Goal: Communication & Community: Answer question/provide support

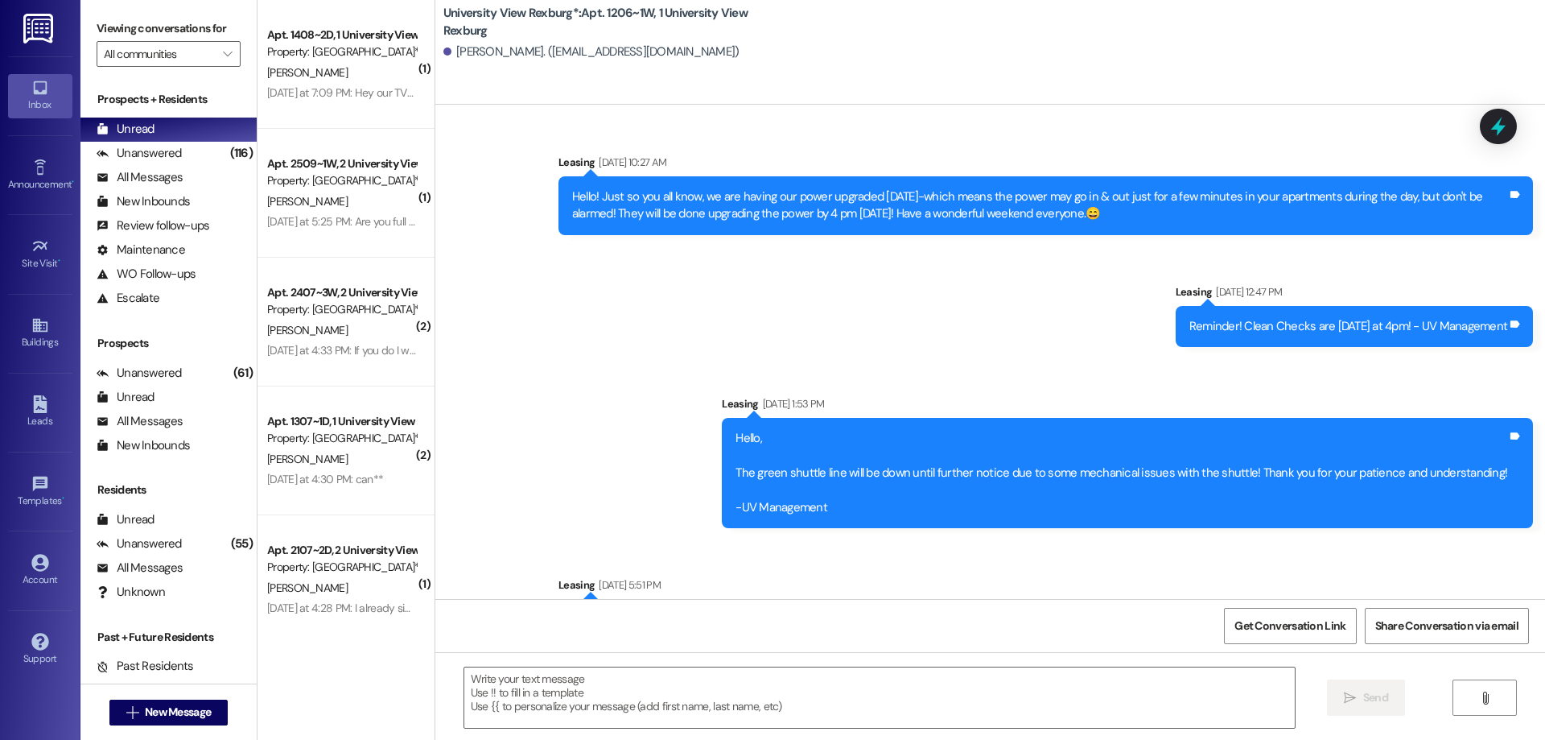
scroll to position [18736, 0]
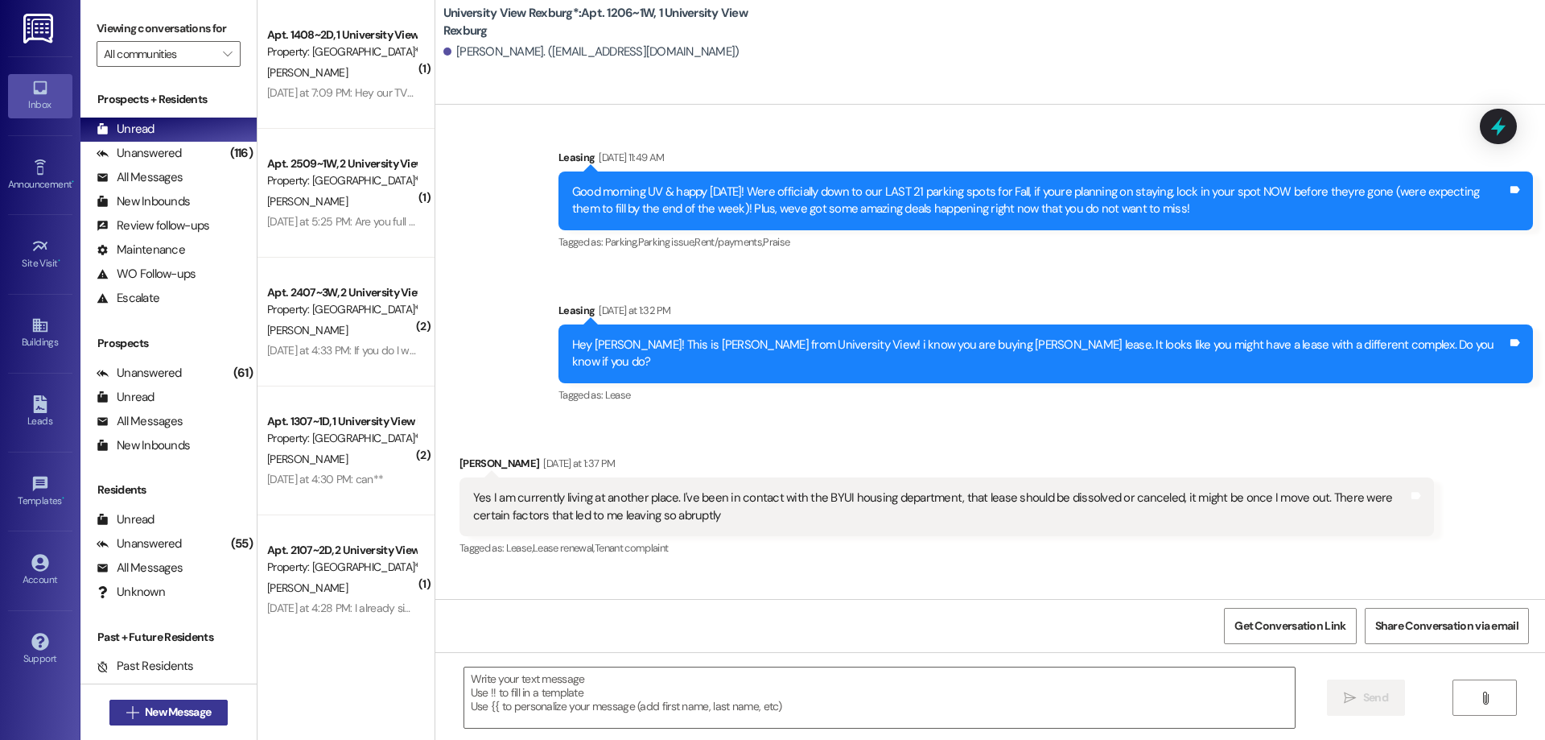
click at [151, 706] on span "New Message" at bounding box center [178, 711] width 66 height 17
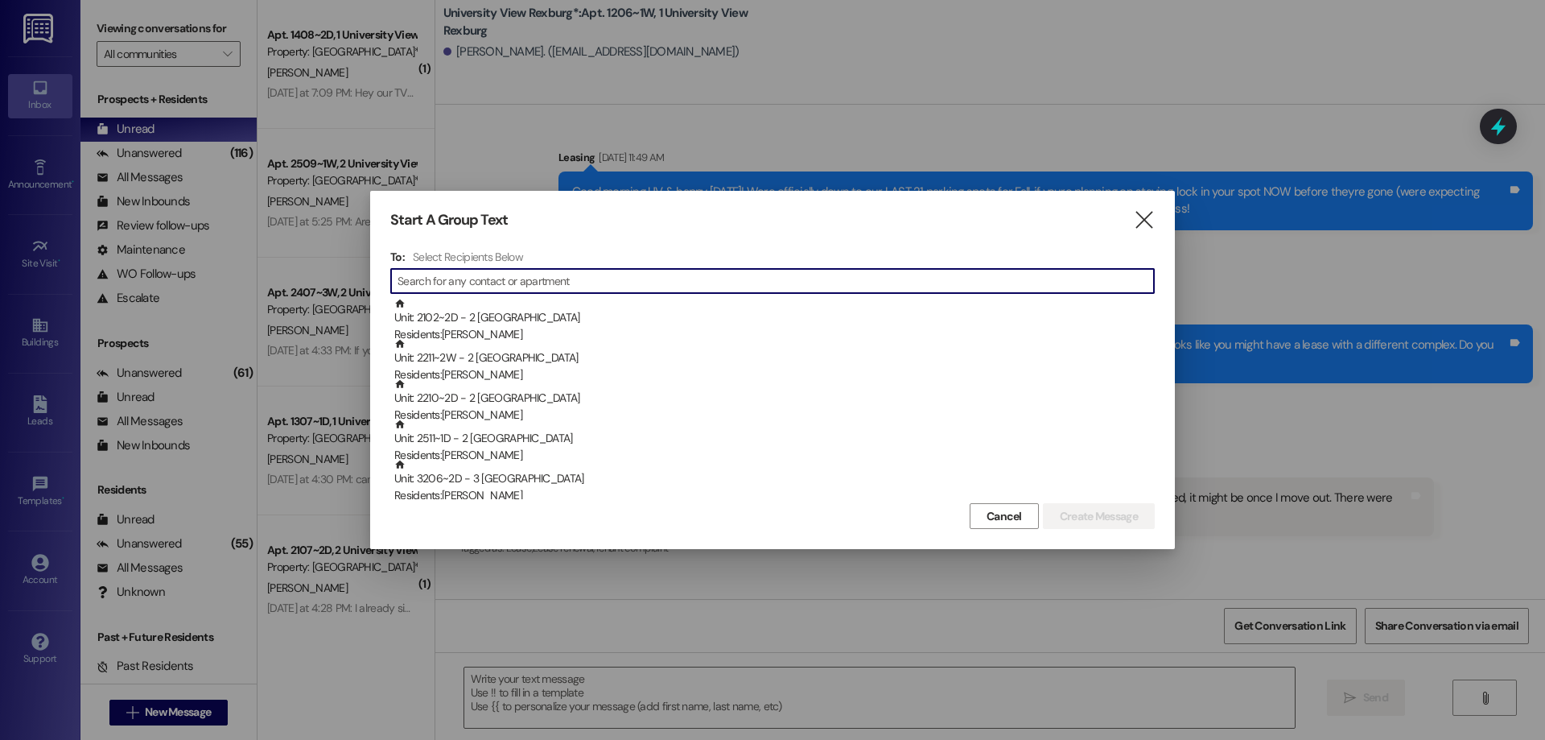
drag, startPoint x: 530, startPoint y: 276, endPoint x: 480, endPoint y: 274, distance: 49.9
click at [513, 276] on input at bounding box center [776, 281] width 756 height 23
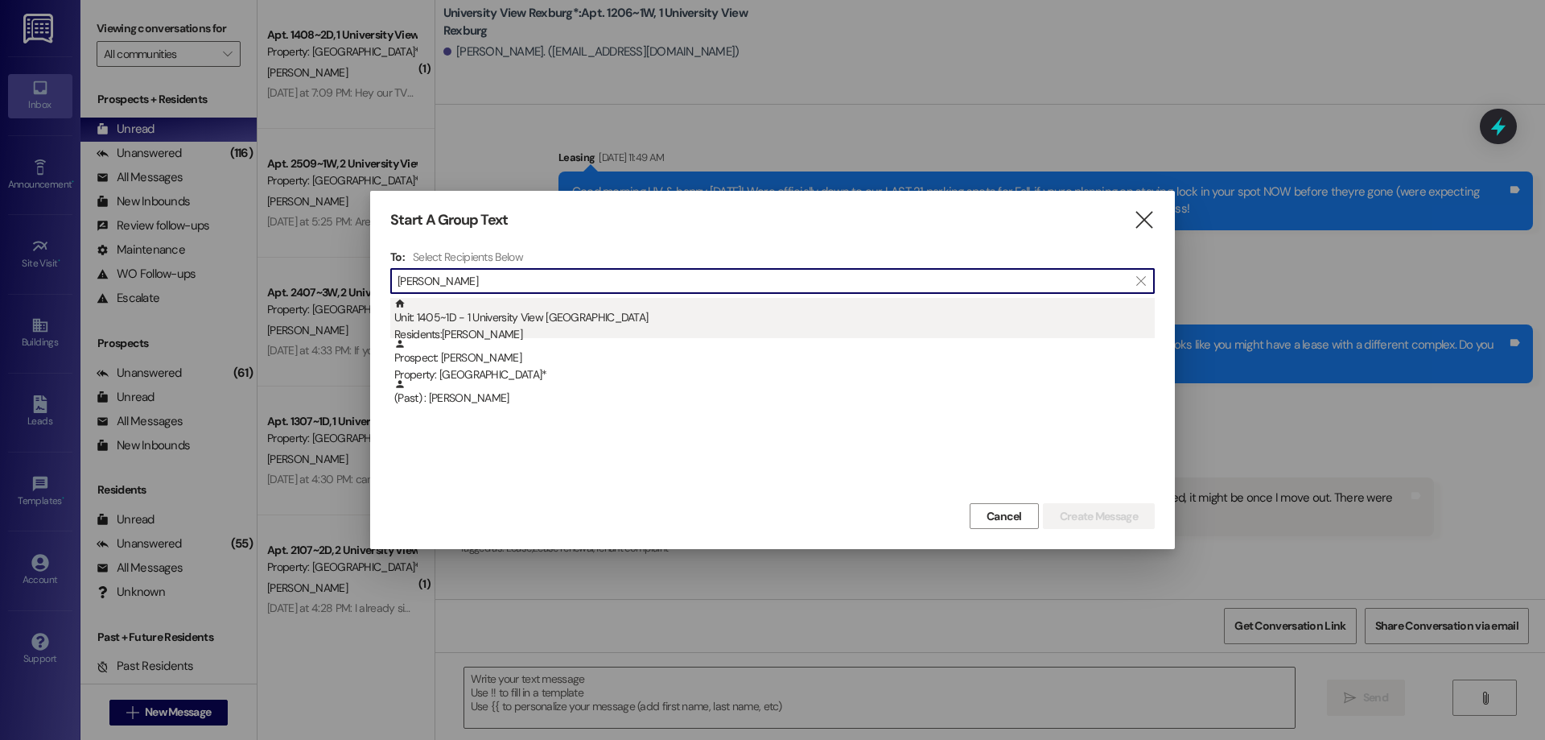
type input "[PERSON_NAME]"
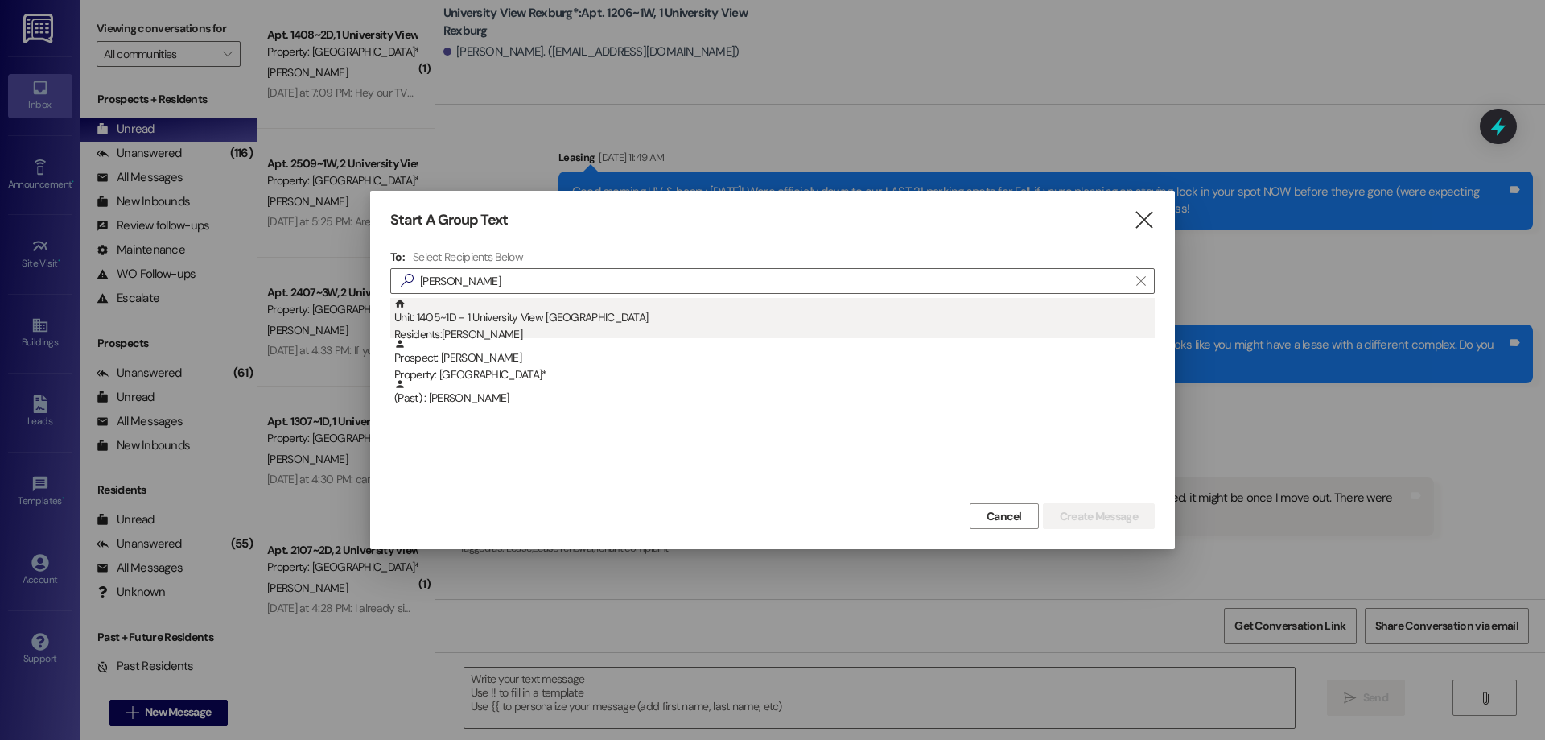
click at [480, 332] on div "Residents: [PERSON_NAME]" at bounding box center [774, 334] width 760 height 17
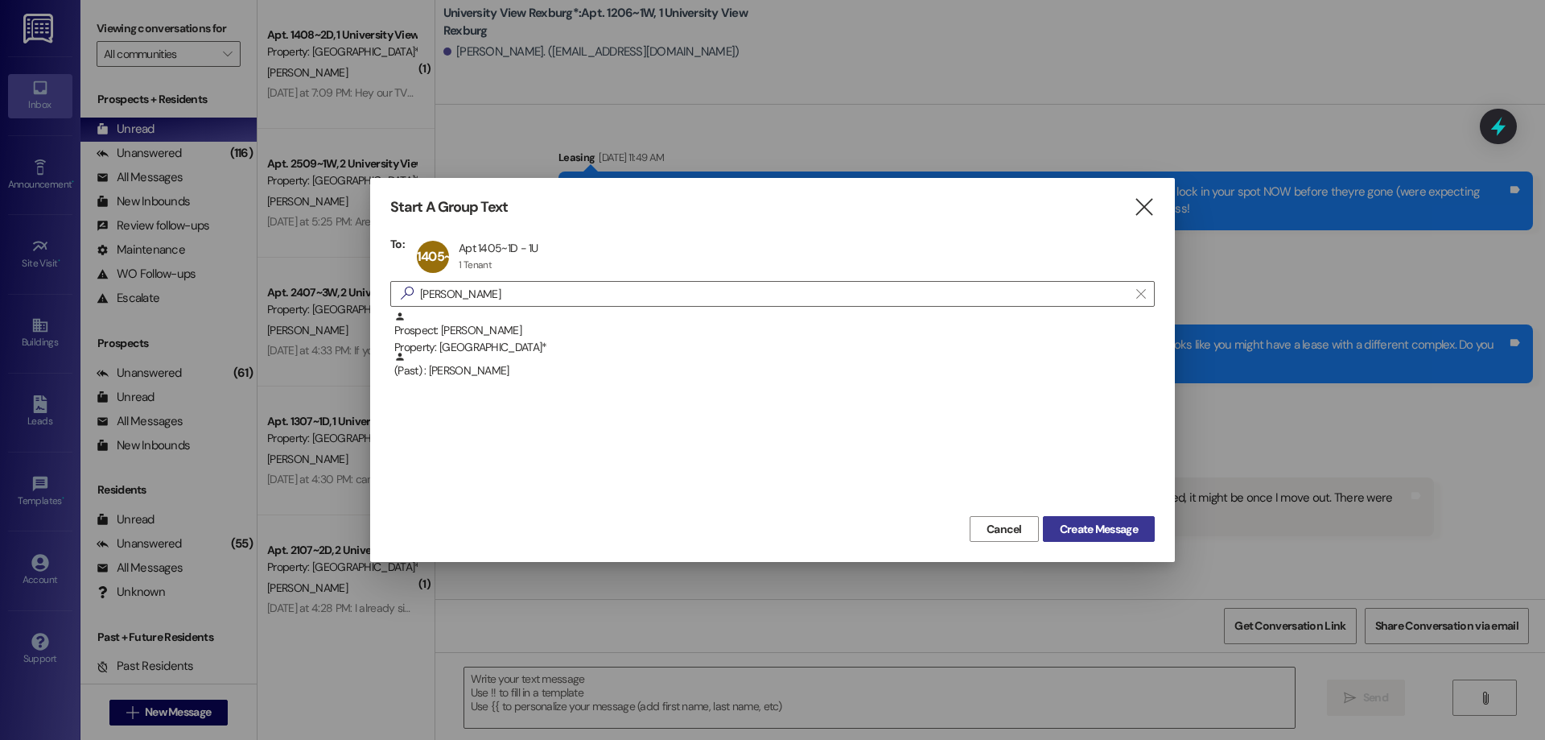
click at [1111, 532] on span "Create Message" at bounding box center [1099, 529] width 78 height 17
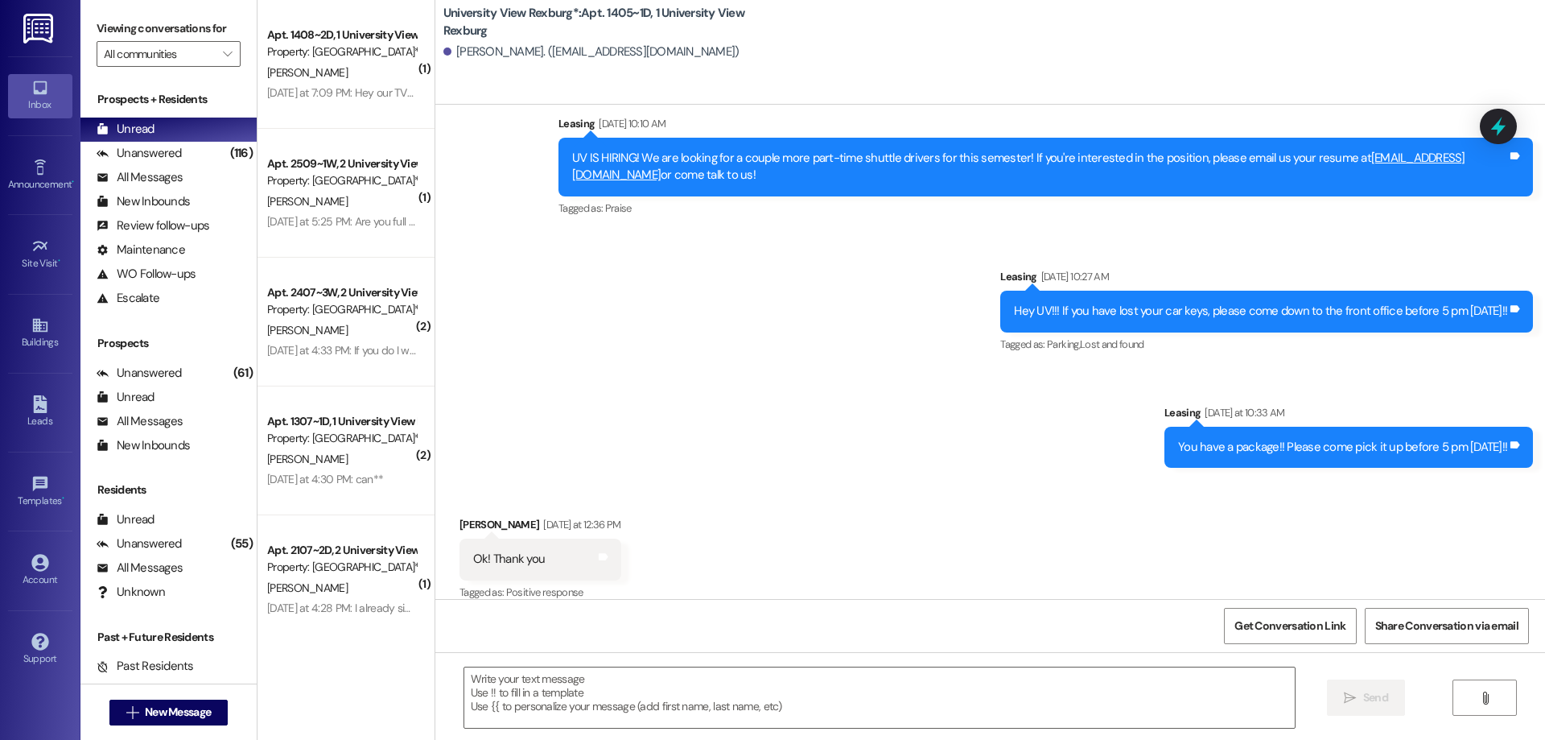
scroll to position [1012, 0]
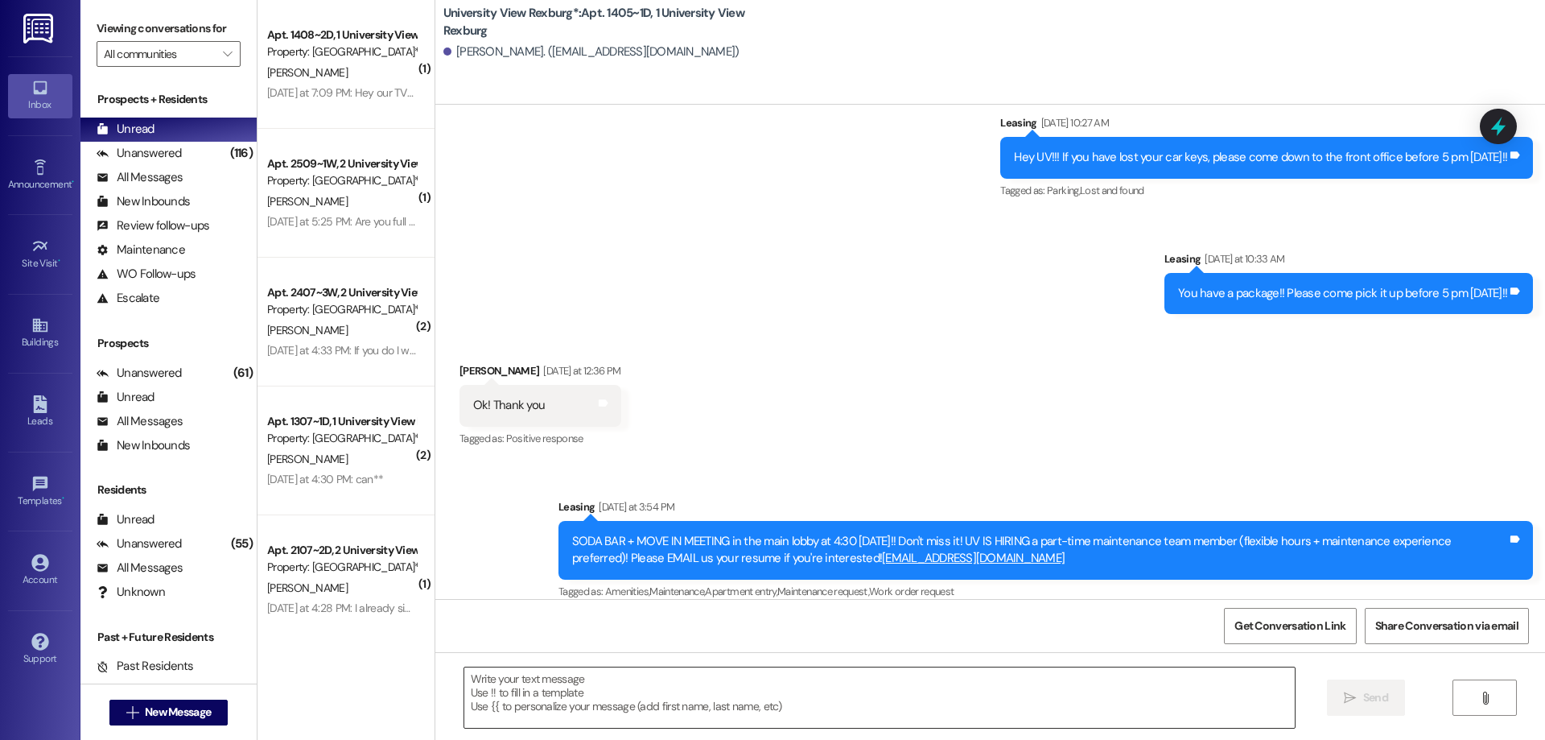
click at [630, 693] on textarea at bounding box center [879, 697] width 831 height 60
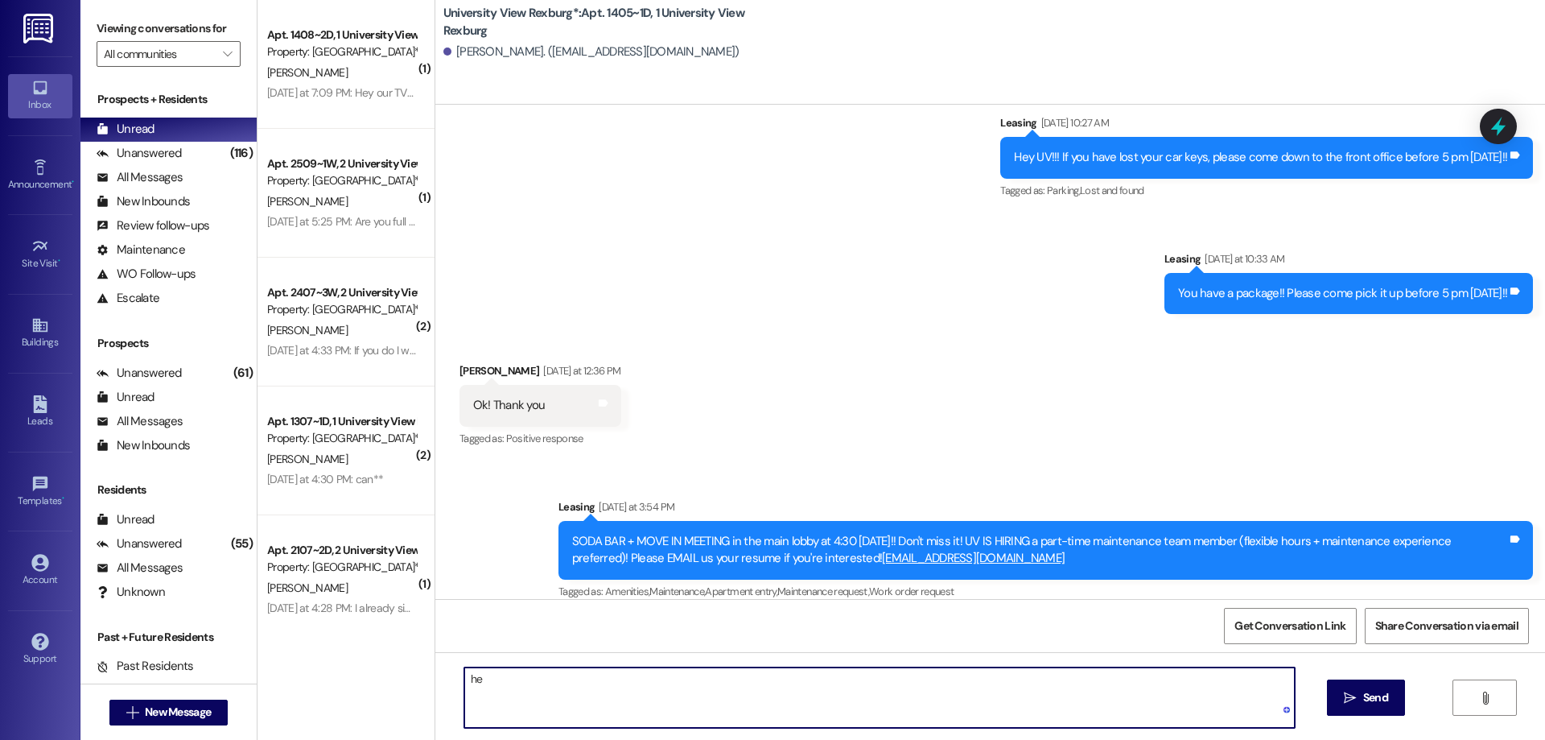
type textarea "h"
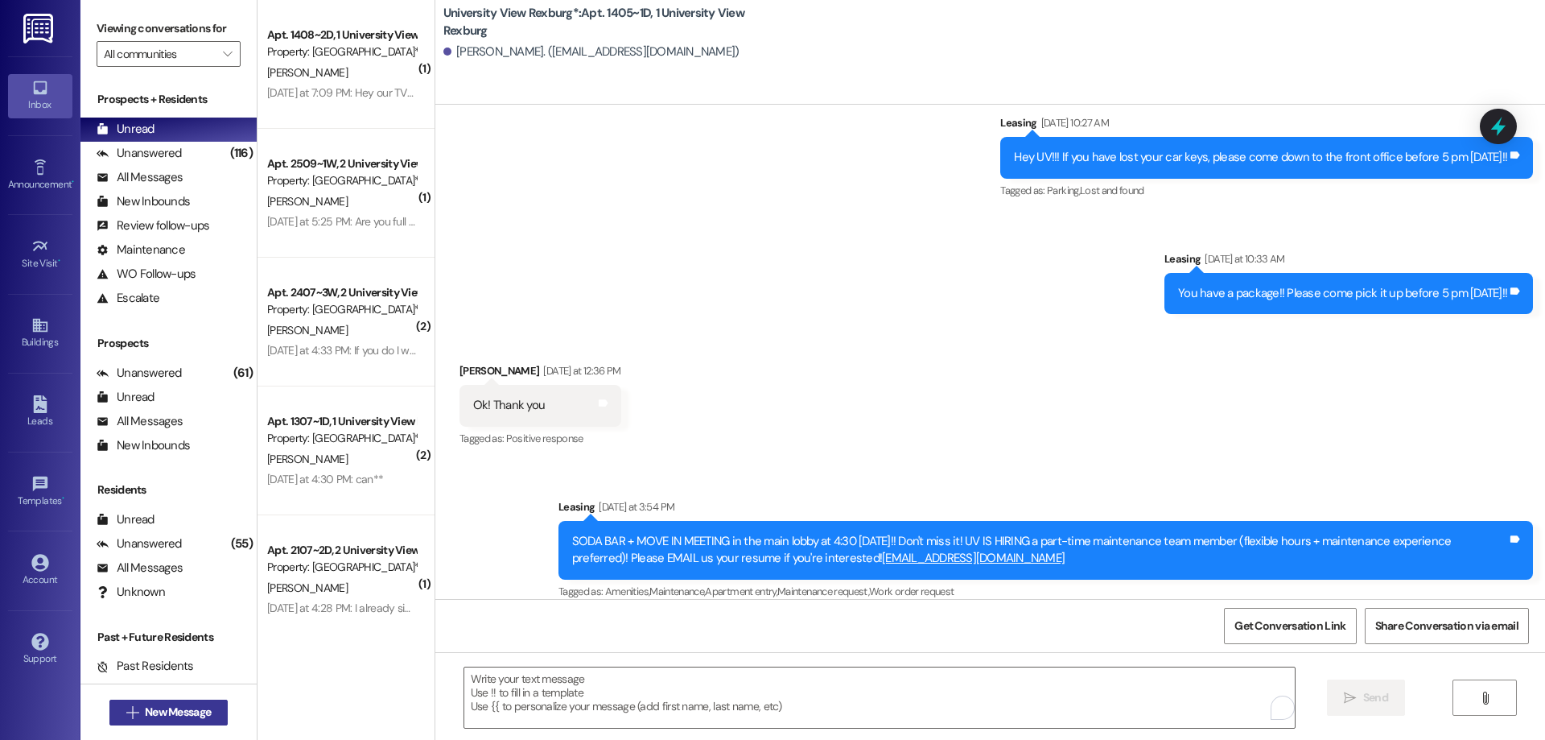
click at [184, 719] on span "New Message" at bounding box center [178, 711] width 66 height 17
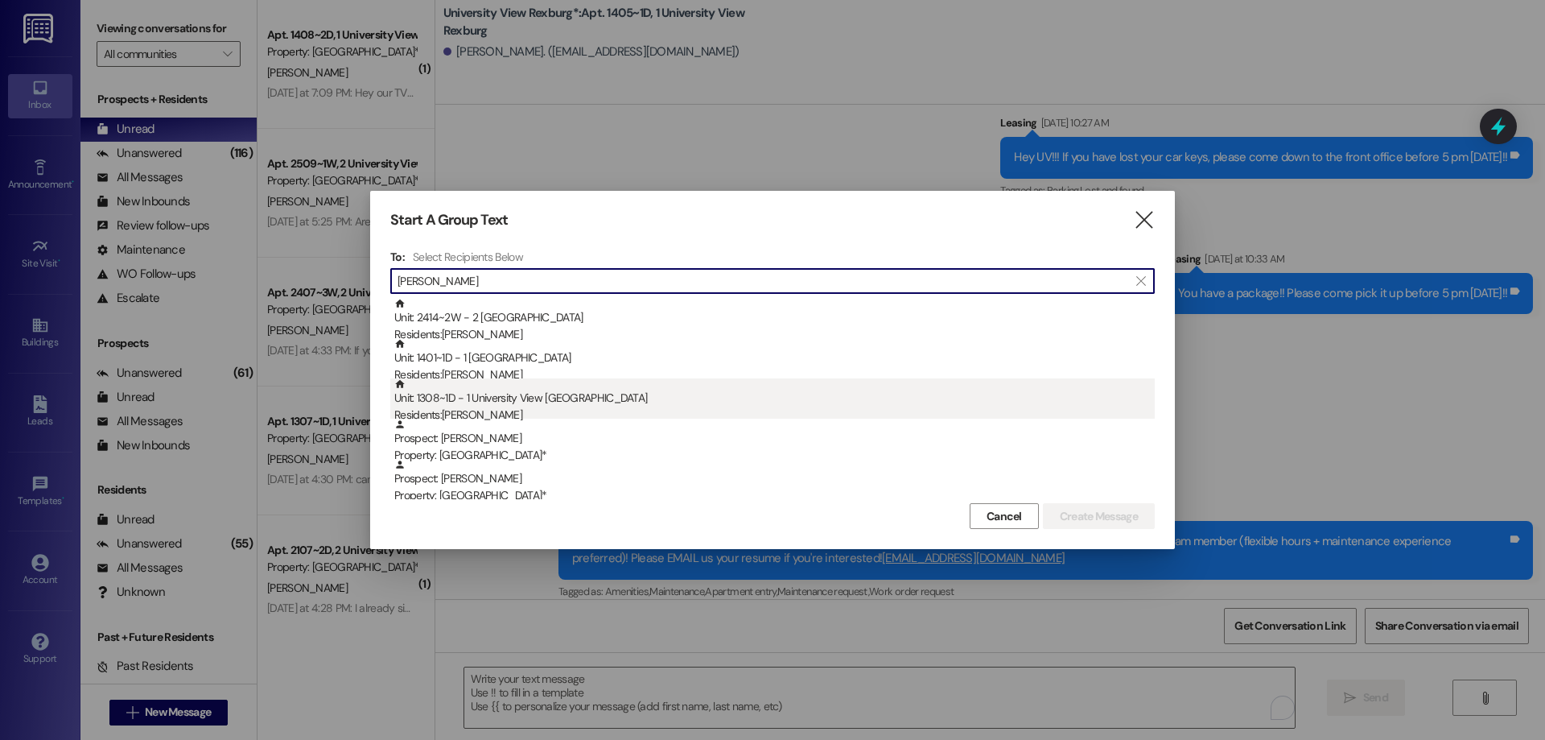
type input "[PERSON_NAME]"
click at [528, 408] on div "Residents: [PERSON_NAME]" at bounding box center [774, 414] width 760 height 17
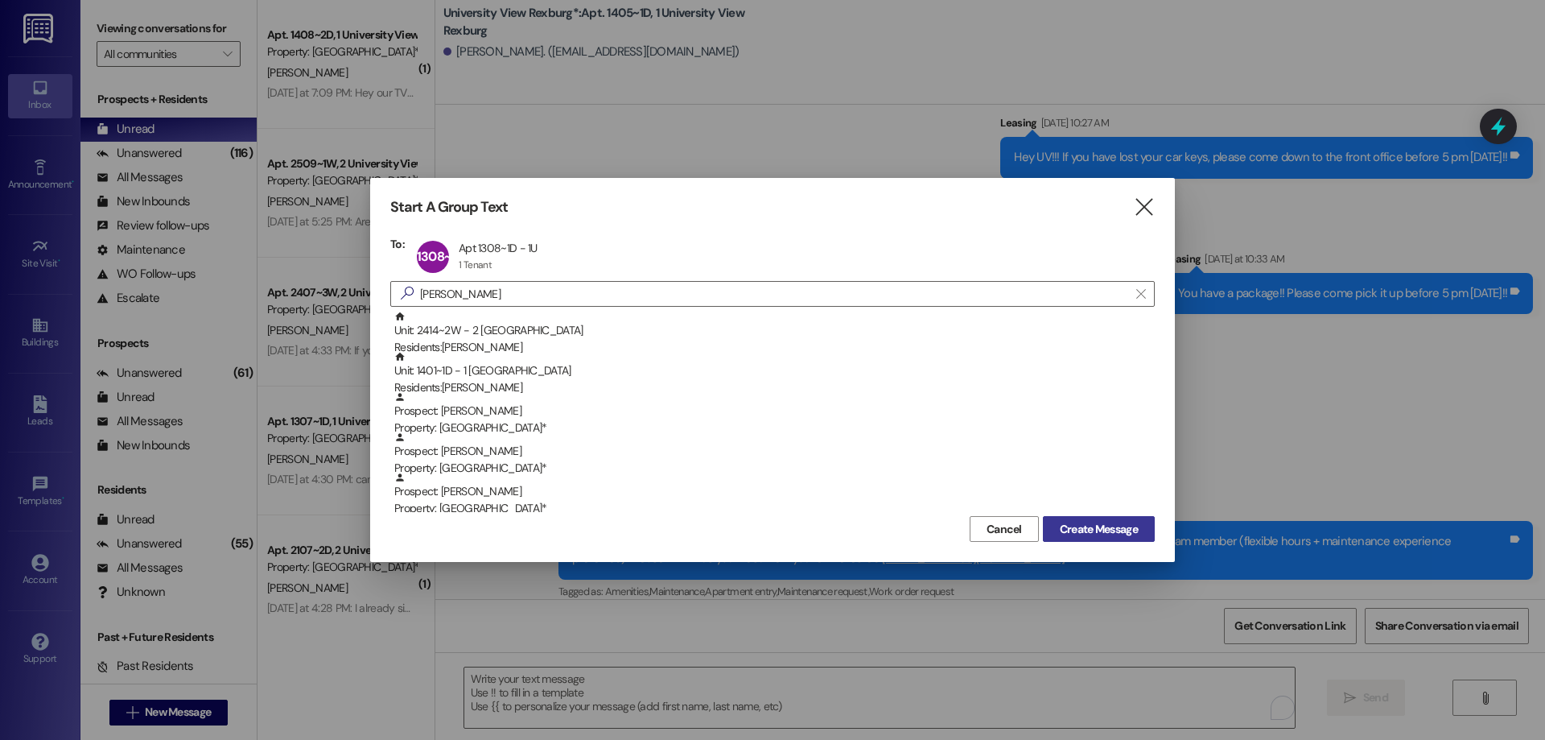
click at [1078, 528] on span "Create Message" at bounding box center [1099, 529] width 78 height 17
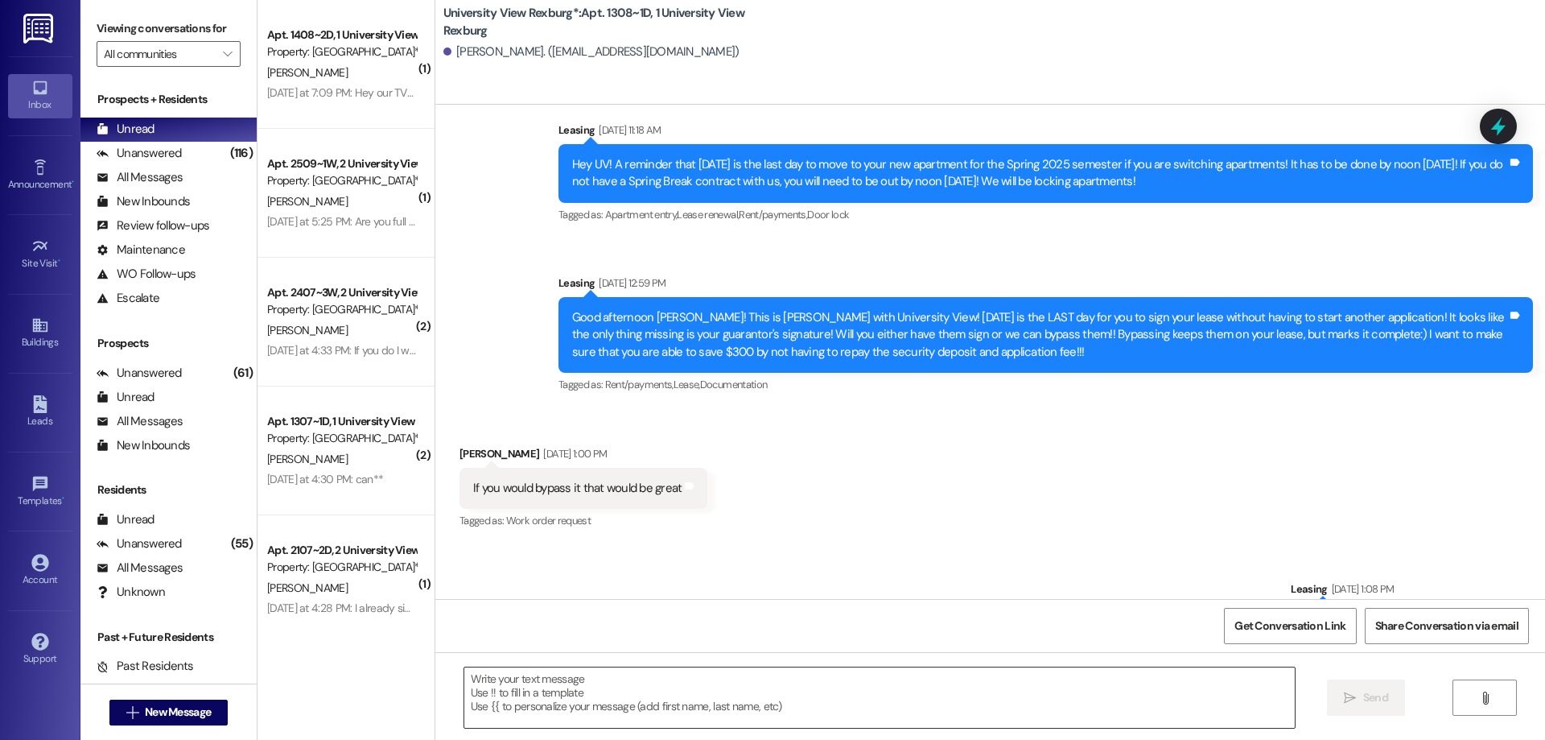
click at [562, 687] on textarea at bounding box center [879, 697] width 831 height 60
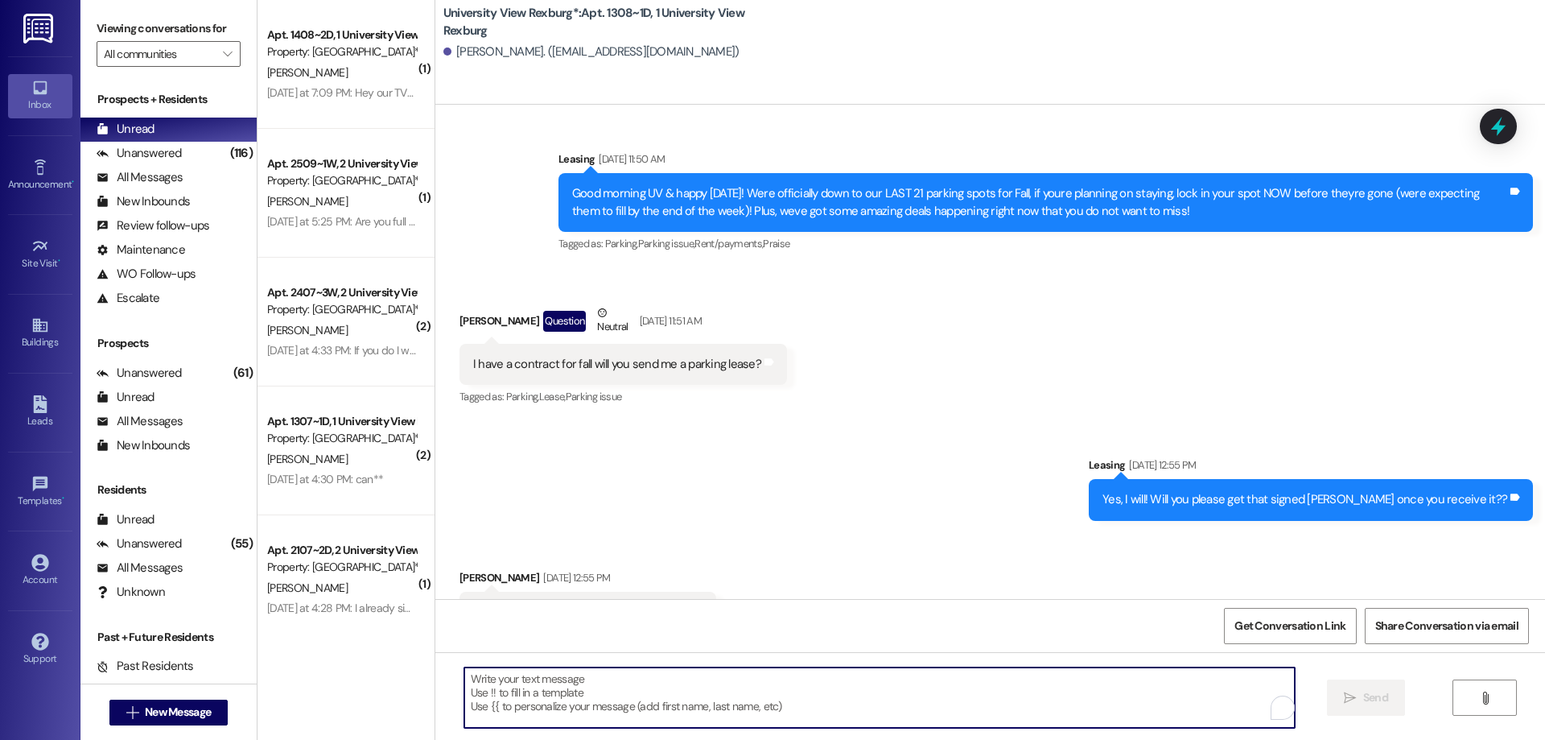
scroll to position [28972, 0]
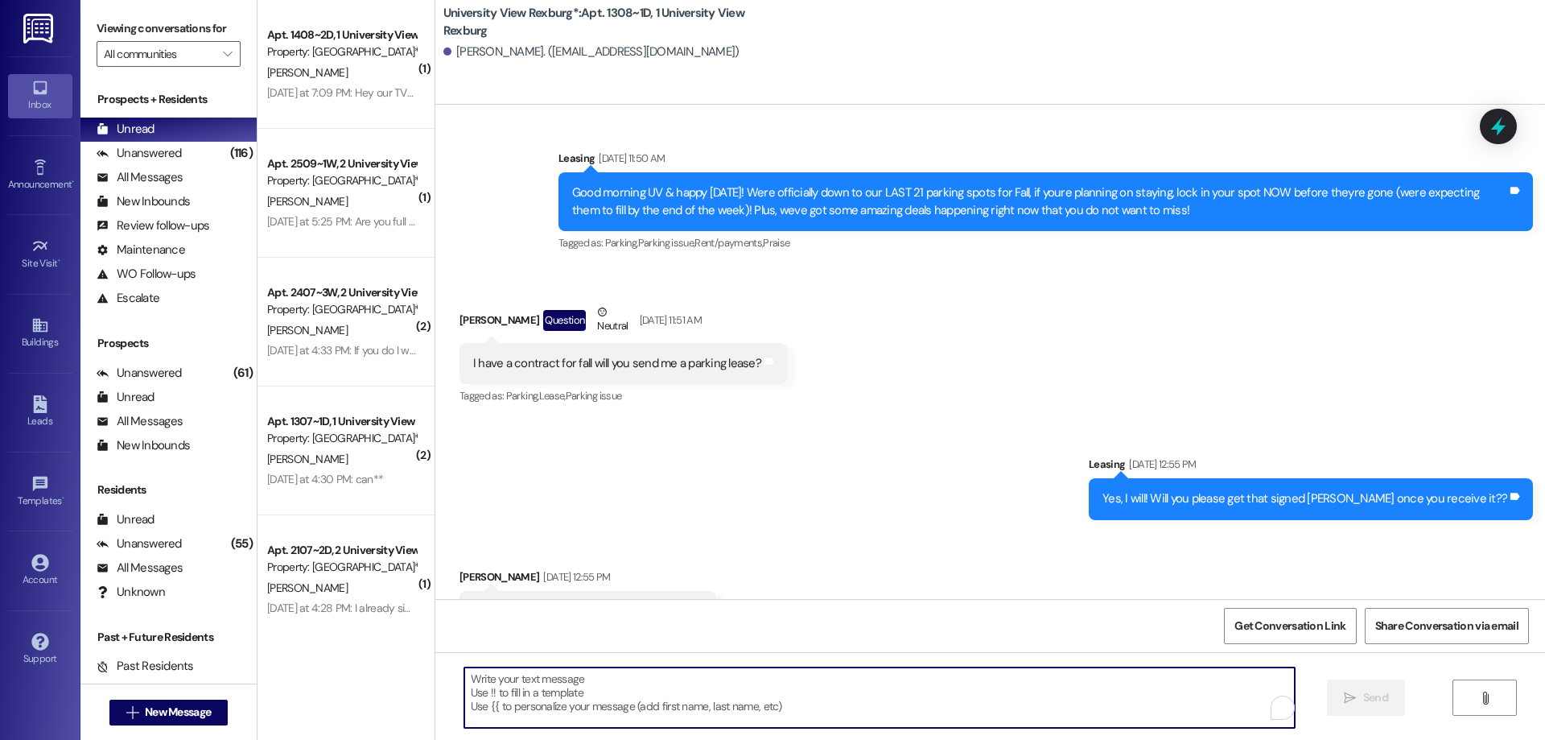
paste textarea "You have a package at the front office! Please pick it up during office hours (…"
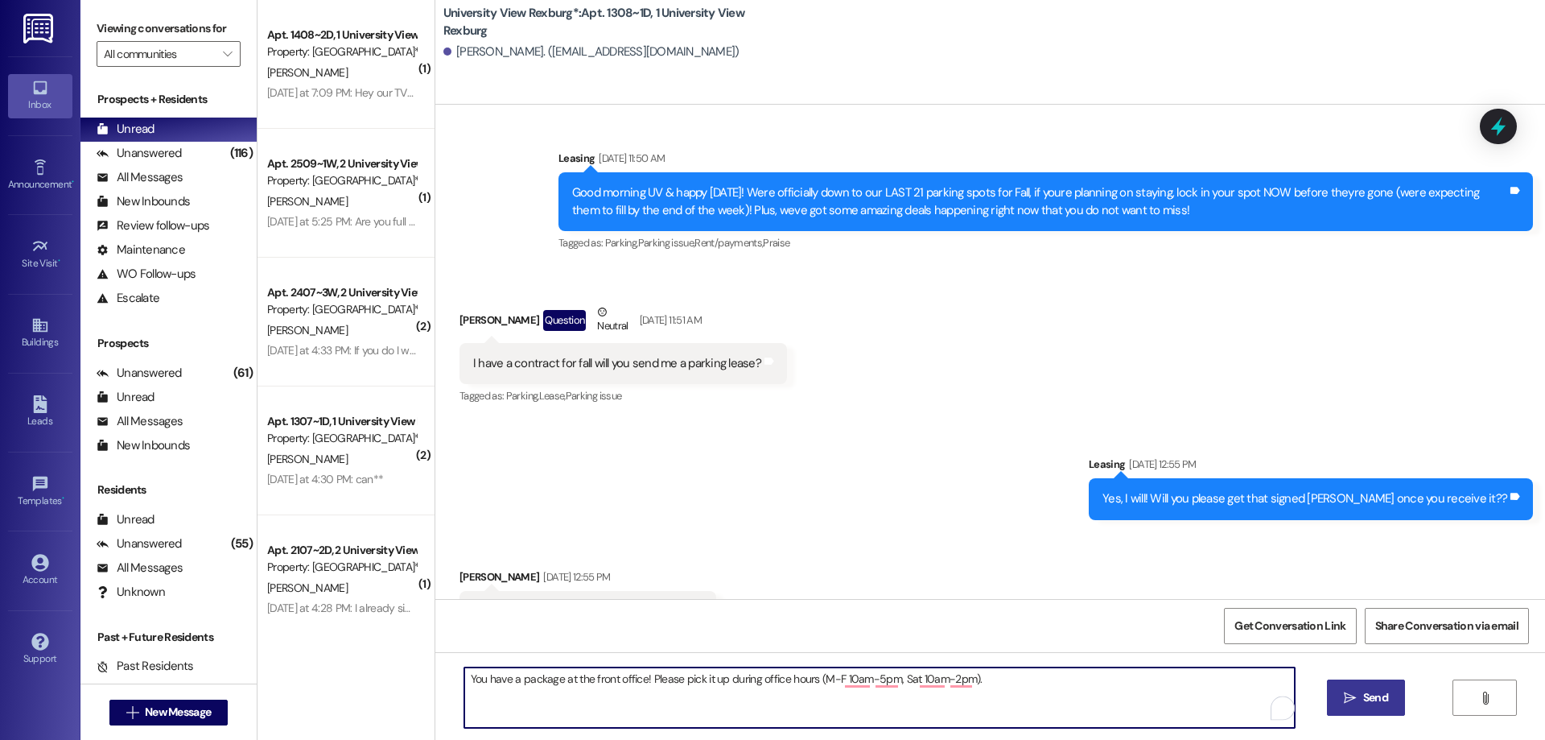
type textarea "You have a package at the front office! Please pick it up during office hours (…"
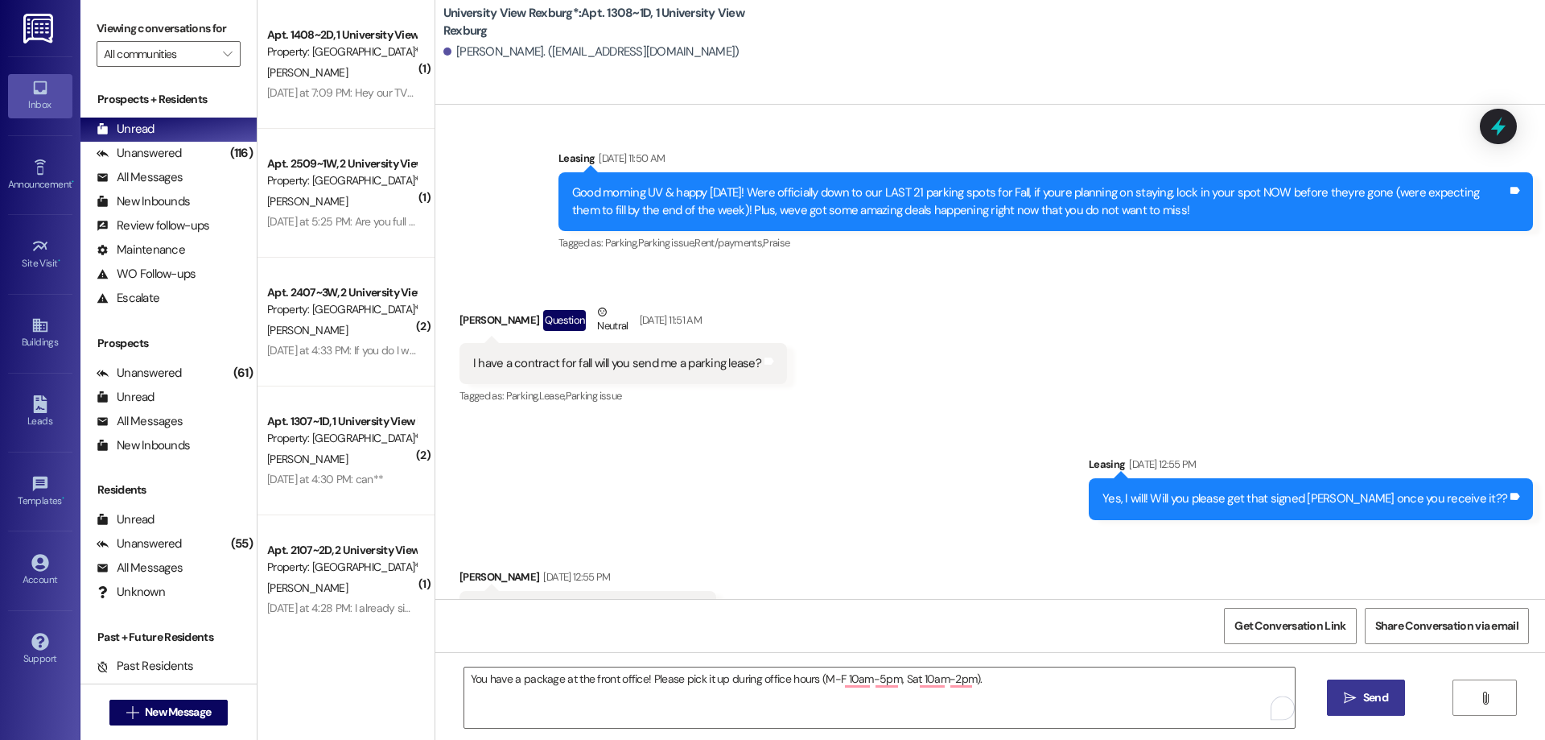
click at [1363, 696] on span "Send" at bounding box center [1375, 697] width 25 height 17
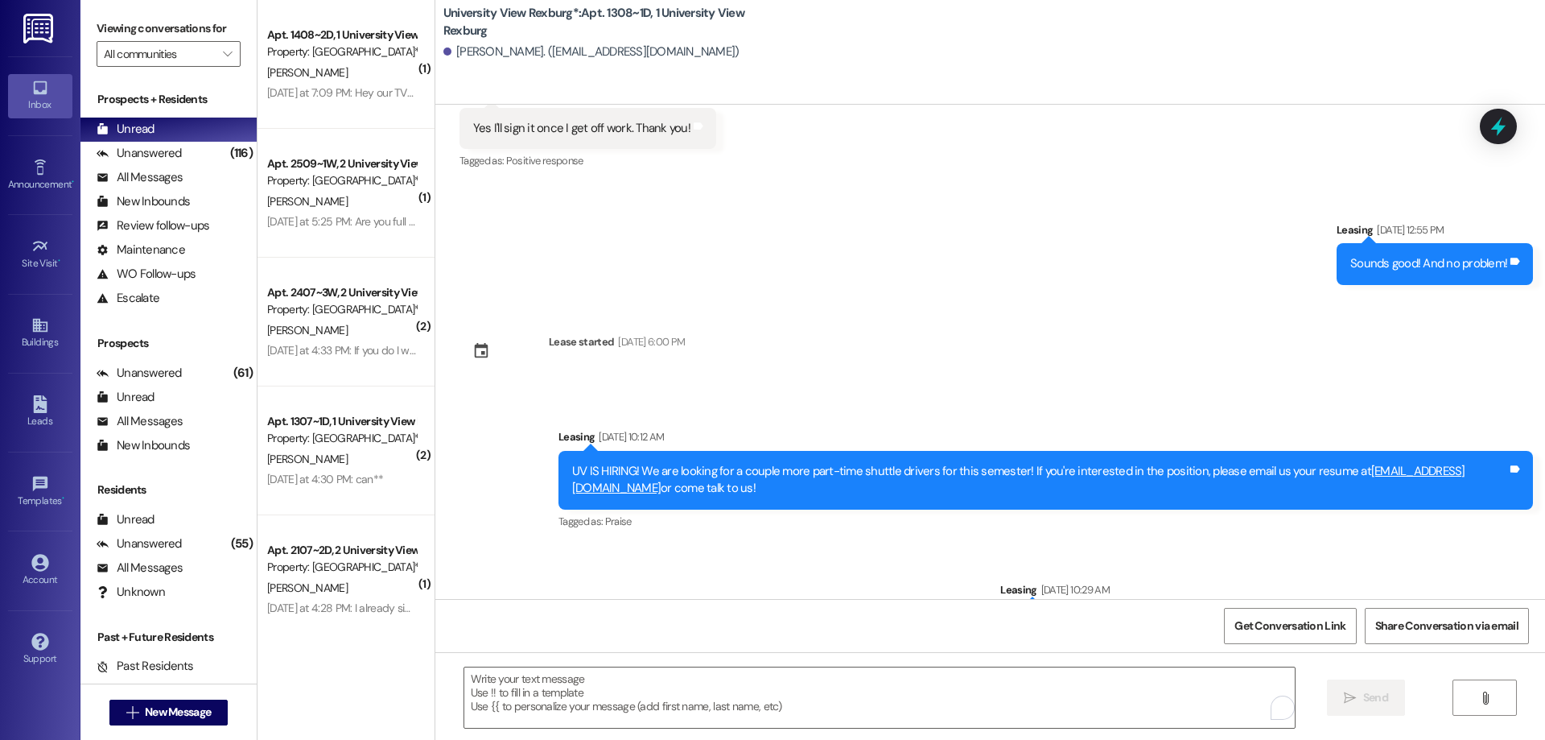
scroll to position [29696, 0]
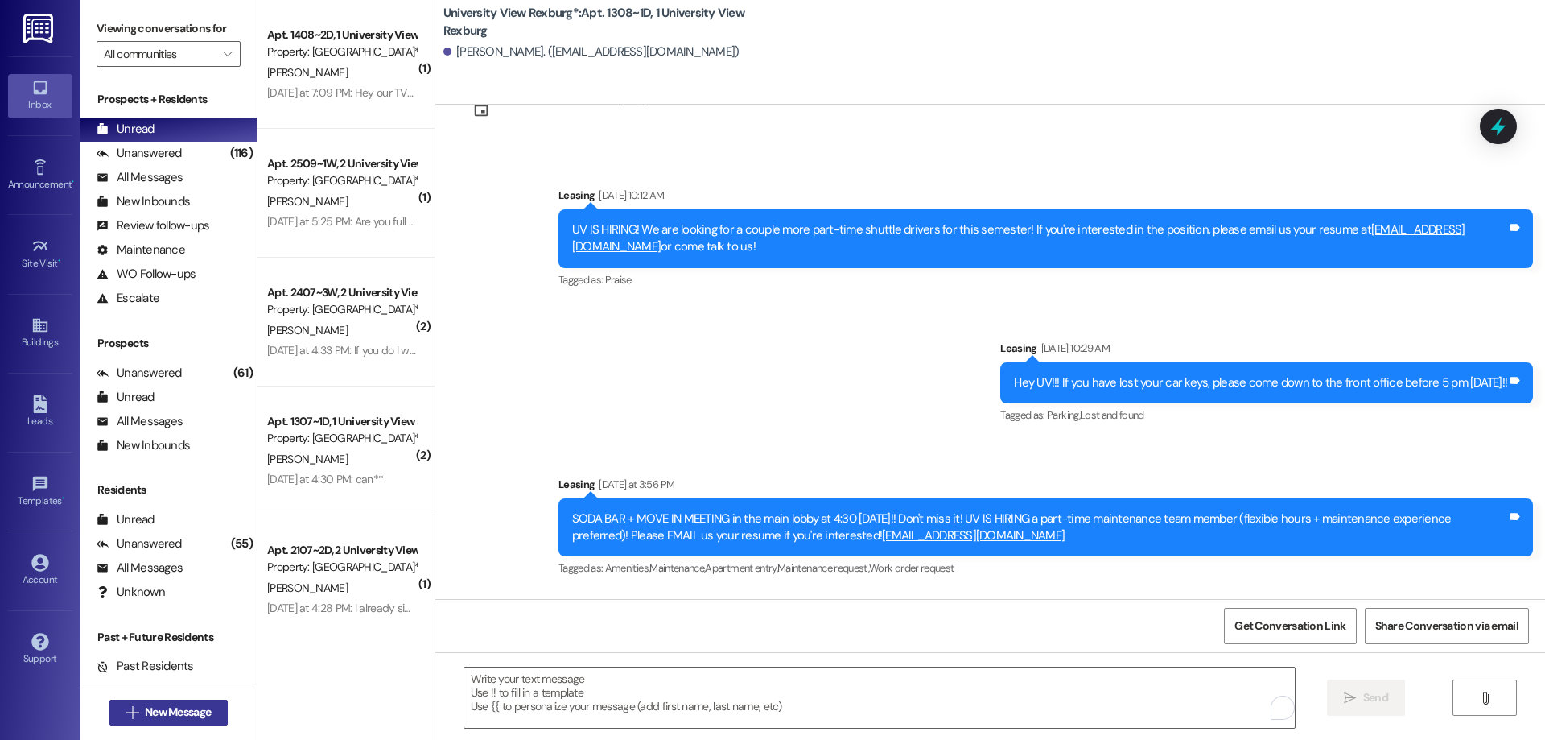
click at [165, 708] on span "New Message" at bounding box center [178, 711] width 66 height 17
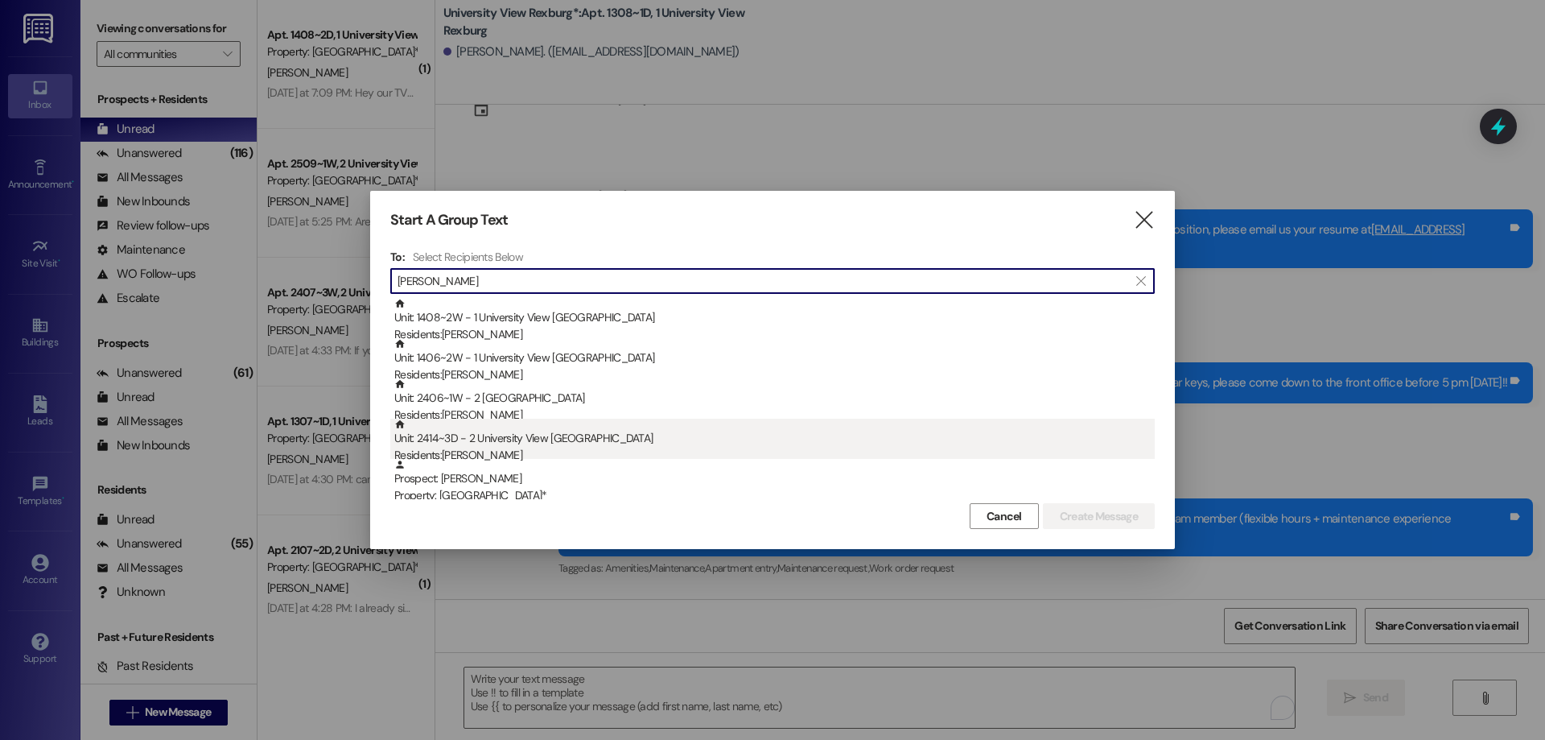
type input "[PERSON_NAME]"
click at [550, 451] on div "Residents: [PERSON_NAME]" at bounding box center [774, 455] width 760 height 17
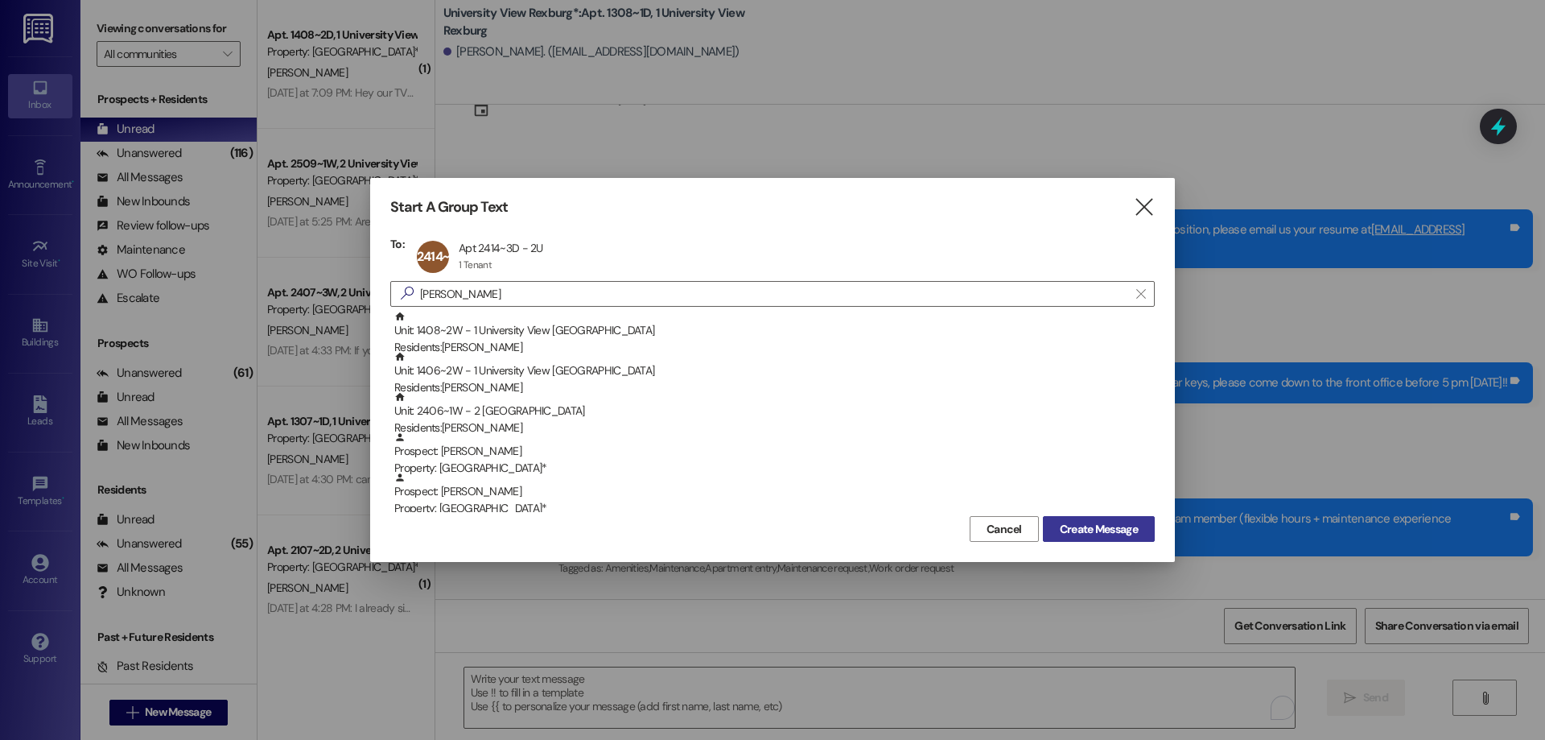
click at [1082, 526] on span "Create Message" at bounding box center [1099, 529] width 78 height 17
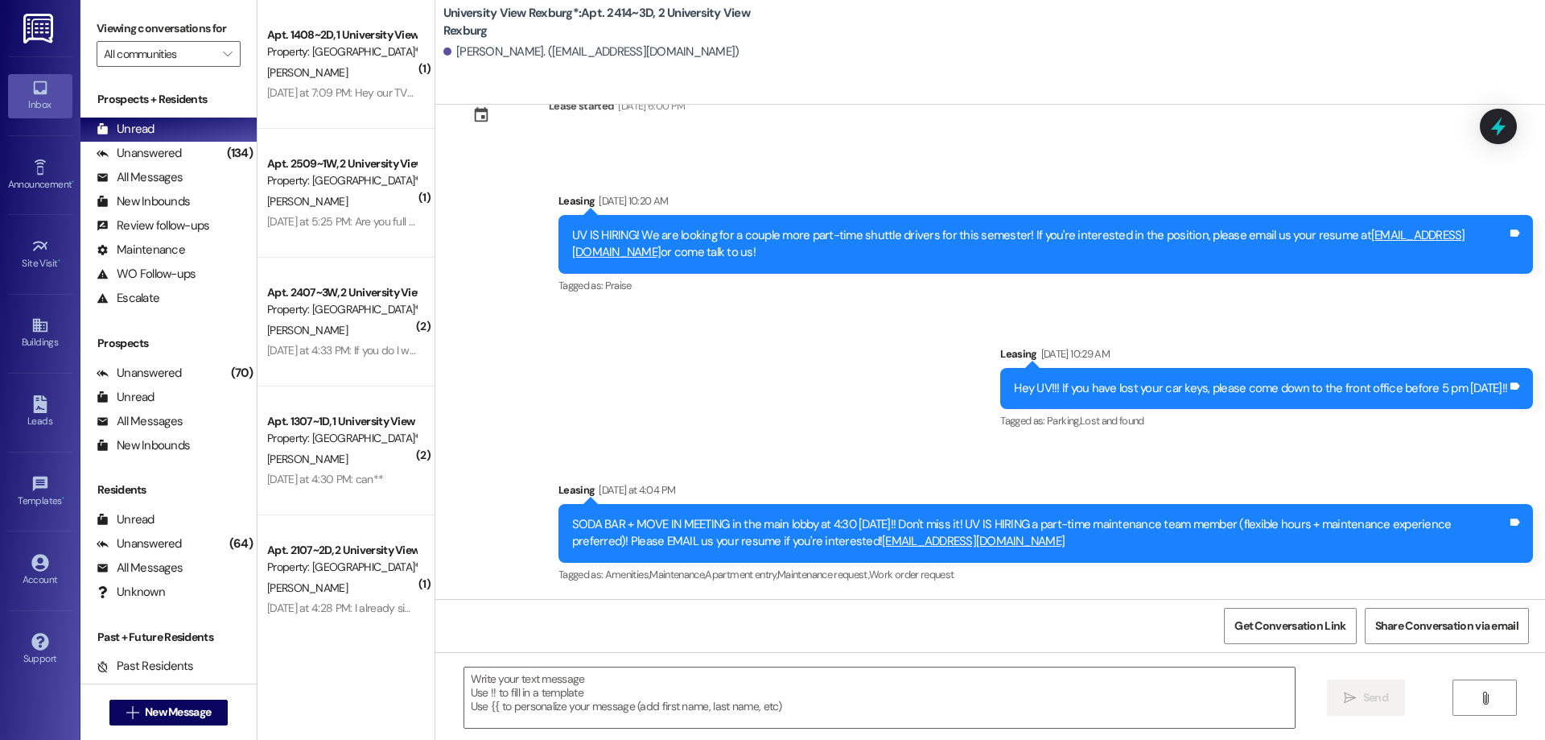
scroll to position [1157, 0]
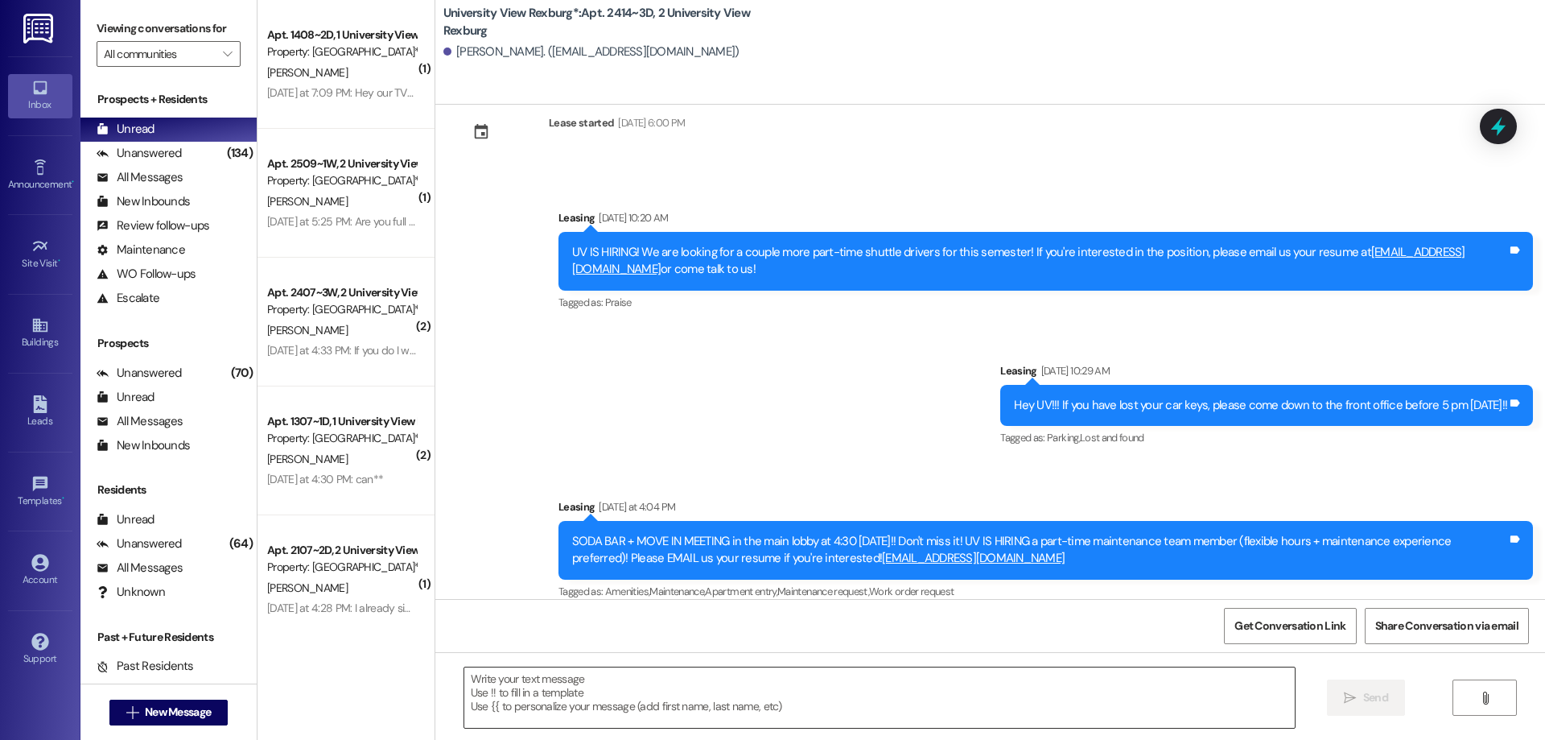
click at [534, 676] on textarea at bounding box center [879, 697] width 831 height 60
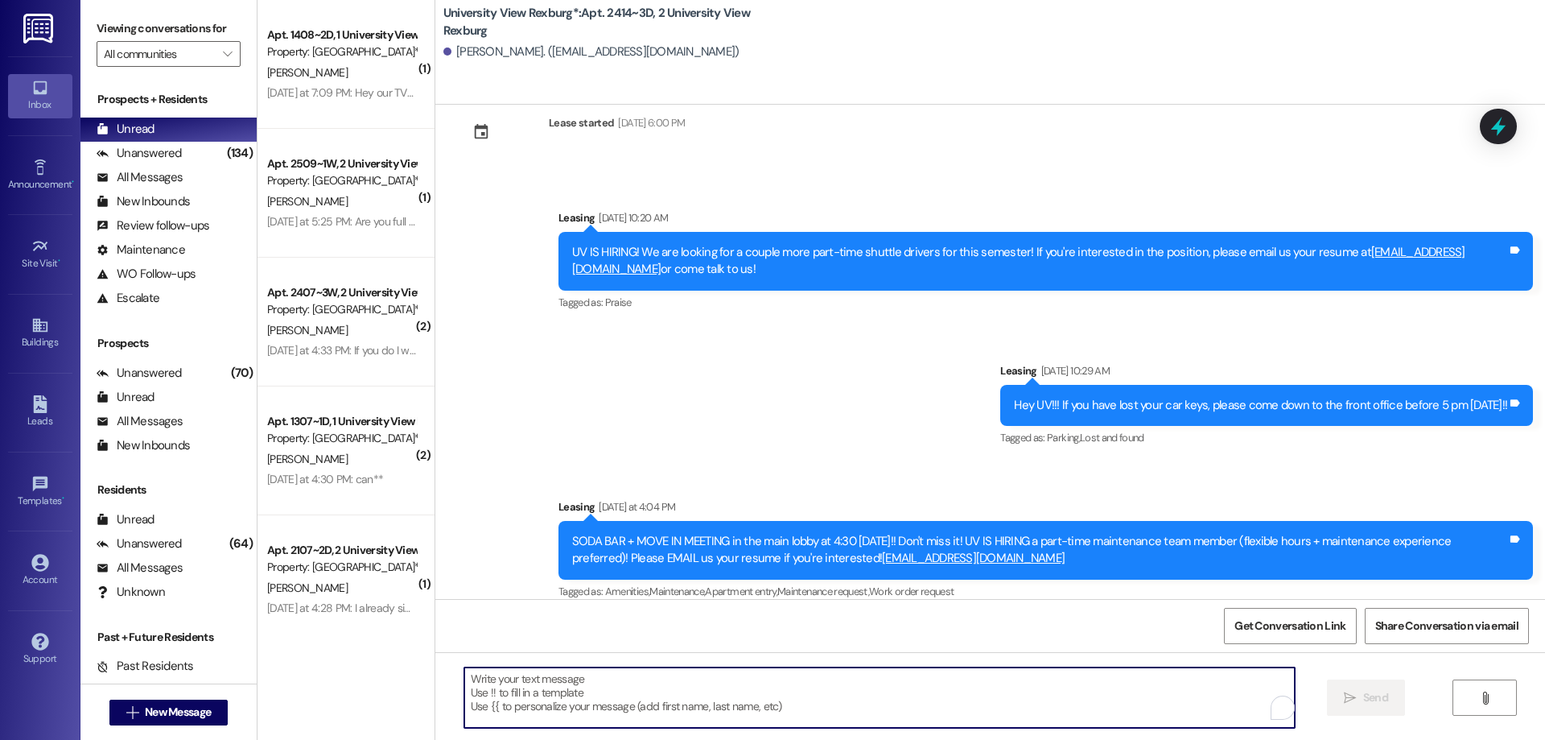
paste textarea "You have a package at the front office! Please pick it up during office hours (…"
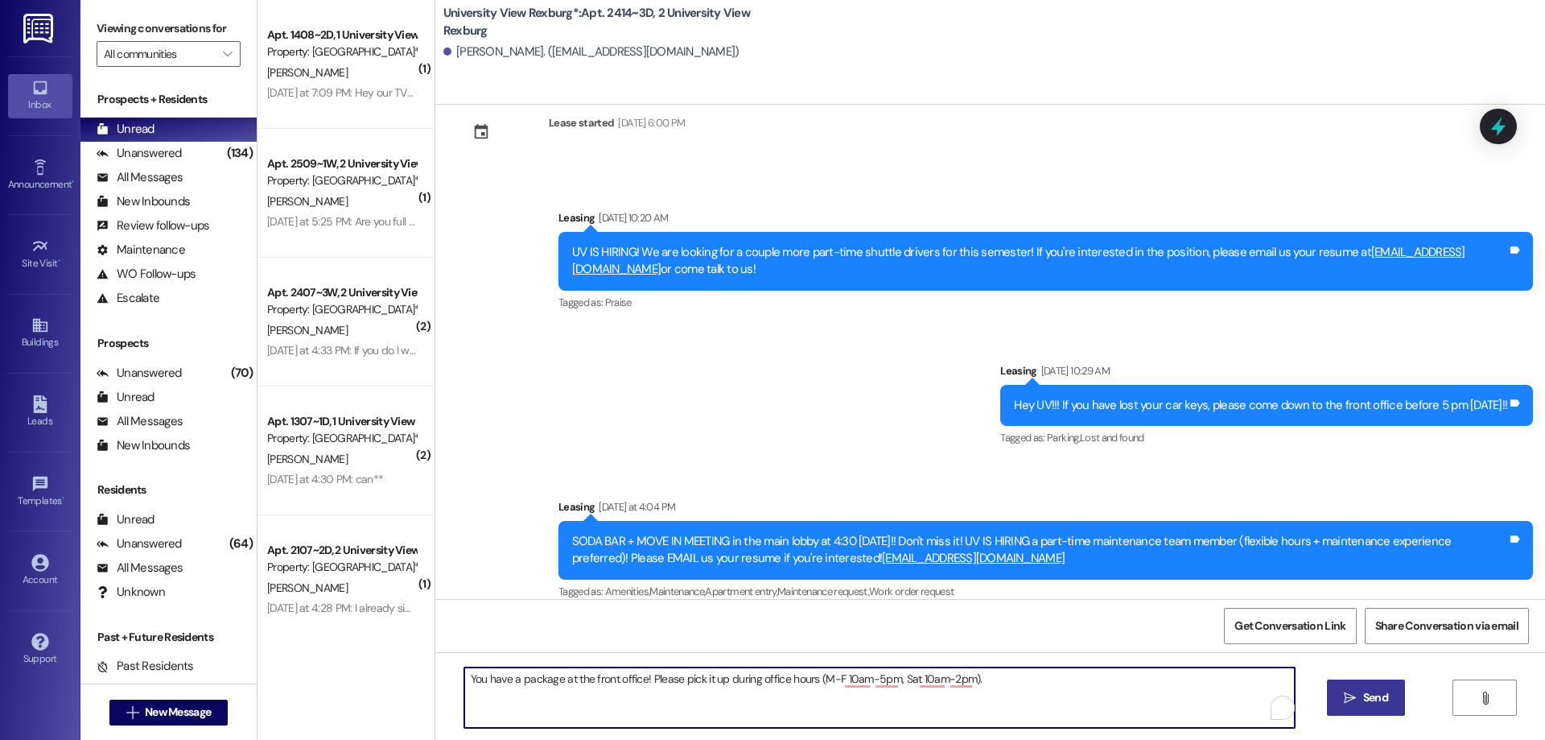
type textarea "You have a package at the front office! Please pick it up during office hours (…"
click at [1360, 695] on span "Send" at bounding box center [1375, 697] width 31 height 17
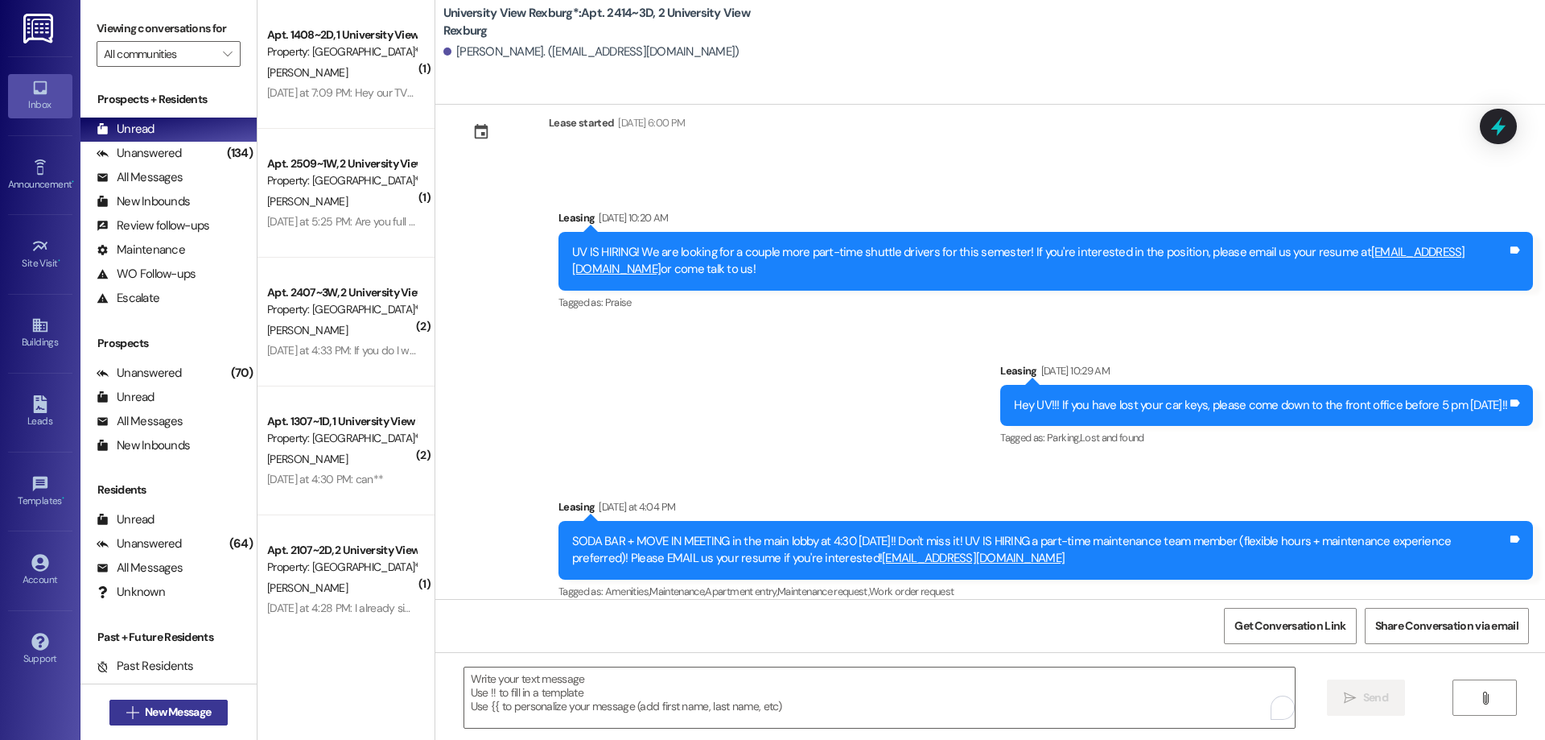
click at [166, 707] on span "New Message" at bounding box center [178, 711] width 66 height 17
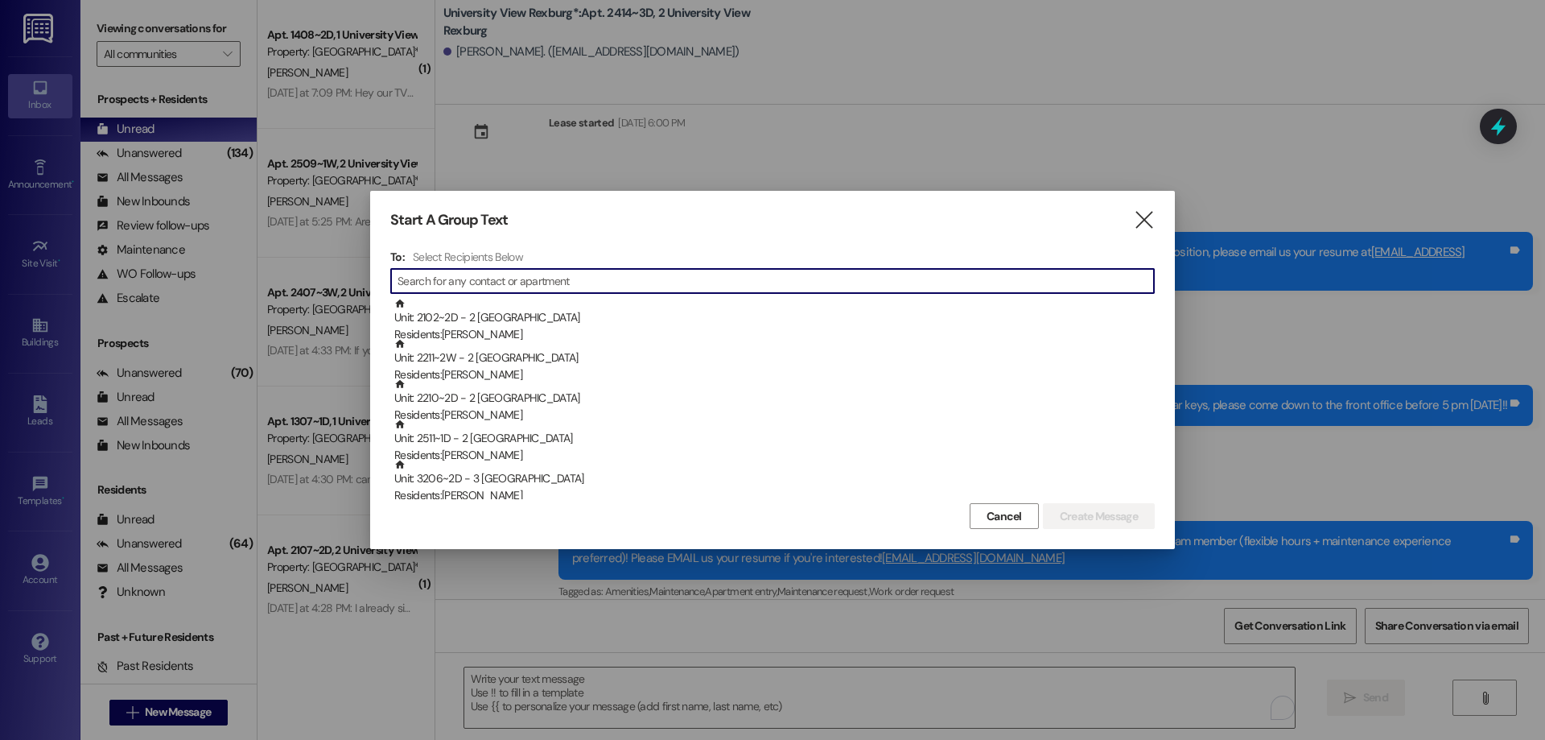
click at [1140, 212] on icon "" at bounding box center [1144, 220] width 22 height 17
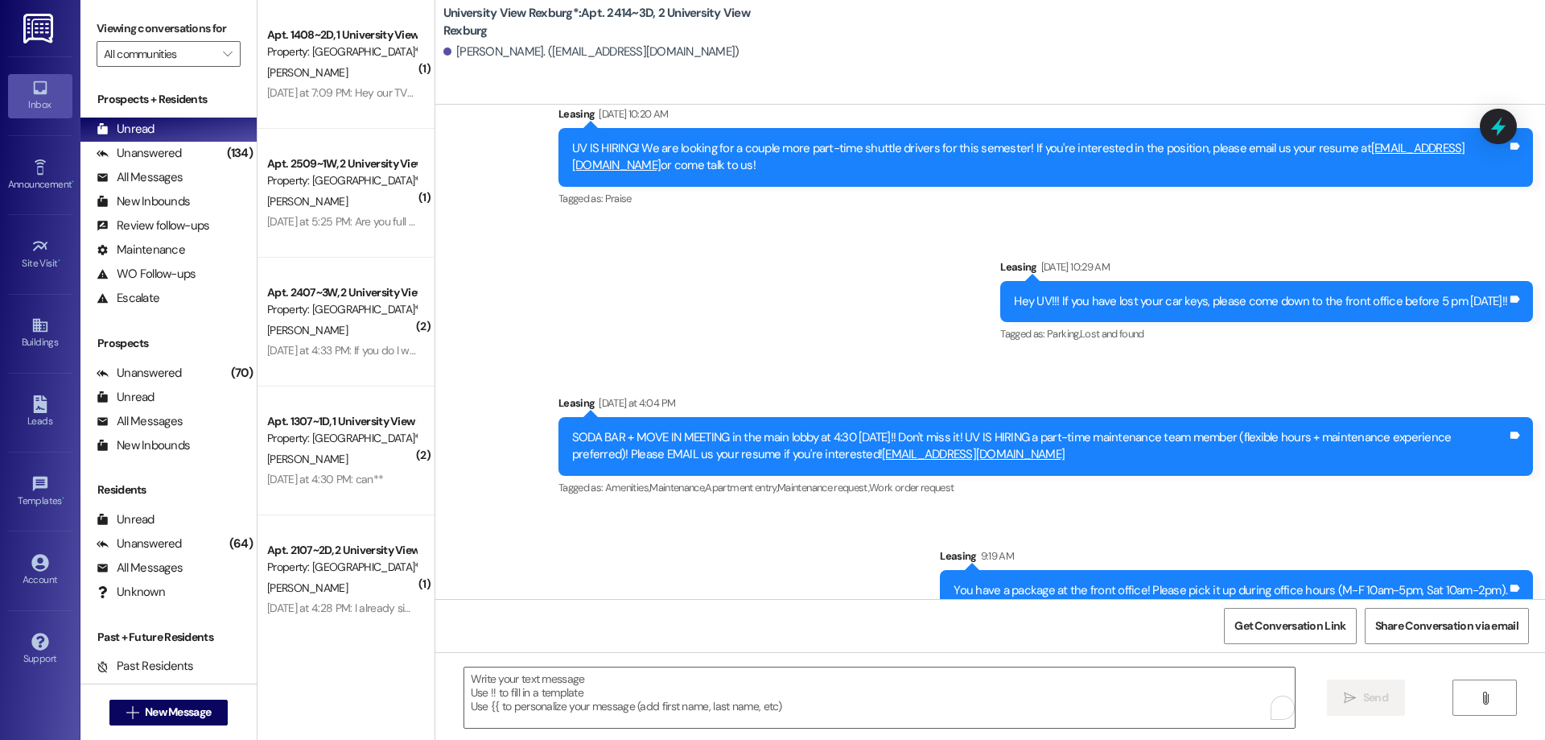
scroll to position [1269, 0]
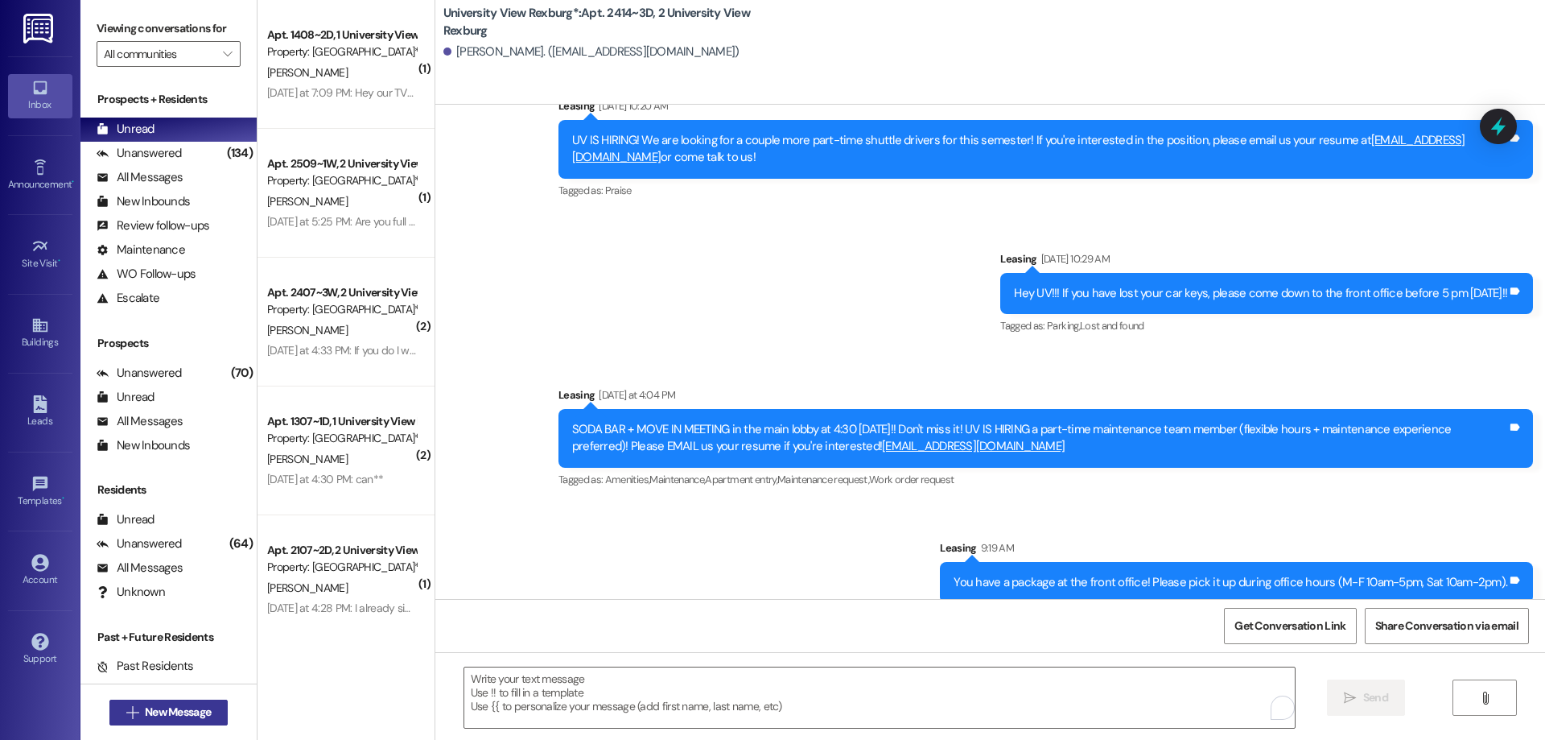
click at [192, 710] on span "New Message" at bounding box center [178, 711] width 66 height 17
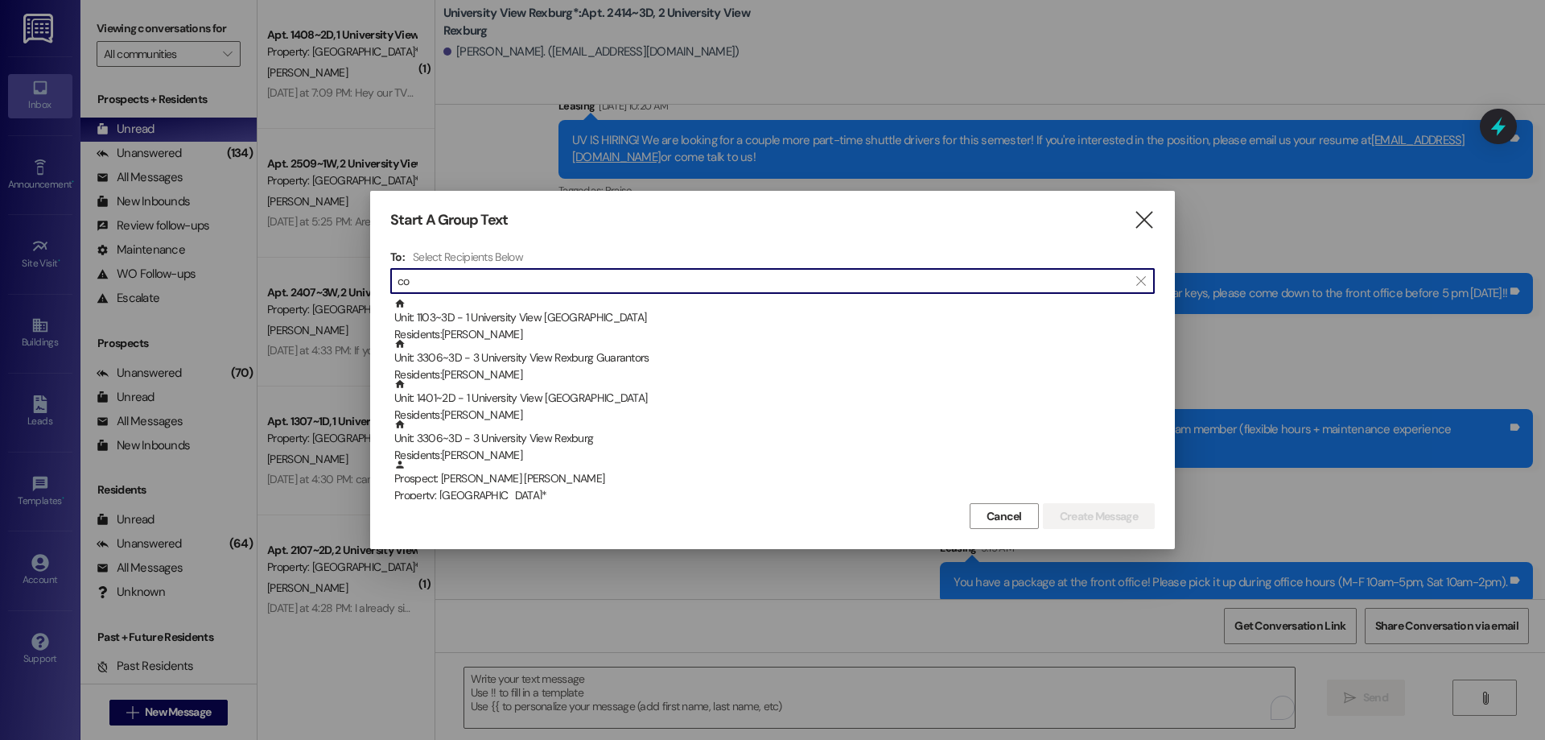
type input "c"
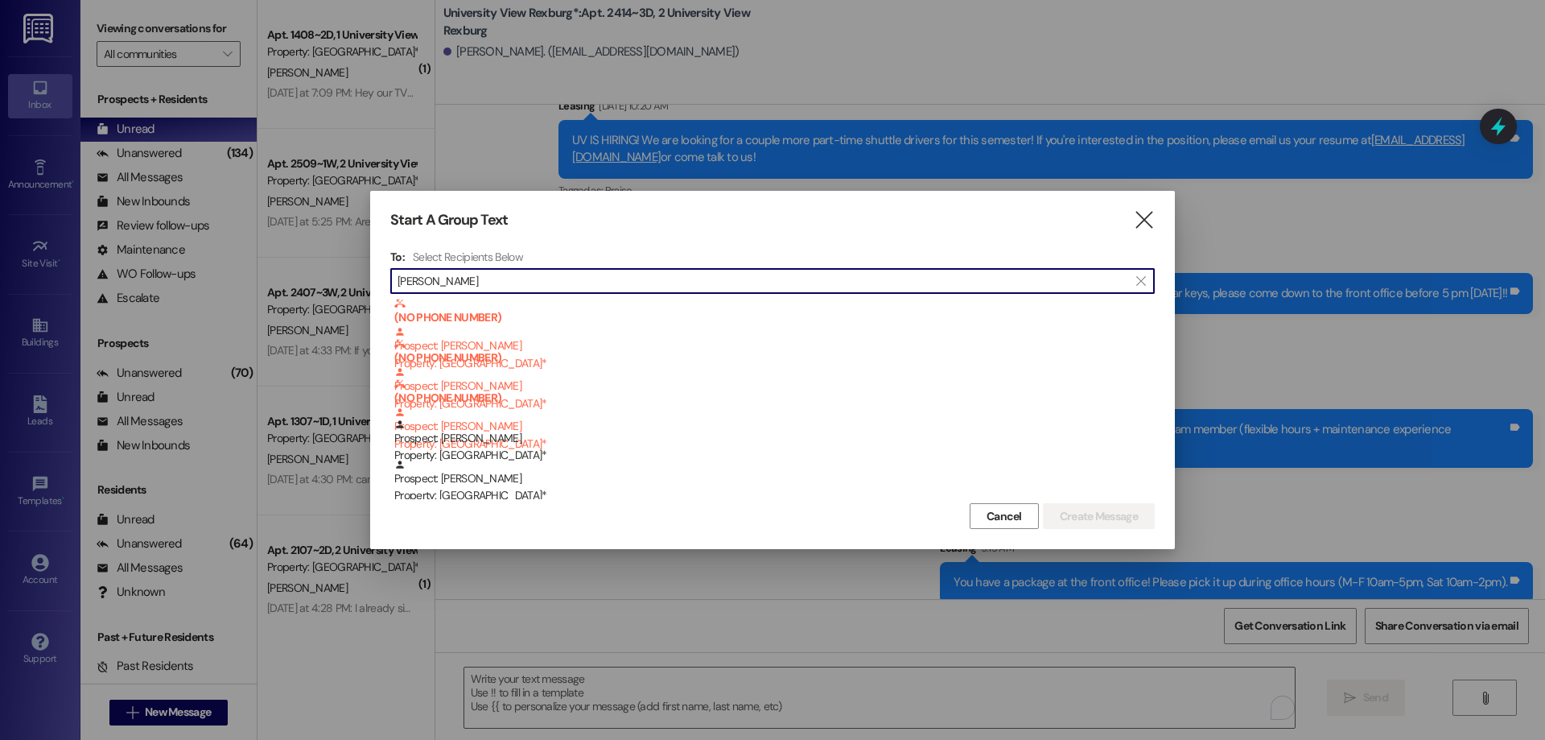
type input "I"
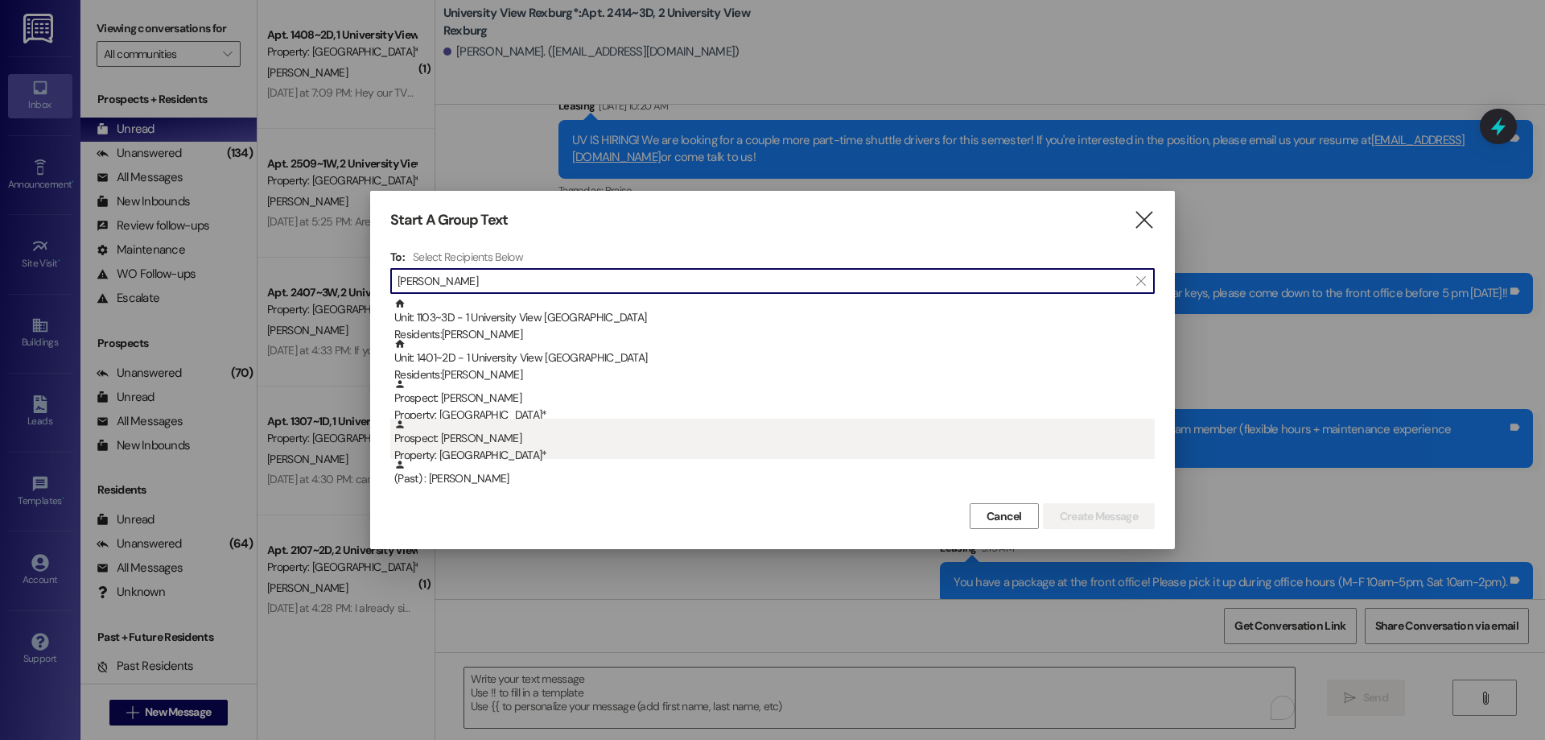
type input "[PERSON_NAME]"
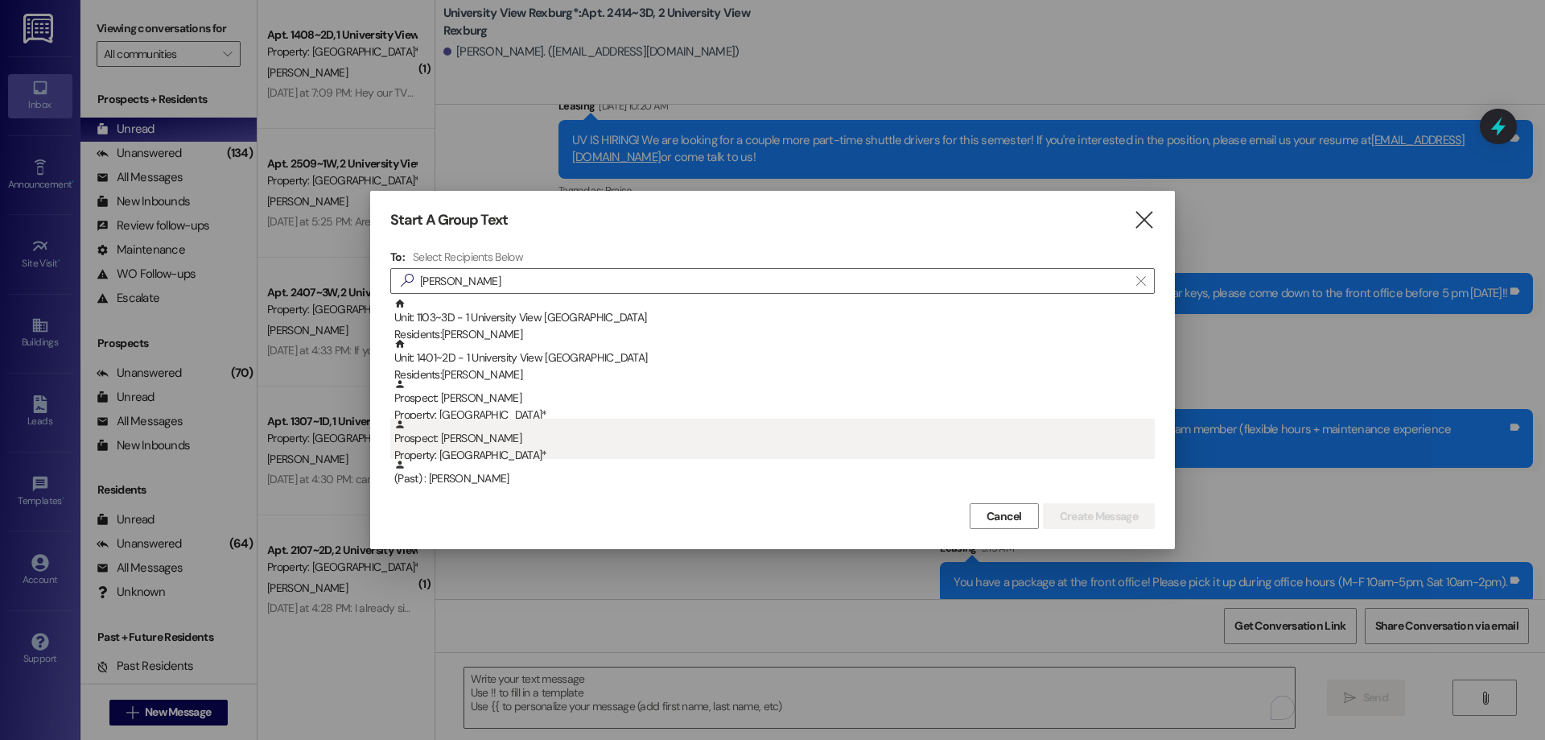
click at [595, 447] on div "Property: [GEOGRAPHIC_DATA]*" at bounding box center [774, 455] width 760 height 17
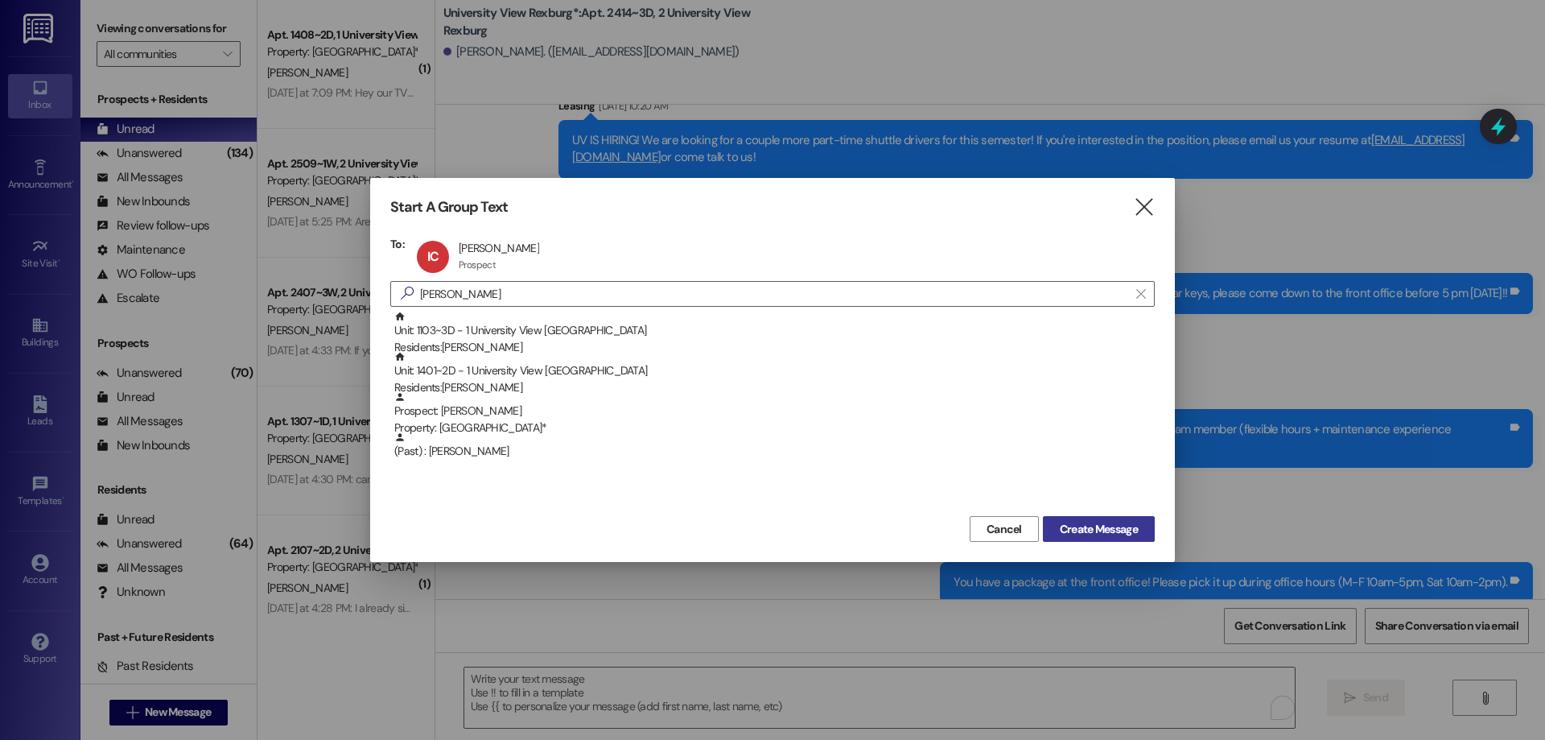
click at [1116, 526] on span "Create Message" at bounding box center [1099, 529] width 78 height 17
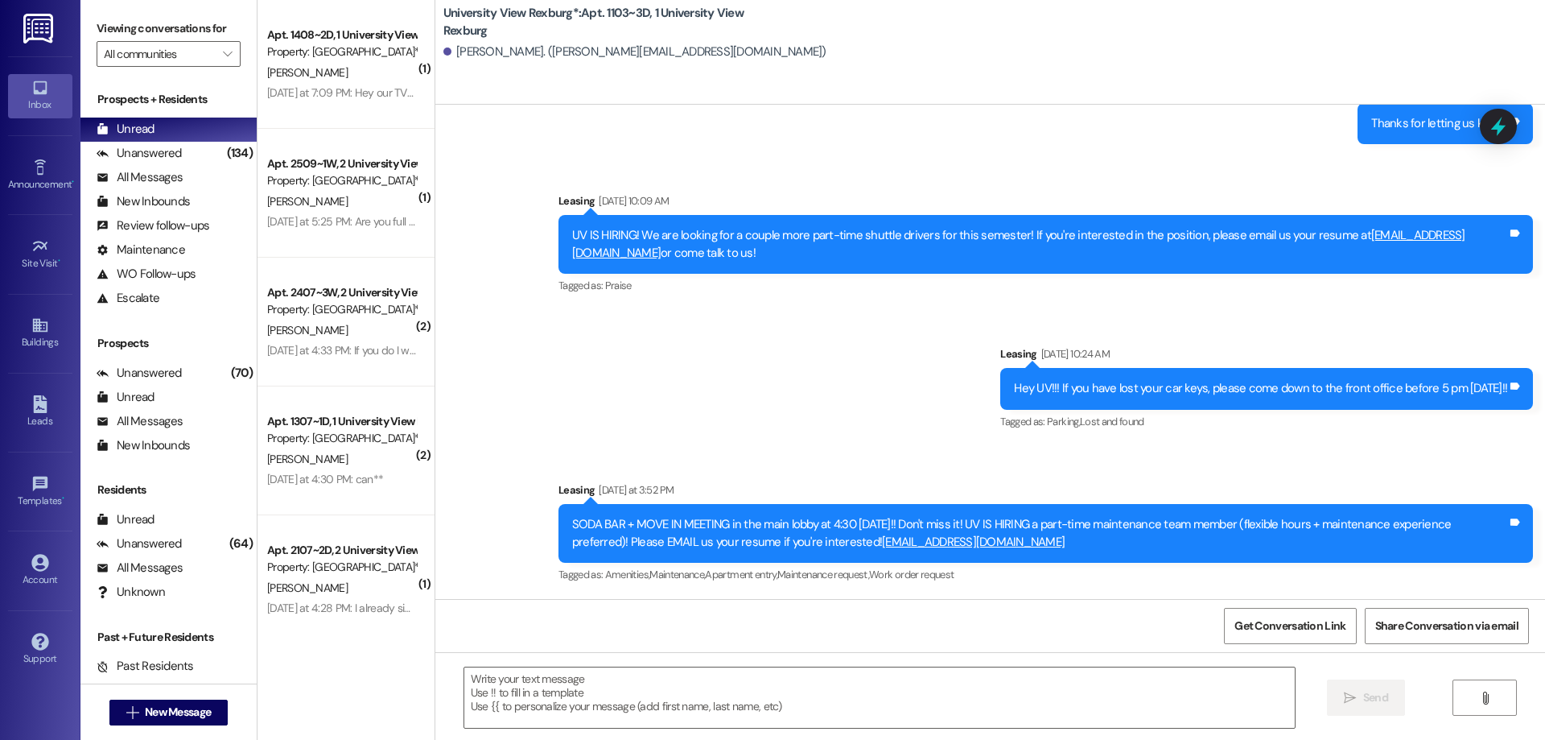
scroll to position [457, 0]
click at [494, 688] on textarea at bounding box center [879, 697] width 831 height 60
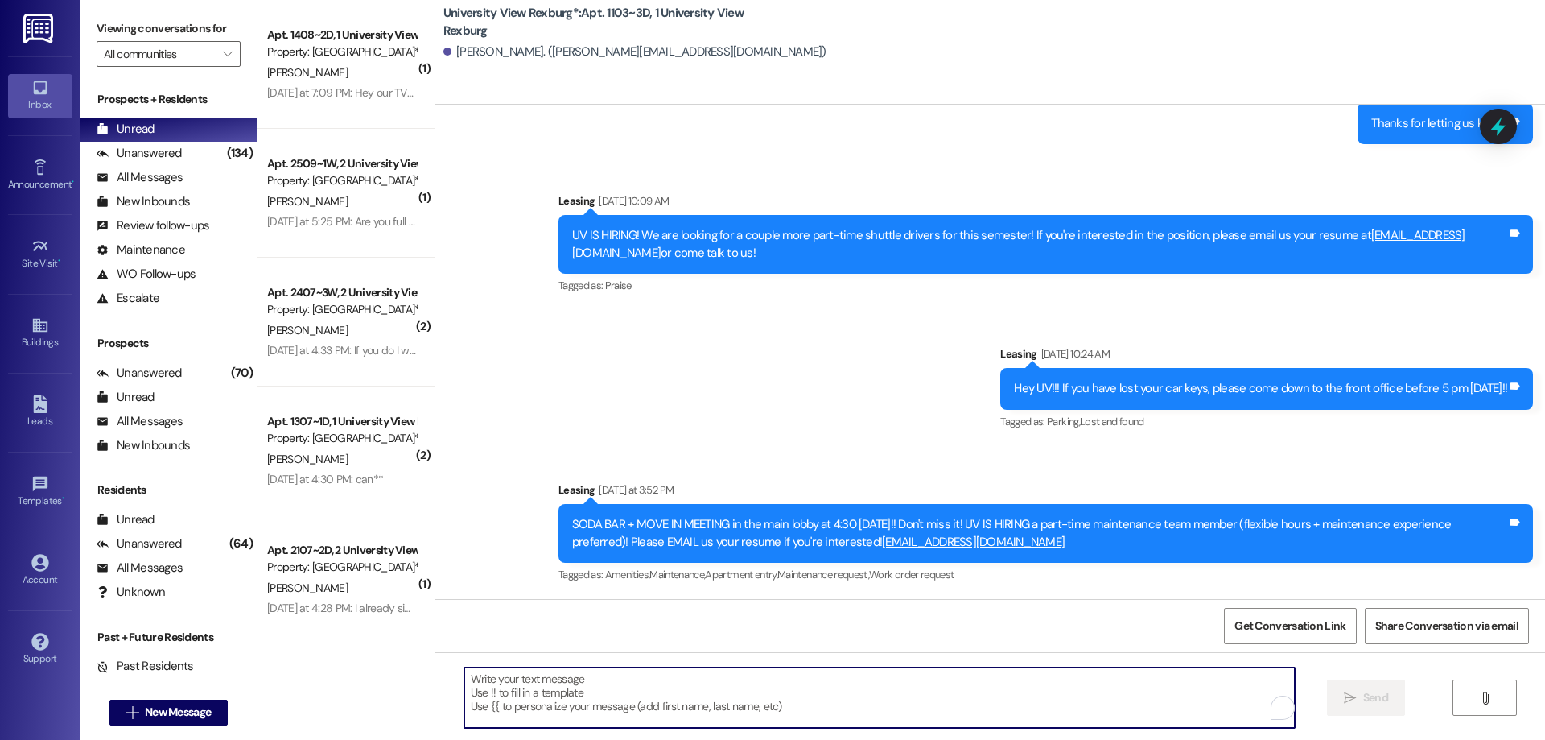
paste textarea "You have a package at the front office! Please pick it up during office hours (…"
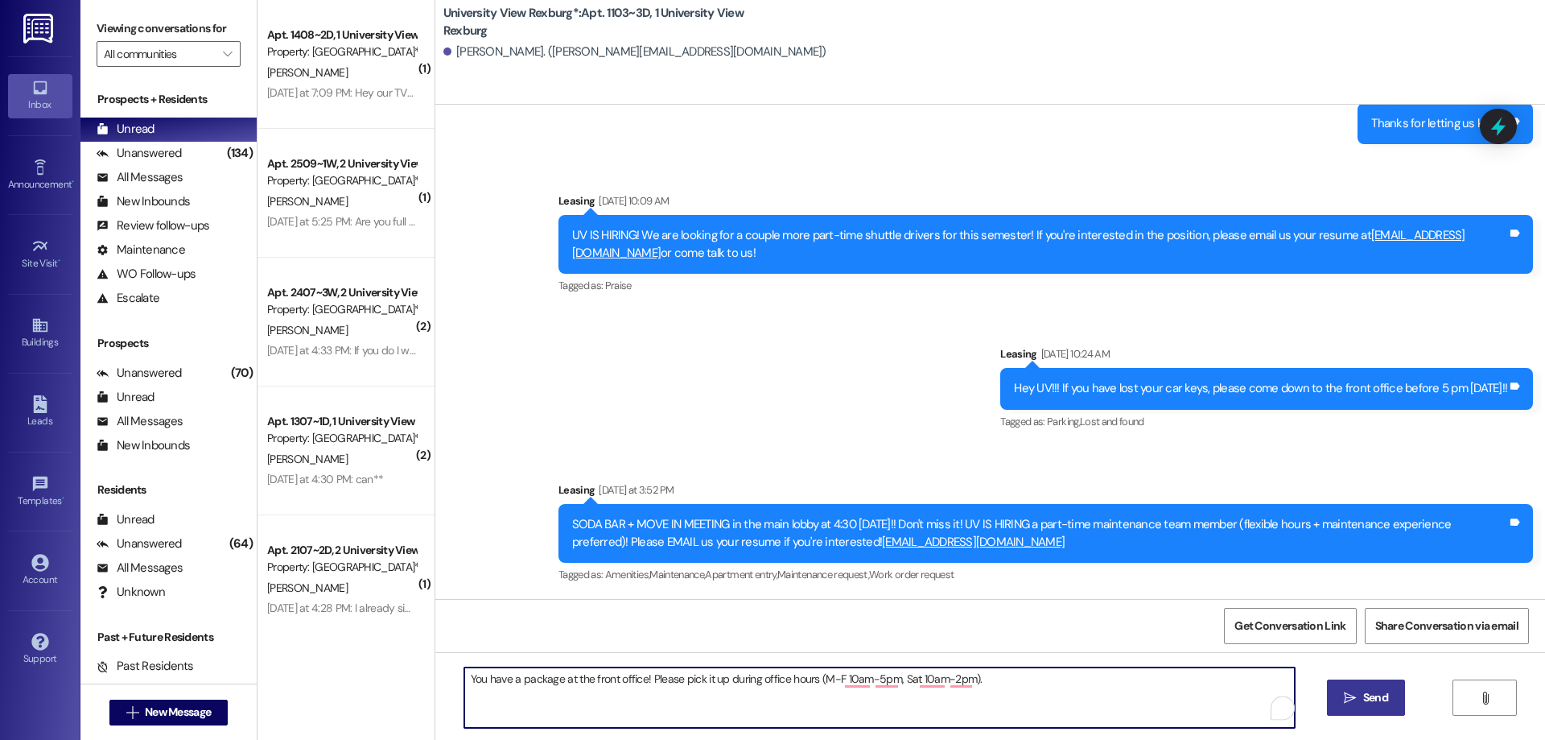
type textarea "You have a package at the front office! Please pick it up during office hours (…"
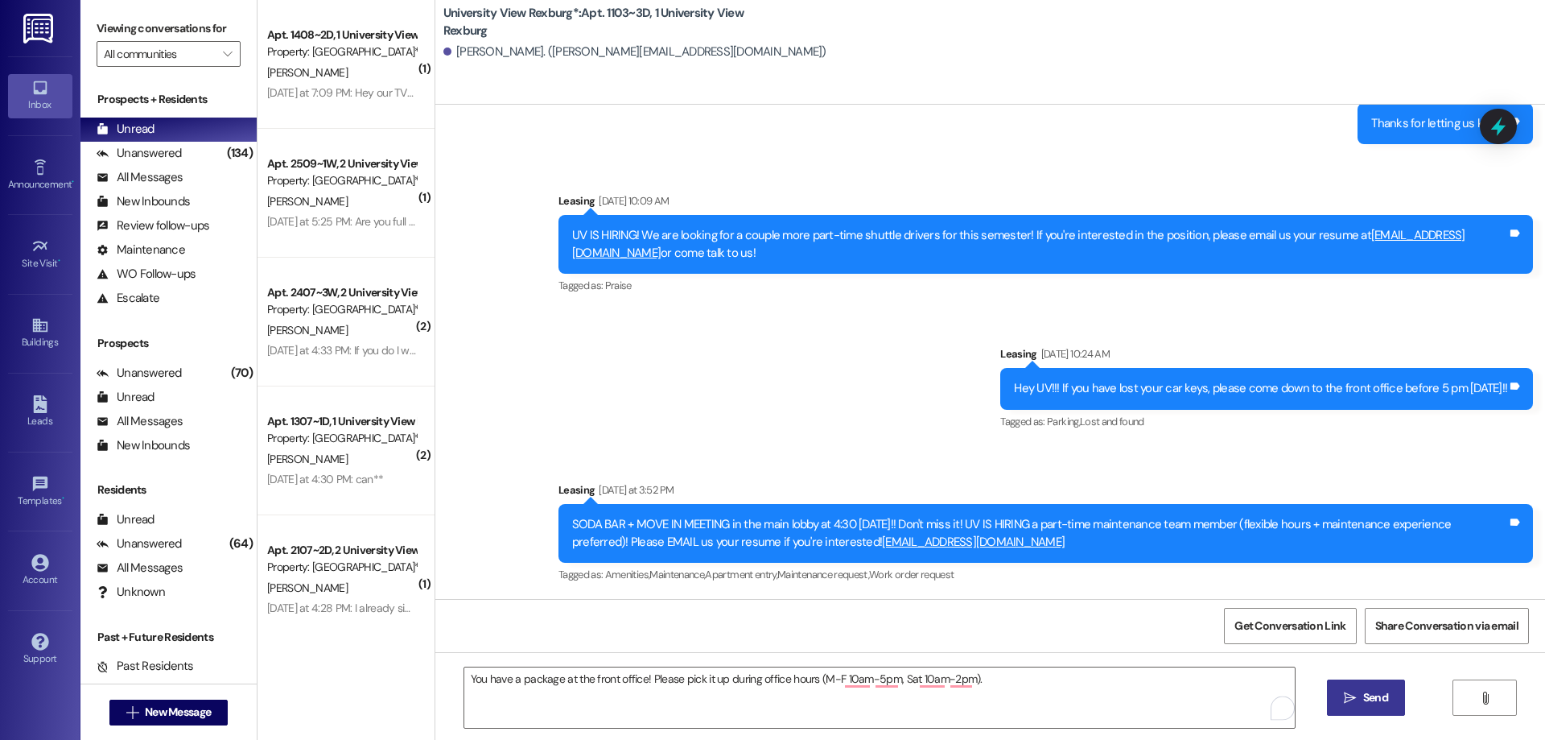
click at [1360, 703] on span "Send" at bounding box center [1375, 697] width 31 height 17
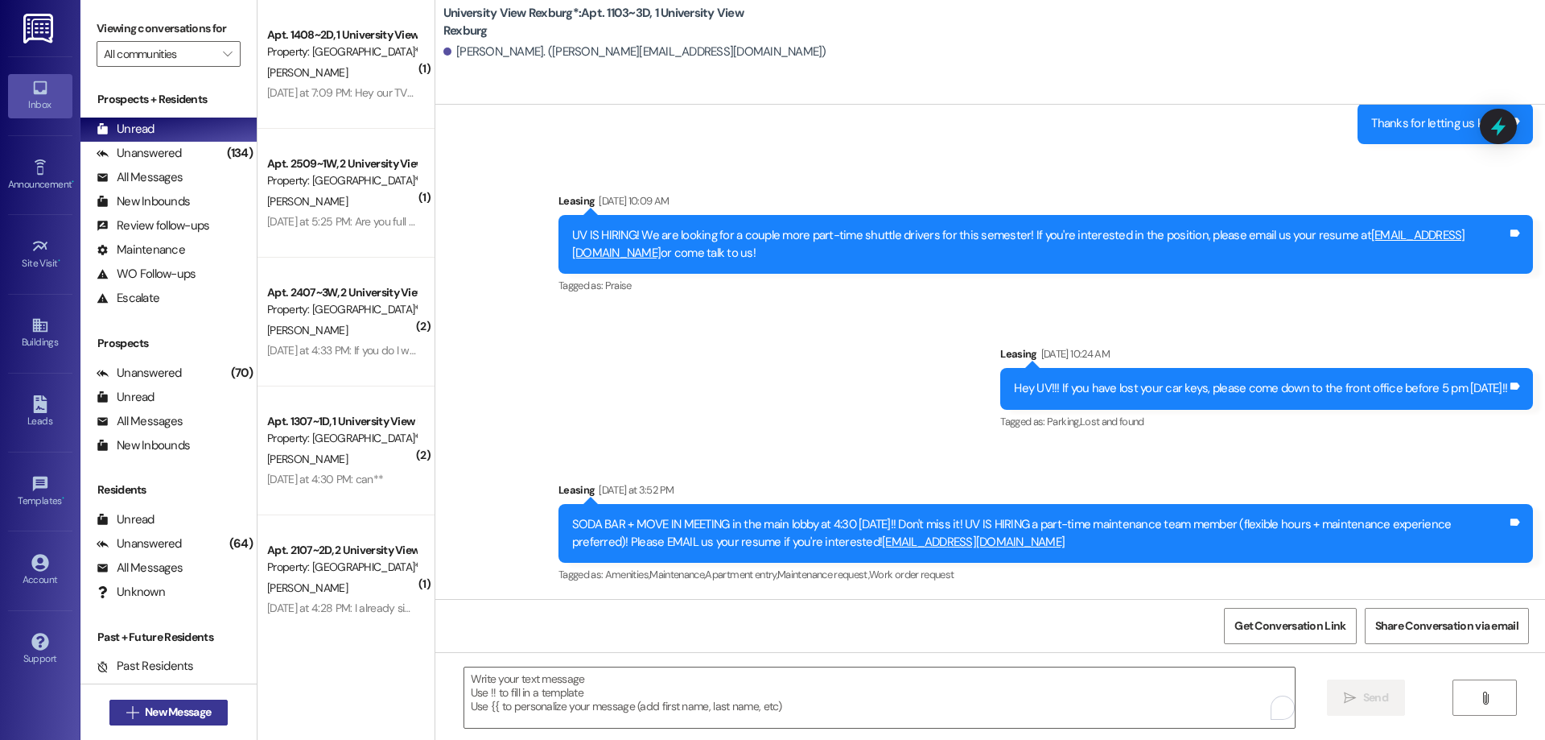
click at [147, 710] on span "New Message" at bounding box center [178, 711] width 66 height 17
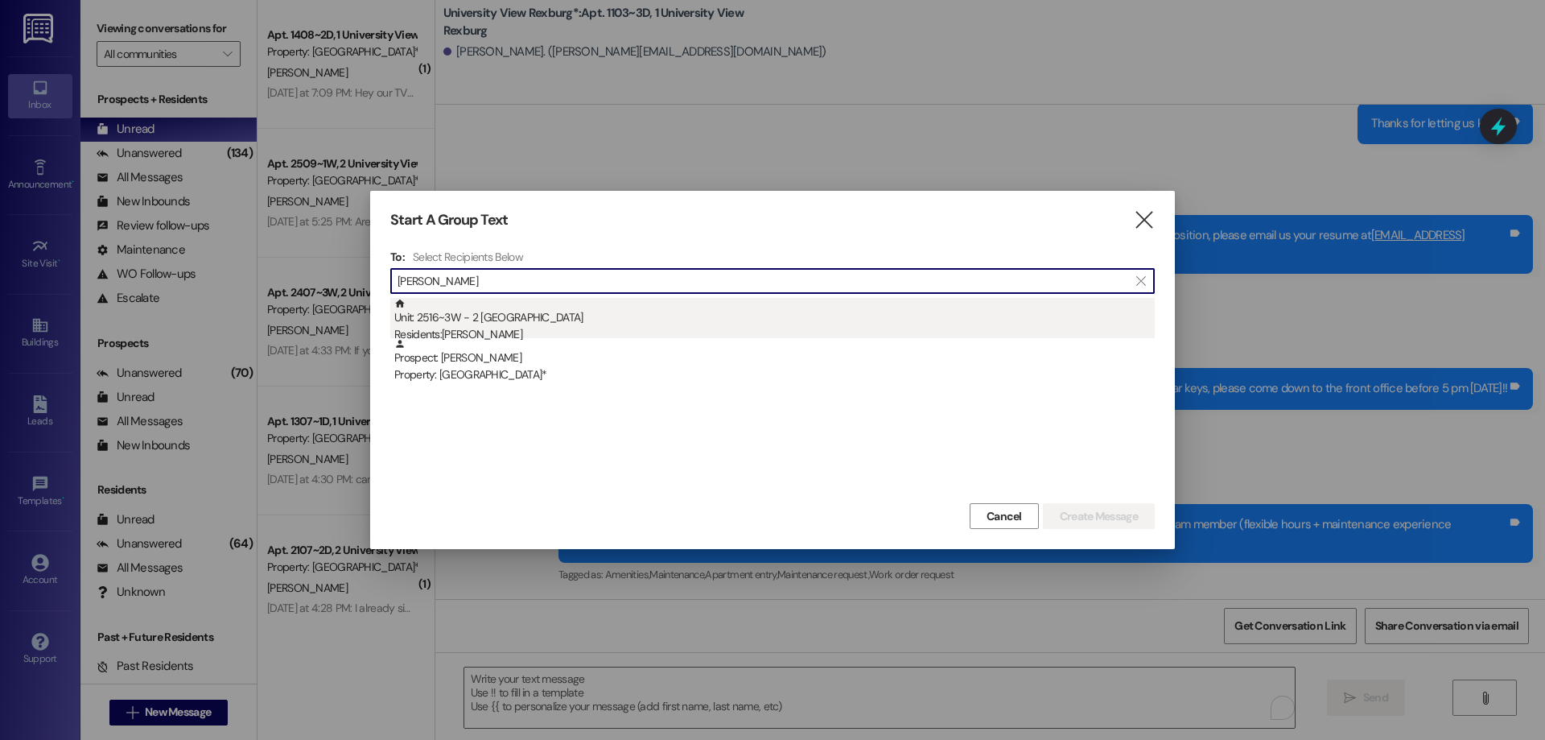
type input "[PERSON_NAME]"
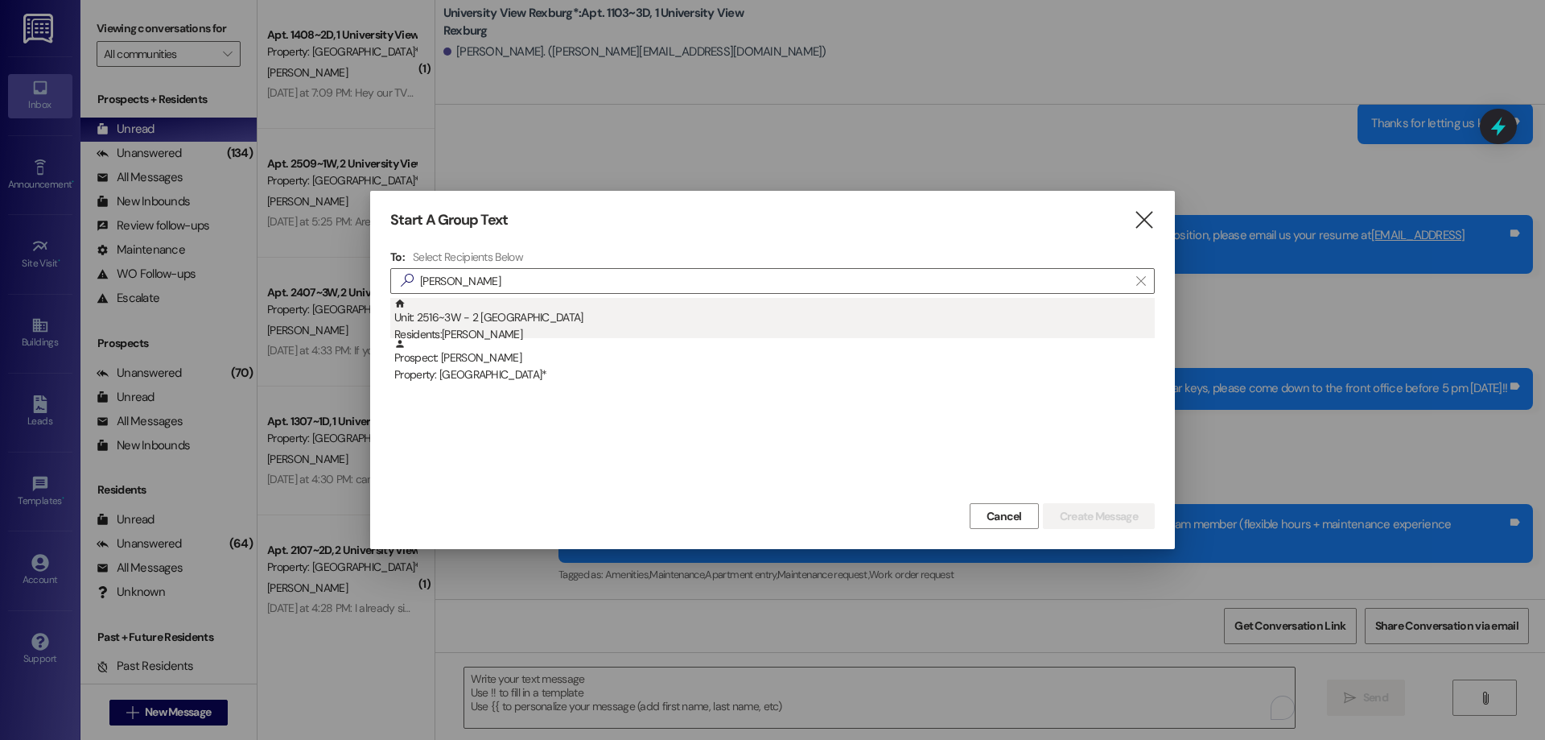
click at [604, 322] on div "Unit: 2516~3W - 2 University View Rexburg Residents: [PERSON_NAME]" at bounding box center [774, 321] width 760 height 46
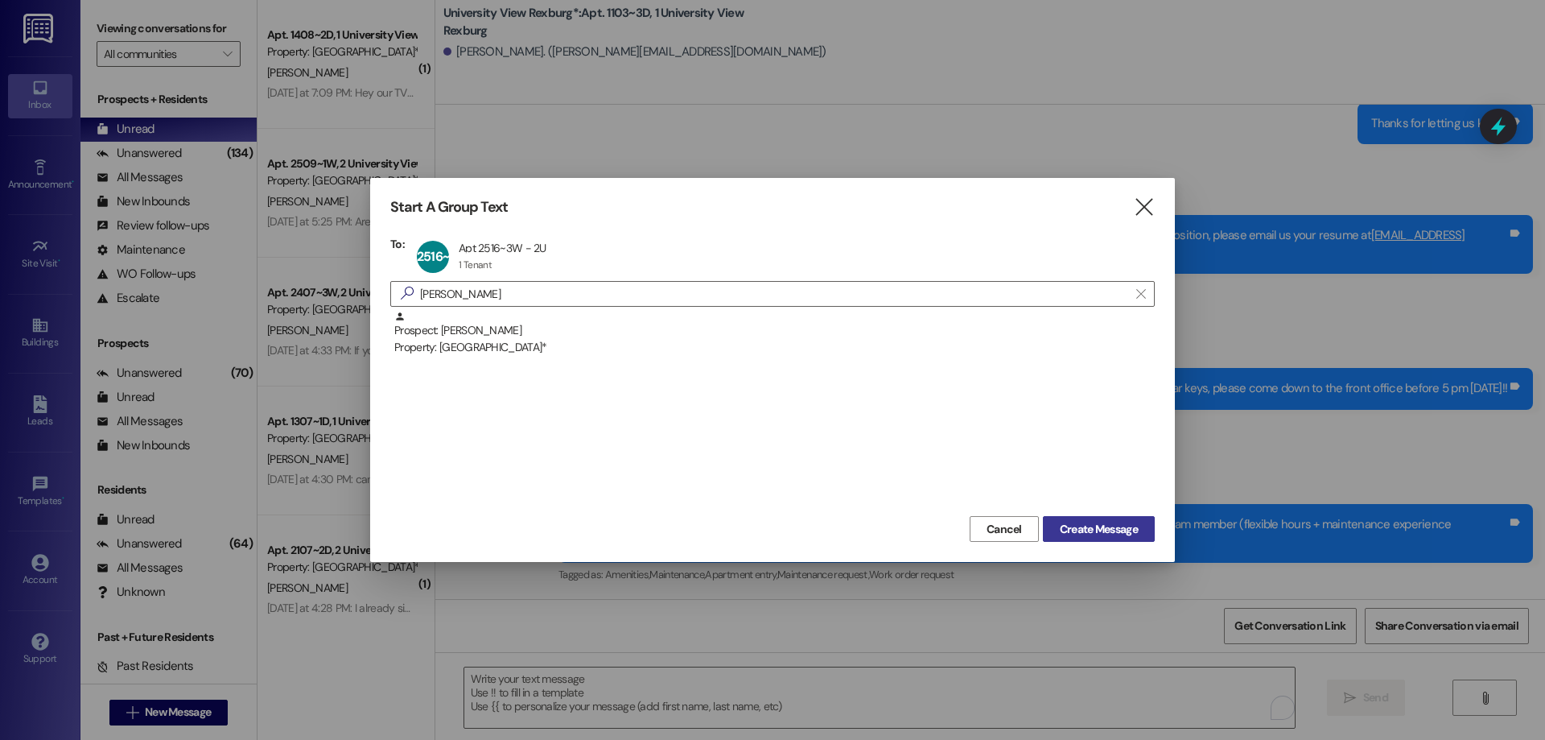
click at [1123, 526] on span "Create Message" at bounding box center [1099, 529] width 78 height 17
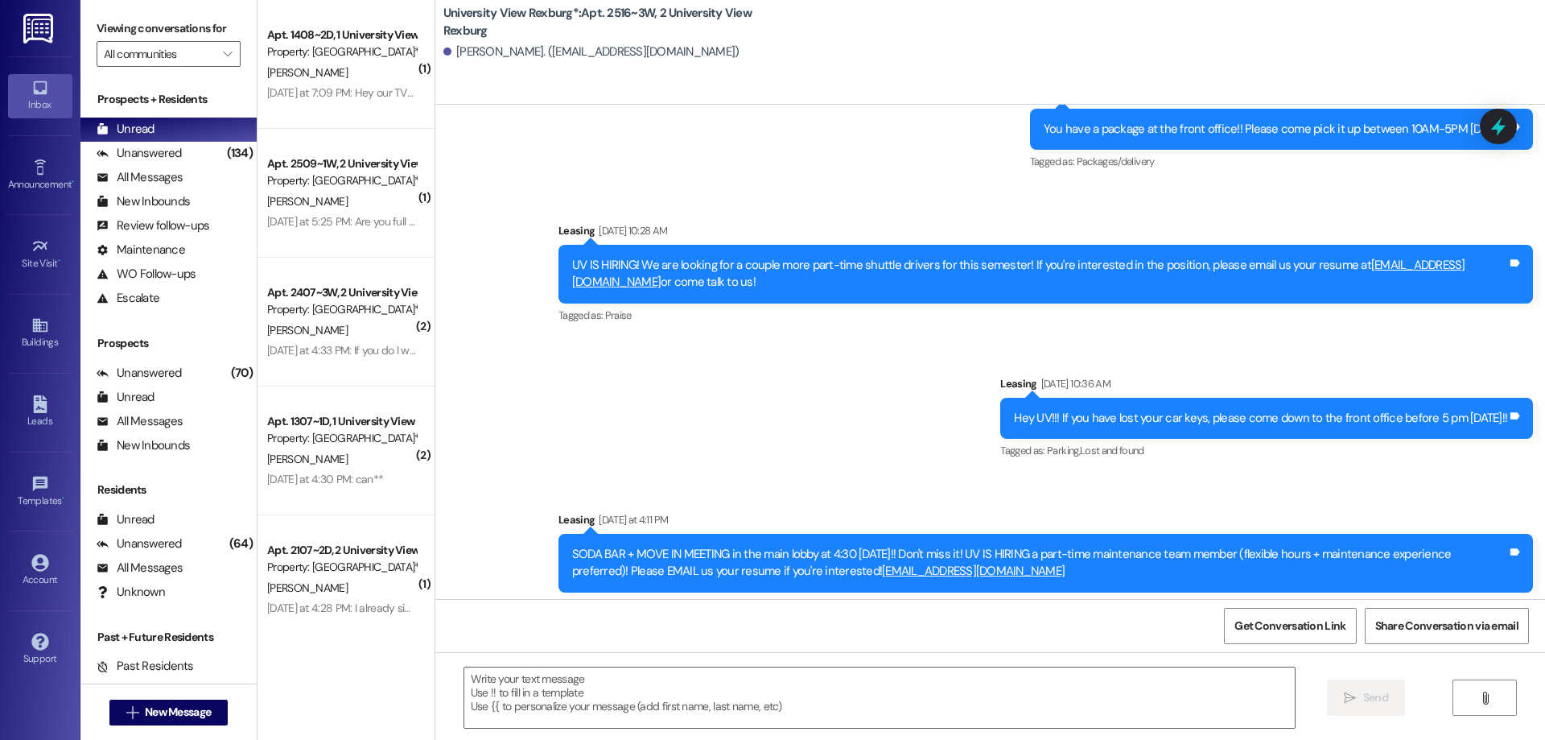
scroll to position [515, 0]
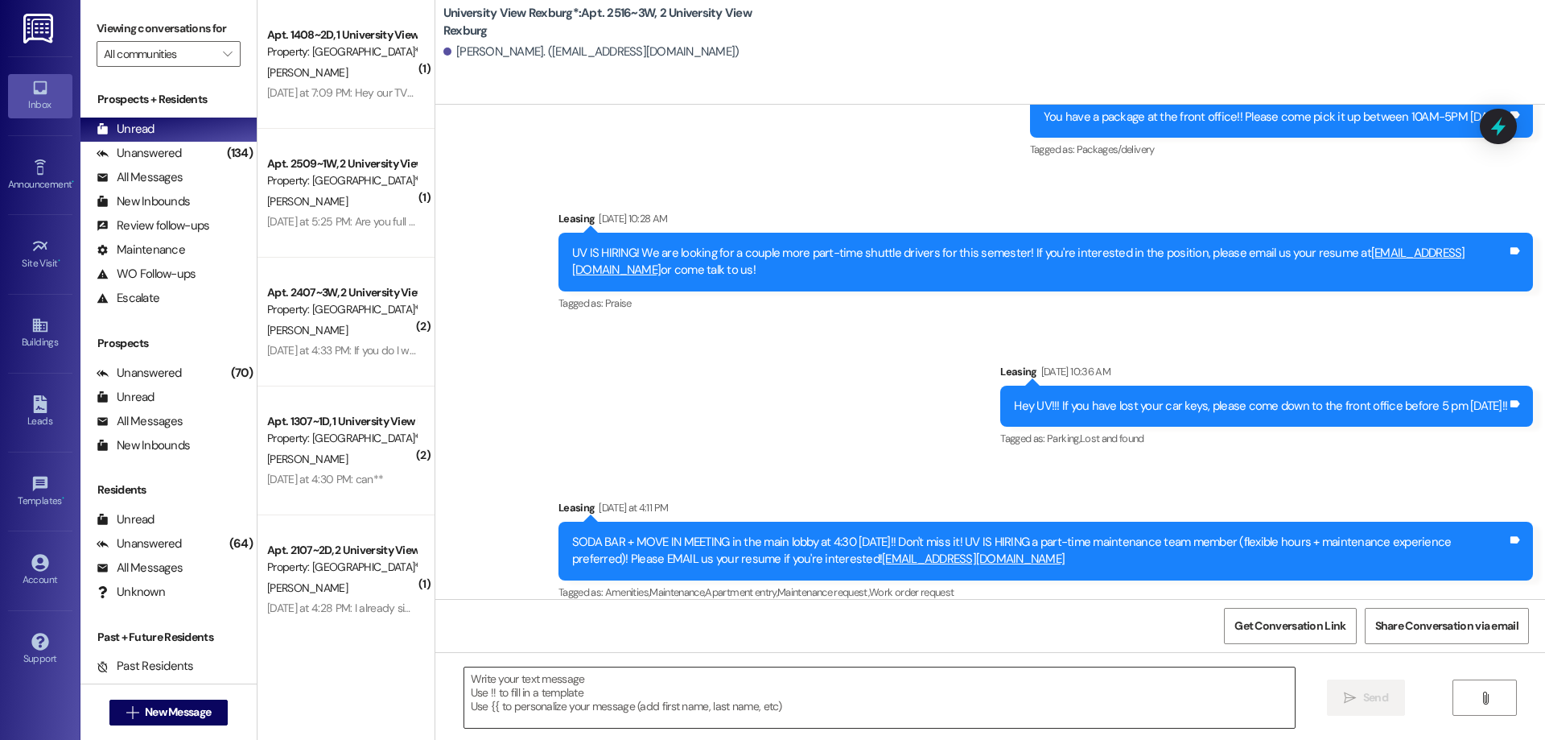
click at [645, 695] on textarea at bounding box center [879, 697] width 831 height 60
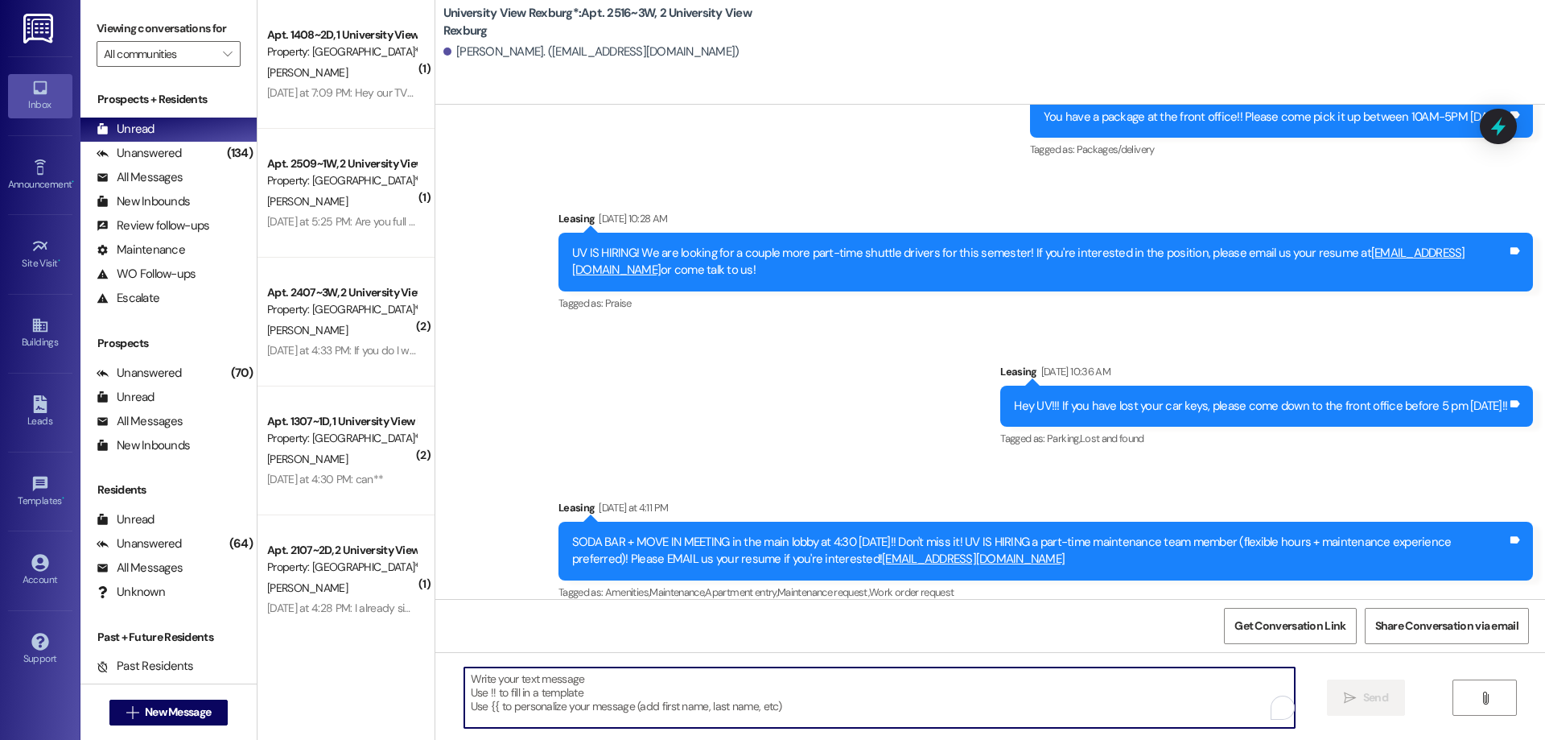
paste textarea "You have a package at the front office! Please pick it up during office hours (…"
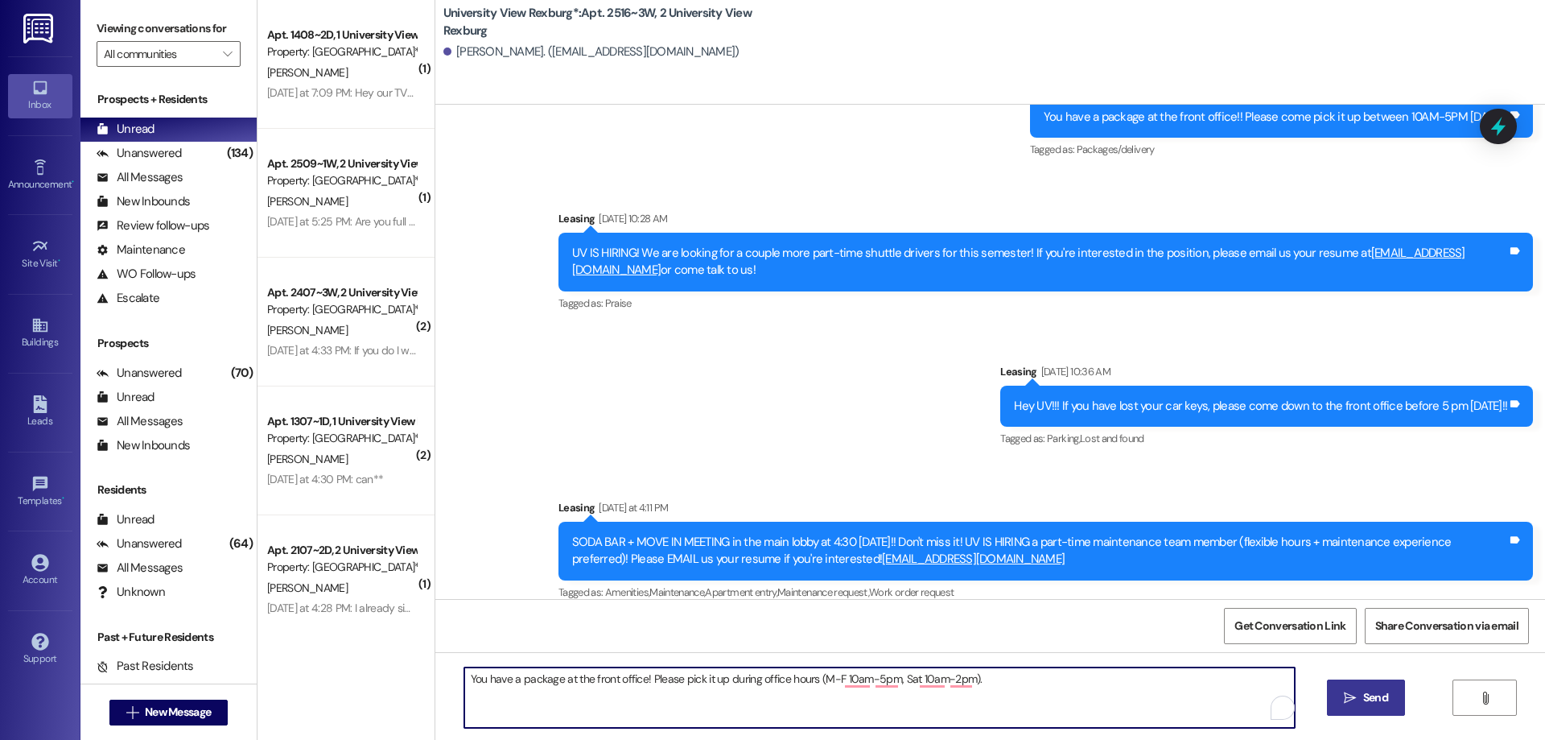
type textarea "You have a package at the front office! Please pick it up during office hours (…"
click at [1380, 695] on span "Send" at bounding box center [1375, 697] width 25 height 17
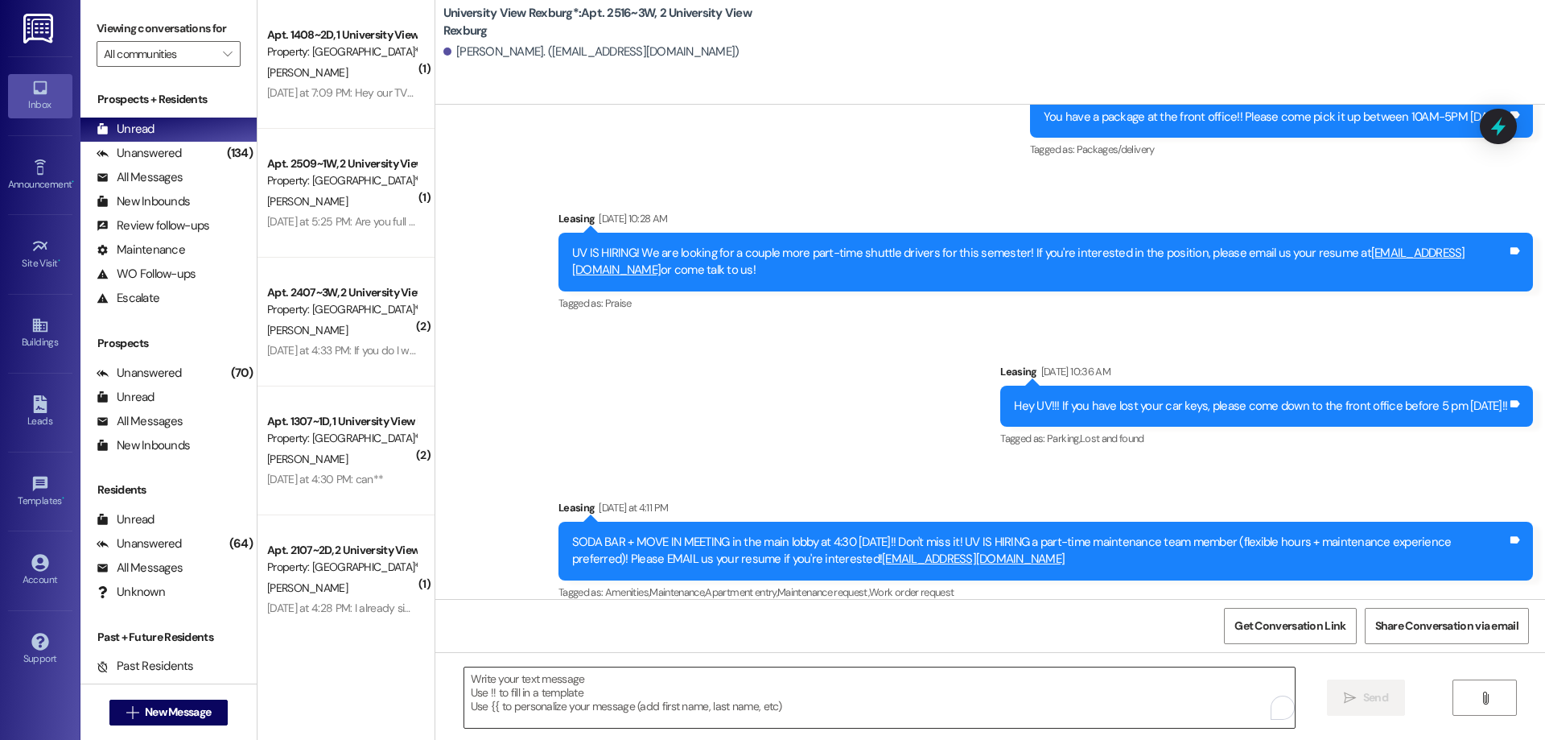
click at [1003, 690] on textarea "To enrich screen reader interactions, please activate Accessibility in Grammarl…" at bounding box center [879, 697] width 831 height 60
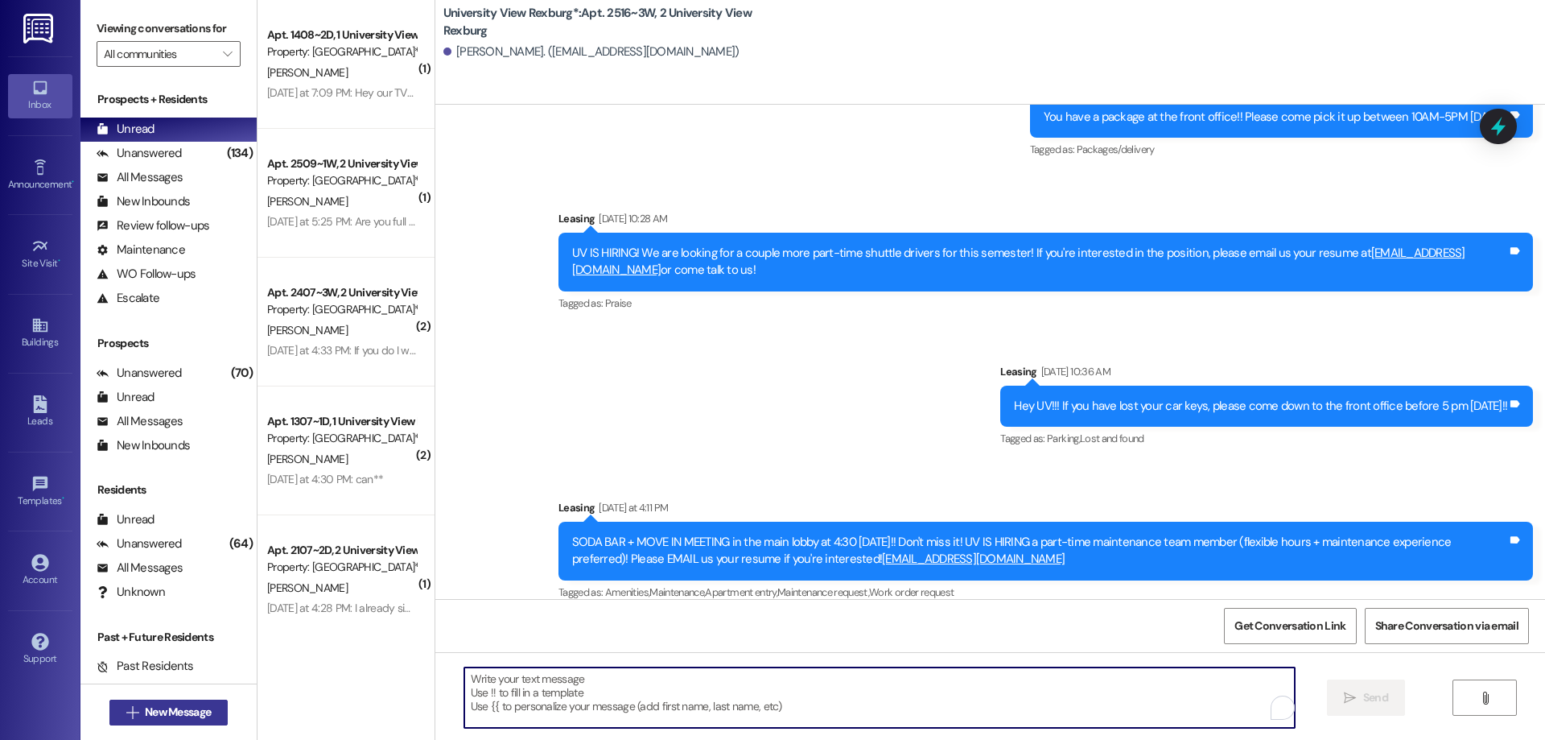
click at [192, 707] on span "New Message" at bounding box center [178, 711] width 66 height 17
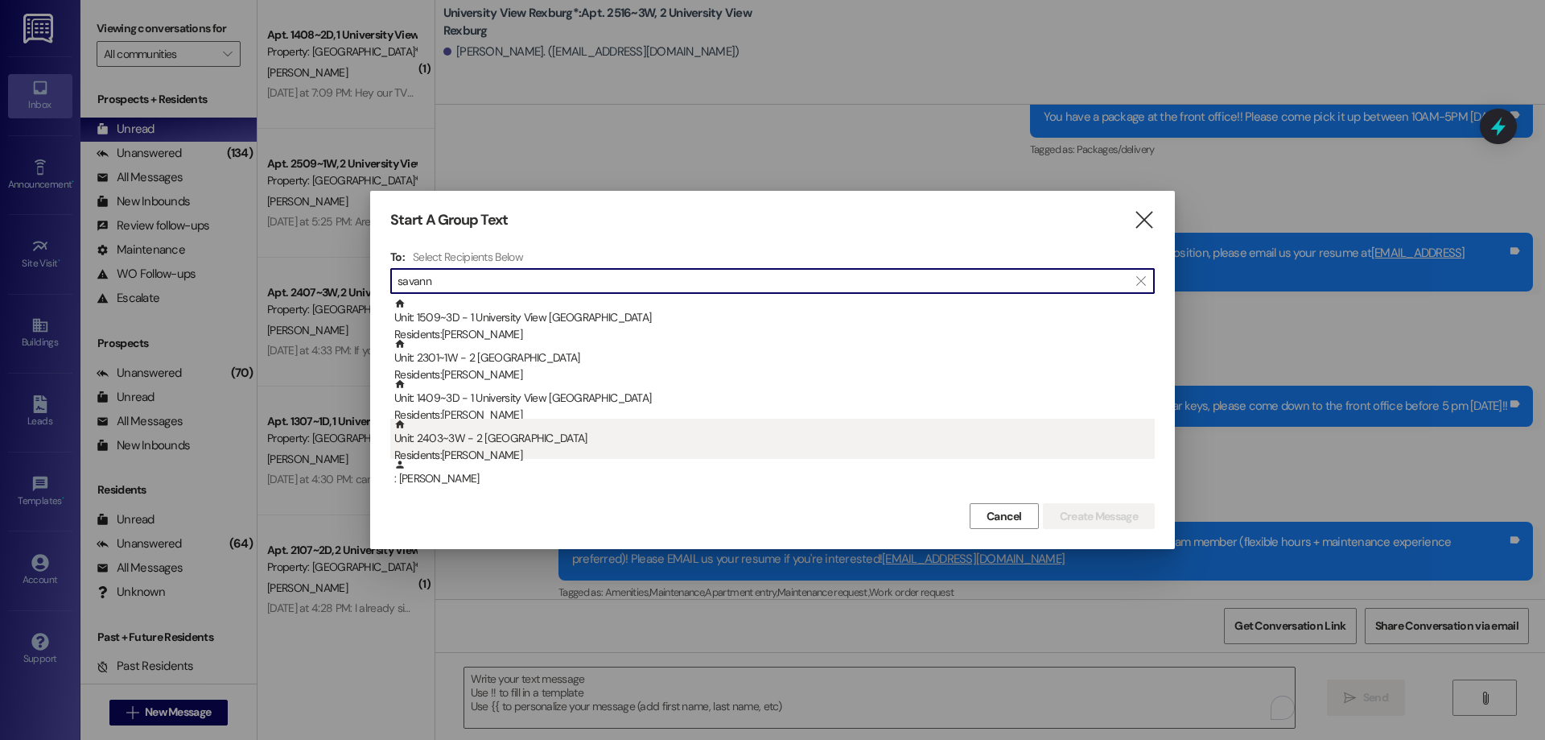
type input "savann"
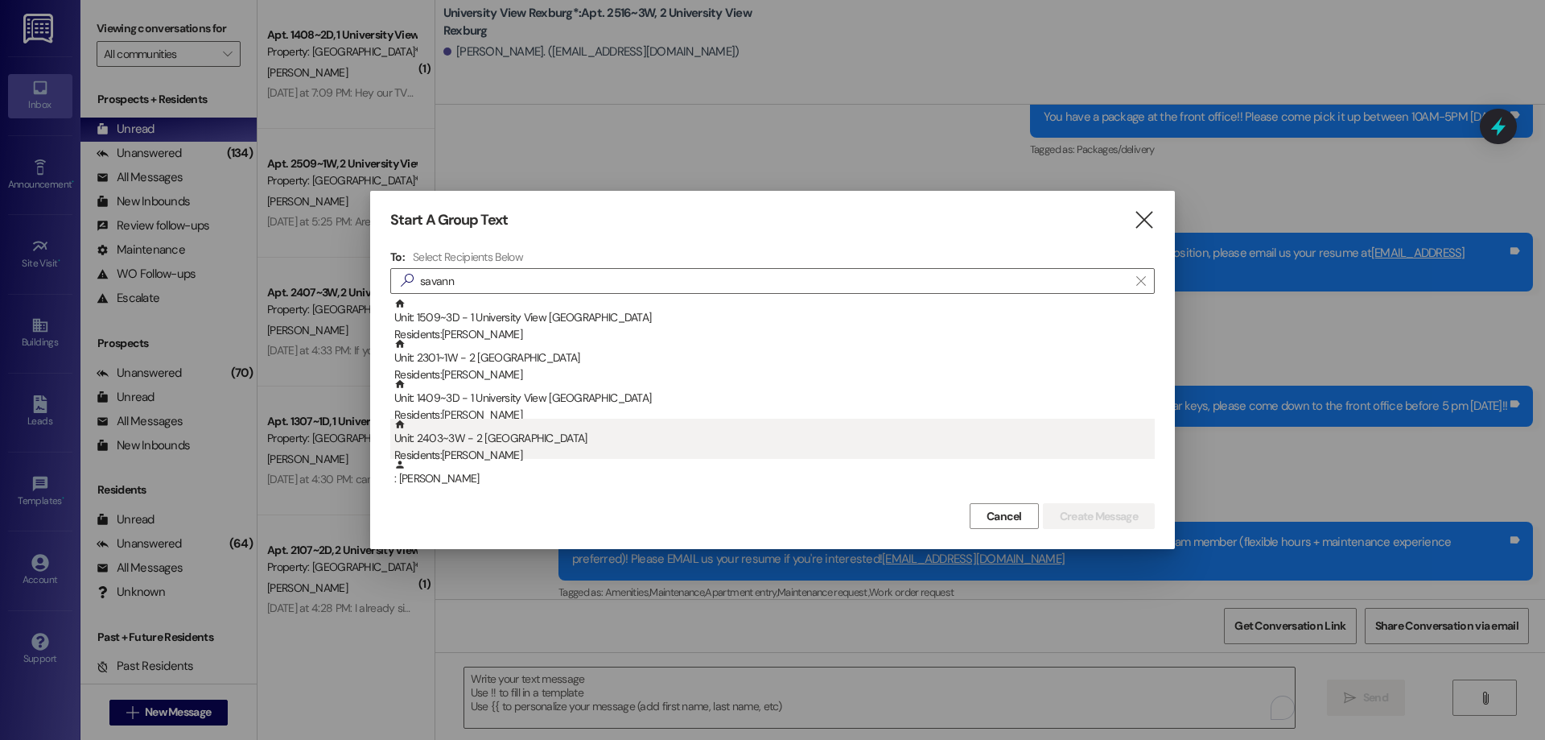
click at [703, 446] on div "Unit: 2403~3W - 2 University View Rexburg Residents: [PERSON_NAME]" at bounding box center [774, 441] width 760 height 46
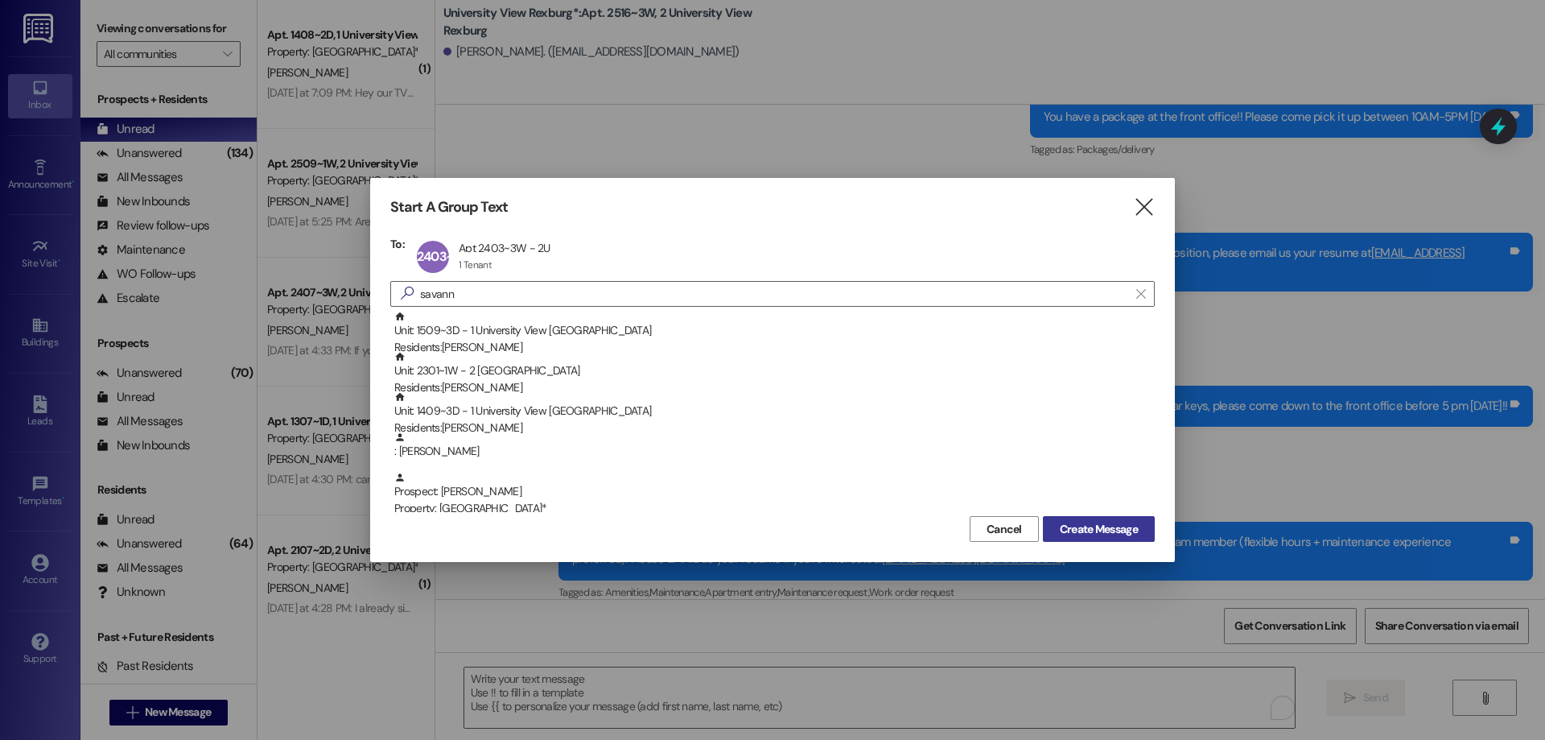
click at [1096, 526] on span "Create Message" at bounding box center [1099, 529] width 78 height 17
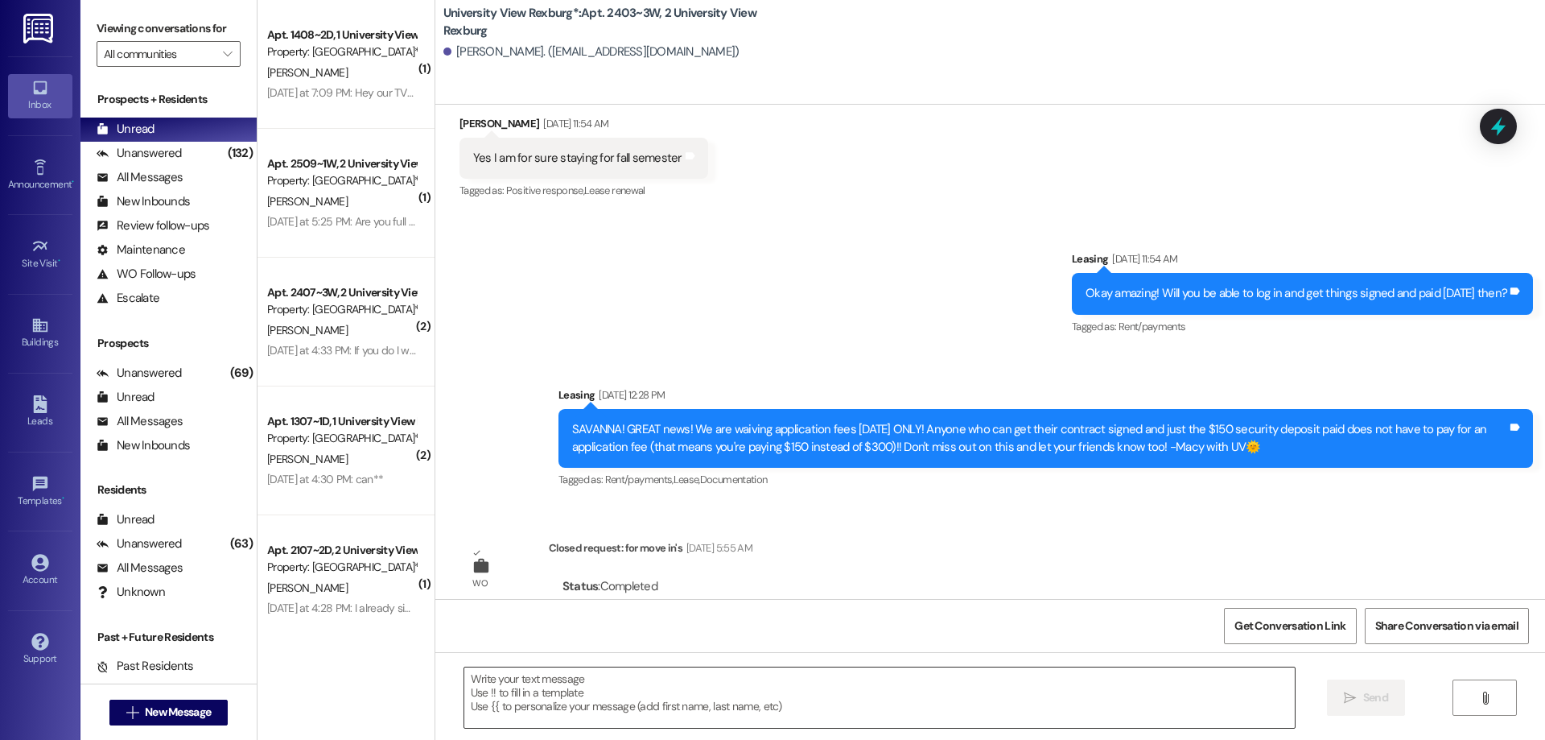
scroll to position [945, 0]
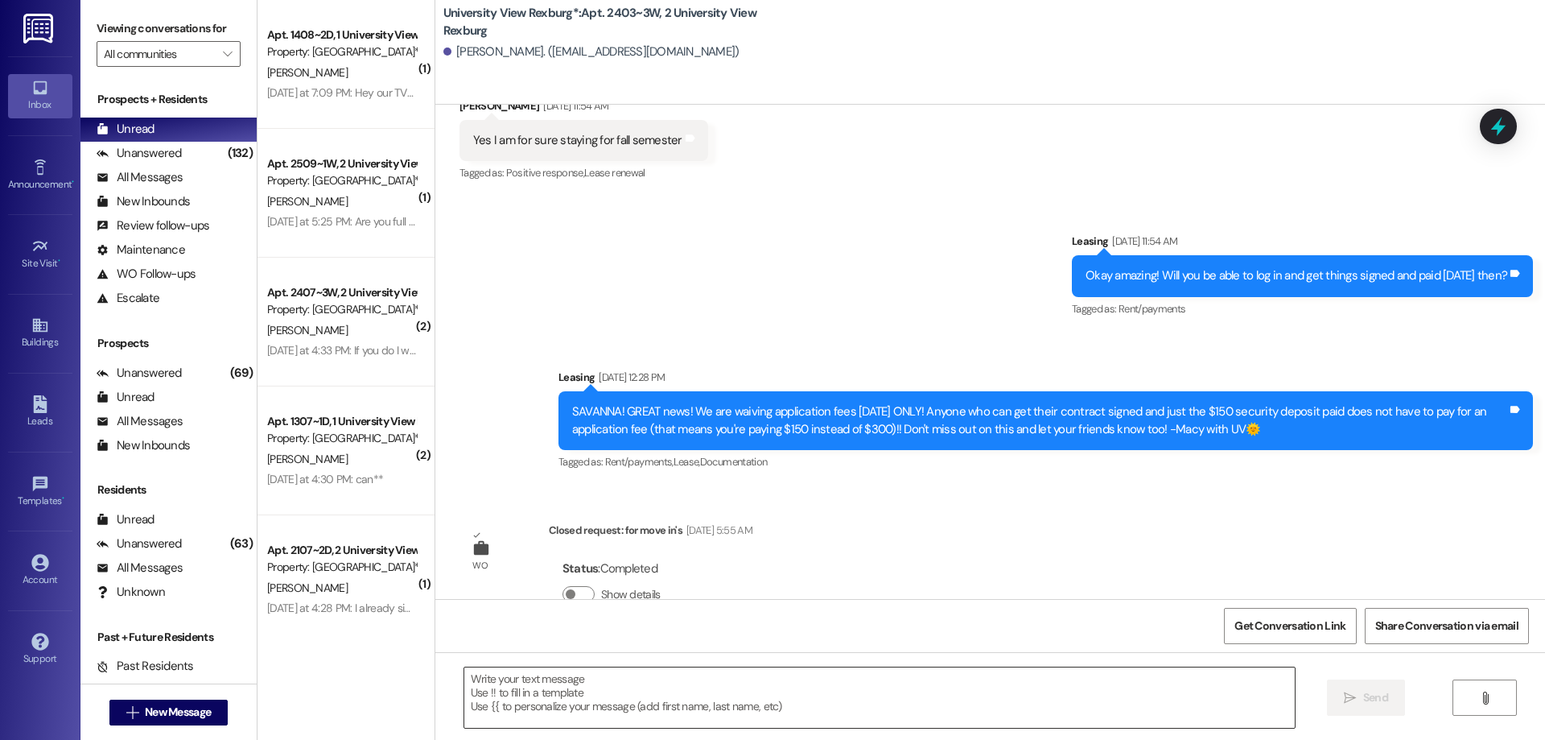
click at [616, 694] on textarea at bounding box center [879, 697] width 831 height 60
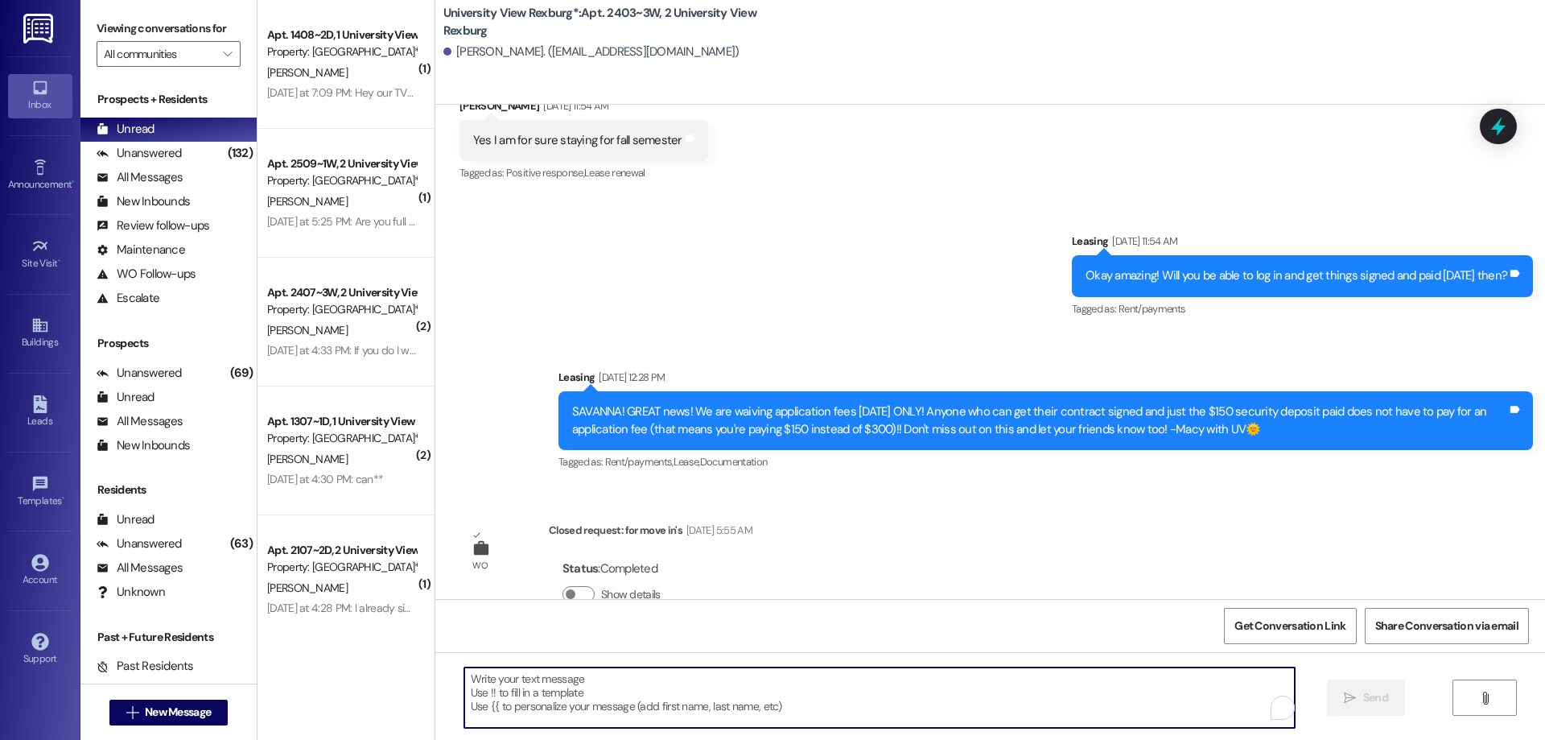
paste textarea "You have a package at the front office! Please pick it up during office hours (…"
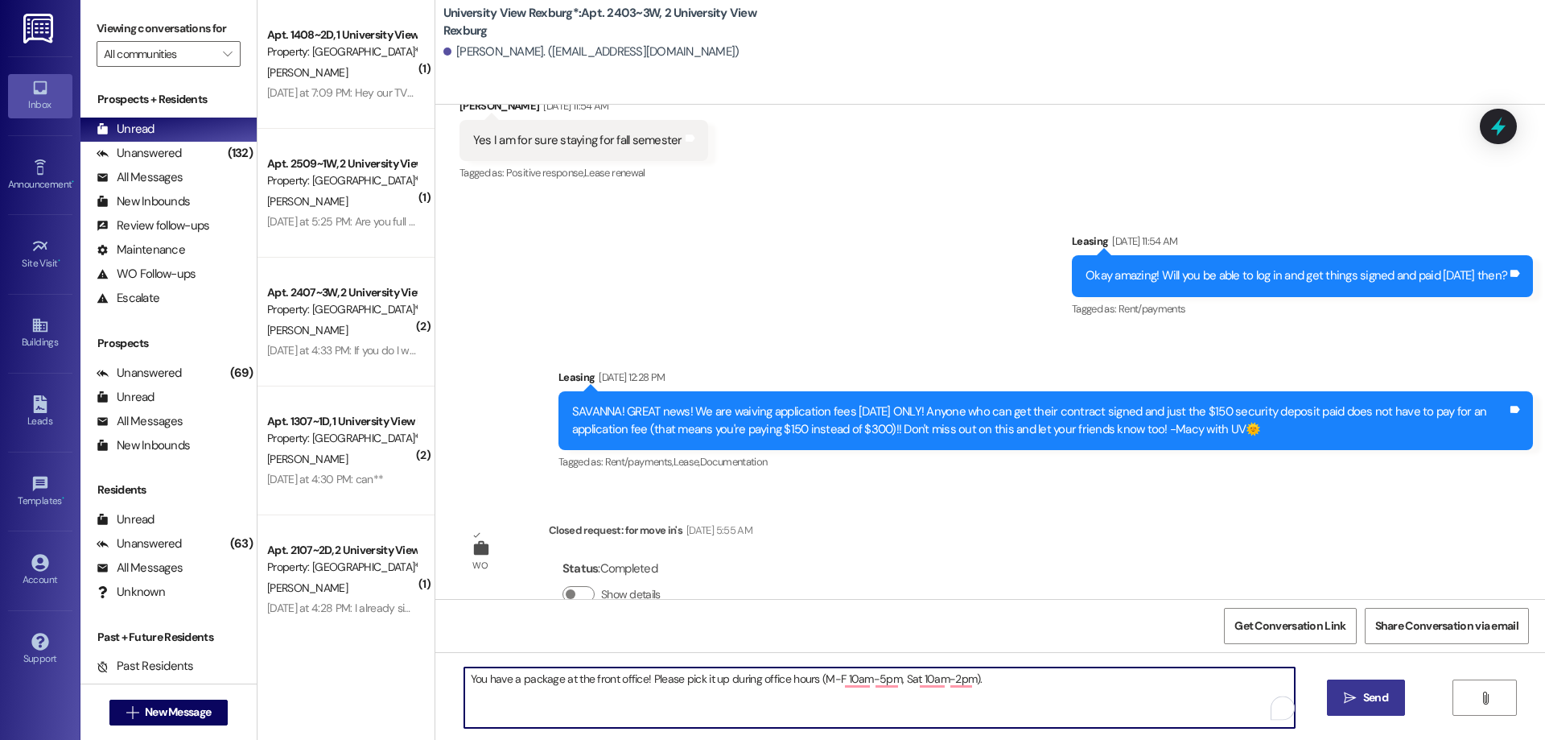
type textarea "You have a package at the front office! Please pick it up during office hours (…"
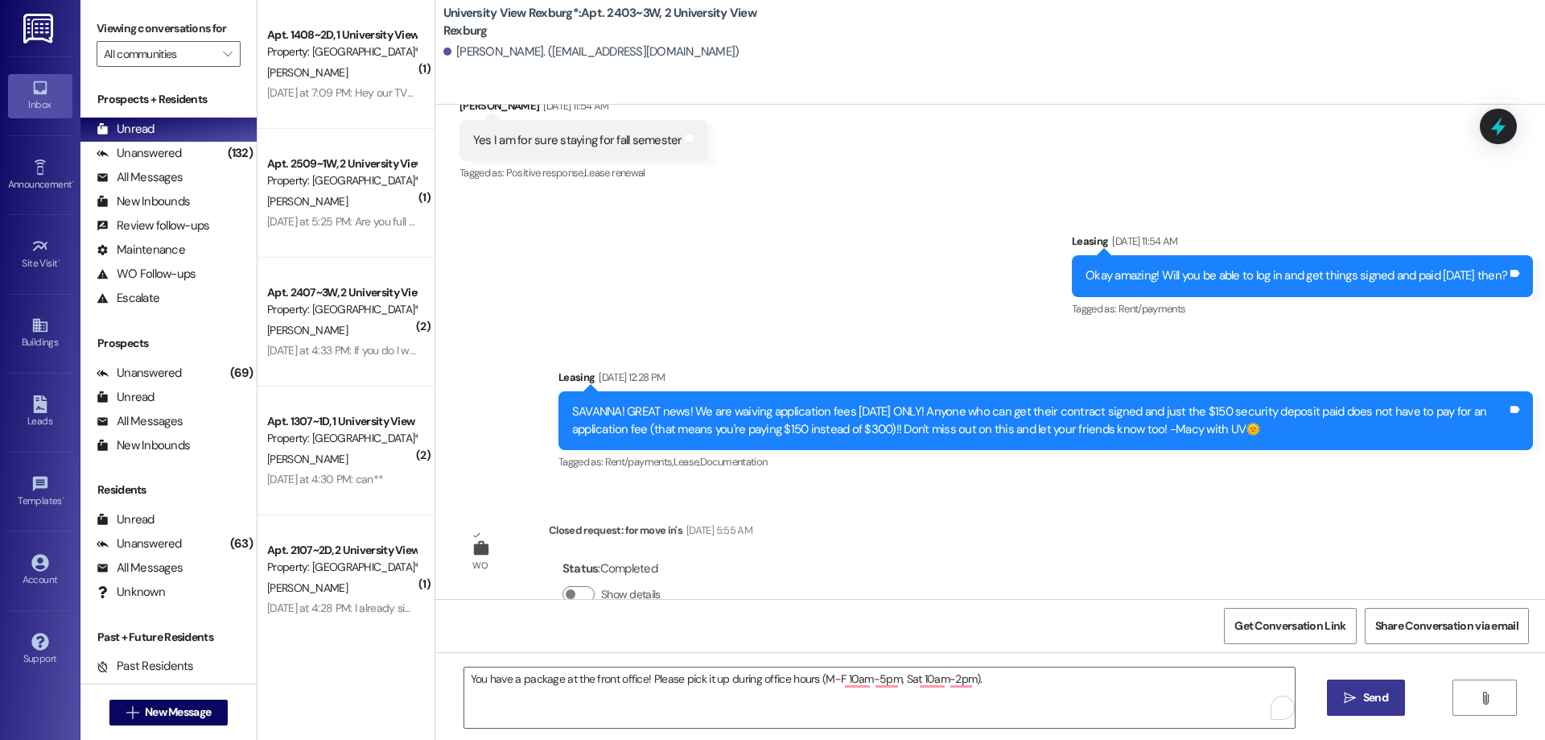
click at [1374, 701] on span "Send" at bounding box center [1375, 697] width 25 height 17
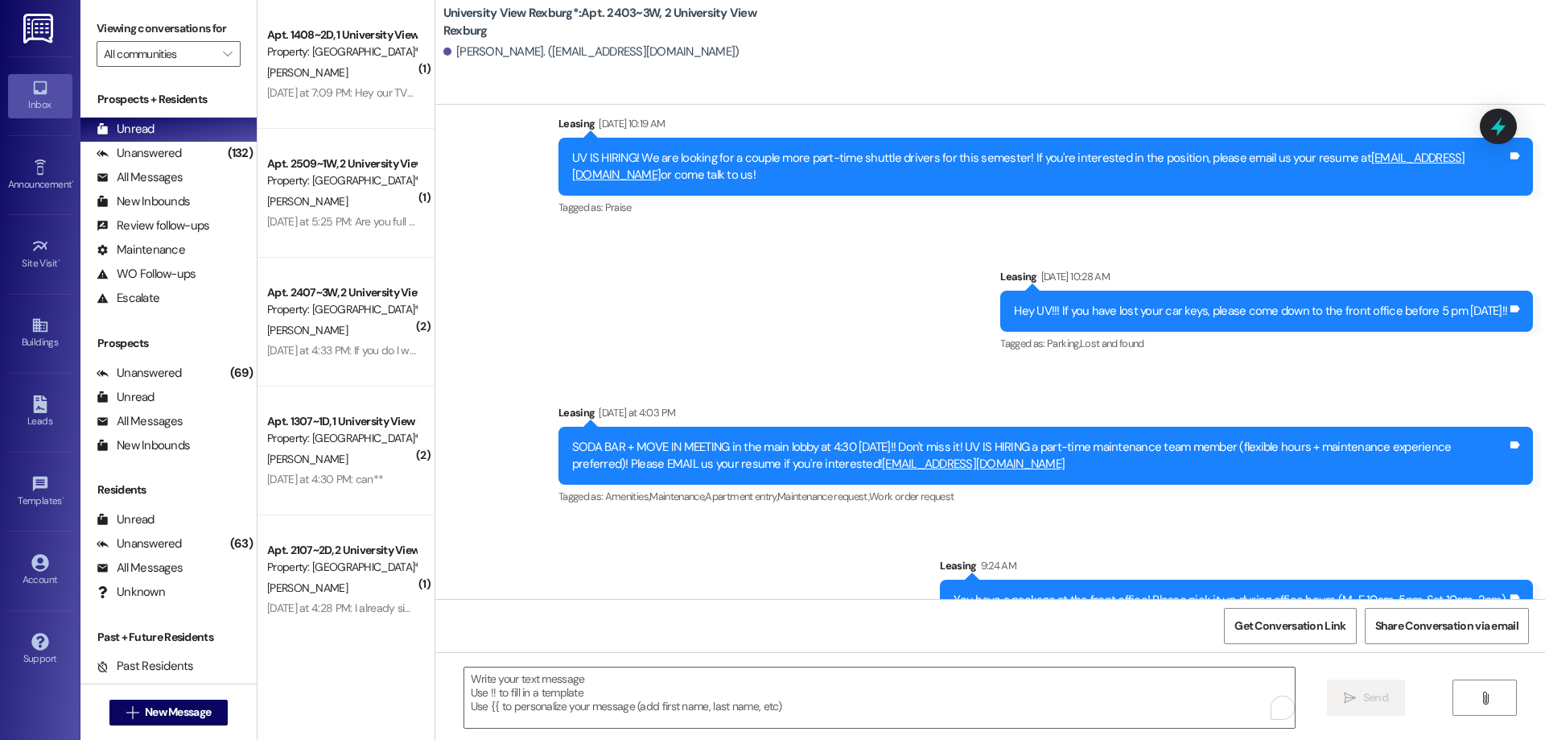
scroll to position [2058, 0]
click at [40, 169] on icon at bounding box center [40, 168] width 18 height 18
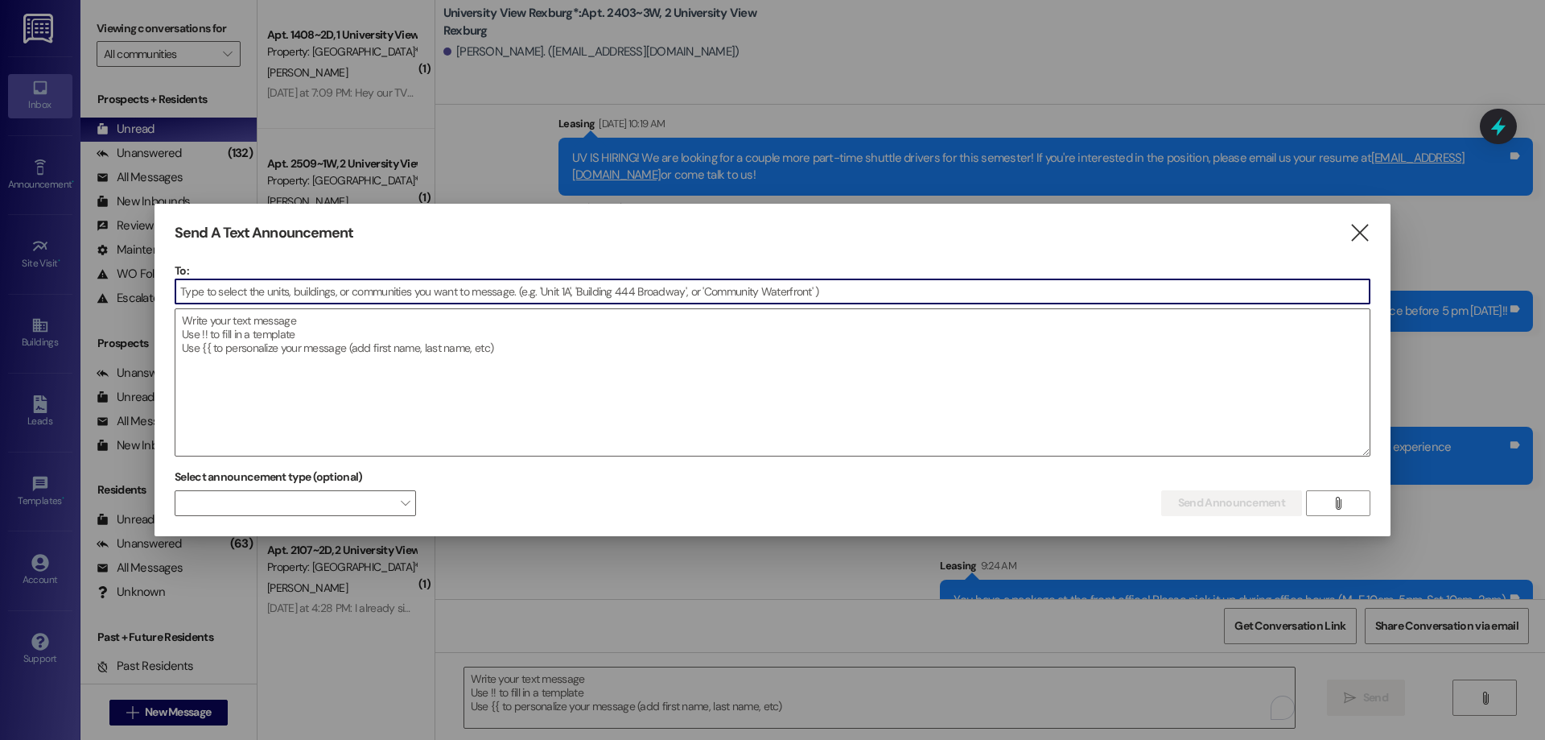
click at [208, 293] on input at bounding box center [772, 291] width 1194 height 24
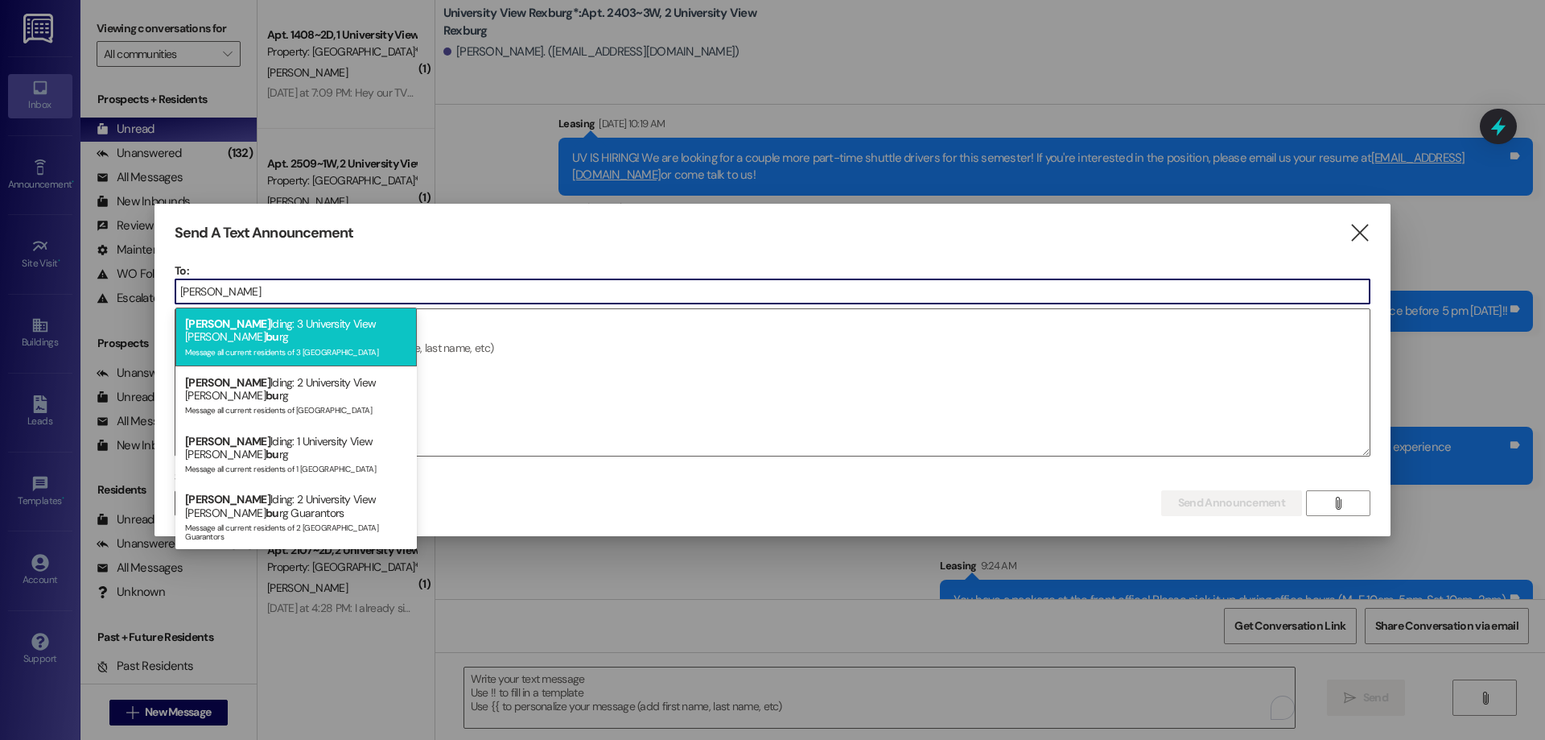
type input "[PERSON_NAME]"
click at [279, 330] on span "bu" at bounding box center [273, 336] width 14 height 14
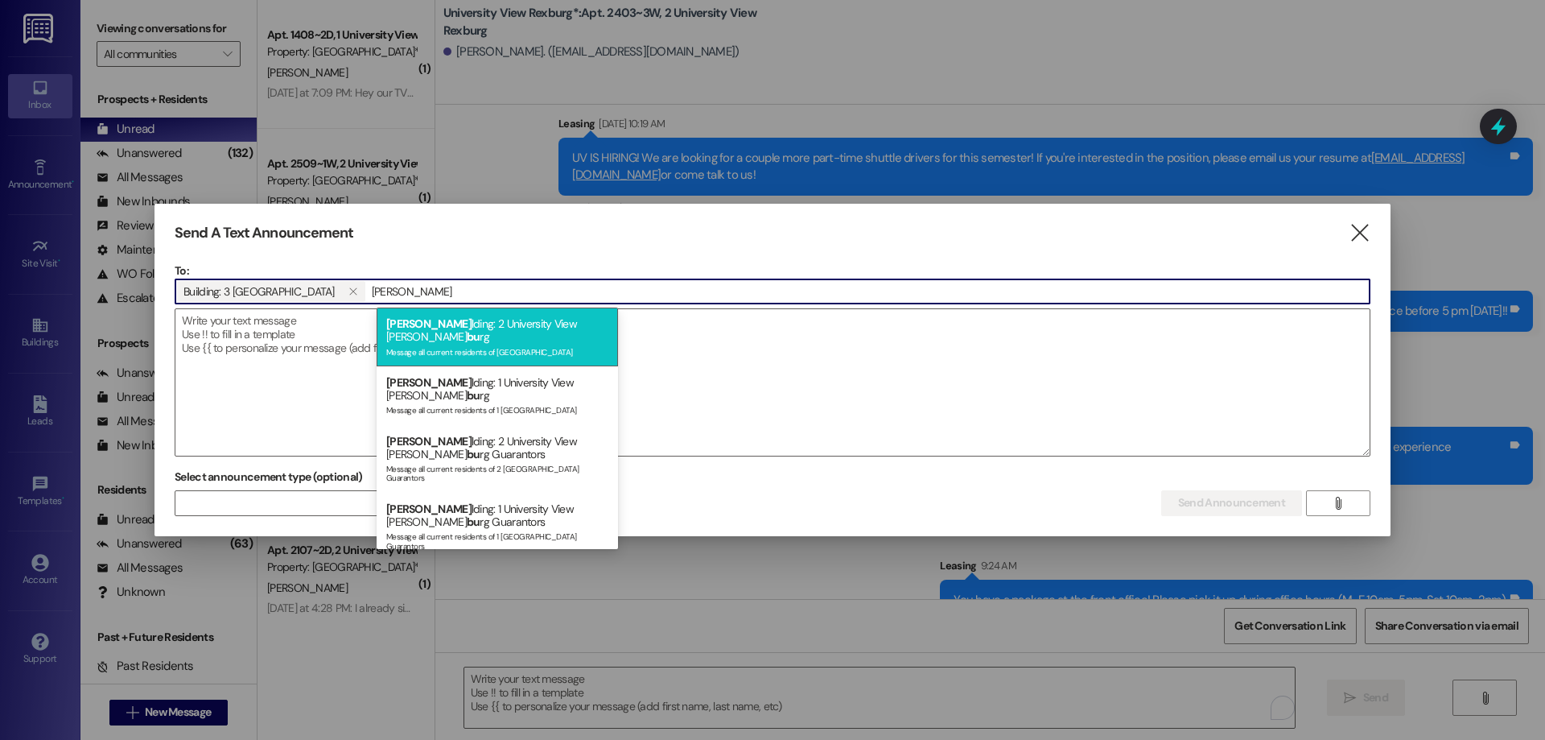
type input "[PERSON_NAME]"
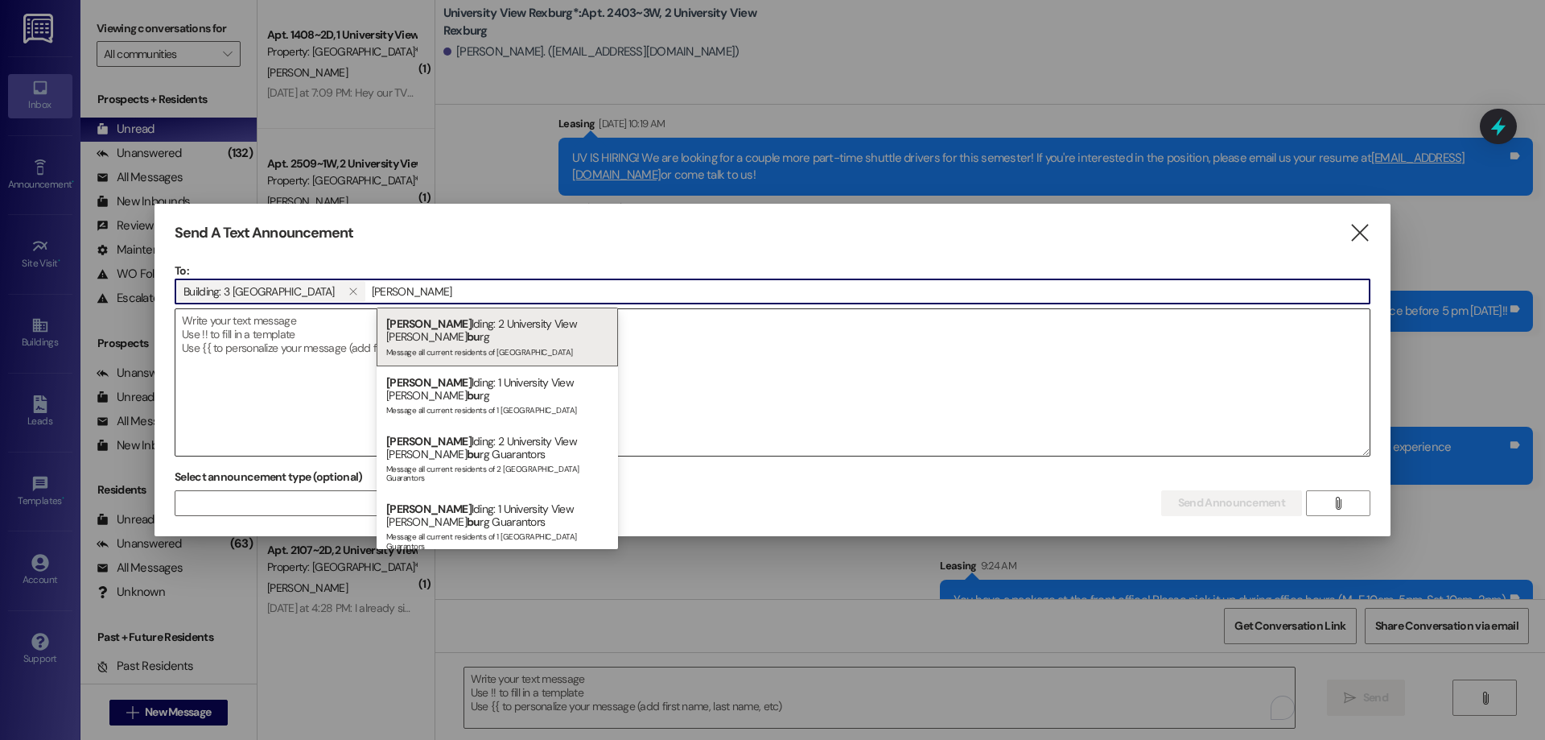
click at [479, 325] on div "[PERSON_NAME] lding: 2 University View [PERSON_NAME] bu rg Message all current …" at bounding box center [497, 336] width 241 height 59
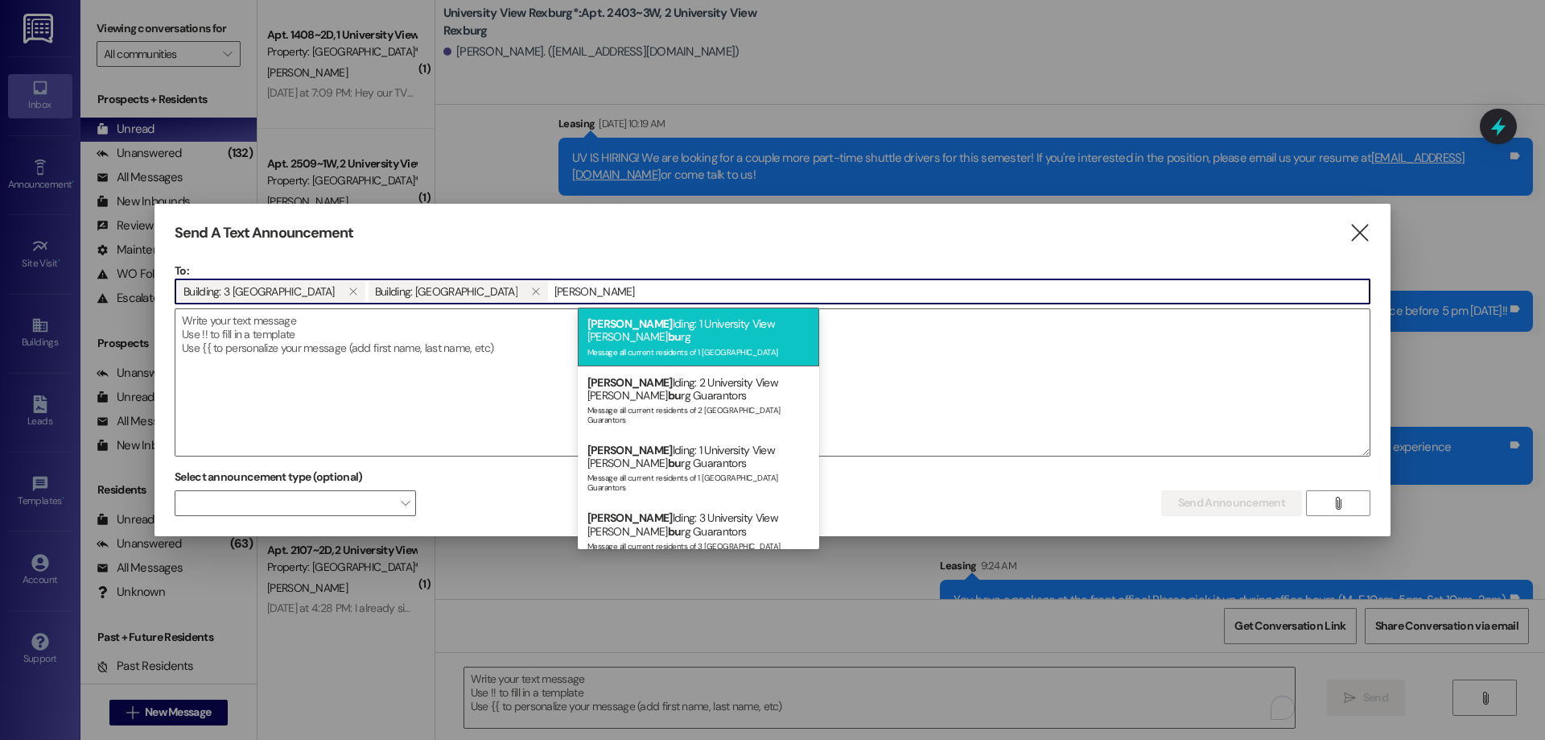
type input "[PERSON_NAME]"
click at [752, 329] on div "[PERSON_NAME] lding: 1 University View [PERSON_NAME] bu rg Message all current …" at bounding box center [698, 336] width 241 height 59
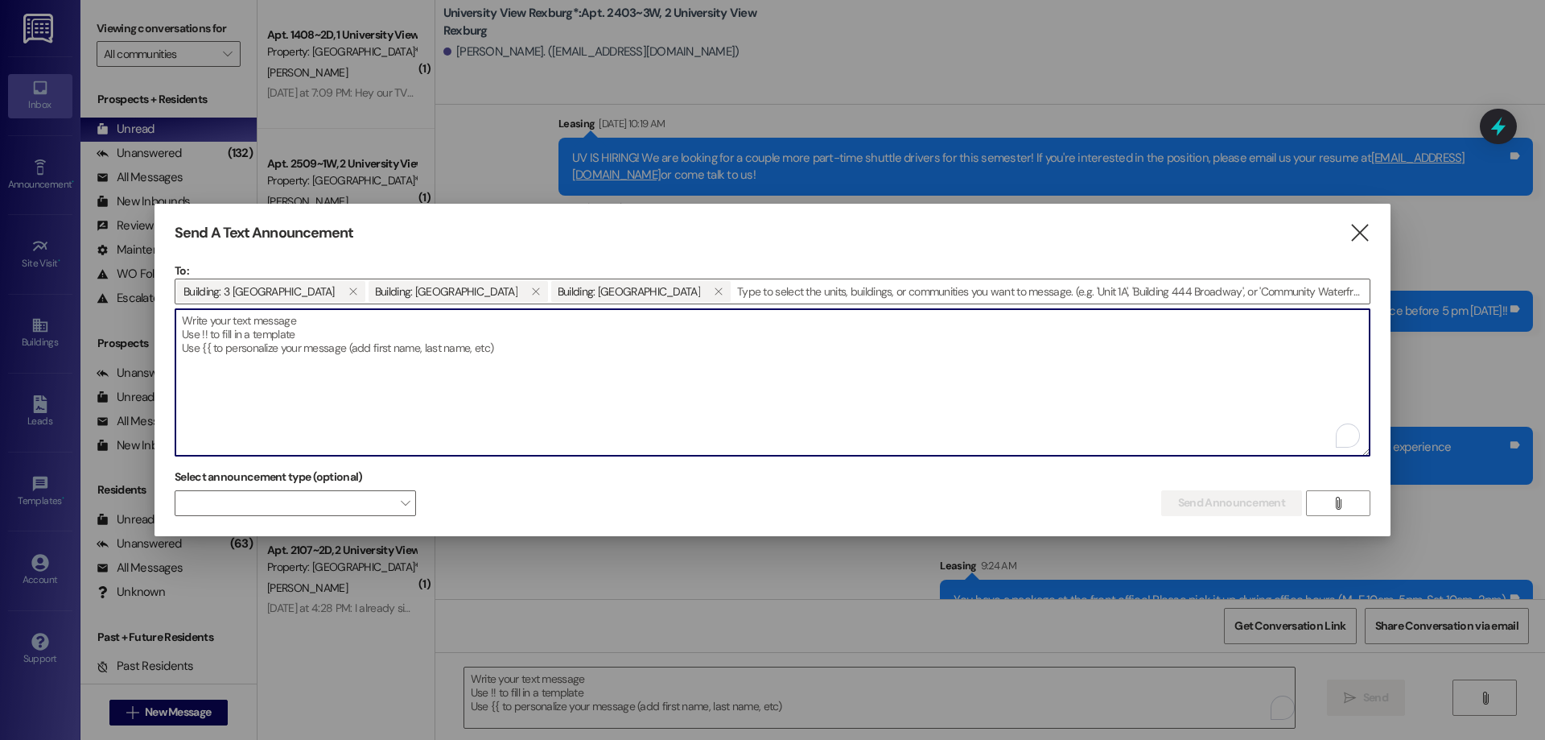
click at [276, 336] on textarea "To enrich screen reader interactions, please activate Accessibility in Grammarl…" at bounding box center [772, 382] width 1194 height 146
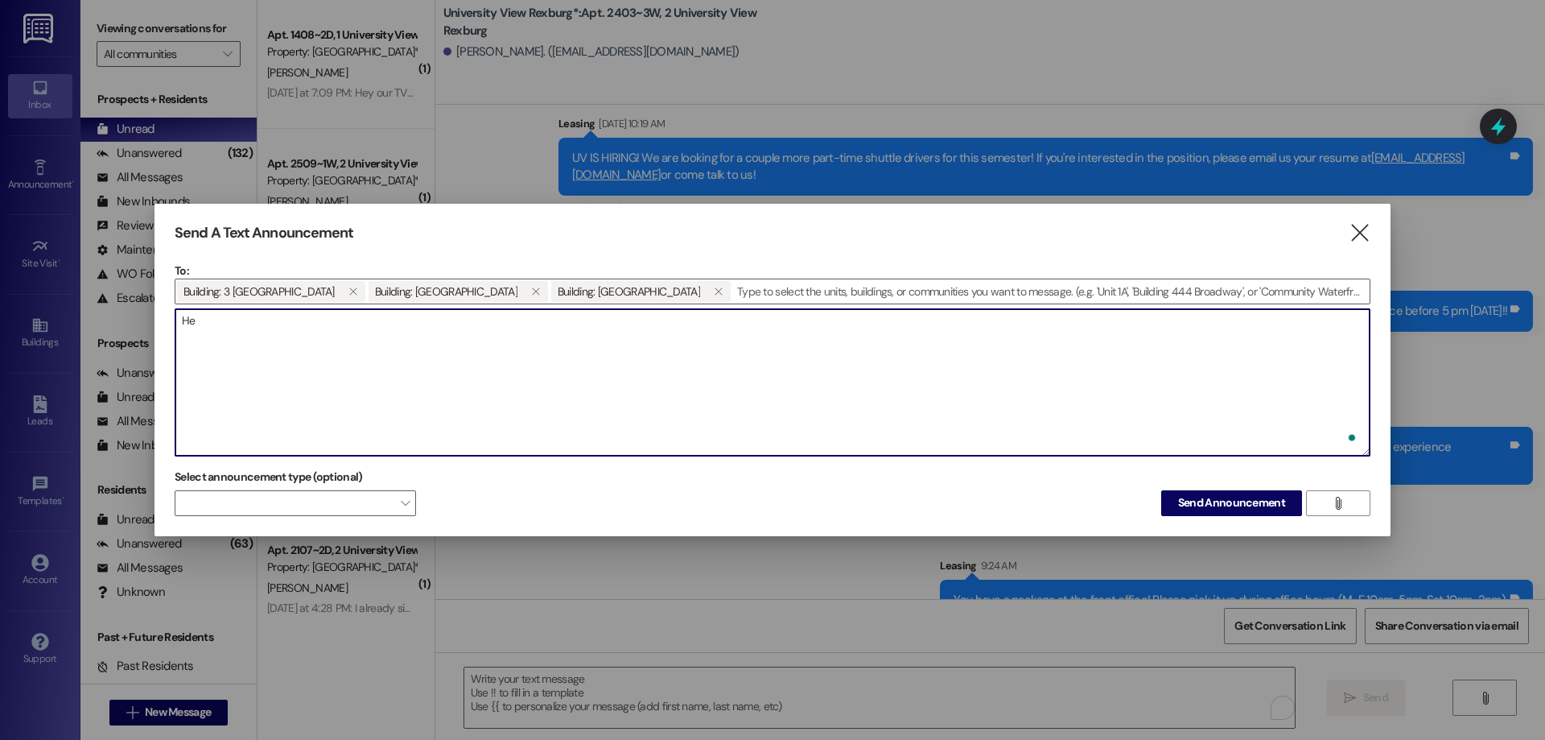
type textarea "H"
type textarea "S"
type textarea "W"
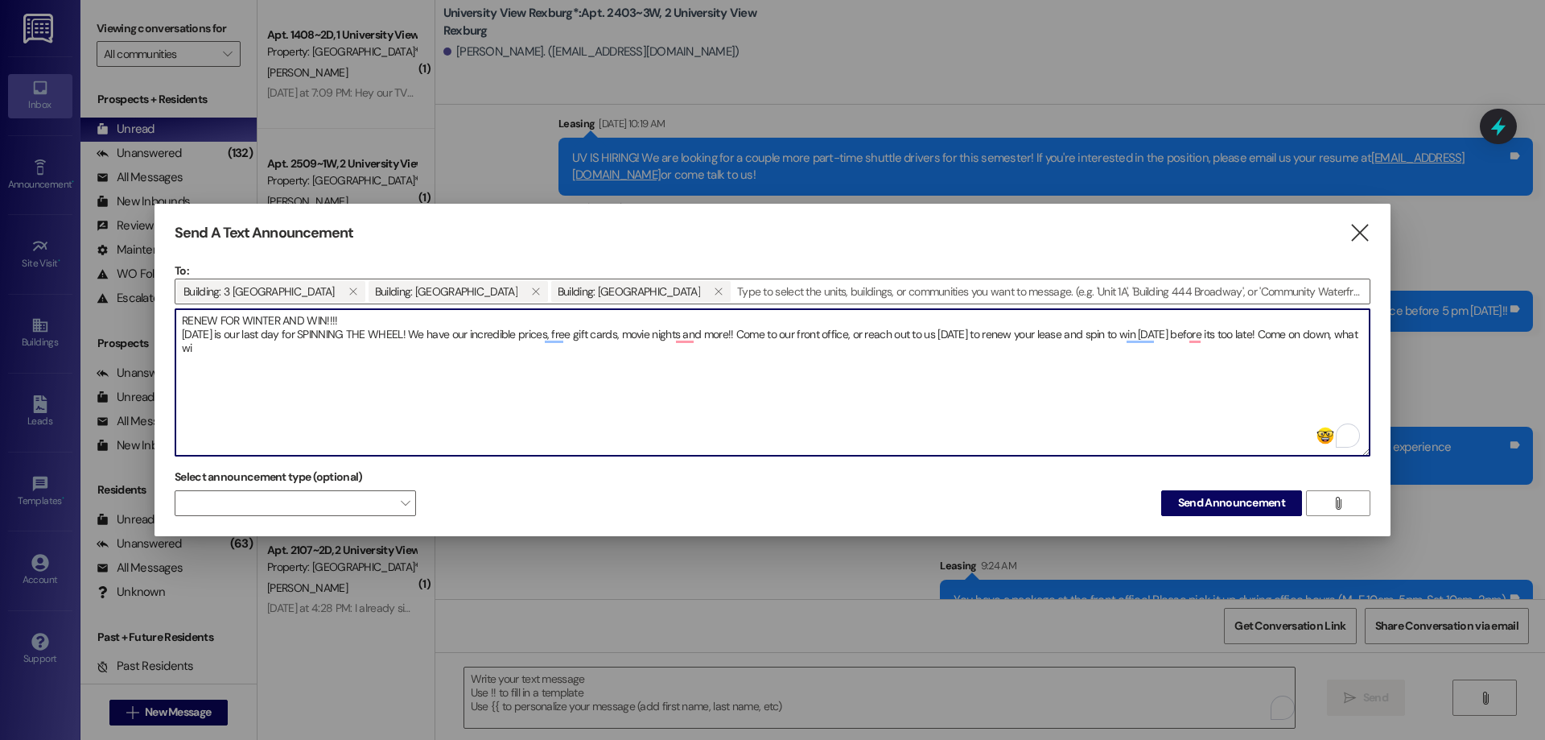
click at [699, 337] on textarea "RENEW FOR WINTER AND WIN!!!! [DATE] is our last day for SPINNING THE WHEEL! We …" at bounding box center [772, 382] width 1194 height 146
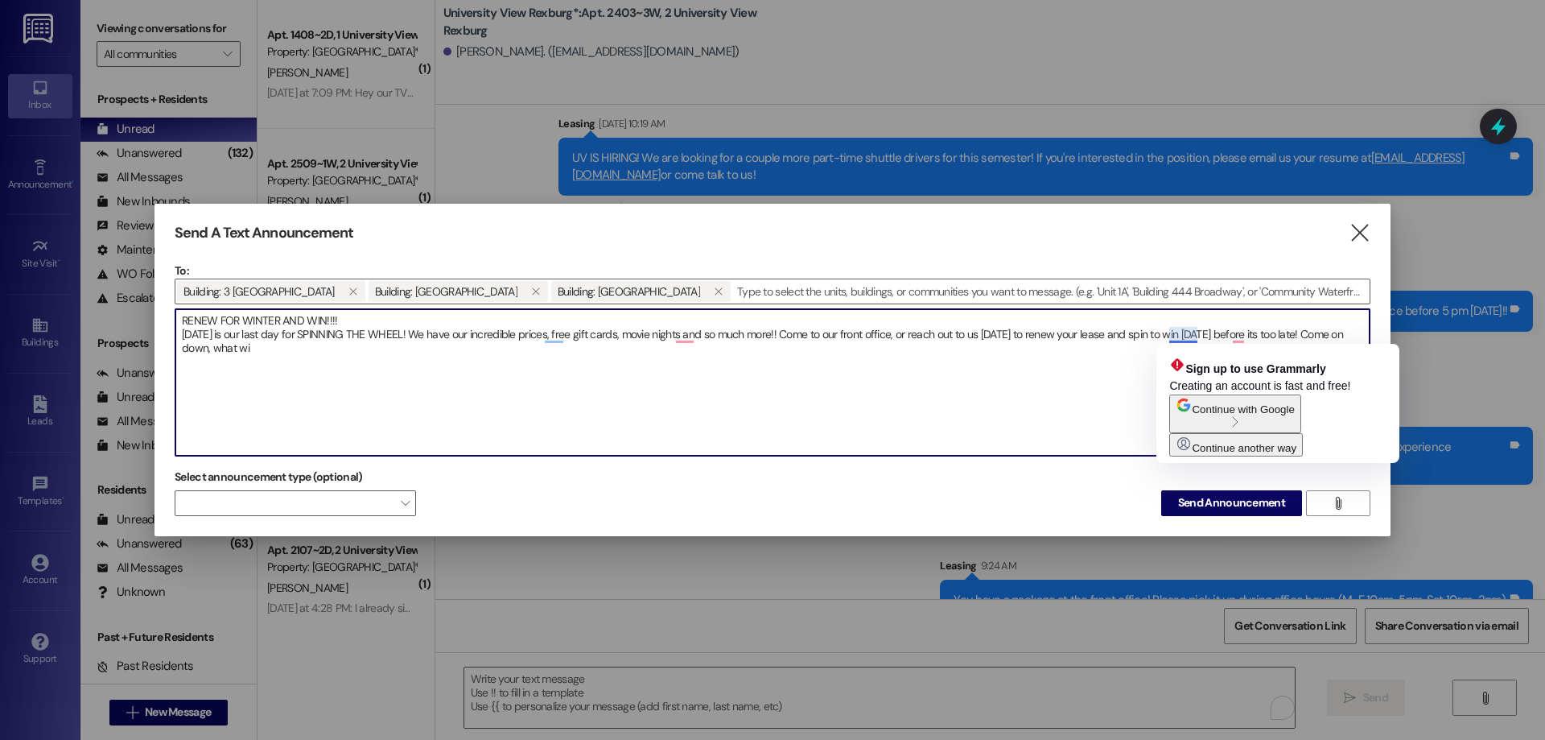
click at [1196, 337] on textarea "RENEW FOR WINTER AND WIN!!!! [DATE] is our last day for SPINNING THE WHEEL! We …" at bounding box center [772, 382] width 1194 height 146
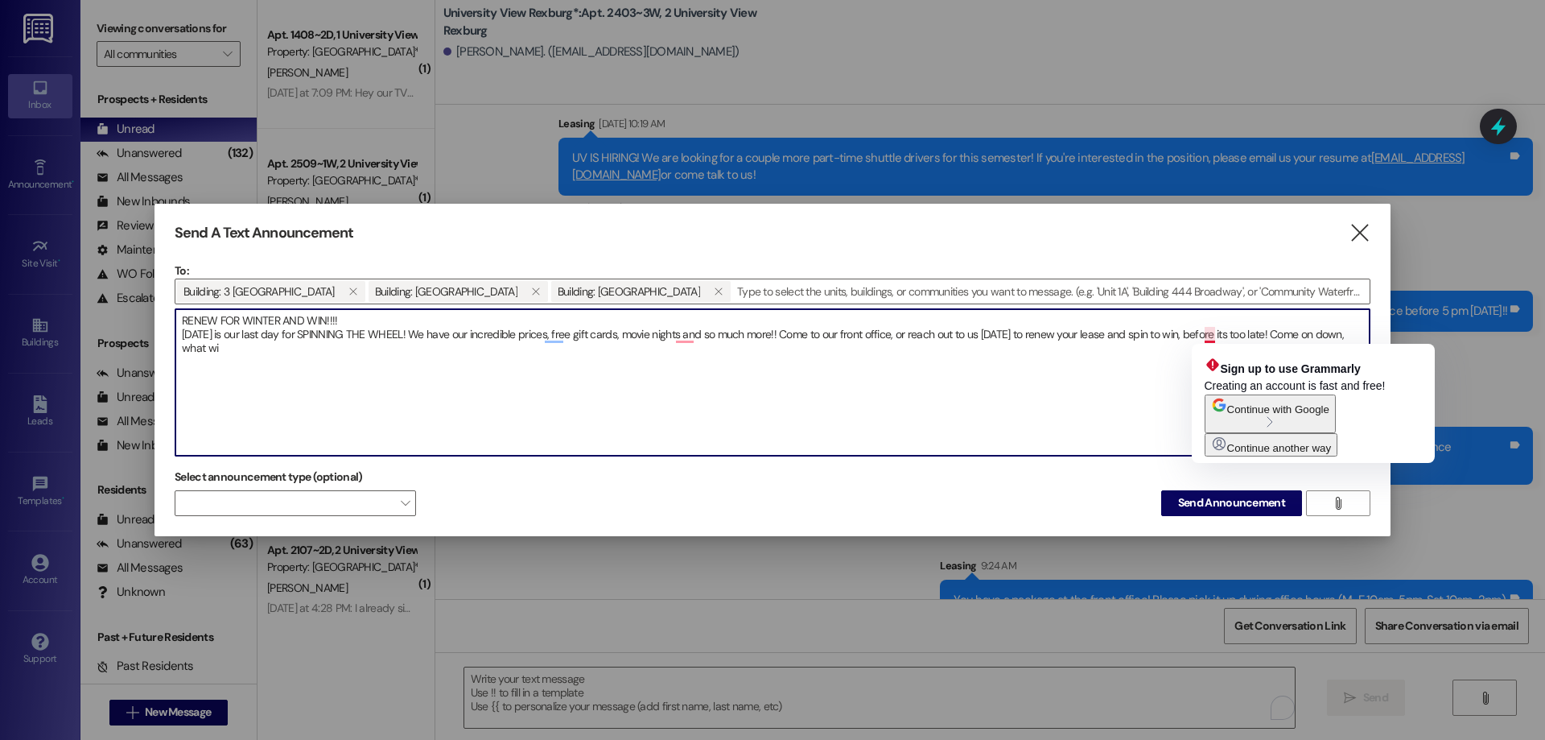
drag, startPoint x: 1211, startPoint y: 336, endPoint x: 1220, endPoint y: 348, distance: 15.0
click at [1212, 337] on textarea "RENEW FOR WINTER AND WIN!!!! [DATE] is our last day for SPINNING THE WHEEL! We …" at bounding box center [772, 382] width 1194 height 146
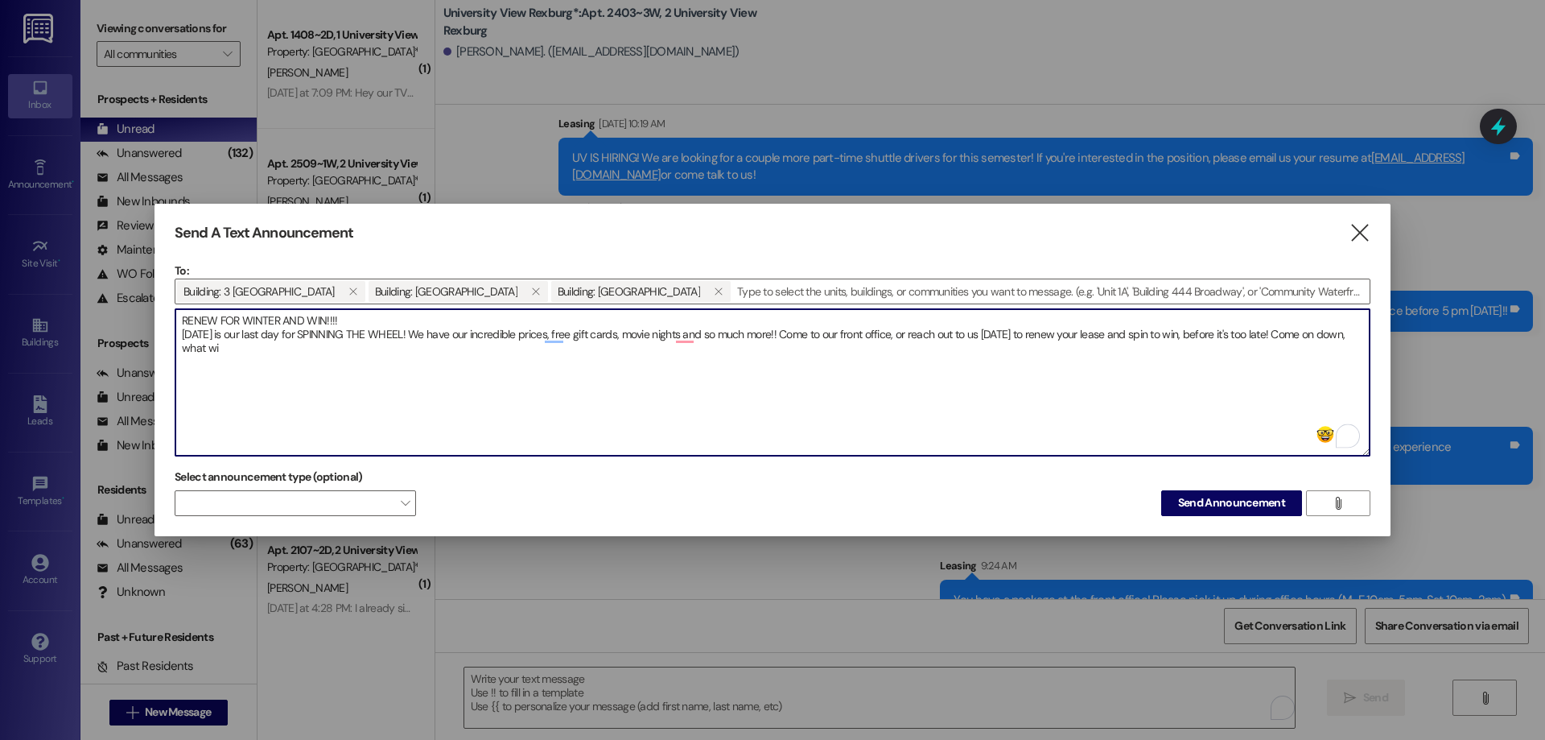
click at [1357, 337] on textarea "RENEW FOR WINTER AND WIN!!!! [DATE] is our last day for SPINNING THE WHEEL! We …" at bounding box center [772, 382] width 1194 height 146
click at [212, 343] on textarea "RENEW FOR WINTER AND WIN!!!! [DATE] is our last day for SPINNING THE WHEEL! We …" at bounding box center [772, 382] width 1194 height 146
click at [207, 357] on textarea "RENEW FOR WINTER AND WIN!!!! [DATE] is our last day for SPINNING THE WHEEL! We …" at bounding box center [772, 382] width 1194 height 146
drag, startPoint x: 182, startPoint y: 321, endPoint x: 317, endPoint y: 360, distance: 140.6
click at [357, 372] on textarea "RENEW FOR WINTER AND WIN!!!! [DATE] is our last day for SPINNING THE WHEEL! We …" at bounding box center [772, 382] width 1194 height 146
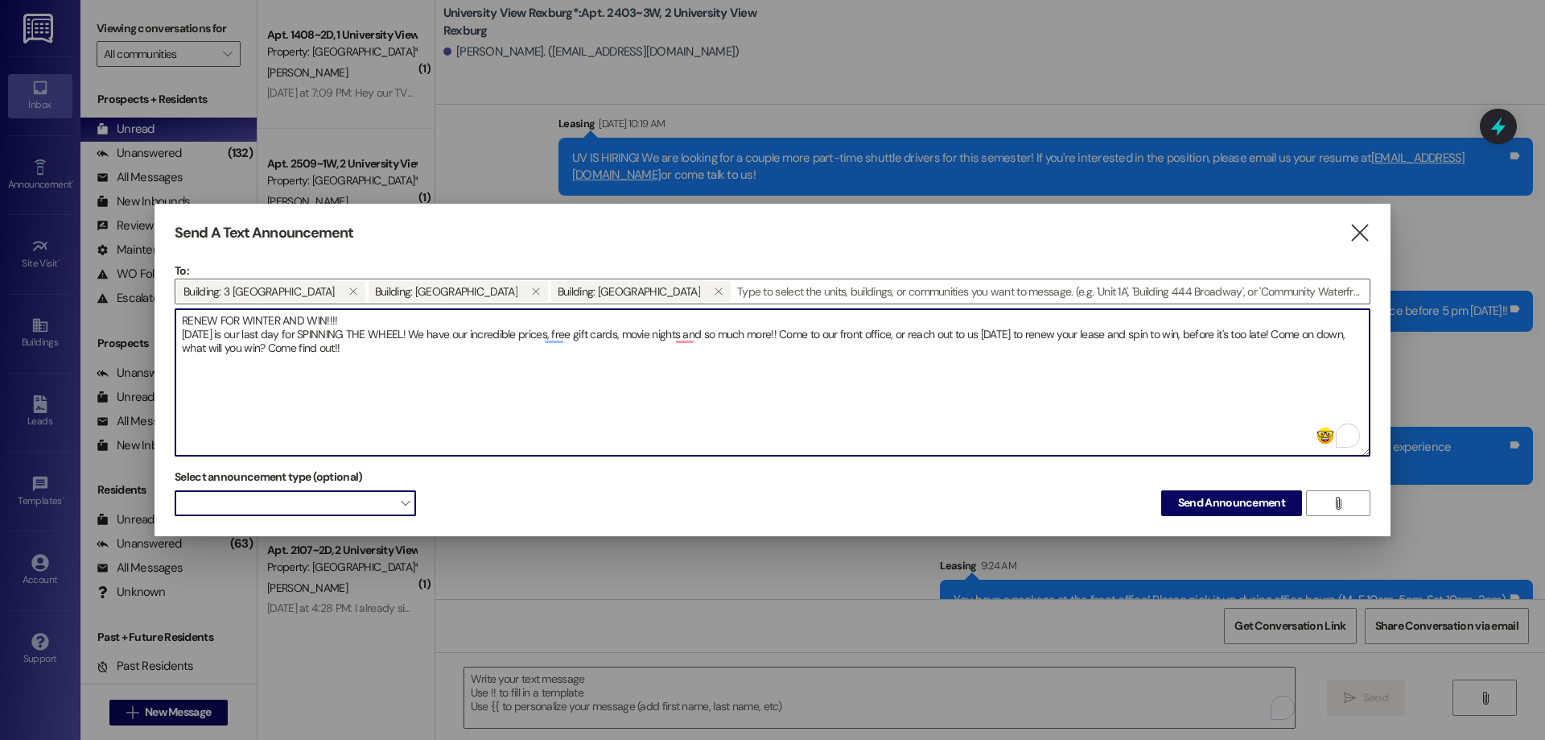
click at [404, 509] on span "" at bounding box center [405, 503] width 9 height 26
click at [259, 334] on textarea "RENEW FOR WINTER AND WIN!!!! [DATE] is our last day for SPINNING THE WHEEL! We …" at bounding box center [772, 382] width 1194 height 146
click at [682, 336] on textarea "RENEW FOR WINTER AND WIN!!!! [DATE] is our LAST day for SPINNING THE WHEEL! We …" at bounding box center [772, 382] width 1194 height 146
type textarea "RENEW FOR WINTER AND WIN!!!! [DATE] is our LAST day for SPINNING THE WHEEL! We …"
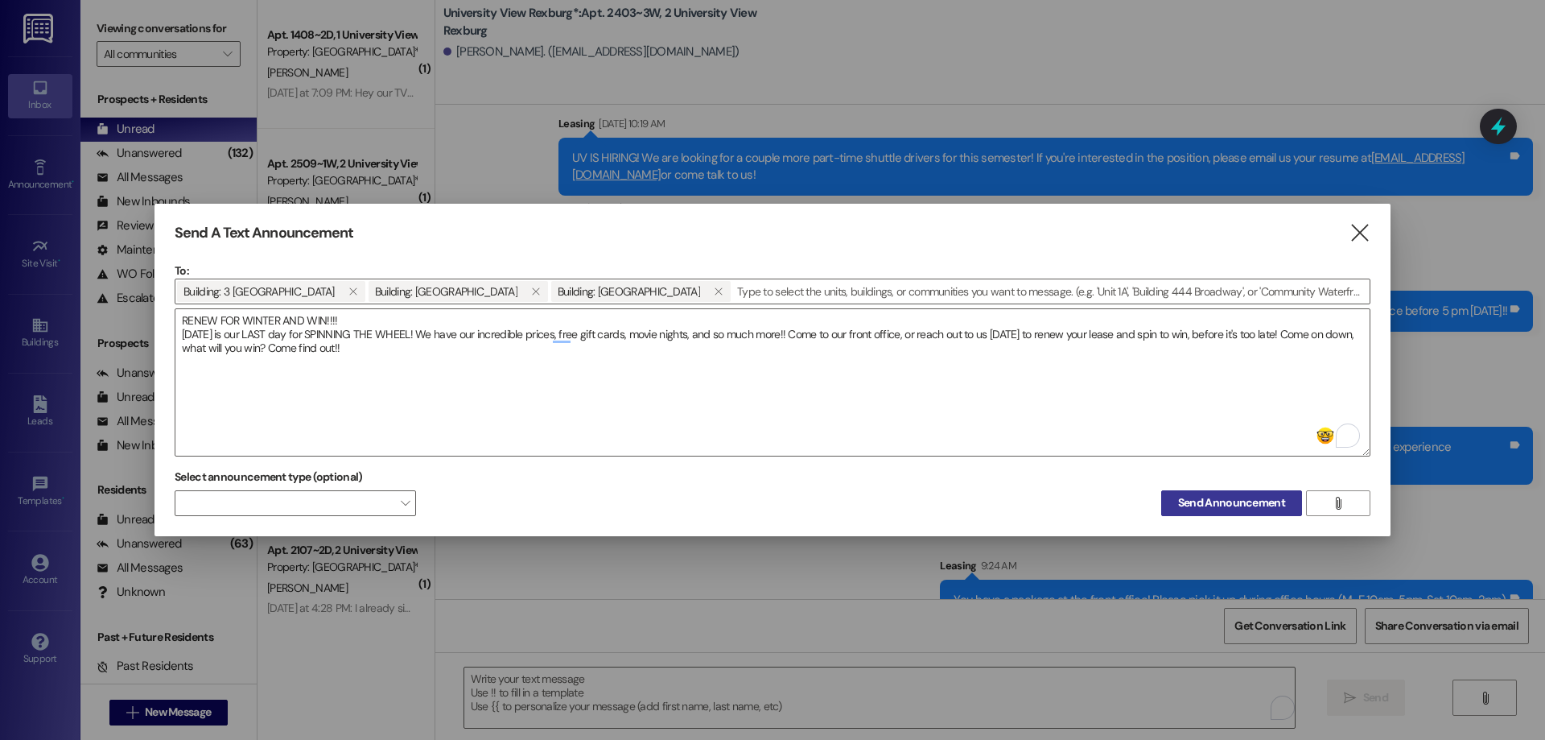
click at [1249, 506] on span "Send Announcement" at bounding box center [1231, 502] width 107 height 17
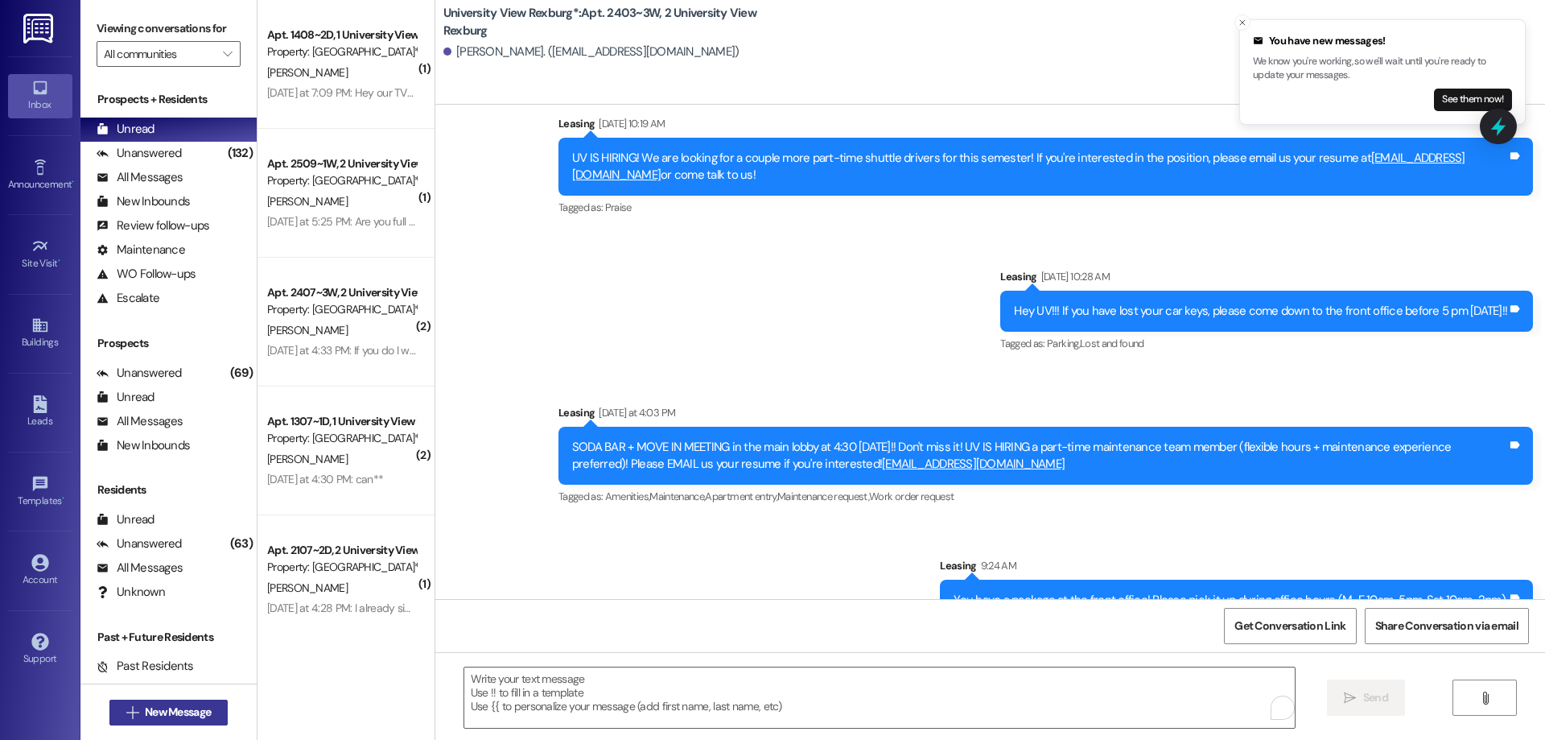
click at [159, 712] on span "New Message" at bounding box center [178, 711] width 66 height 17
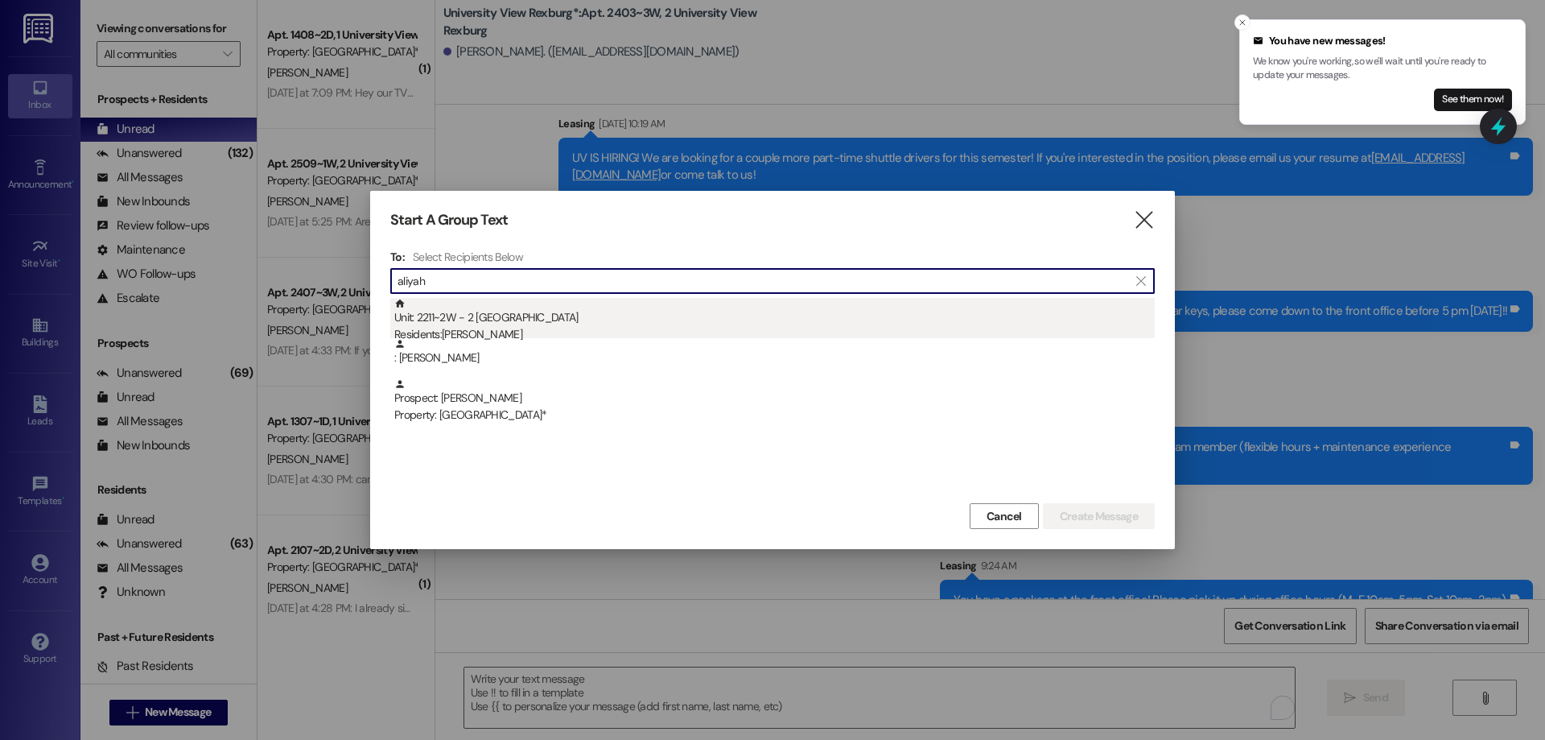
type input "aliyah"
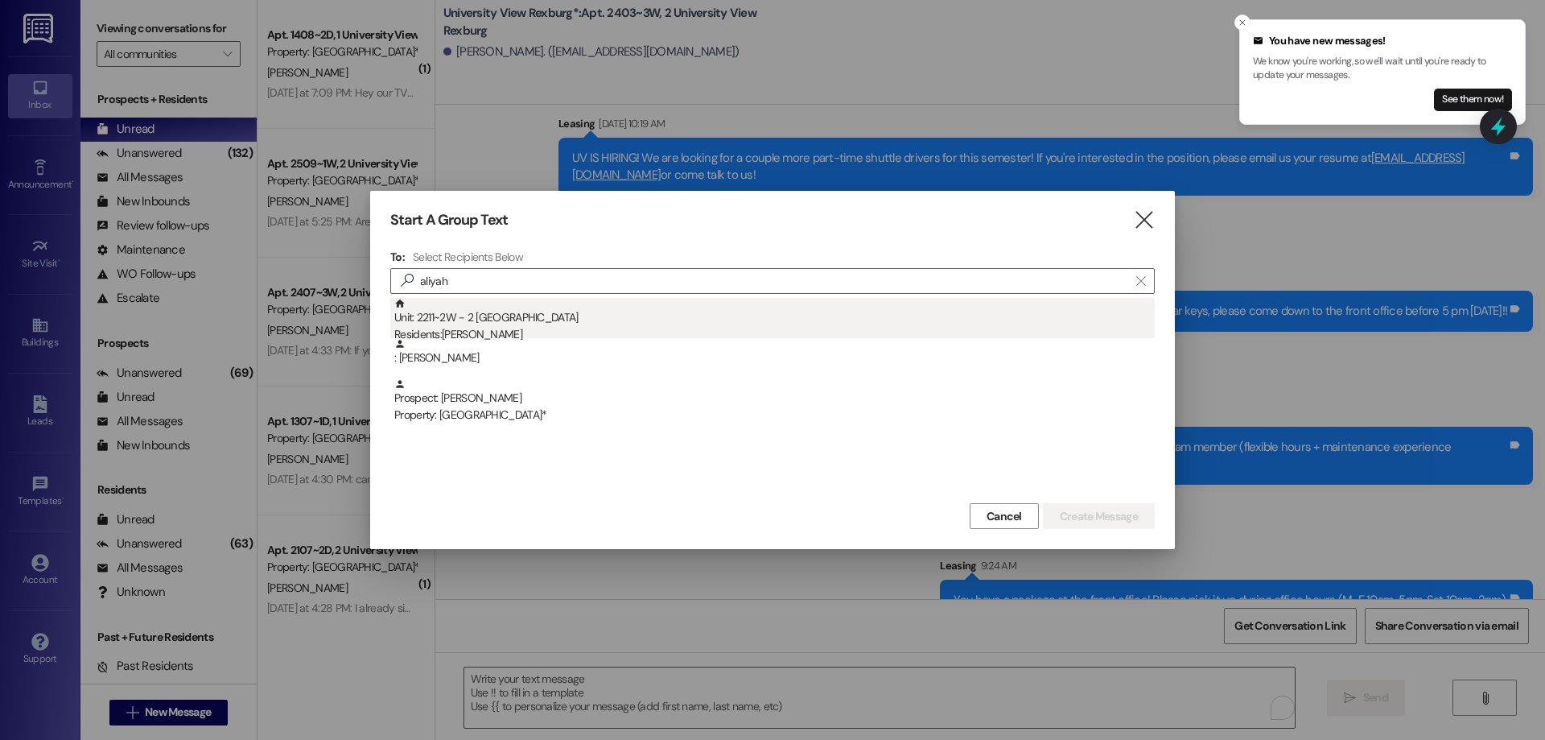
click at [522, 332] on div "Residents: [PERSON_NAME]" at bounding box center [774, 334] width 760 height 17
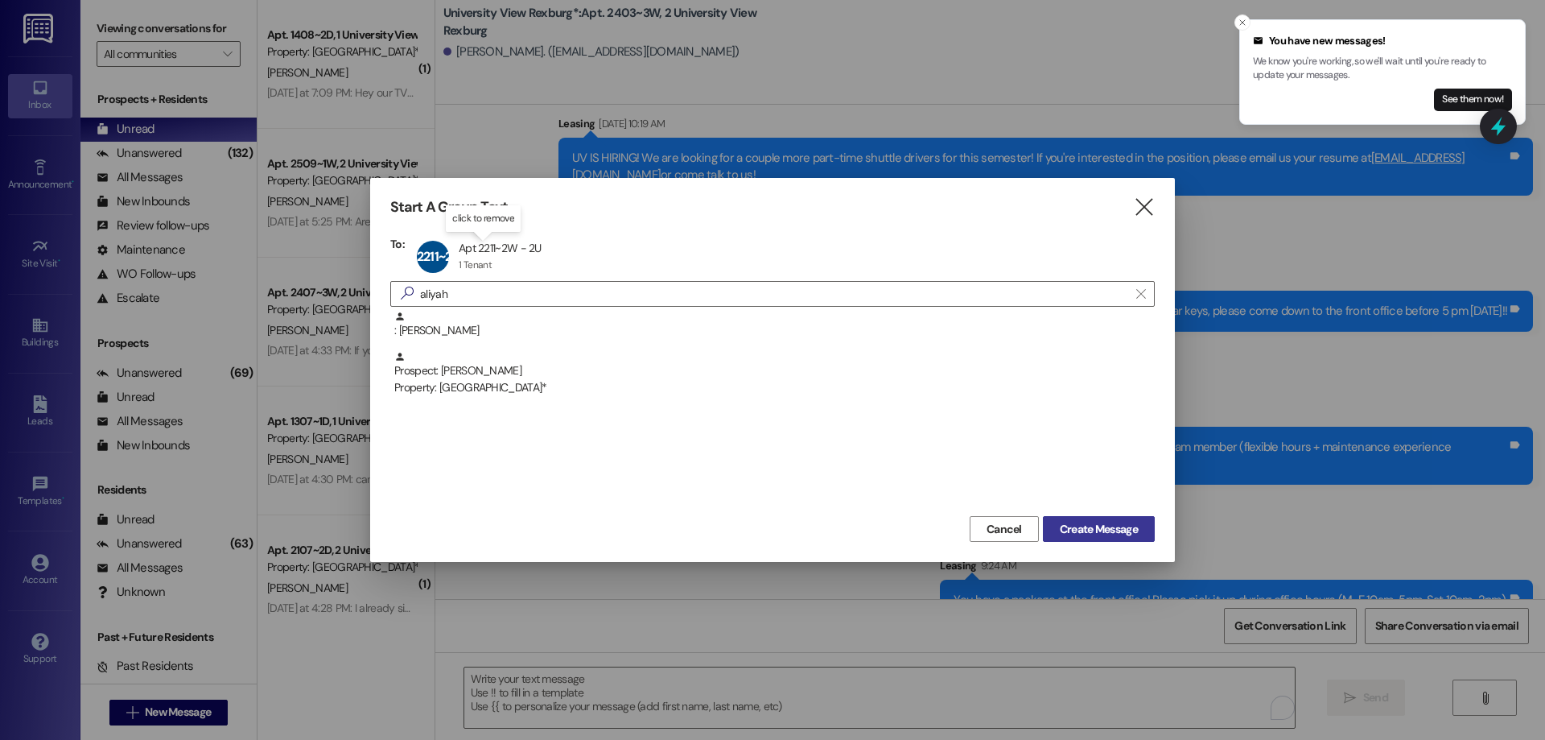
click at [1090, 534] on span "Create Message" at bounding box center [1099, 529] width 78 height 17
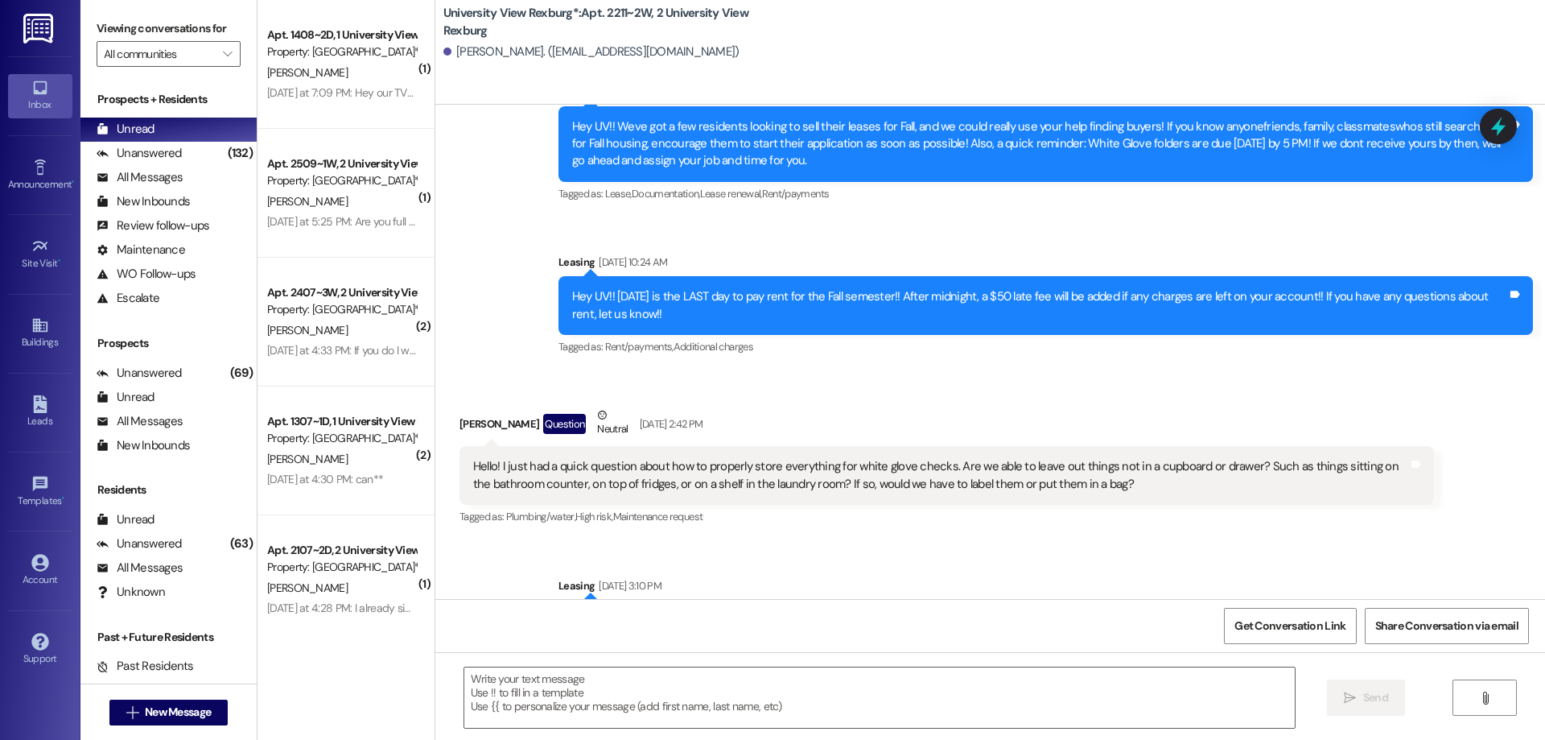
scroll to position [57635, 0]
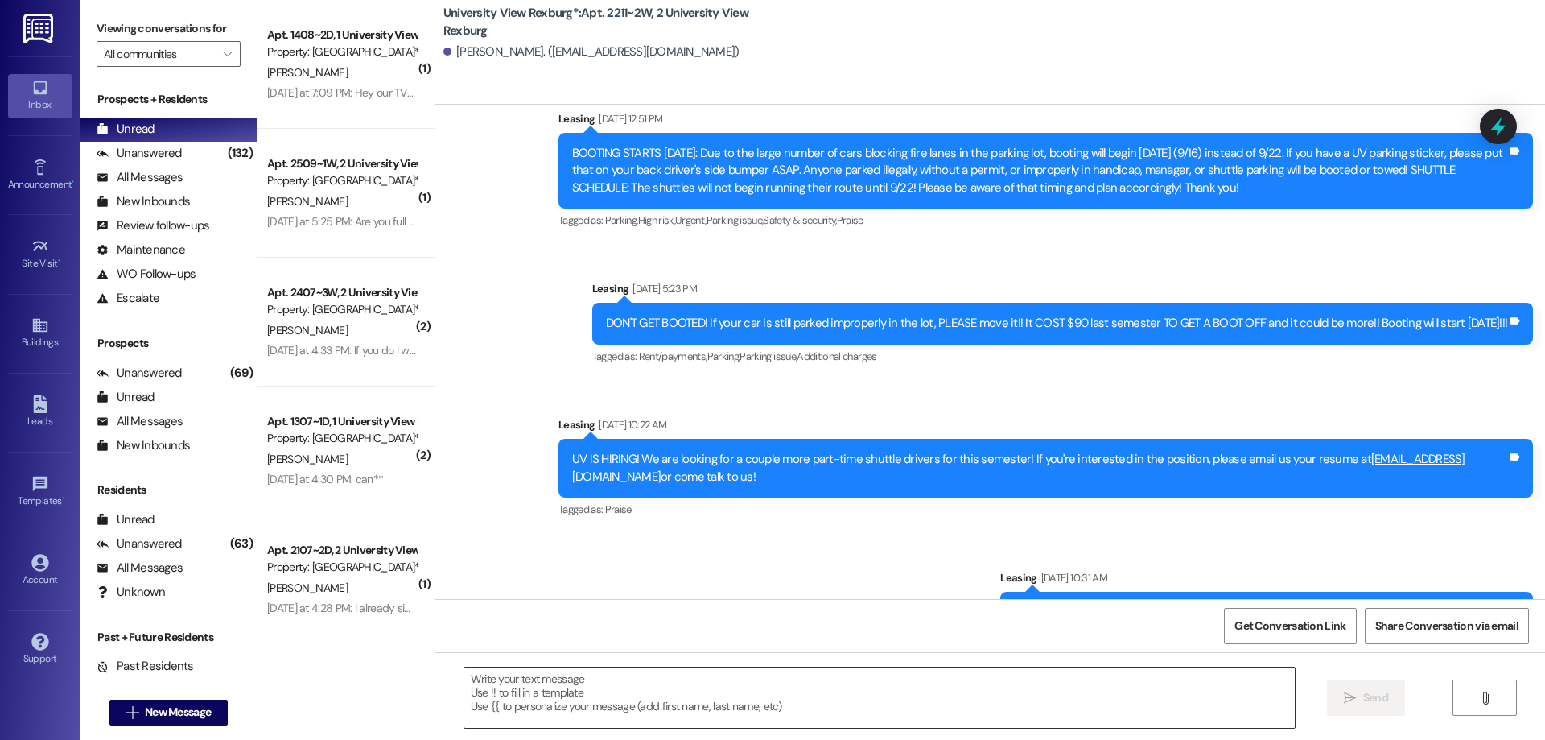
click at [839, 686] on textarea at bounding box center [879, 697] width 831 height 60
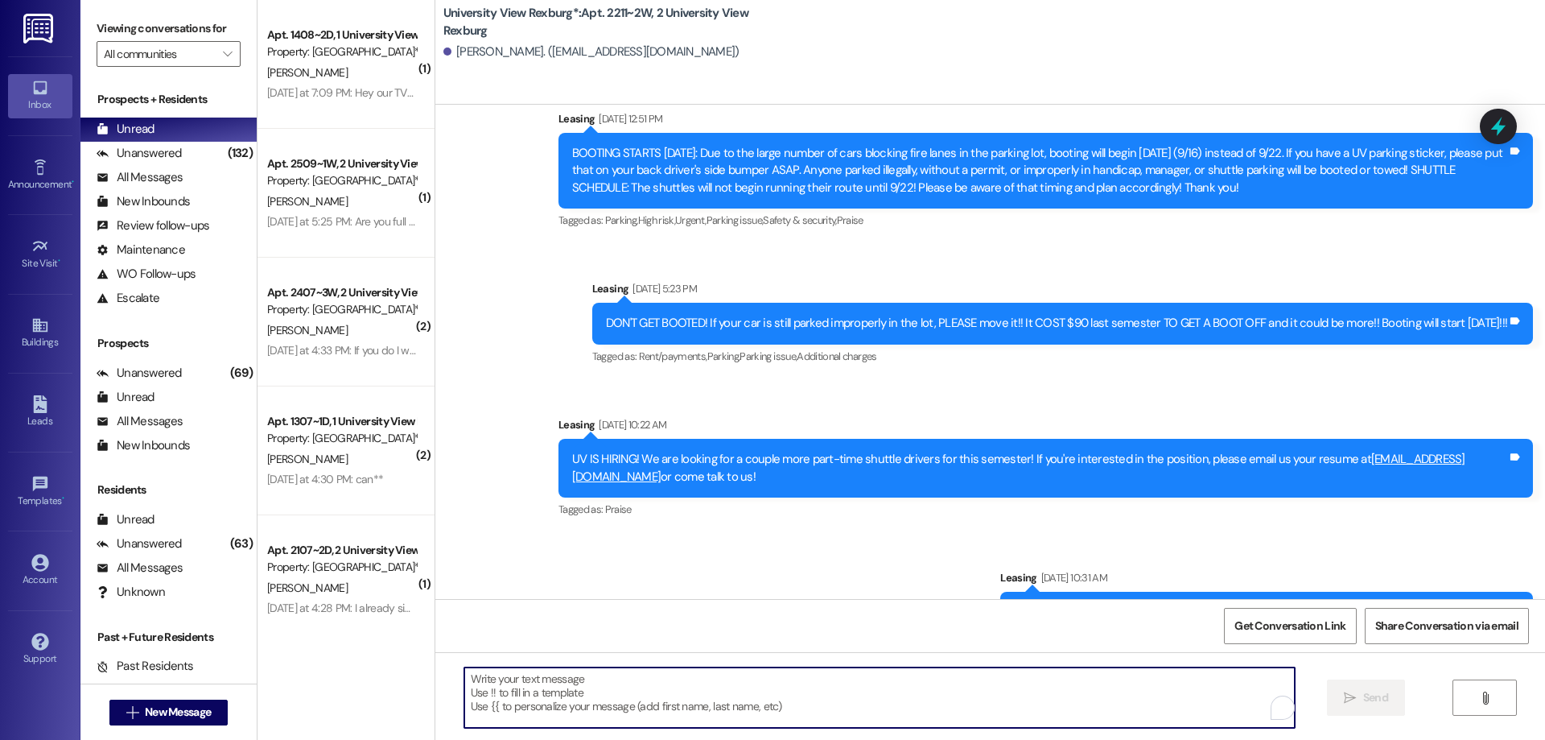
paste textarea "RENEW FOR WINTER AND WIN!!!! [DATE] is our last day for SPINNING THE WHEEL! We …"
type textarea "RENEW FOR WINTER AND WIN!!!! [DATE] is our last day for SPINNING THE WHEEL! We …"
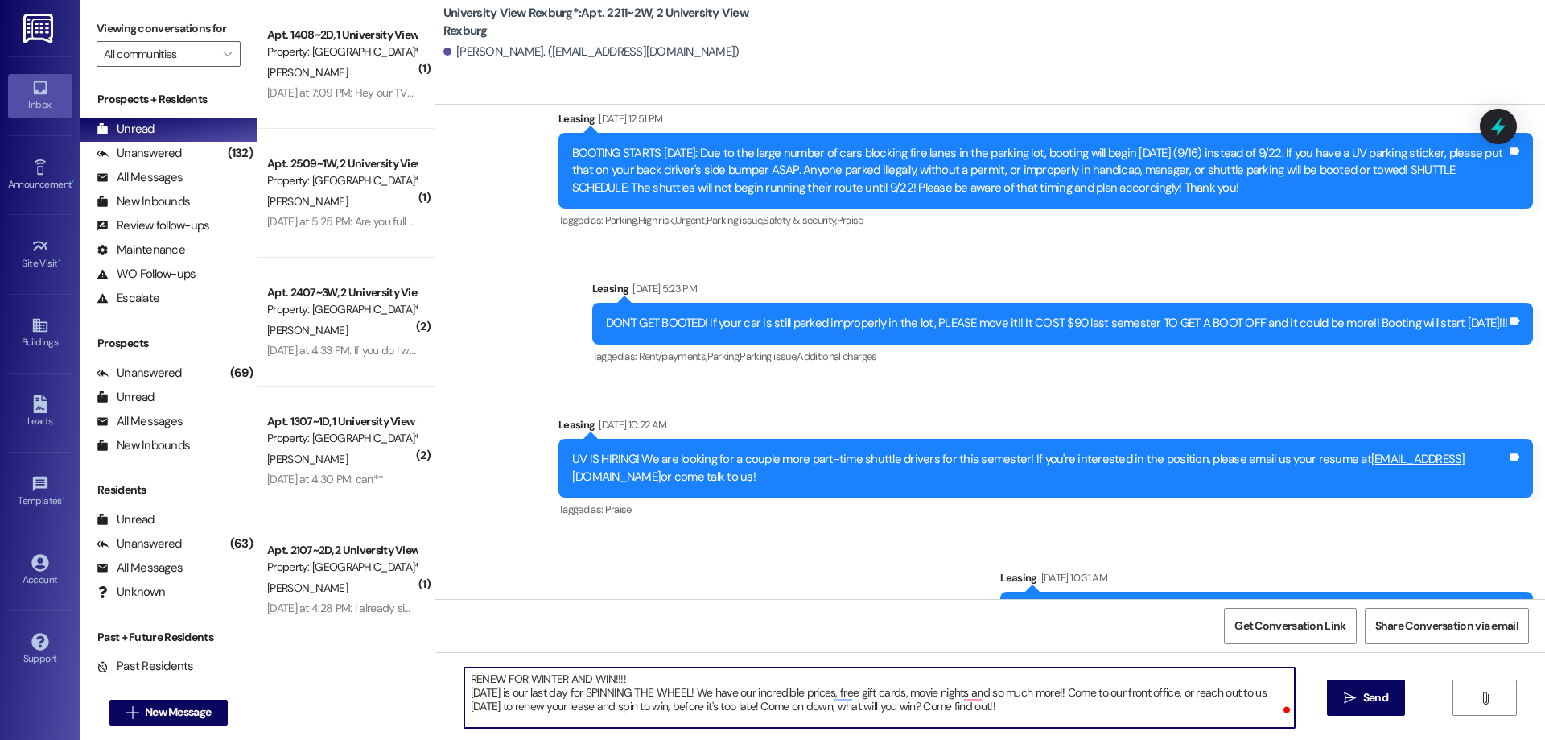
drag, startPoint x: 455, startPoint y: 676, endPoint x: 995, endPoint y: 728, distance: 541.7
click at [993, 731] on div "RENEW FOR WINTER AND WIN!!!! [DATE] is our last day for SPINNING THE WHEEL! We …" at bounding box center [990, 712] width 1110 height 121
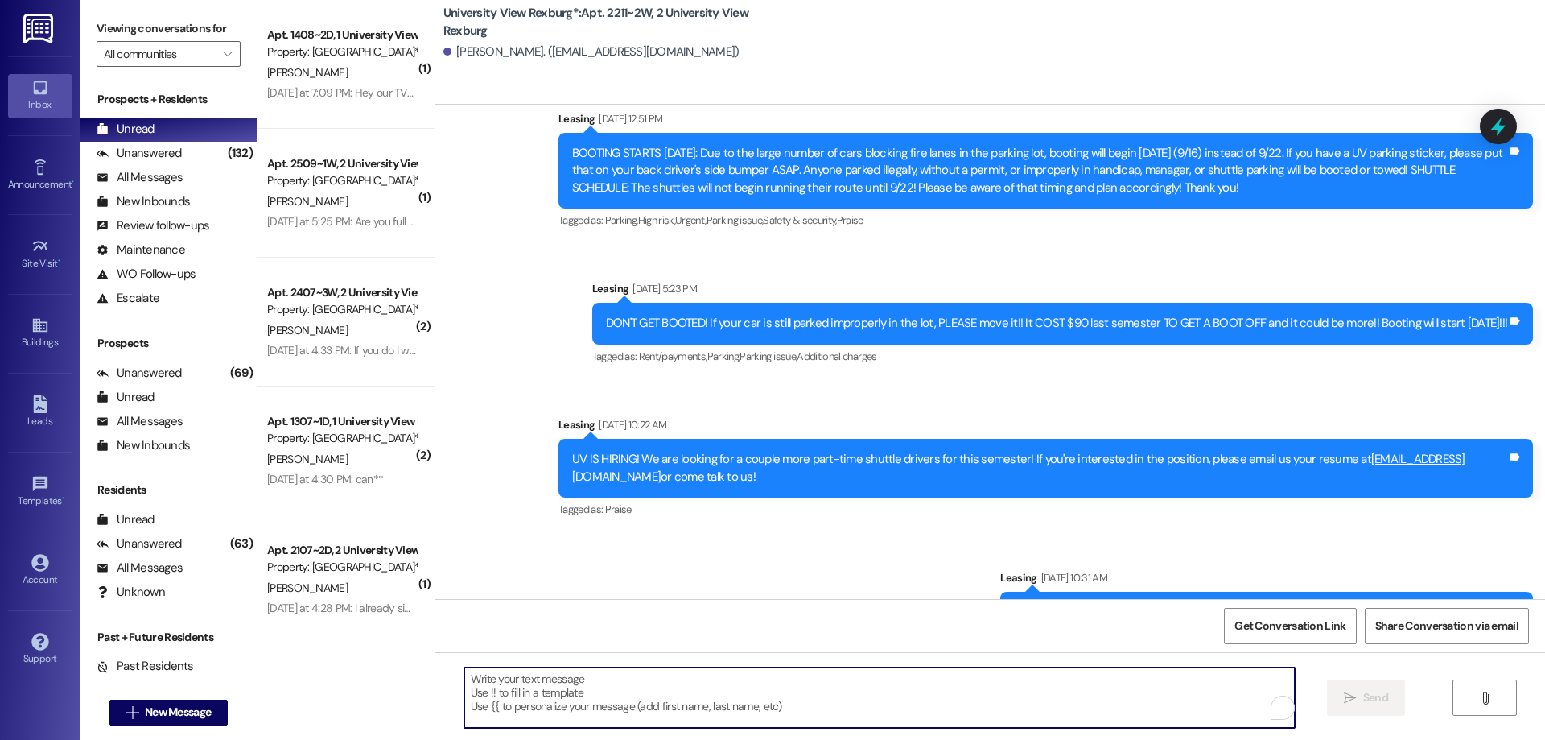
click at [478, 671] on textarea "To enrich screen reader interactions, please activate Accessibility in Grammarl…" at bounding box center [879, 697] width 831 height 60
paste textarea "You have a package at the front office! Please pick it up during office hours (…"
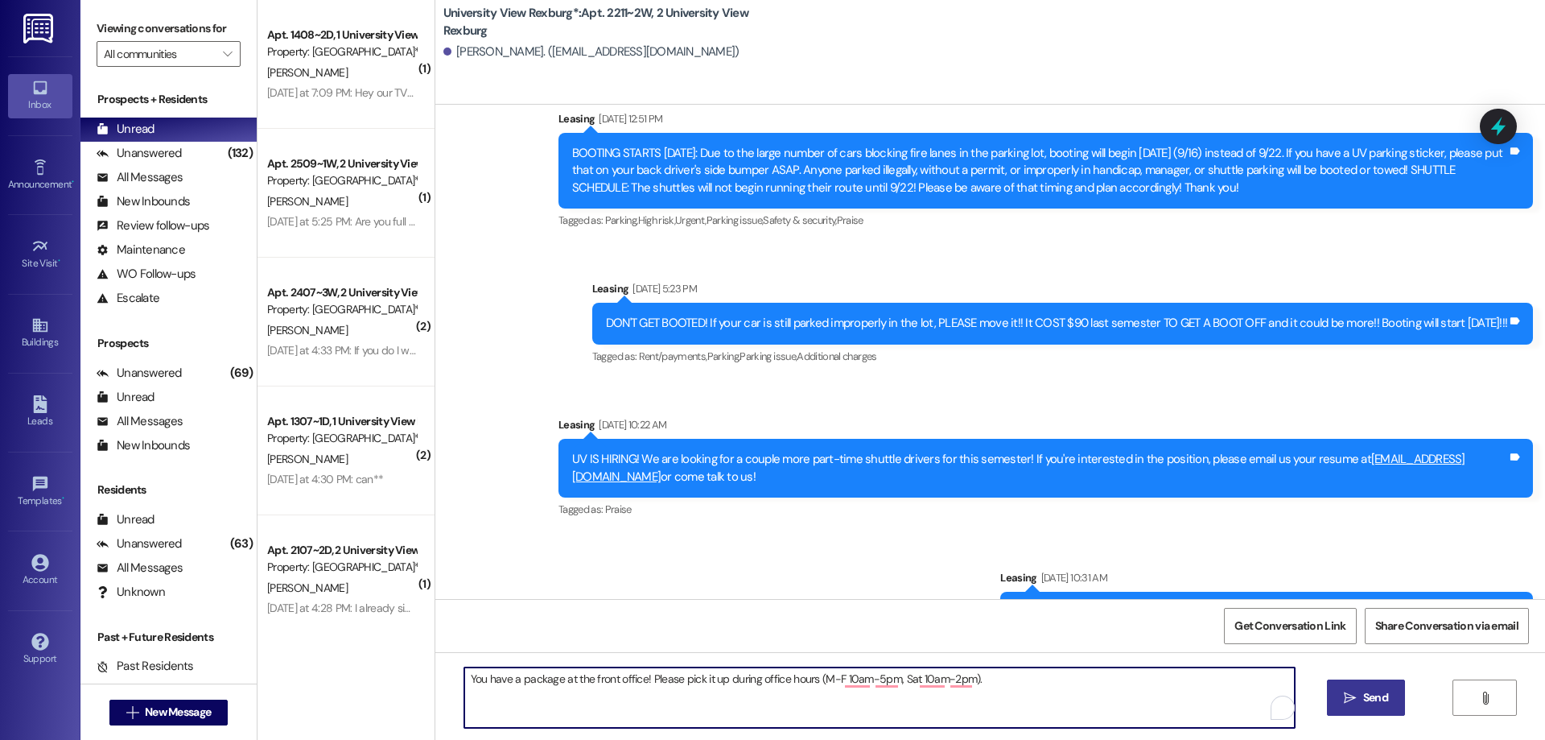
type textarea "You have a package at the front office! Please pick it up during office hours (…"
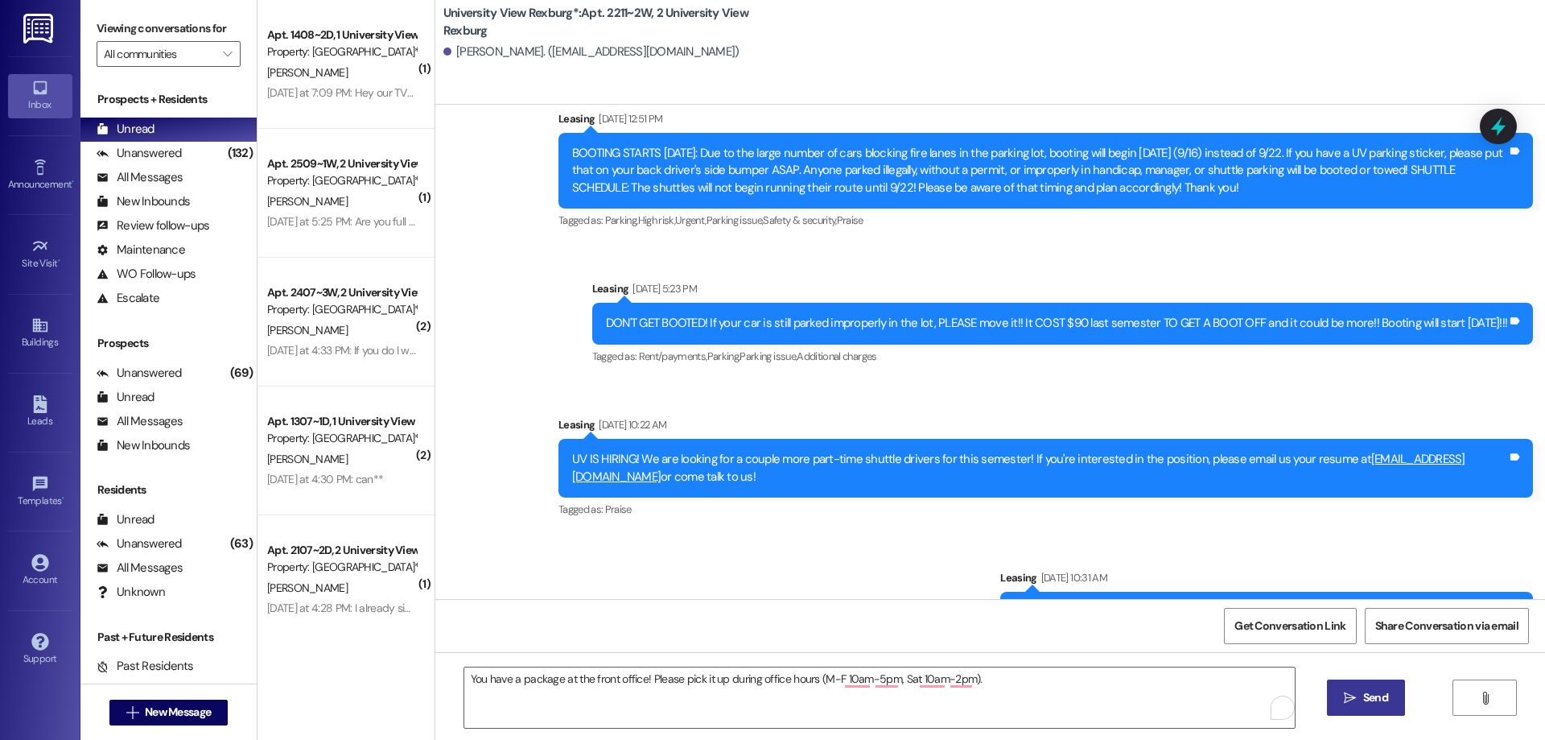
click at [1369, 705] on span "Send" at bounding box center [1375, 697] width 25 height 17
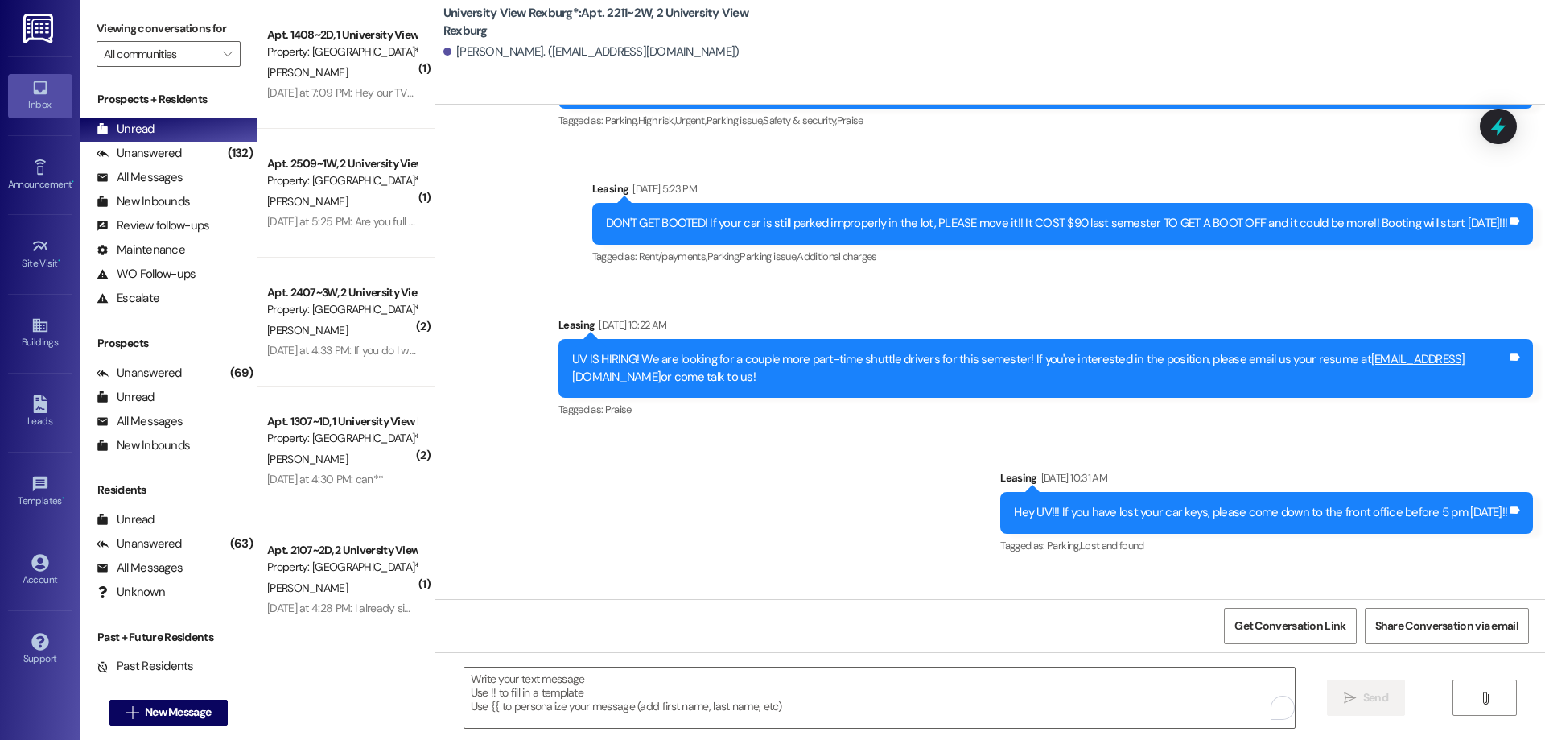
scroll to position [57747, 0]
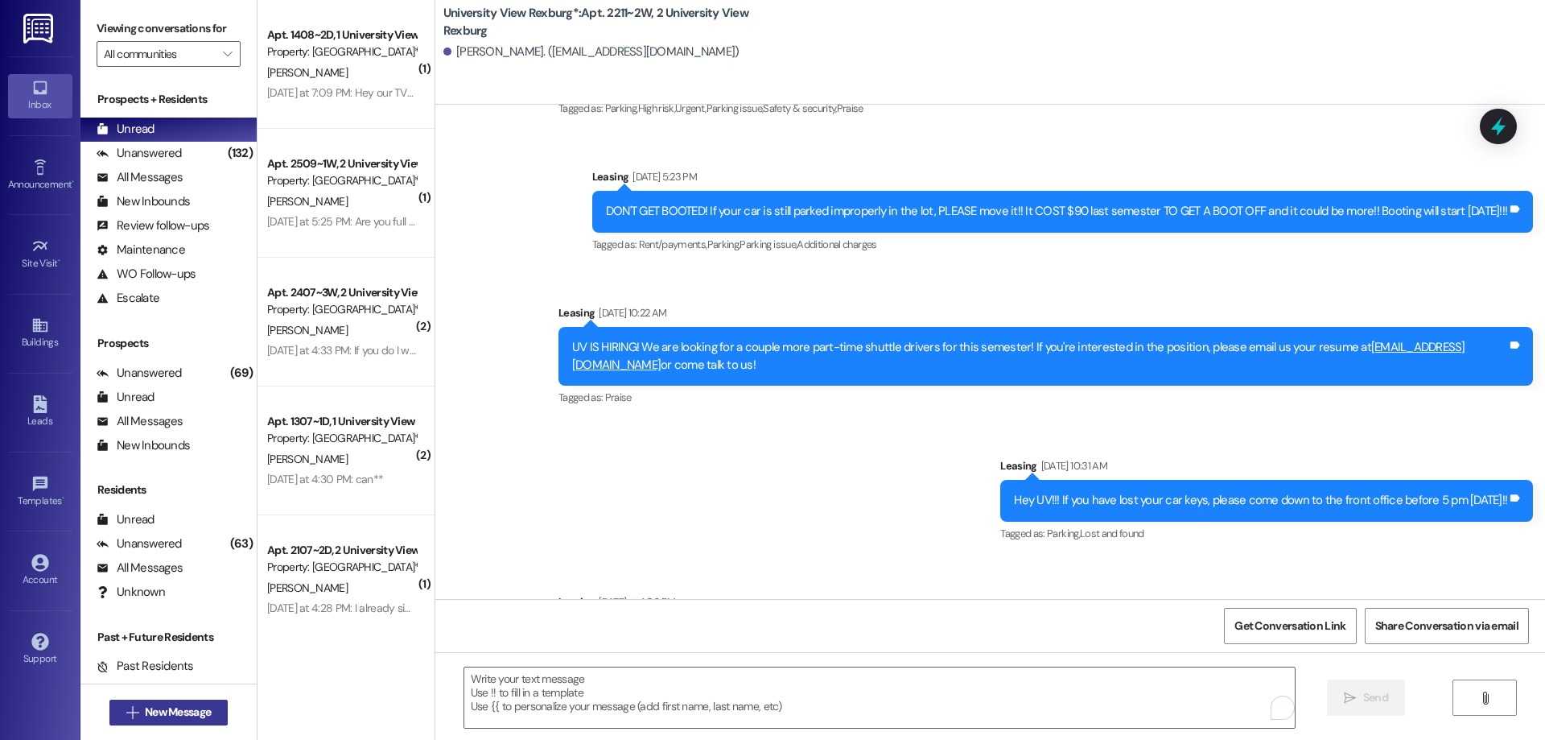
click at [170, 713] on span "New Message" at bounding box center [178, 711] width 66 height 17
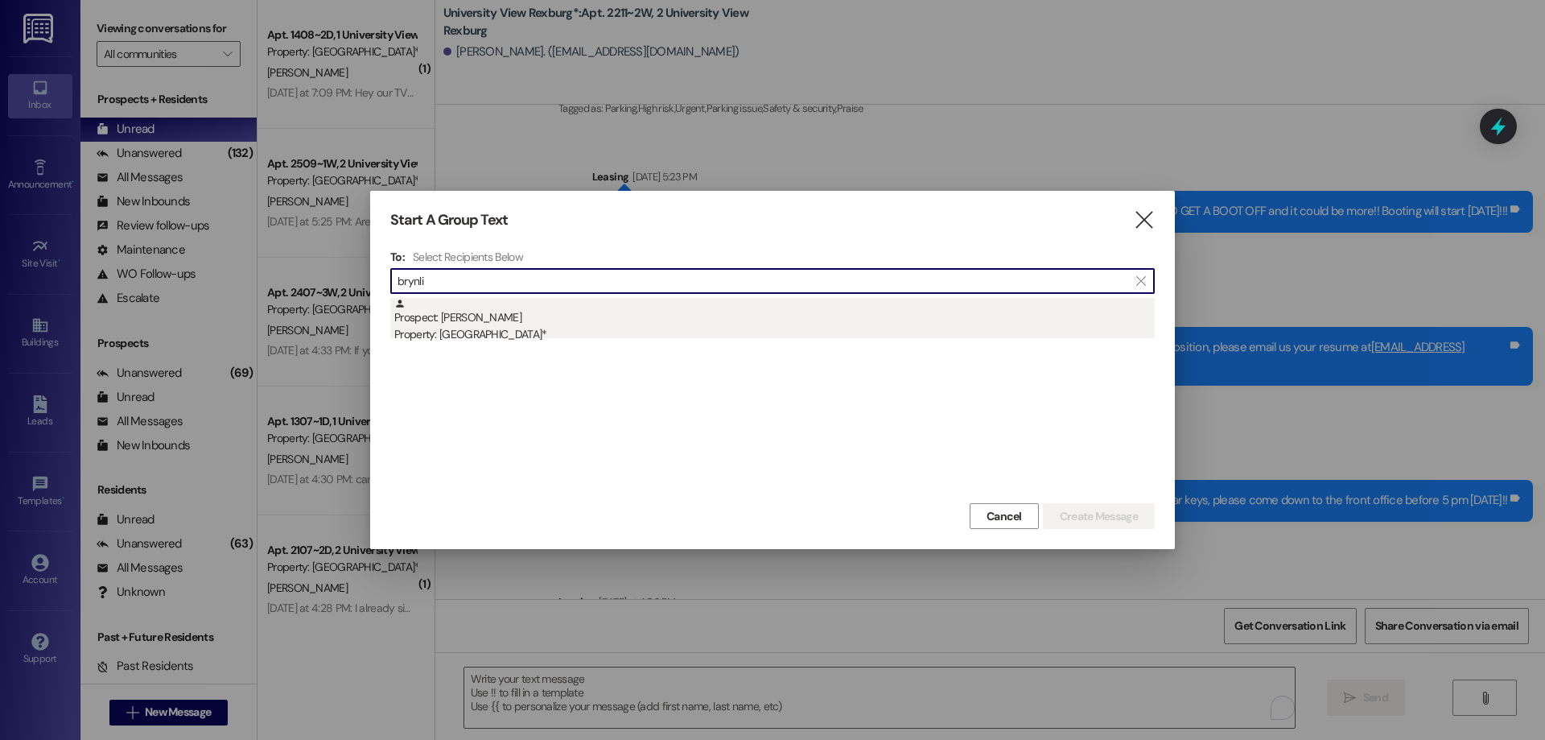
type input "brynli"
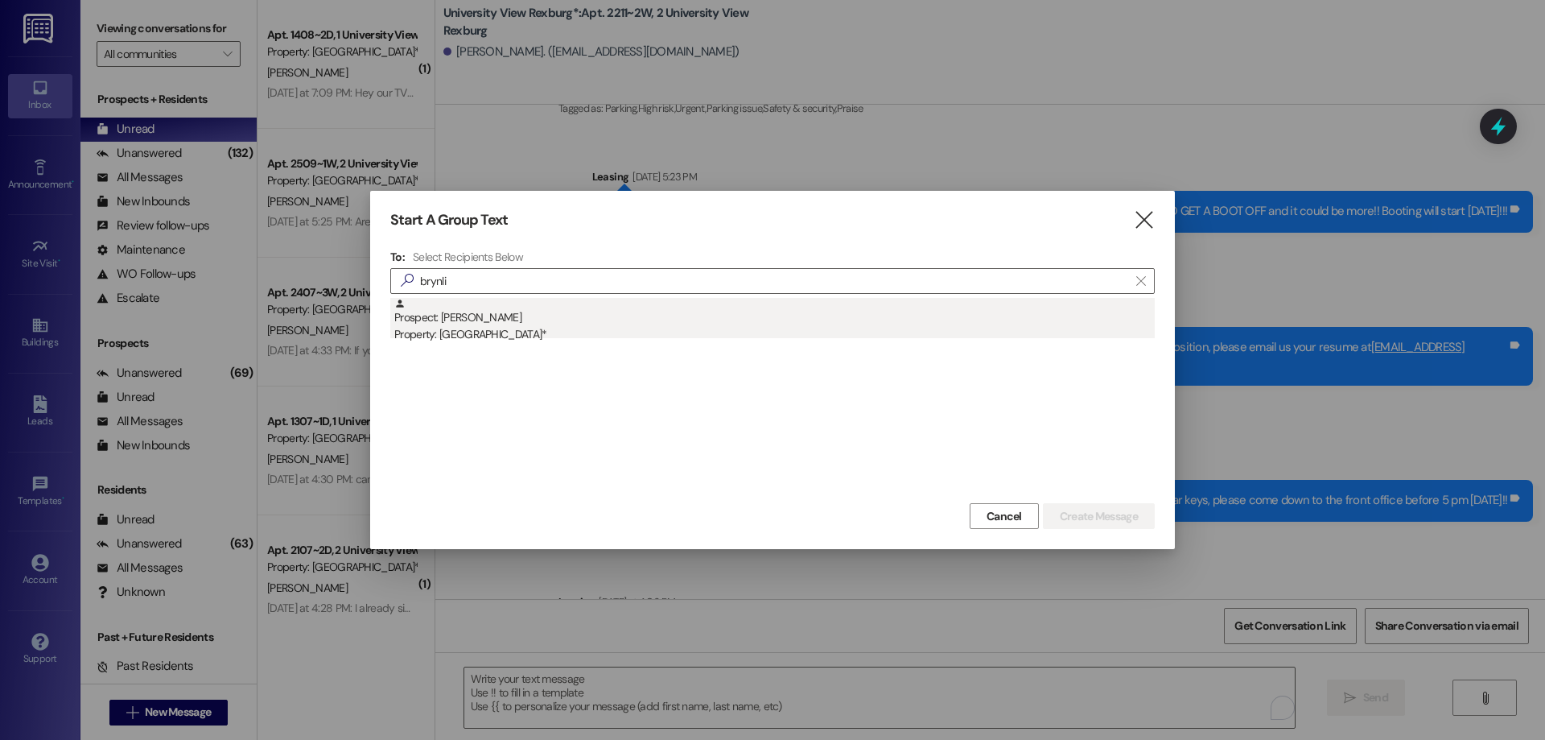
click at [567, 324] on div "Prospect: [PERSON_NAME] Property: [GEOGRAPHIC_DATA]*" at bounding box center [774, 321] width 760 height 46
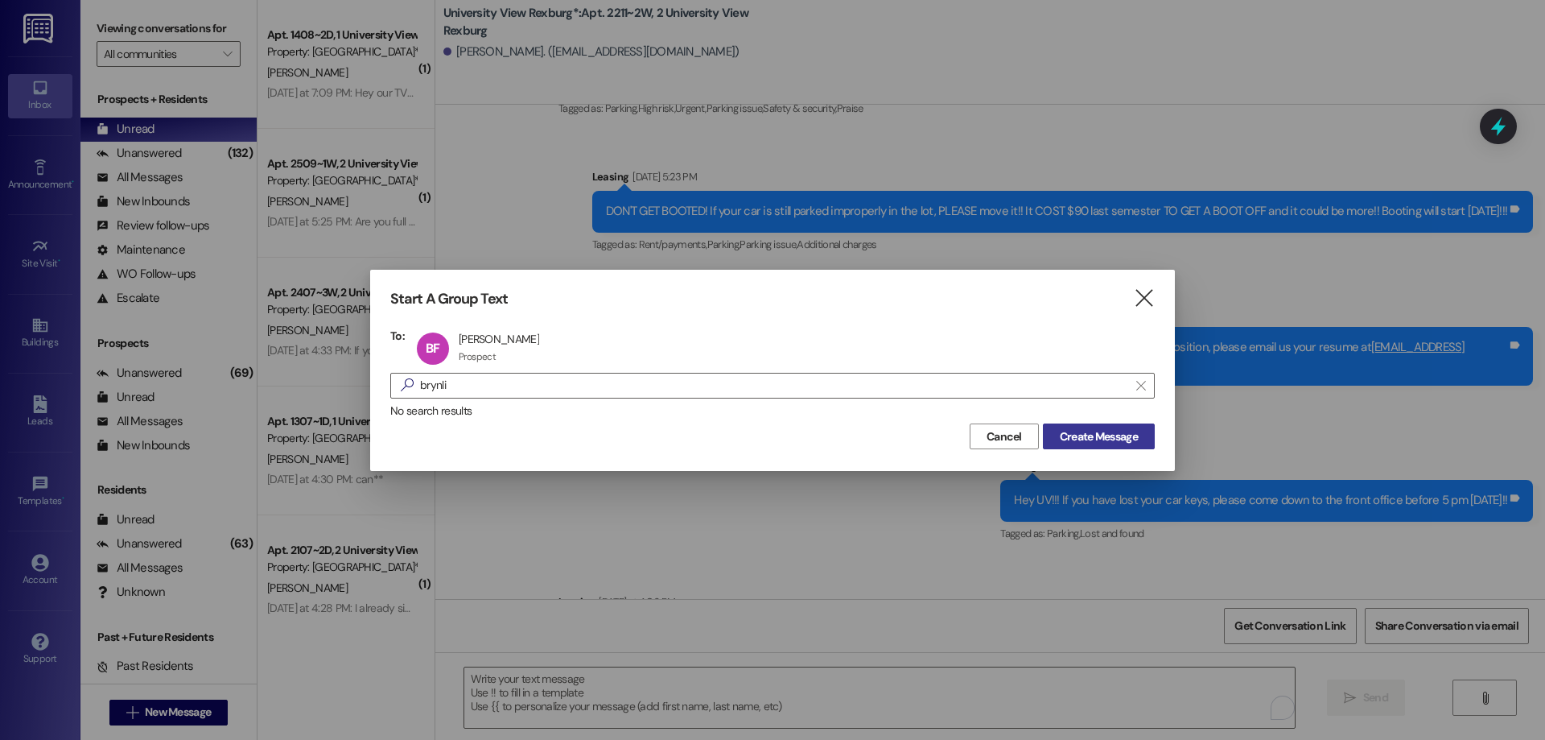
click at [1095, 438] on span "Create Message" at bounding box center [1099, 436] width 78 height 17
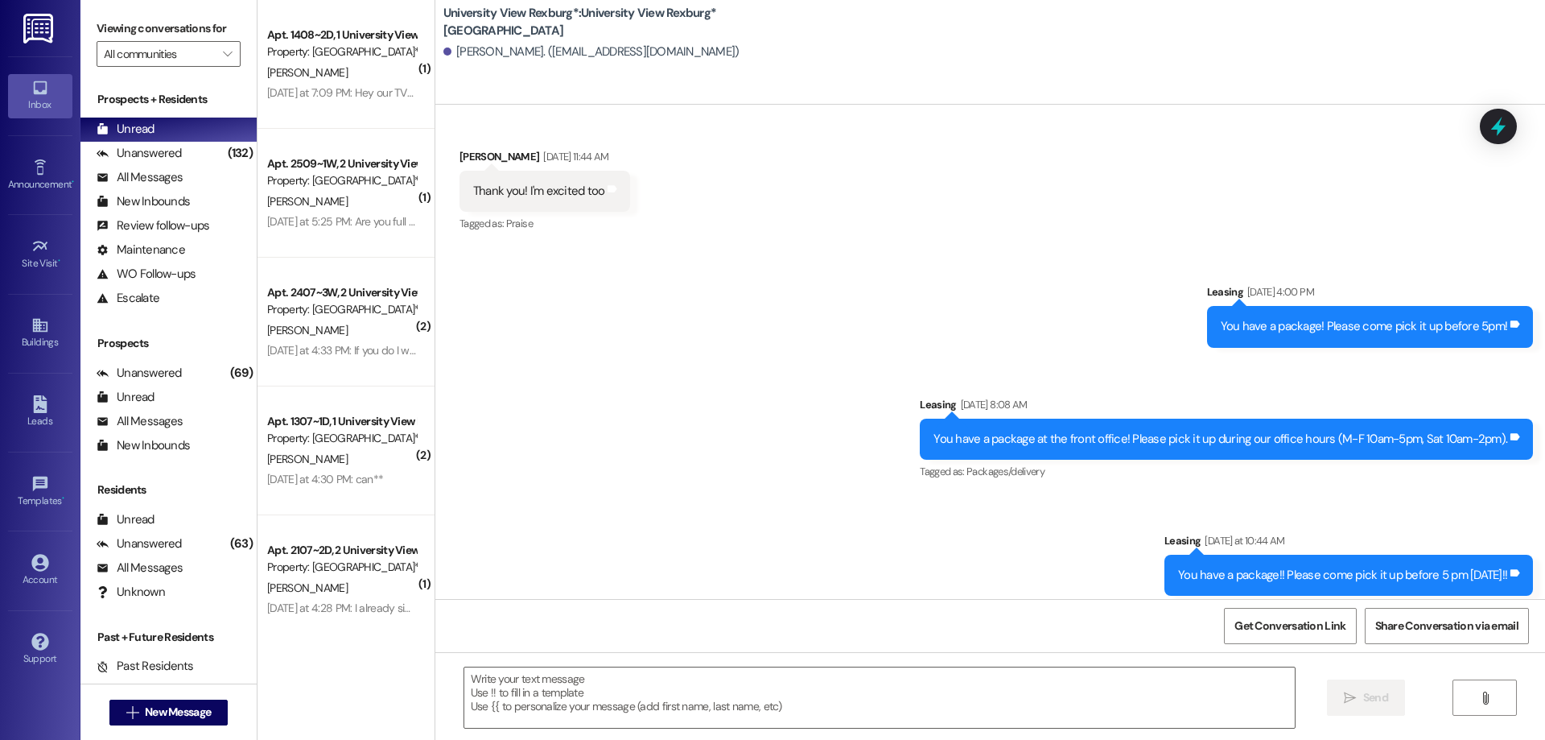
scroll to position [434, 0]
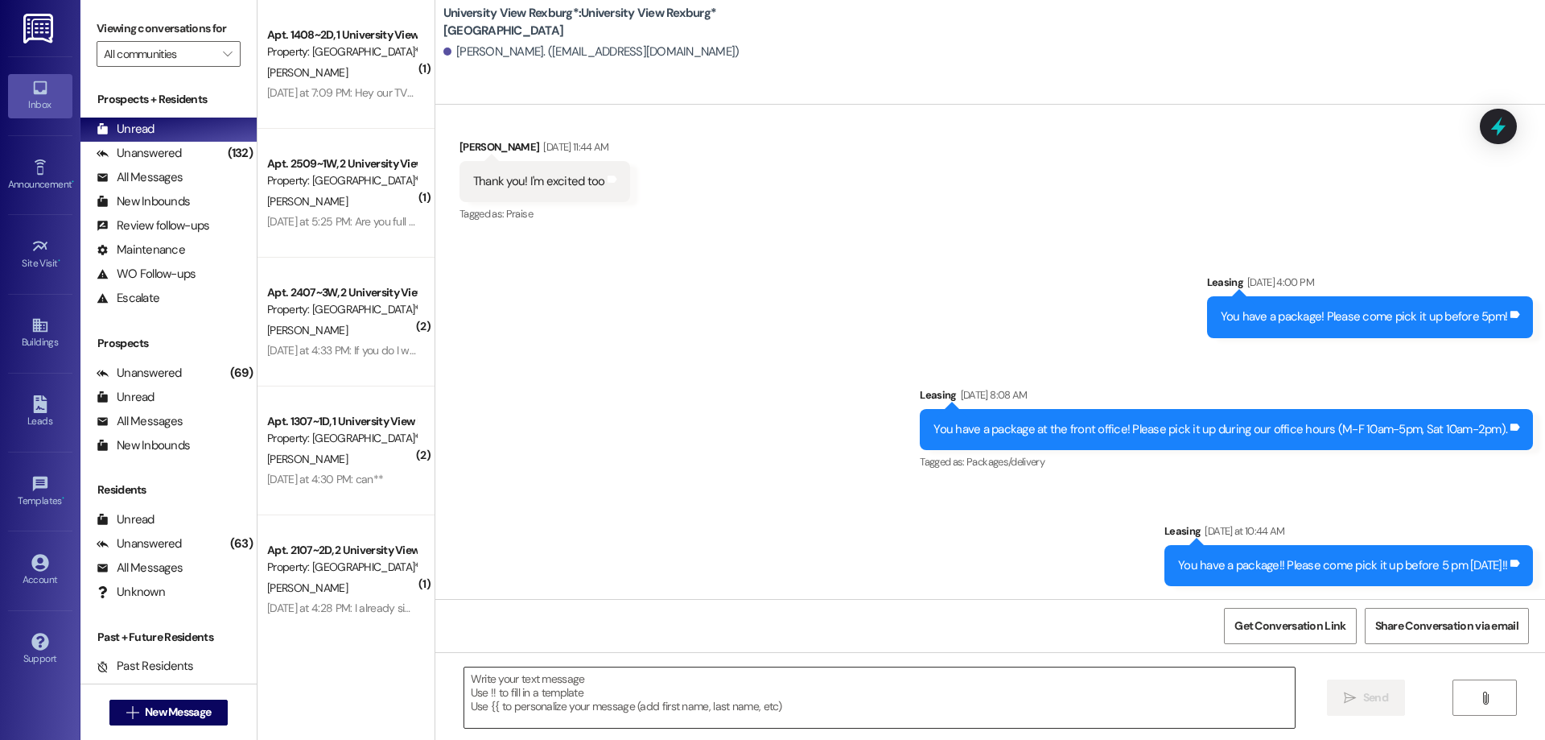
click at [549, 681] on textarea at bounding box center [879, 697] width 831 height 60
click at [187, 709] on span "New Message" at bounding box center [178, 711] width 66 height 17
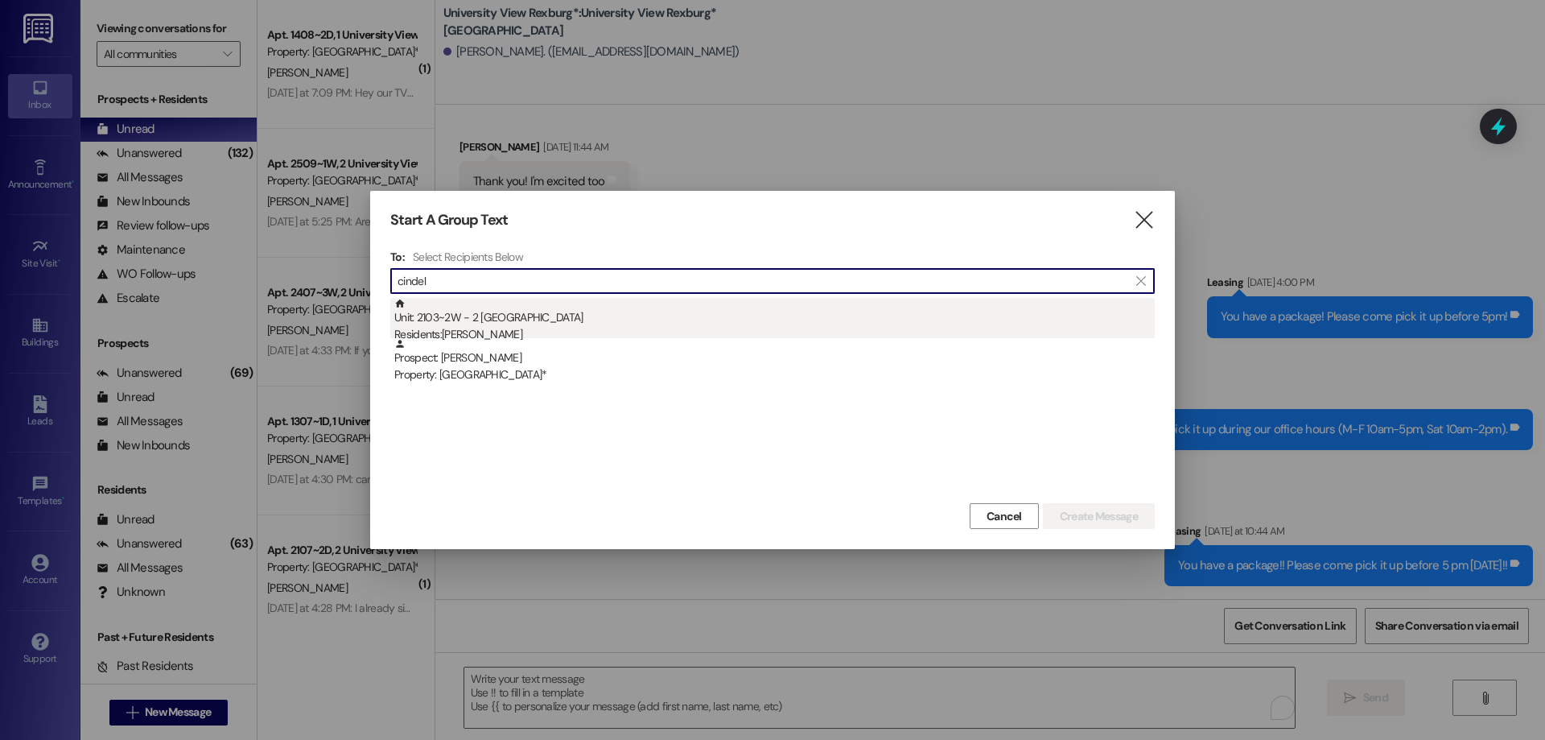
type input "cindel"
click at [496, 323] on div "Unit: 2103~2W - 2 University View Rexburg Residents: [PERSON_NAME]" at bounding box center [774, 321] width 760 height 46
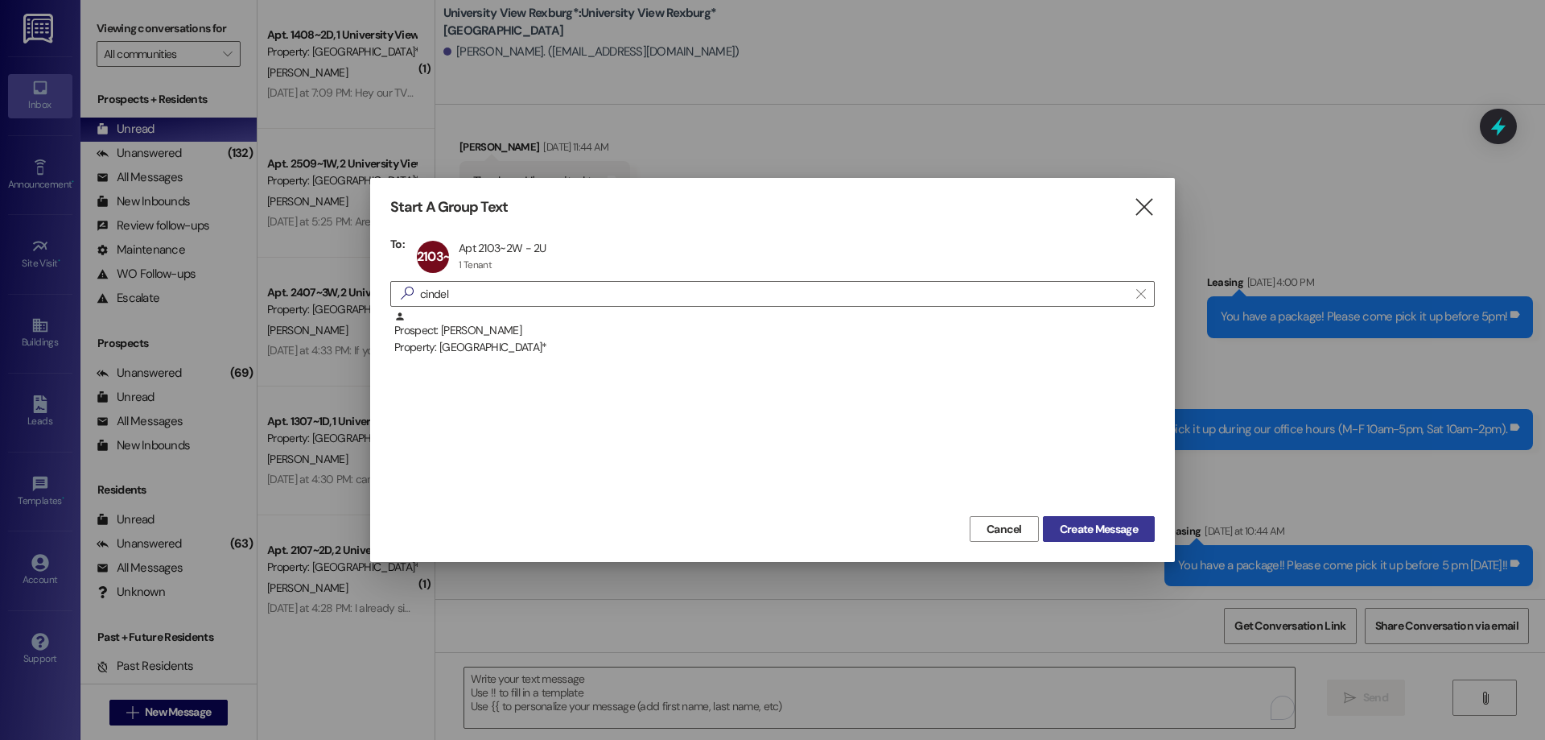
click at [1110, 529] on span "Create Message" at bounding box center [1099, 529] width 78 height 17
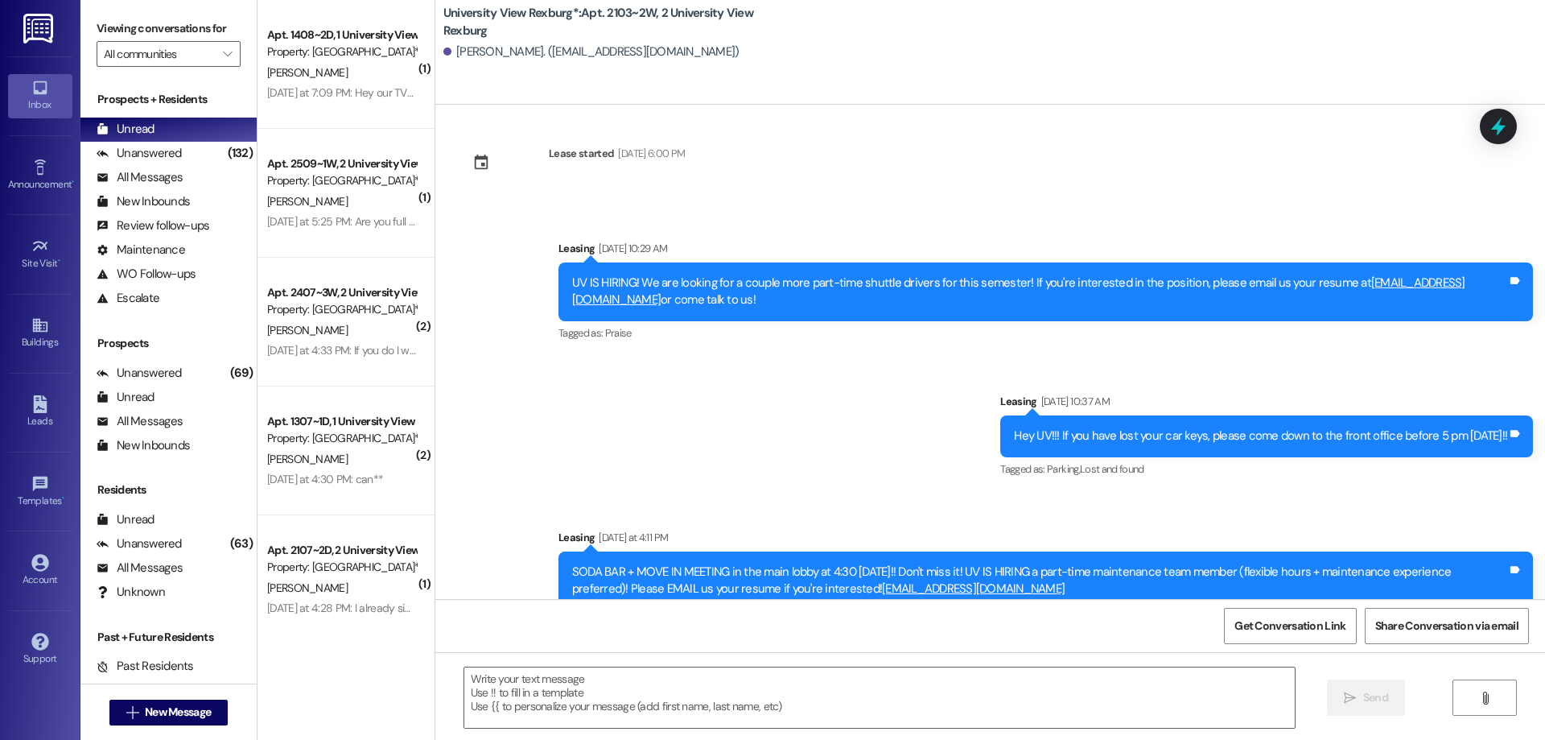
scroll to position [2355, 0]
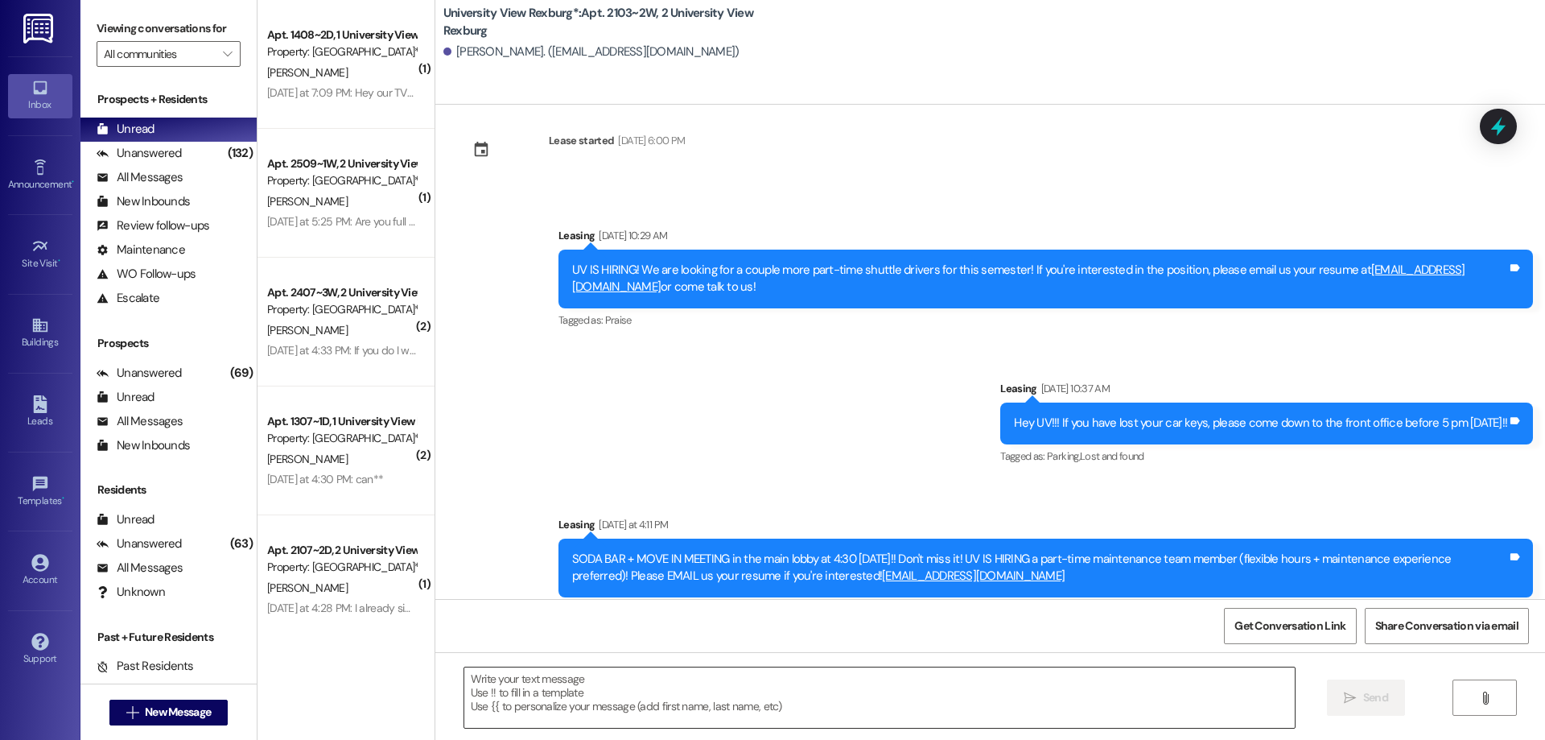
click at [551, 690] on textarea at bounding box center [879, 697] width 831 height 60
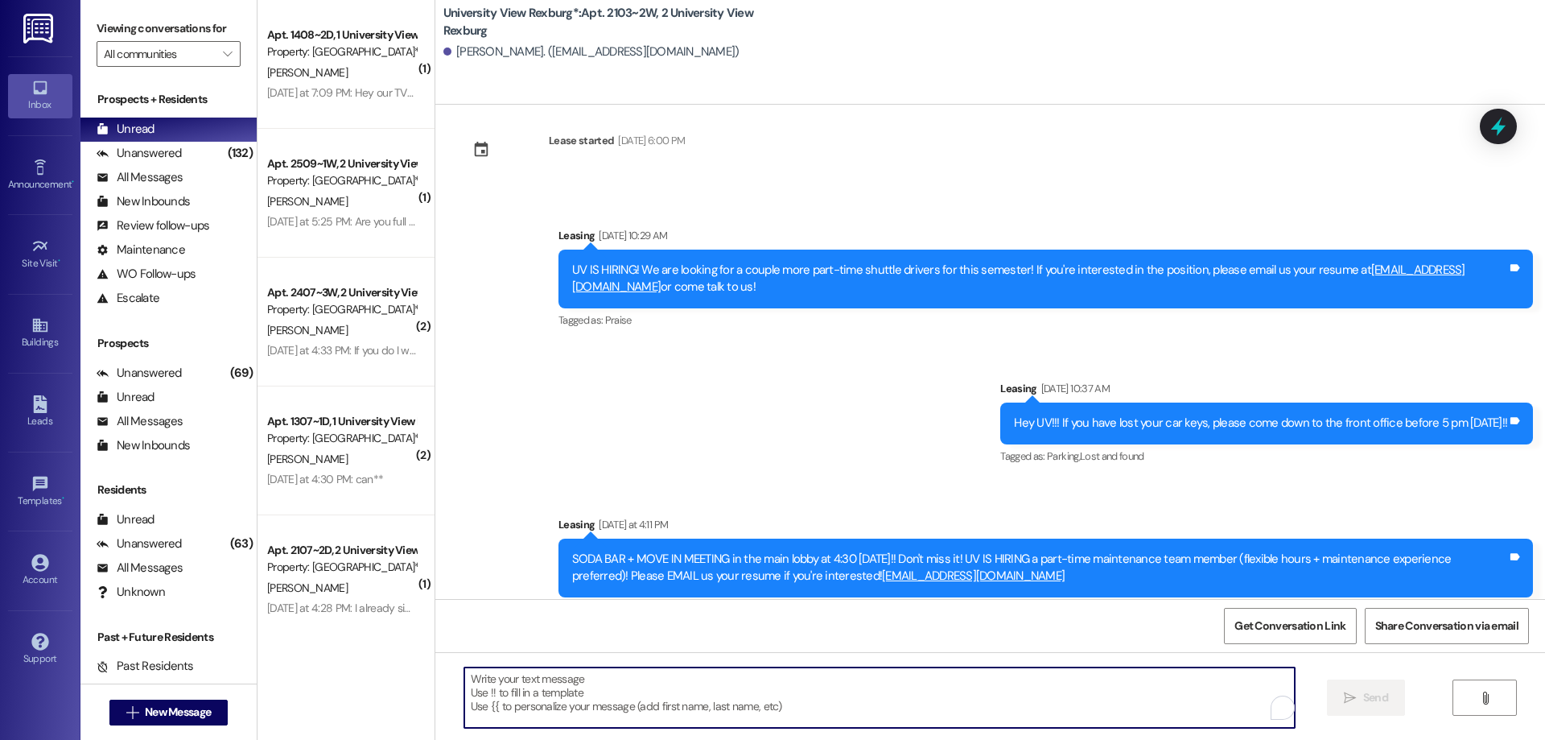
paste textarea "You have a package at the front office! Please pick it up during office hours (…"
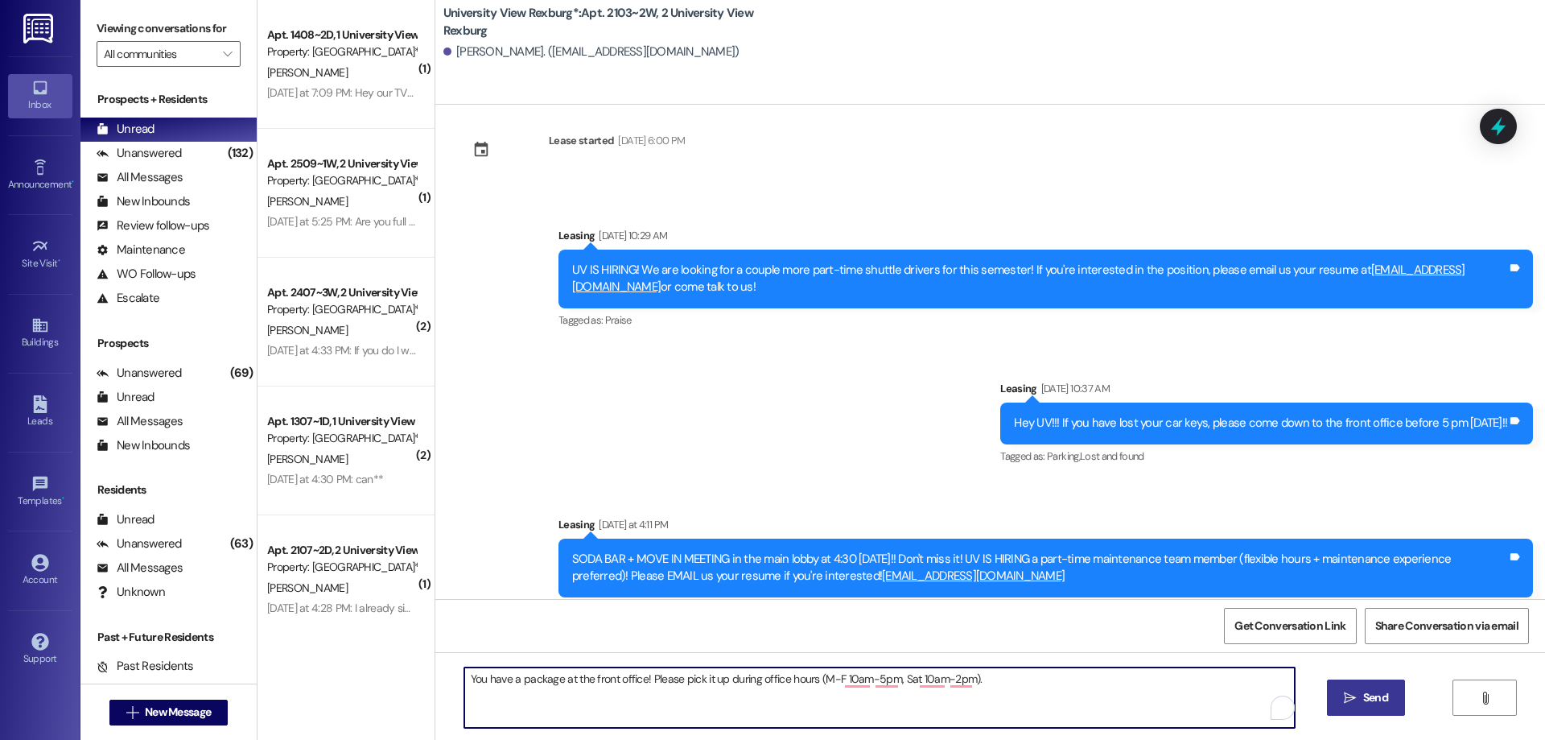
type textarea "You have a package at the front office! Please pick it up during office hours (…"
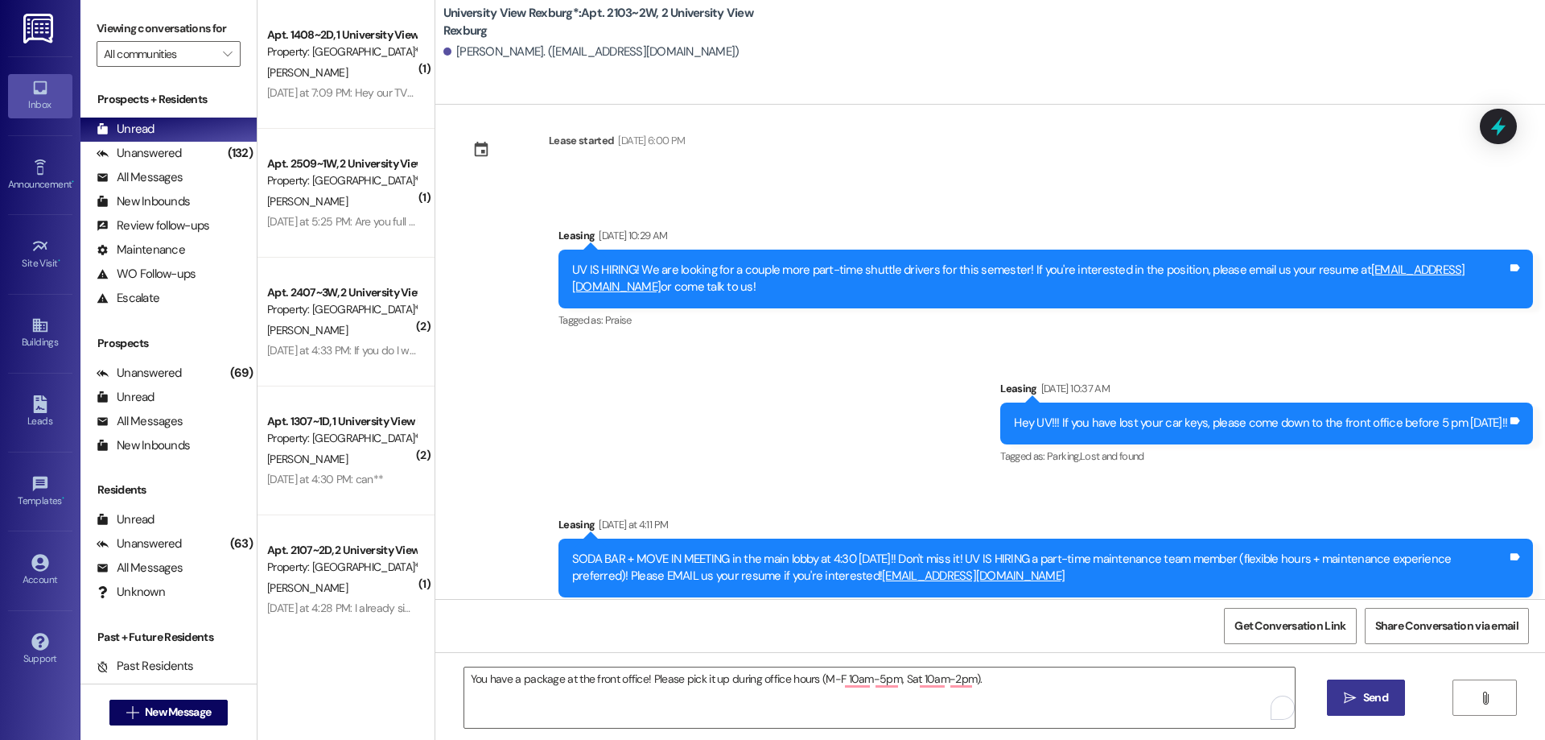
click at [1375, 695] on span "Send" at bounding box center [1375, 697] width 25 height 17
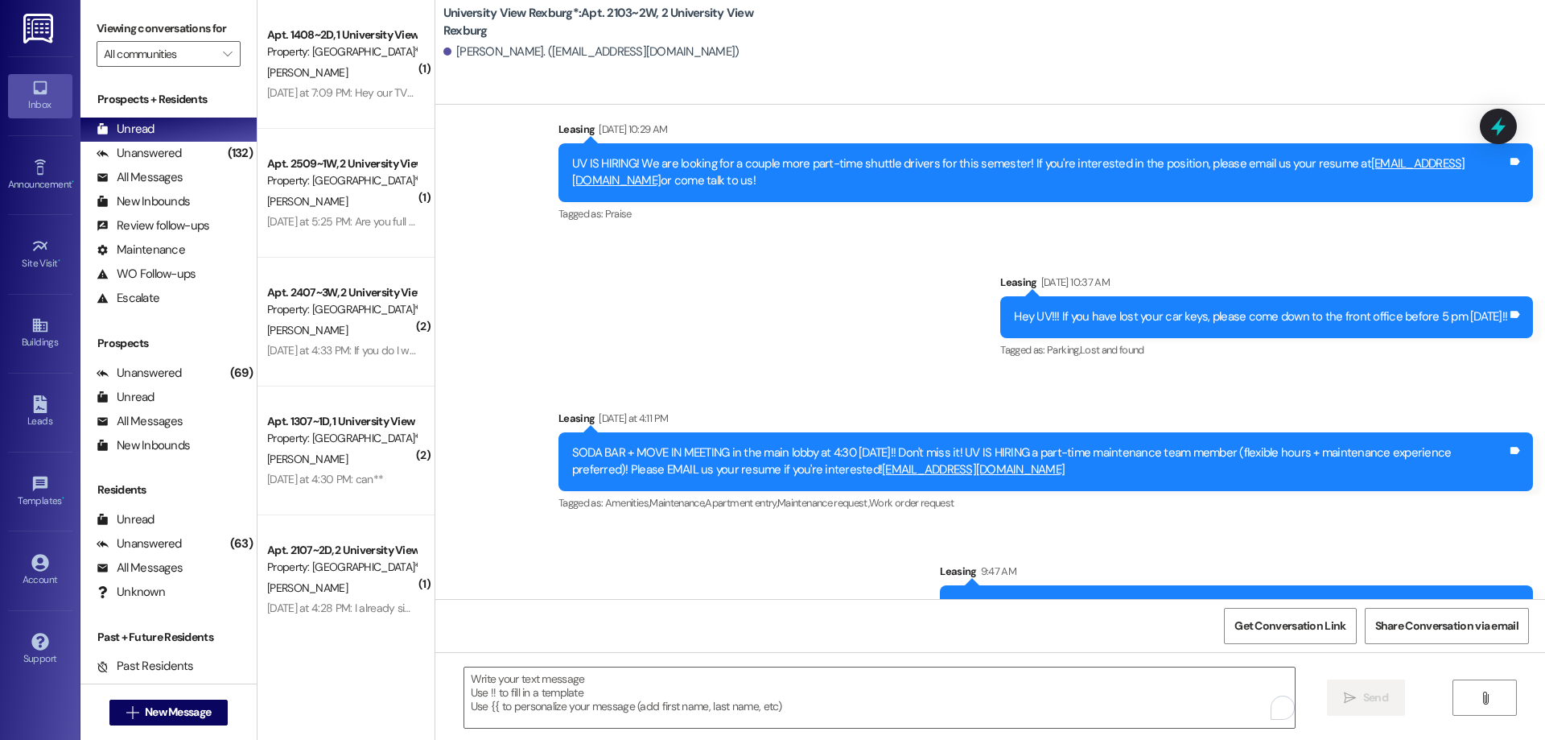
scroll to position [2467, 0]
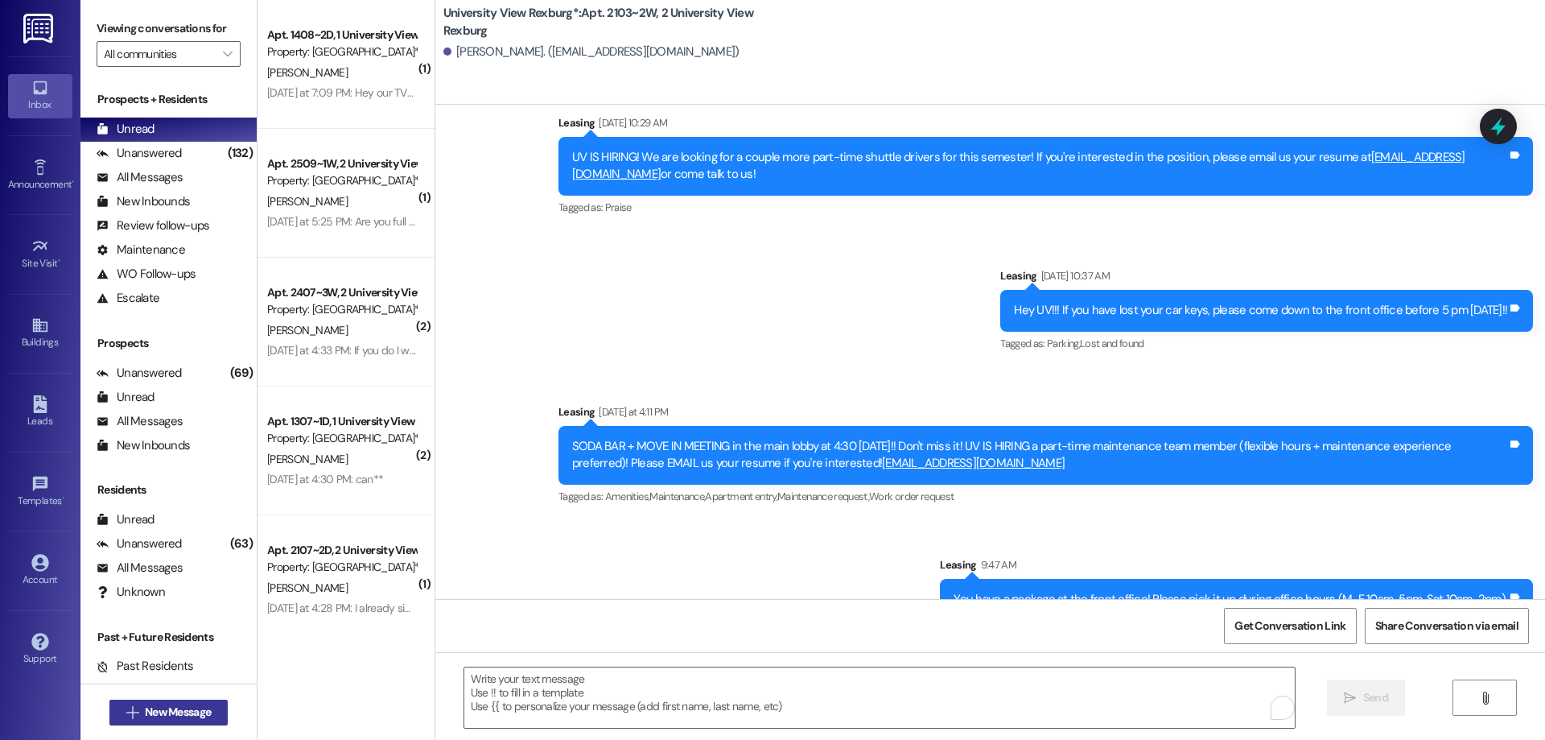
click at [145, 711] on span "New Message" at bounding box center [178, 711] width 66 height 17
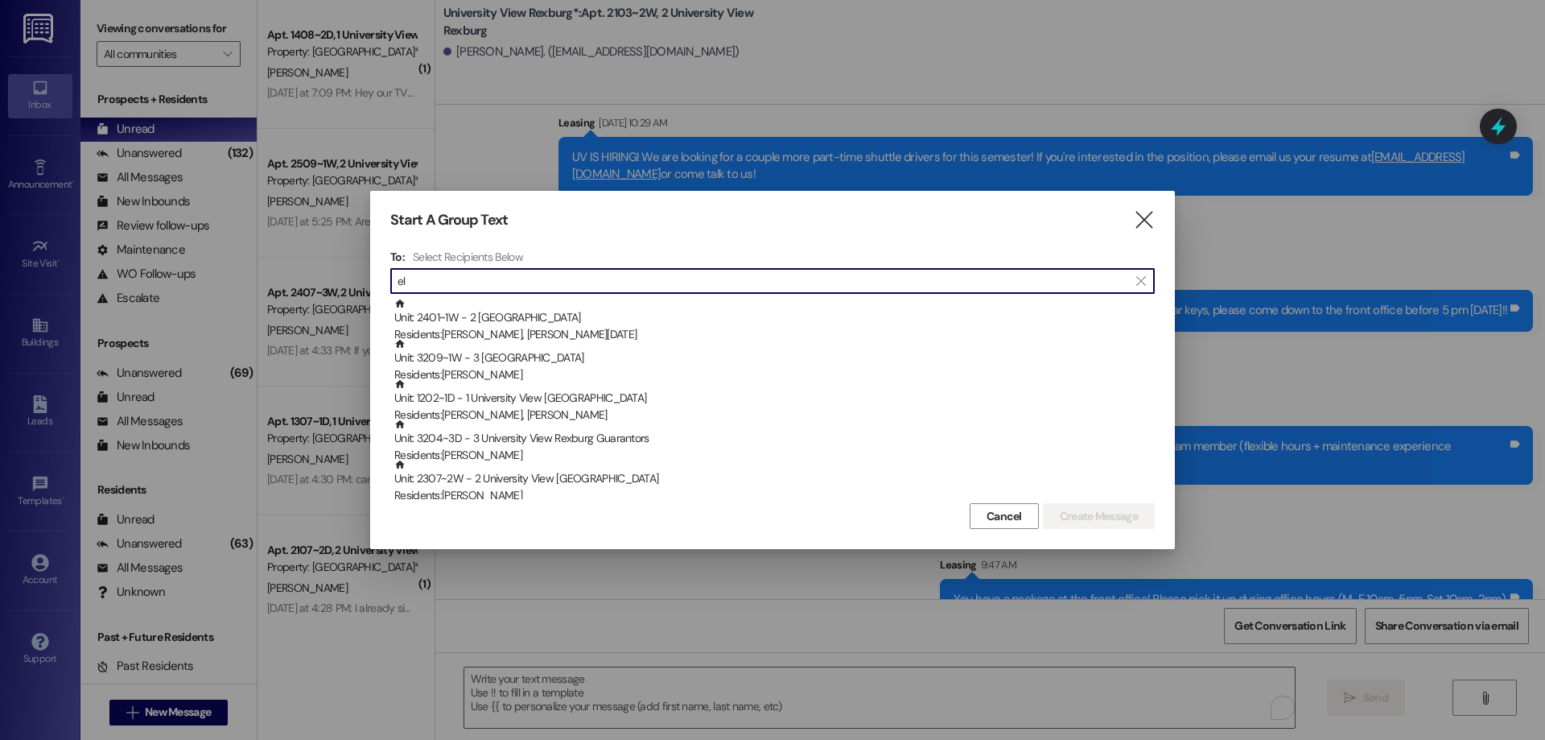
type input "e"
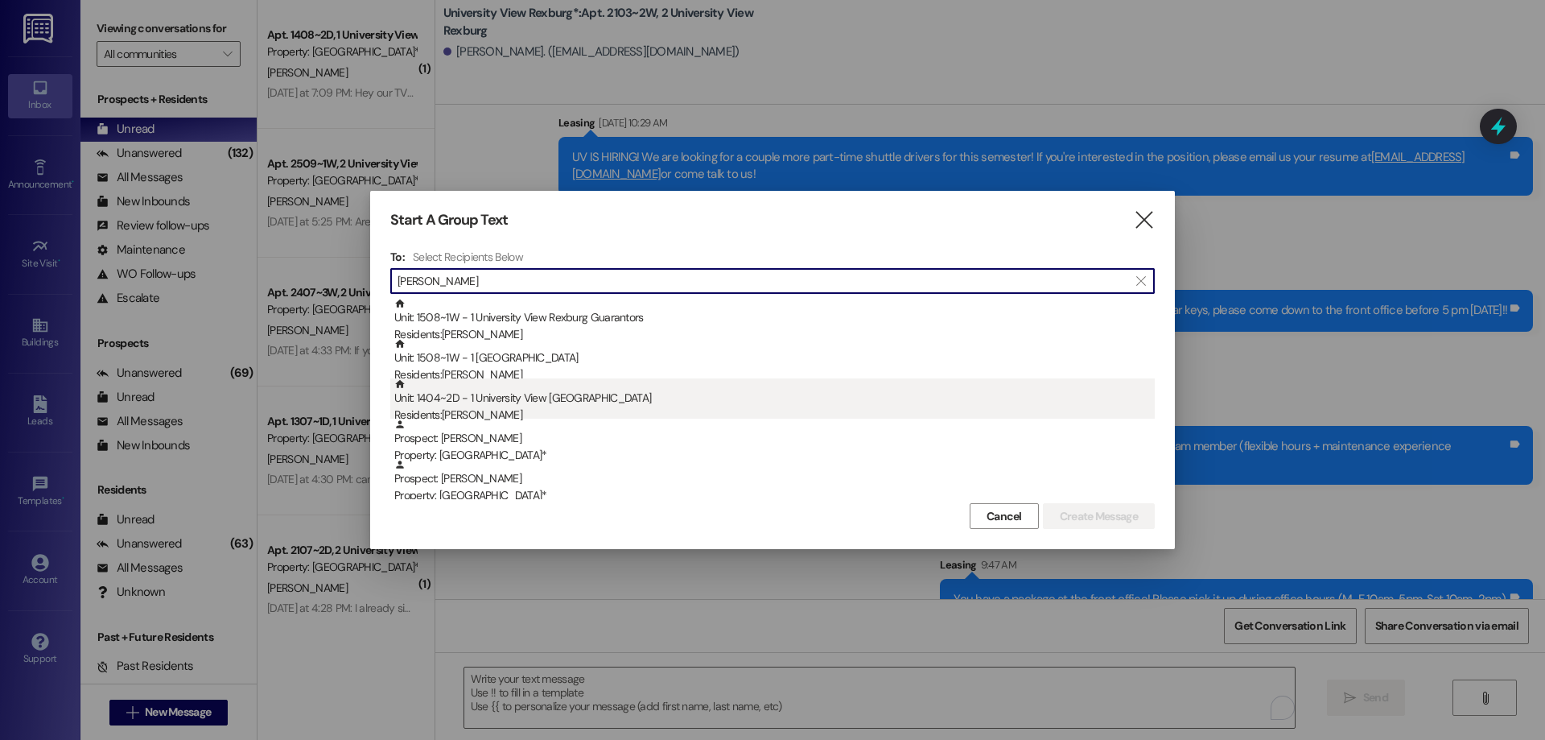
type input "[PERSON_NAME]"
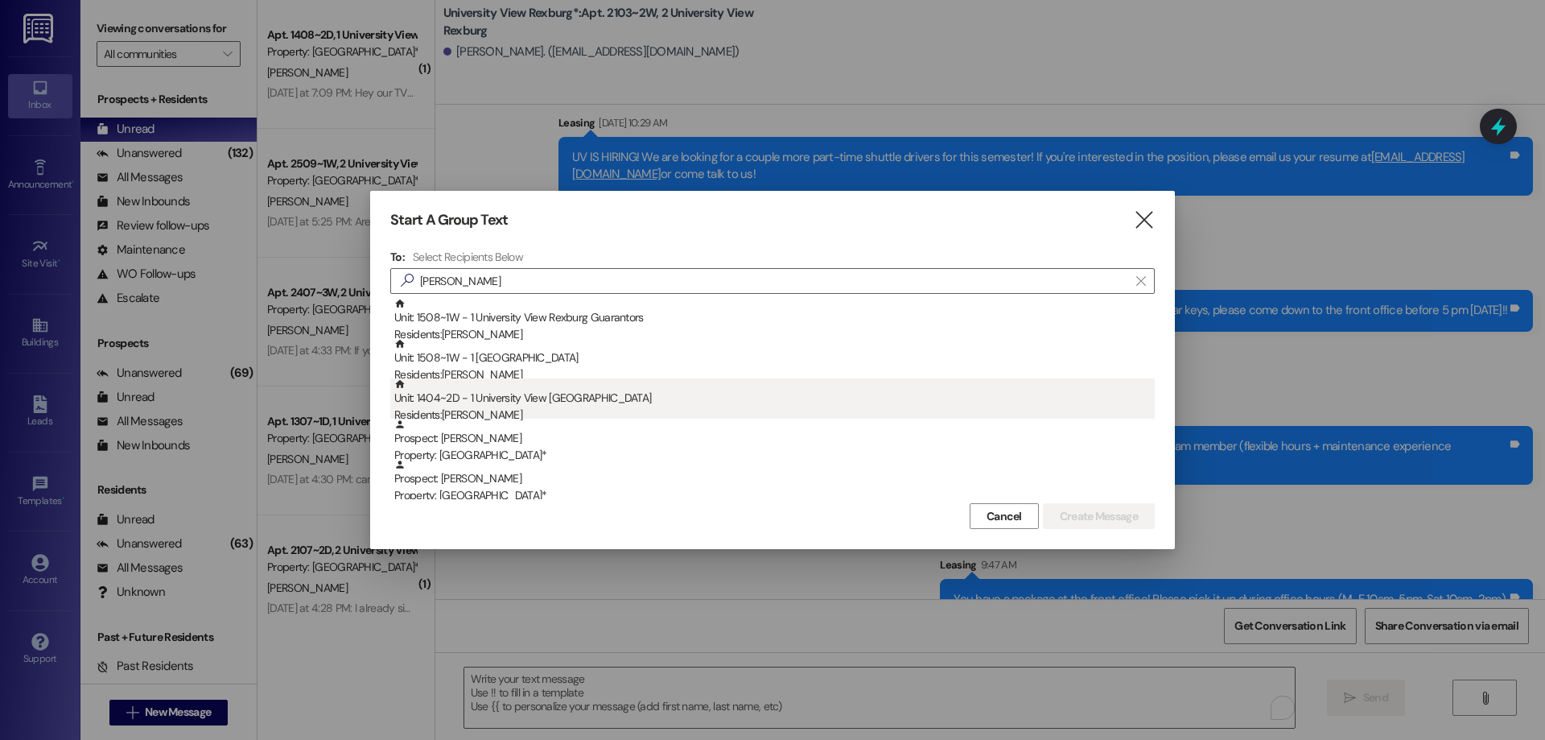
click at [580, 399] on div "Unit: 1404~2D - 1 University View Rexburg Residents: [PERSON_NAME]" at bounding box center [774, 401] width 760 height 46
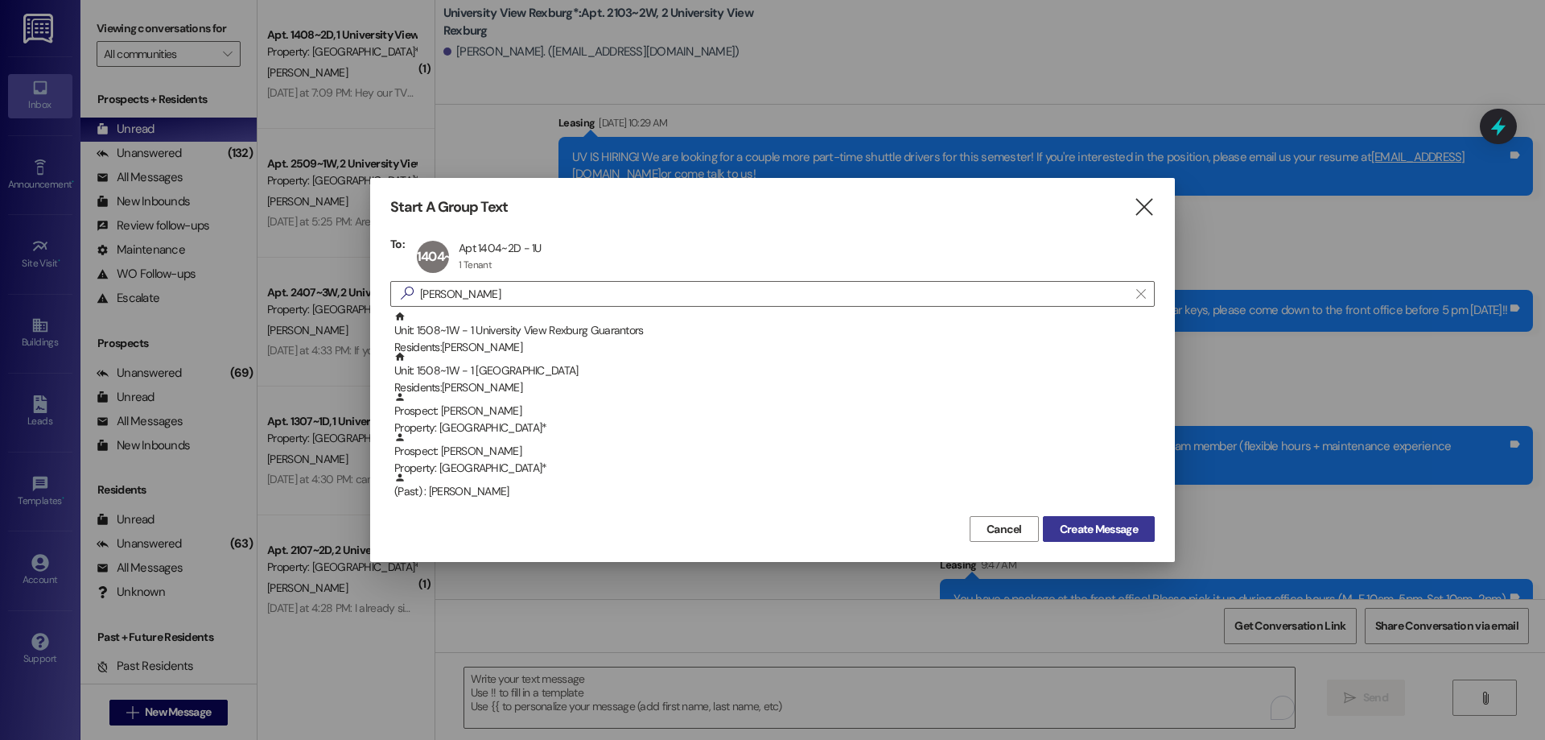
click at [1078, 530] on span "Create Message" at bounding box center [1099, 529] width 78 height 17
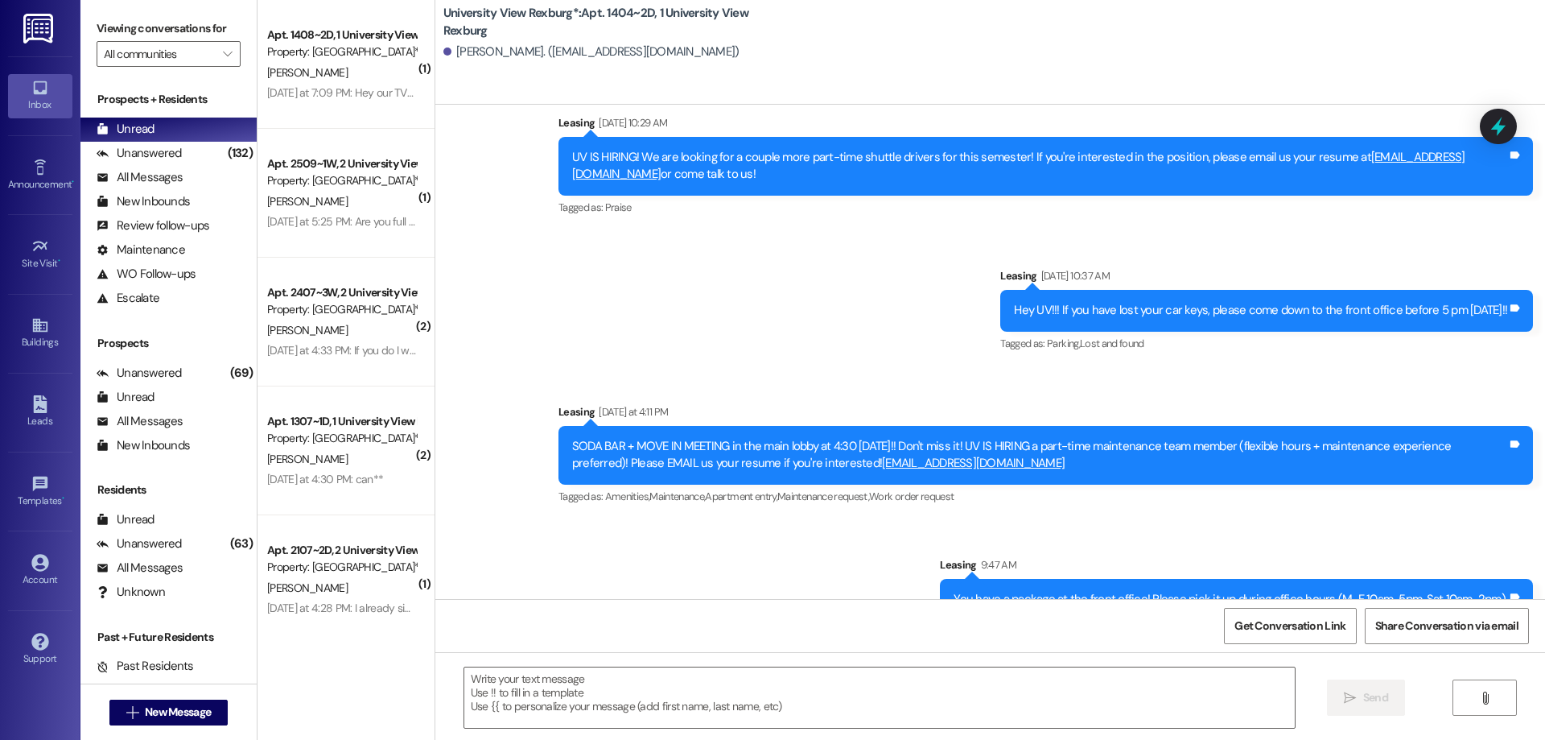
scroll to position [393, 0]
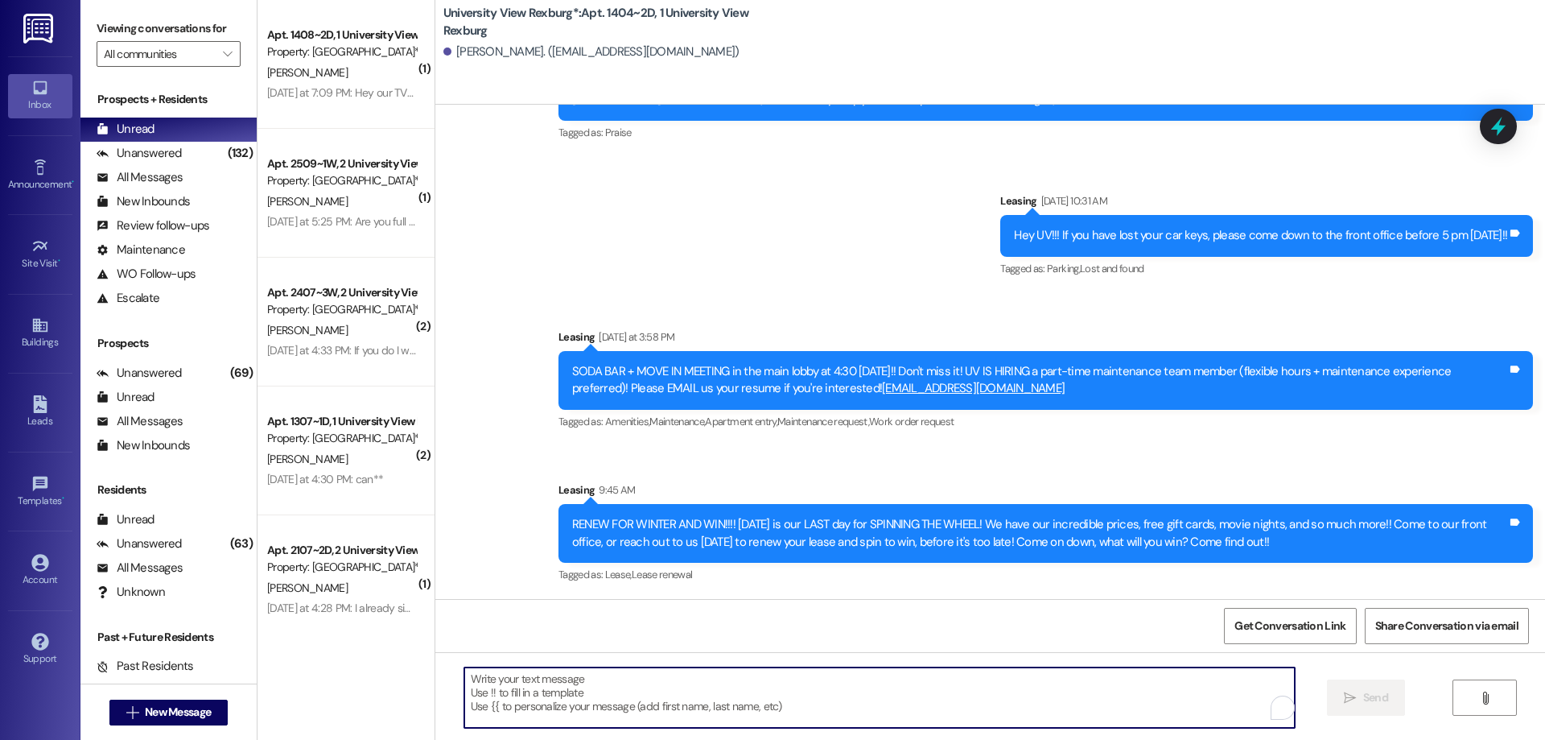
click at [559, 682] on textarea "To enrich screen reader interactions, please activate Accessibility in Grammarl…" at bounding box center [879, 697] width 831 height 60
paste textarea "You have a package at the front office! Please pick it up during office hours (…"
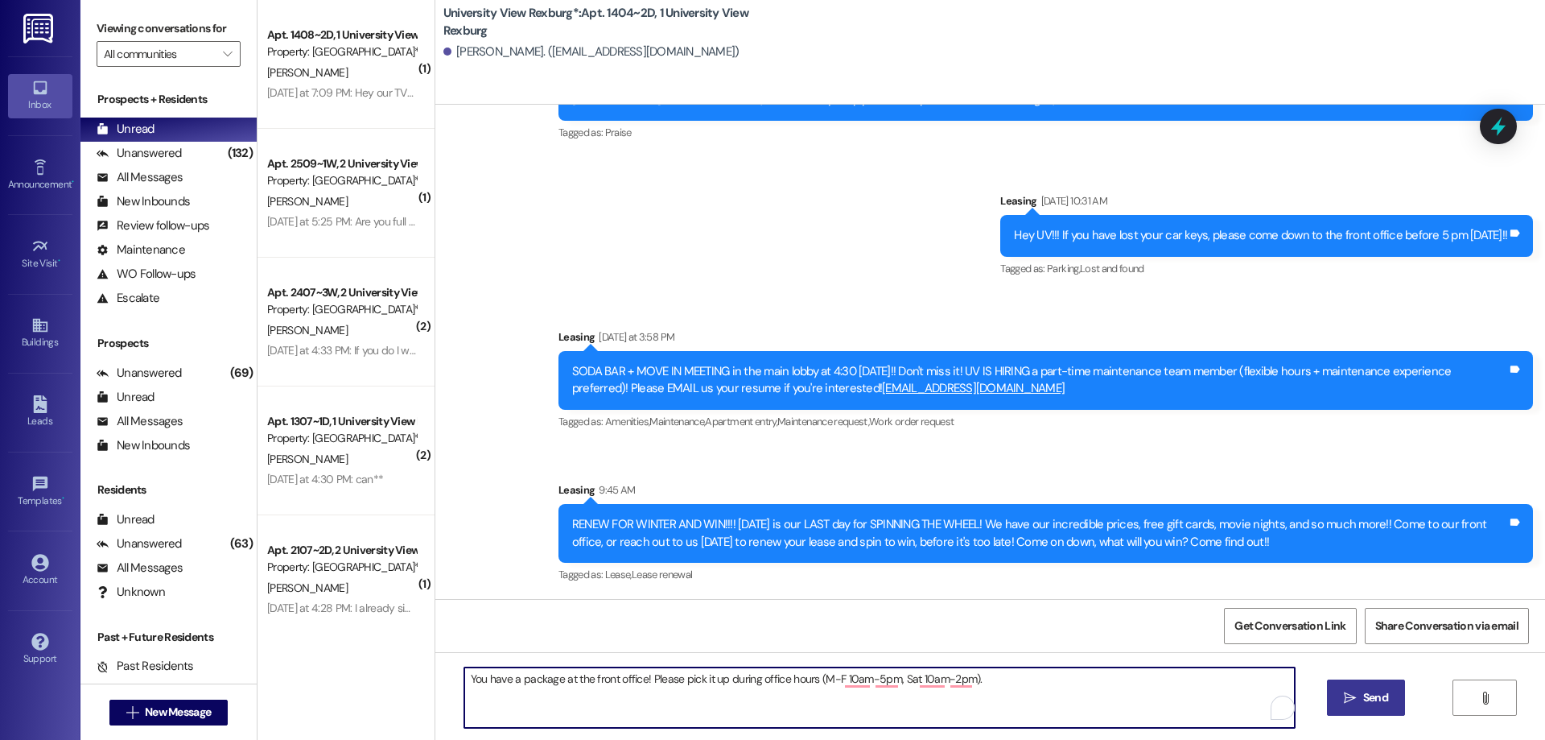
type textarea "You have a package at the front office! Please pick it up during office hours (…"
click at [1387, 699] on span "Send" at bounding box center [1375, 697] width 25 height 17
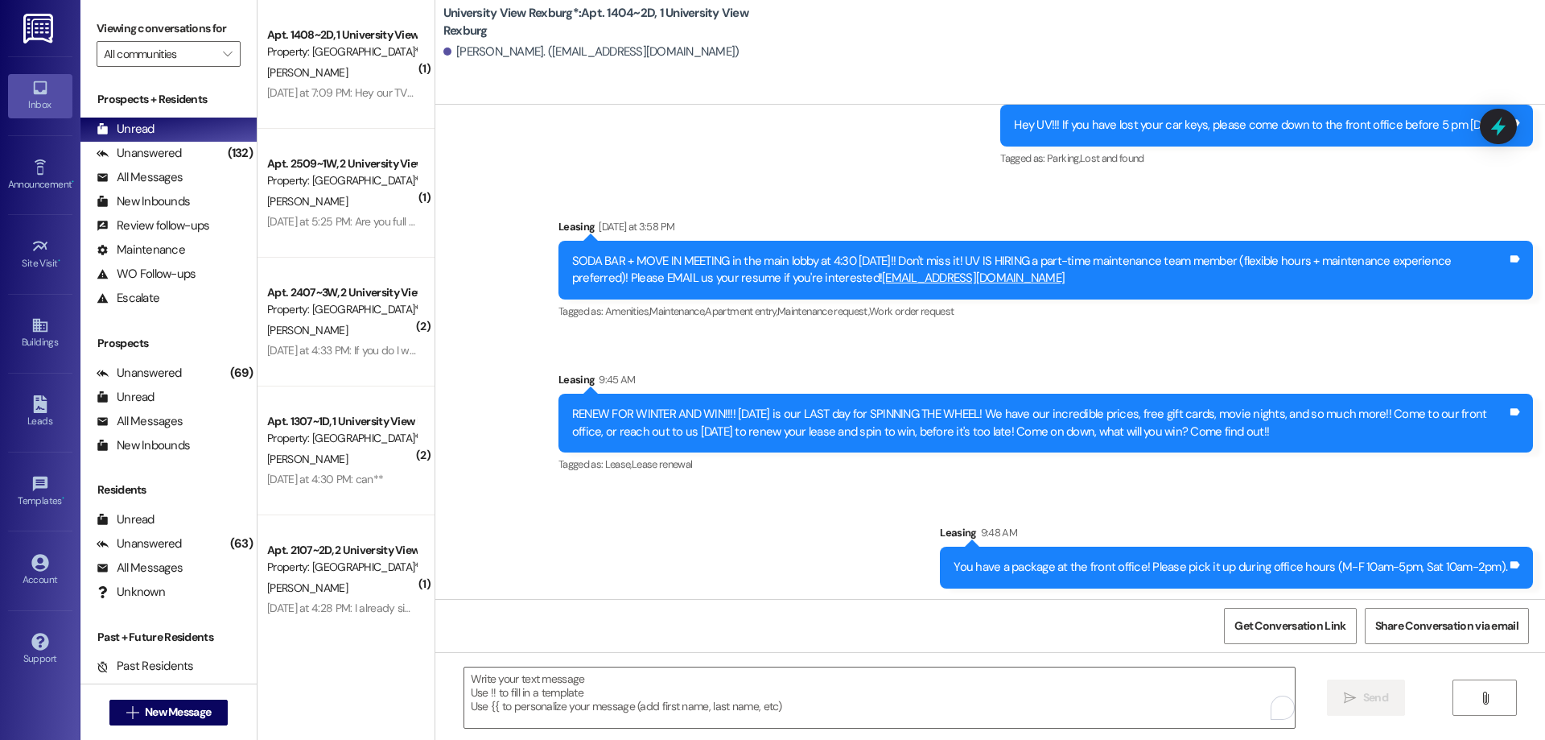
scroll to position [505, 0]
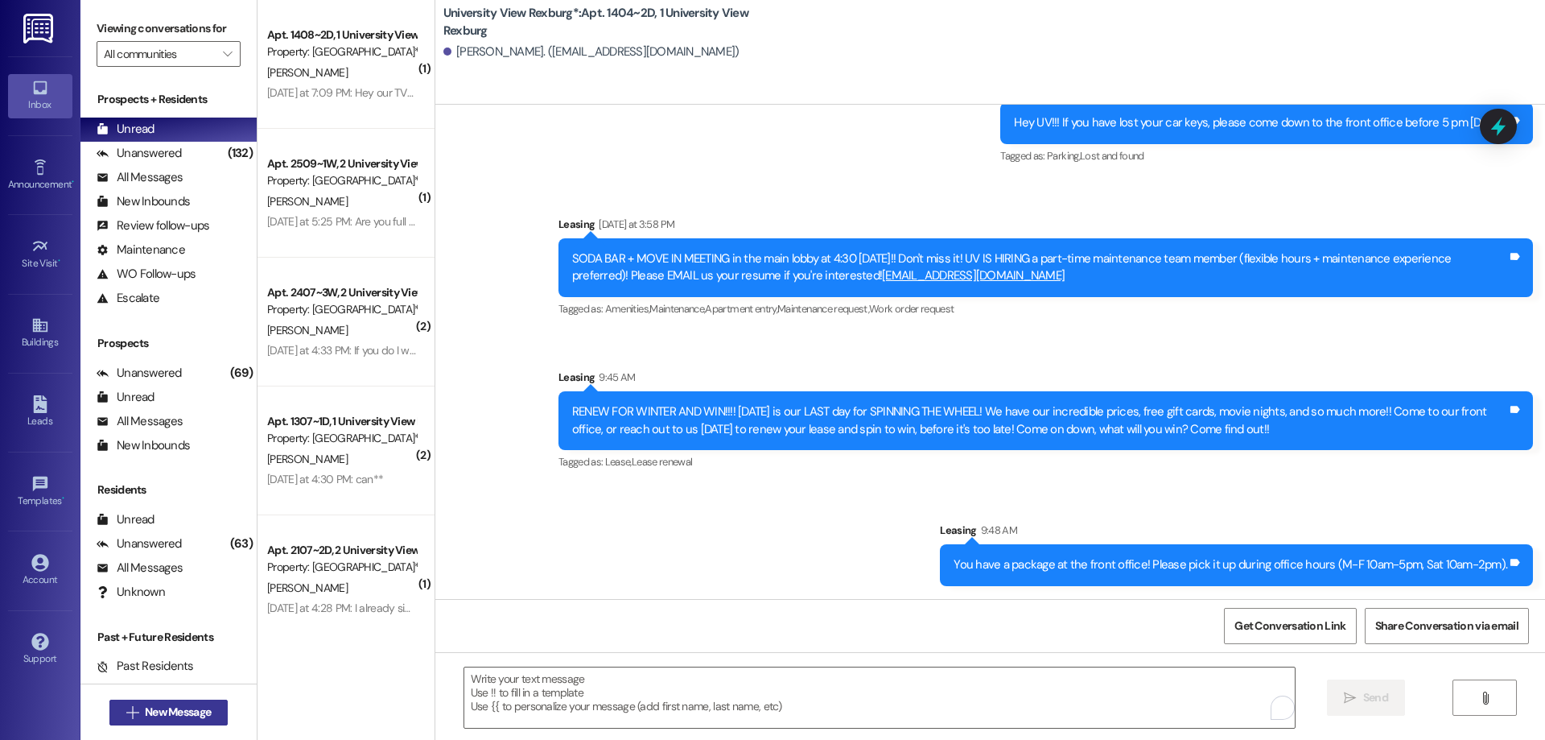
click at [142, 711] on span "New Message" at bounding box center [178, 711] width 72 height 17
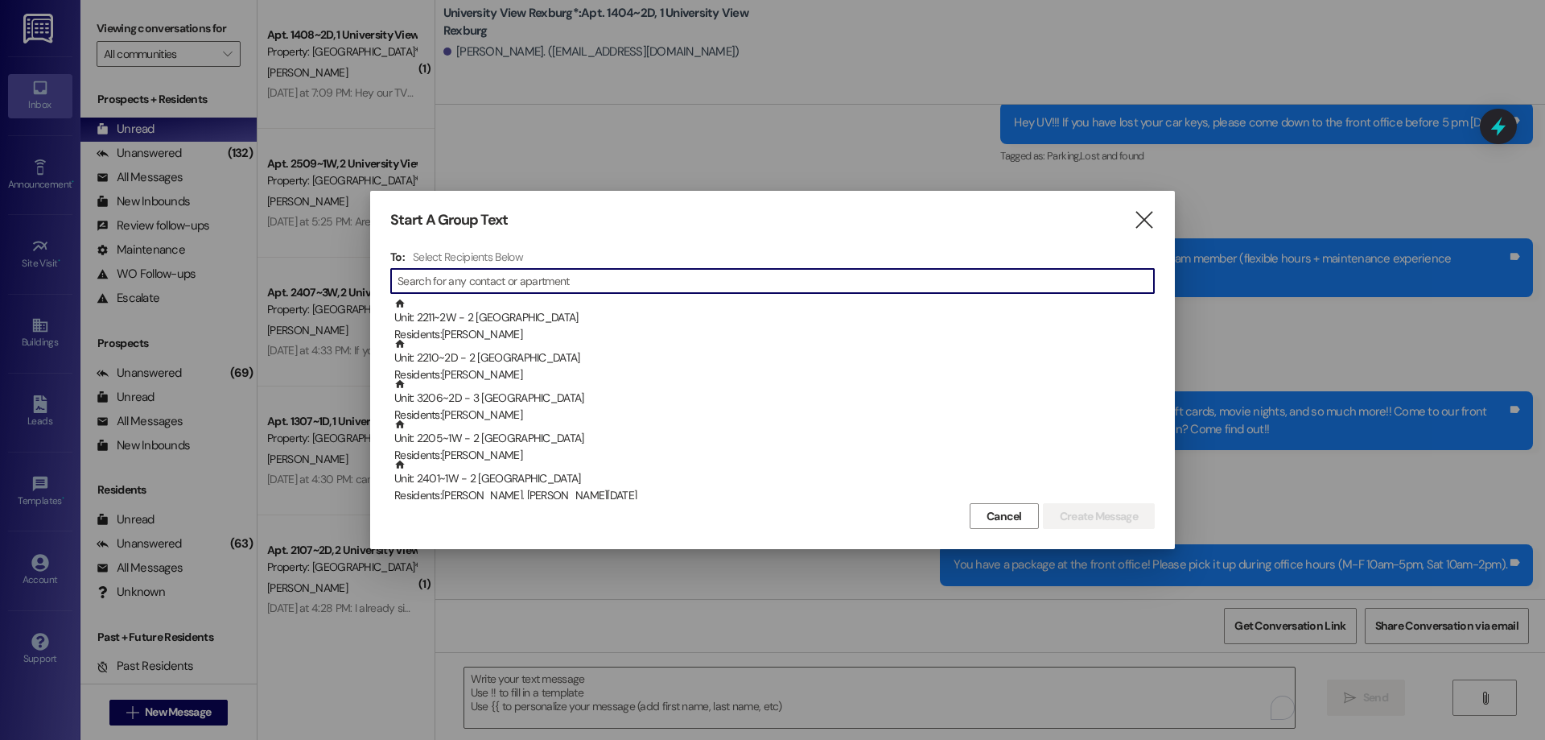
click at [561, 276] on input at bounding box center [776, 281] width 756 height 23
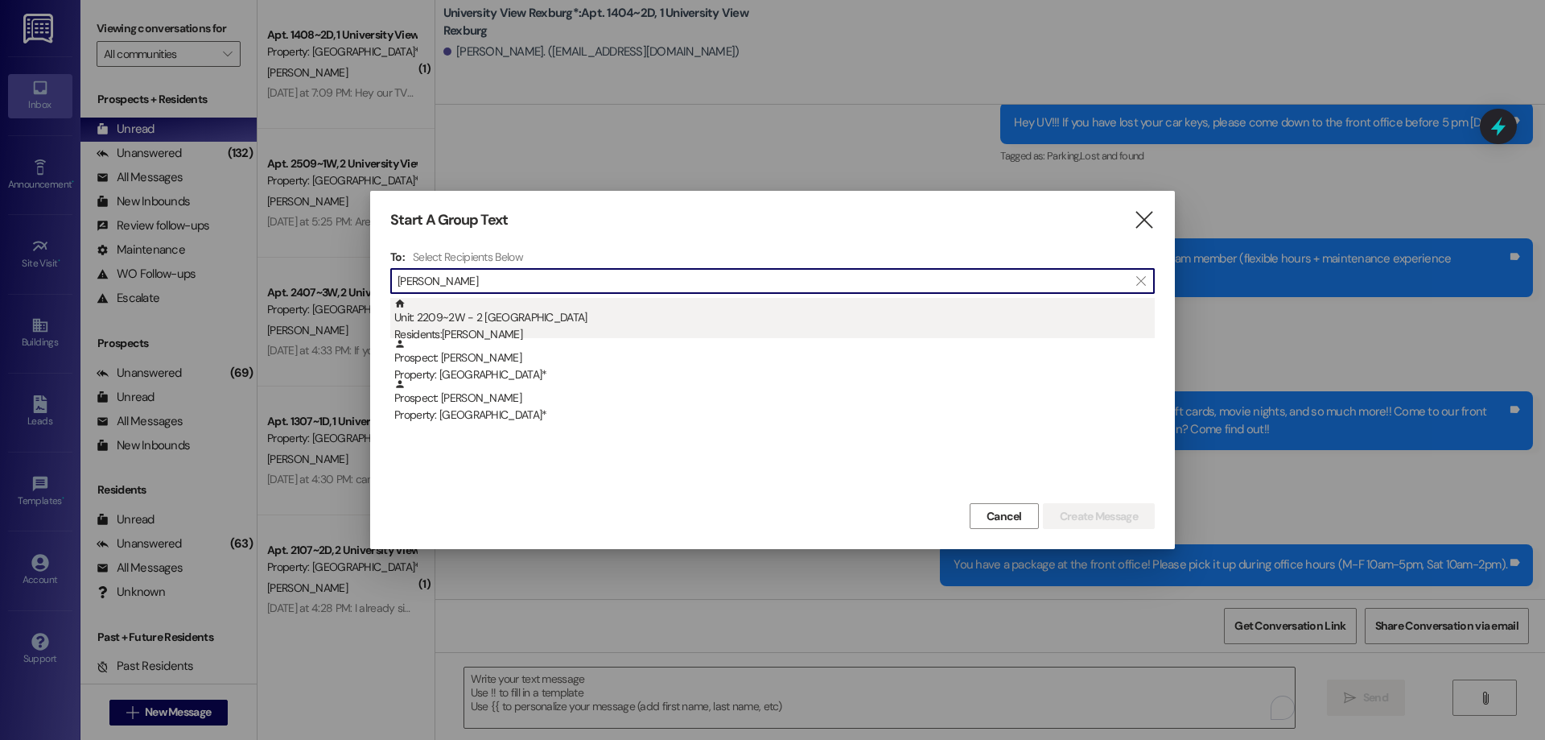
type input "[PERSON_NAME]"
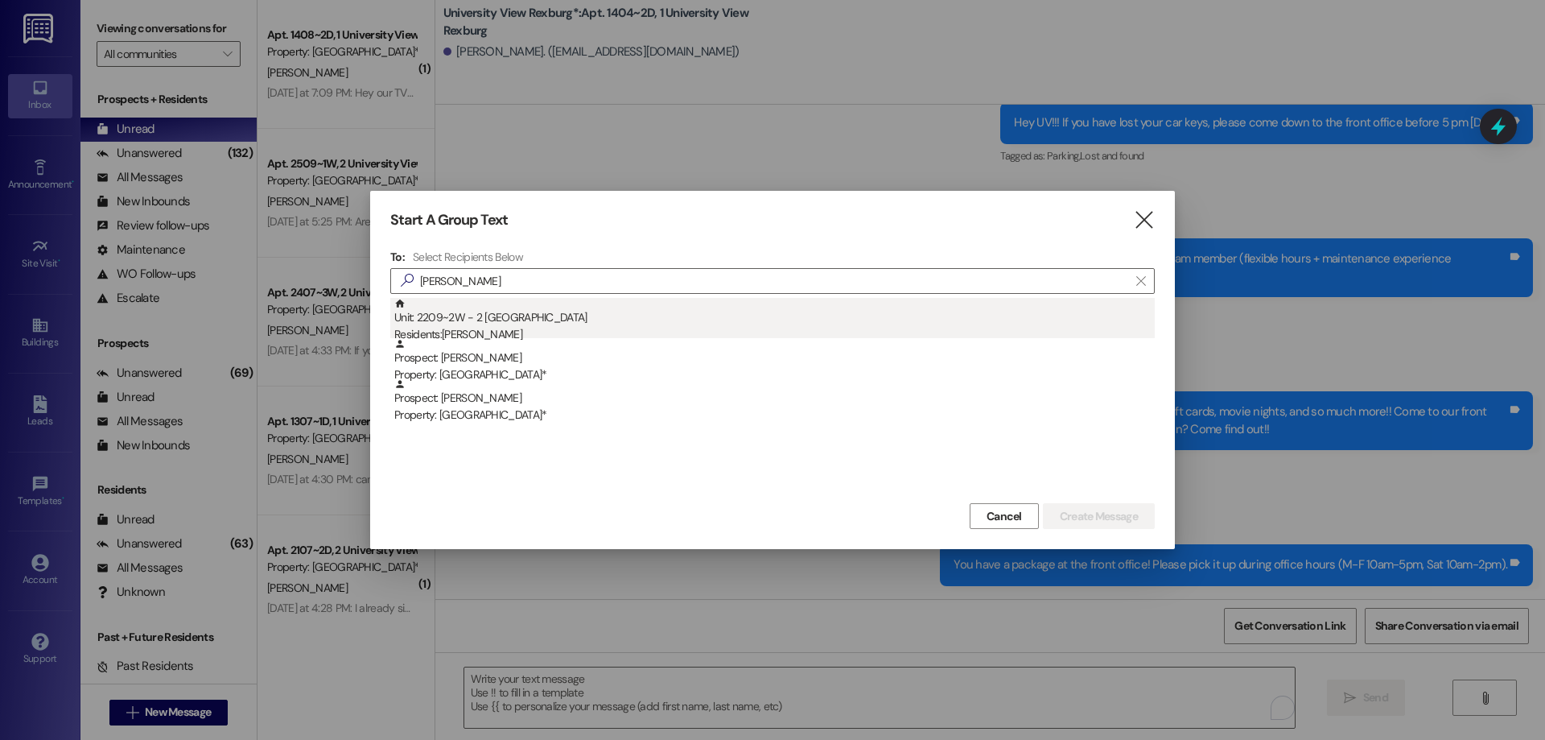
click at [651, 330] on div "Residents: [PERSON_NAME]" at bounding box center [774, 334] width 760 height 17
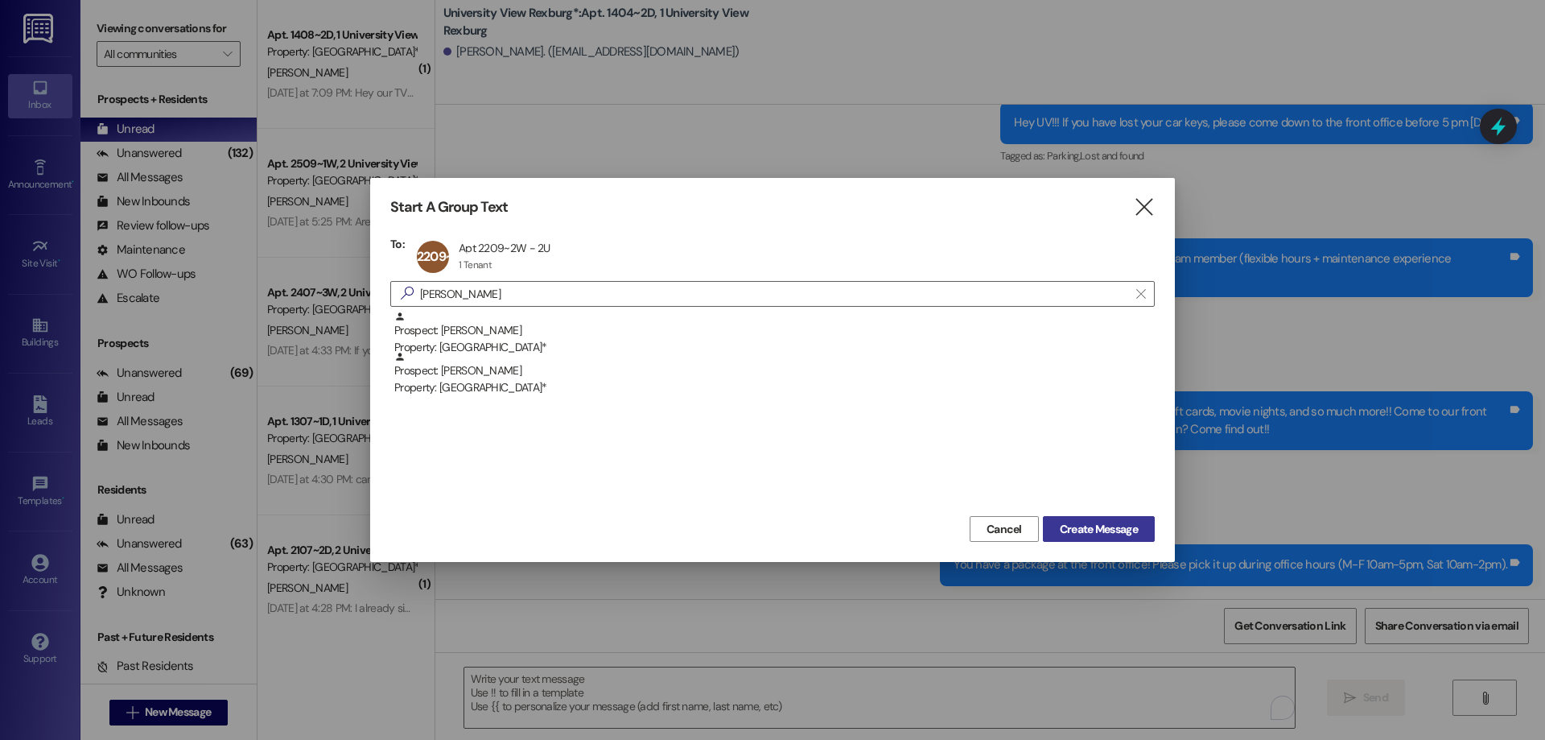
click at [1107, 521] on span "Create Message" at bounding box center [1099, 529] width 78 height 17
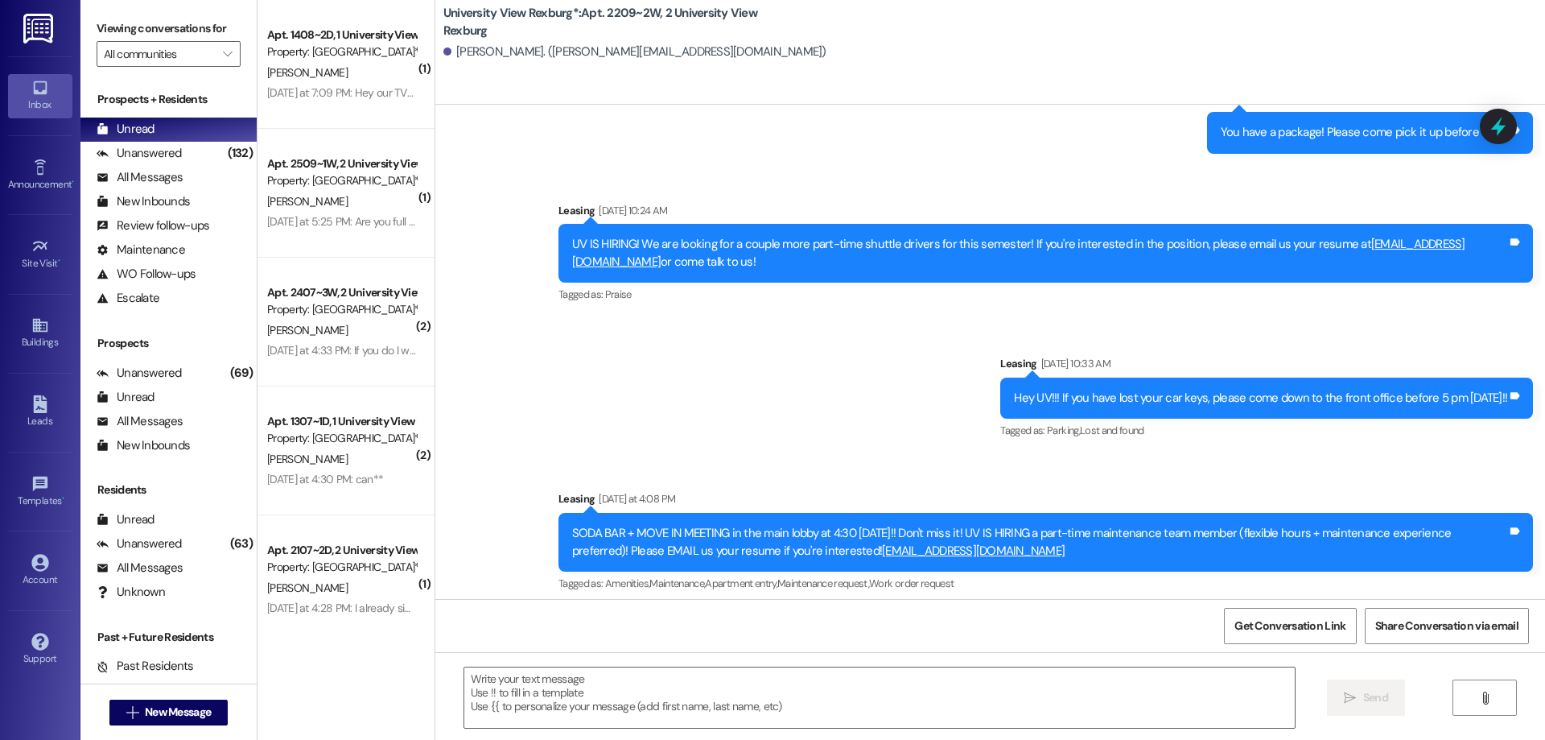
scroll to position [876, 0]
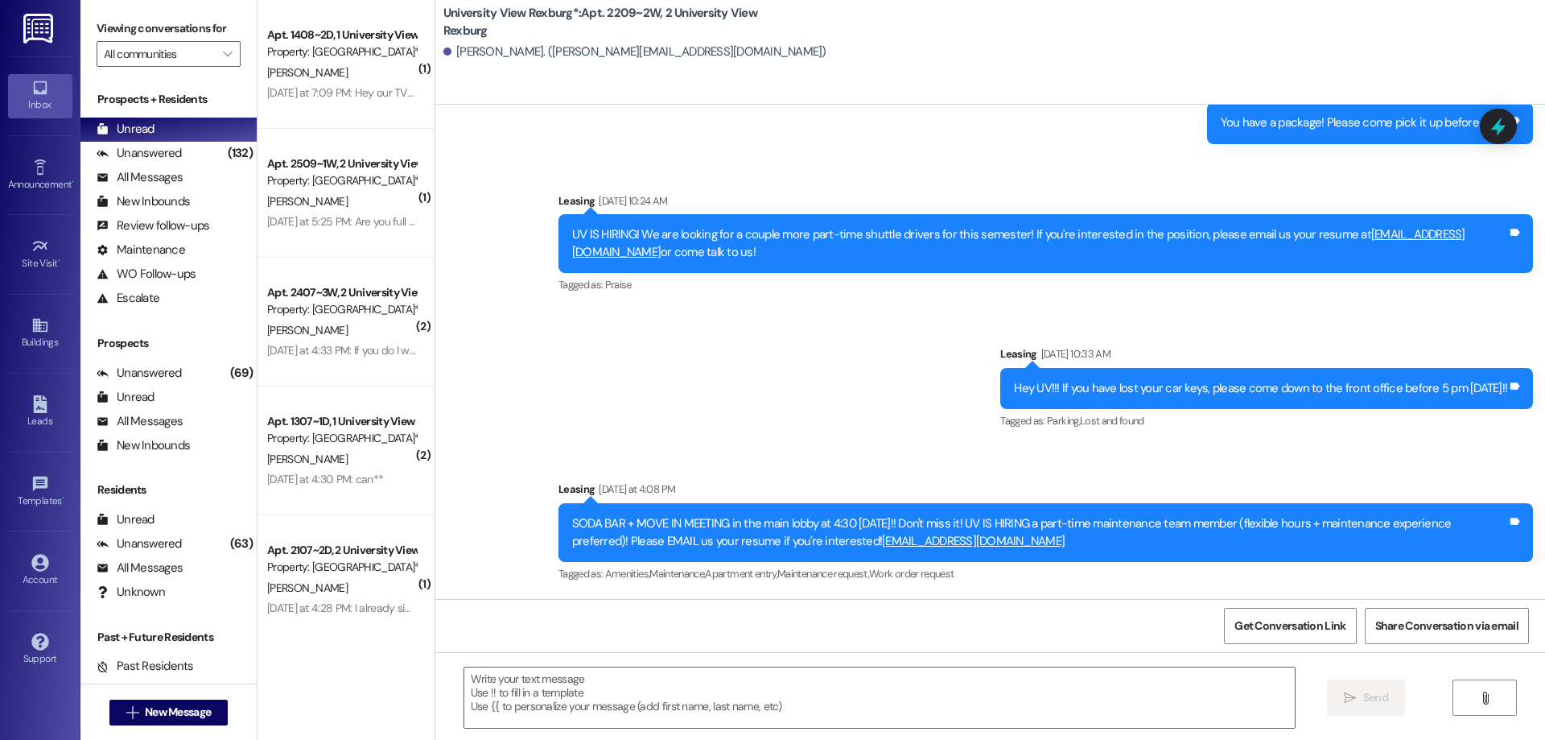
click at [661, 656] on div " Send " at bounding box center [990, 712] width 1110 height 121
click at [542, 682] on textarea at bounding box center [879, 697] width 831 height 60
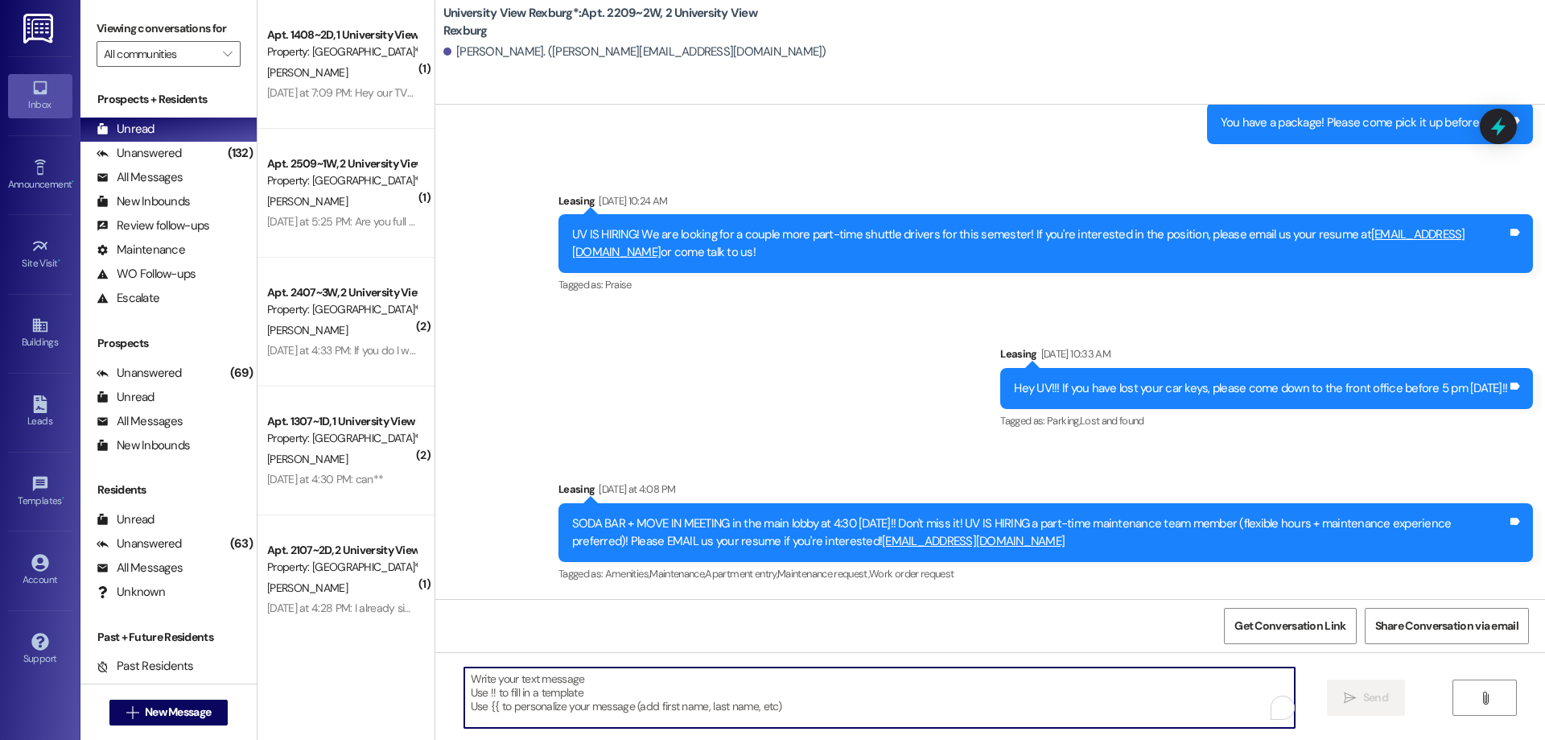
click at [542, 675] on textarea "To enrich screen reader interactions, please activate Accessibility in Grammarl…" at bounding box center [879, 697] width 831 height 60
paste textarea "You have a package at the front office! Please pick it up during office hours (…"
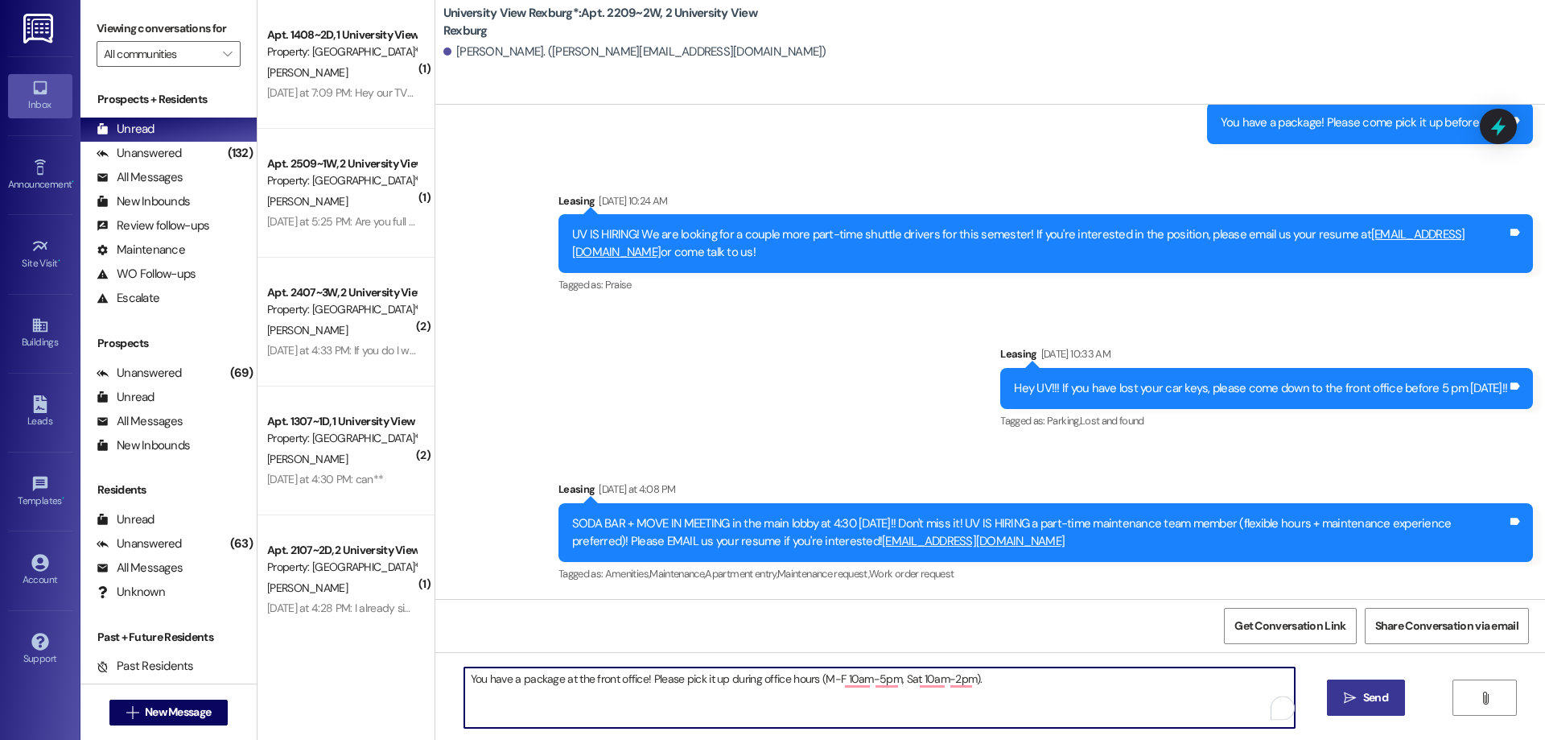
type textarea "You have a package at the front office! Please pick it up during office hours (…"
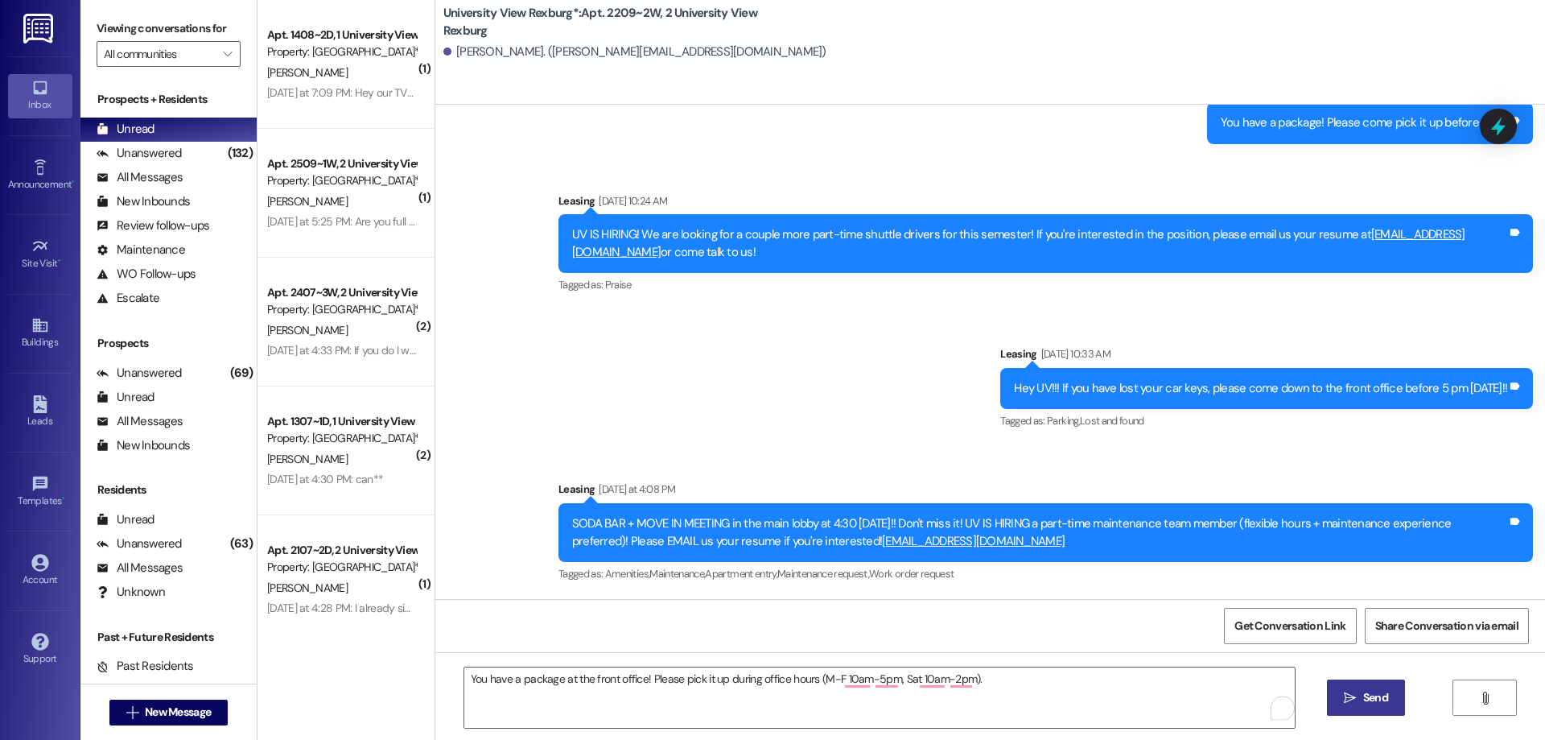
click at [1379, 700] on span "Send" at bounding box center [1375, 697] width 25 height 17
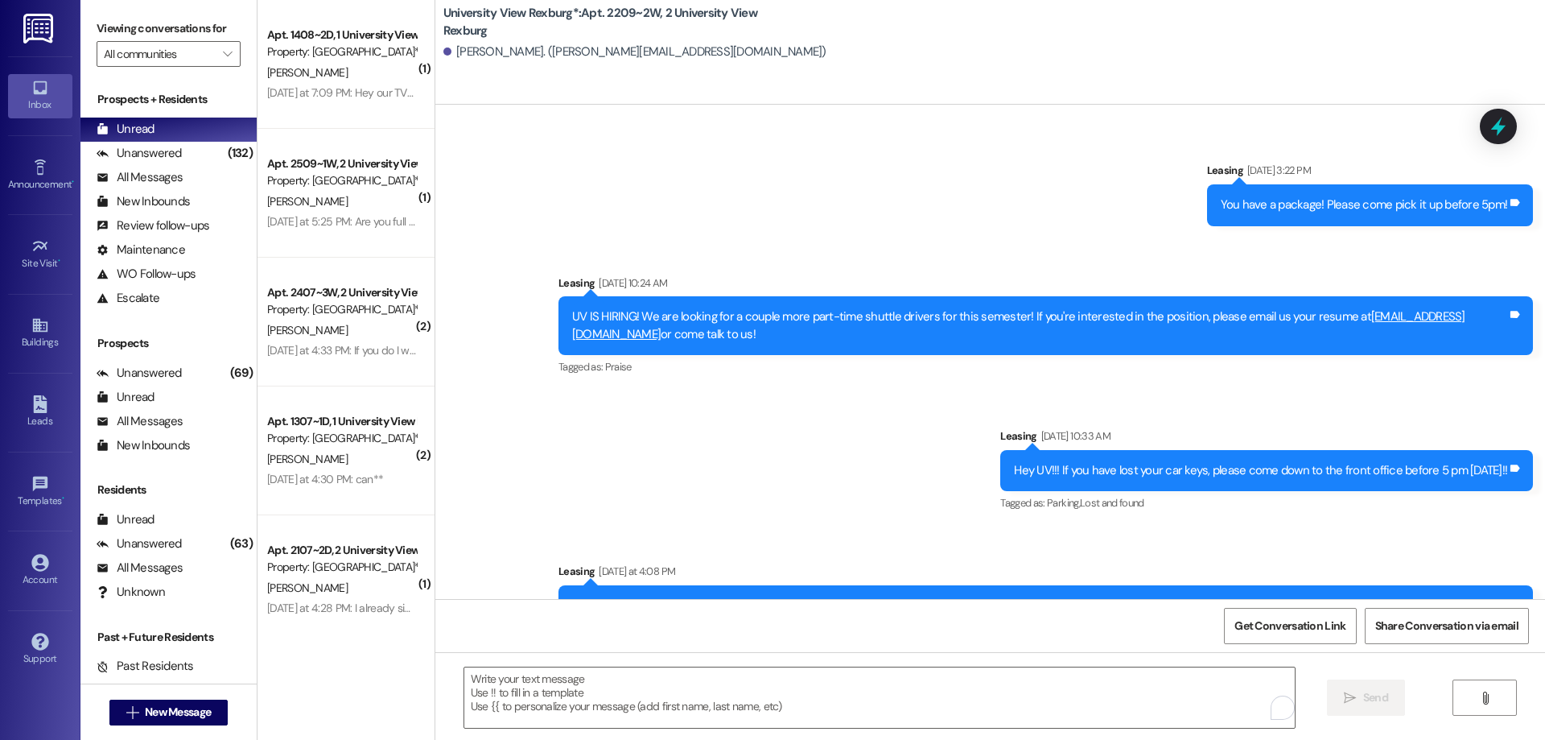
scroll to position [987, 0]
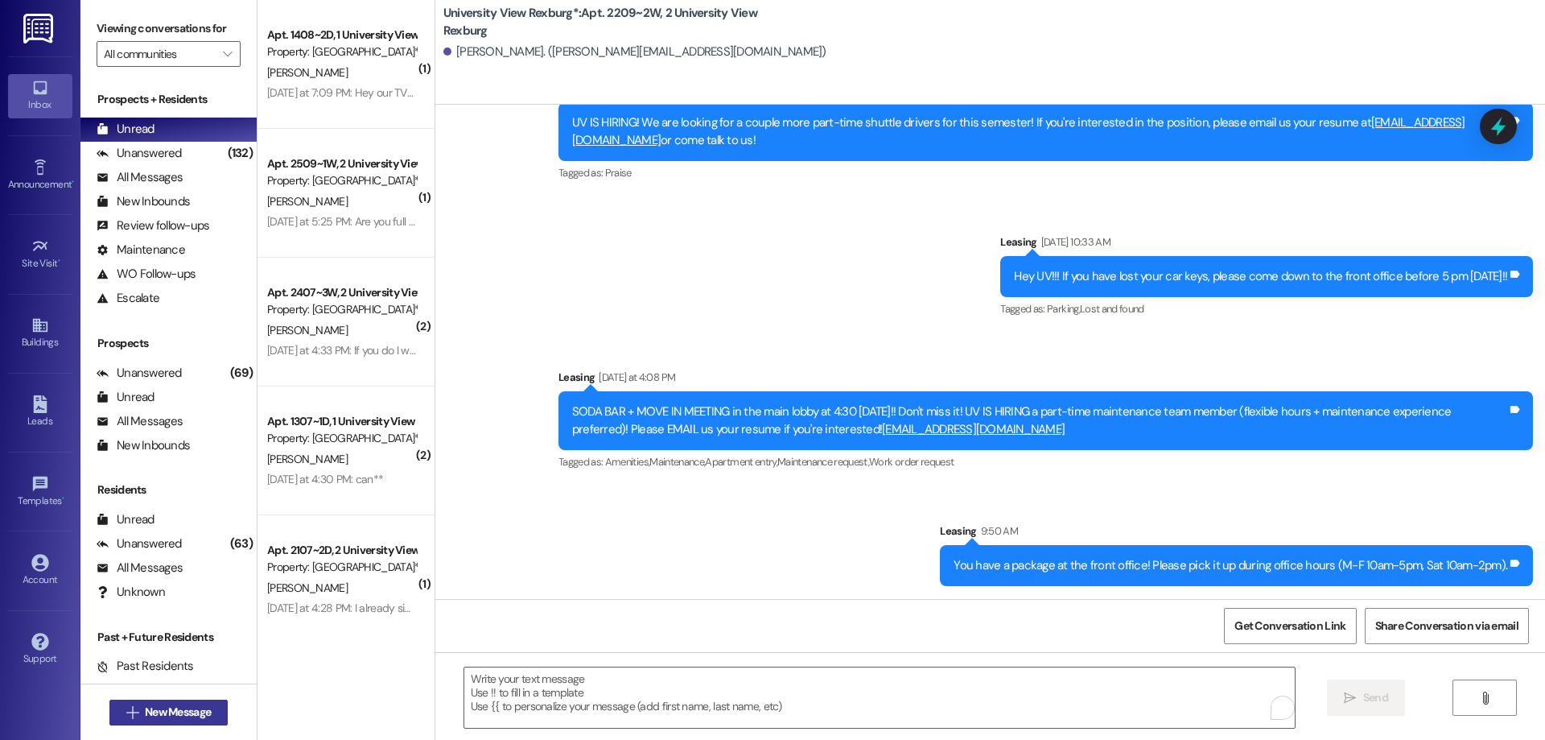
click at [175, 713] on span "New Message" at bounding box center [178, 711] width 66 height 17
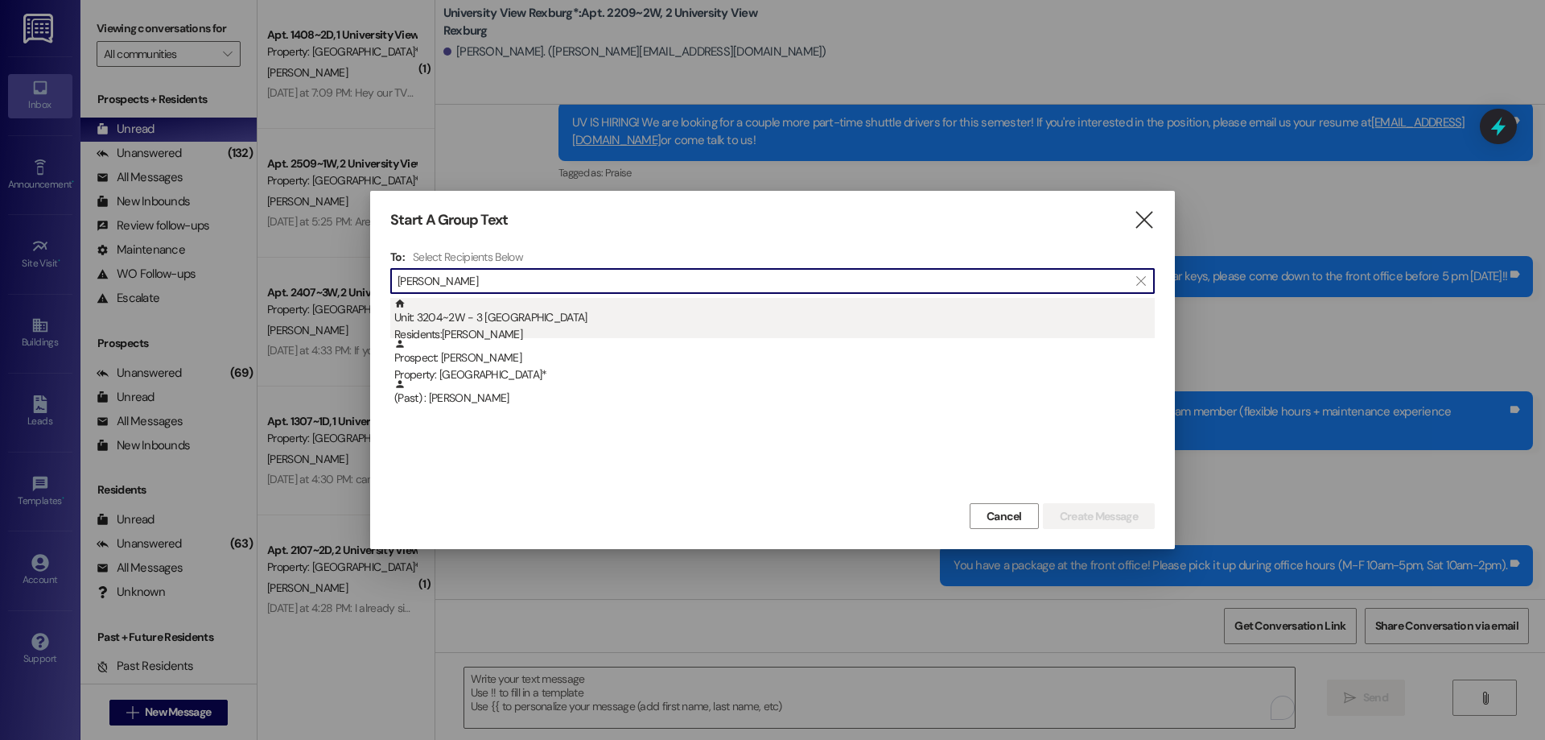
type input "[PERSON_NAME]"
click at [709, 329] on div "Residents: [PERSON_NAME]" at bounding box center [774, 334] width 760 height 17
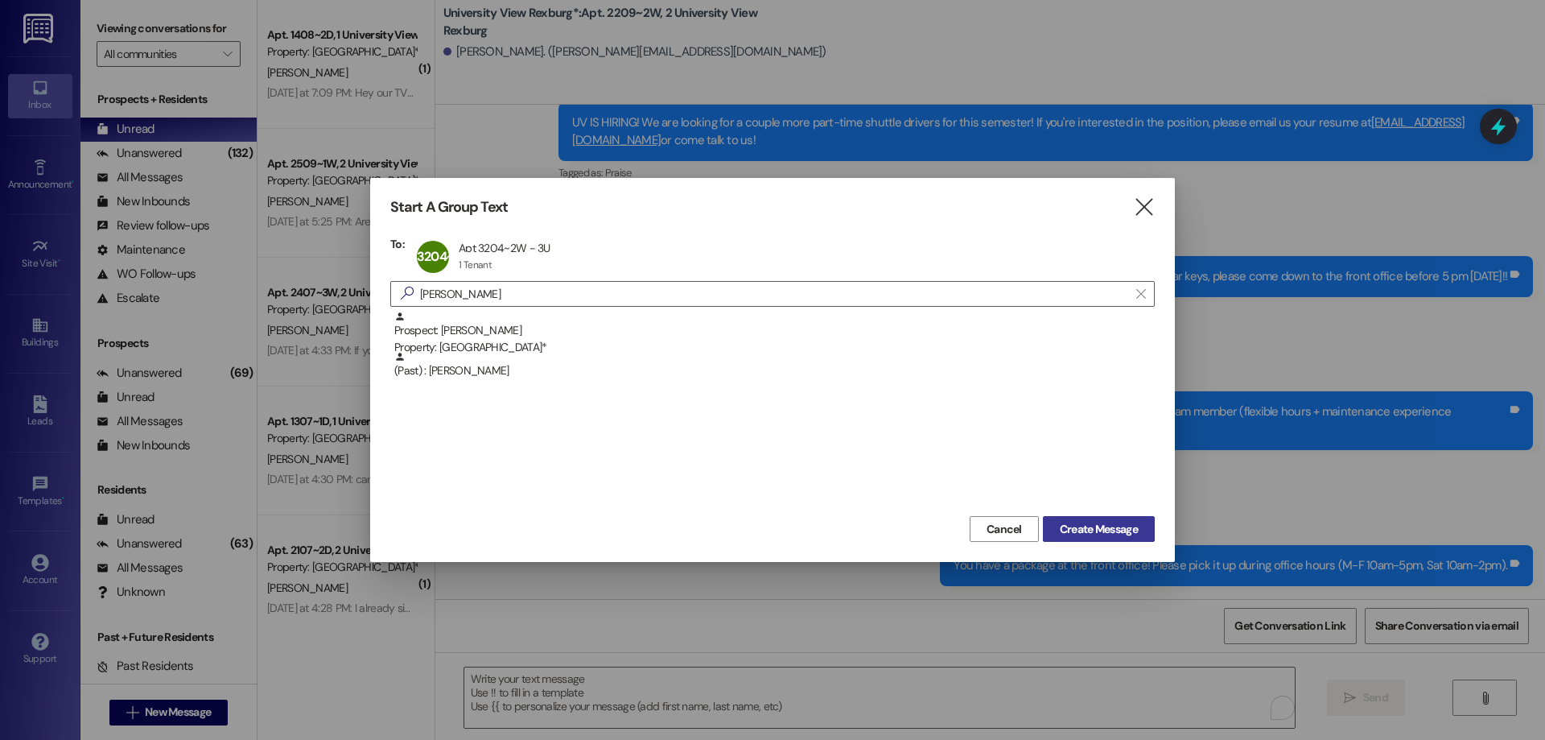
click at [1077, 531] on span "Create Message" at bounding box center [1099, 529] width 78 height 17
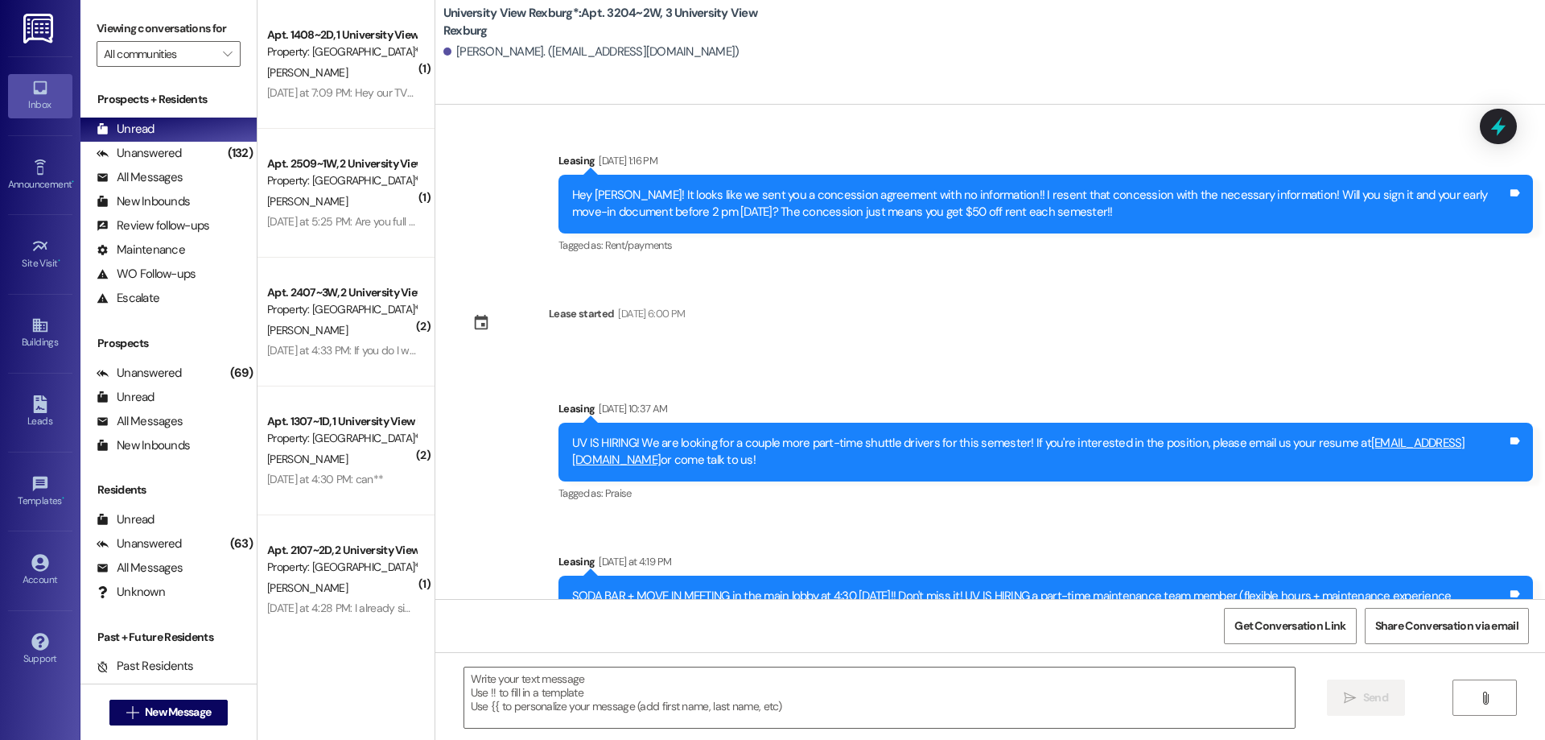
scroll to position [1328, 0]
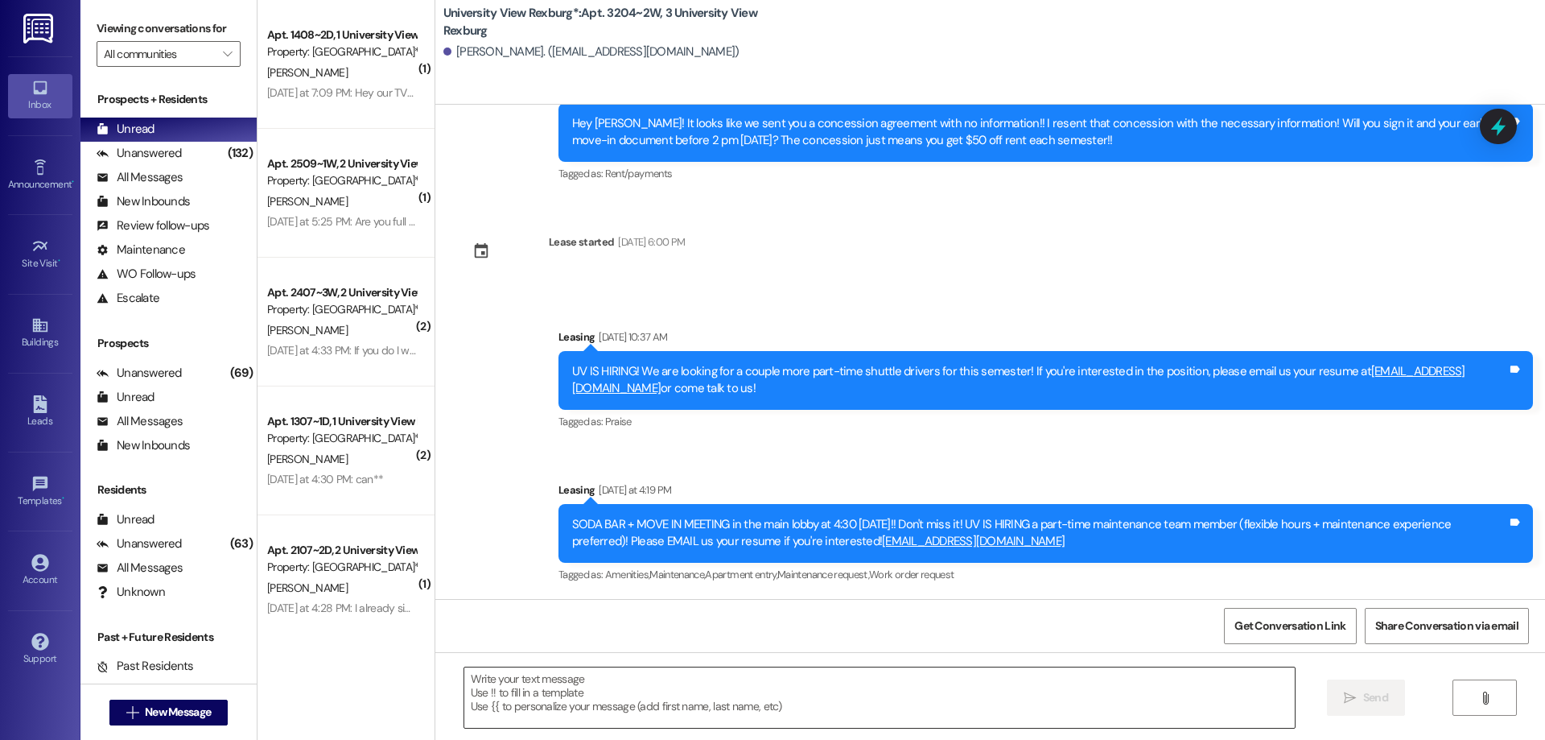
click at [507, 689] on textarea at bounding box center [879, 697] width 831 height 60
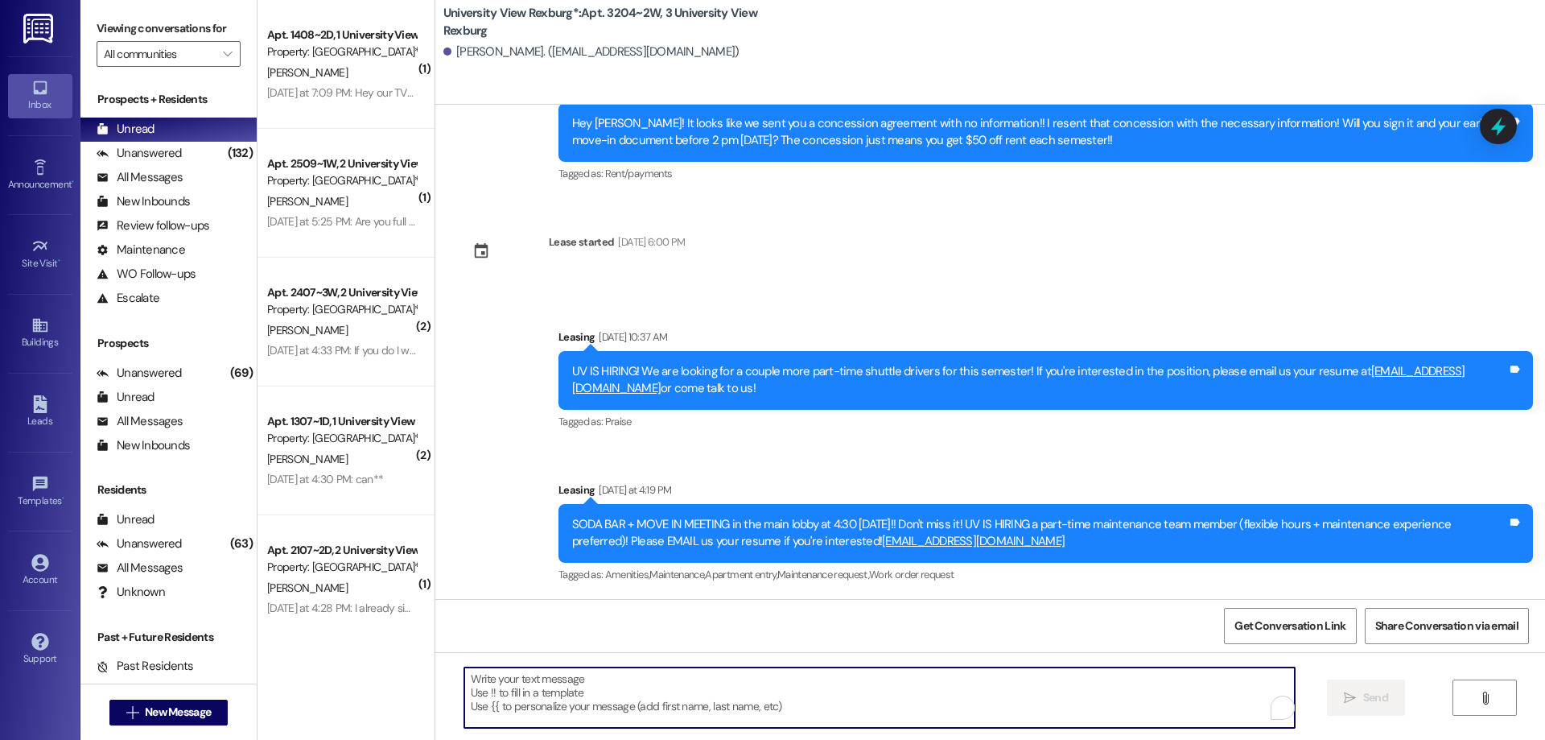
paste textarea "You have a package at the front office! Please pick it up during office hours (…"
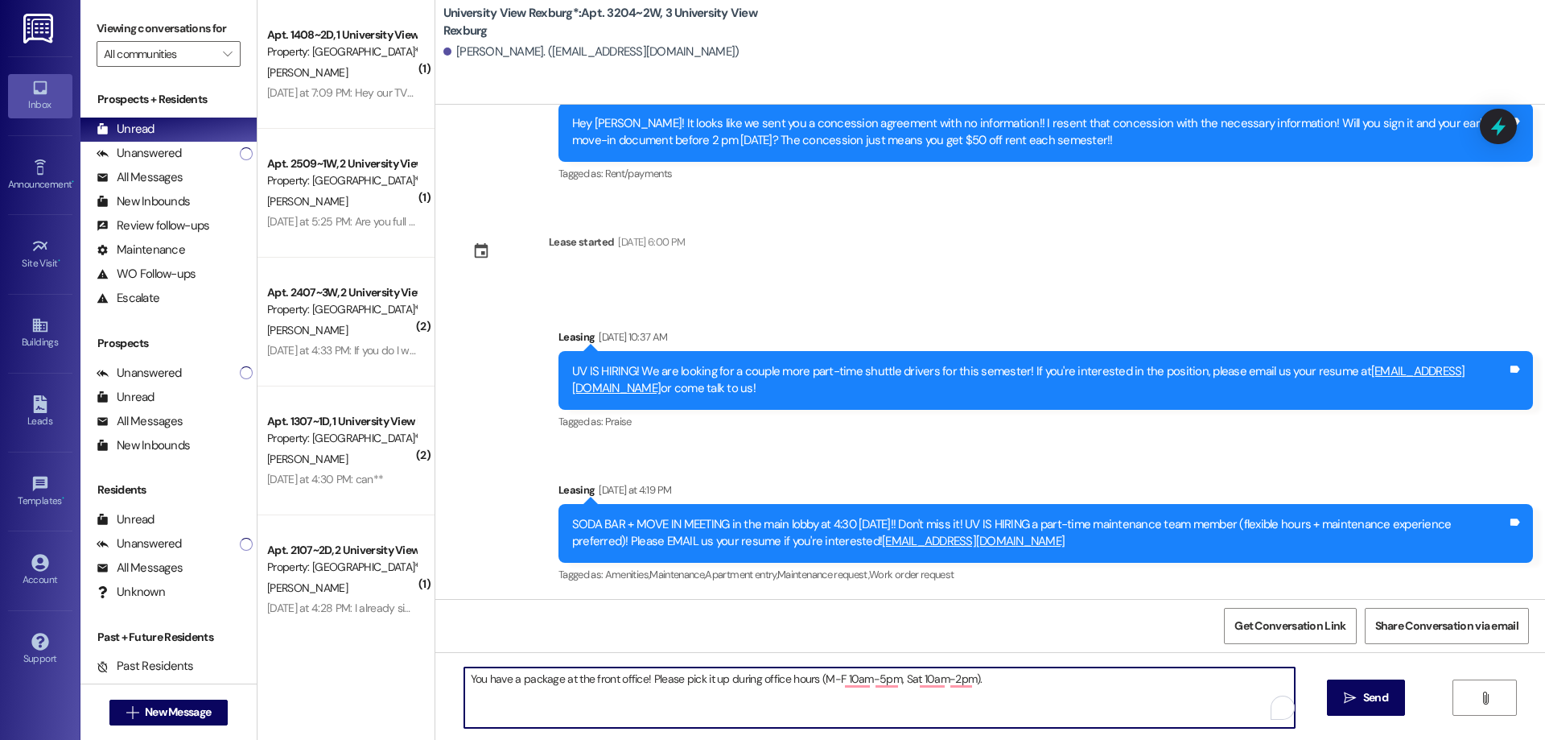
type textarea "You have a package at the front office! Please pick it up during office hours (…"
click at [1349, 699] on icon "" at bounding box center [1350, 697] width 12 height 13
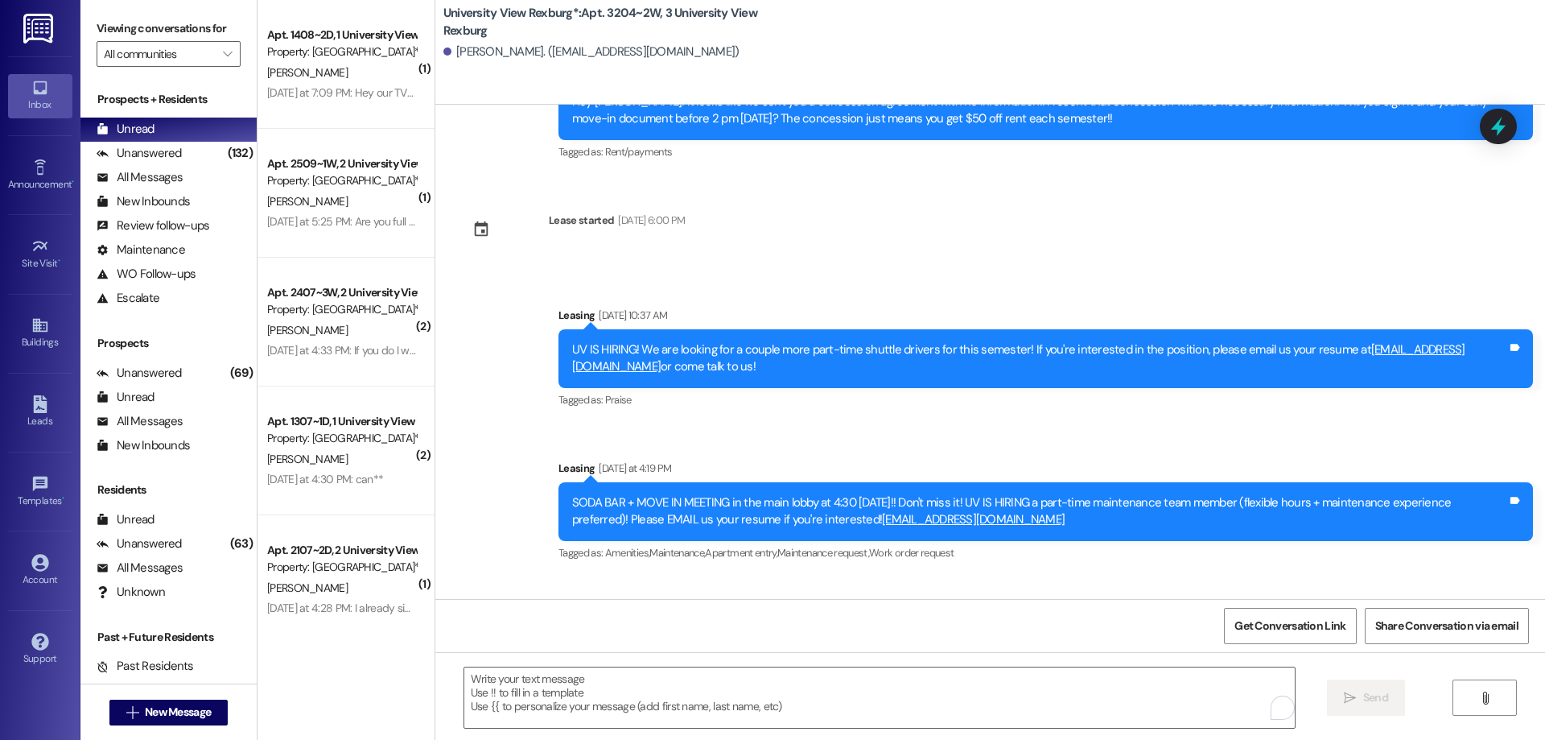
scroll to position [1441, 0]
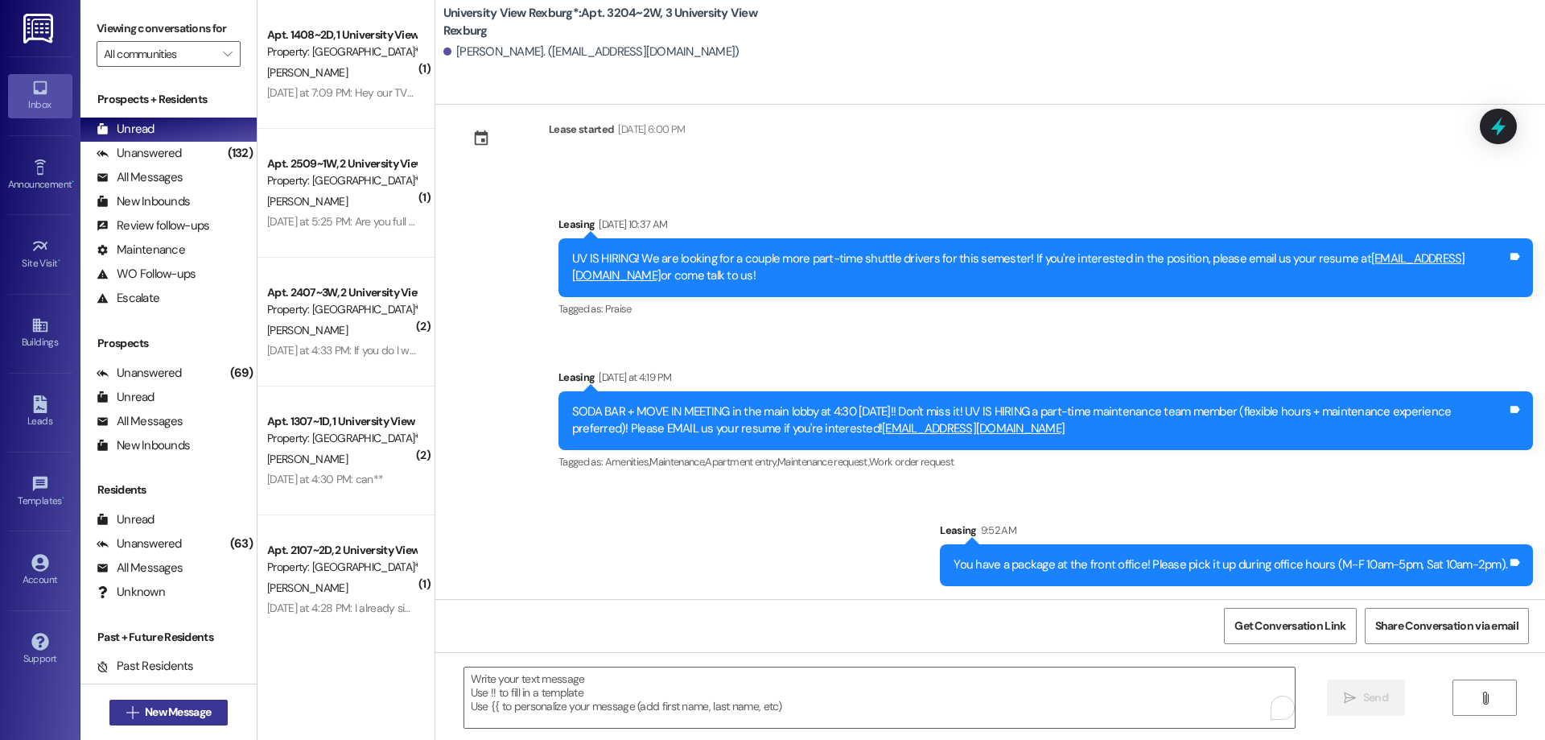
click at [153, 708] on span "New Message" at bounding box center [178, 711] width 66 height 17
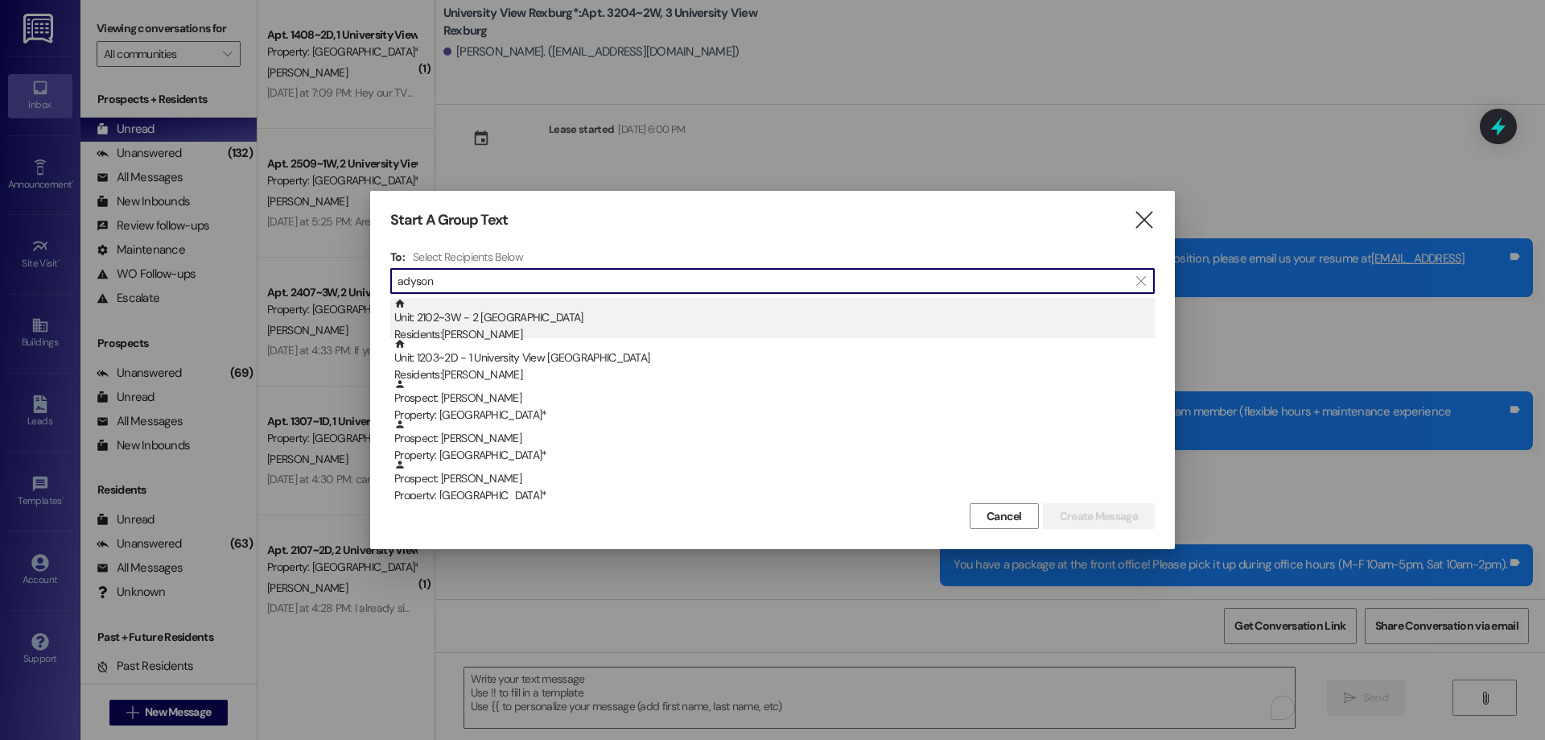
type input "adyson"
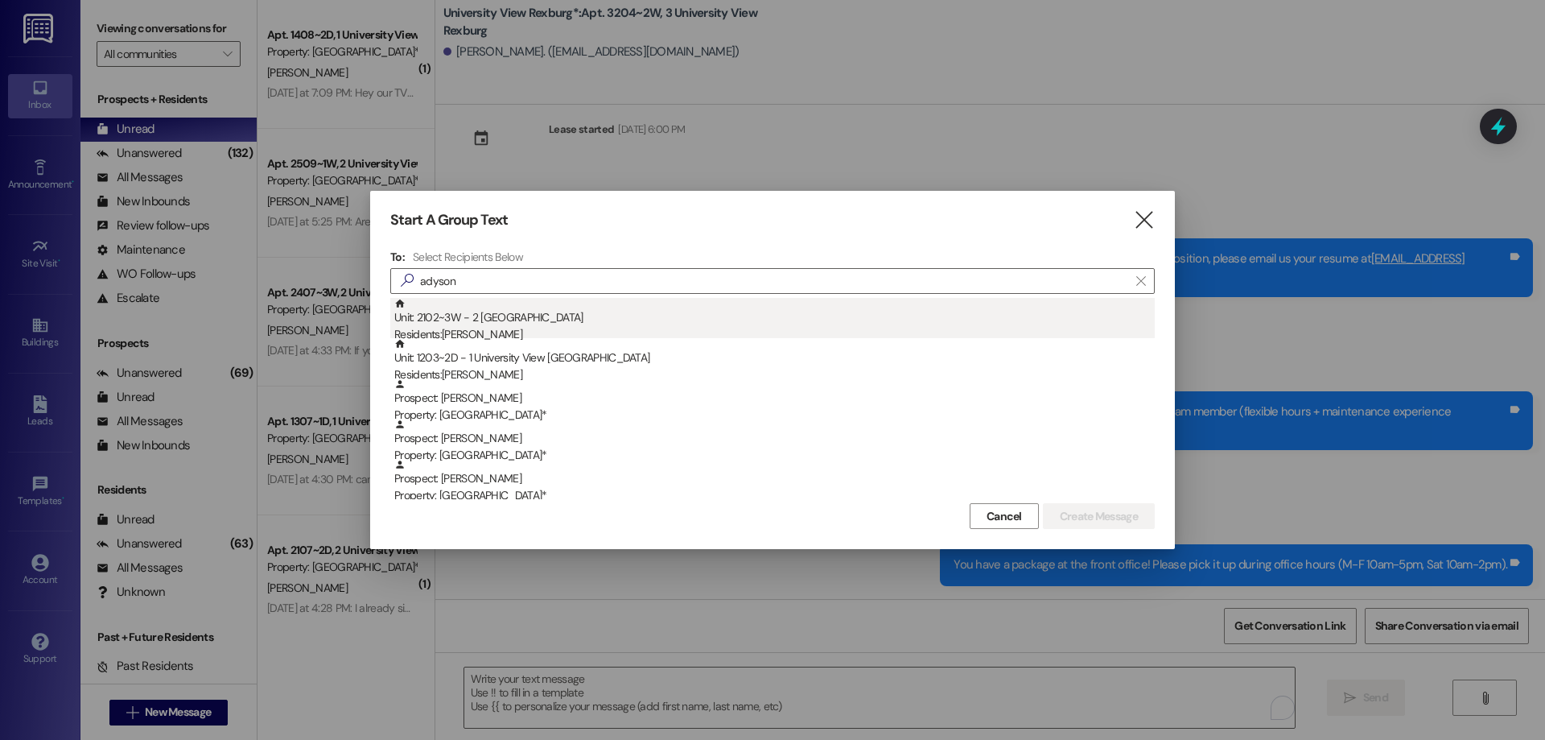
click at [593, 327] on div "Residents: [PERSON_NAME]" at bounding box center [774, 334] width 760 height 17
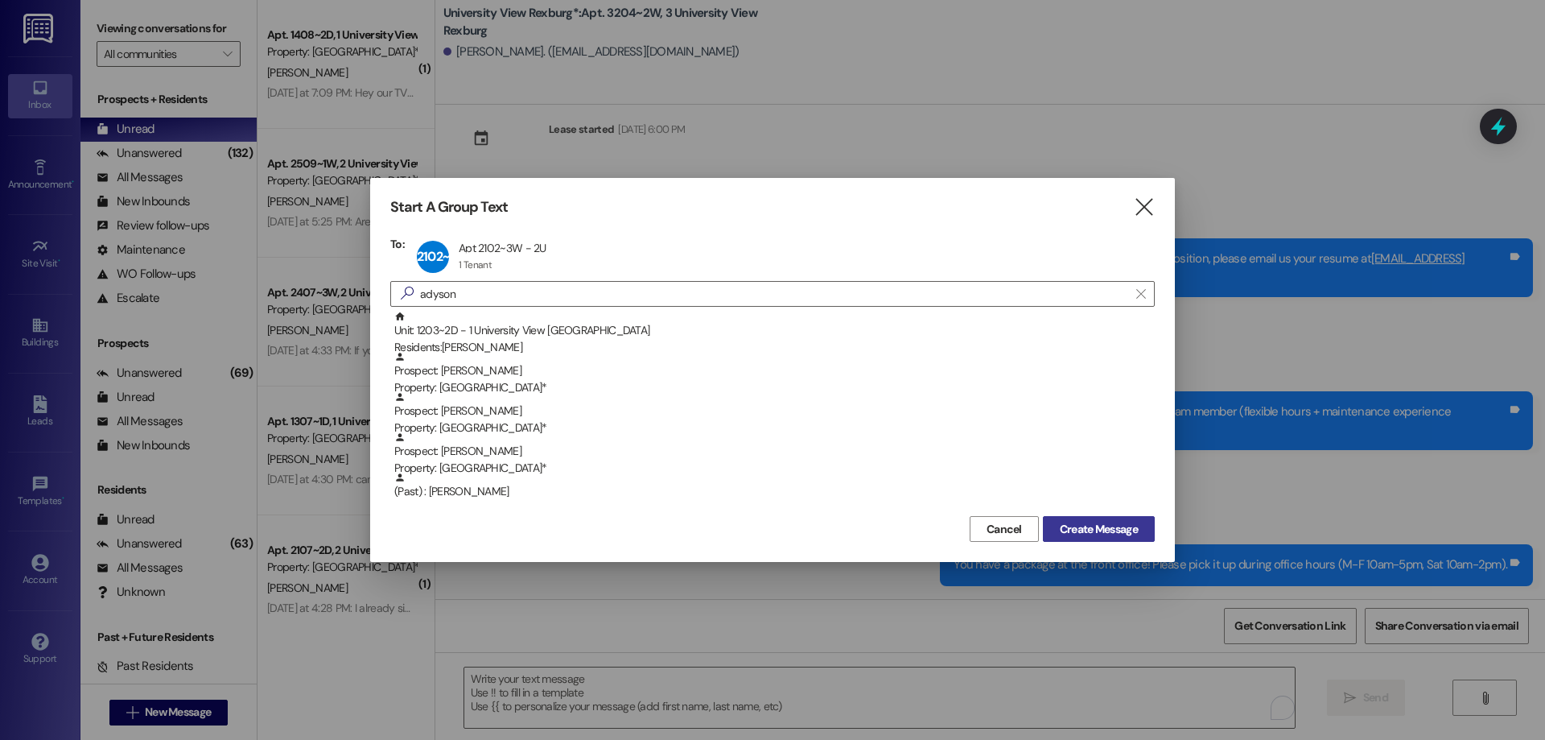
click at [1104, 530] on span "Create Message" at bounding box center [1099, 529] width 78 height 17
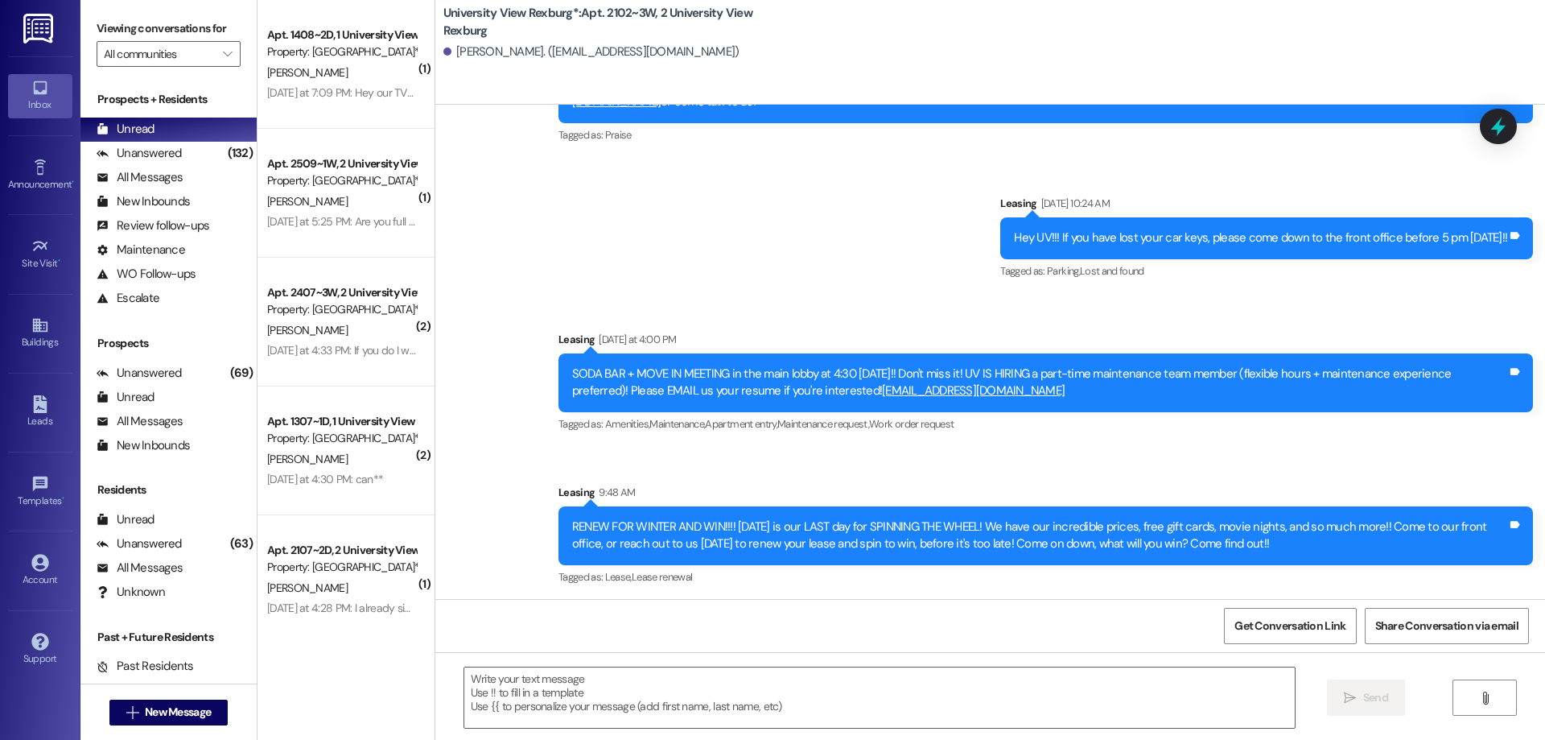
scroll to position [740, 0]
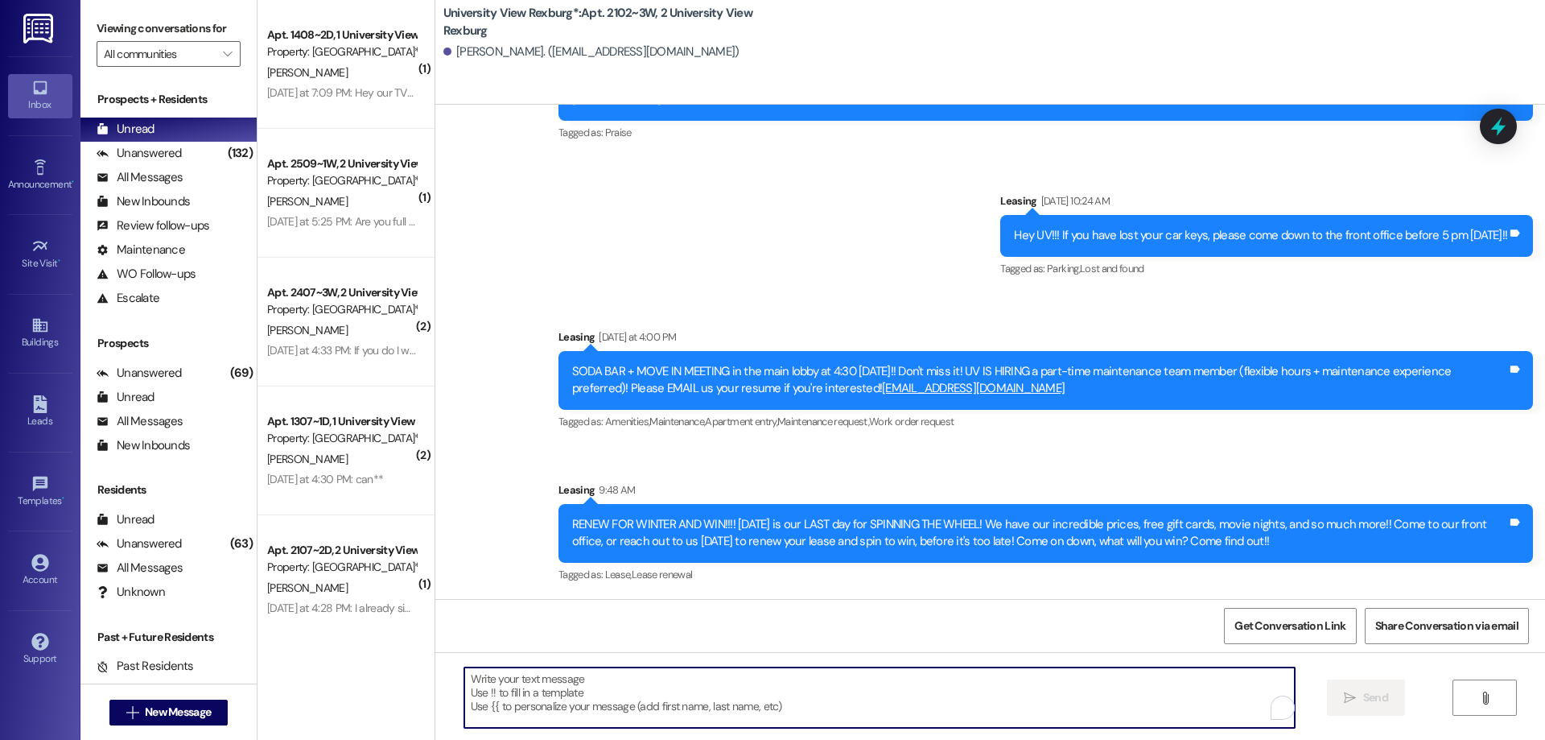
click at [634, 691] on textarea "To enrich screen reader interactions, please activate Accessibility in Grammarl…" at bounding box center [879, 697] width 831 height 60
paste textarea "You have a package at the front office! Please pick it up during office hours (…"
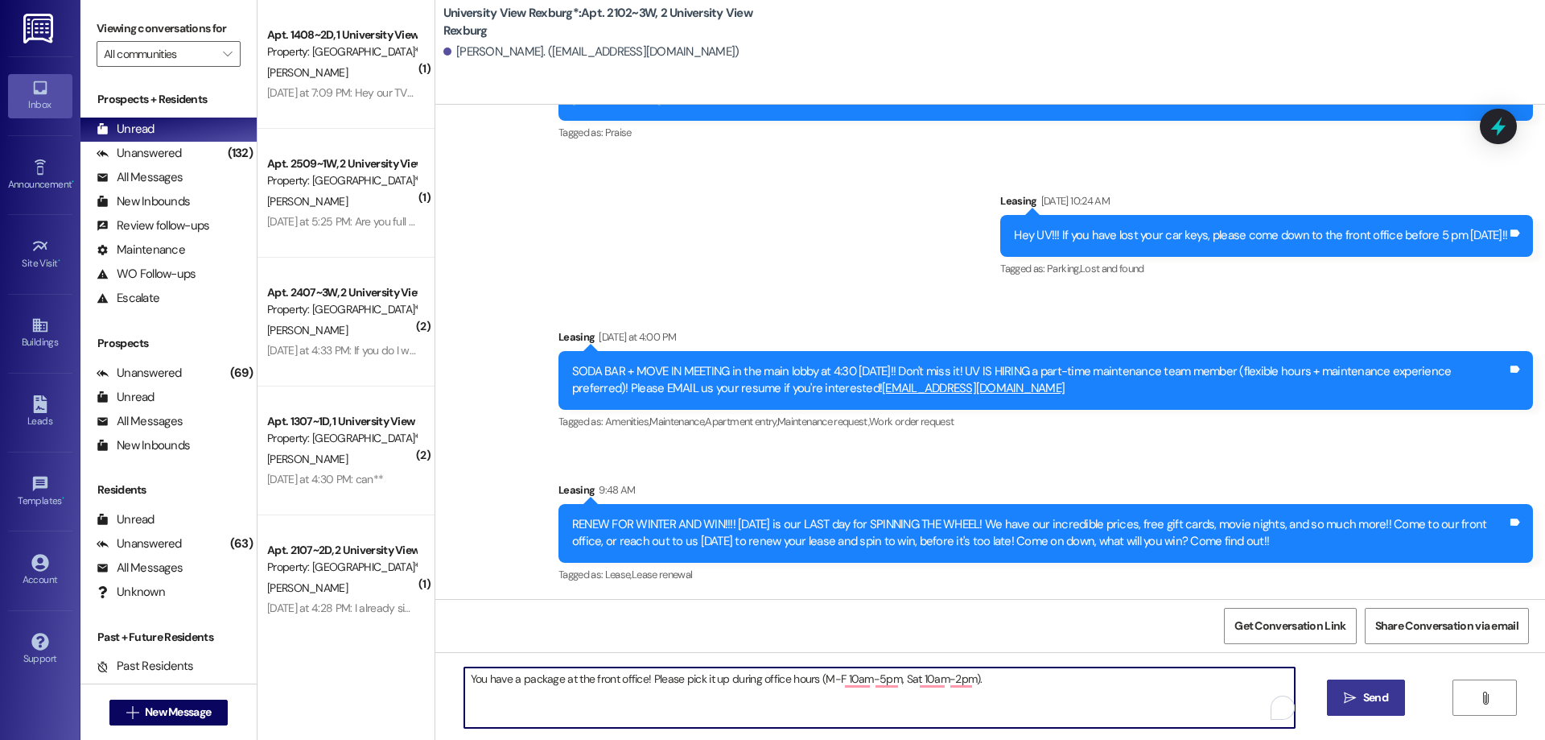
type textarea "You have a package at the front office! Please pick it up during office hours (…"
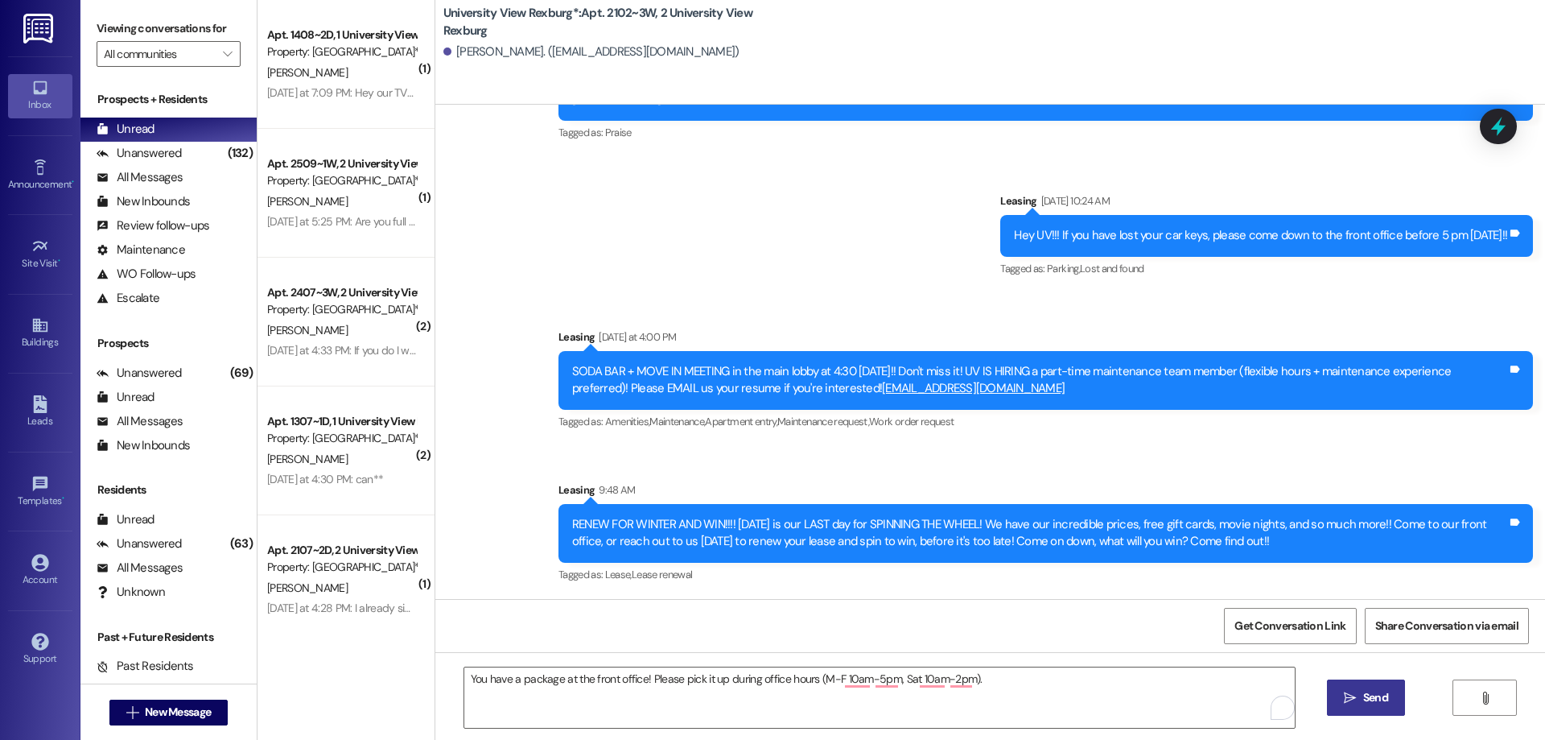
click at [1371, 702] on span "Send" at bounding box center [1375, 697] width 25 height 17
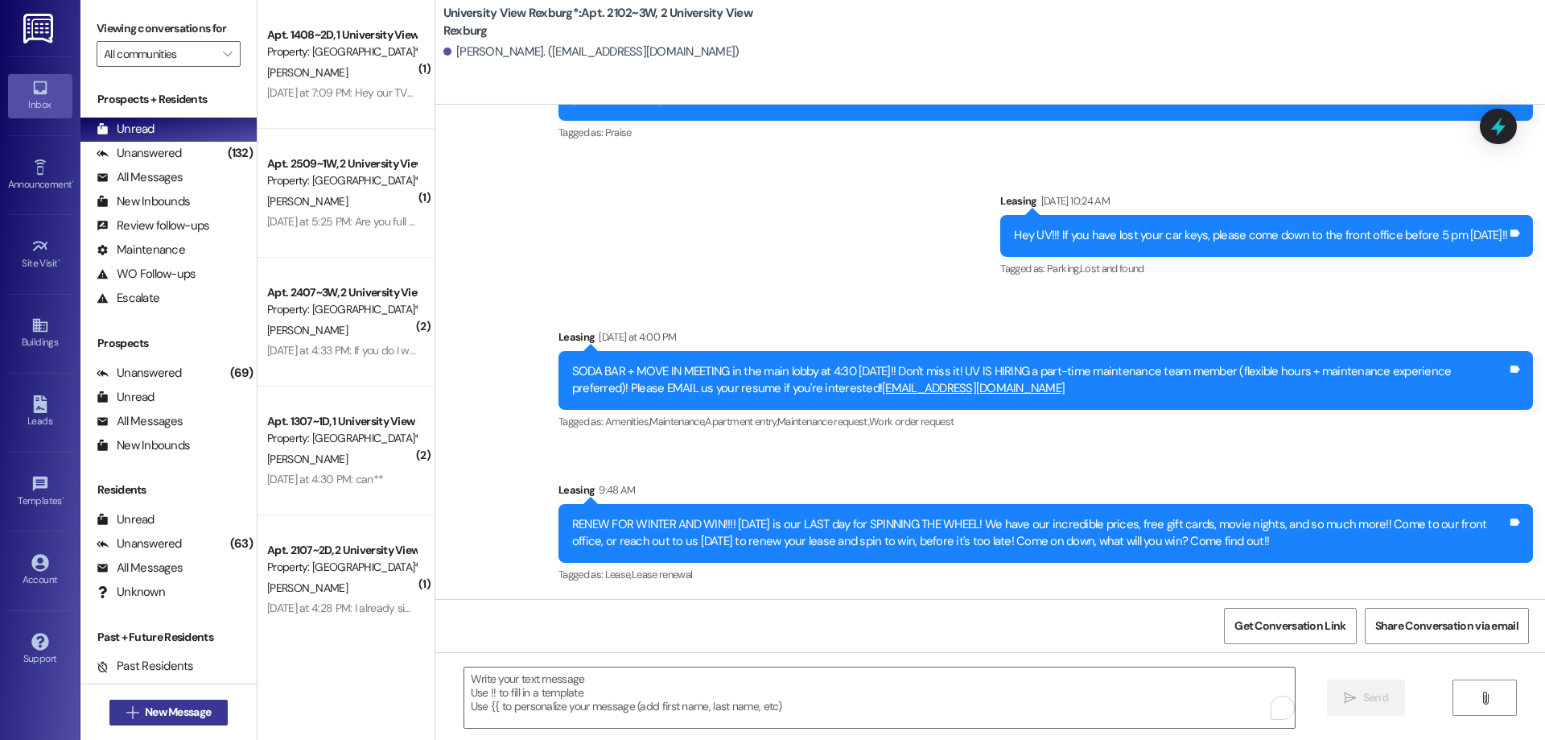
click at [157, 709] on span "New Message" at bounding box center [178, 711] width 66 height 17
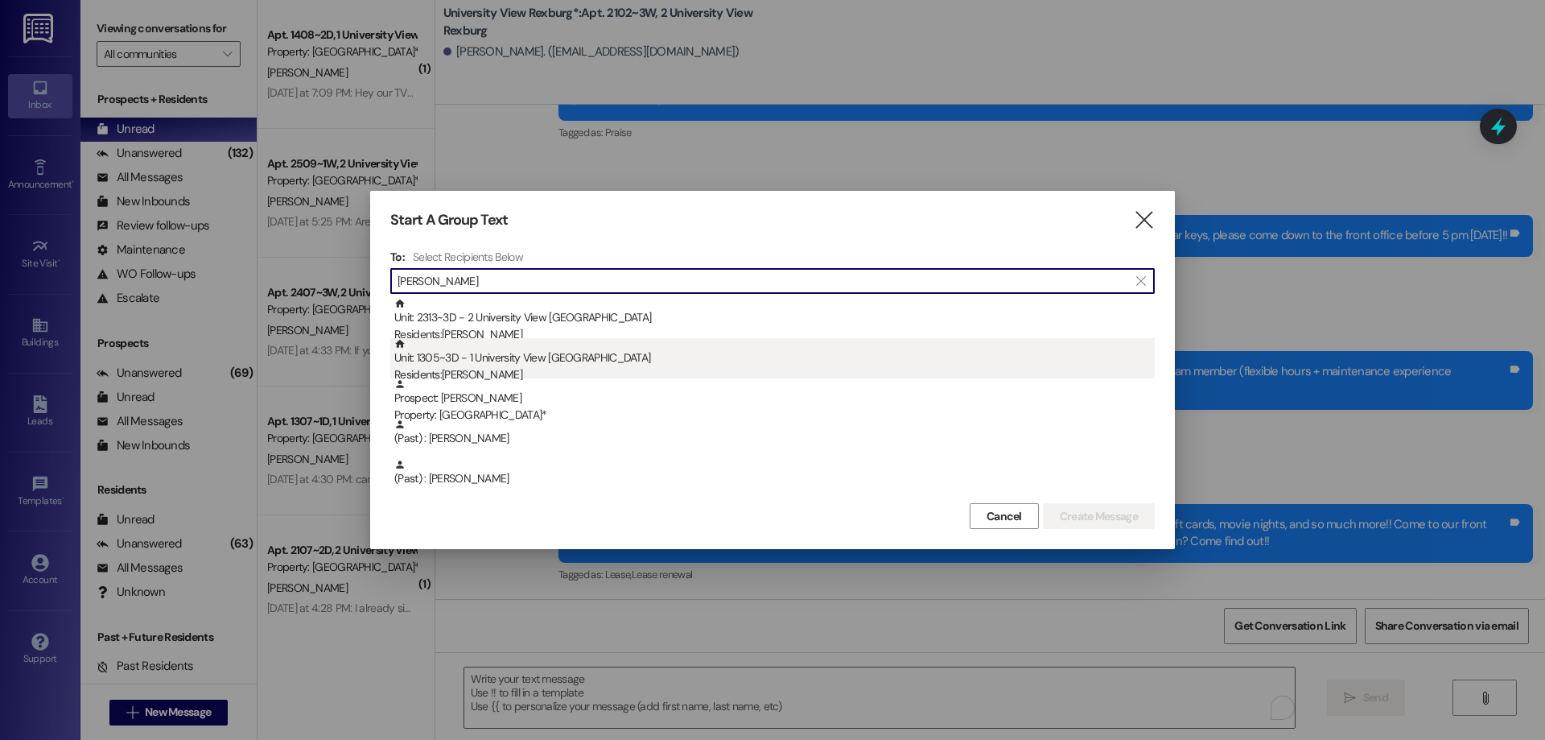
type input "[PERSON_NAME]"
click at [530, 375] on div "Residents: [PERSON_NAME]" at bounding box center [774, 374] width 760 height 17
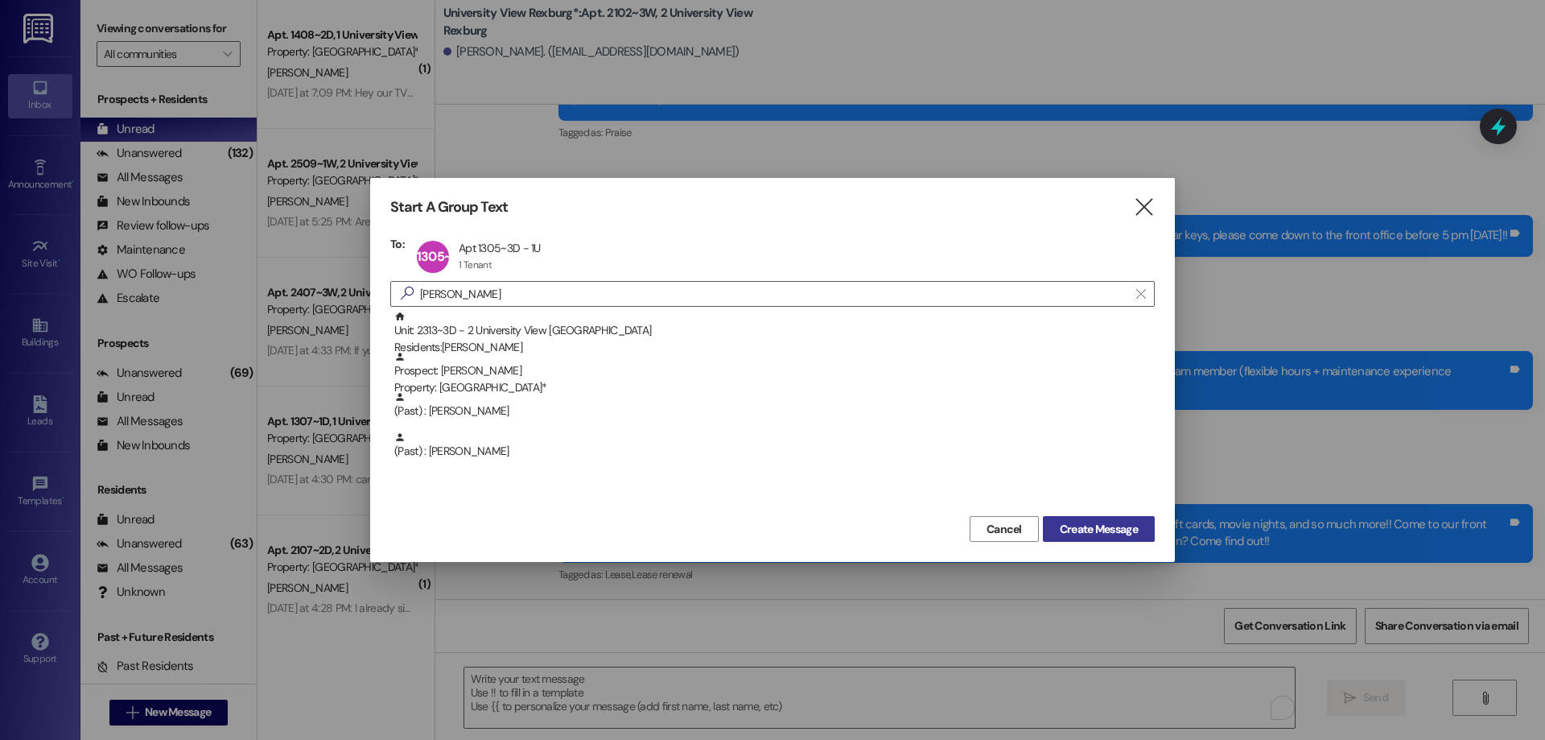
click at [1101, 526] on span "Create Message" at bounding box center [1099, 529] width 78 height 17
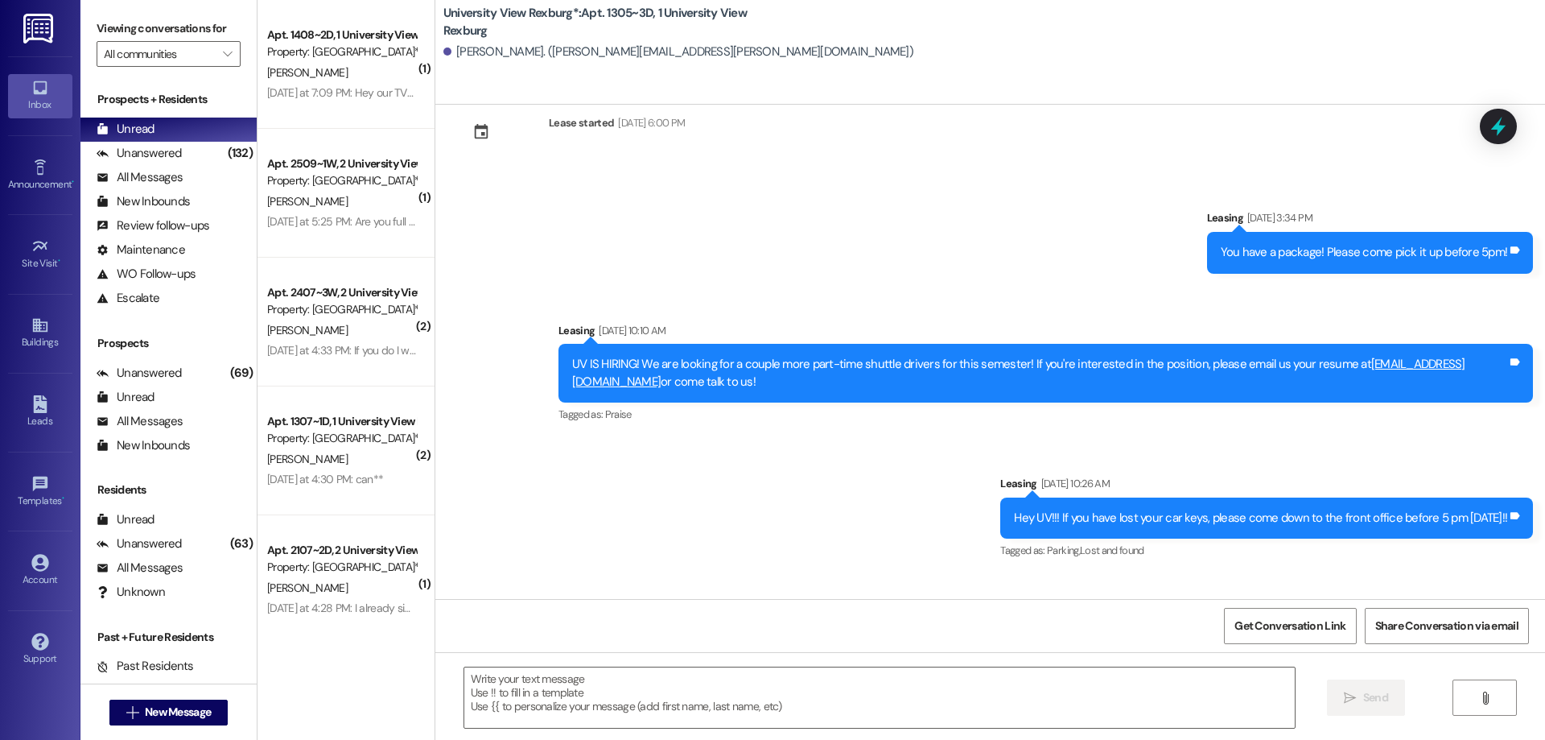
scroll to position [78081, 0]
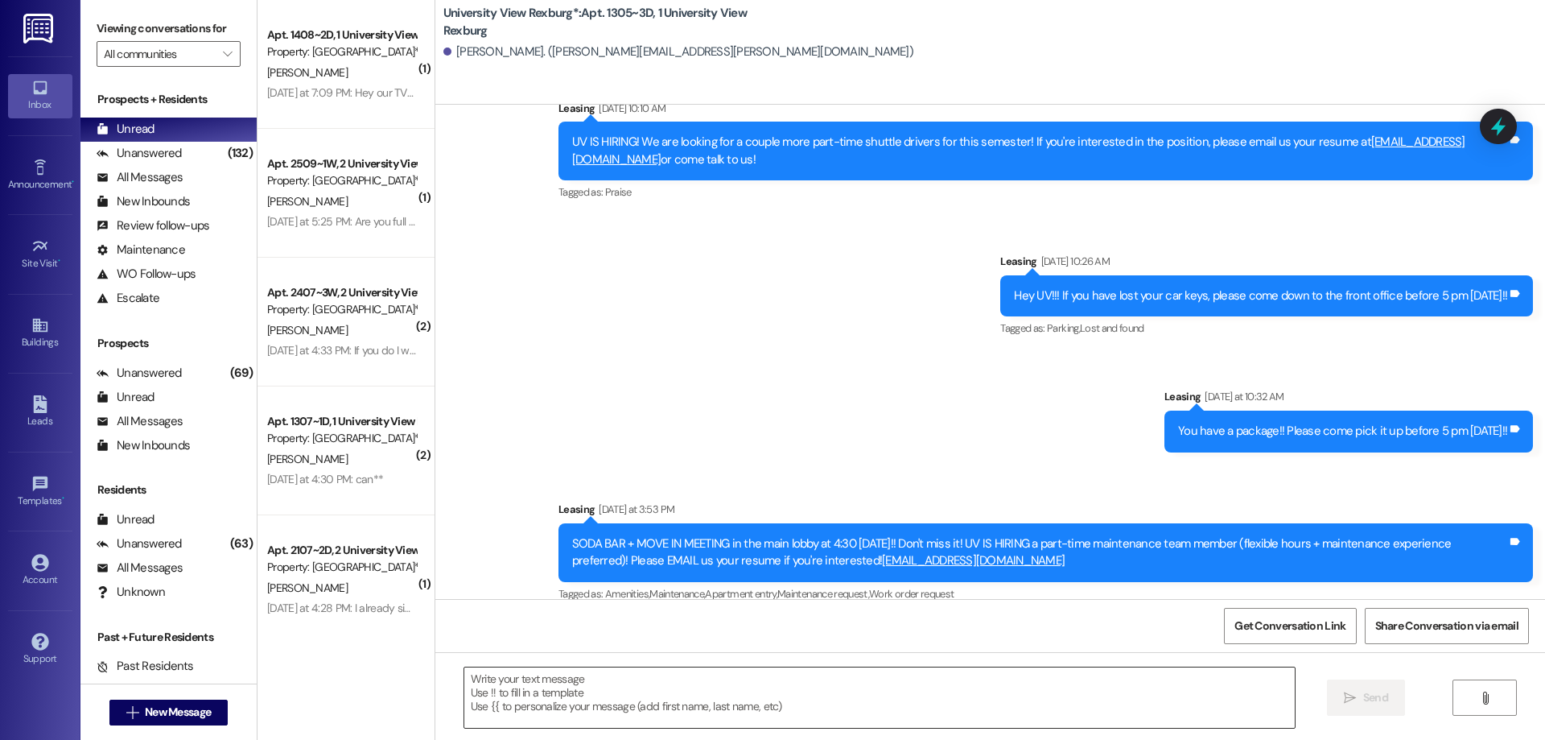
click at [503, 698] on textarea at bounding box center [879, 697] width 831 height 60
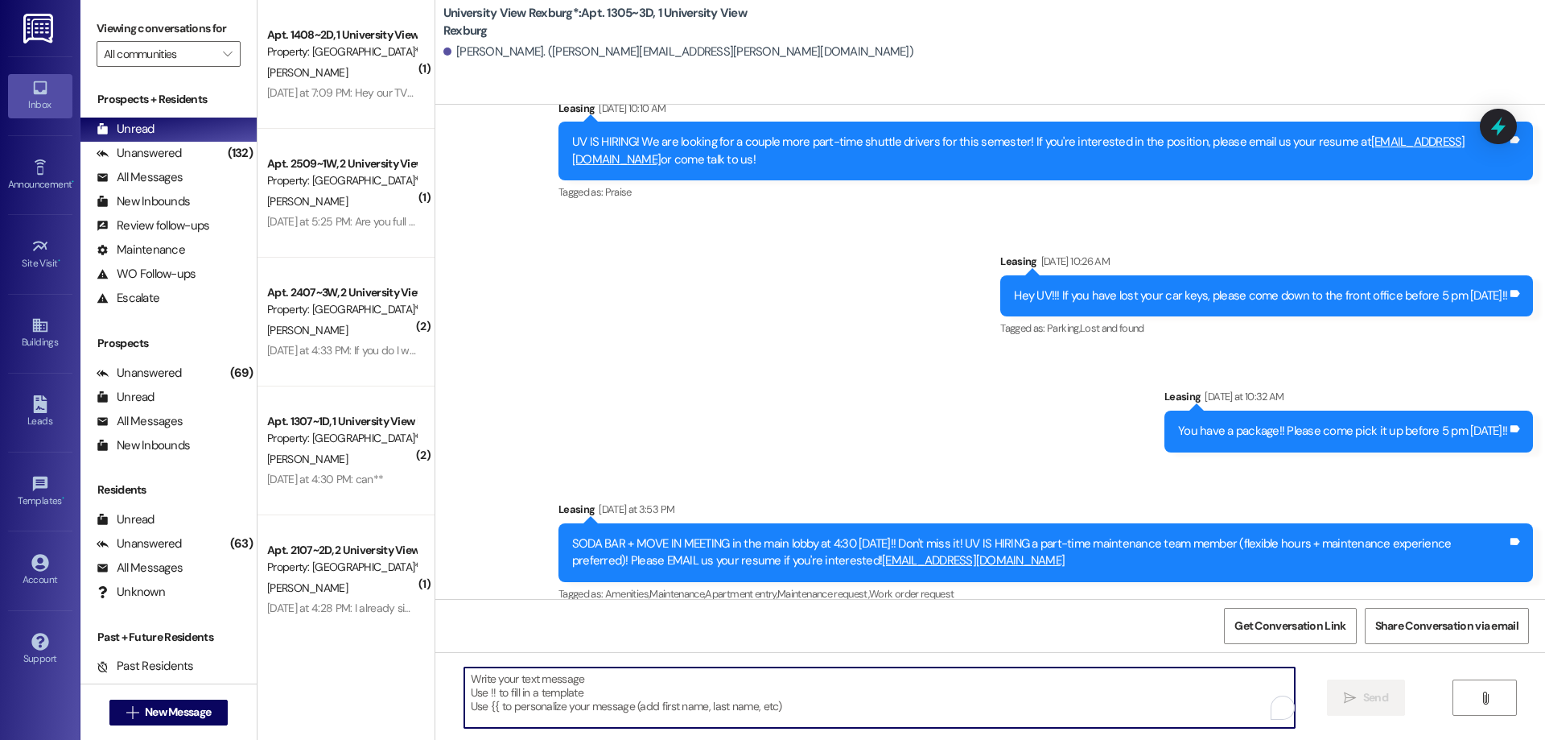
click at [497, 680] on textarea "To enrich screen reader interactions, please activate Accessibility in Grammarl…" at bounding box center [879, 697] width 831 height 60
paste textarea "You have a package at the front office! Please pick it up during office hours (…"
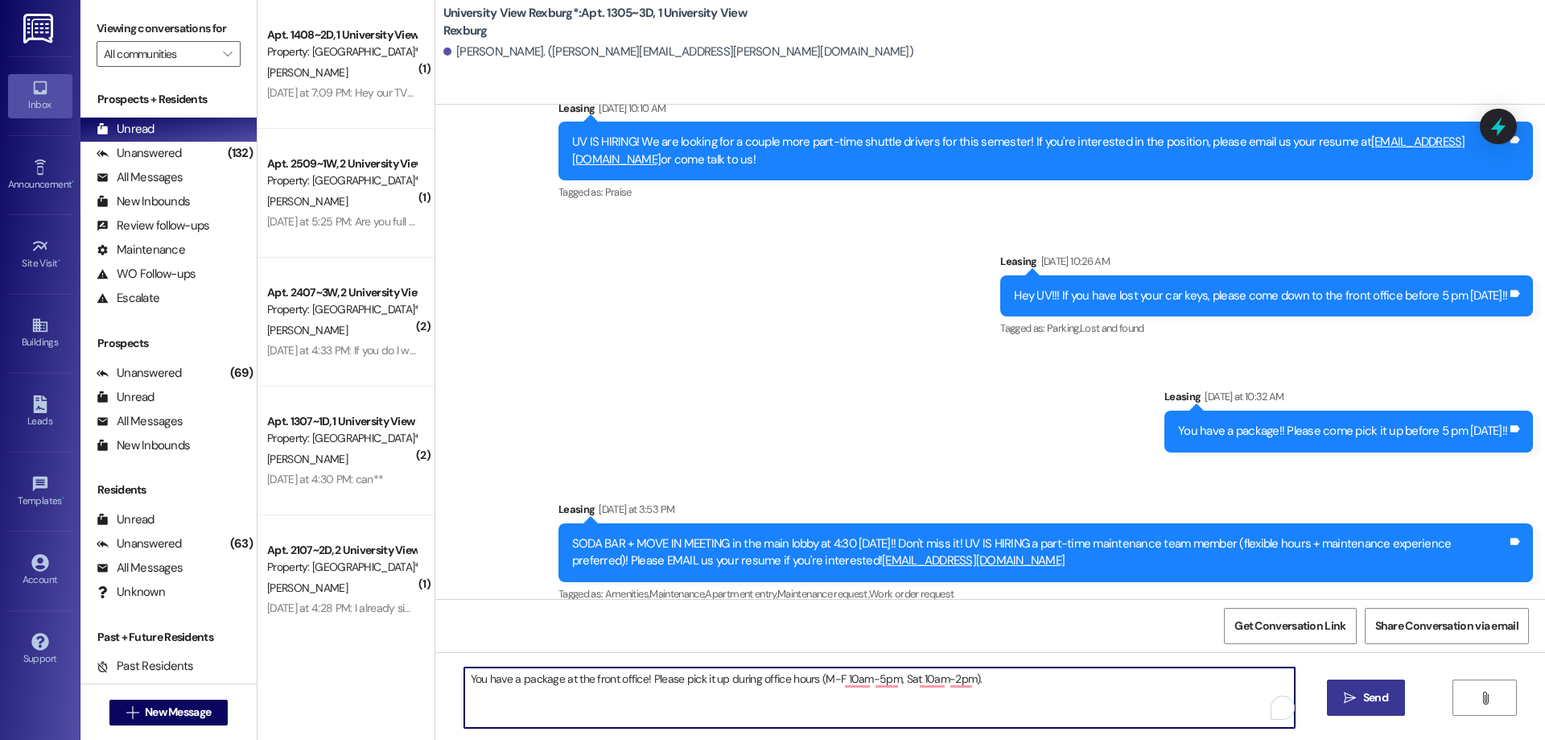
type textarea "You have a package at the front office! Please pick it up during office hours (…"
click at [1360, 696] on span "Send" at bounding box center [1375, 697] width 31 height 17
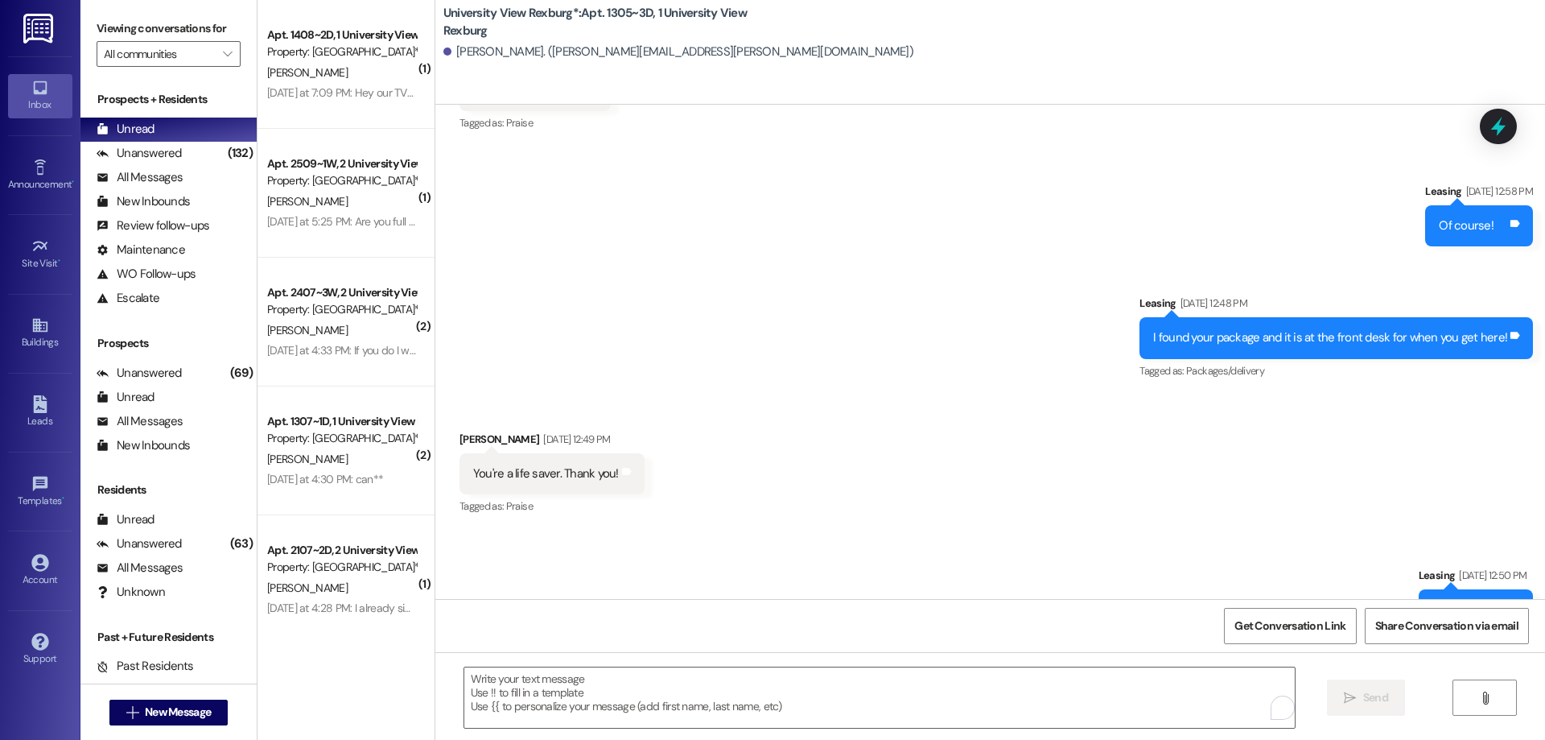
scroll to position [77295, 0]
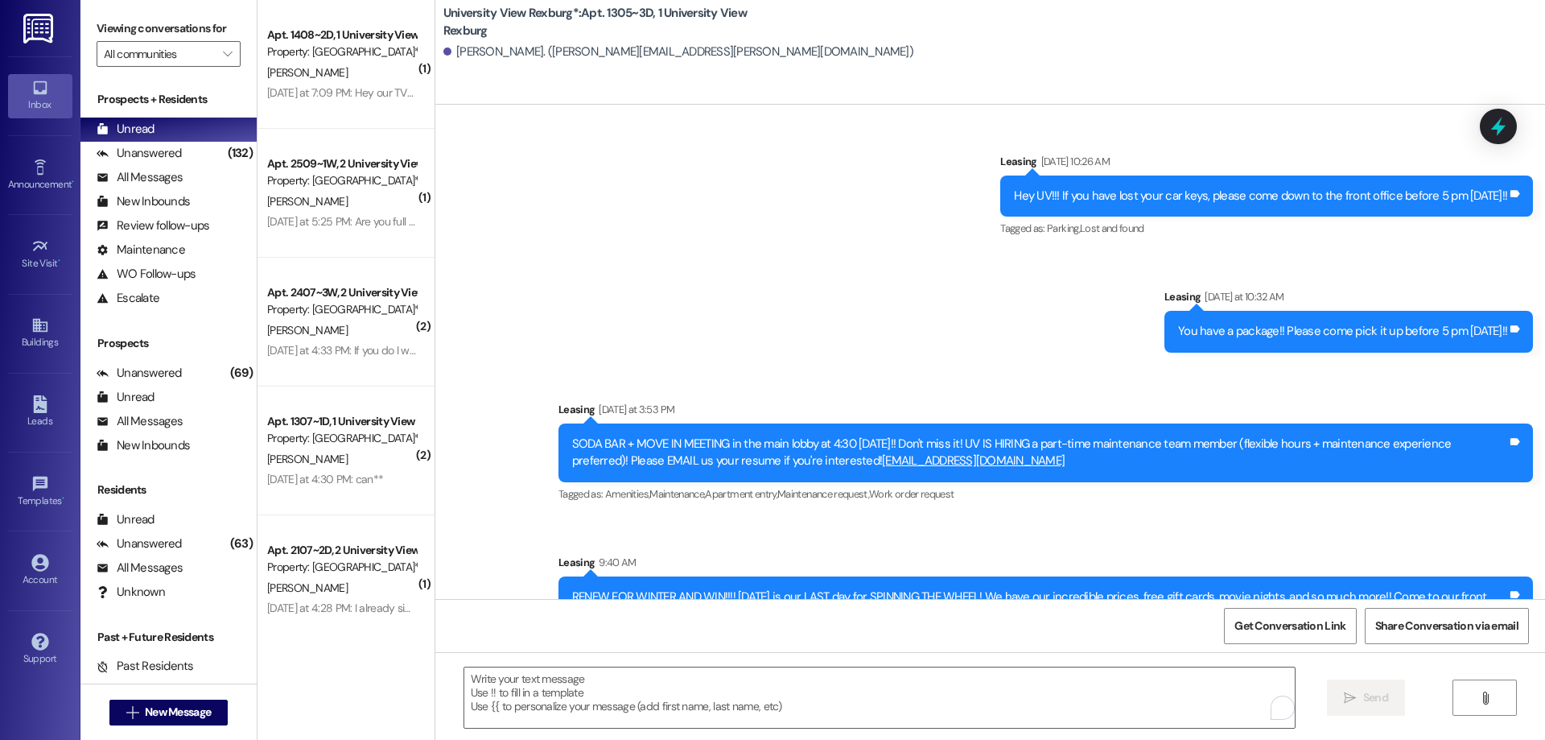
scroll to position [78193, 0]
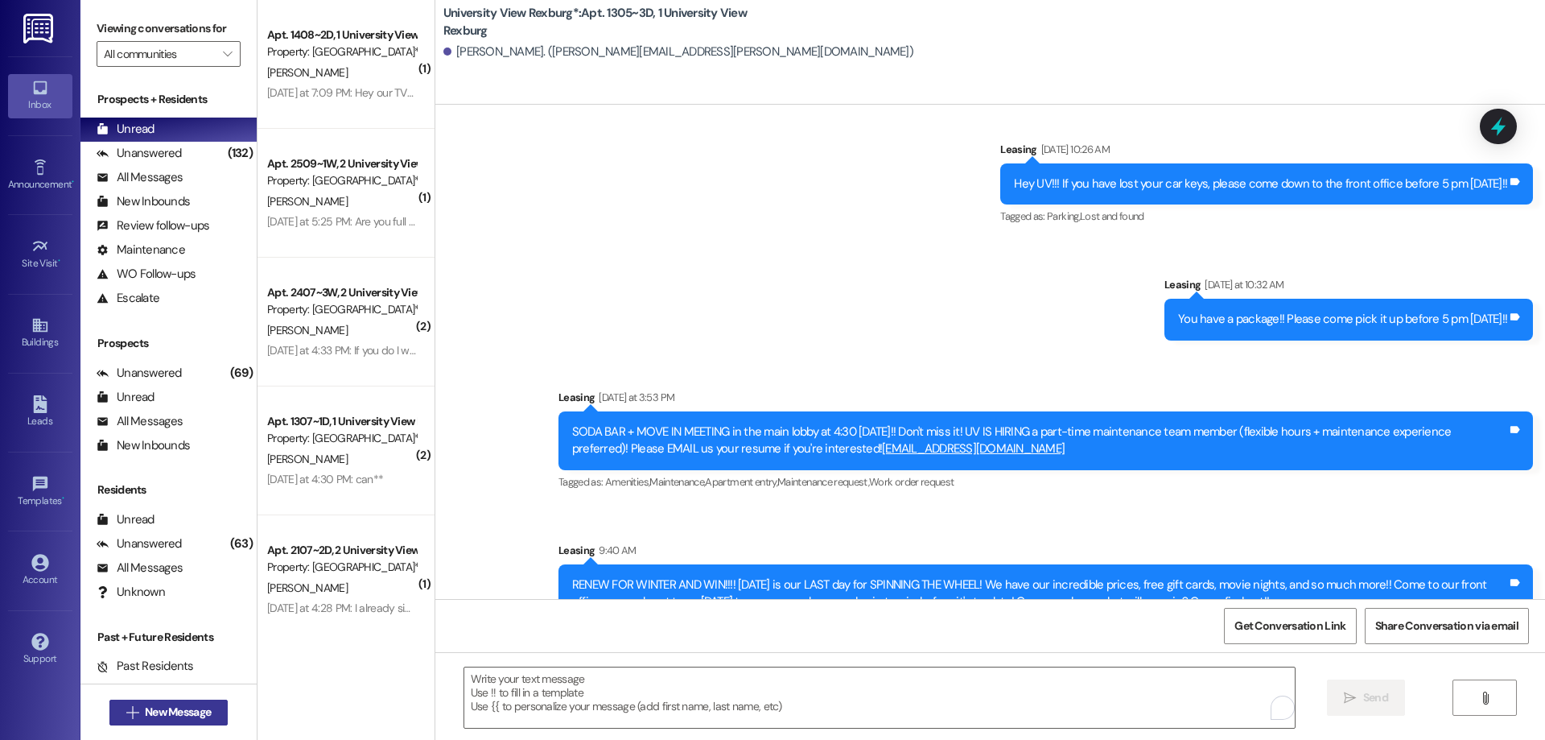
click at [193, 707] on span "New Message" at bounding box center [178, 711] width 66 height 17
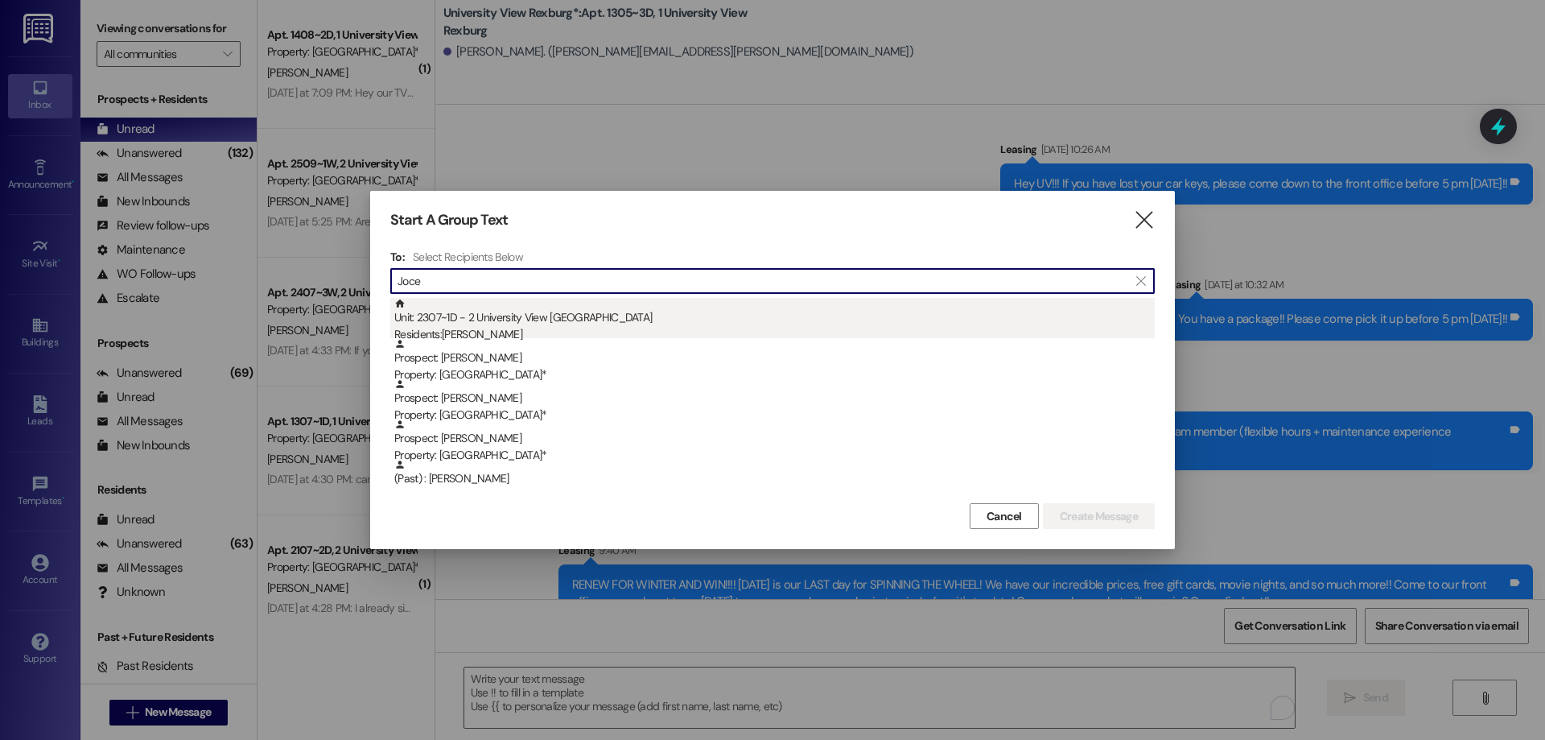
type input "Joce"
click at [614, 336] on div "Residents: Jocelyn Dancliff" at bounding box center [774, 334] width 760 height 17
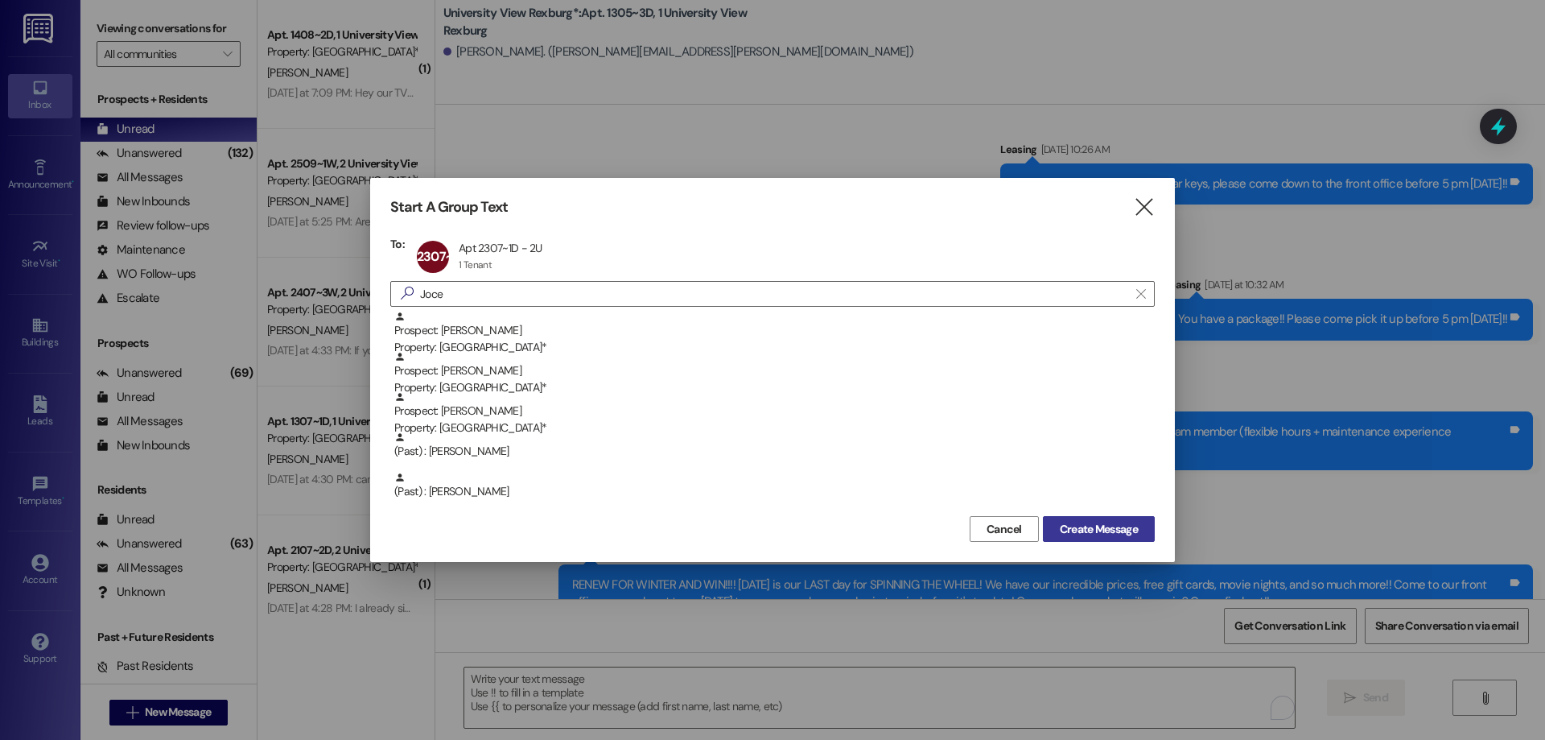
click at [1087, 530] on span "Create Message" at bounding box center [1099, 529] width 78 height 17
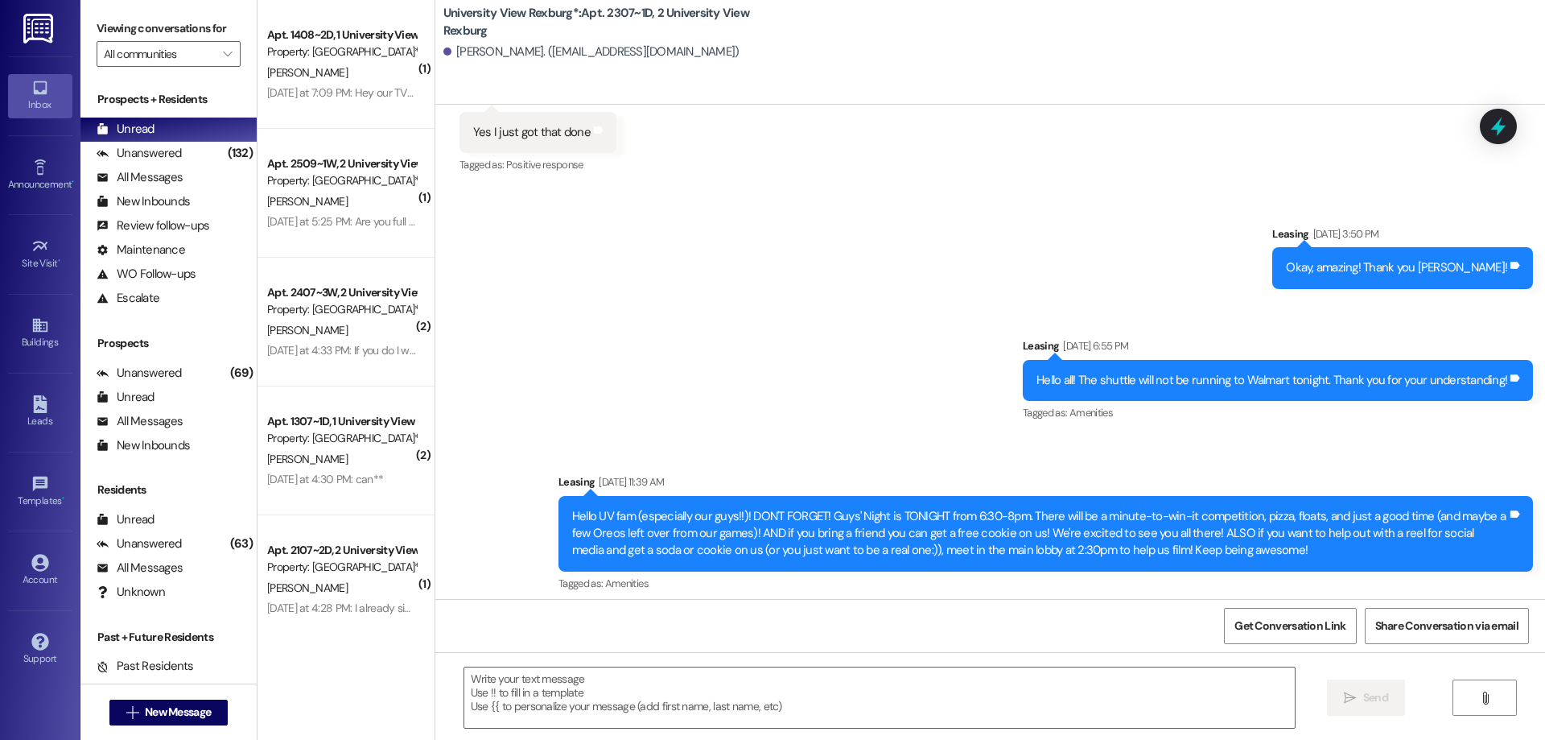
scroll to position [33900, 0]
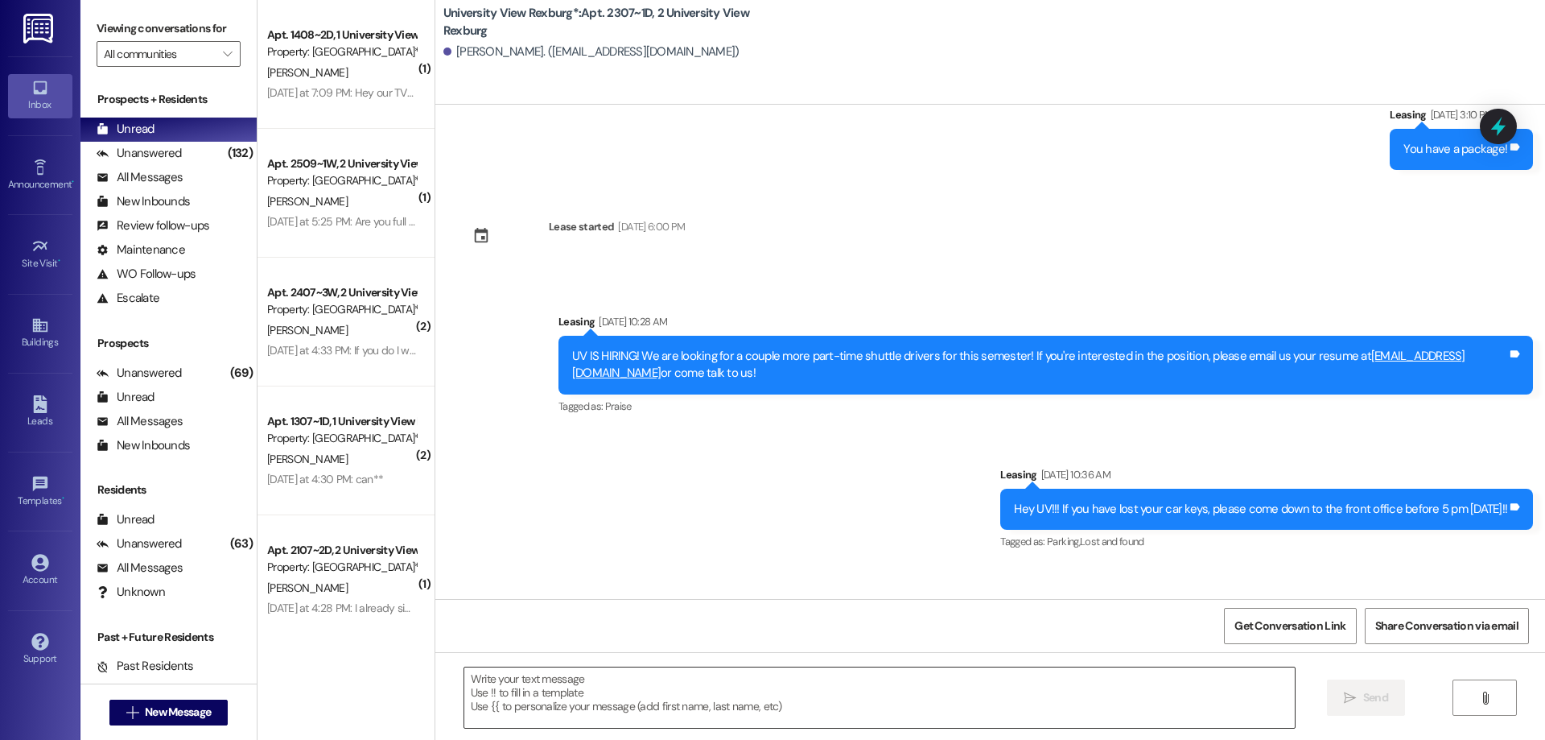
click at [510, 687] on textarea at bounding box center [879, 697] width 831 height 60
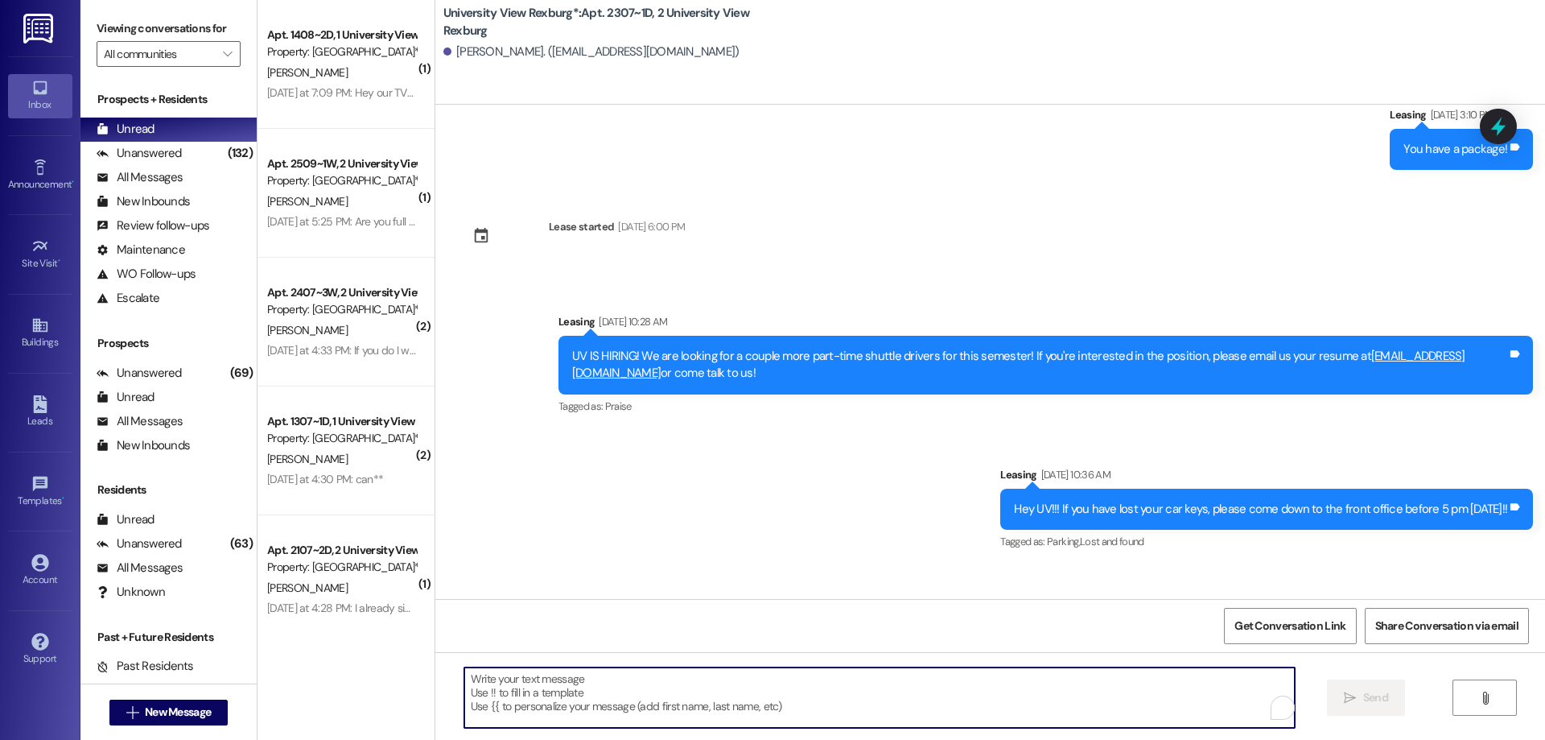
paste textarea "You have a package at the front office! Please pick it up during office hours (…"
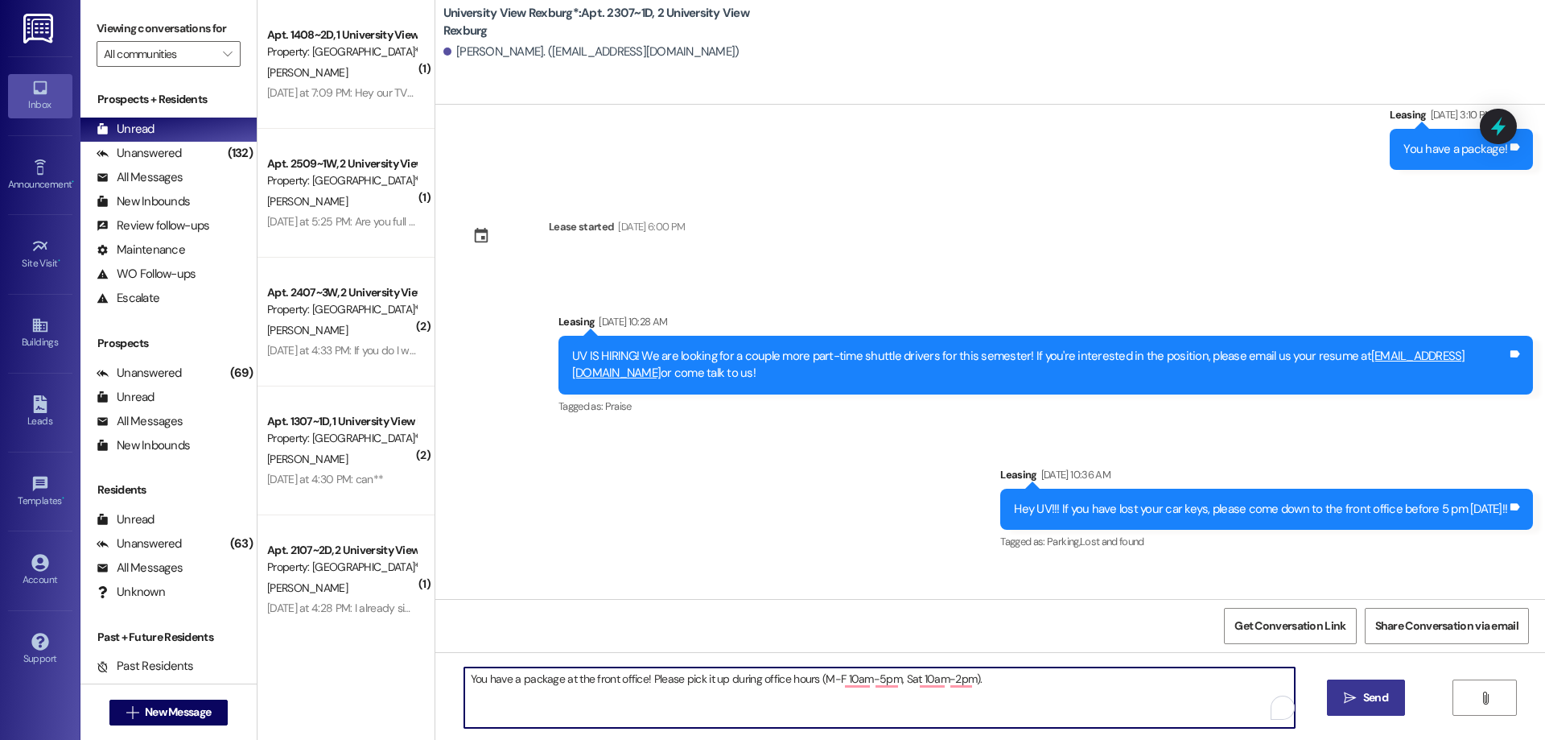
type textarea "You have a package at the front office! Please pick it up during office hours (…"
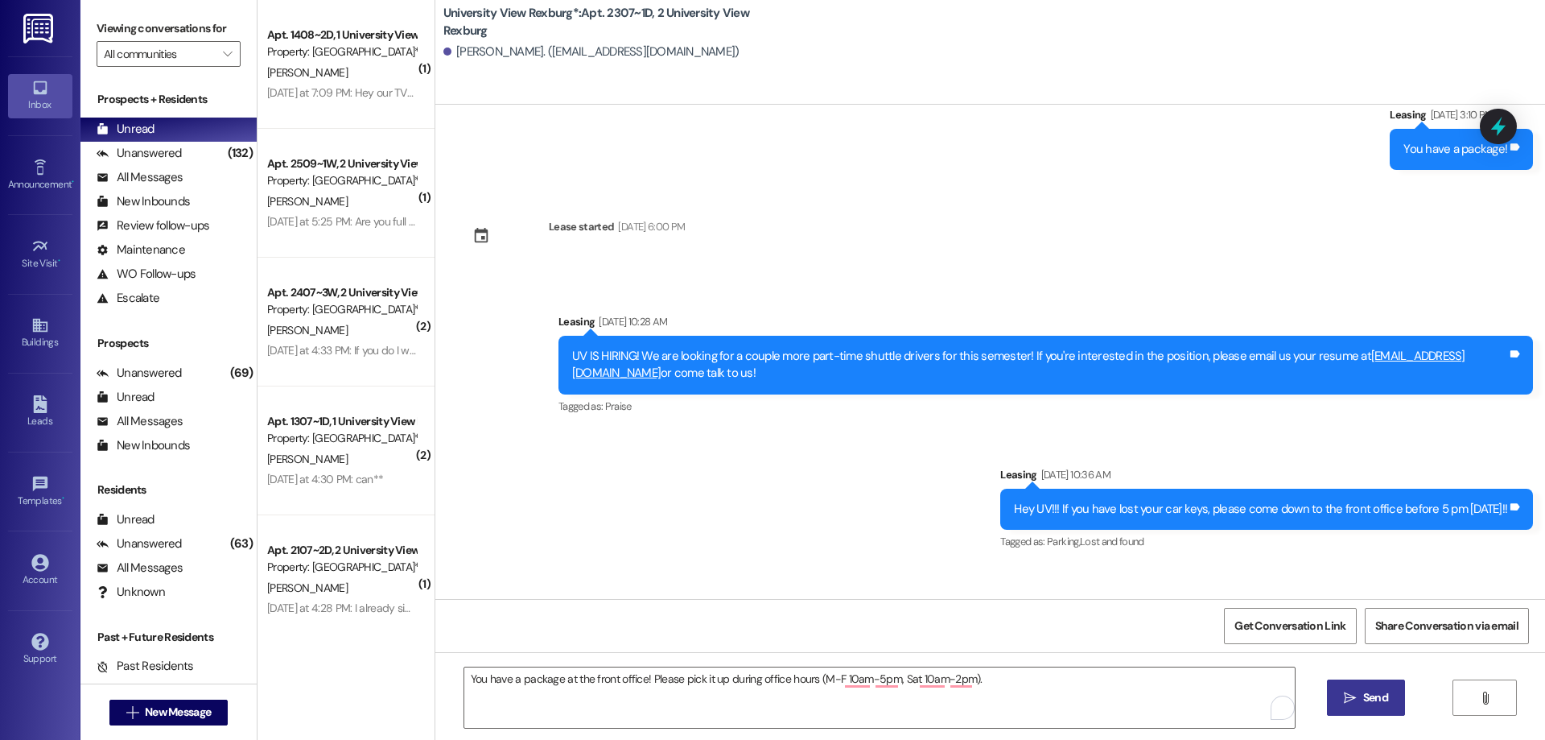
click at [1363, 689] on span "Send" at bounding box center [1375, 697] width 25 height 17
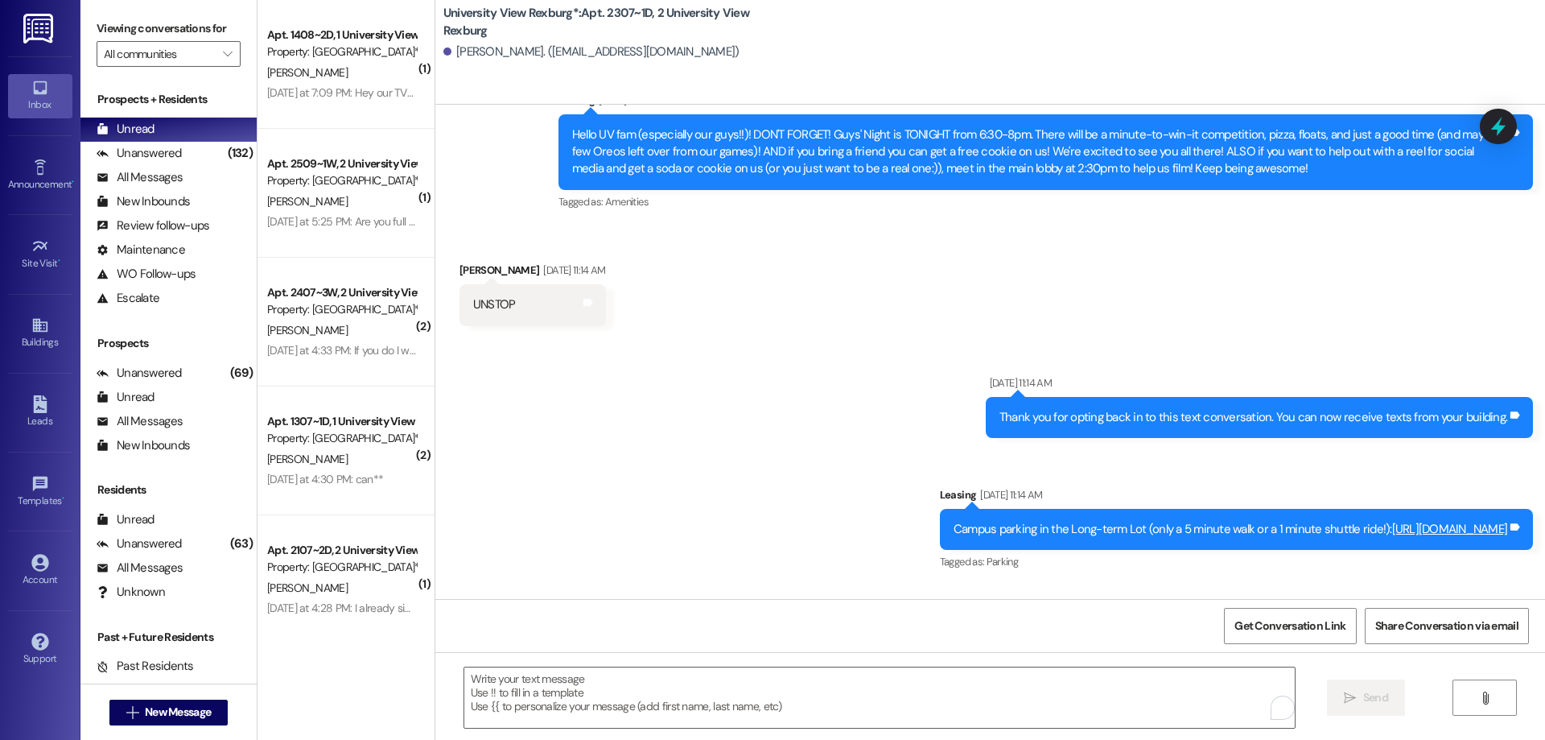
scroll to position [33452, 0]
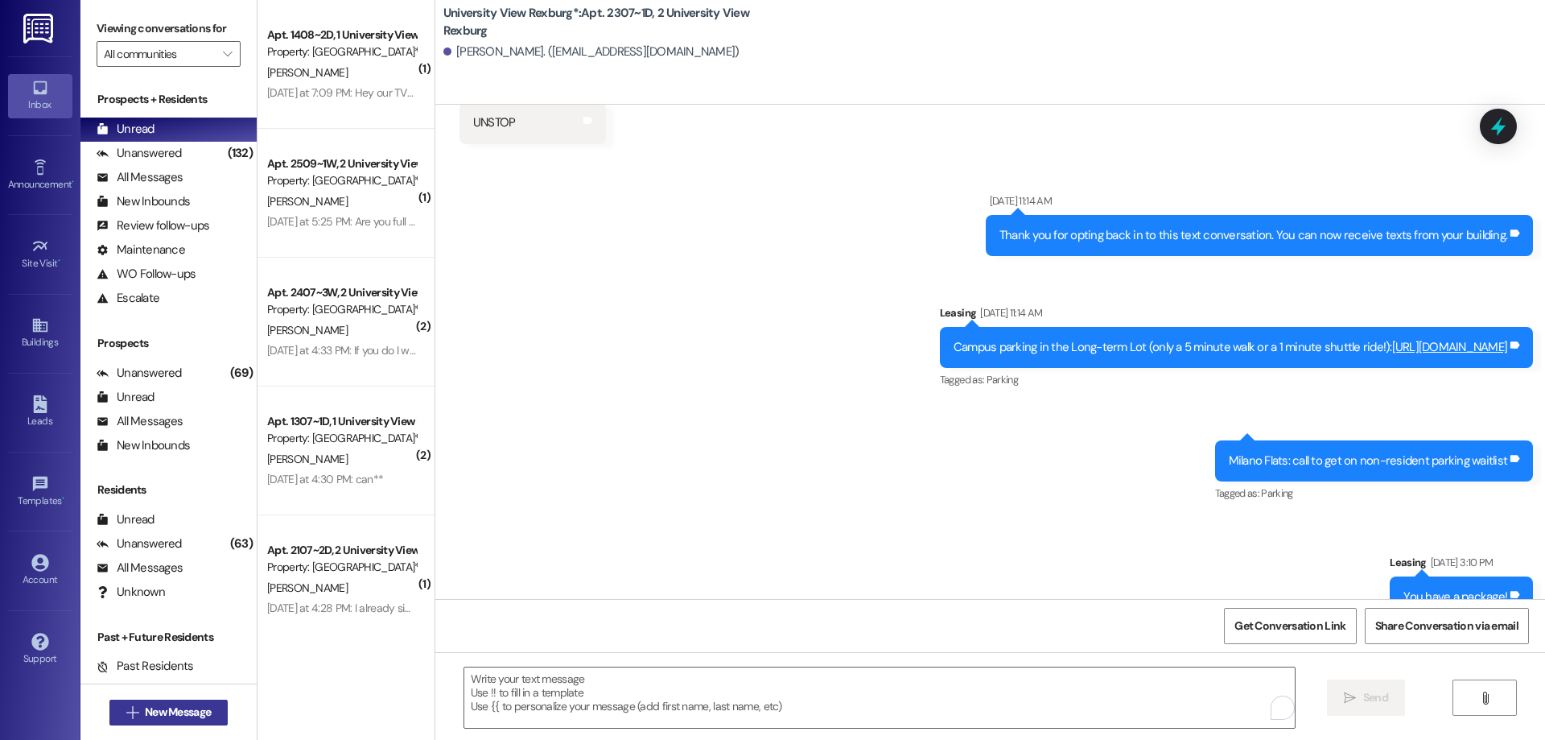
click at [177, 701] on button " New Message" at bounding box center [168, 712] width 119 height 26
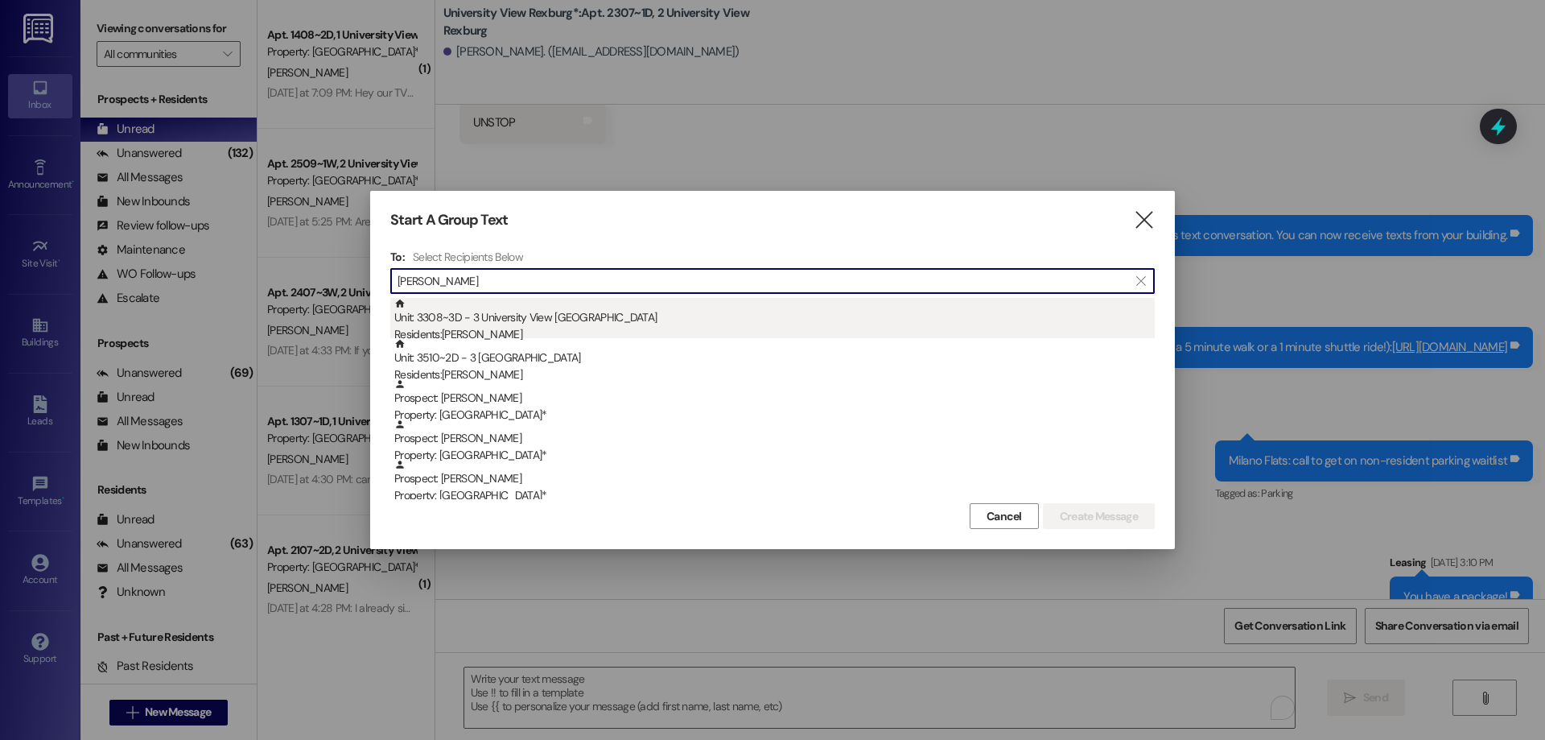
type input "blake"
click at [616, 329] on div "Residents: Blake Petersen" at bounding box center [774, 334] width 760 height 17
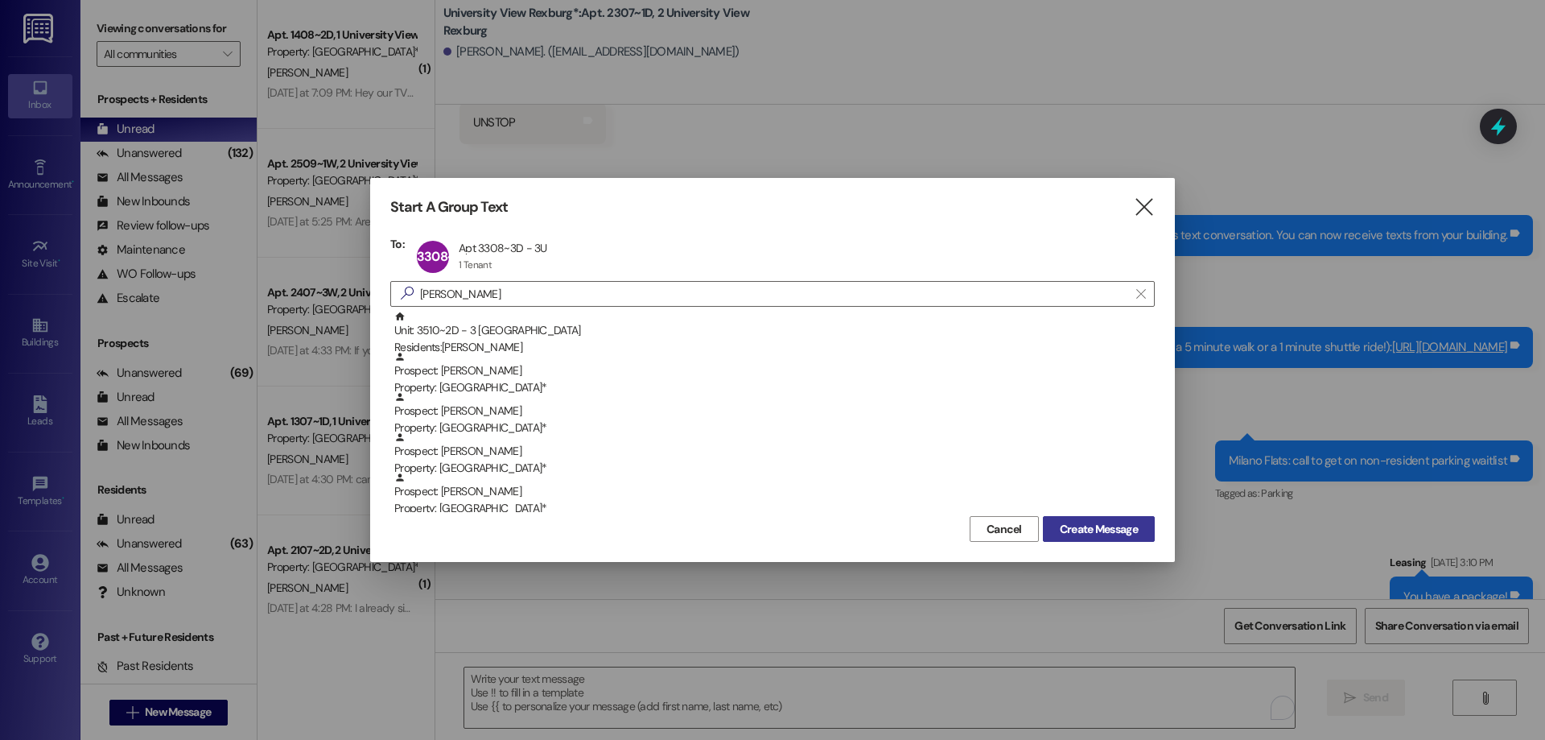
click at [1089, 530] on span "Create Message" at bounding box center [1099, 529] width 78 height 17
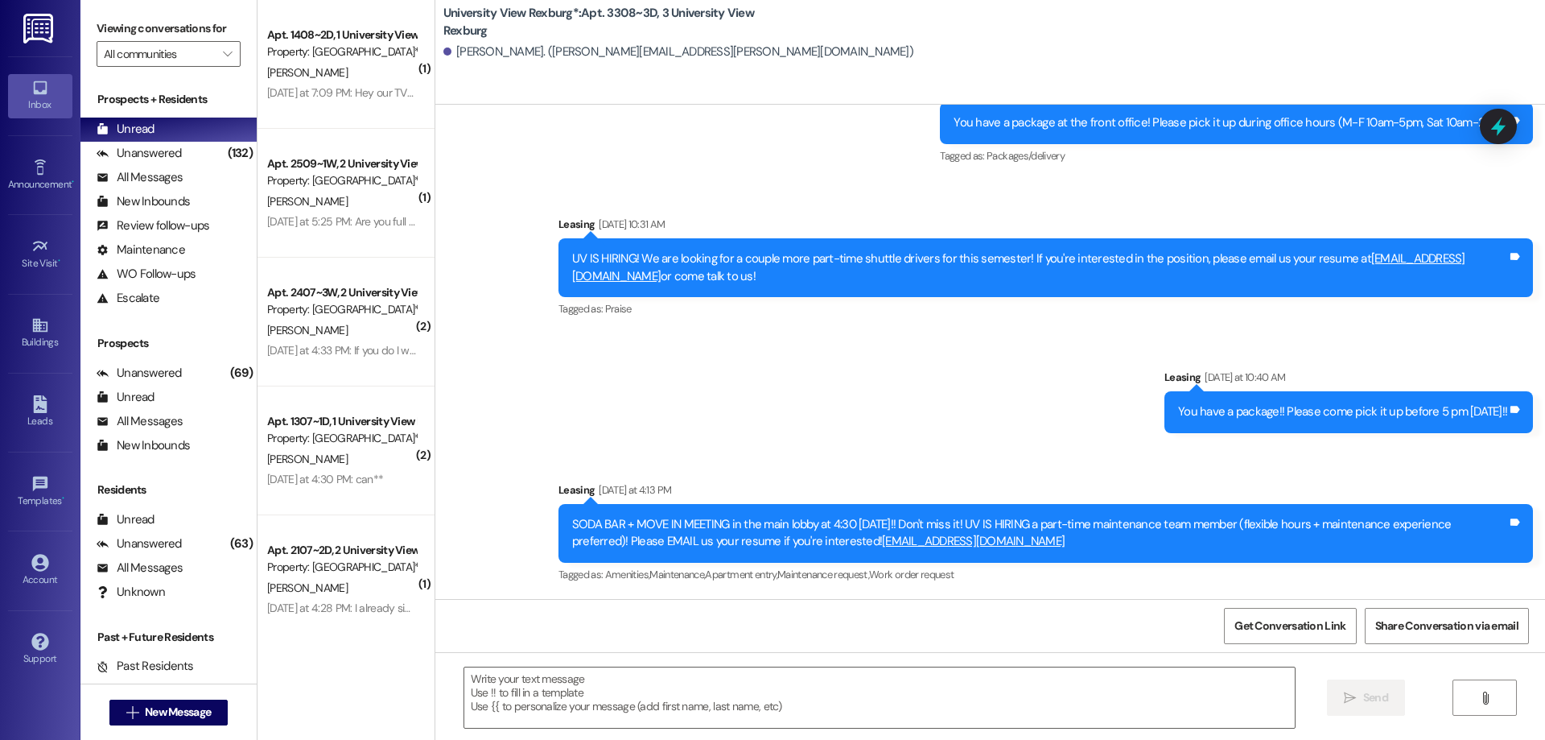
scroll to position [2164, 0]
click at [551, 684] on textarea at bounding box center [879, 697] width 831 height 60
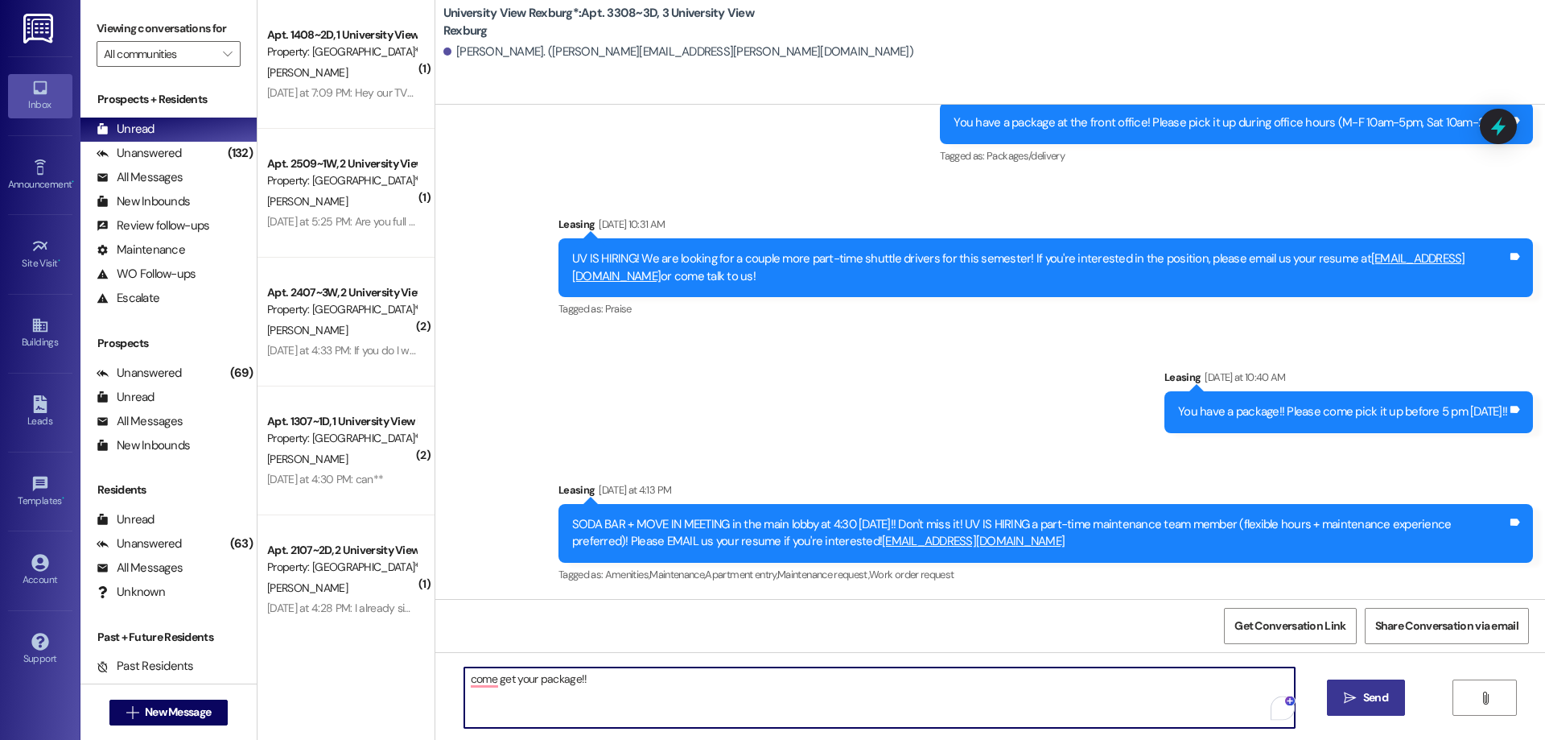
paste textarea "You have a package at the front office! Please pick it up during office hours (…"
drag, startPoint x: 748, startPoint y: 681, endPoint x: 745, endPoint y: 703, distance: 22.8
click at [748, 682] on textarea "come get your package!! You have a package at the front office! Please pick it …" at bounding box center [879, 697] width 831 height 60
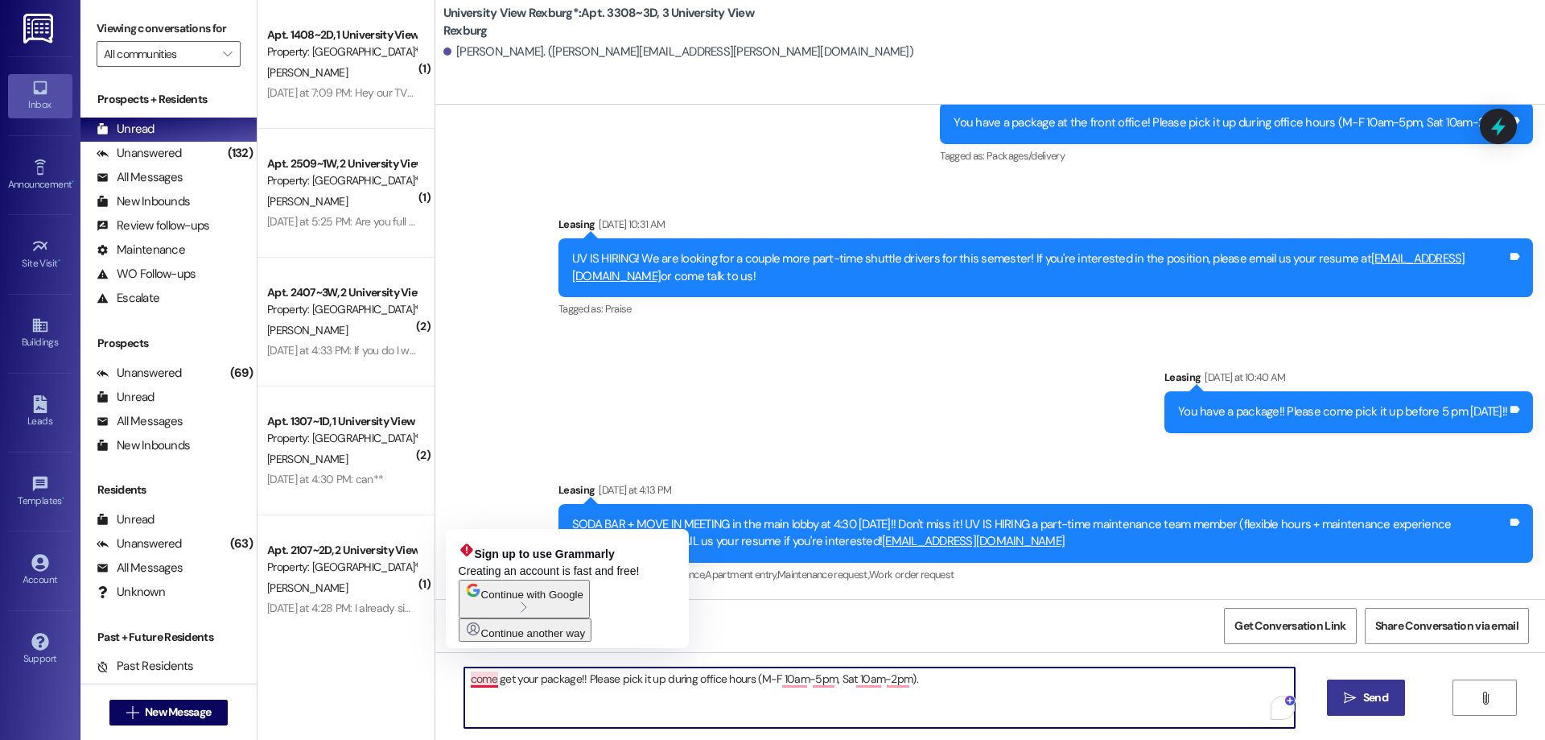
click at [468, 683] on textarea "come get your package!! Please pick it up during office hours (M-F 10am-5pm, Sa…" at bounding box center [879, 697] width 831 height 60
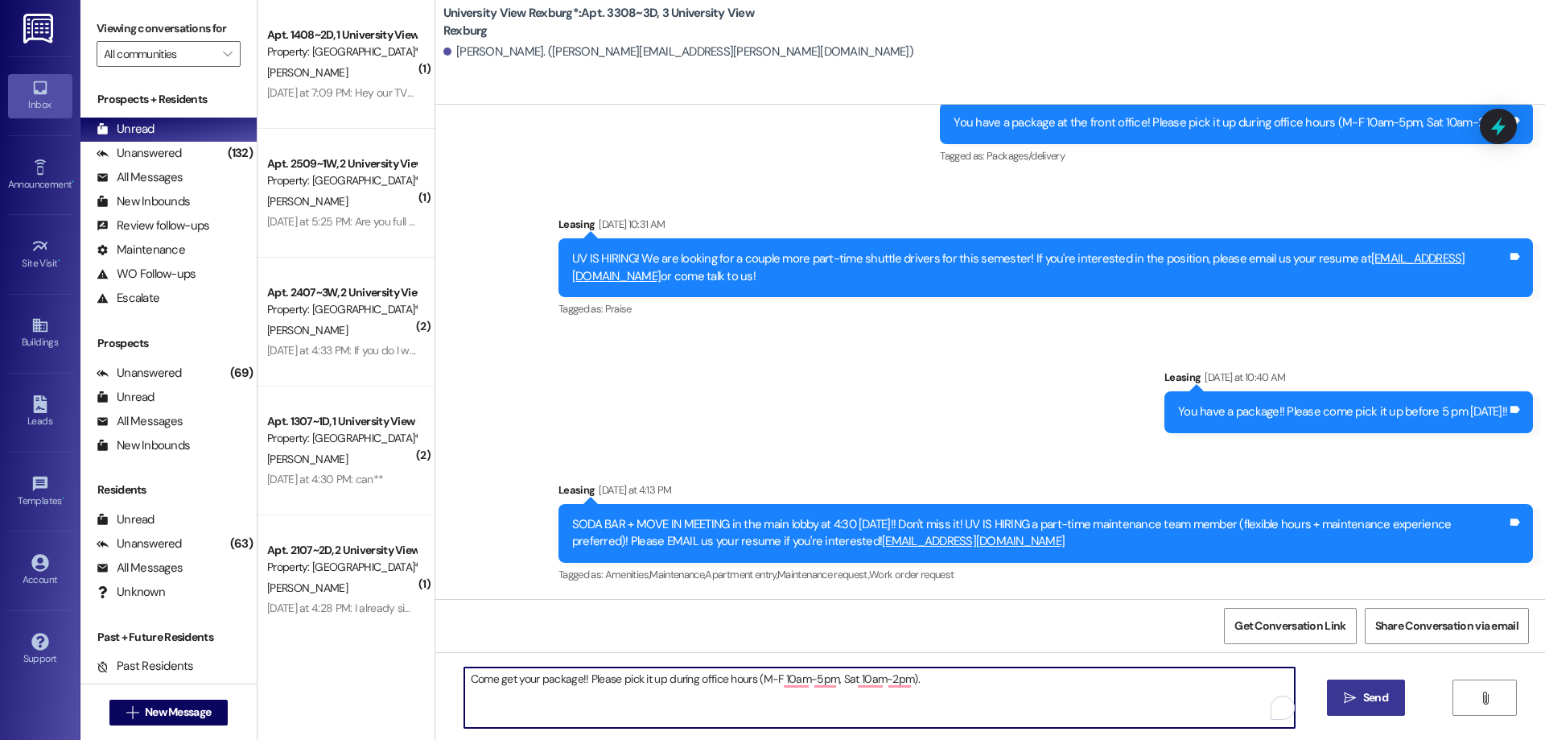
type textarea "Come get your package!! Please pick it up during office hours (M-F 10am-5pm, Sa…"
click at [1366, 703] on span "Send" at bounding box center [1375, 697] width 25 height 17
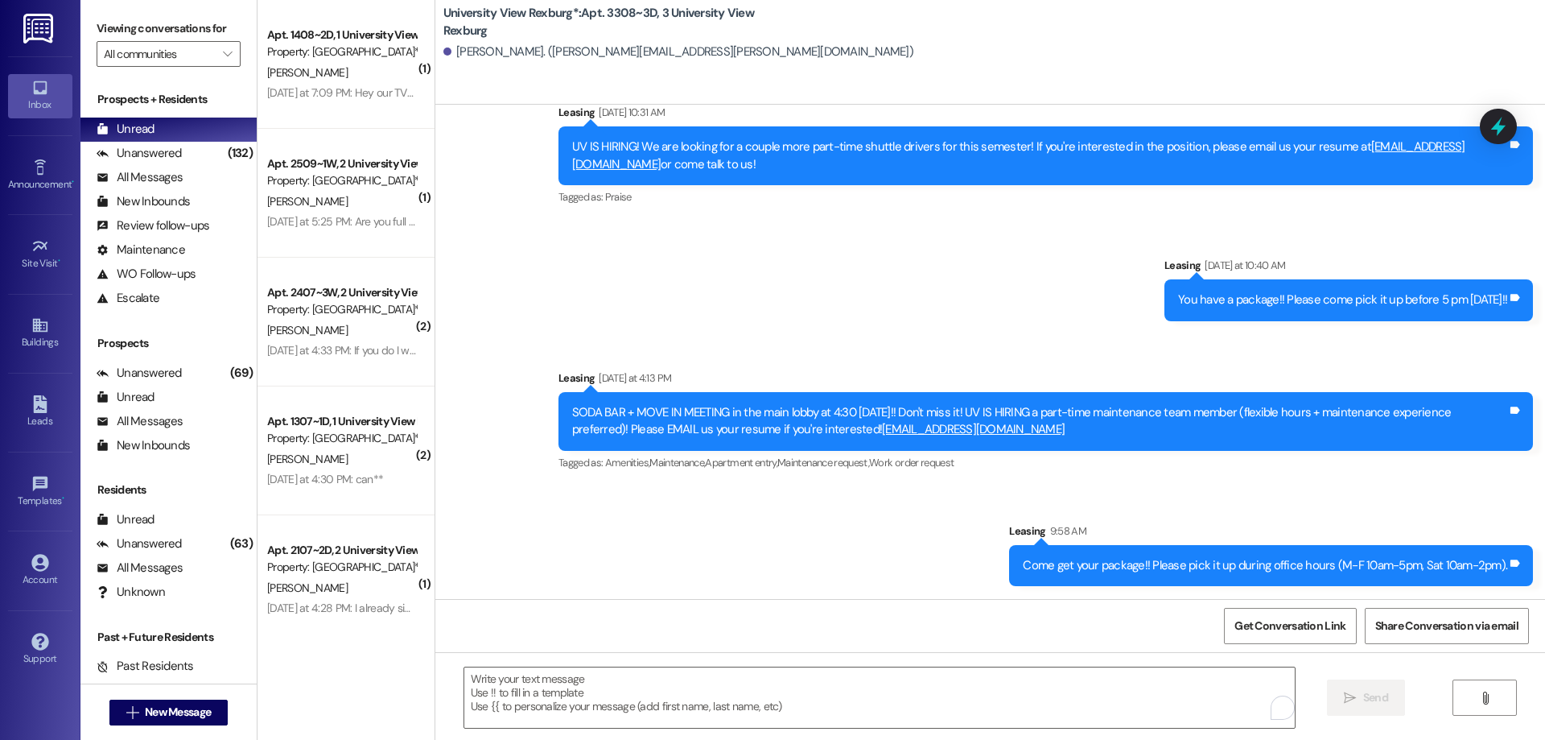
scroll to position [2276, 0]
click at [176, 715] on span "New Message" at bounding box center [178, 711] width 66 height 17
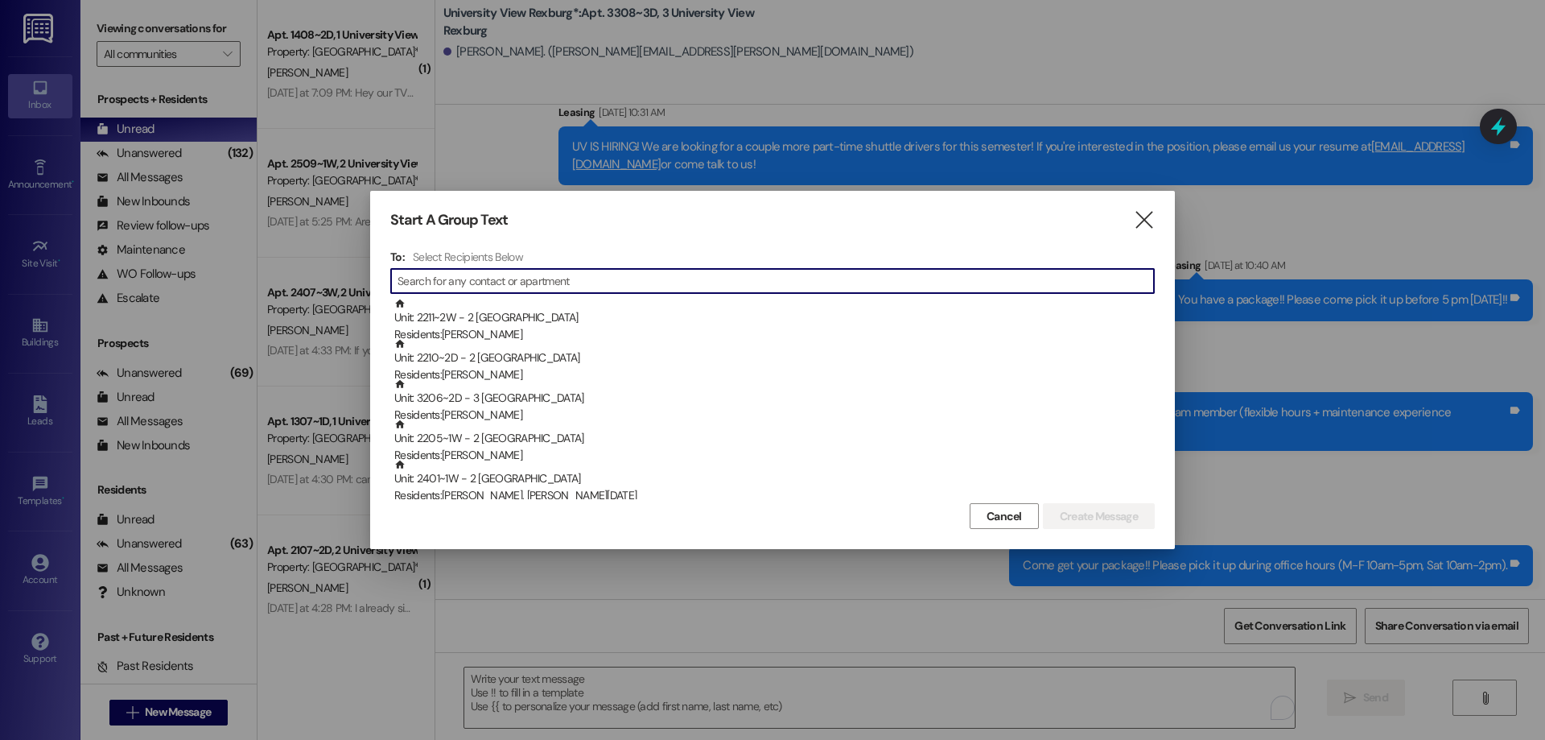
click at [506, 281] on input at bounding box center [776, 281] width 756 height 23
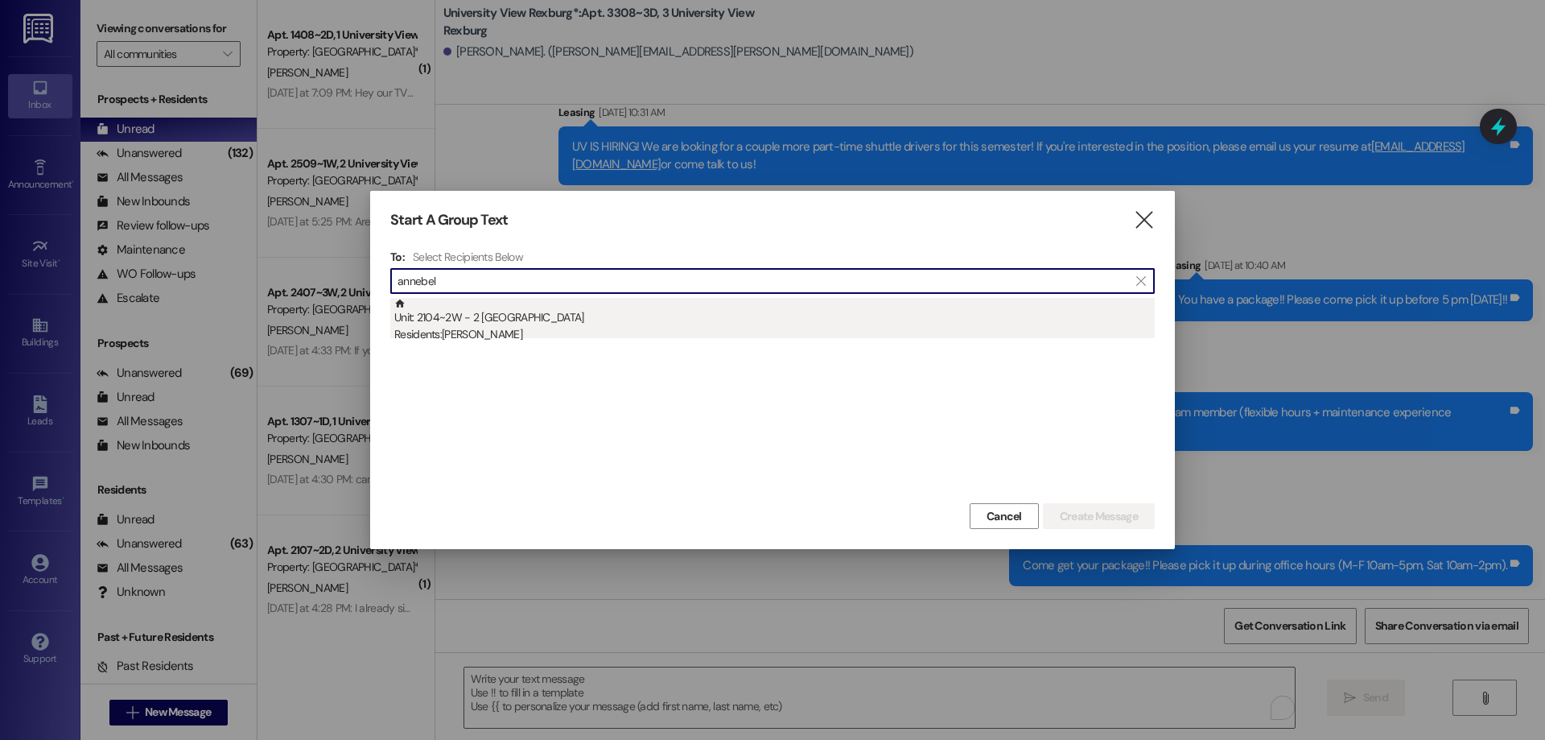
type input "annebel"
click at [507, 331] on div "Residents: Annebel Mathews" at bounding box center [774, 334] width 760 height 17
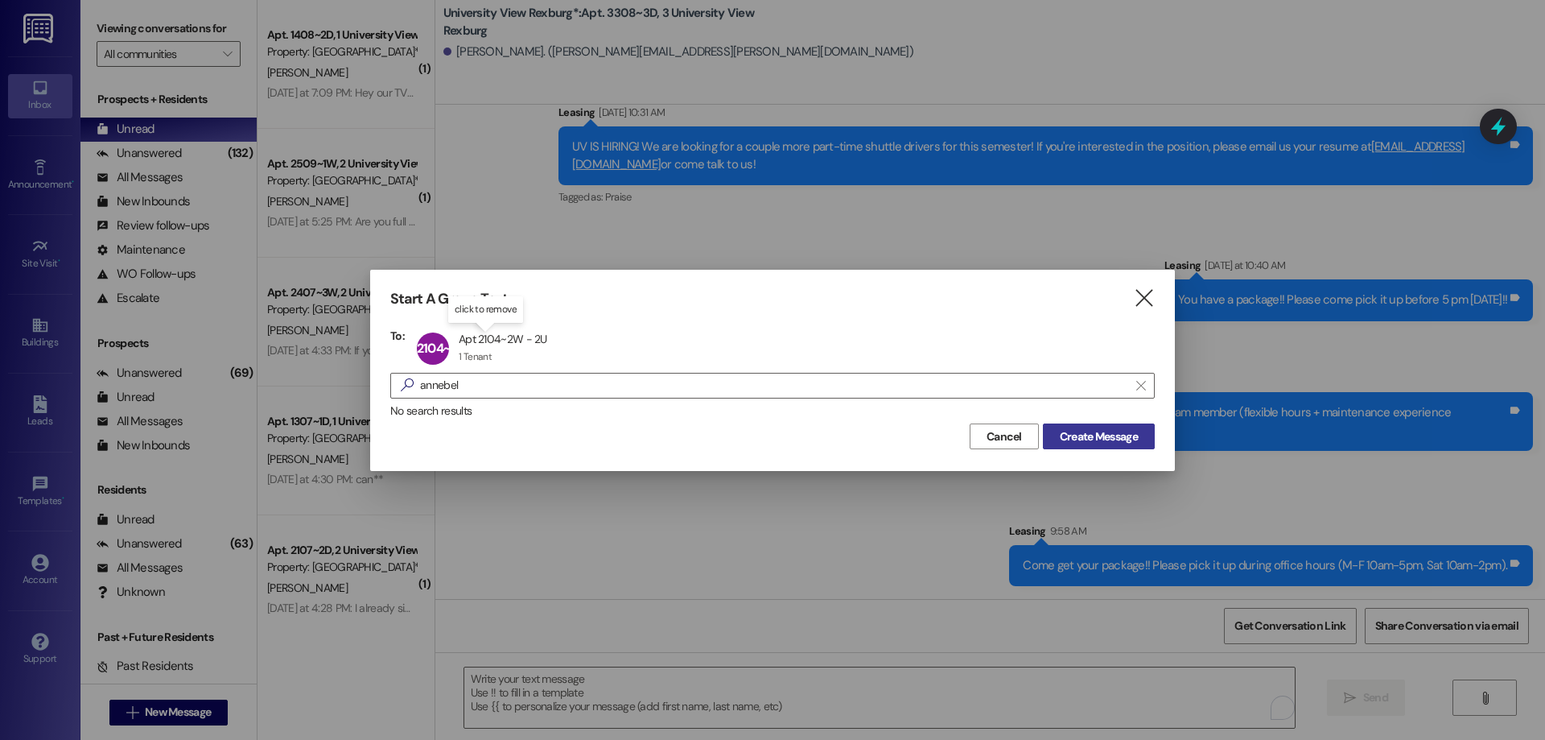
click at [1070, 434] on span "Create Message" at bounding box center [1099, 436] width 78 height 17
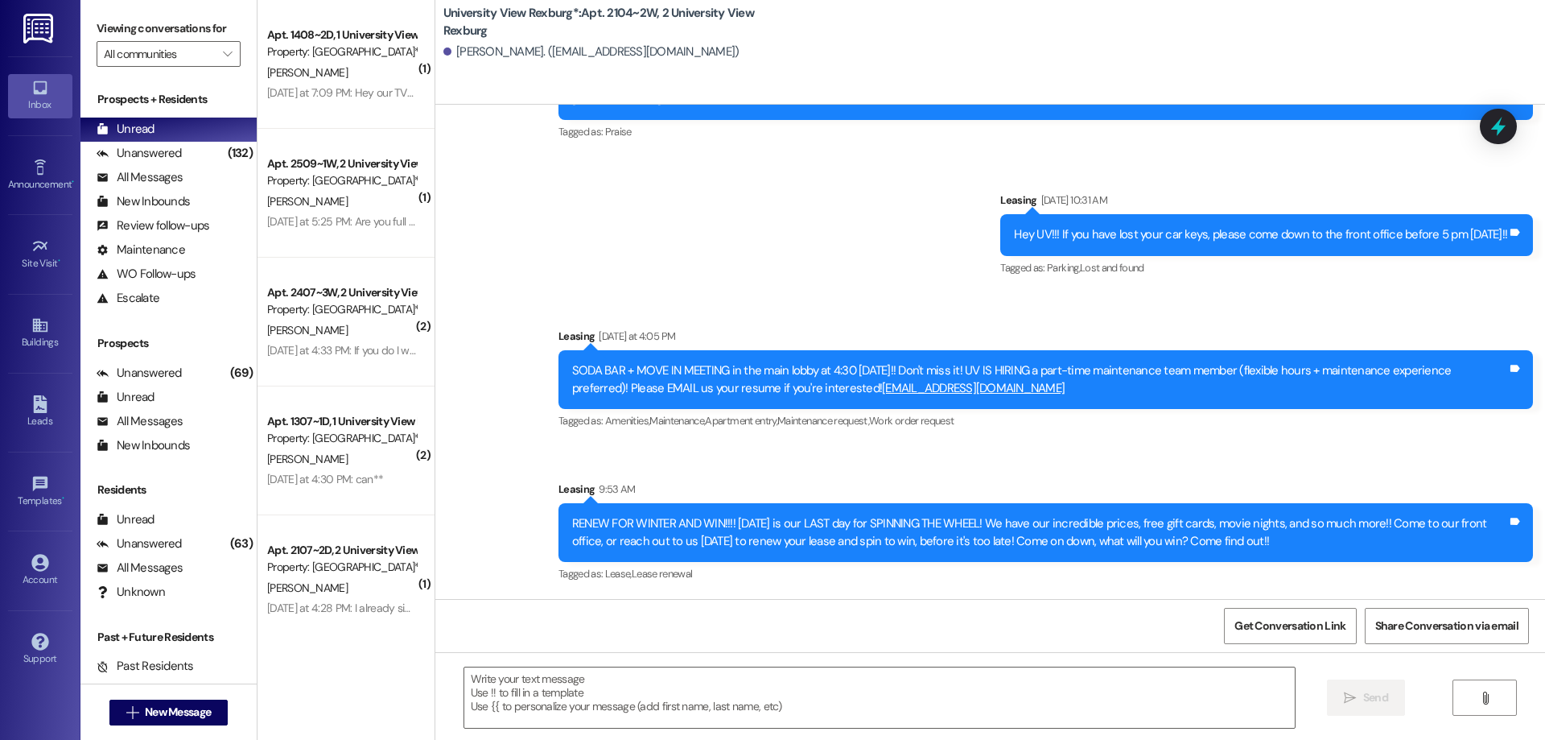
scroll to position [1265, 0]
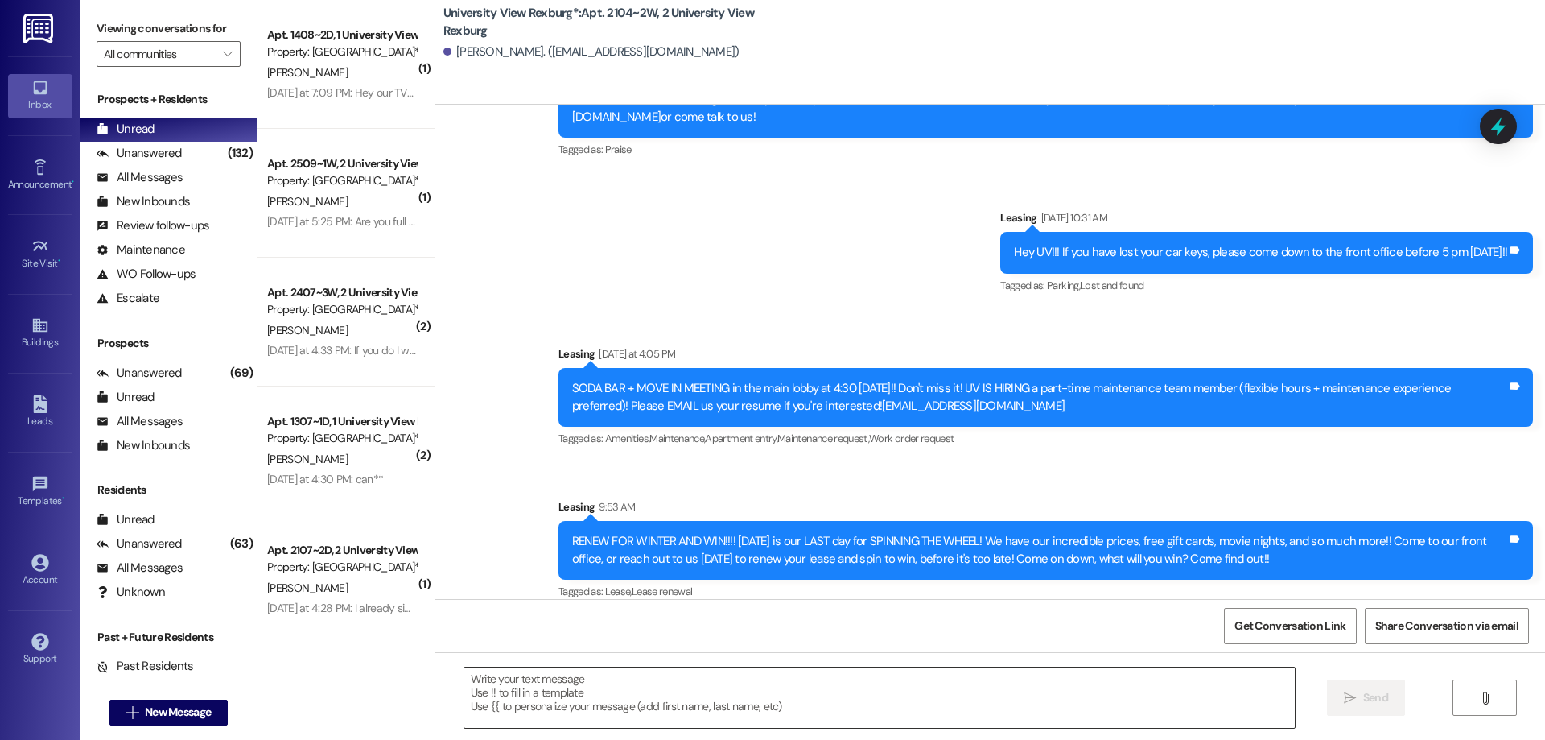
click at [490, 684] on textarea at bounding box center [879, 697] width 831 height 60
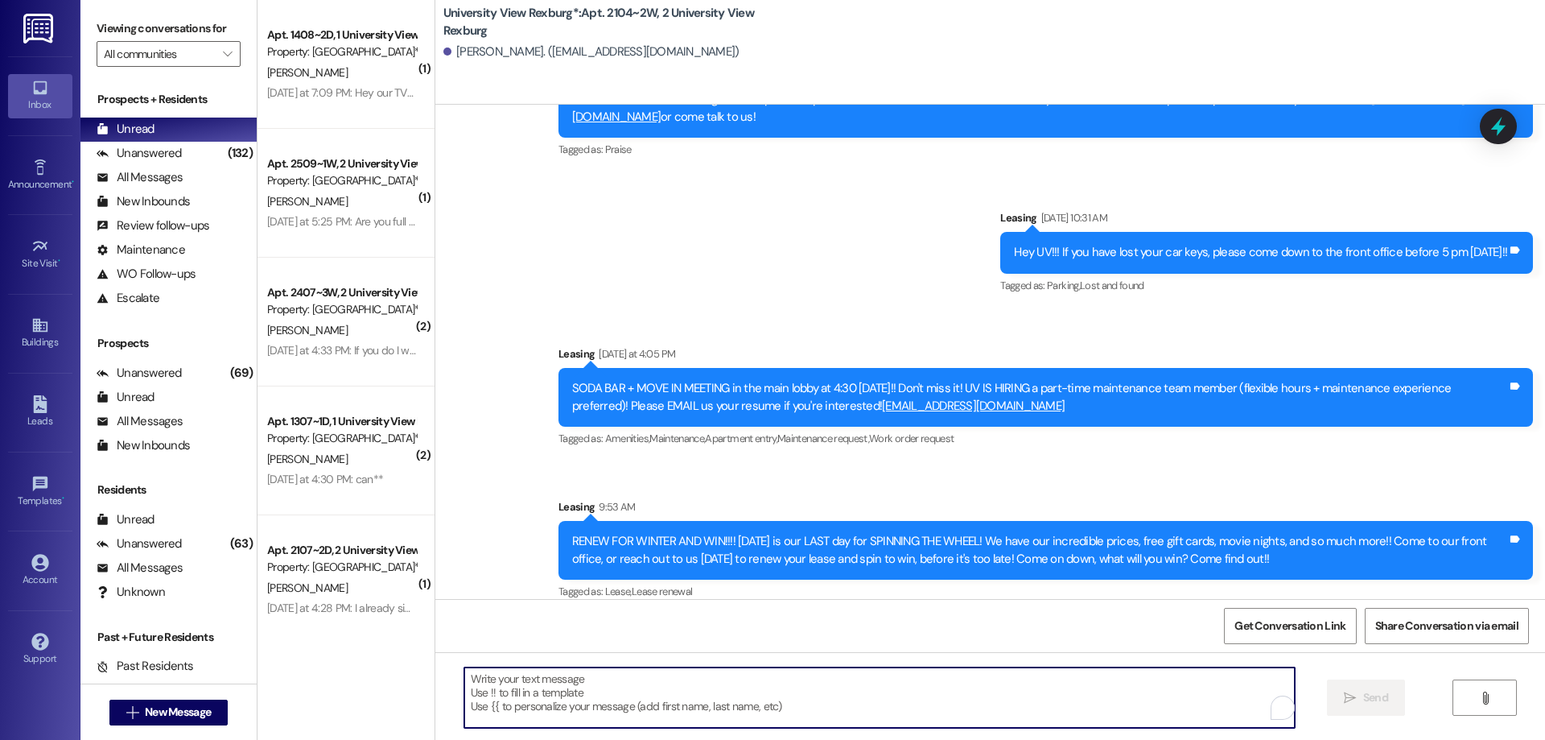
paste textarea "You have a package at the front office! Please pick it up during office hours (…"
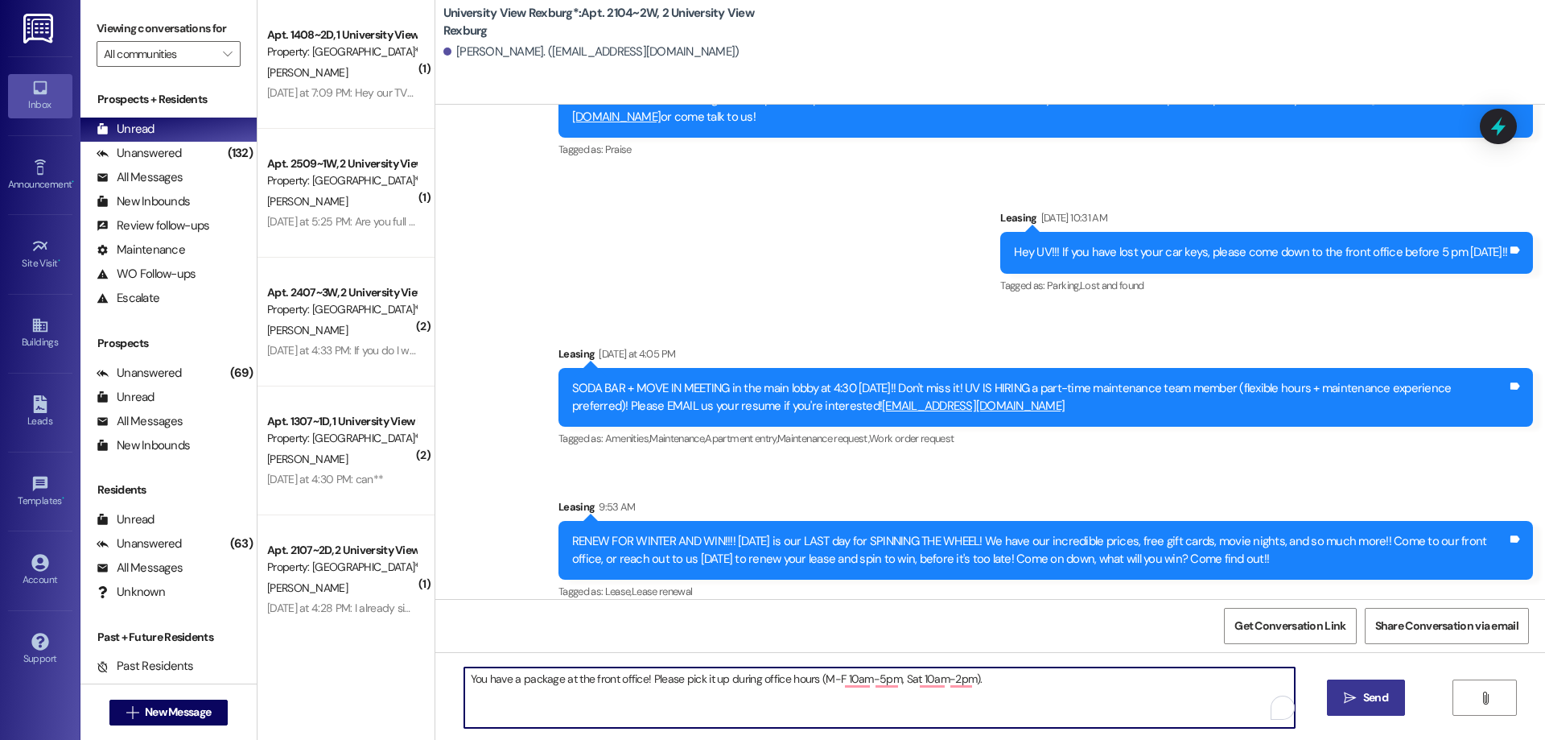
type textarea "You have a package at the front office! Please pick it up during office hours (…"
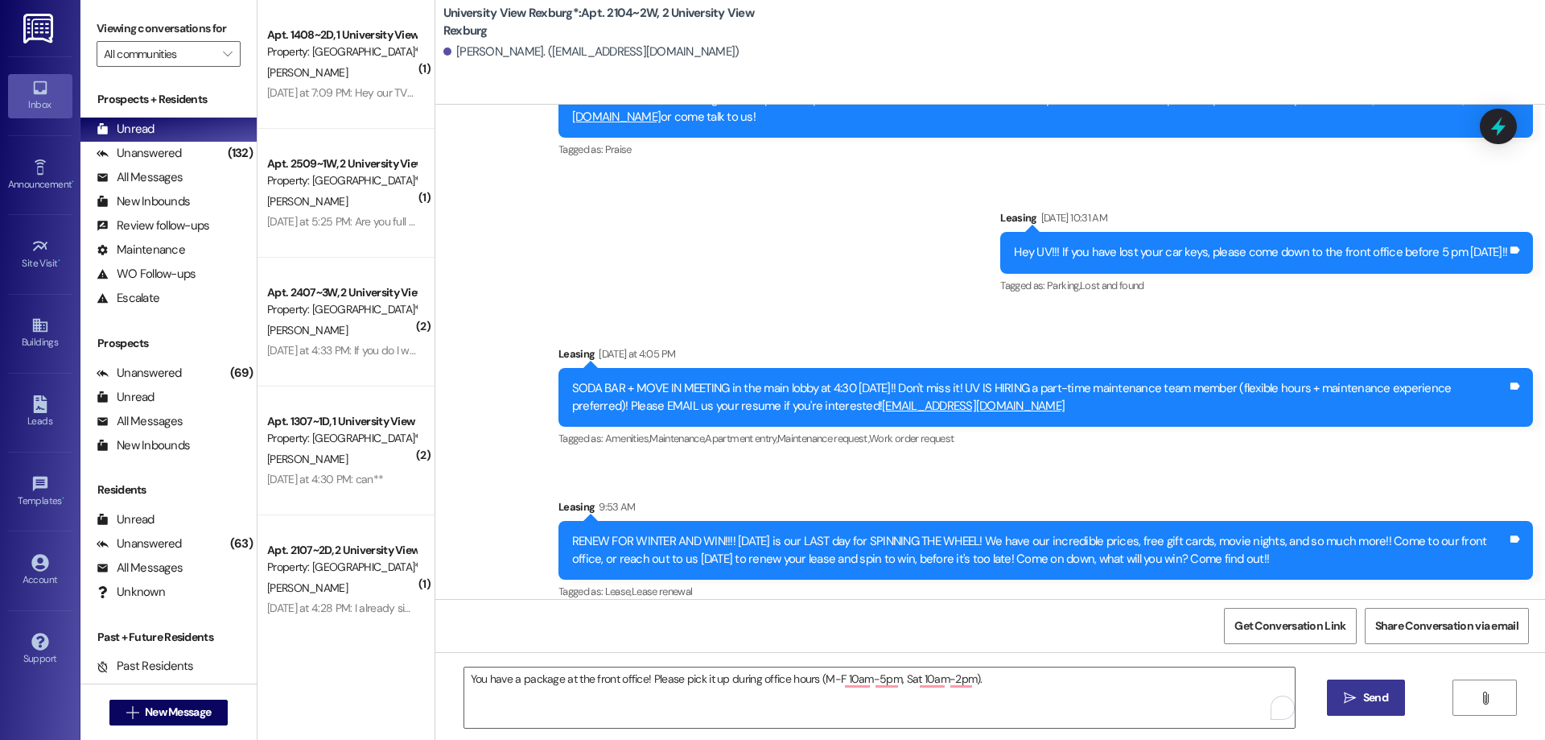
click at [1366, 696] on span "Send" at bounding box center [1375, 697] width 25 height 17
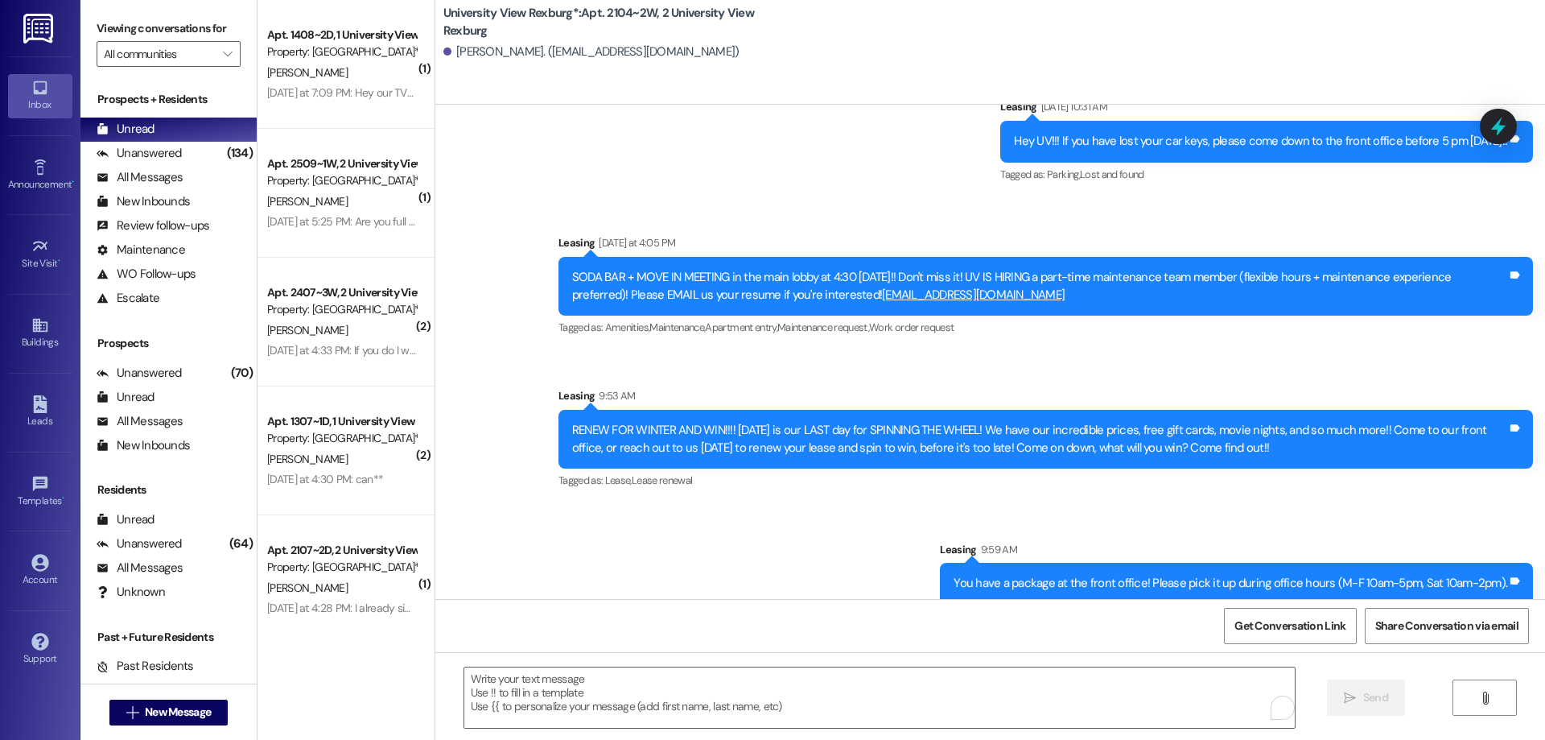
scroll to position [1377, 0]
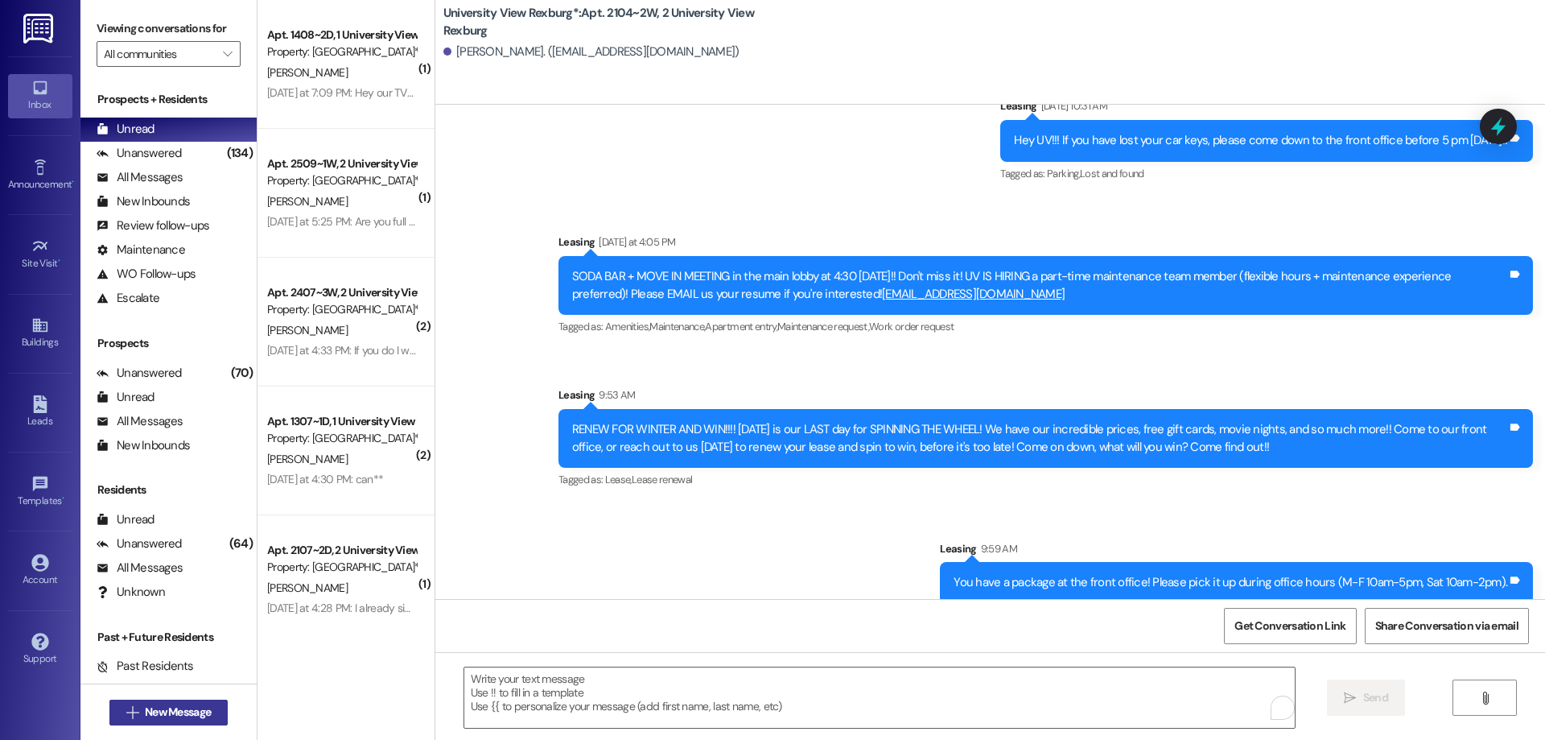
click at [169, 712] on span "New Message" at bounding box center [178, 711] width 66 height 17
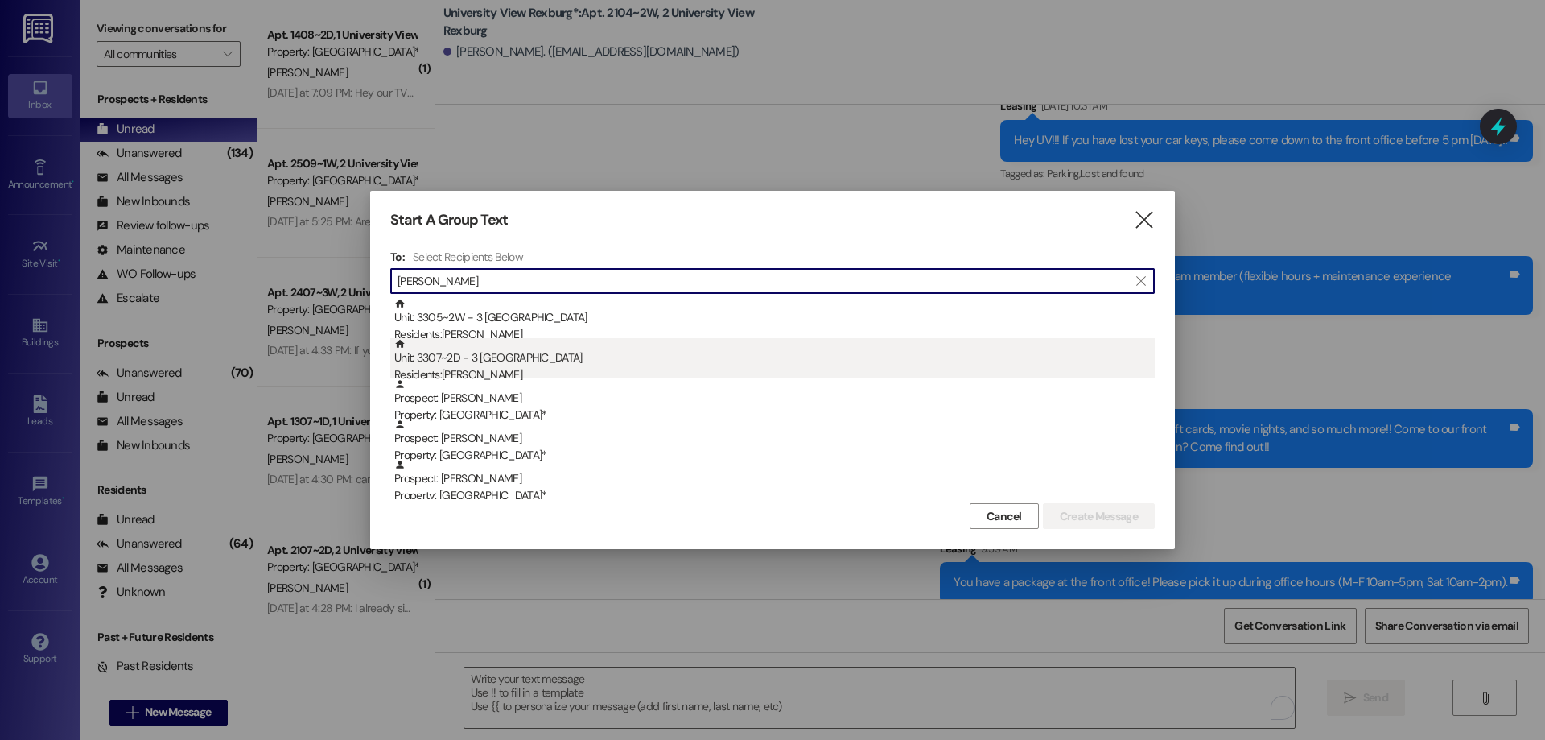
type input "isaac"
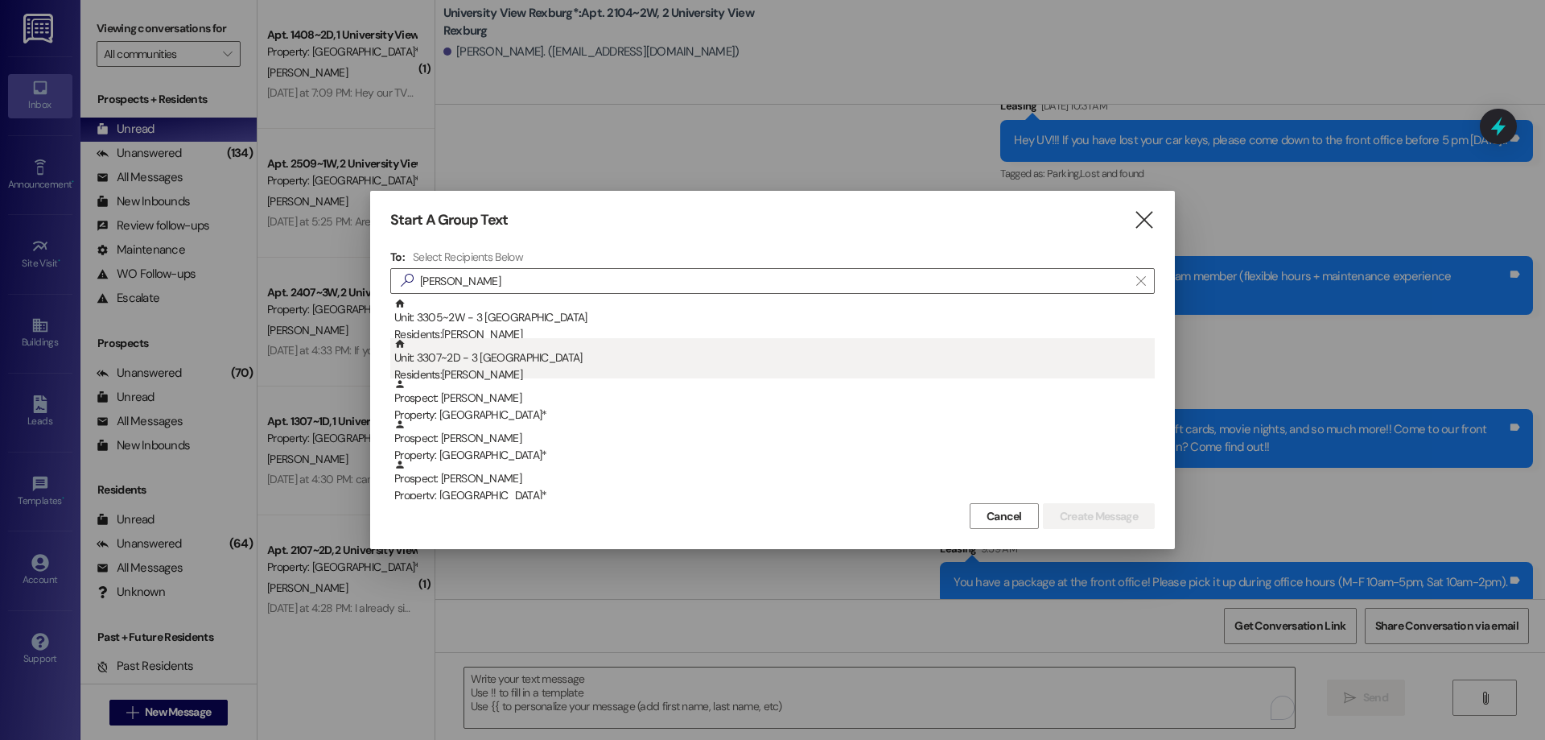
click at [520, 369] on div "Residents: Isaac Davis" at bounding box center [774, 374] width 760 height 17
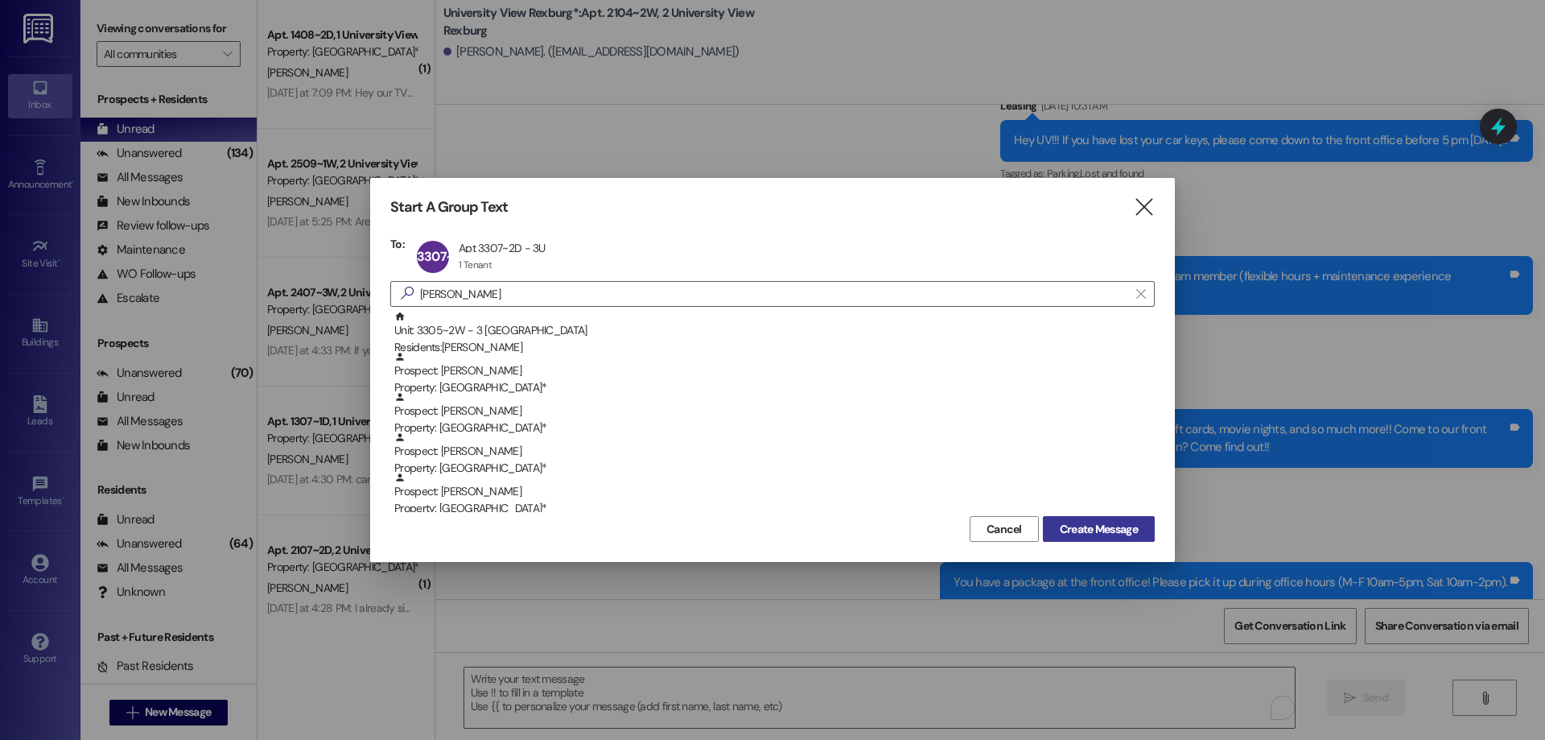
click at [1115, 527] on span "Create Message" at bounding box center [1099, 529] width 78 height 17
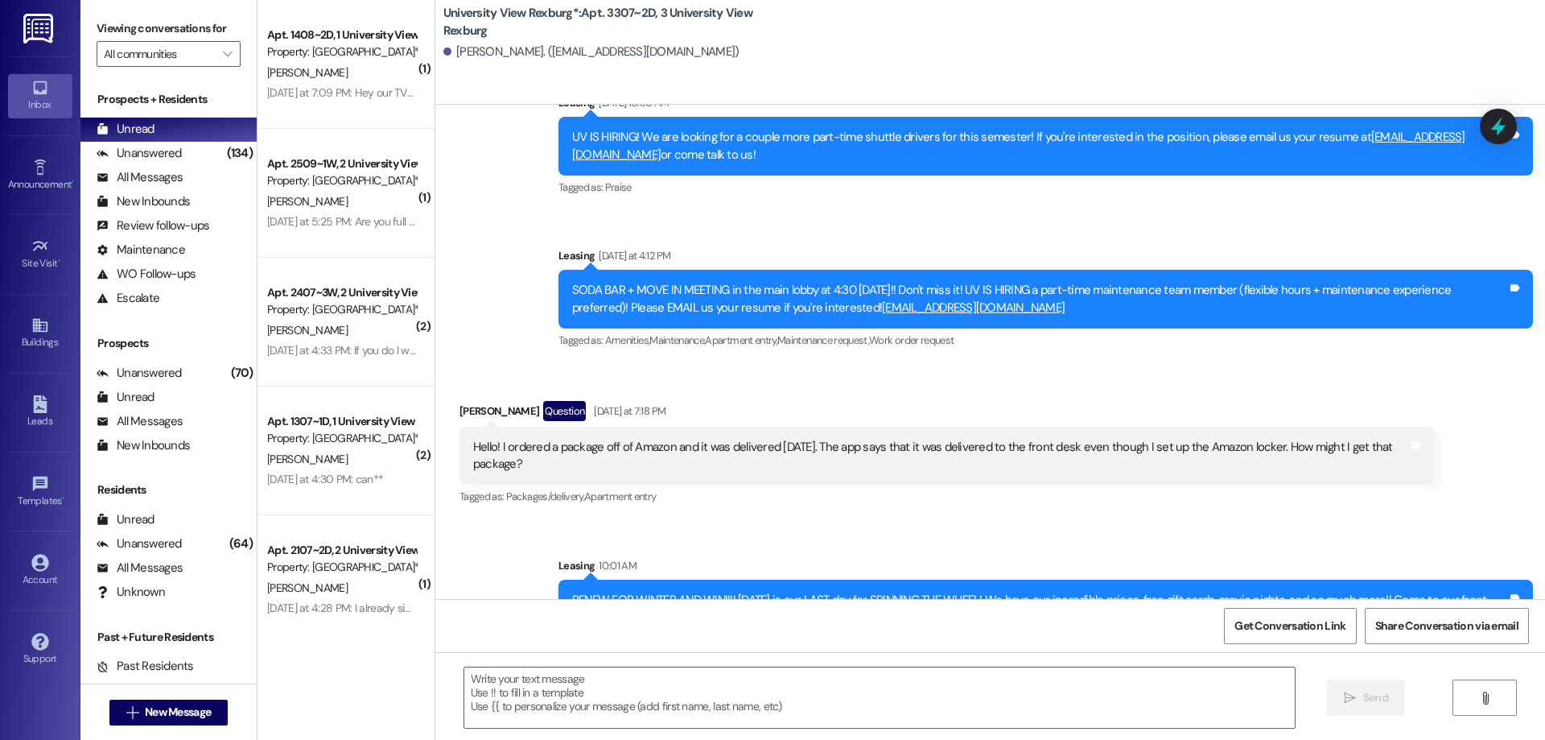
scroll to position [2573, 0]
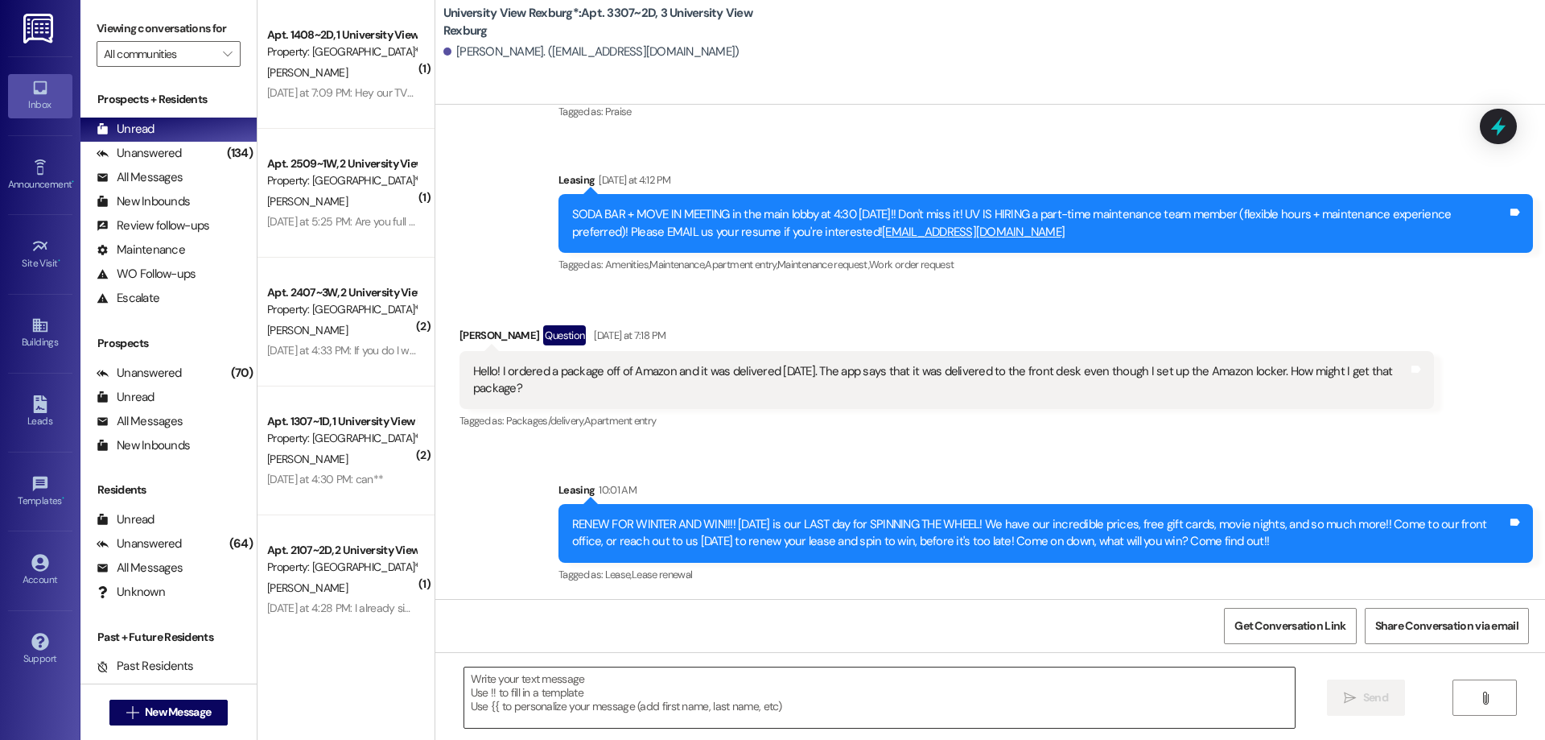
click at [538, 680] on textarea at bounding box center [879, 697] width 831 height 60
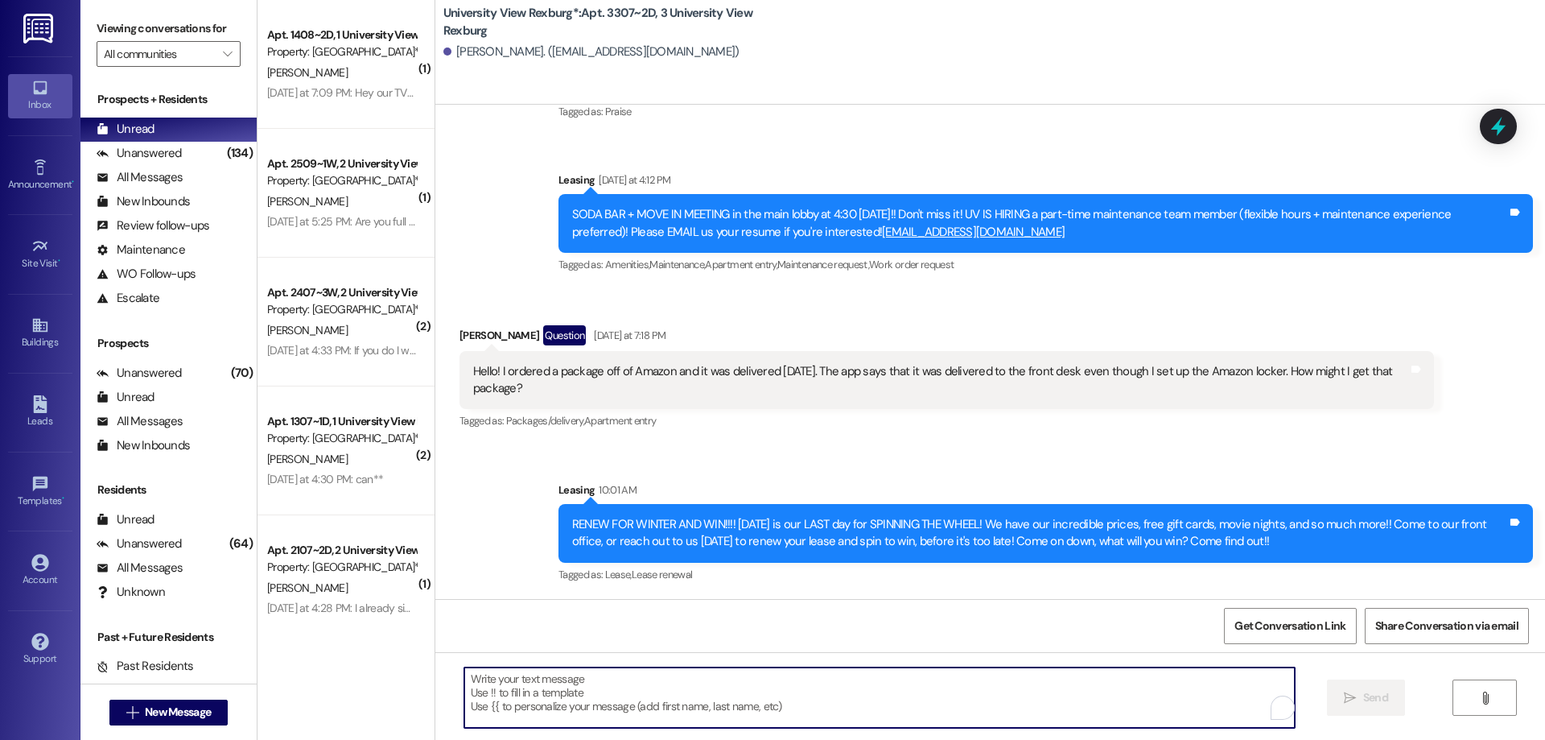
click at [506, 689] on textarea "To enrich screen reader interactions, please activate Accessibility in Grammarl…" at bounding box center [879, 697] width 831 height 60
paste textarea "You have a package at the front office! Please pick it up during office hours (…"
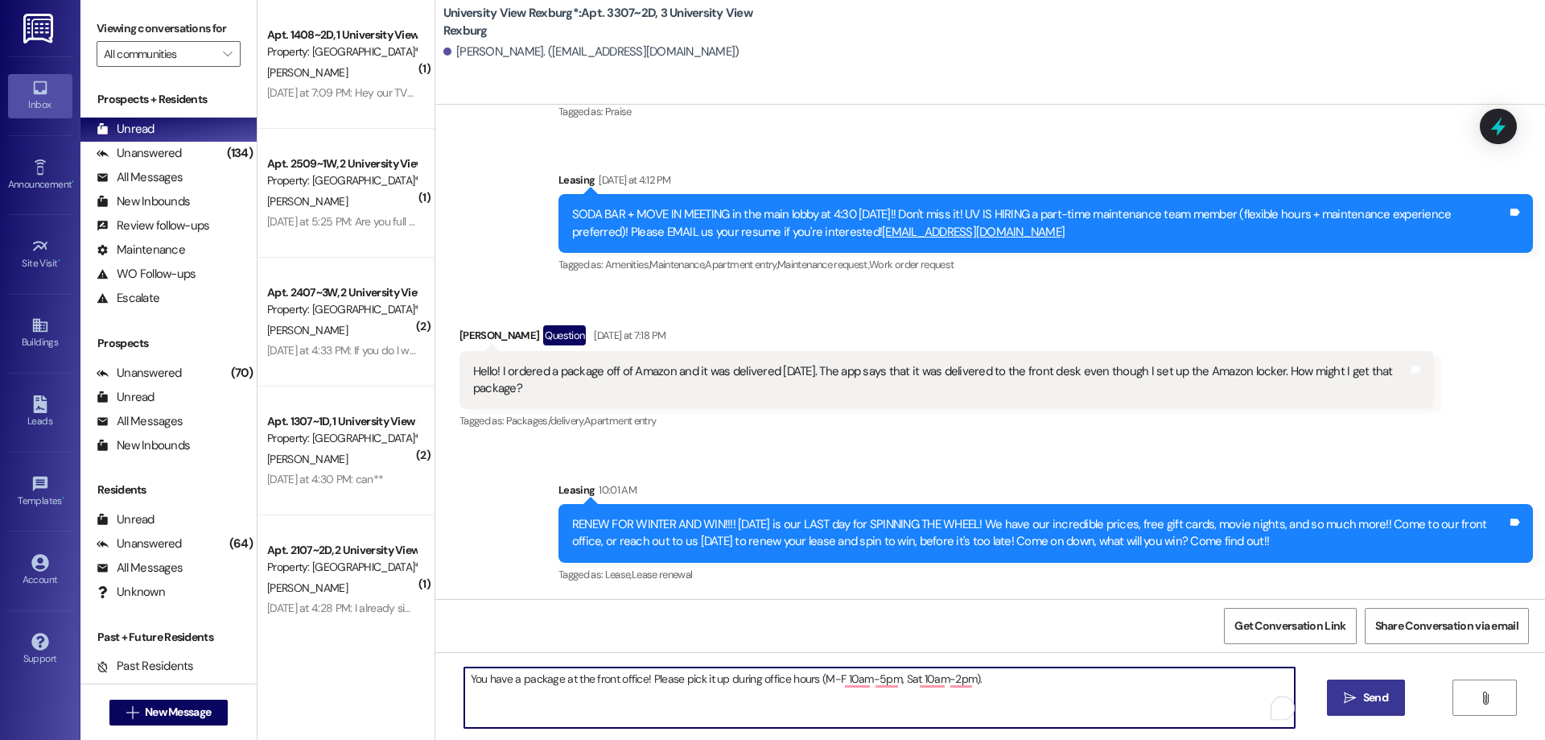
type textarea "You have a package at the front office! Please pick it up during office hours (…"
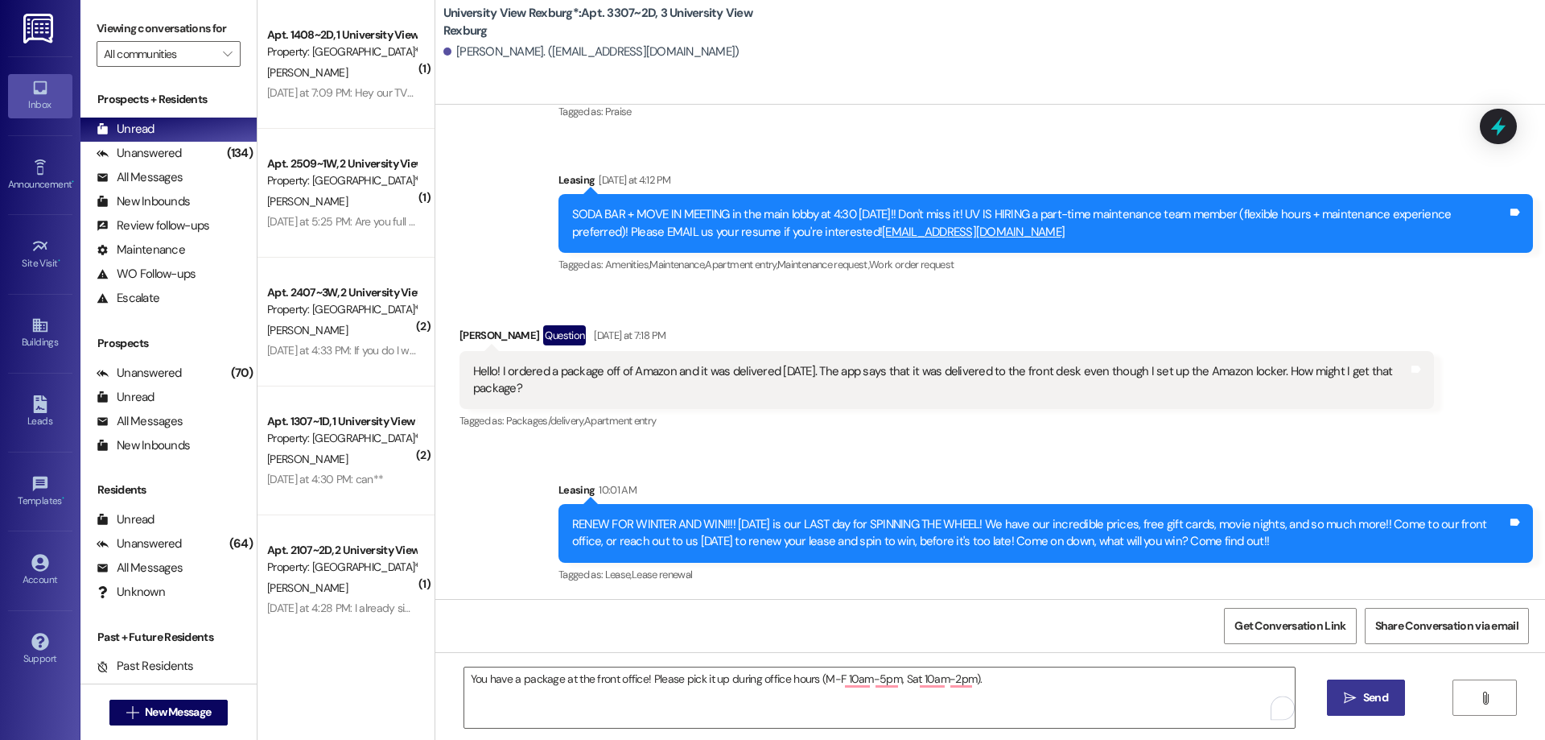
click at [1338, 692] on button " Send" at bounding box center [1366, 697] width 78 height 36
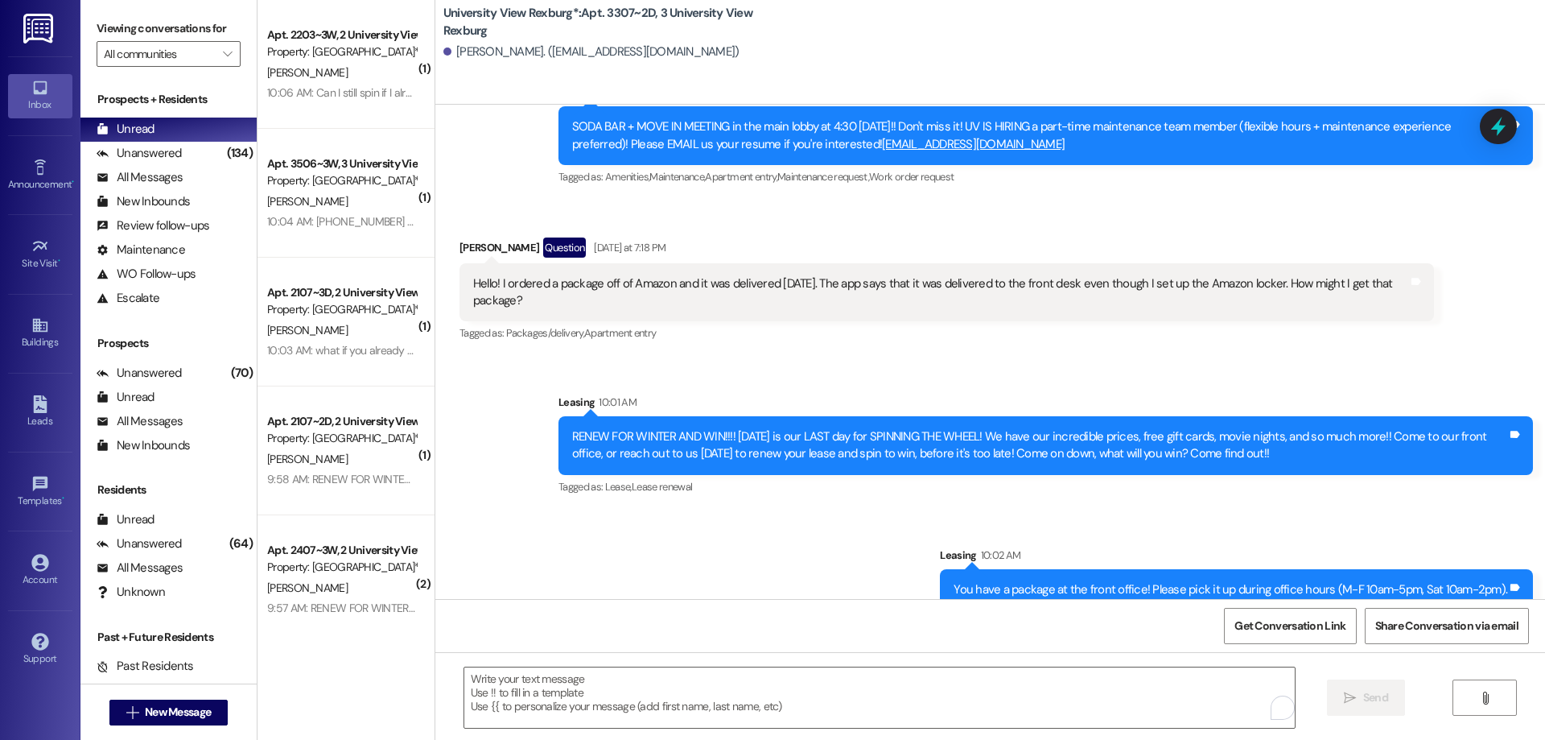
scroll to position [2685, 0]
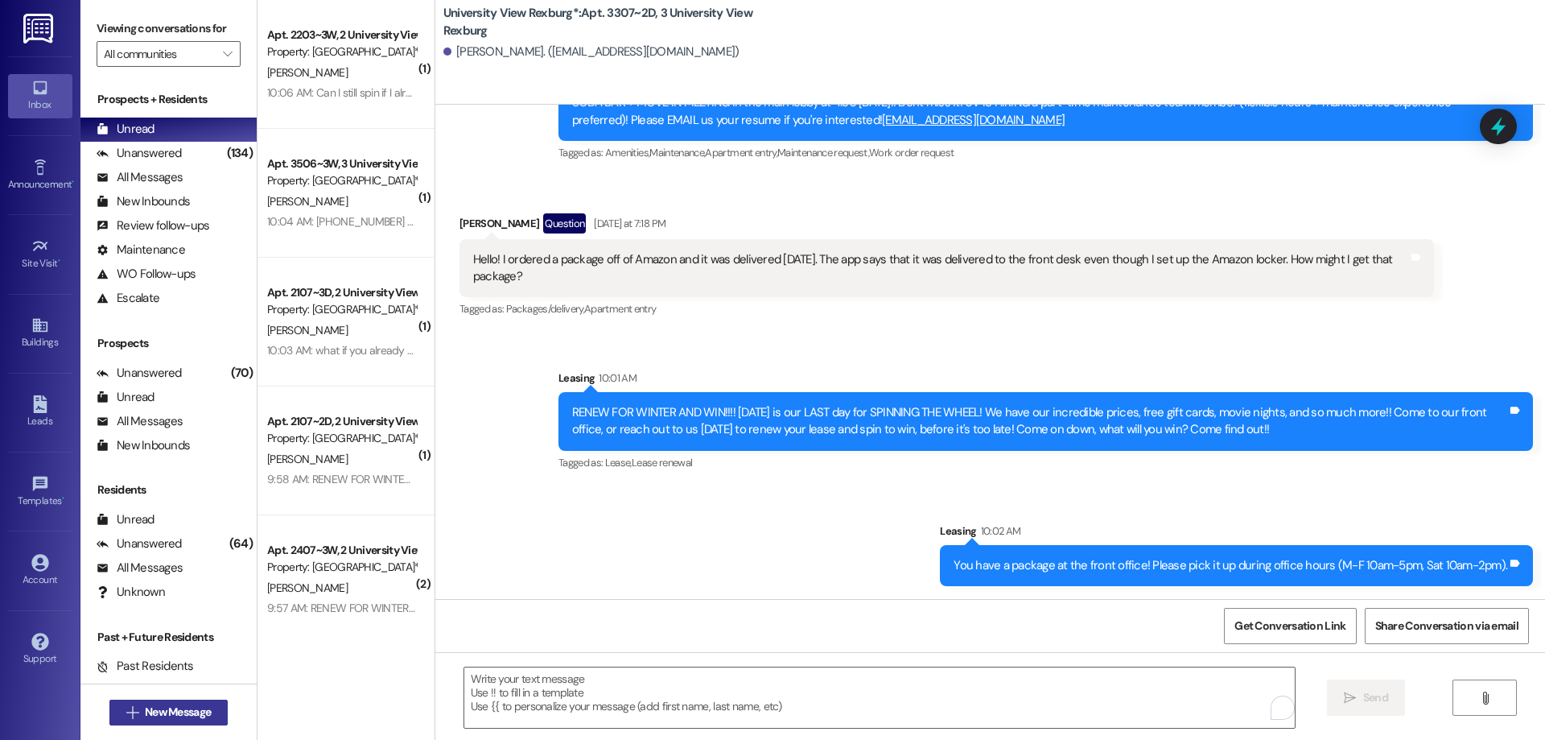
click at [165, 711] on span "New Message" at bounding box center [178, 711] width 66 height 17
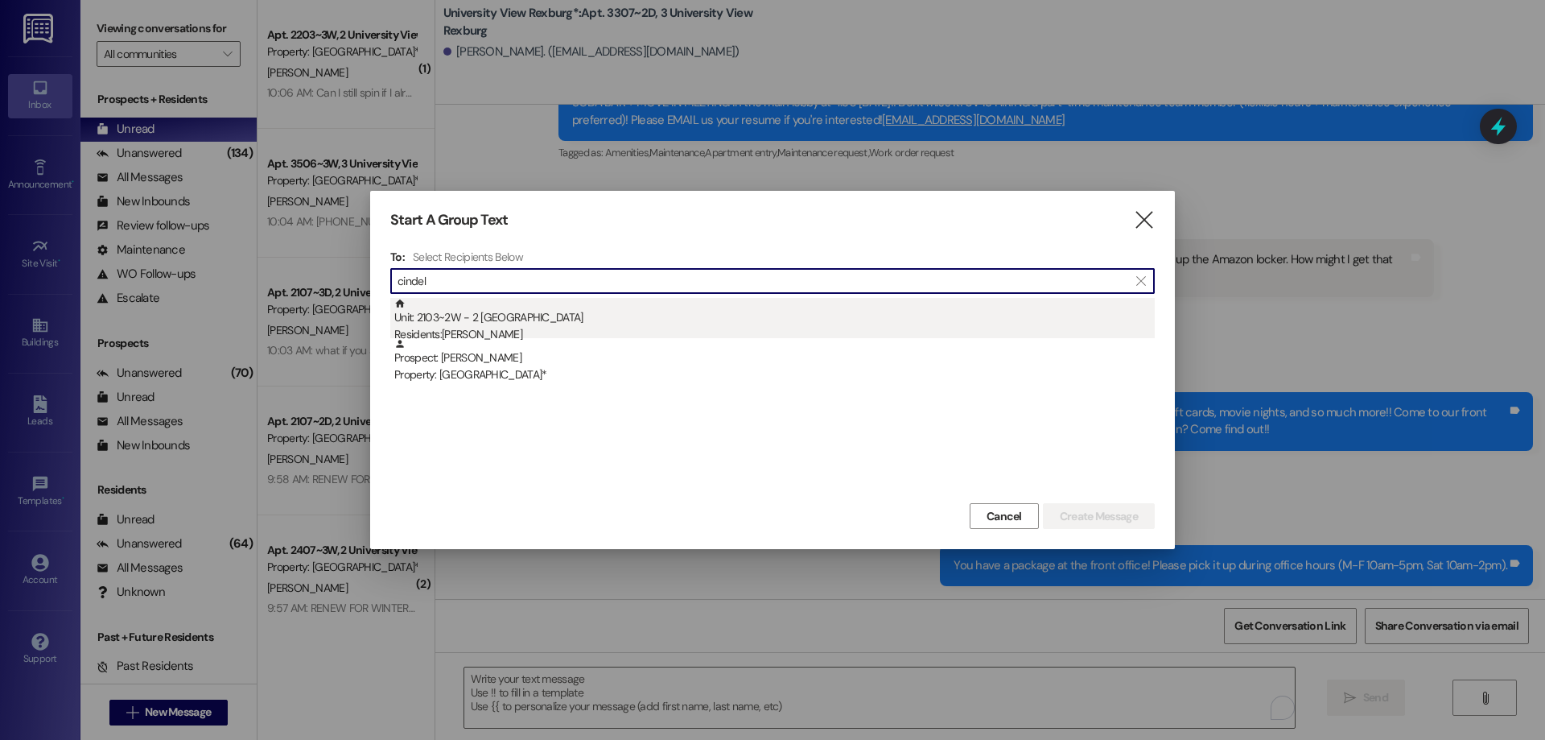
type input "cindel"
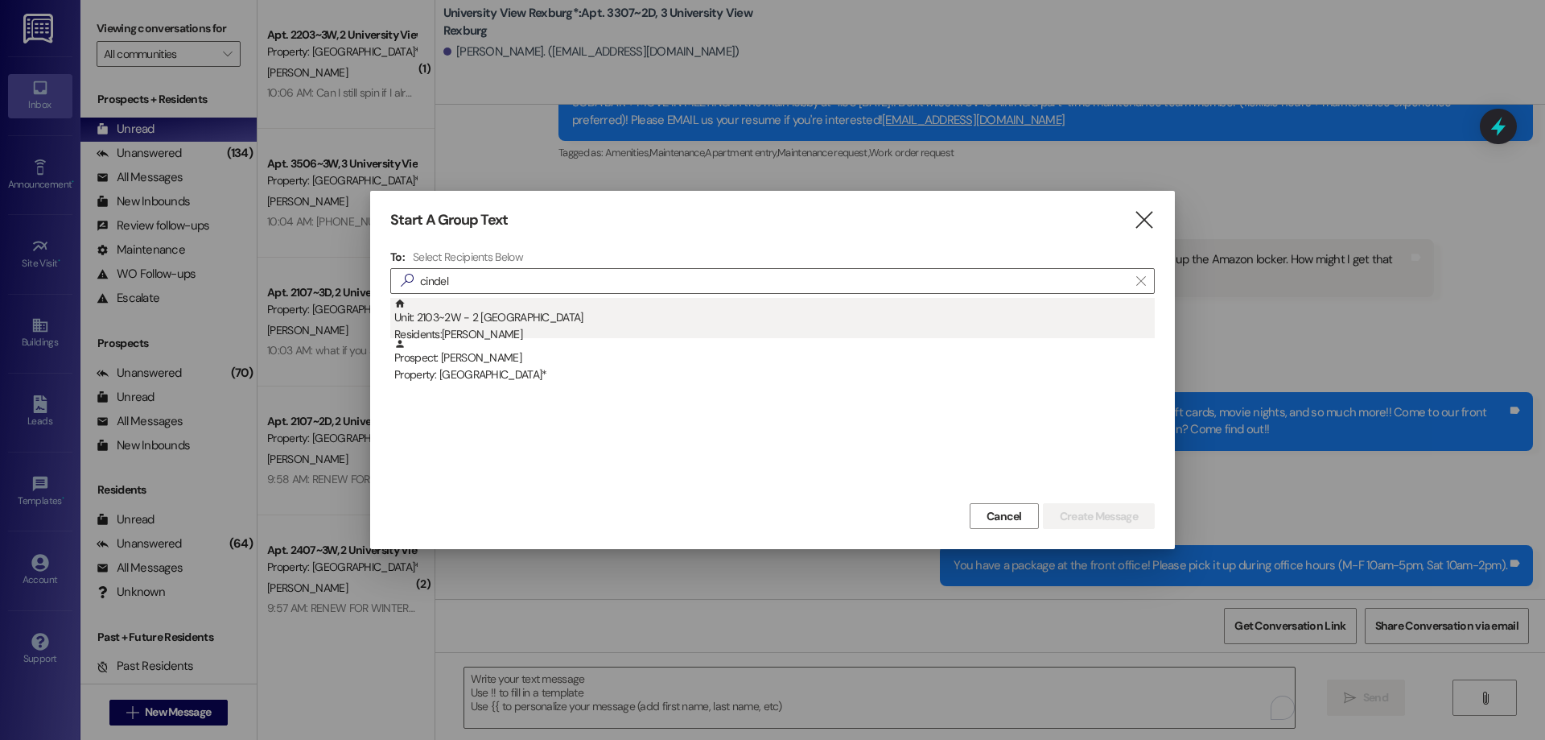
click at [470, 332] on div "Residents: Cindel Hansen" at bounding box center [774, 334] width 760 height 17
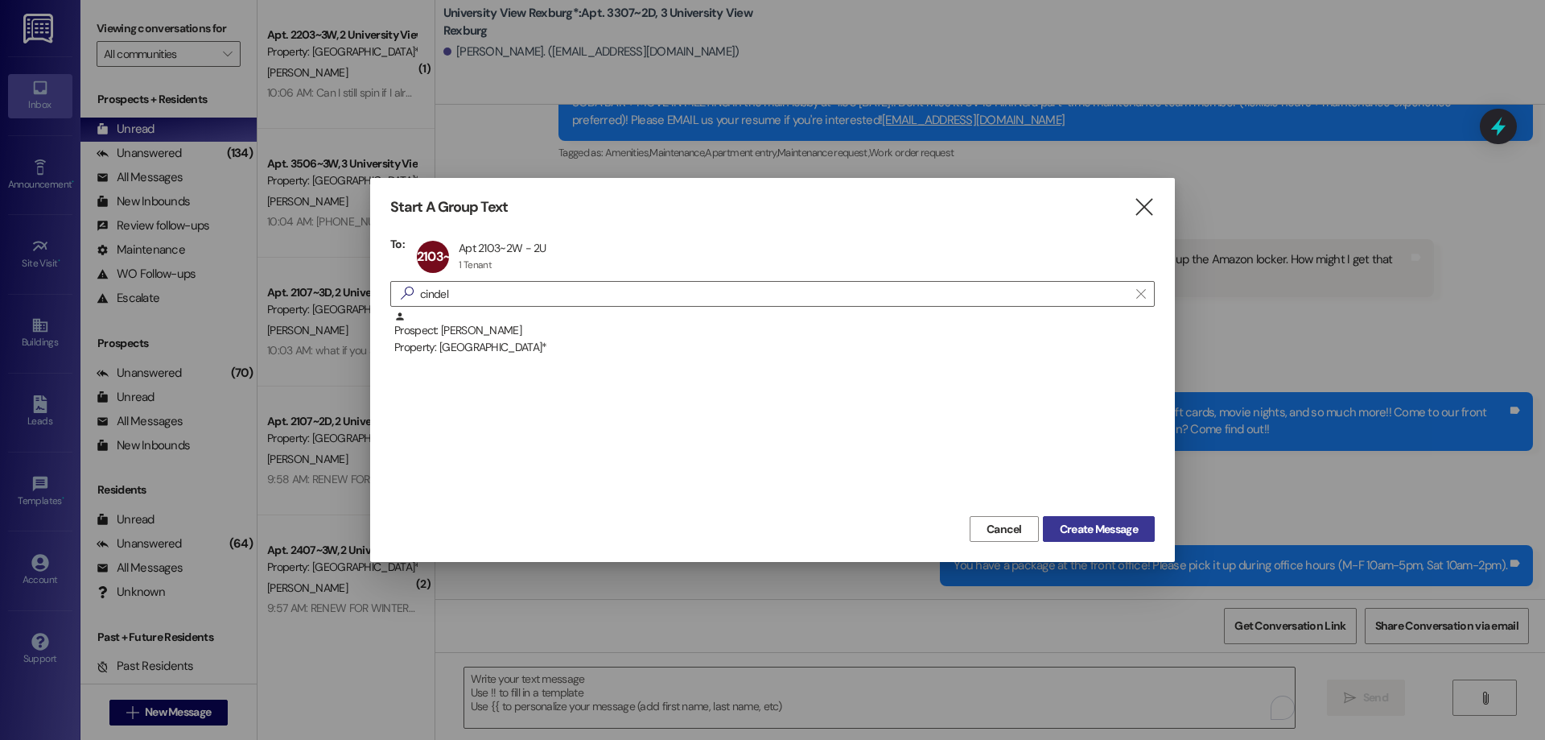
click at [1131, 531] on span "Create Message" at bounding box center [1099, 529] width 78 height 17
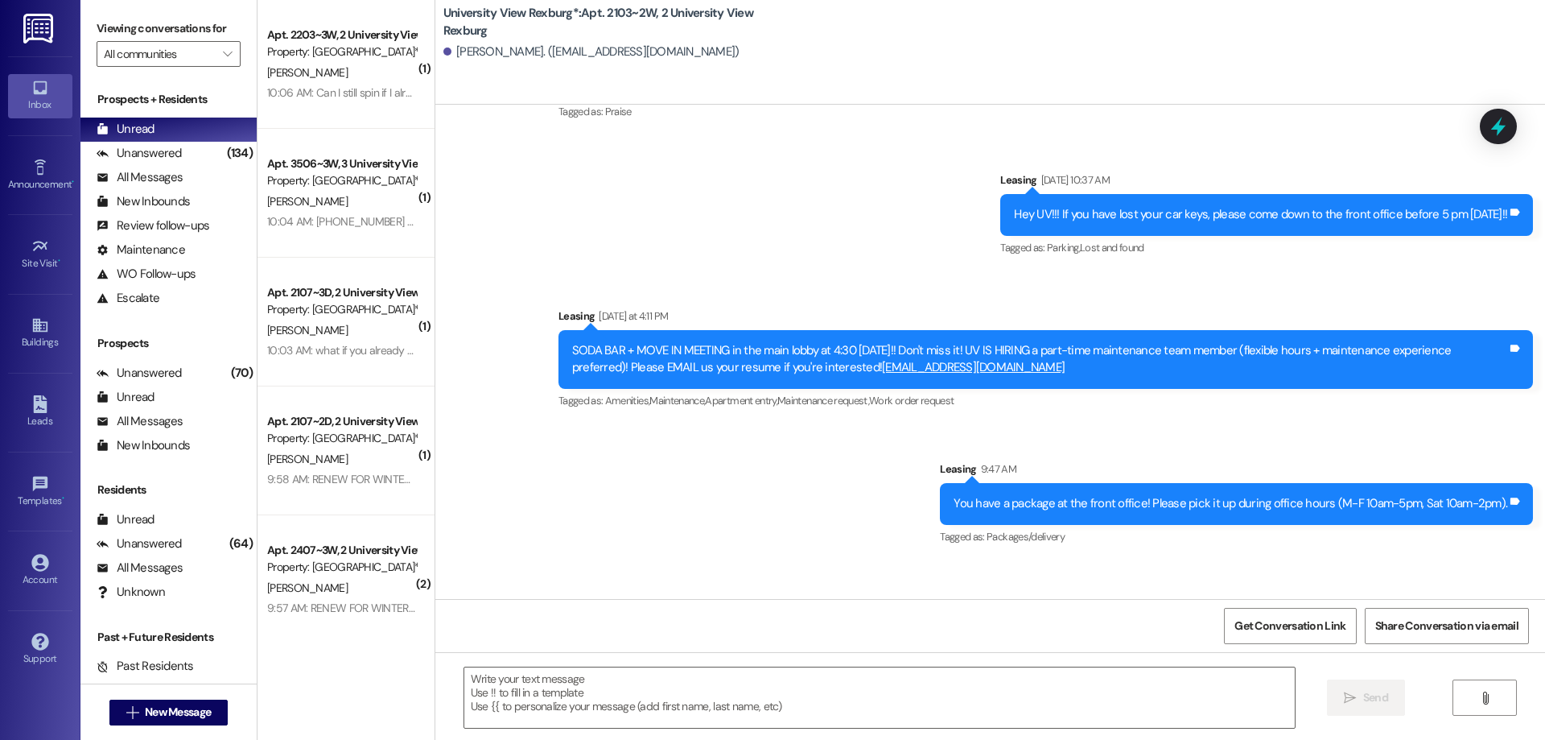
scroll to position [2644, 0]
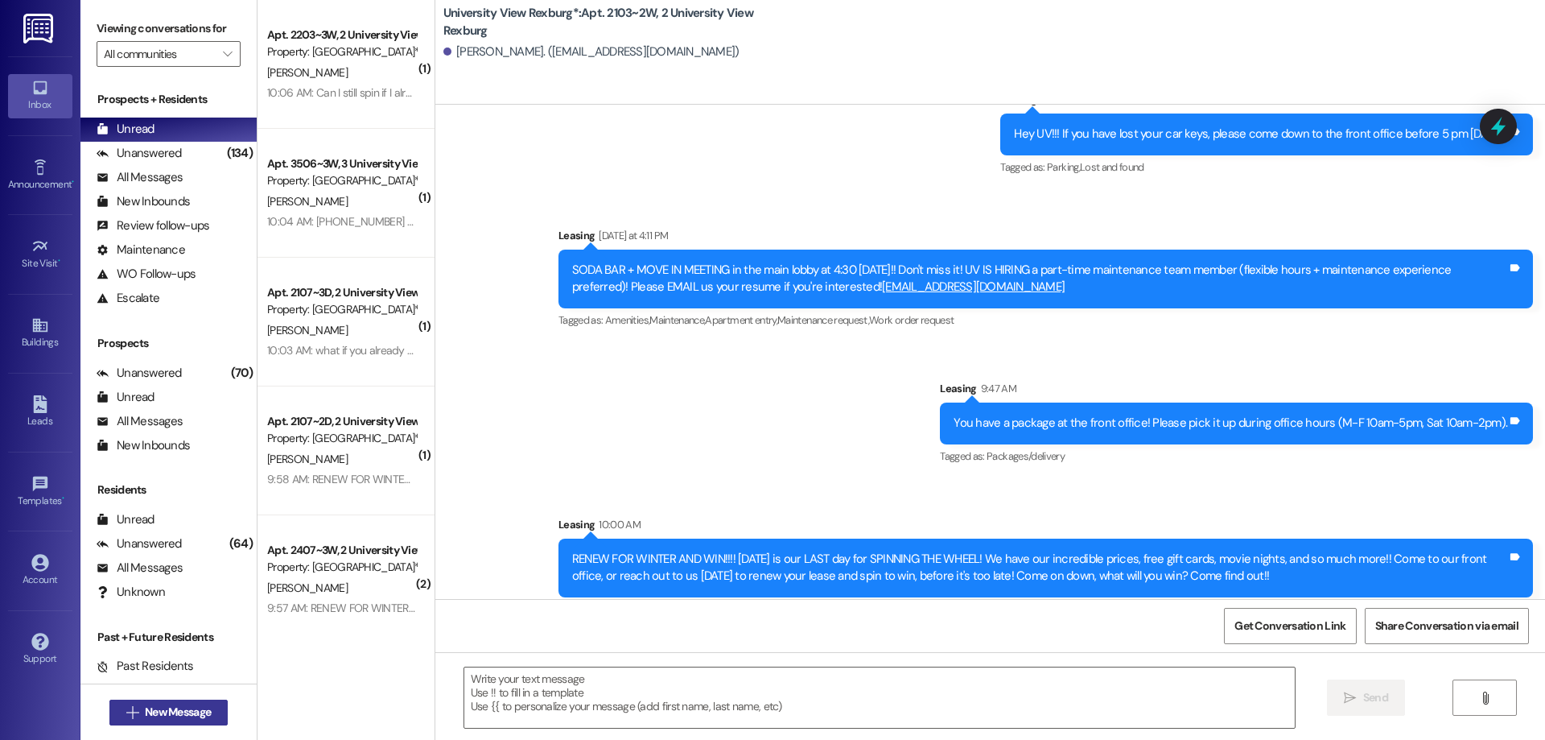
click at [169, 712] on span "New Message" at bounding box center [178, 711] width 66 height 17
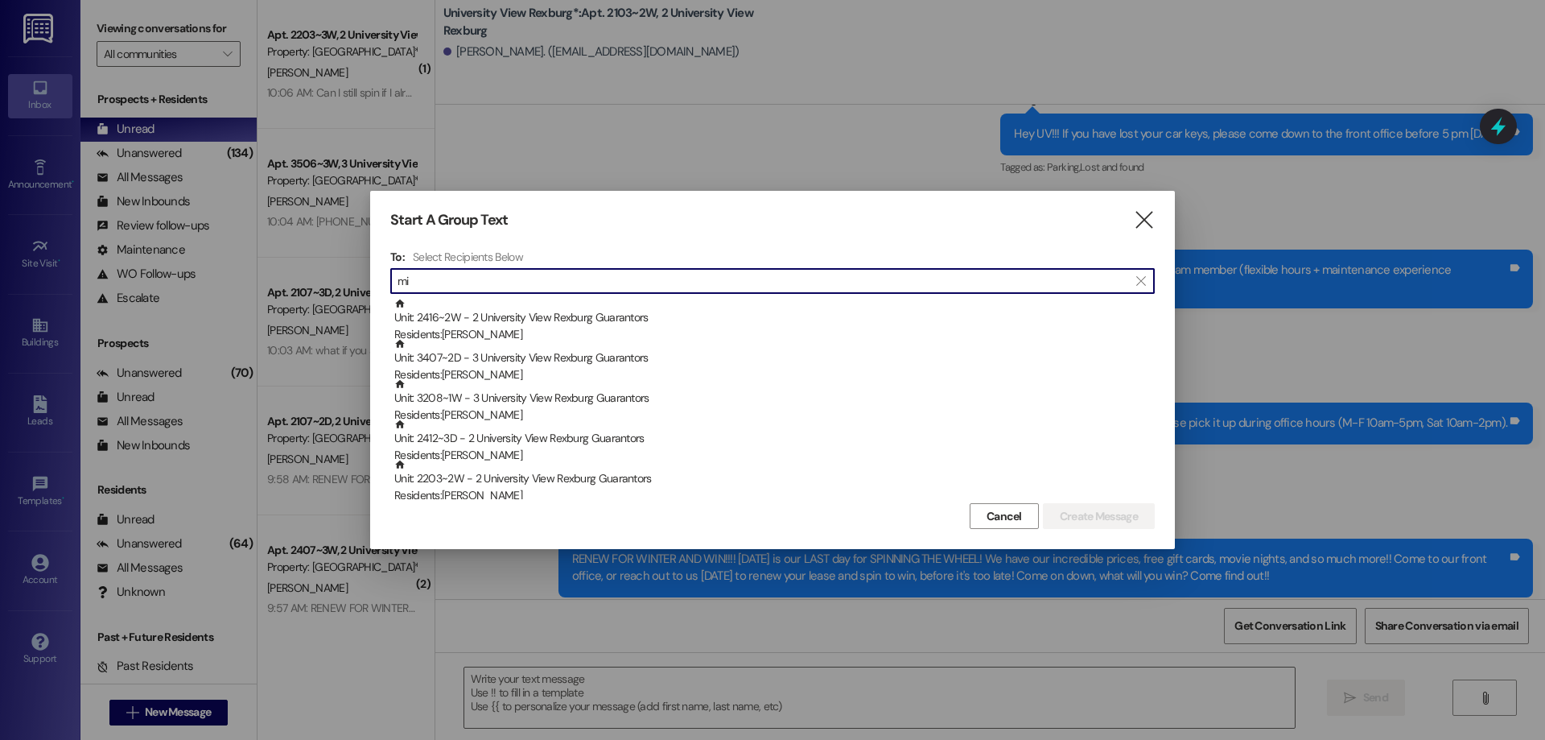
type input "m"
type input "b"
type input "m"
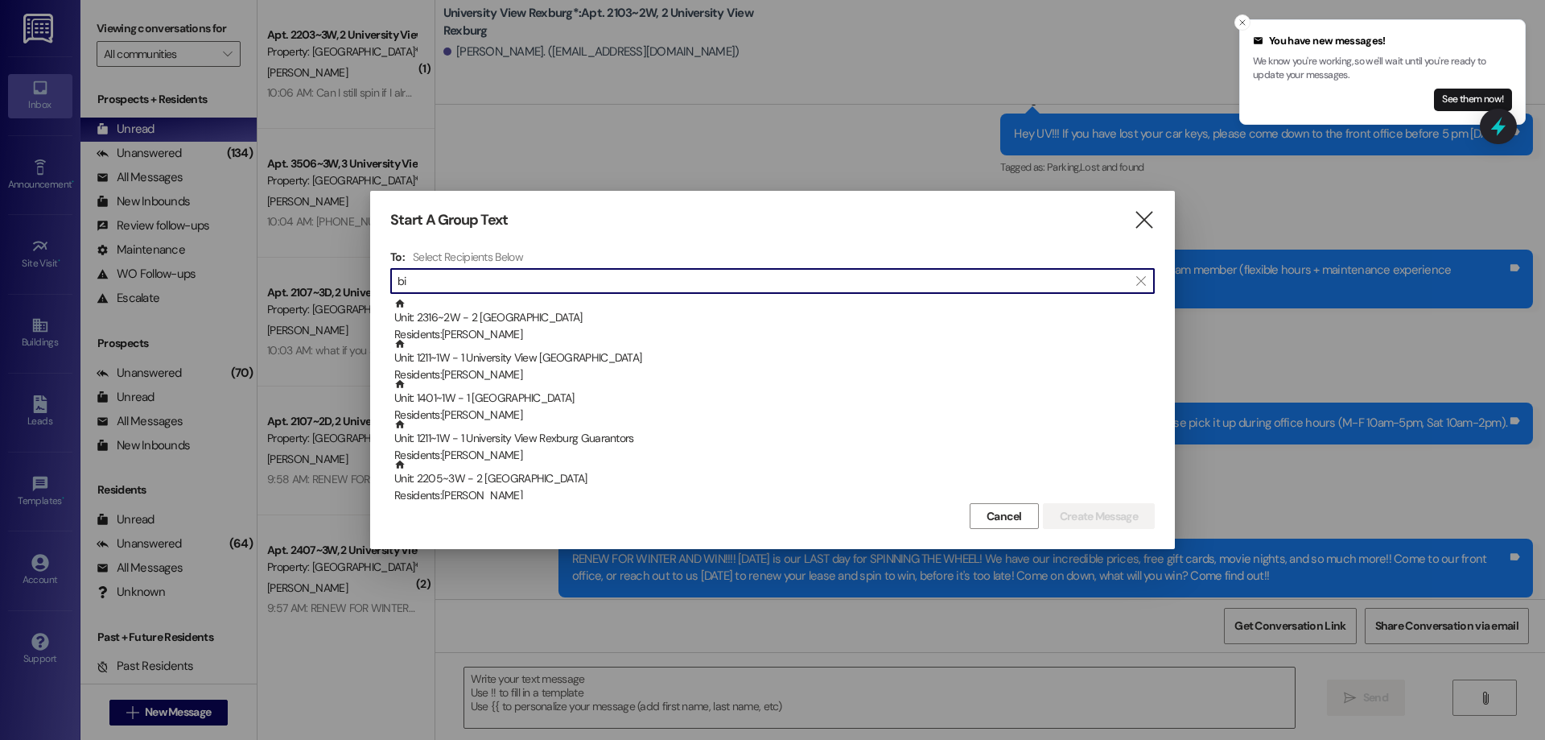
type input "b"
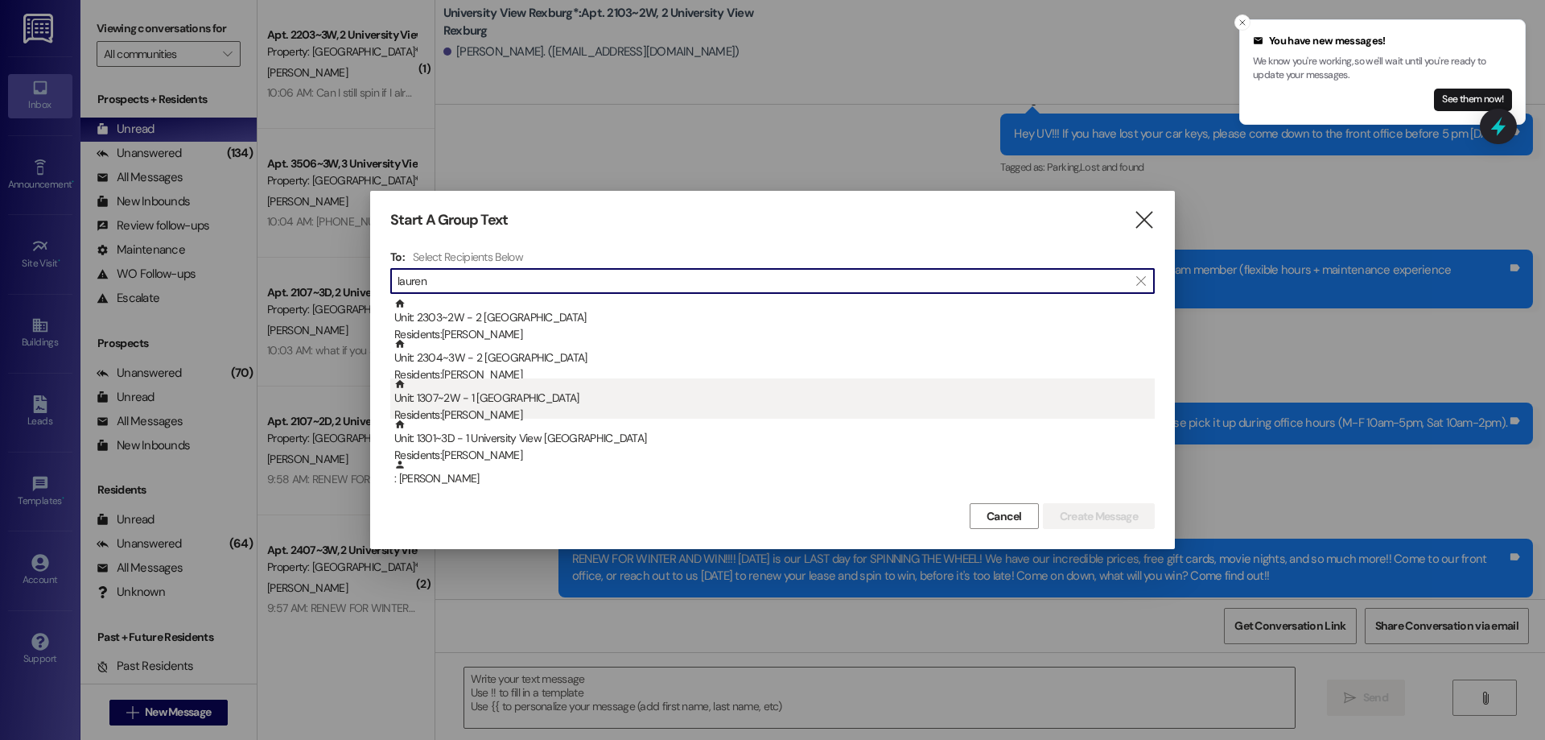
type input "lauren"
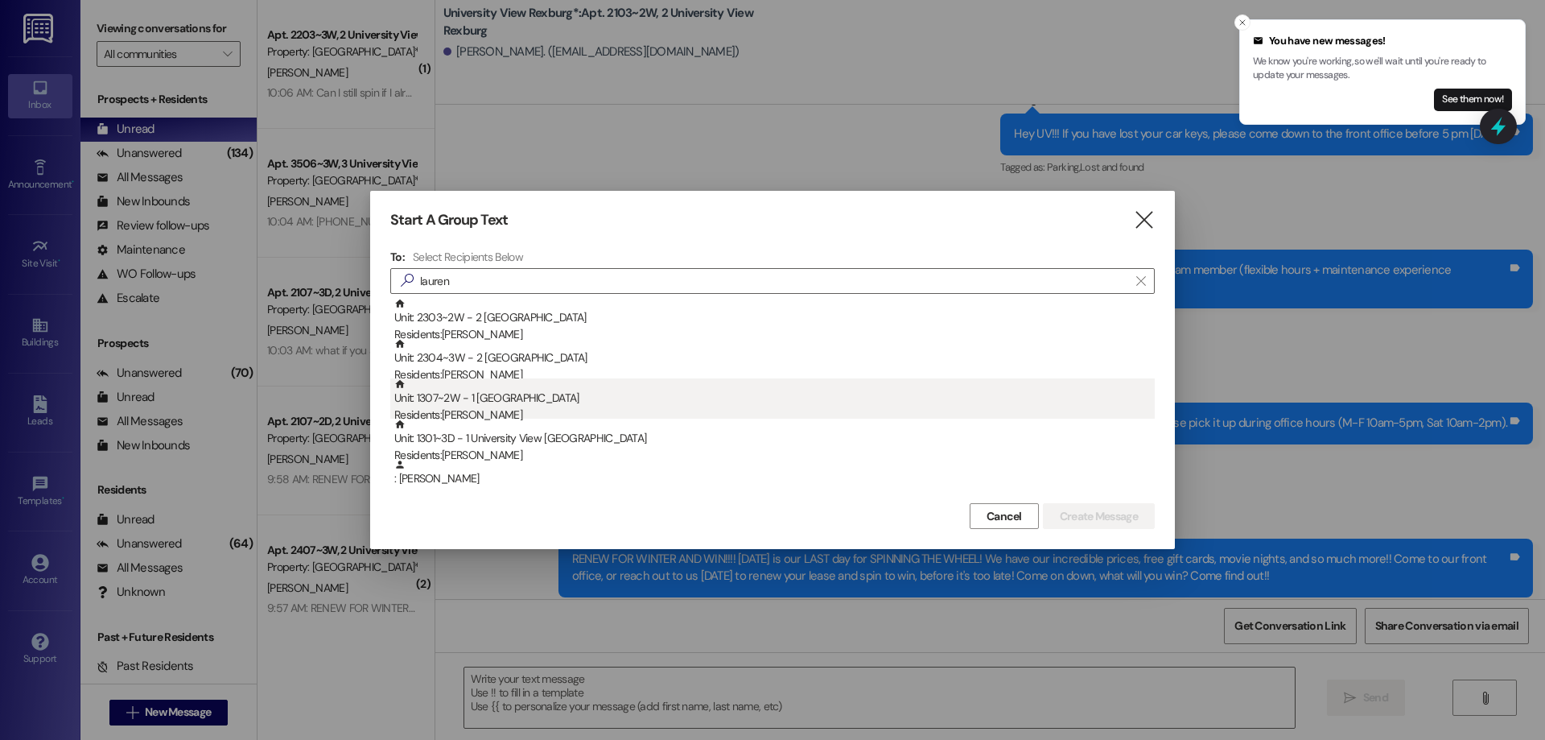
click at [522, 414] on div "Residents: Lauren Fraze" at bounding box center [774, 414] width 760 height 17
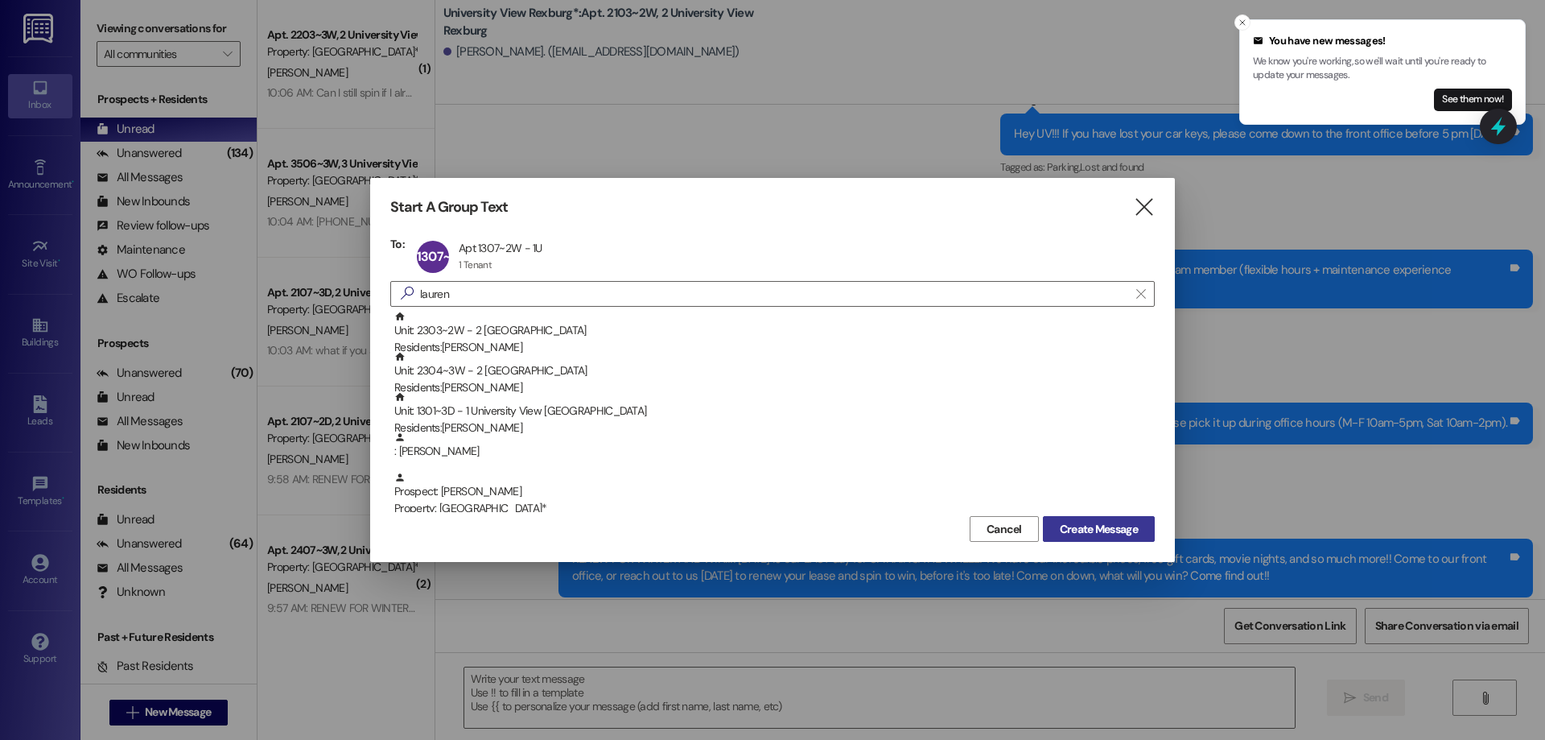
click at [1107, 542] on button "Create Message" at bounding box center [1099, 529] width 112 height 26
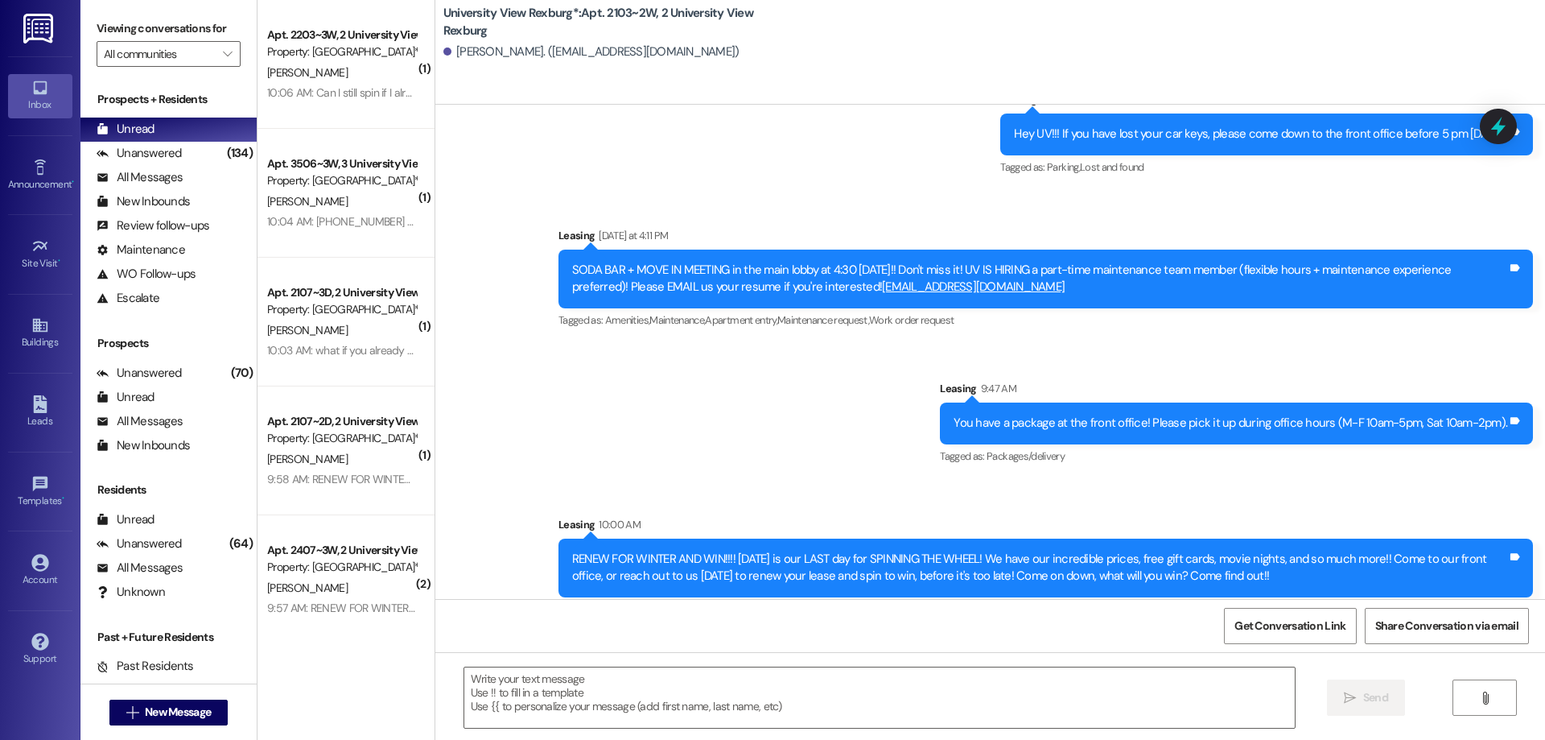
click at [1099, 550] on div "RENEW FOR WINTER AND WIN!!!! [DATE] is our LAST day for SPINNING THE WHEEL! We …" at bounding box center [1039, 567] width 935 height 35
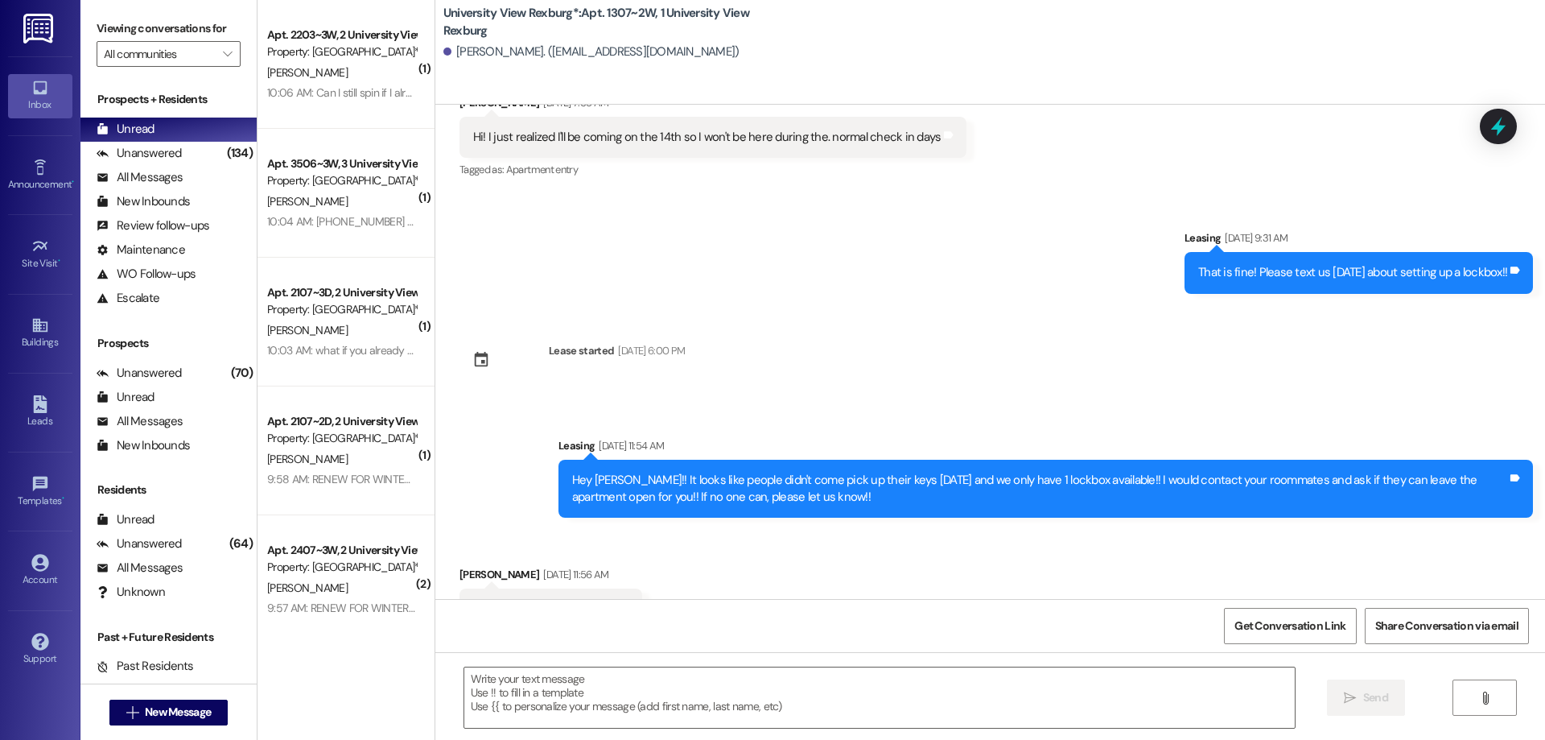
scroll to position [25190, 0]
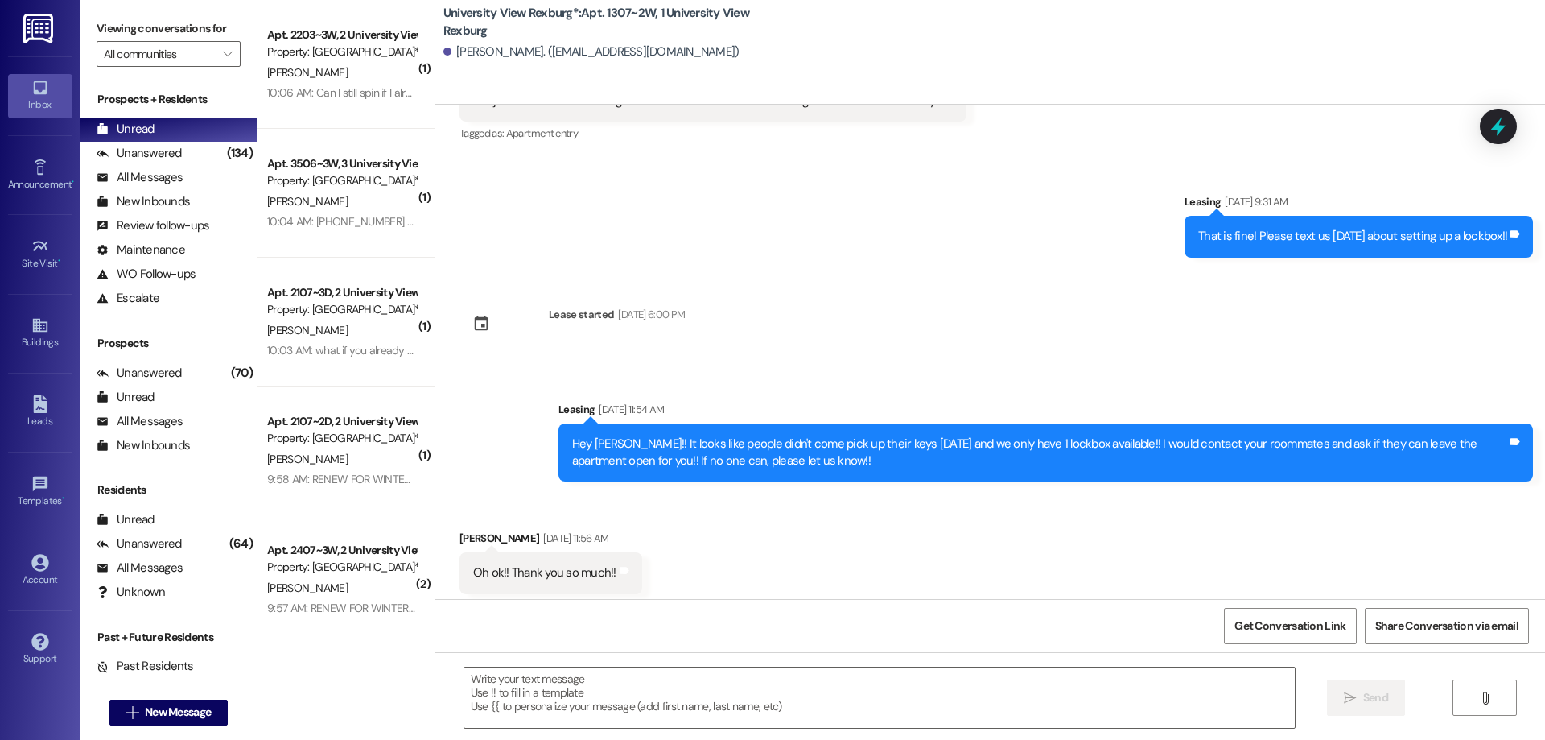
click at [1544, 588] on html "Inbox Go to Inbox Announcement • Send A Text Announcement Site Visit • Go to Si…" at bounding box center [772, 370] width 1545 height 740
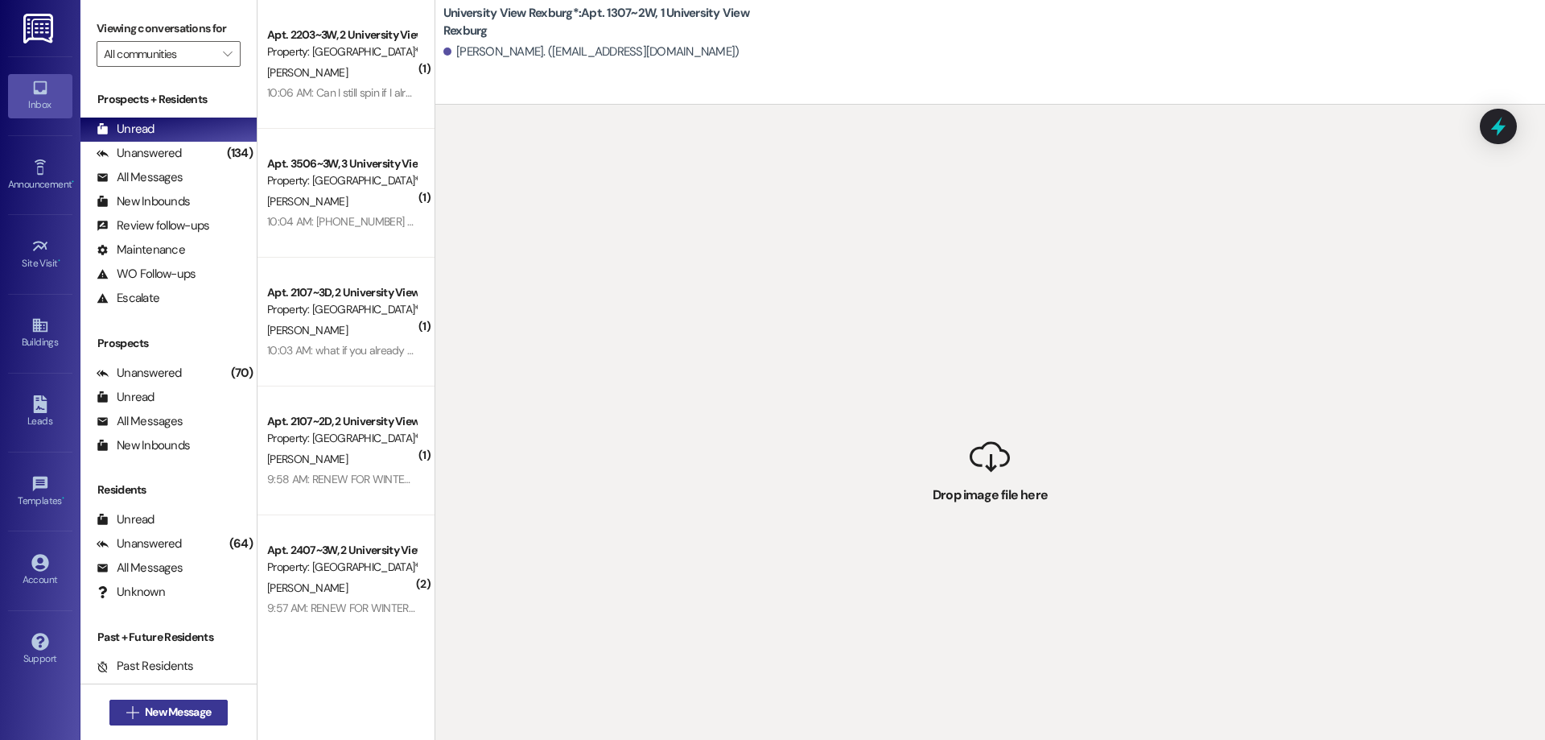
click at [192, 715] on span "New Message" at bounding box center [178, 711] width 66 height 17
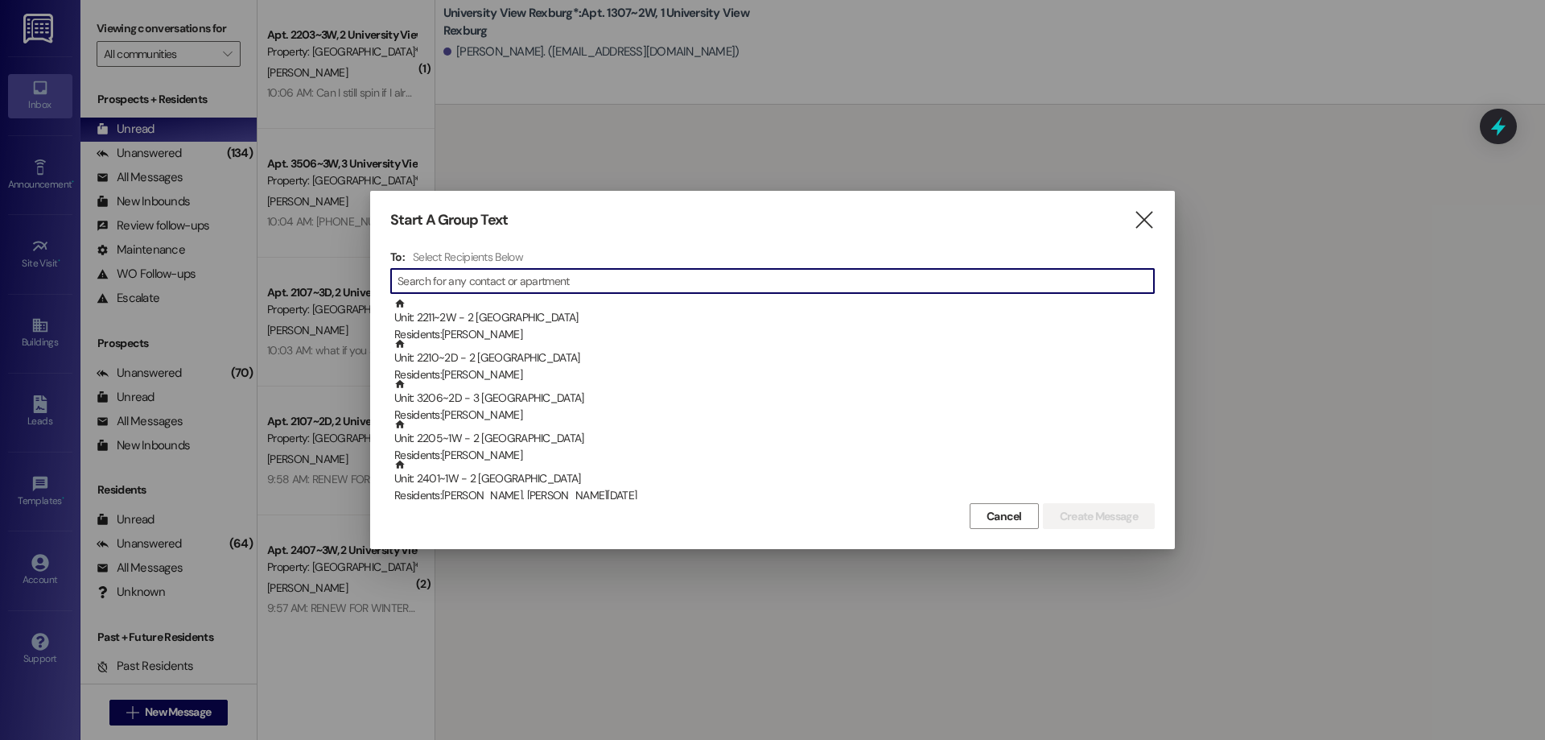
click at [481, 275] on input at bounding box center [776, 281] width 756 height 23
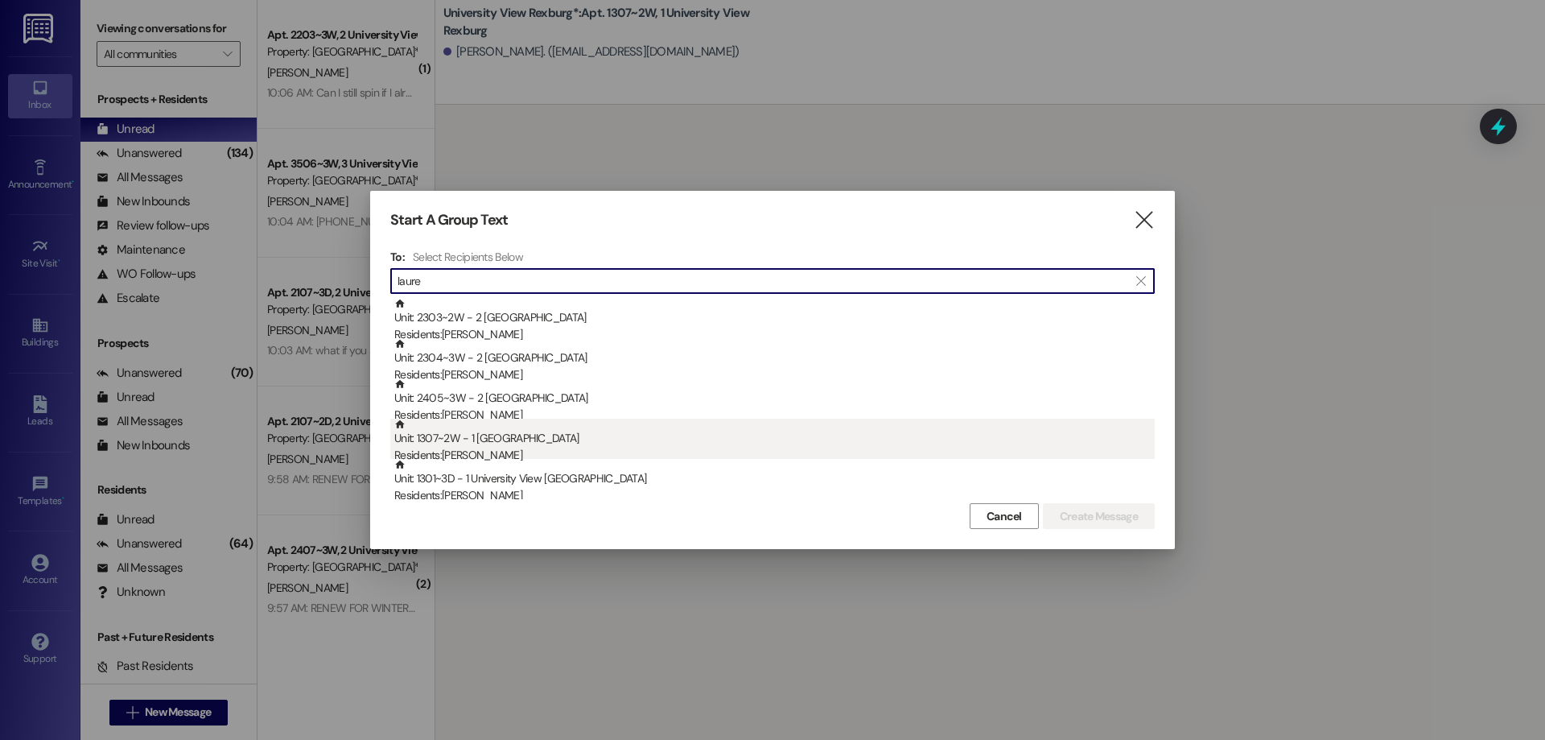
type input "laure"
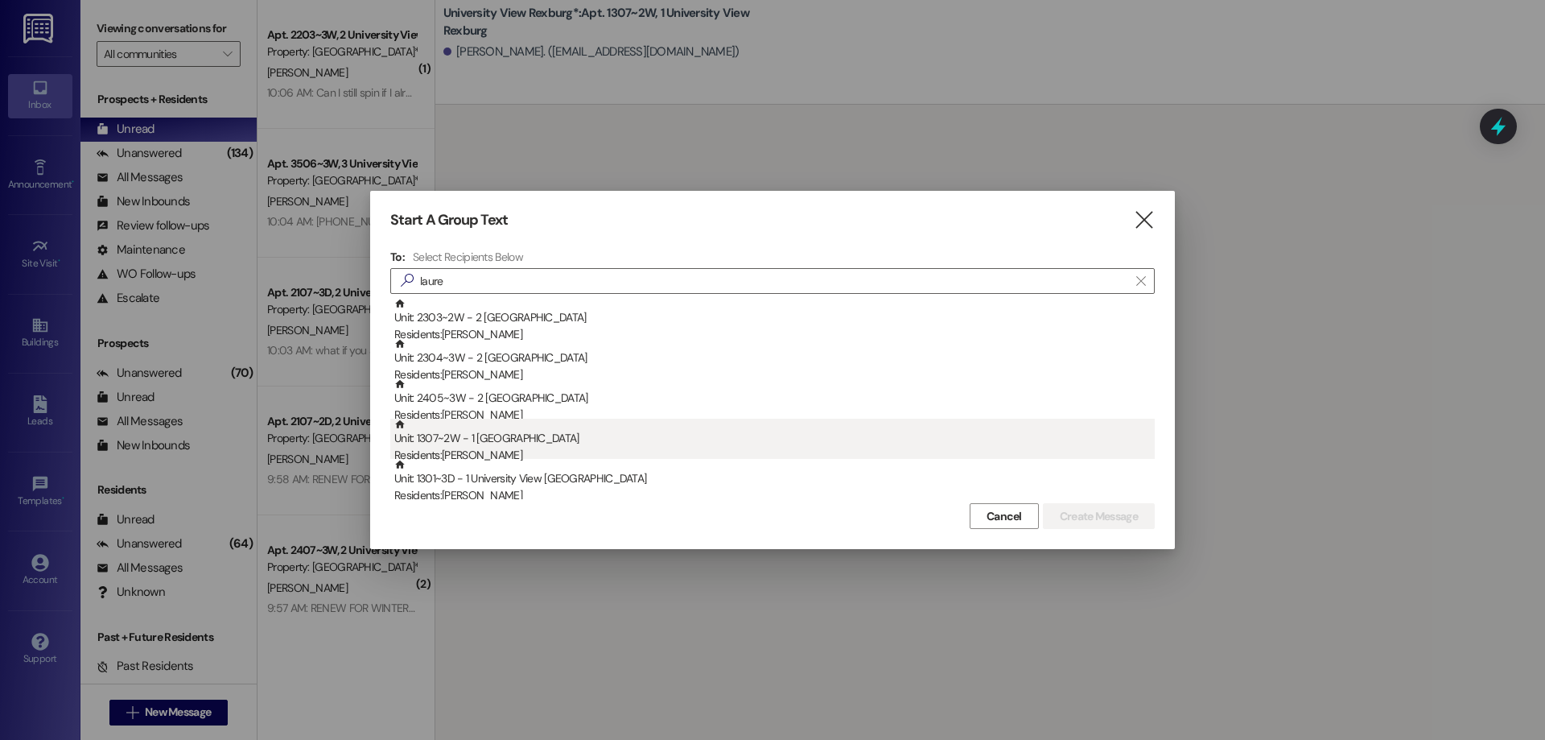
click at [511, 450] on div "Residents: Lauren Fraze" at bounding box center [774, 455] width 760 height 17
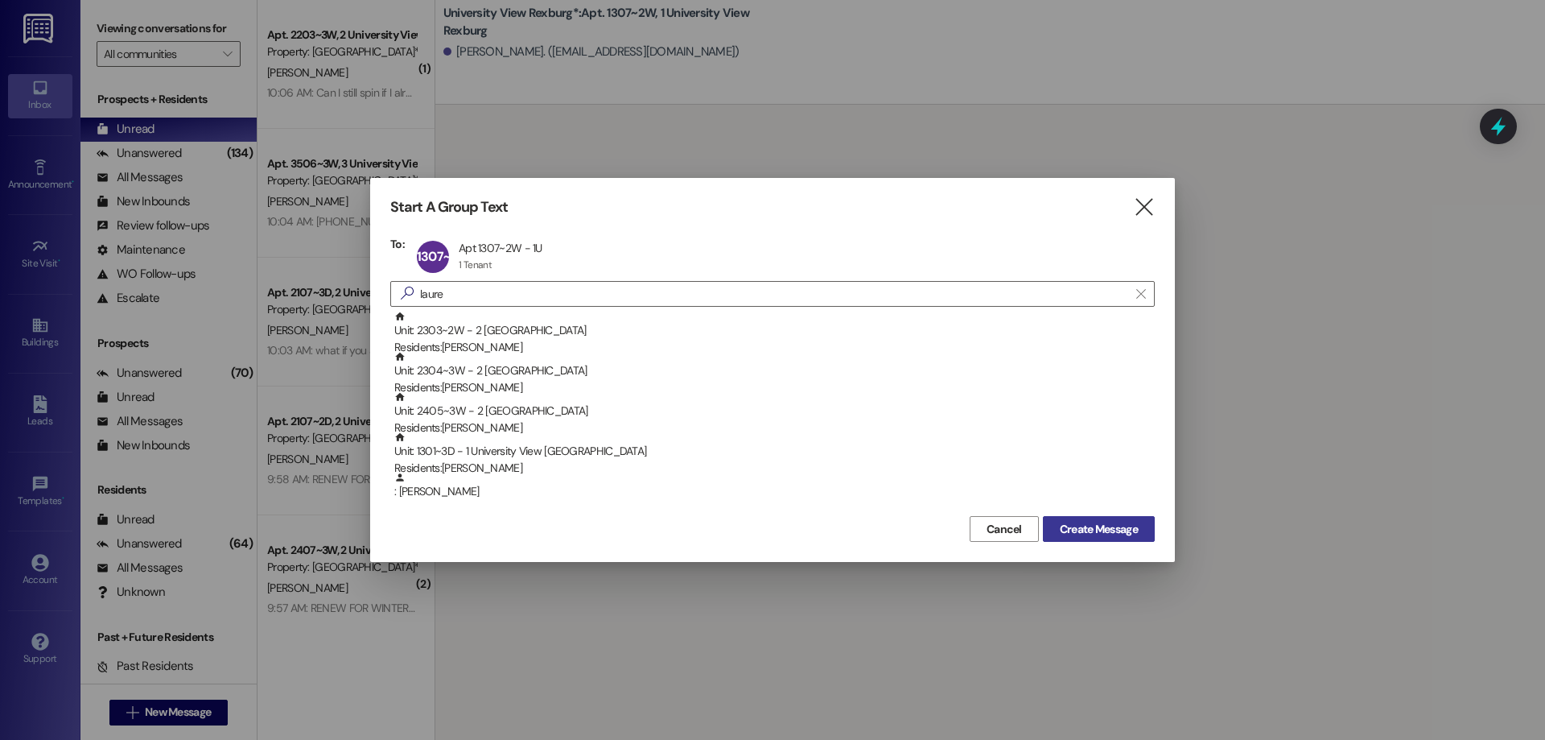
click at [1119, 530] on span "Create Message" at bounding box center [1099, 529] width 78 height 17
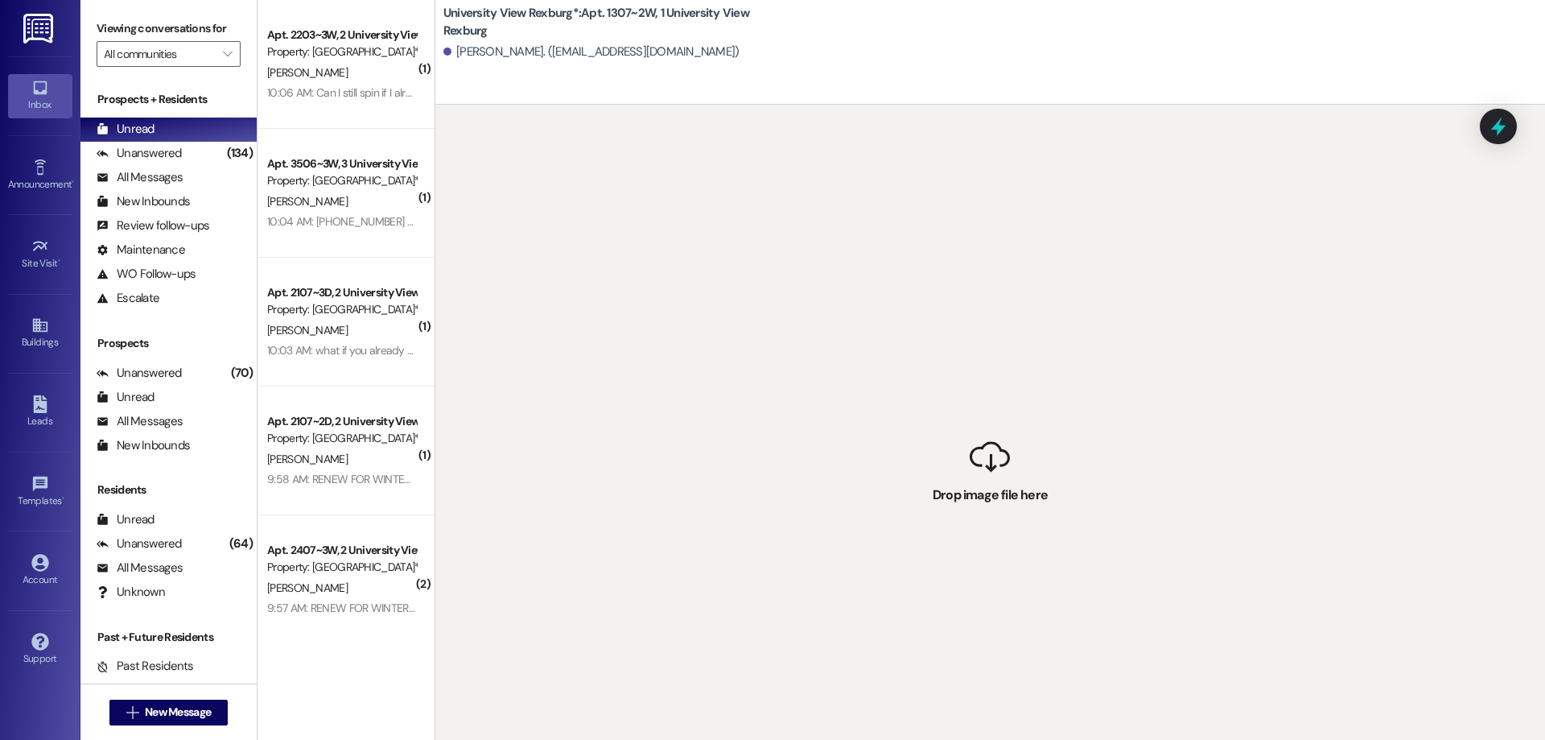
drag, startPoint x: 876, startPoint y: 342, endPoint x: 748, endPoint y: 115, distance: 260.5
click at [748, 115] on div " Drop image file here" at bounding box center [990, 475] width 1110 height 740
click at [1005, 493] on div " Drop image file here" at bounding box center [990, 475] width 1110 height 740
click at [988, 472] on div " Drop image file here" at bounding box center [990, 475] width 1110 height 740
click at [986, 464] on div " Drop image file here" at bounding box center [990, 475] width 1110 height 740
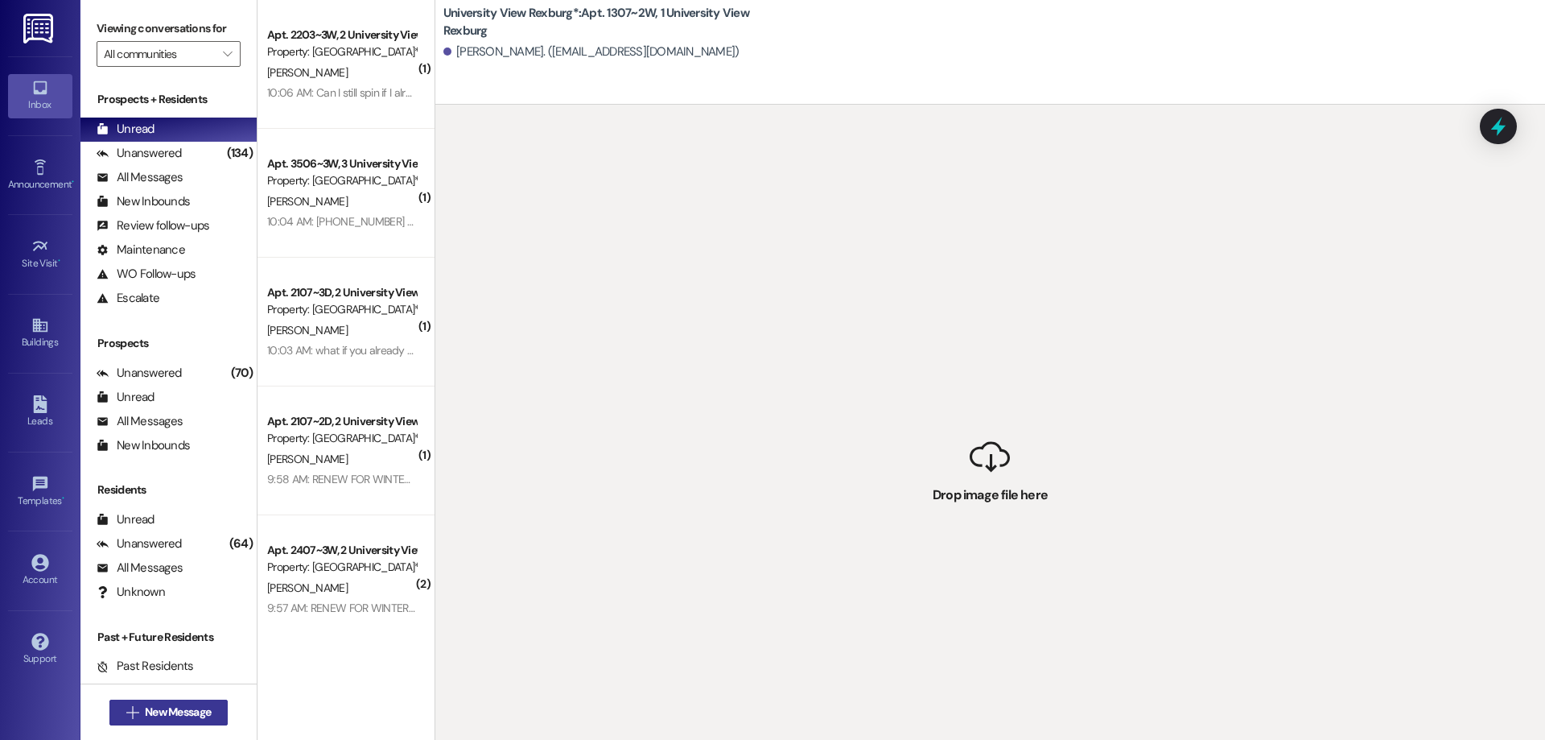
click at [171, 711] on span "New Message" at bounding box center [178, 711] width 66 height 17
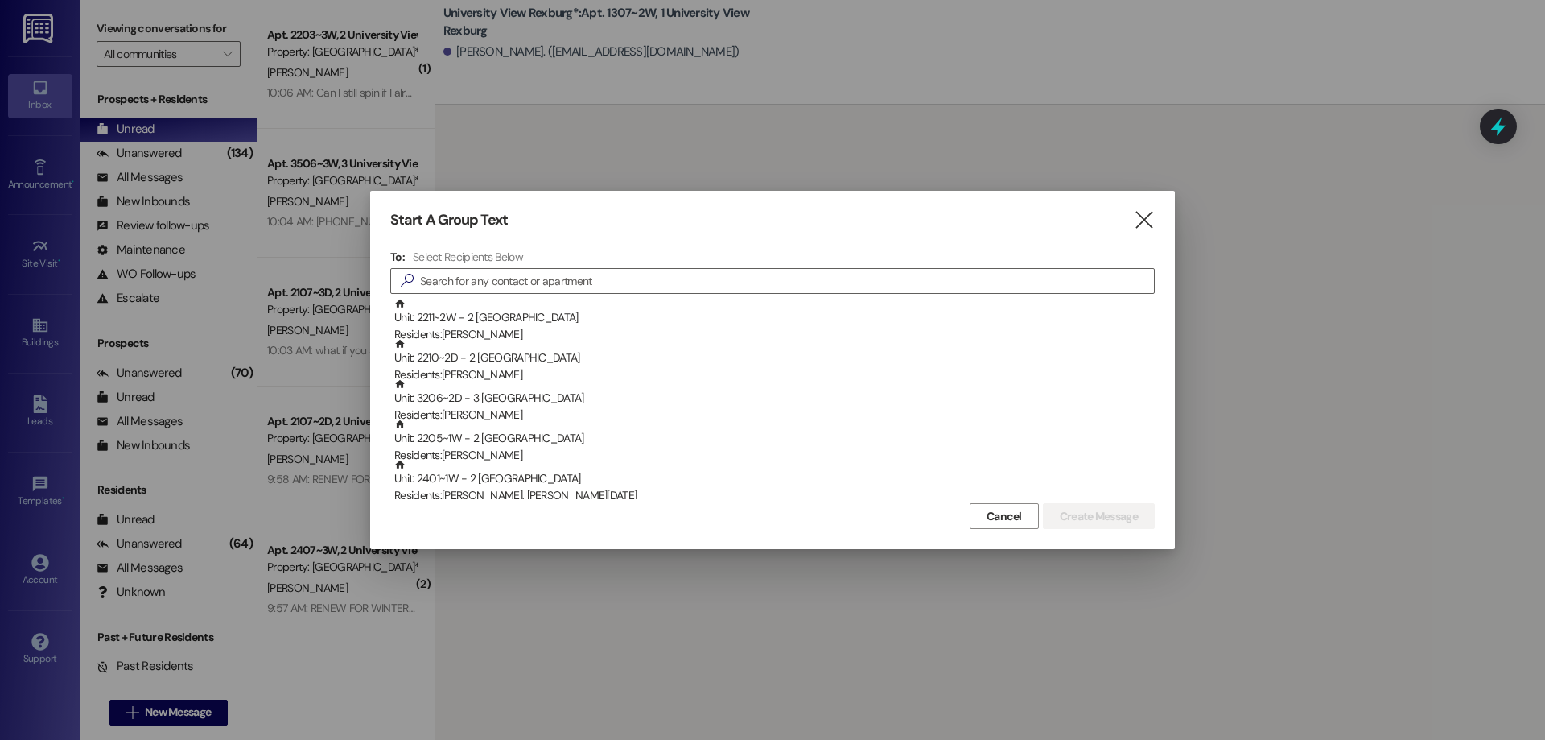
click at [747, 99] on div at bounding box center [772, 370] width 1545 height 740
click at [1150, 222] on icon "" at bounding box center [1144, 220] width 22 height 17
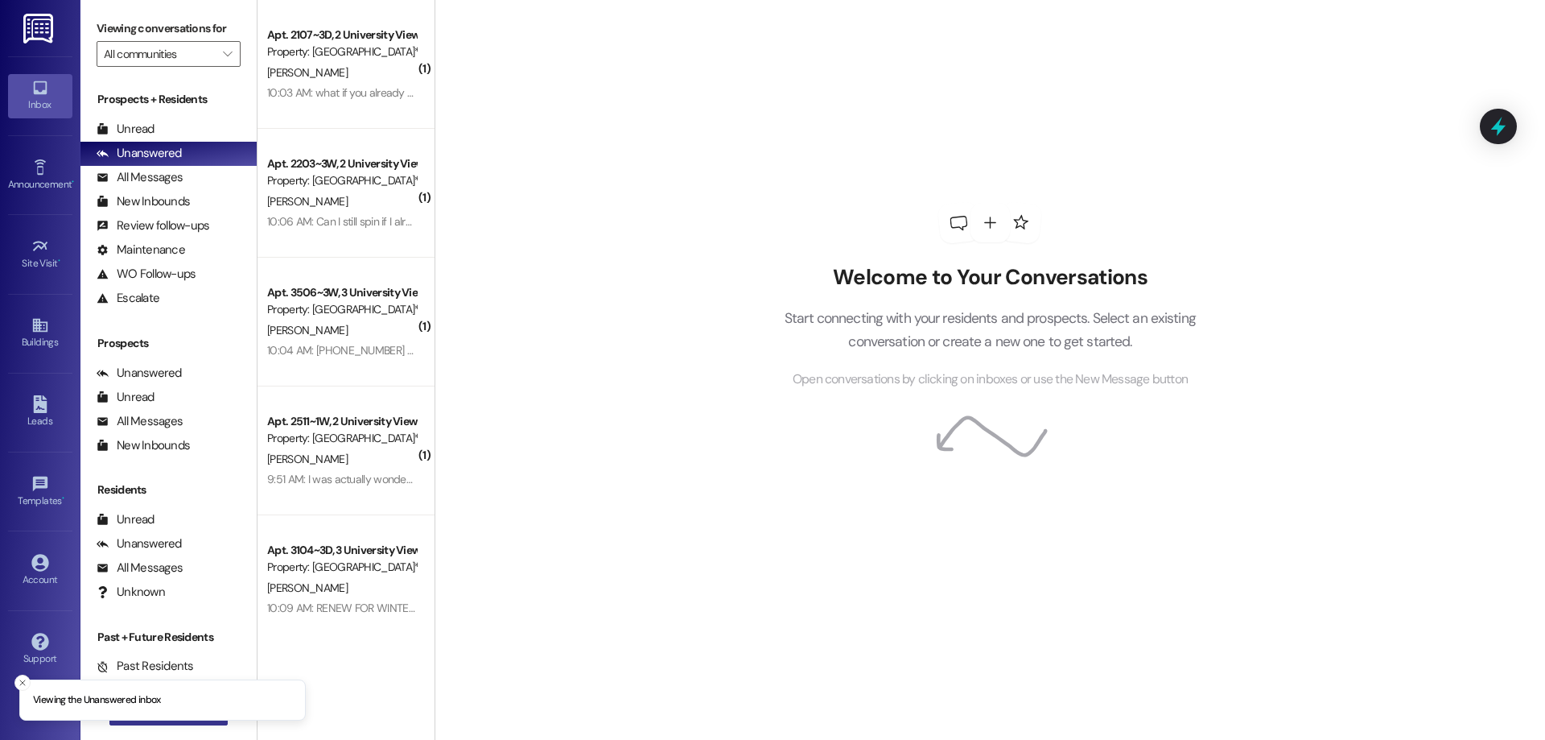
click at [175, 723] on button " New Message" at bounding box center [168, 712] width 119 height 26
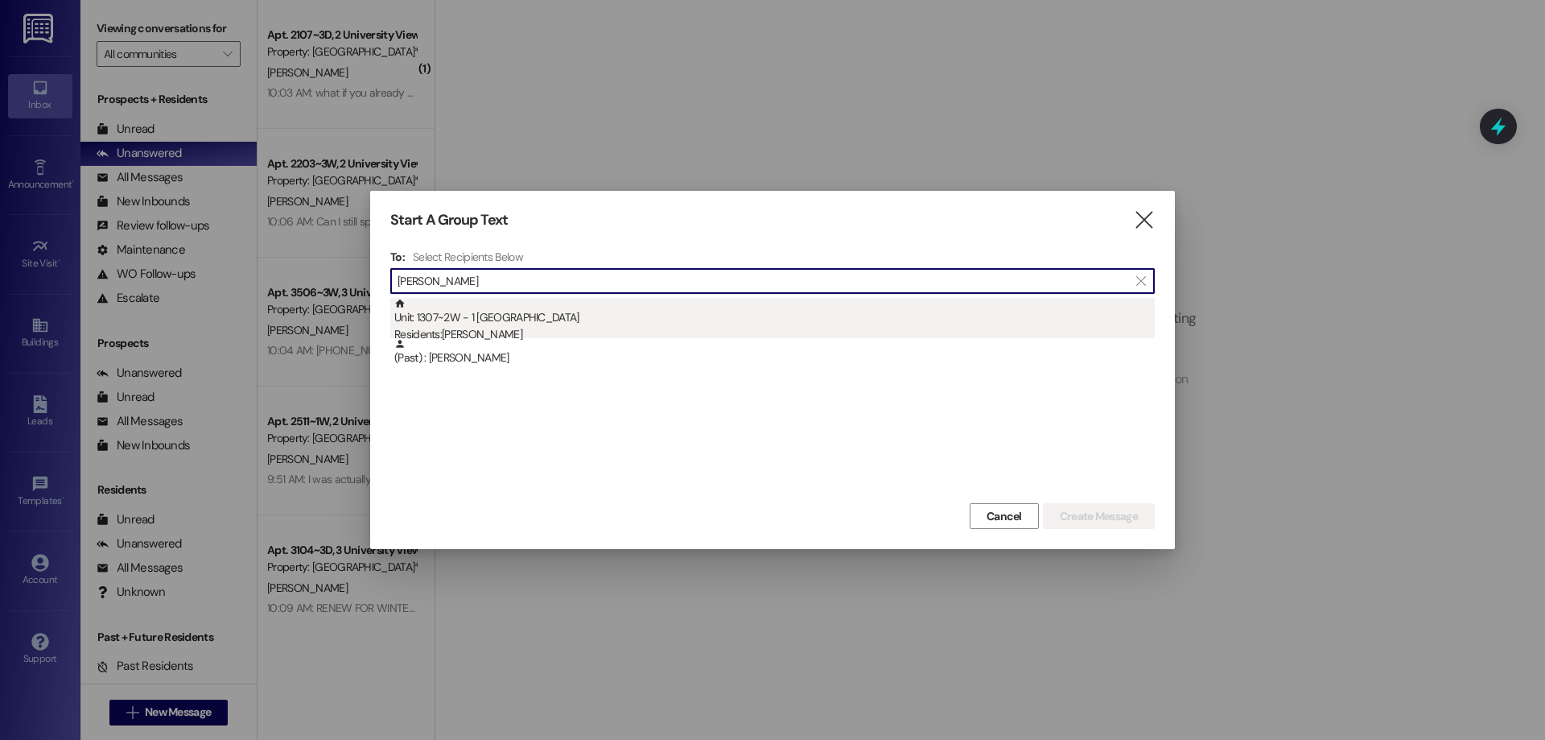
type input "fraze"
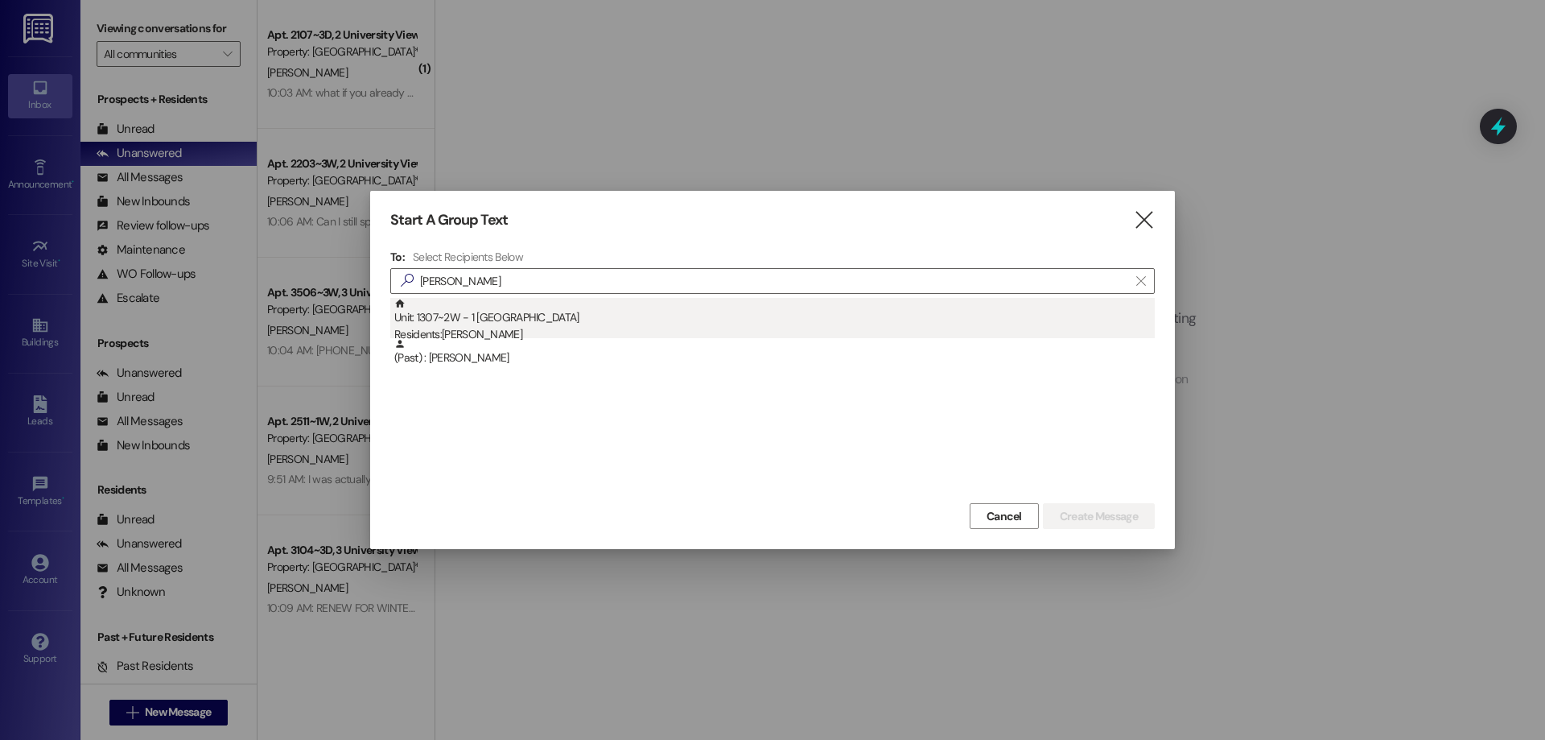
click at [529, 326] on div "Unit: 1307~2W - 1 University View Rexburg Residents: [PERSON_NAME]" at bounding box center [774, 321] width 760 height 46
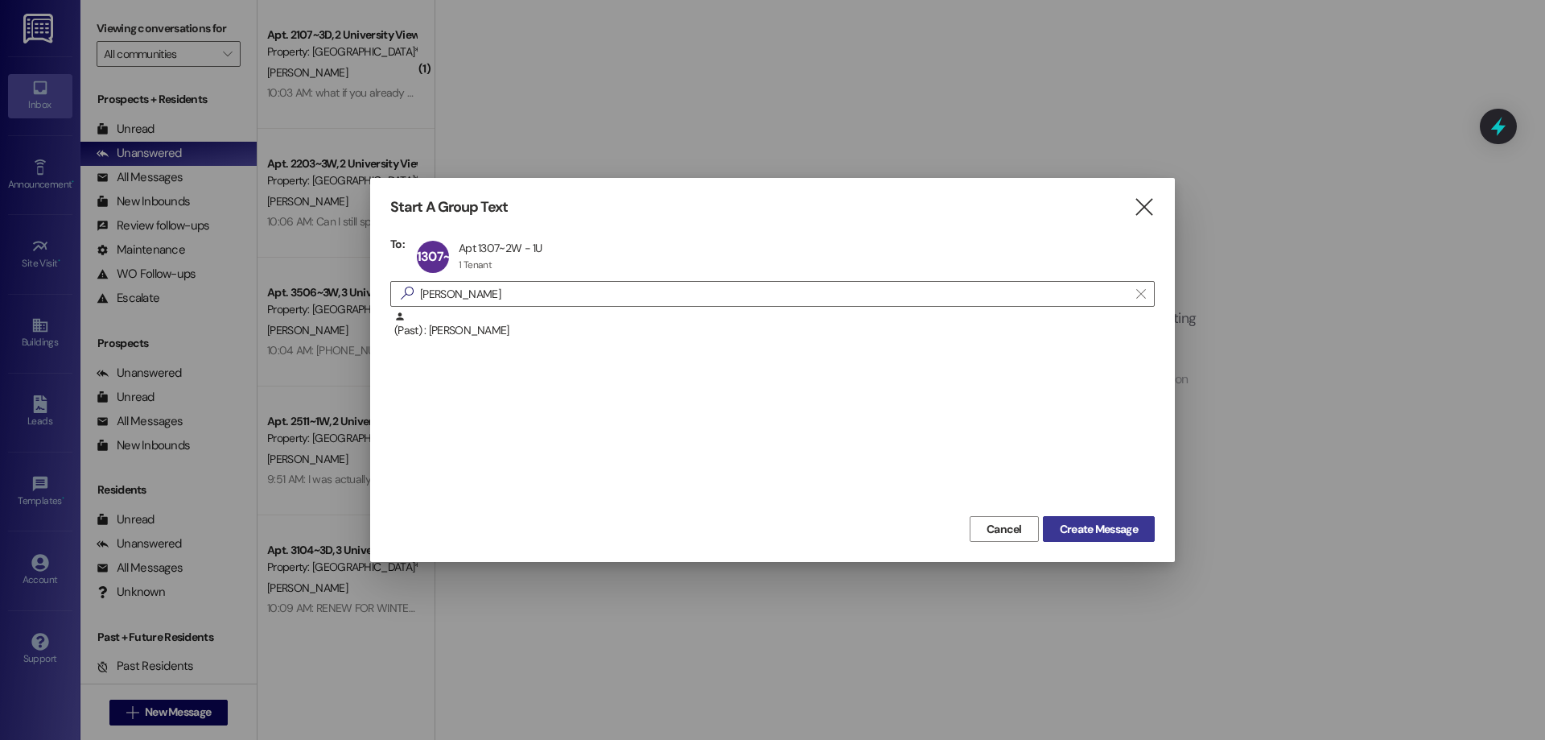
click at [1085, 530] on span "Create Message" at bounding box center [1099, 529] width 78 height 17
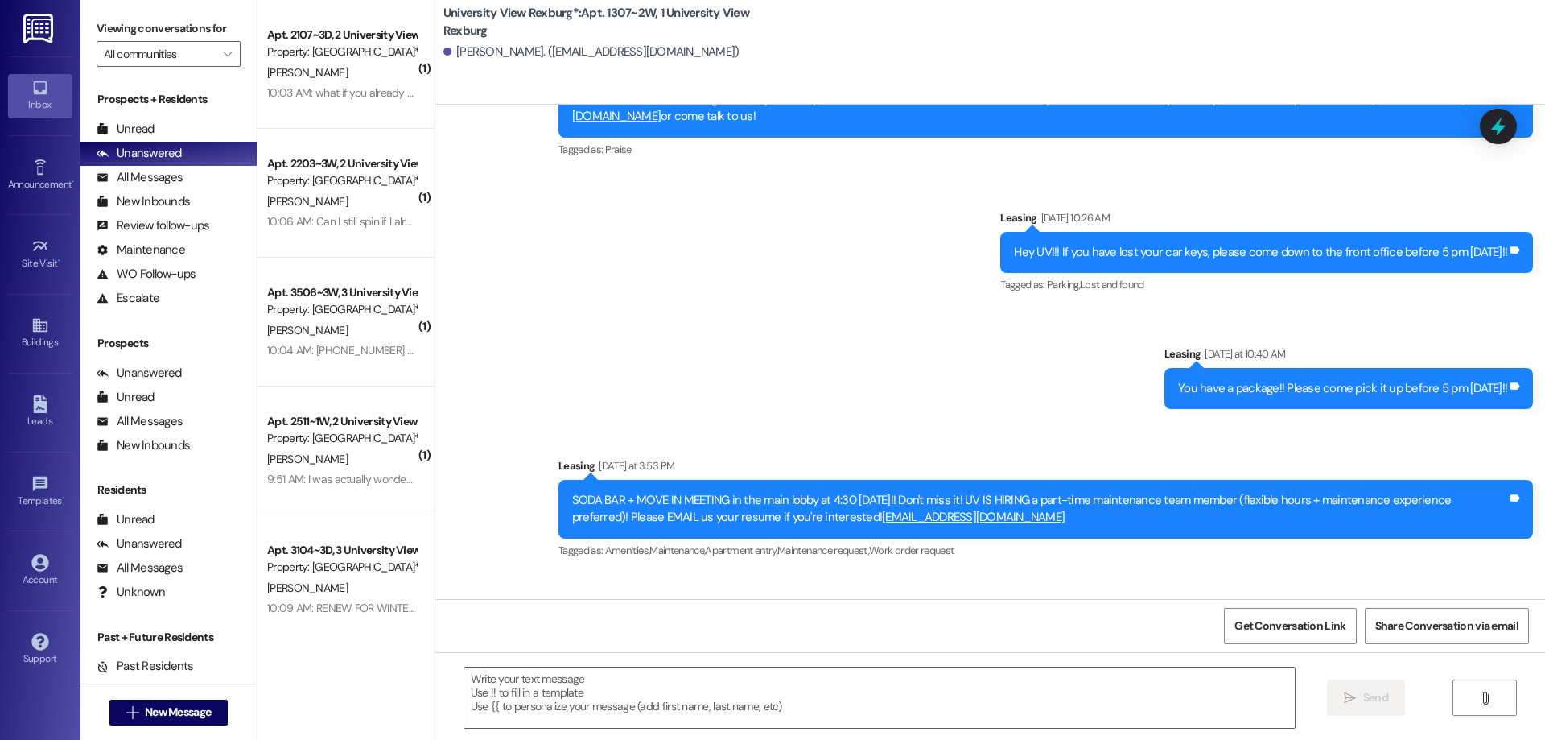
scroll to position [26146, 0]
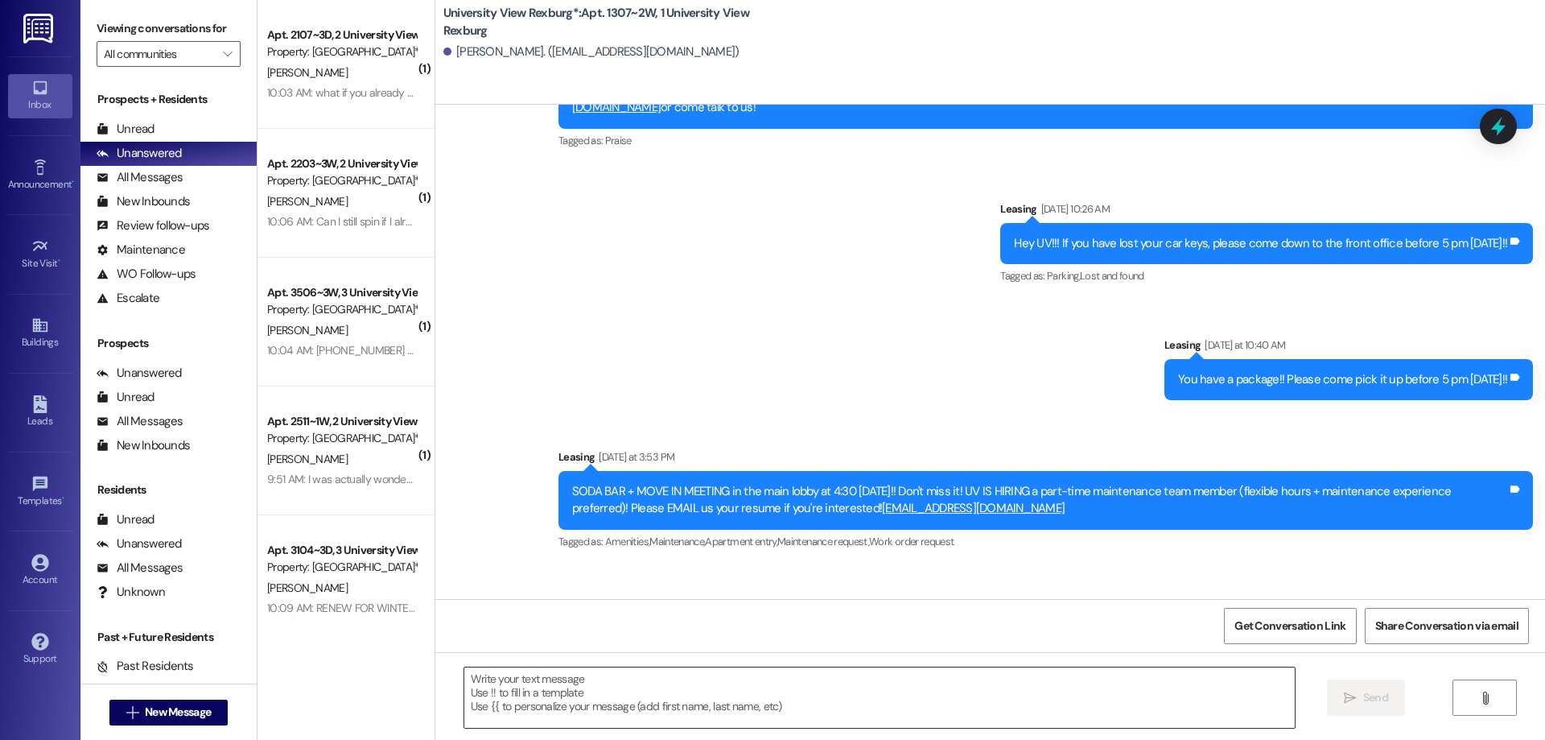
click at [559, 712] on textarea at bounding box center [879, 697] width 831 height 60
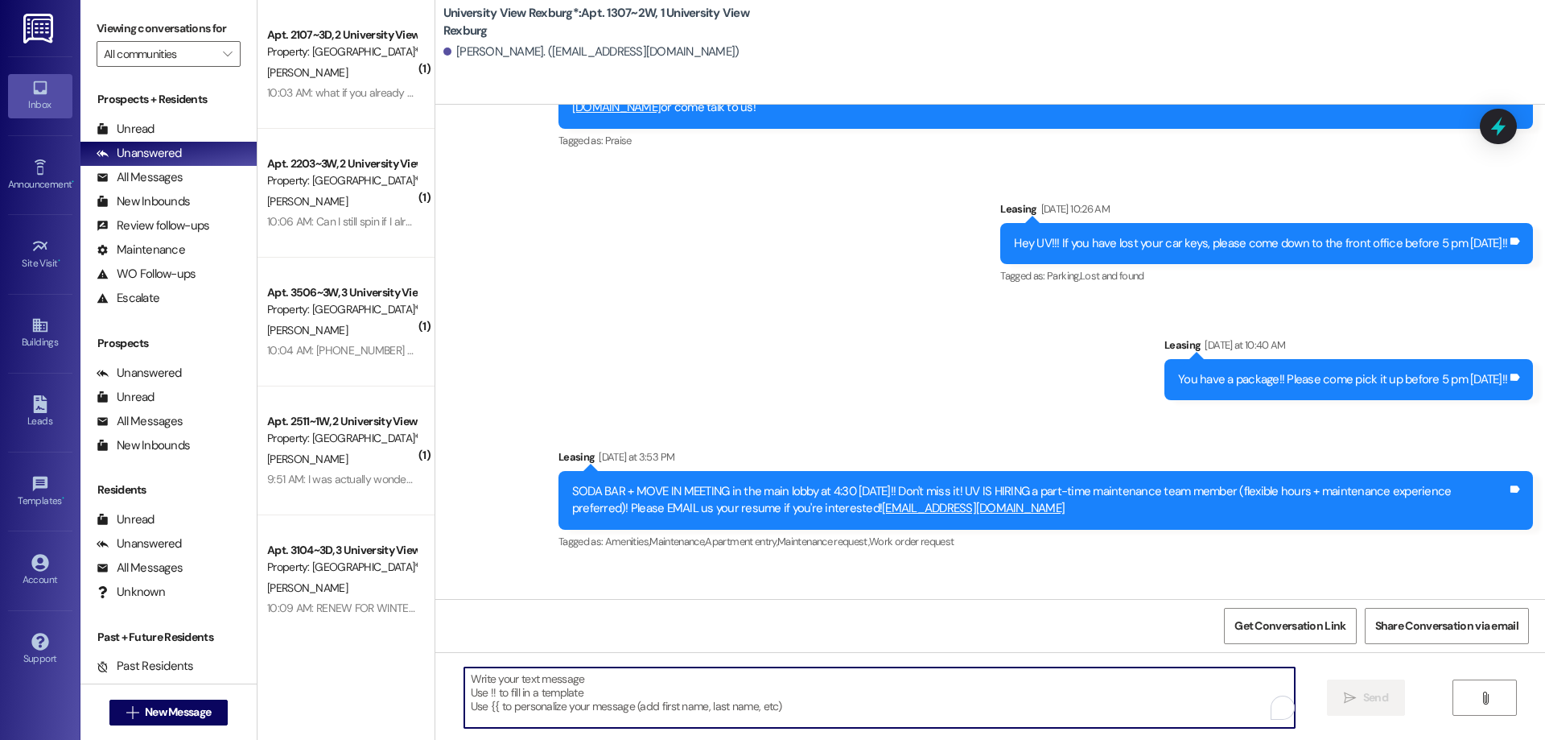
paste textarea "You have a package at the front office! Please pick it up during office hours (…"
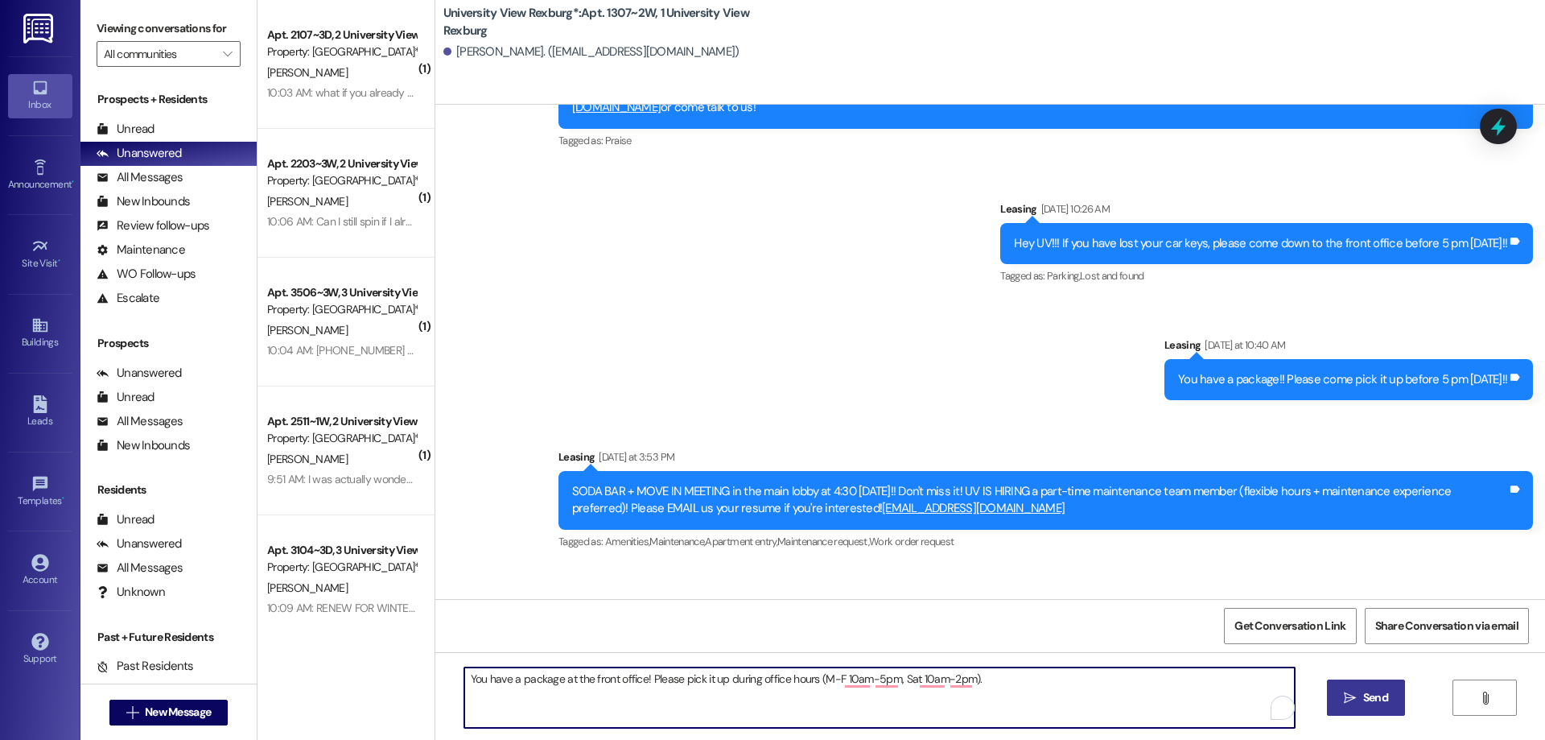
type textarea "You have a package at the front office! Please pick it up during office hours (…"
click at [1365, 693] on span "Send" at bounding box center [1375, 697] width 25 height 17
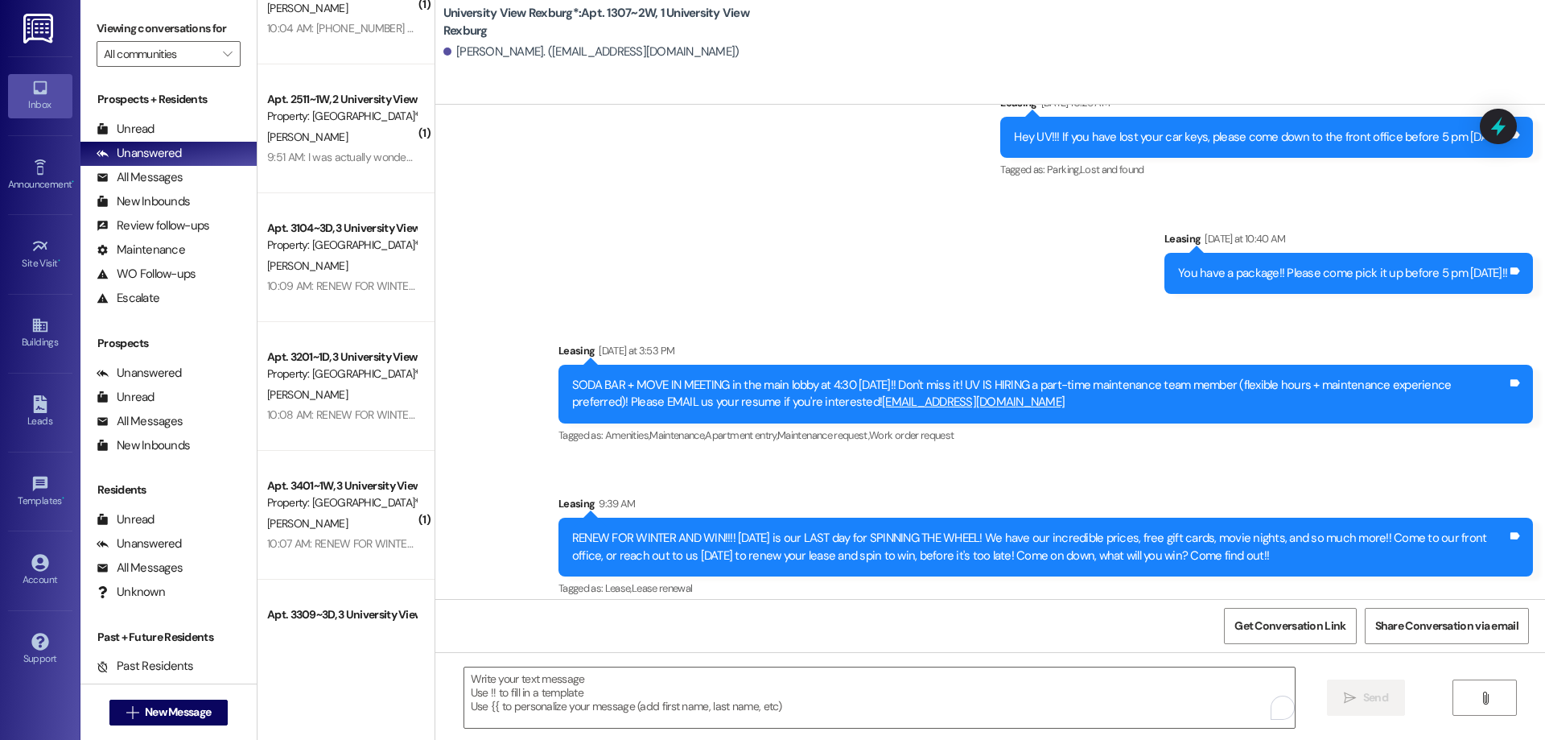
scroll to position [26258, 0]
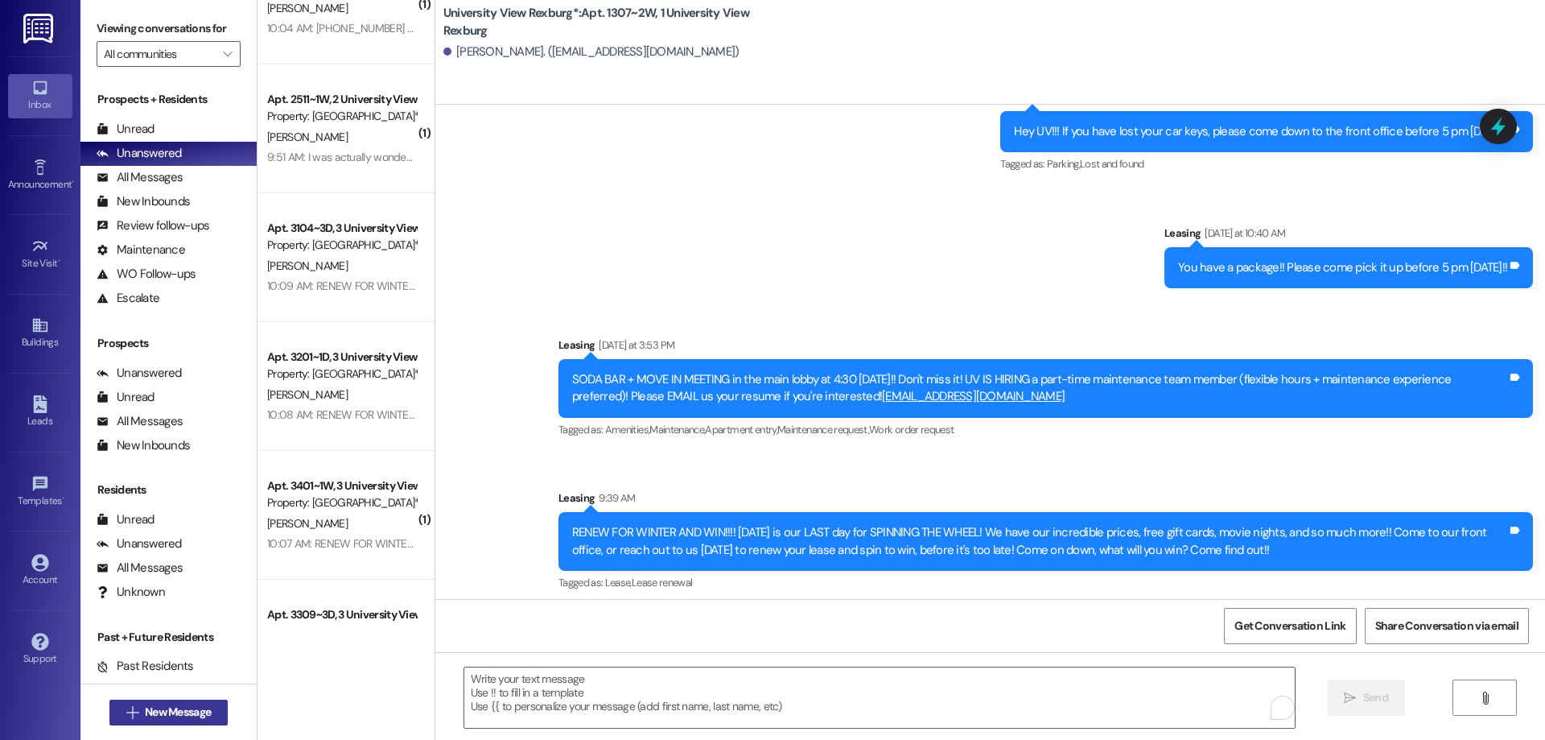
click at [164, 715] on span "New Message" at bounding box center [178, 711] width 66 height 17
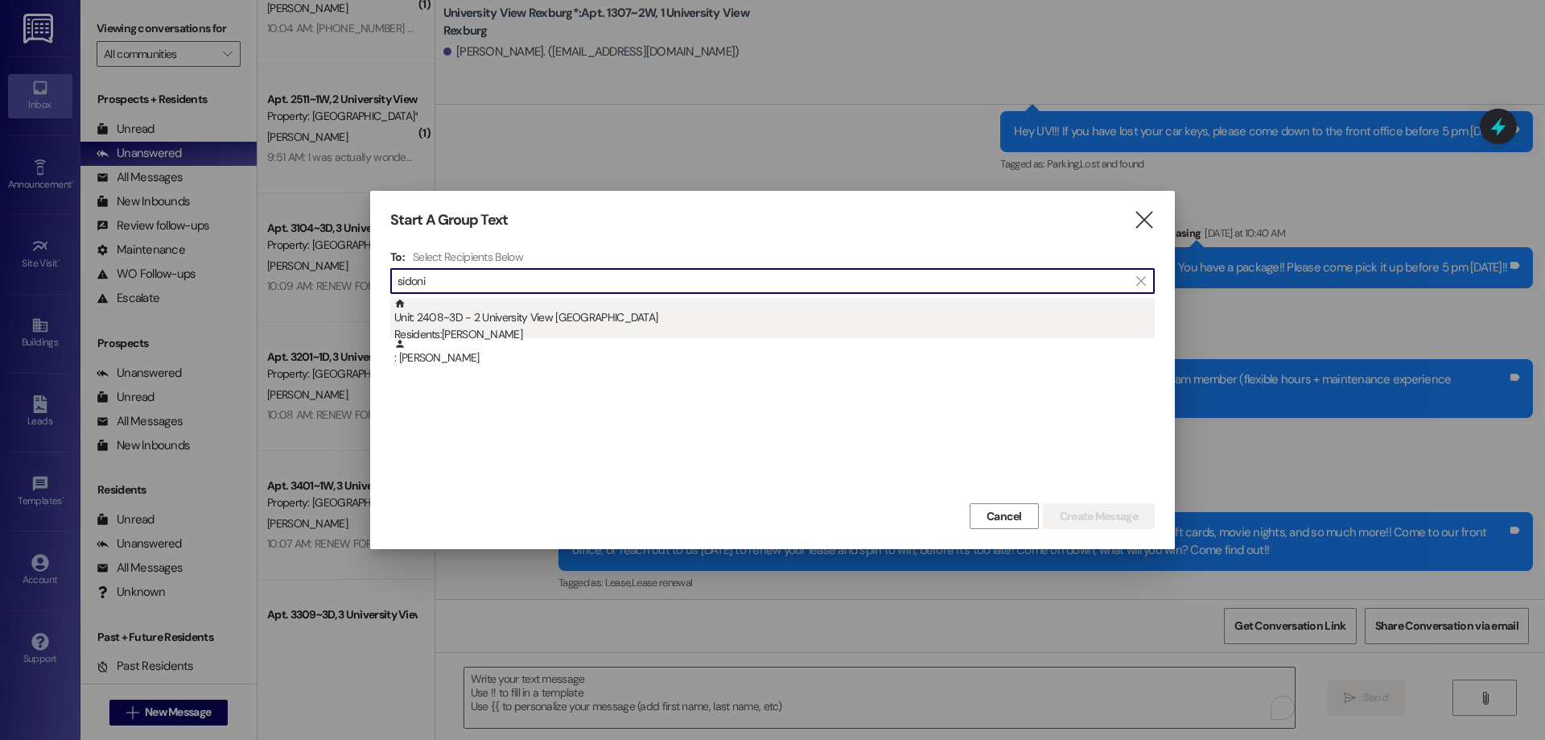
type input "sidoni"
click at [560, 333] on div "Residents: Sidonia LaFollette" at bounding box center [774, 334] width 760 height 17
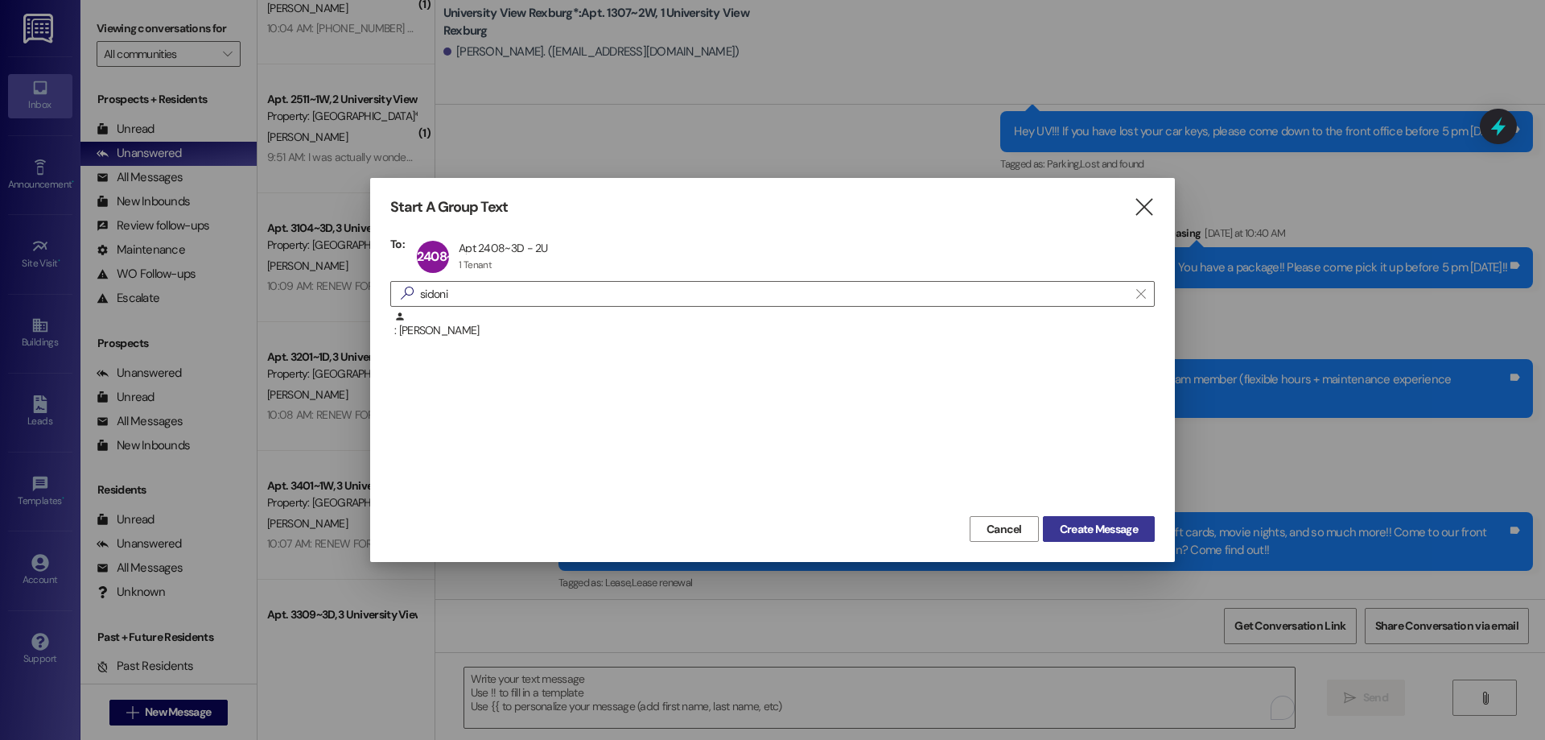
click at [1082, 526] on span "Create Message" at bounding box center [1099, 529] width 78 height 17
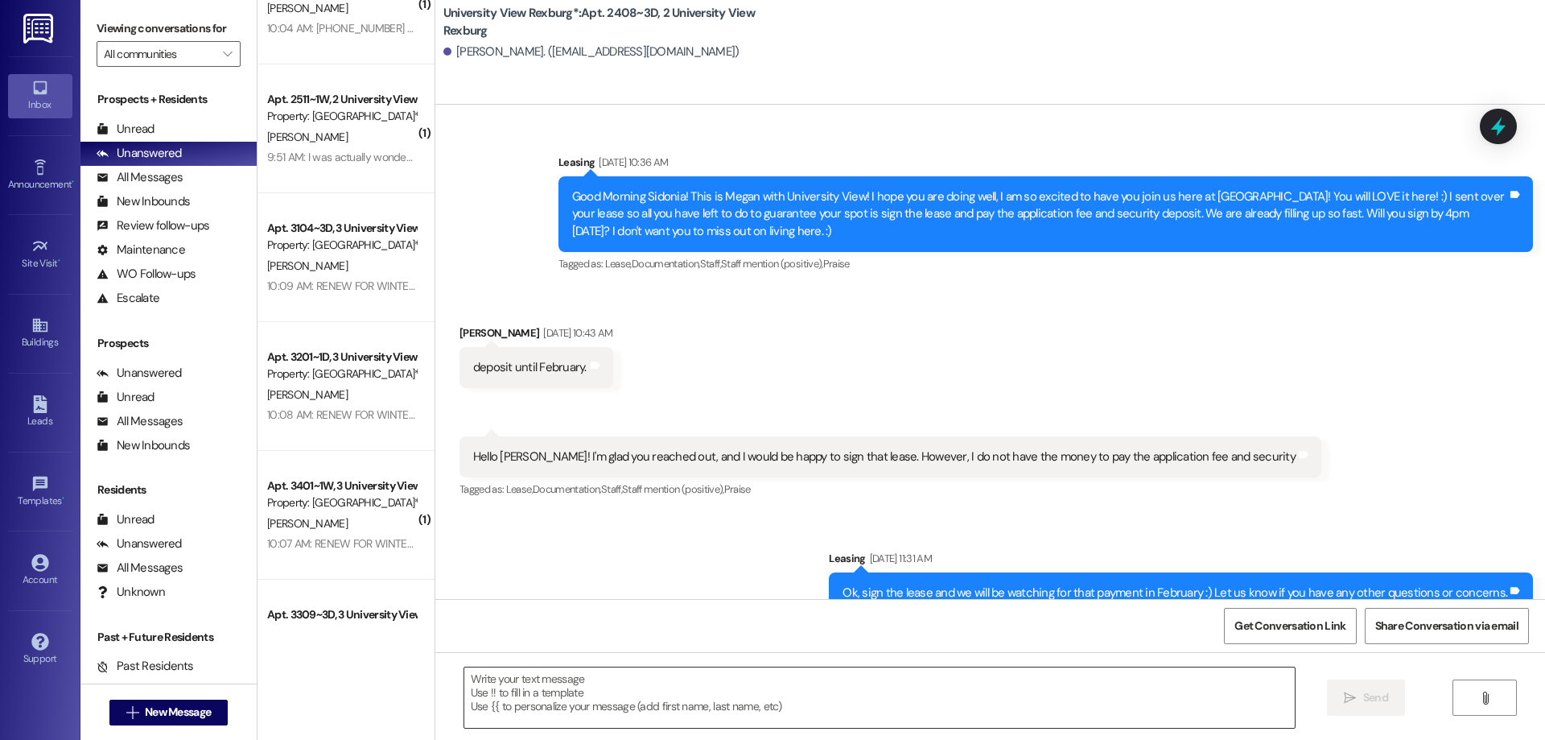
click at [565, 681] on textarea at bounding box center [879, 697] width 831 height 60
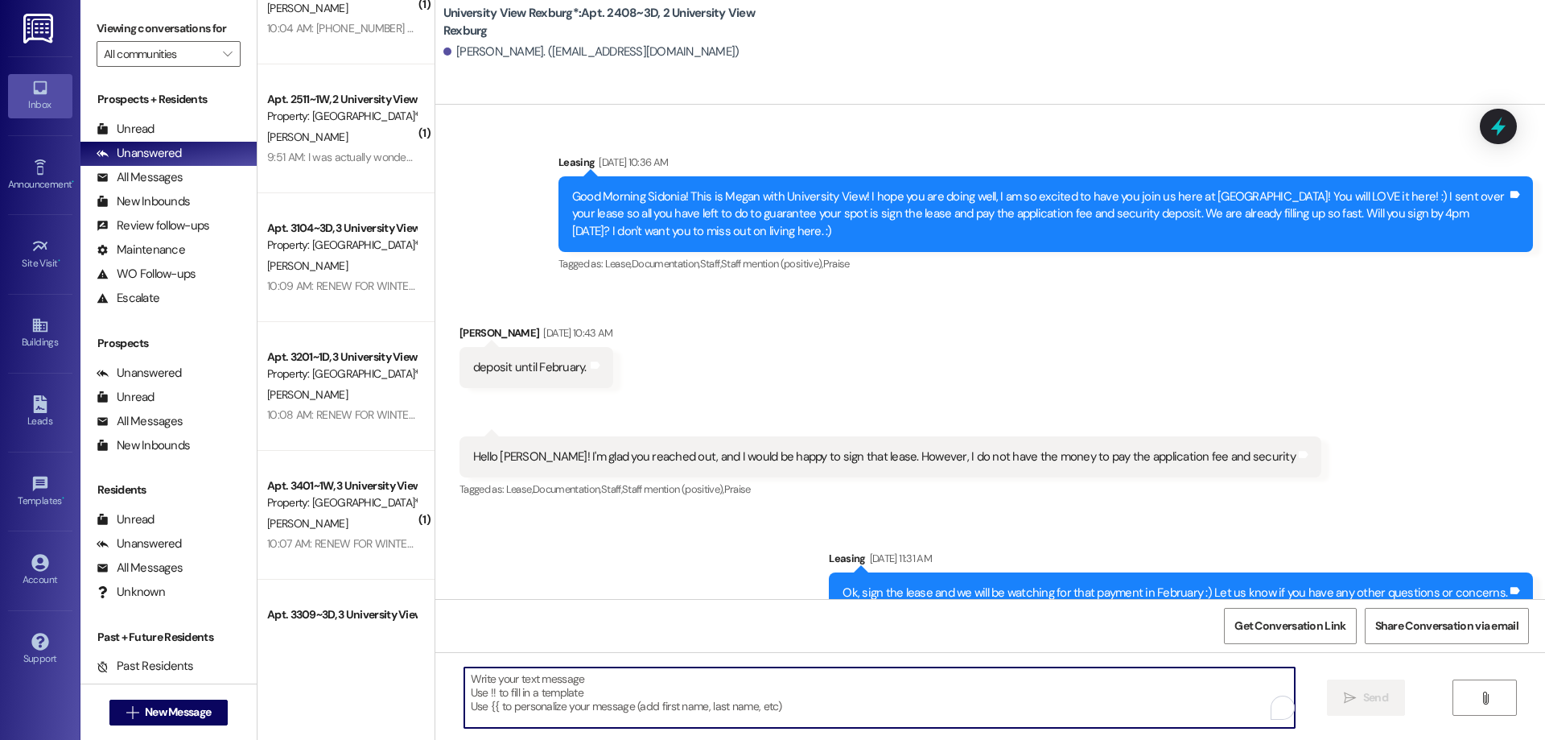
scroll to position [88055, 0]
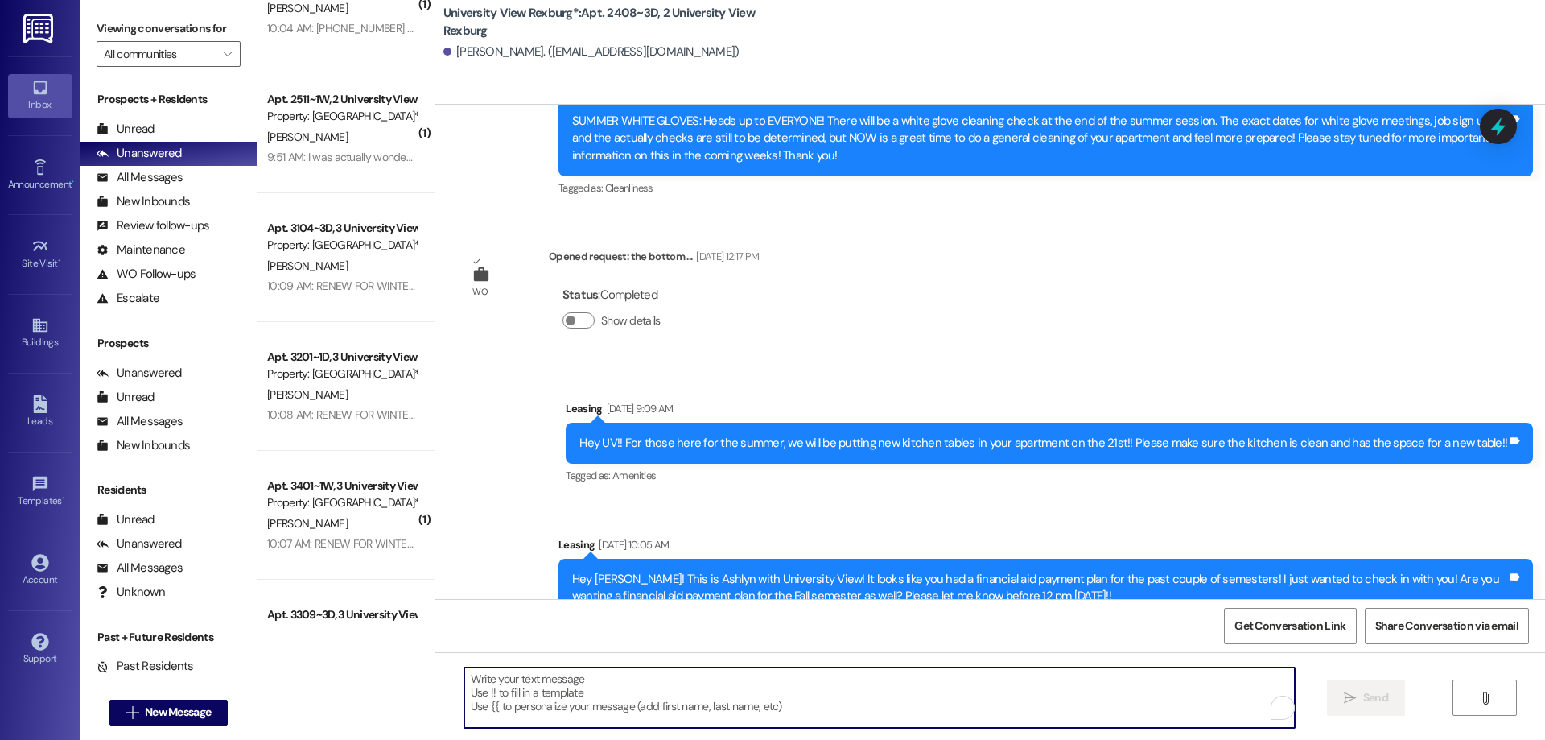
paste textarea "You have a package at the front office! Please pick it up during office hours (…"
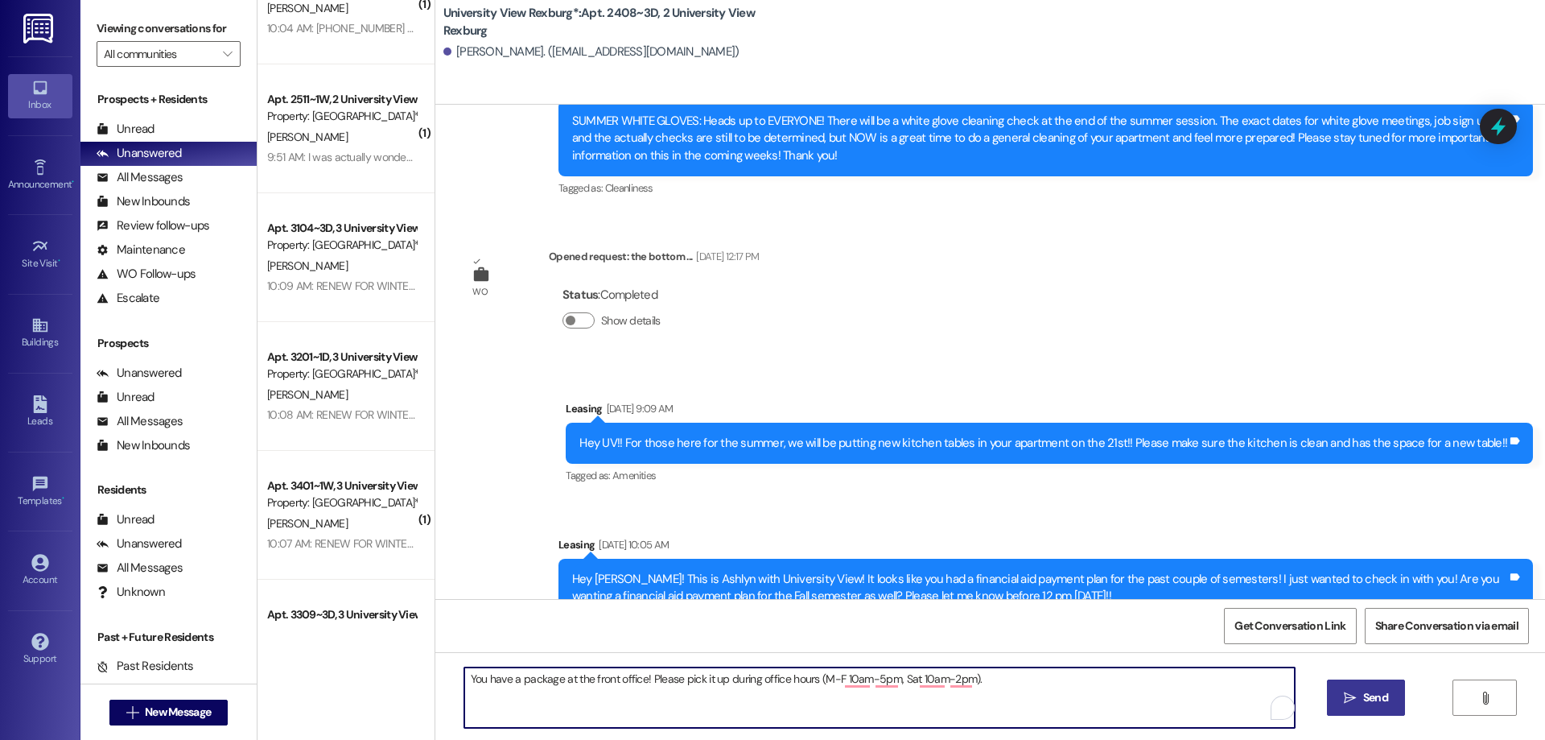
type textarea "You have a package at the front office! Please pick it up during office hours (…"
click at [1363, 704] on span "Send" at bounding box center [1375, 697] width 25 height 17
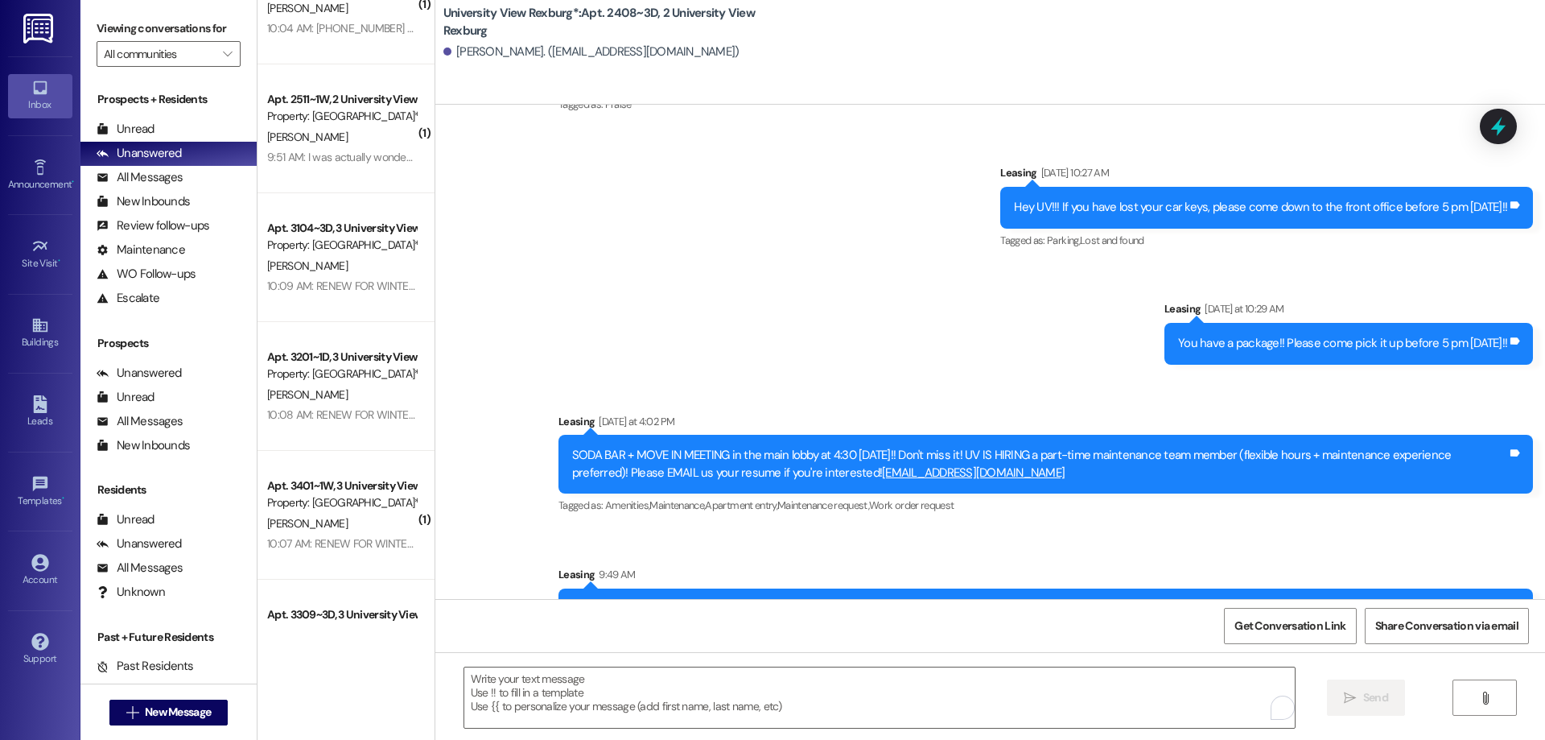
scroll to position [90665, 0]
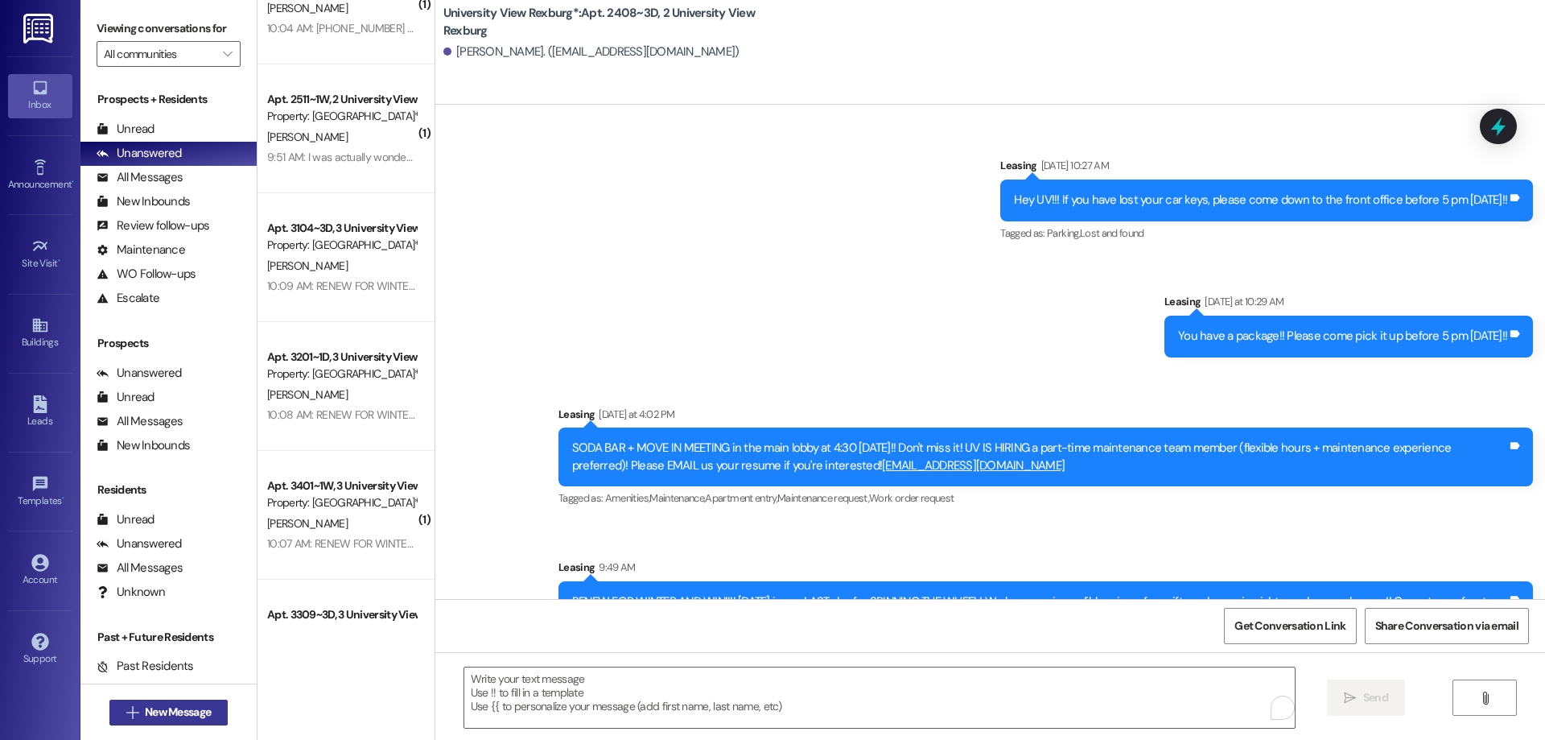
click at [145, 710] on span "New Message" at bounding box center [178, 711] width 66 height 17
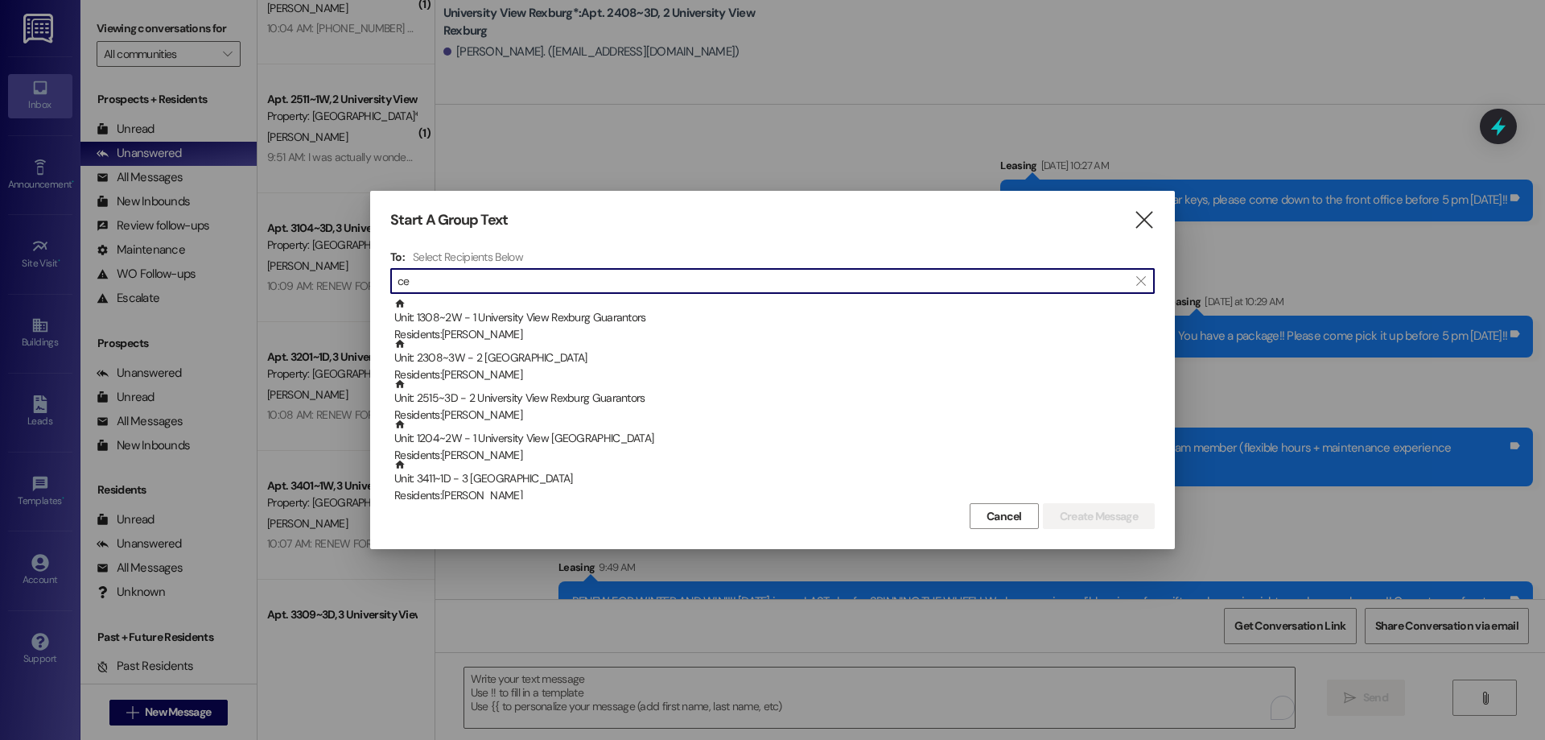
type input "c"
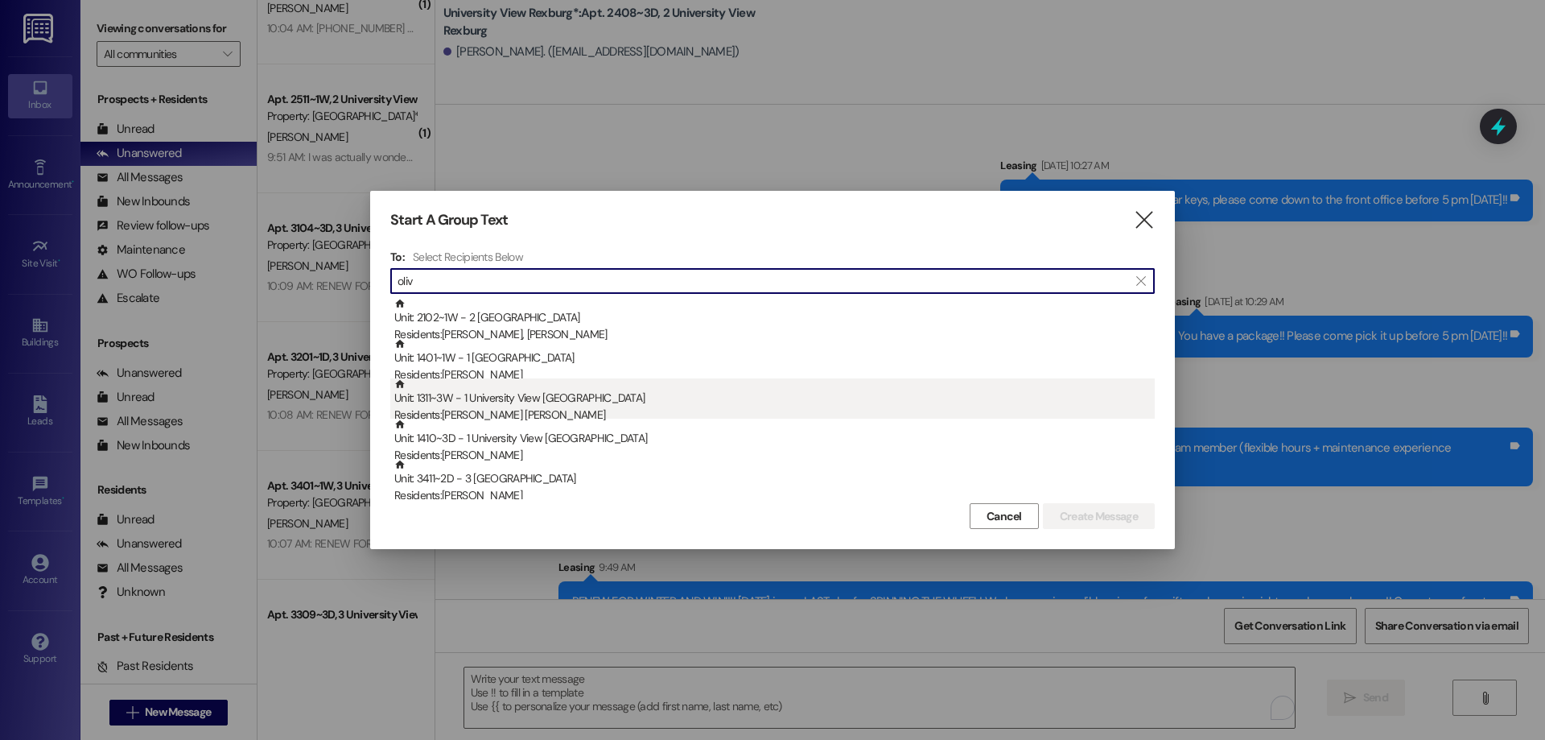
type input "oliv"
click at [539, 398] on div "Unit: 1311~3W - 1 University View Rexburg Residents: Cecilia de Oliveira Jara" at bounding box center [774, 401] width 760 height 46
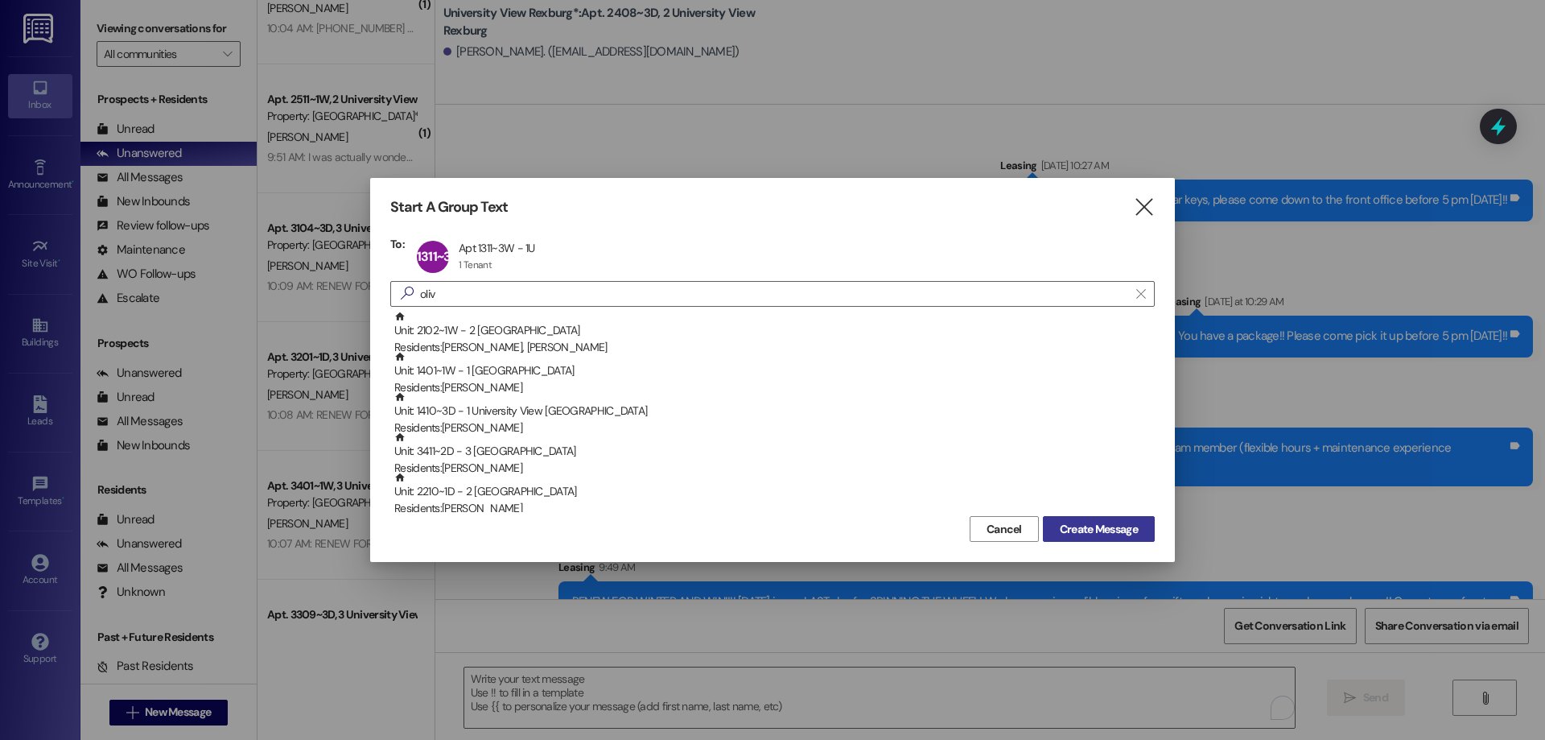
click at [1098, 536] on span "Create Message" at bounding box center [1099, 529] width 78 height 17
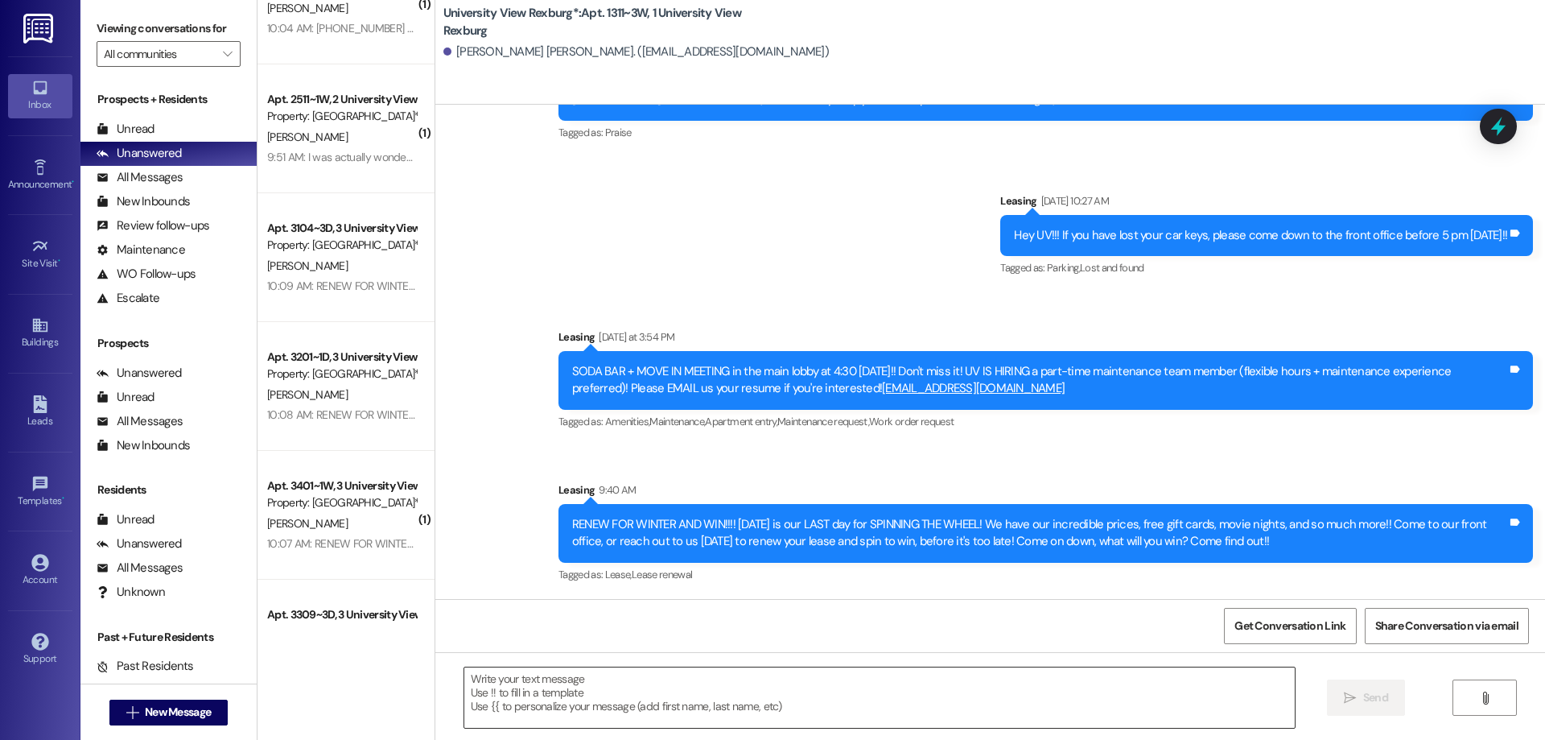
click at [608, 678] on textarea at bounding box center [879, 697] width 831 height 60
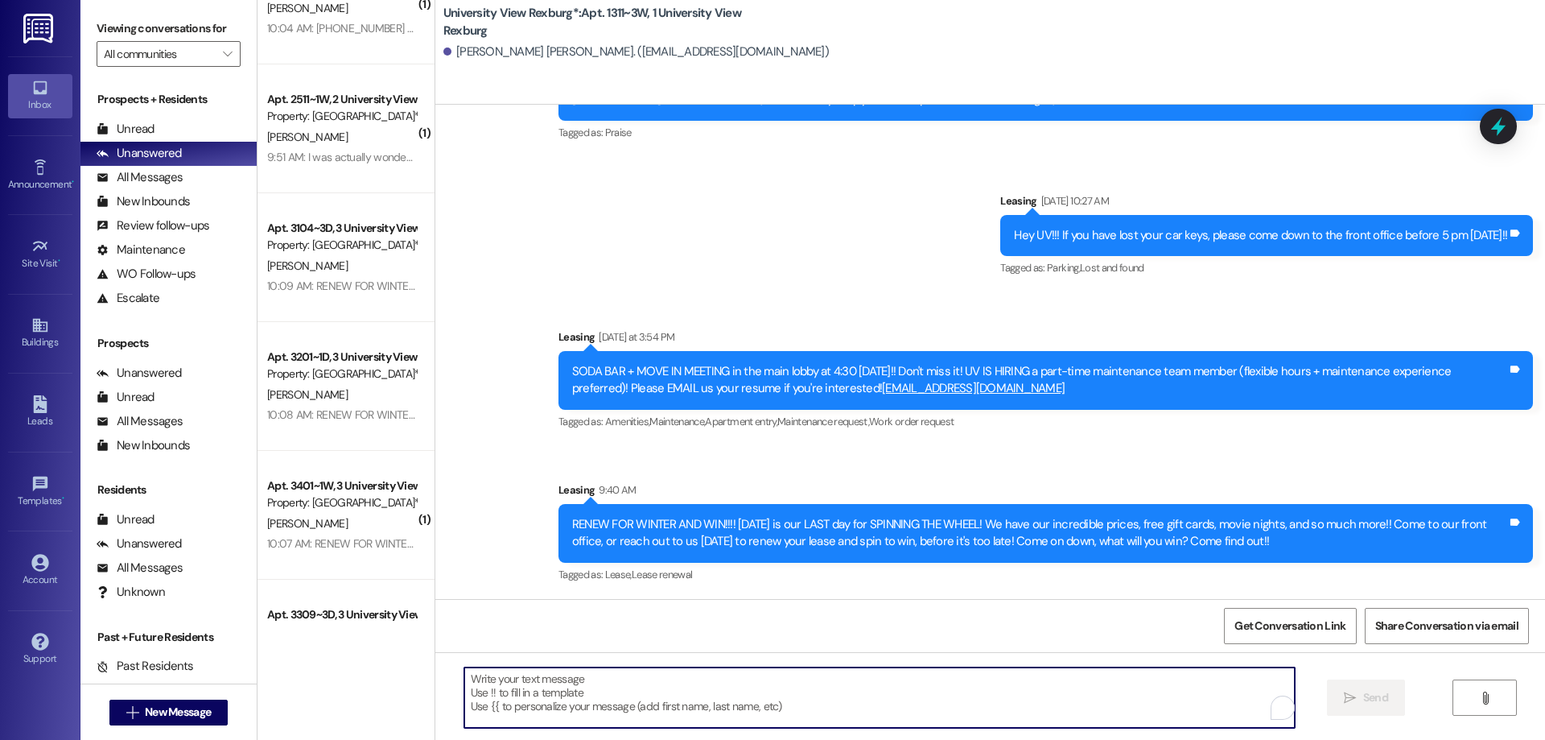
scroll to position [209, 0]
paste textarea "You have a package at the front office! Please pick it up during office hours (…"
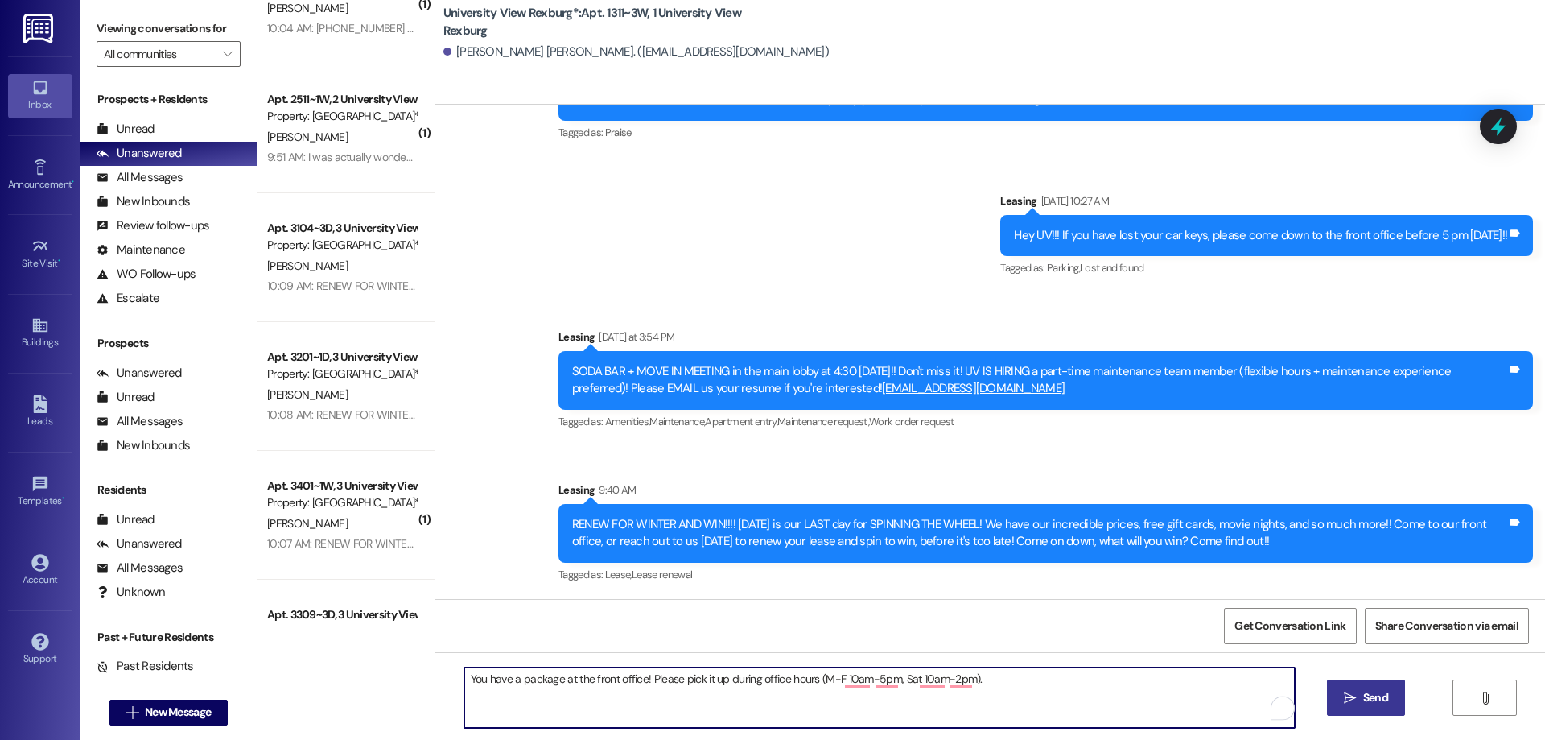
type textarea "You have a package at the front office! Please pick it up during office hours (…"
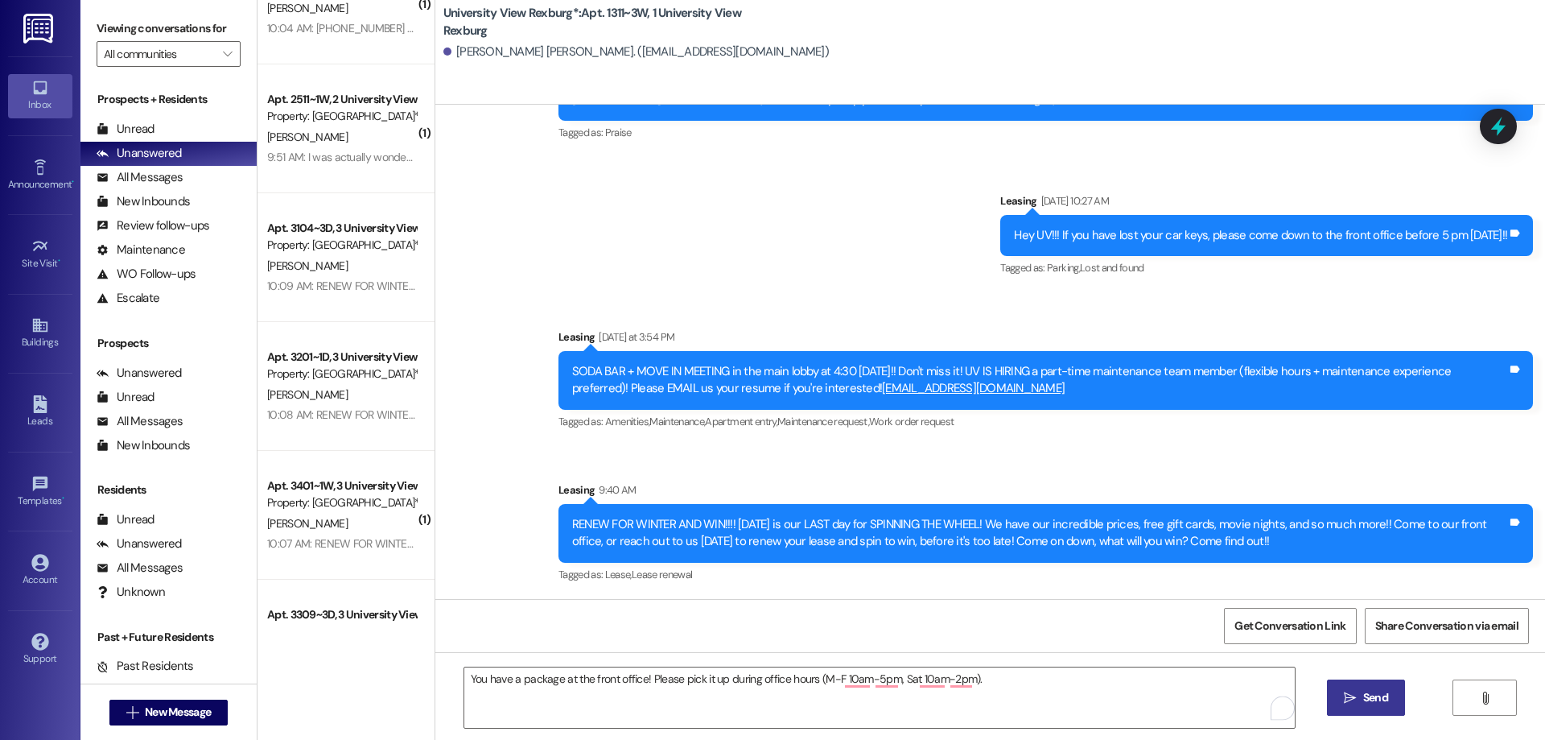
click at [1354, 705] on span " Send" at bounding box center [1366, 697] width 51 height 17
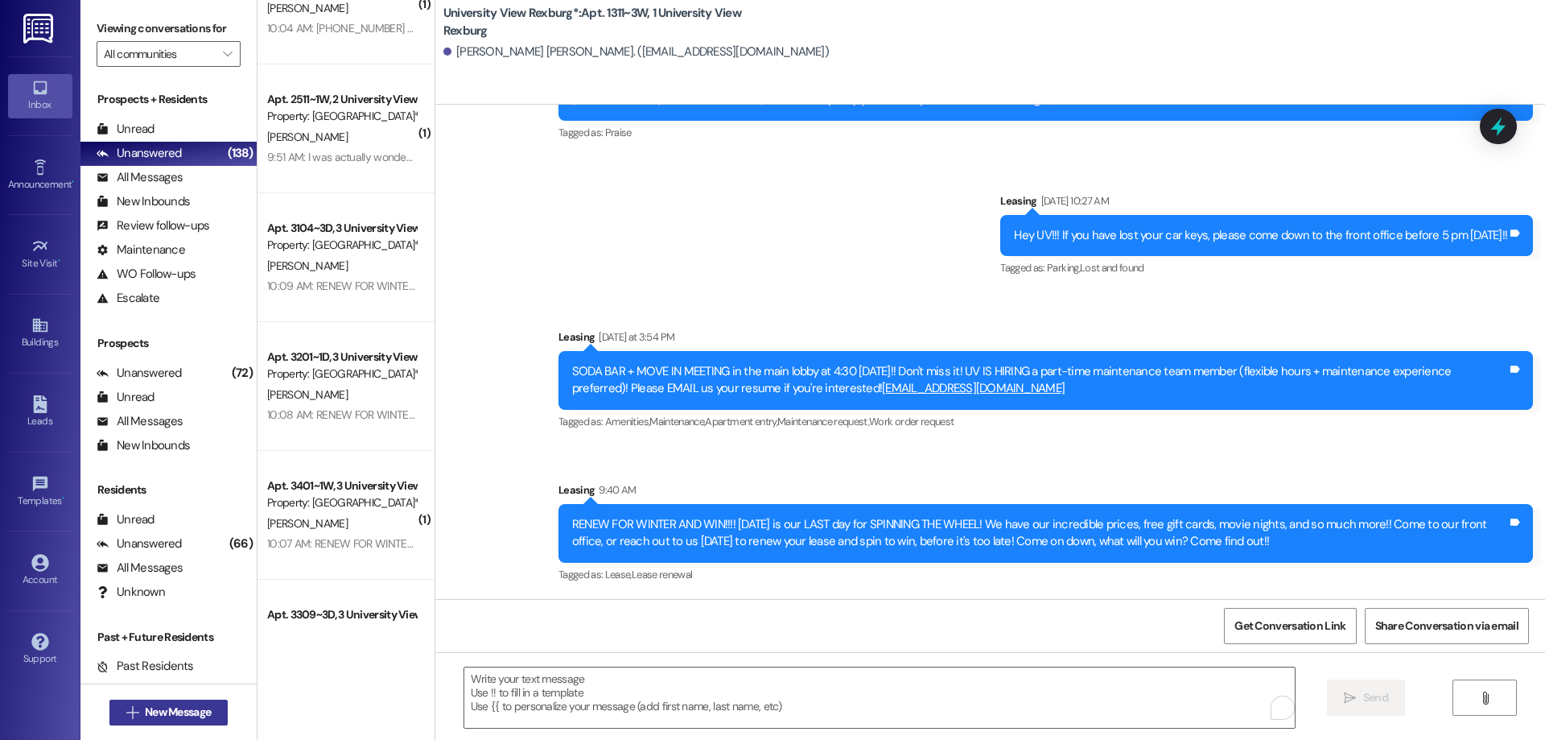
click at [154, 707] on span "New Message" at bounding box center [178, 711] width 66 height 17
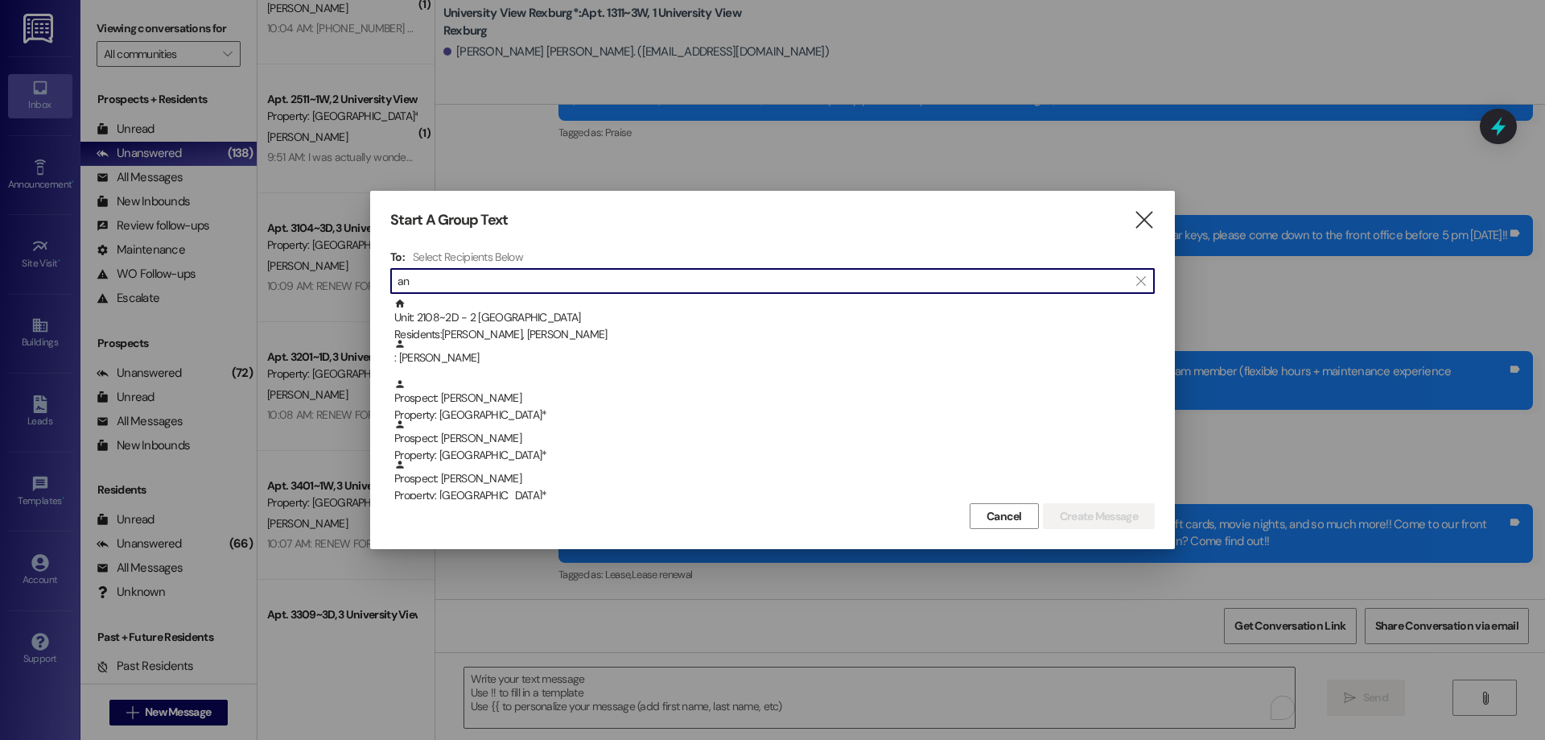
type input "a"
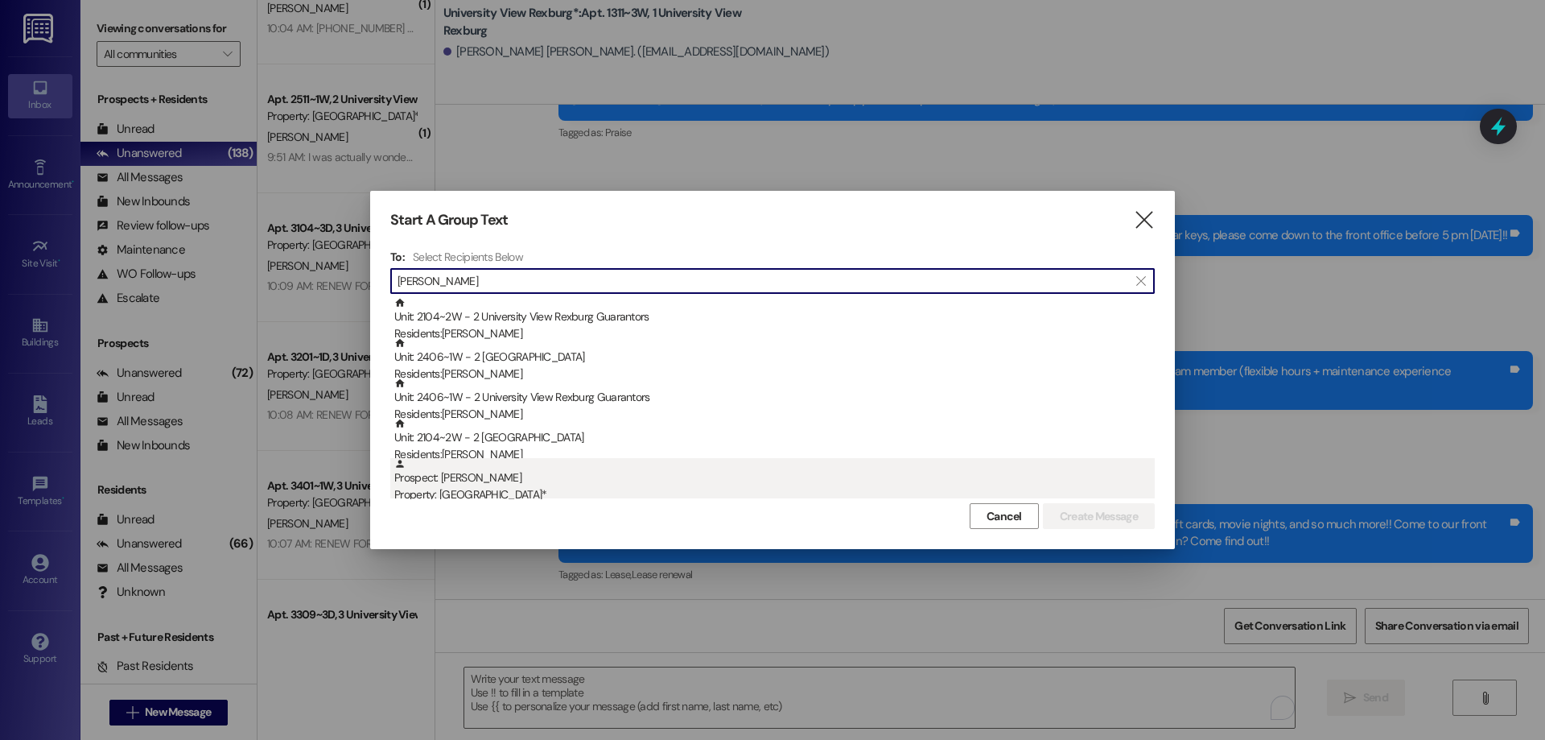
scroll to position [0, 0]
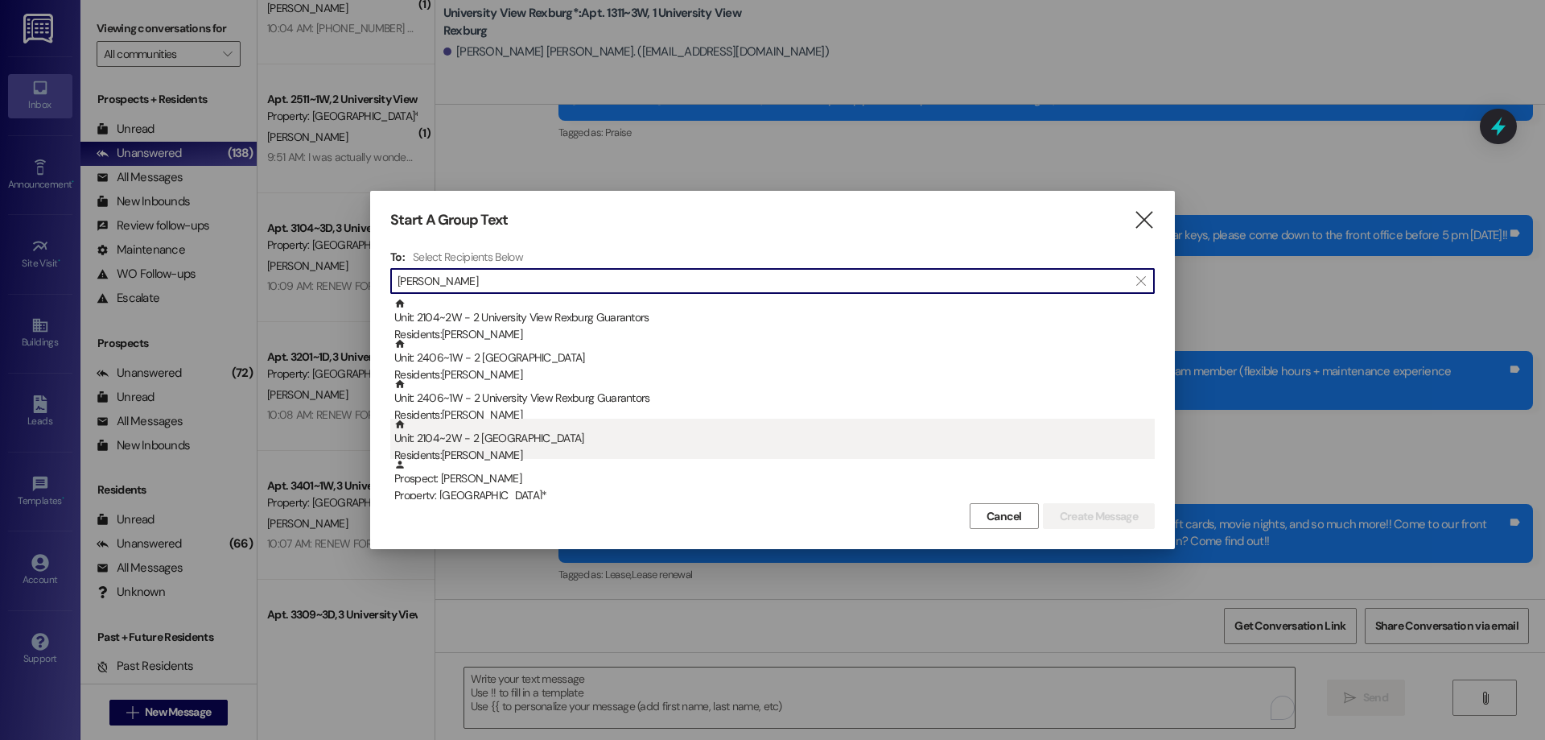
type input "mathews"
click at [517, 443] on div "Unit: 2104~2W - 2 University View Rexburg Residents: Annebel Mathews" at bounding box center [774, 441] width 760 height 46
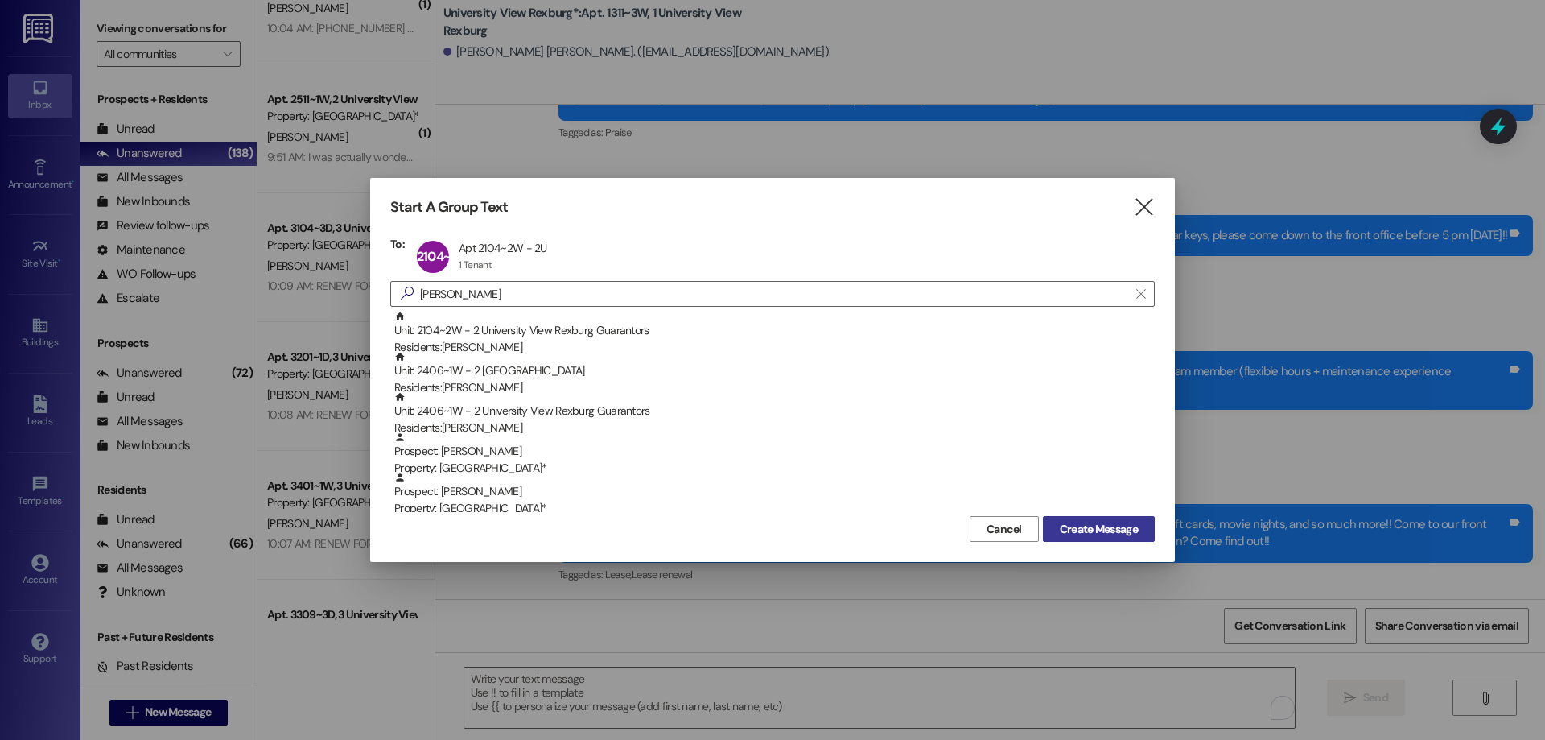
click at [1119, 530] on span "Create Message" at bounding box center [1099, 529] width 78 height 17
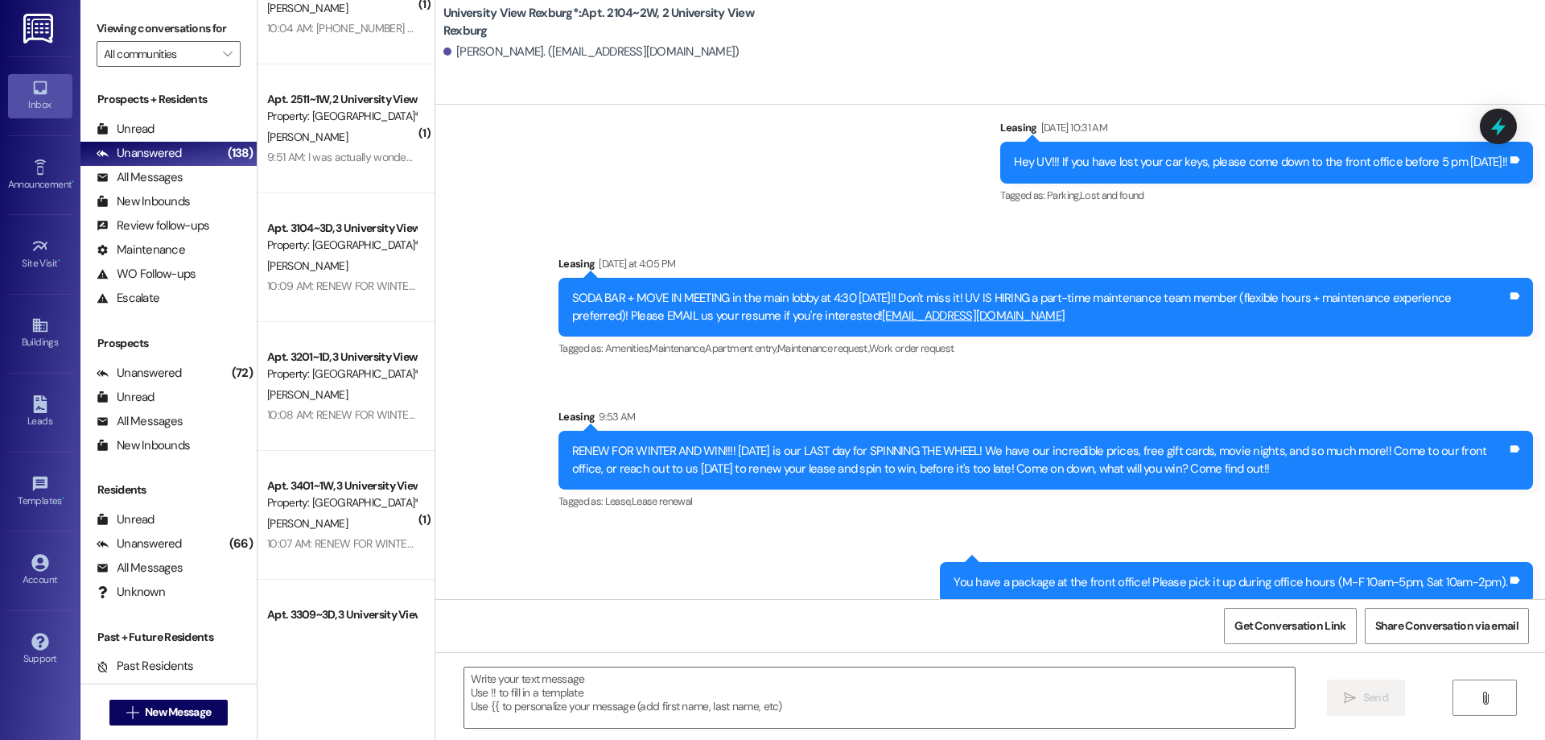
scroll to position [1379, 0]
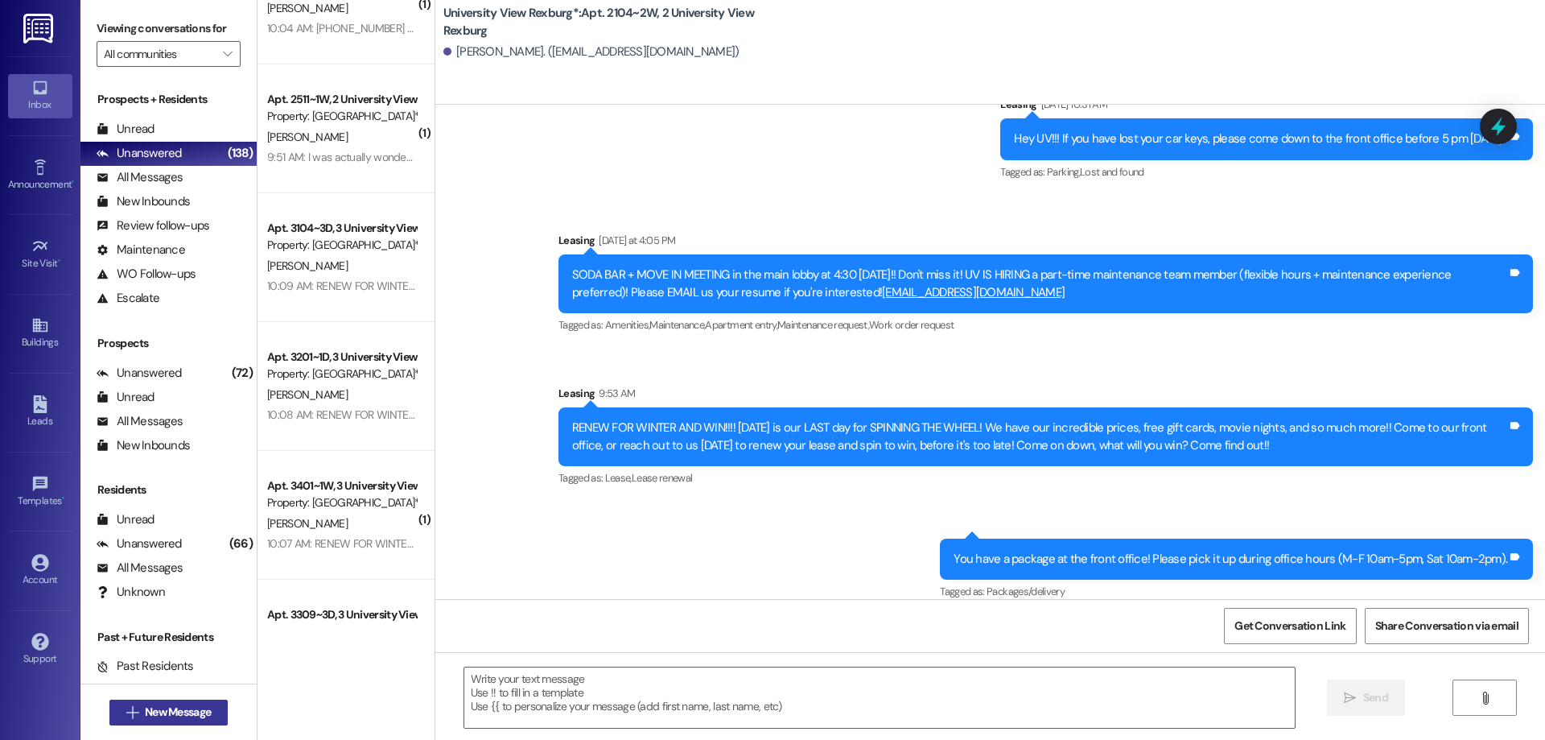
click at [188, 699] on button " New Message" at bounding box center [168, 712] width 119 height 26
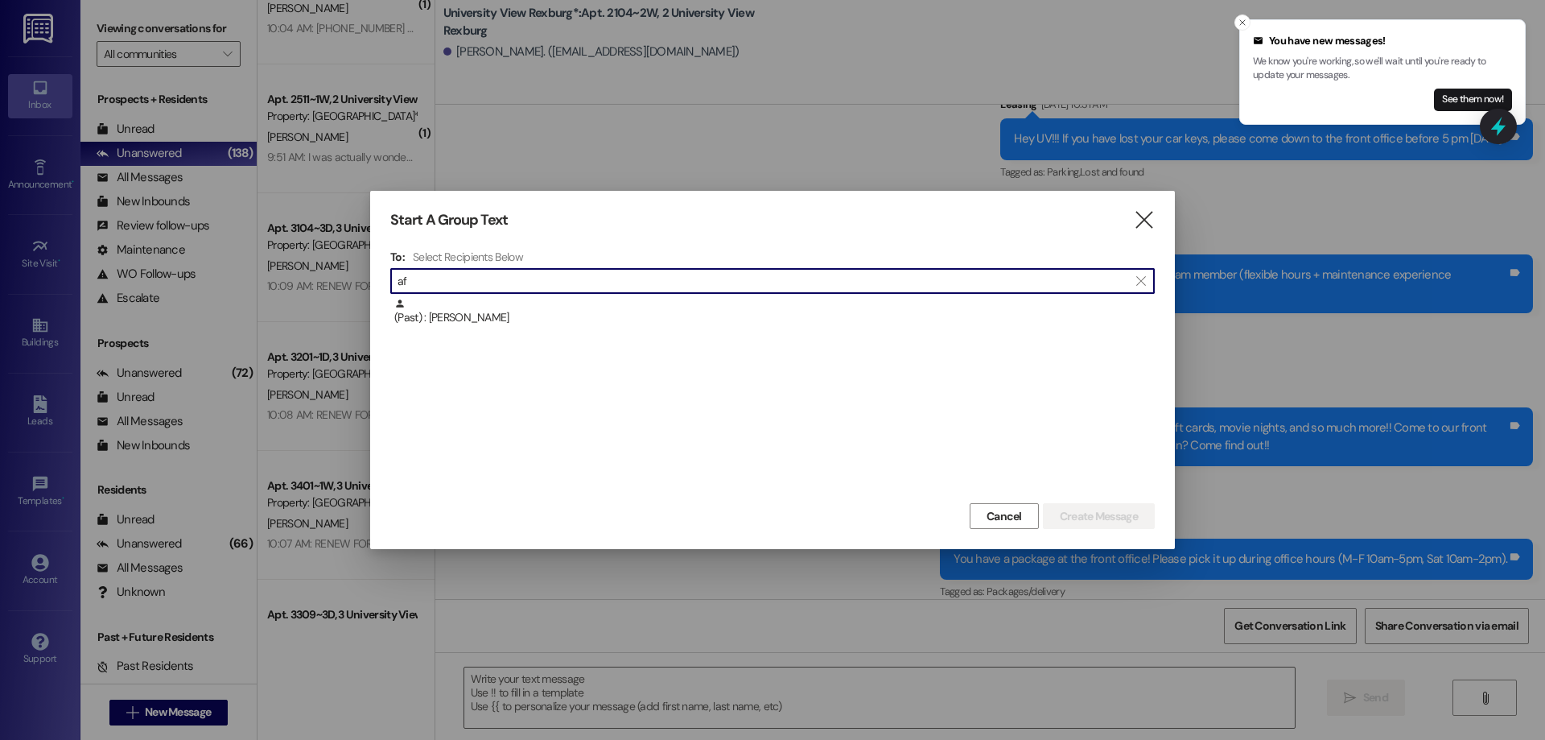
type input "a"
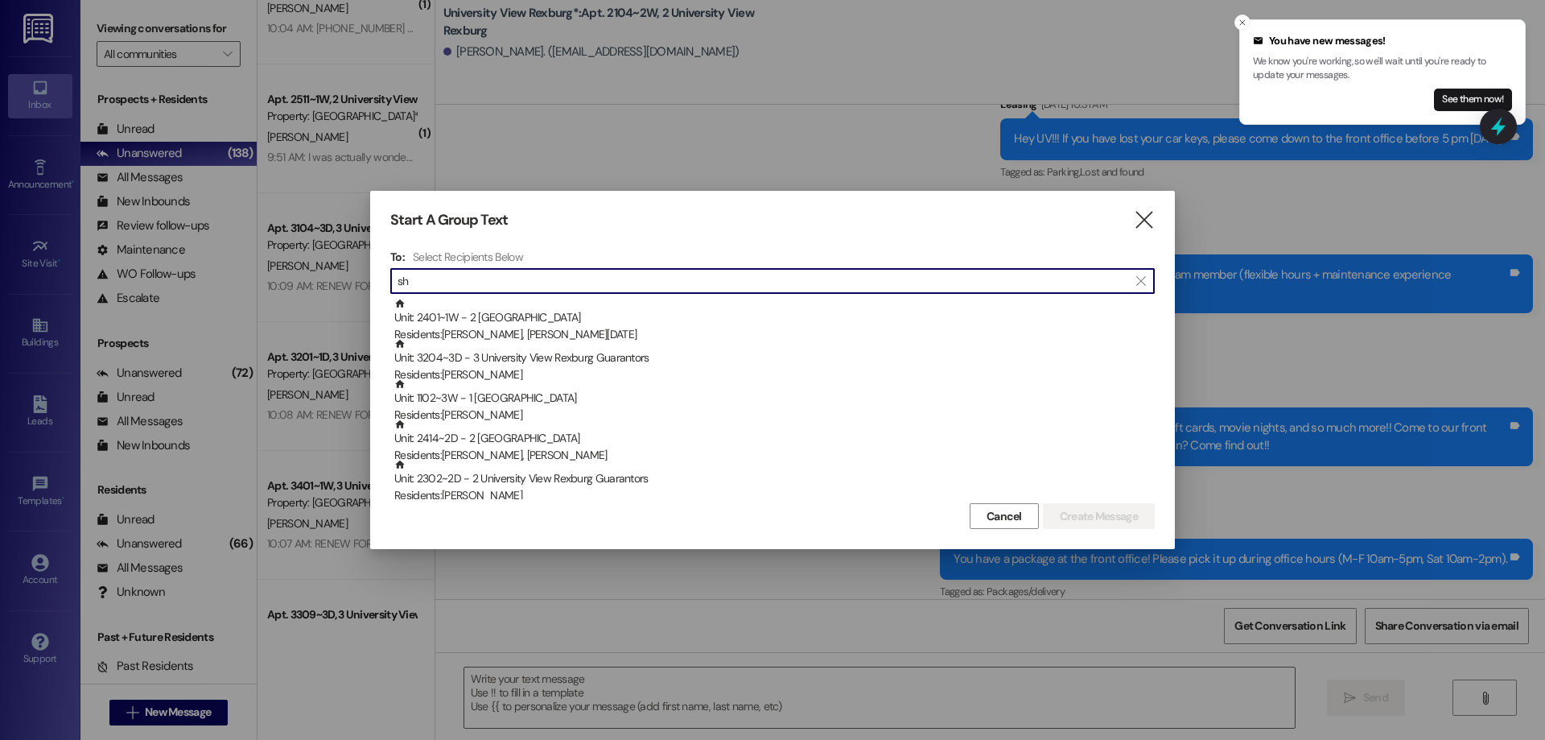
type input "s"
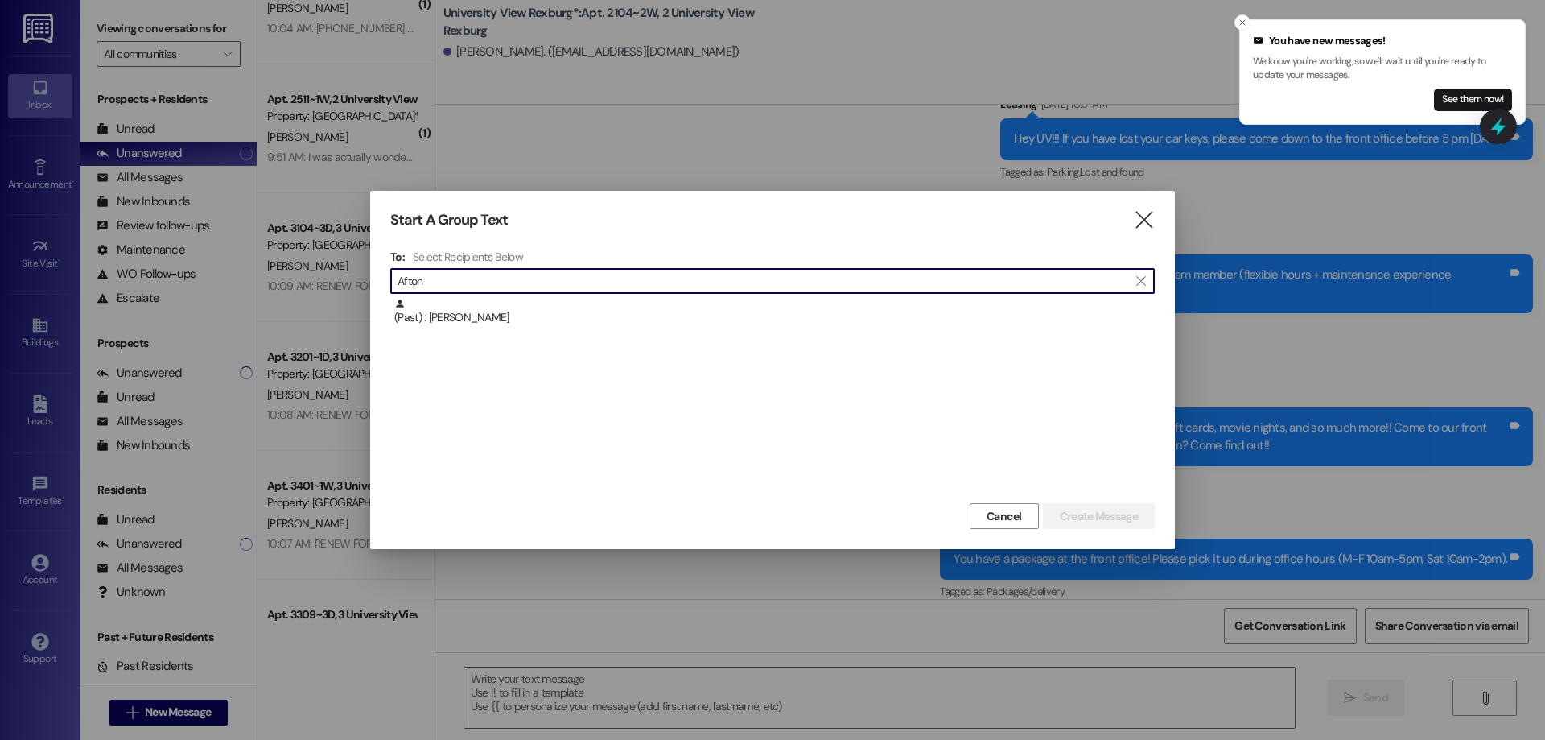
type input "Afton"
click at [1146, 219] on icon "" at bounding box center [1144, 220] width 22 height 17
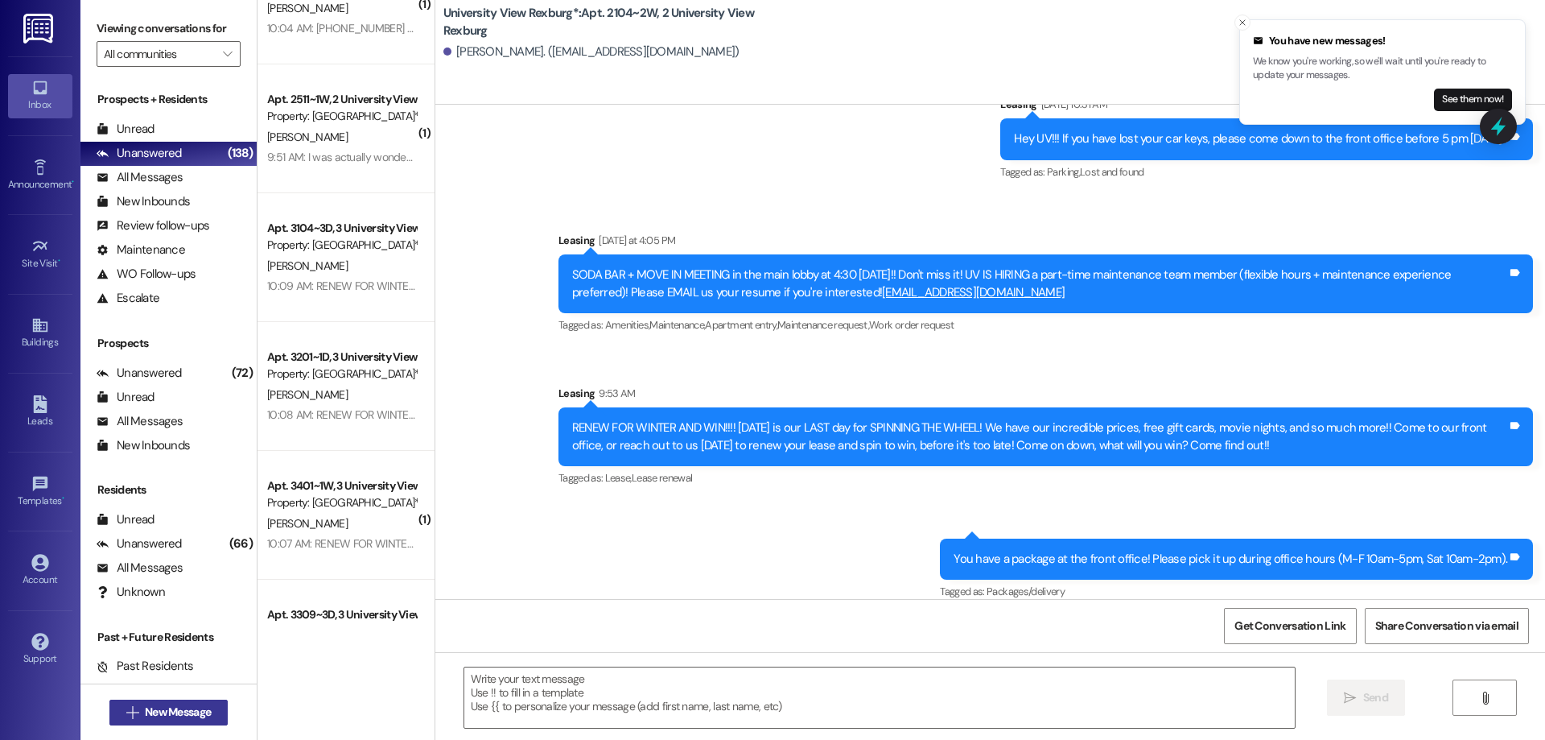
click at [194, 713] on span "New Message" at bounding box center [178, 711] width 66 height 17
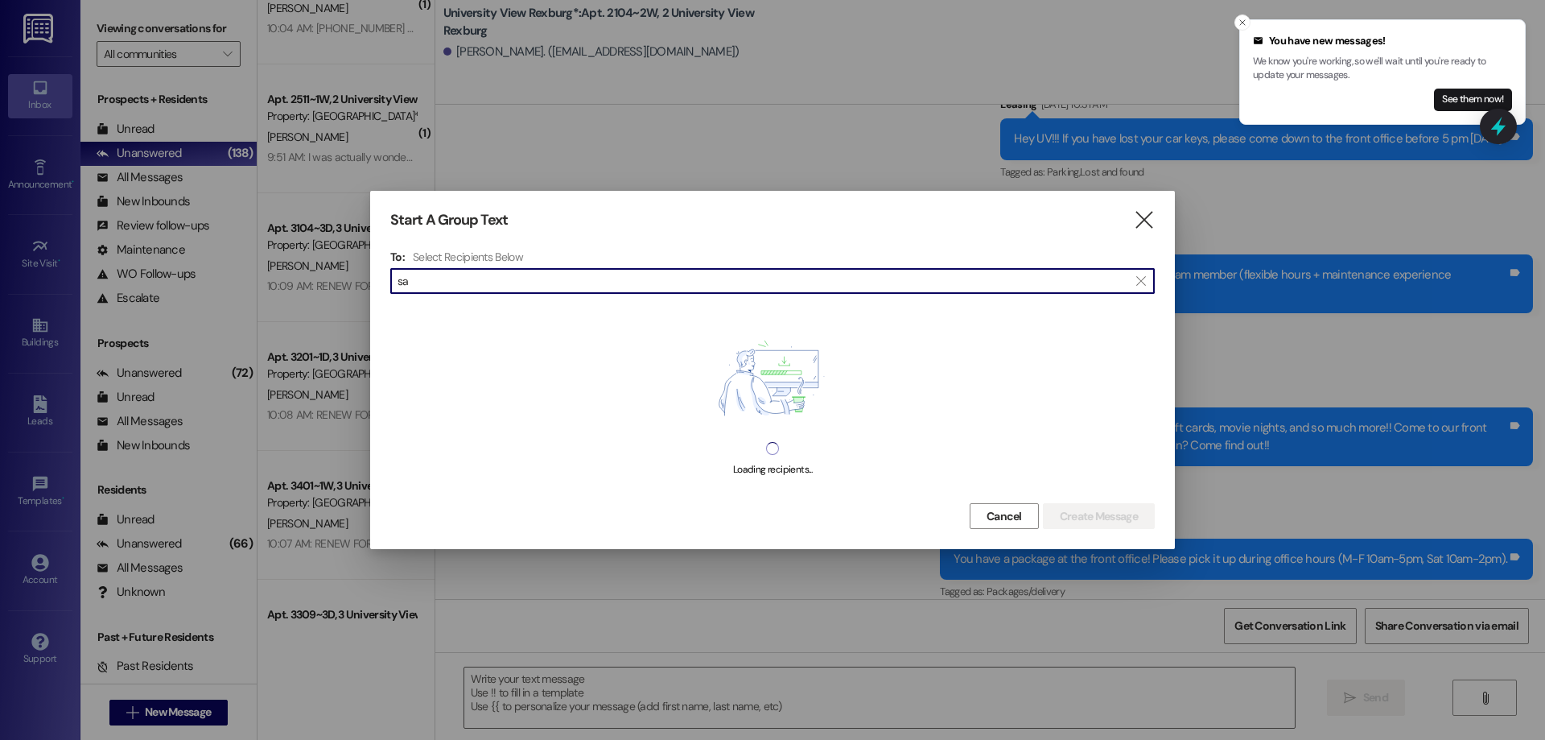
type input "s"
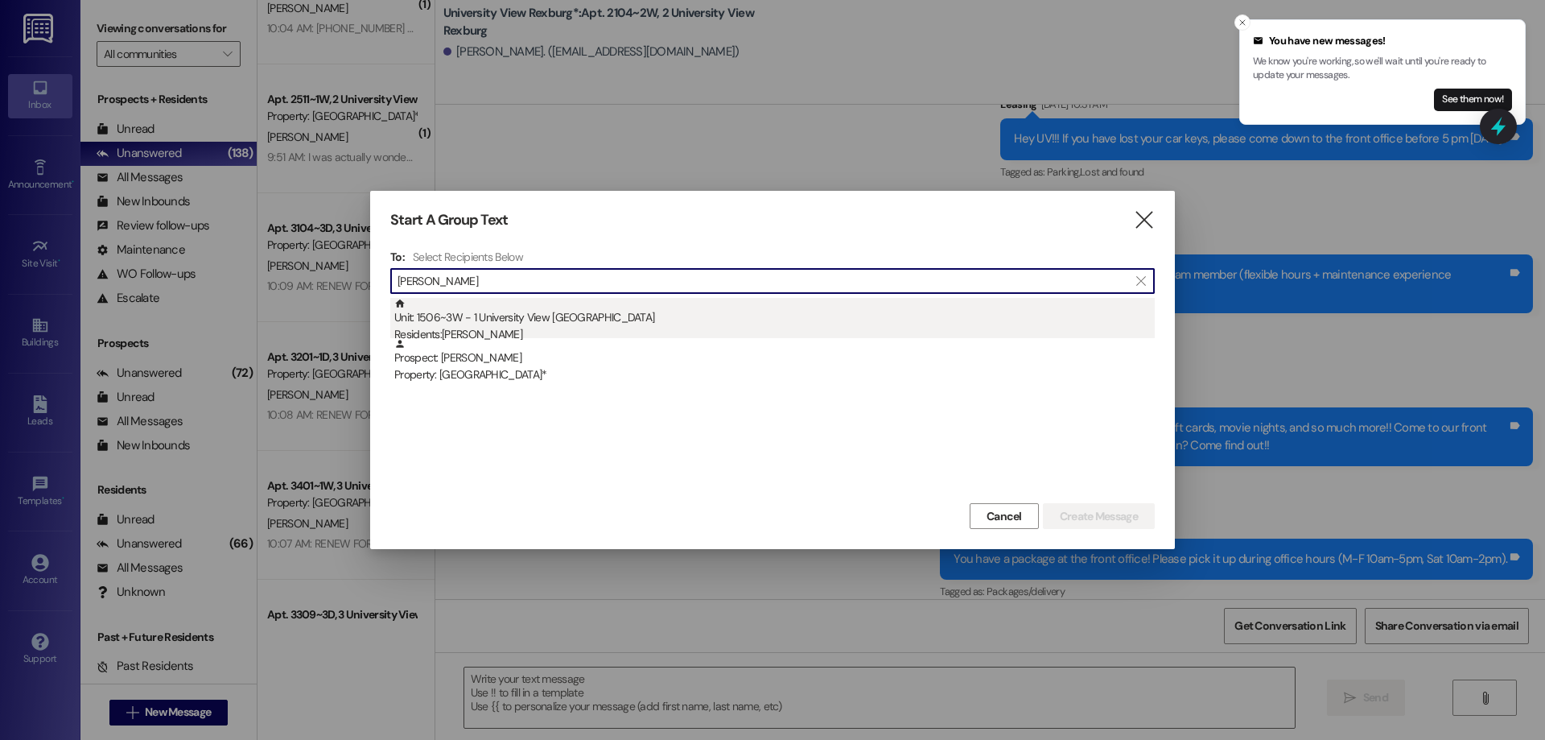
type input "Hauth"
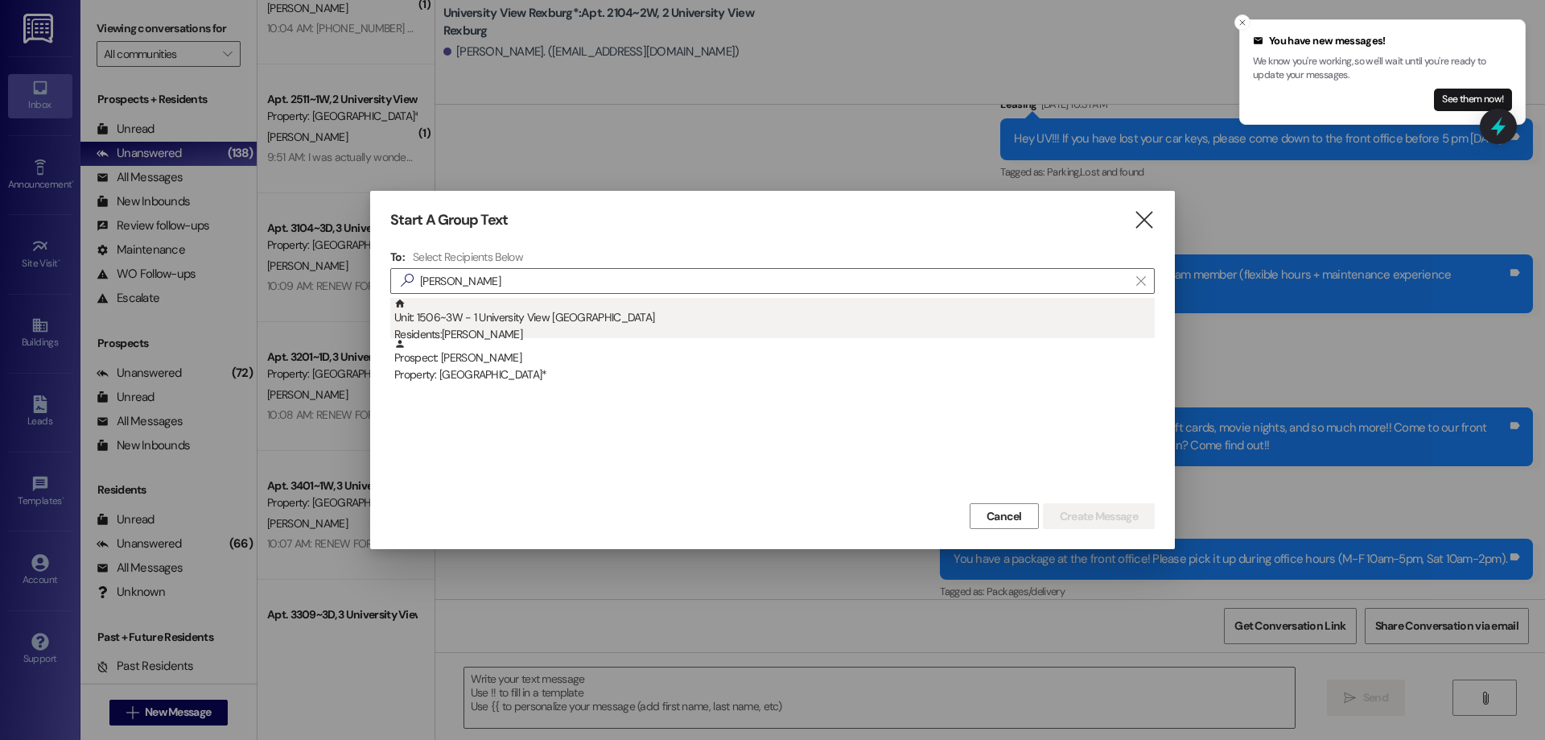
click at [553, 316] on div "Unit: 1506~3W - 1 University View Rexburg Residents: Sarah Hauth" at bounding box center [774, 321] width 760 height 46
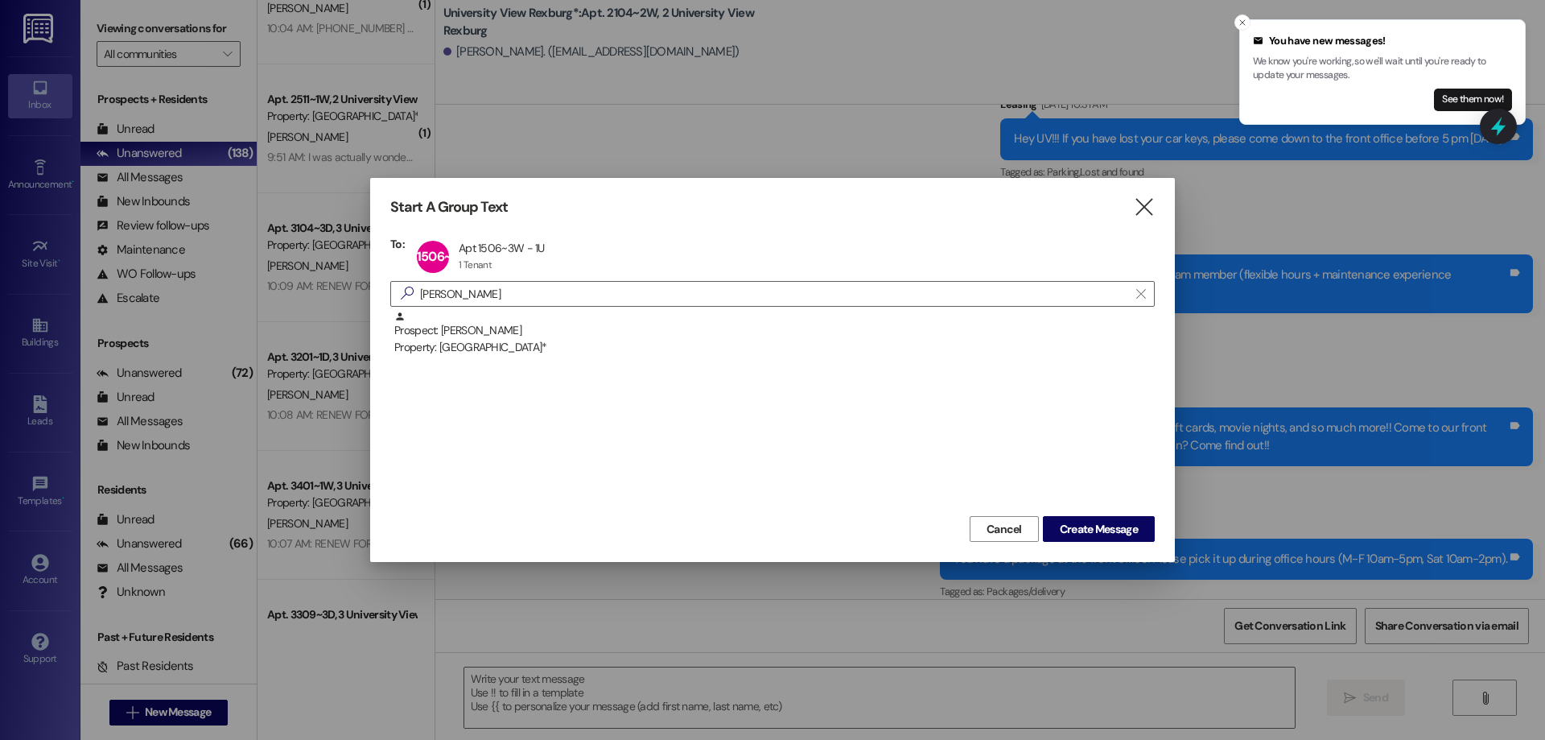
drag, startPoint x: 1092, startPoint y: 534, endPoint x: 1088, endPoint y: 513, distance: 21.3
click at [1092, 533] on span "Create Message" at bounding box center [1099, 529] width 78 height 17
click at [1104, 531] on span "Create Message" at bounding box center [1099, 529] width 78 height 17
click at [1096, 527] on span "Create Message" at bounding box center [1099, 529] width 78 height 17
click at [1096, 526] on span "Create Message" at bounding box center [1099, 529] width 78 height 17
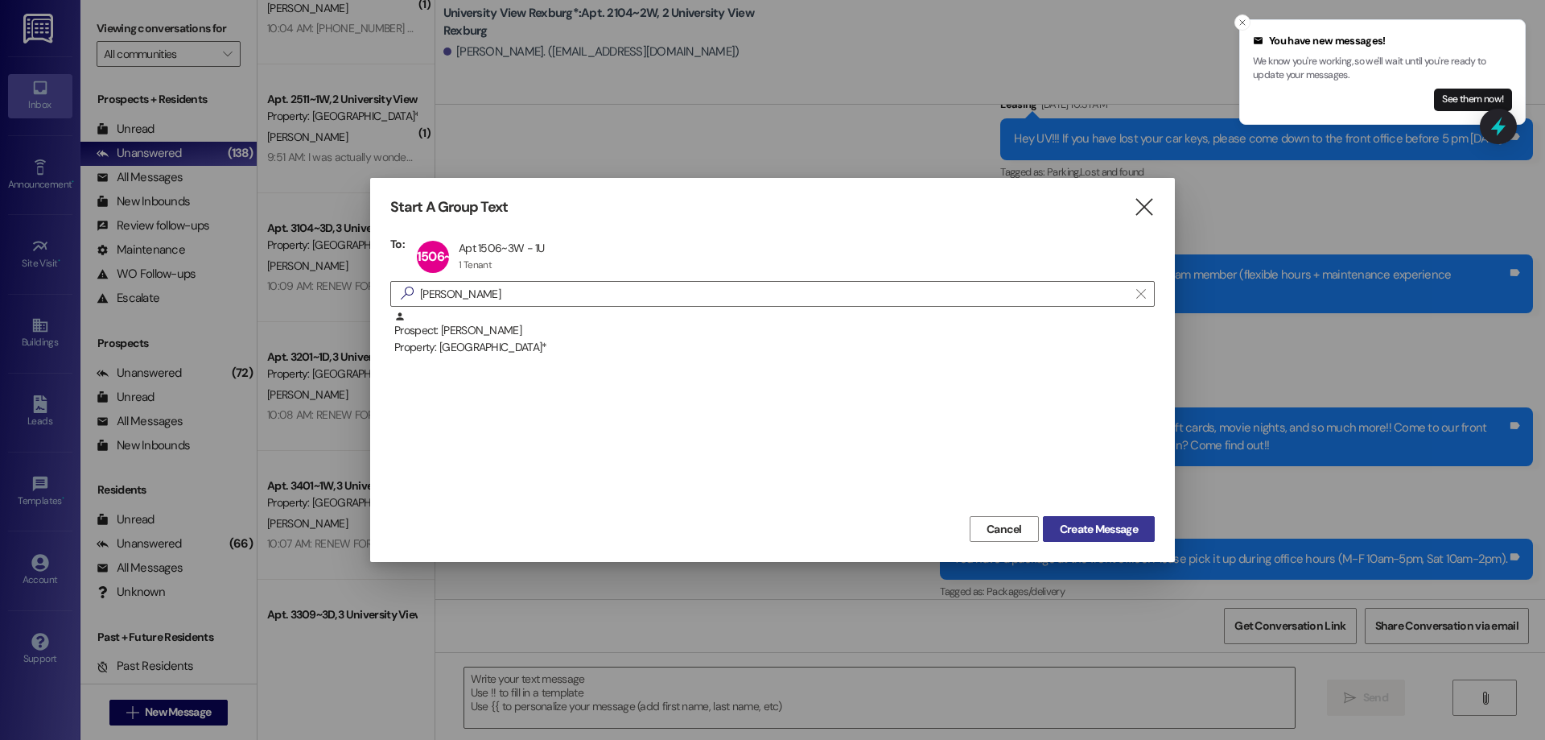
click at [1096, 526] on span "Create Message" at bounding box center [1099, 529] width 78 height 17
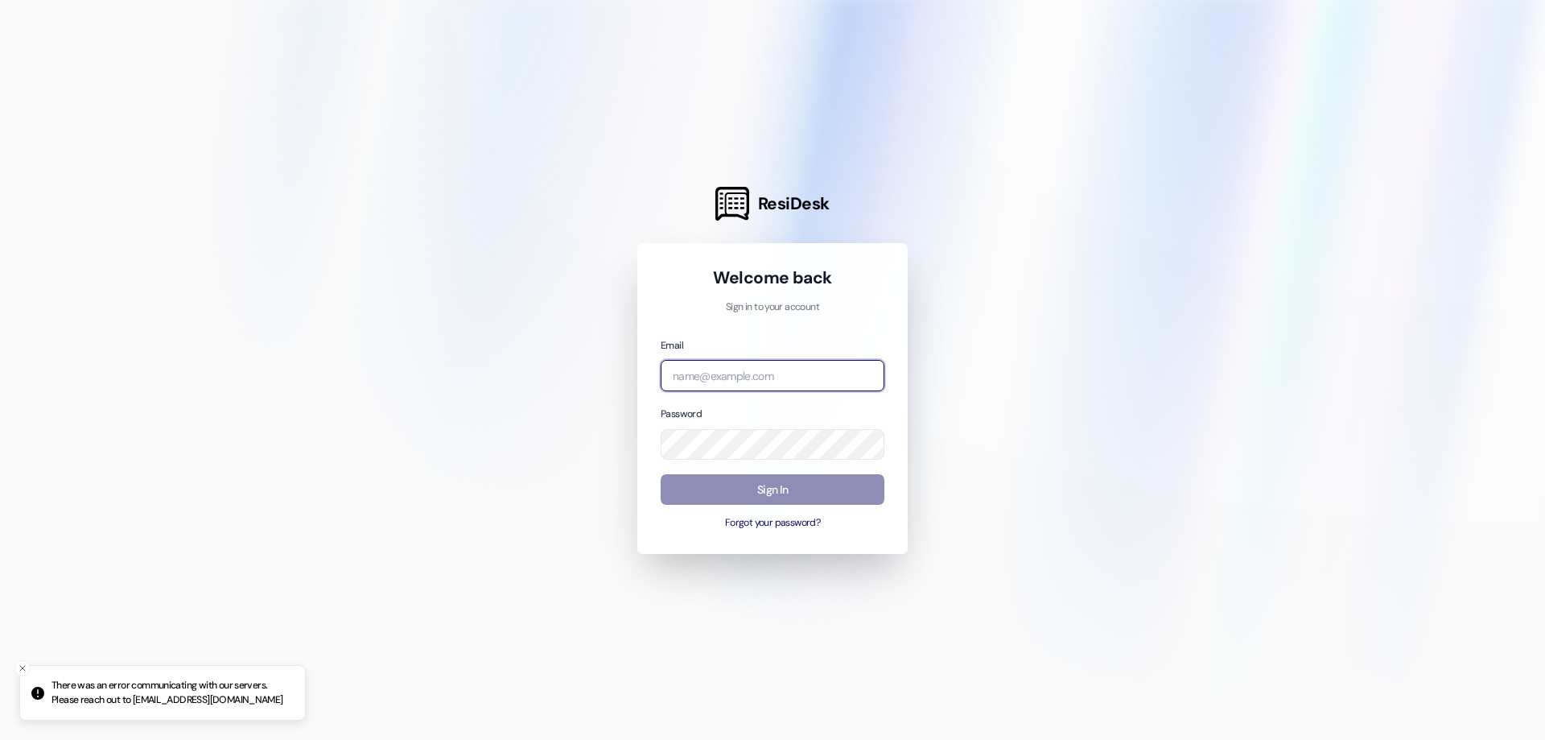
type input "[EMAIL_ADDRESS][DOMAIN_NAME]"
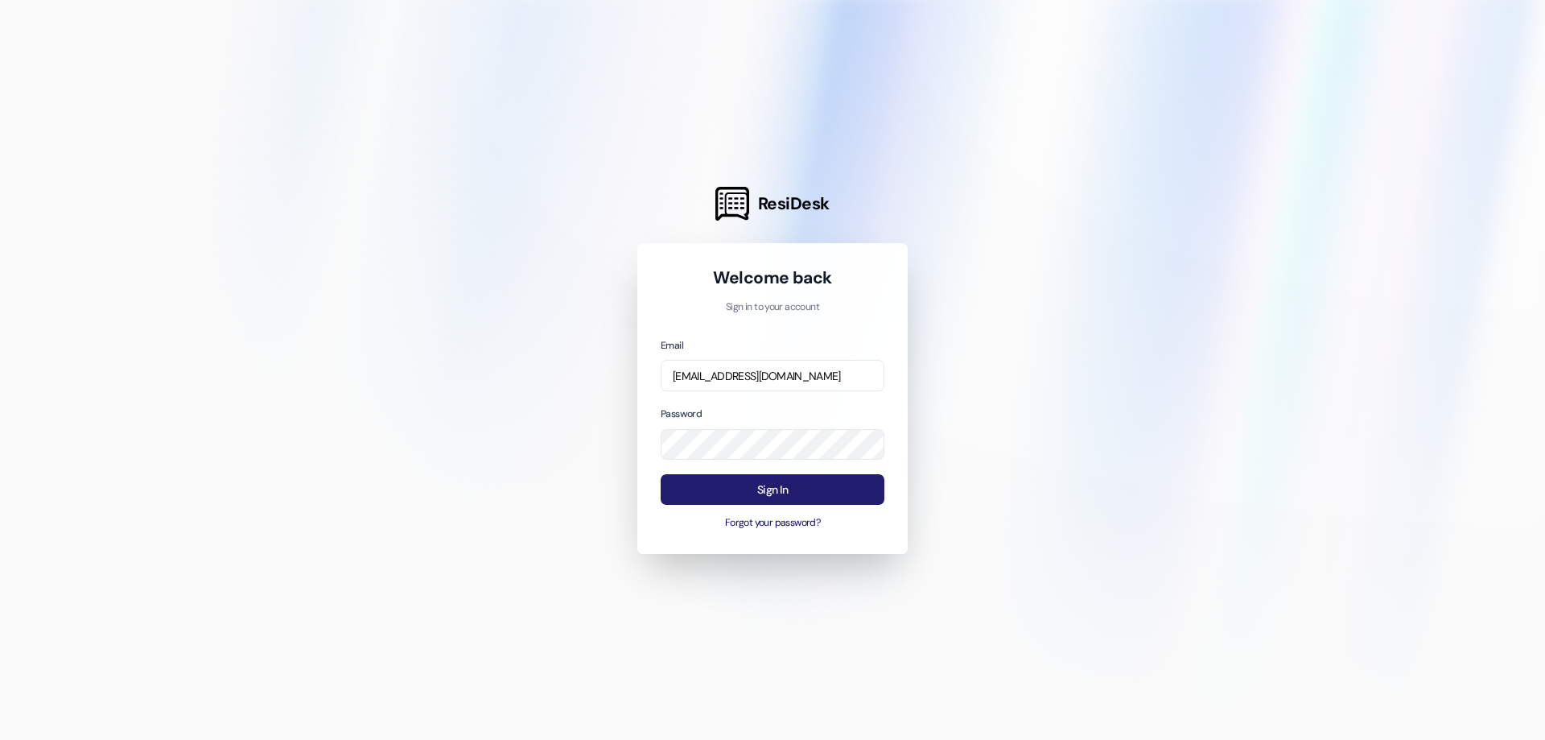
click at [804, 497] on button "Sign In" at bounding box center [773, 489] width 224 height 31
click at [801, 491] on button "Sign In" at bounding box center [773, 489] width 224 height 31
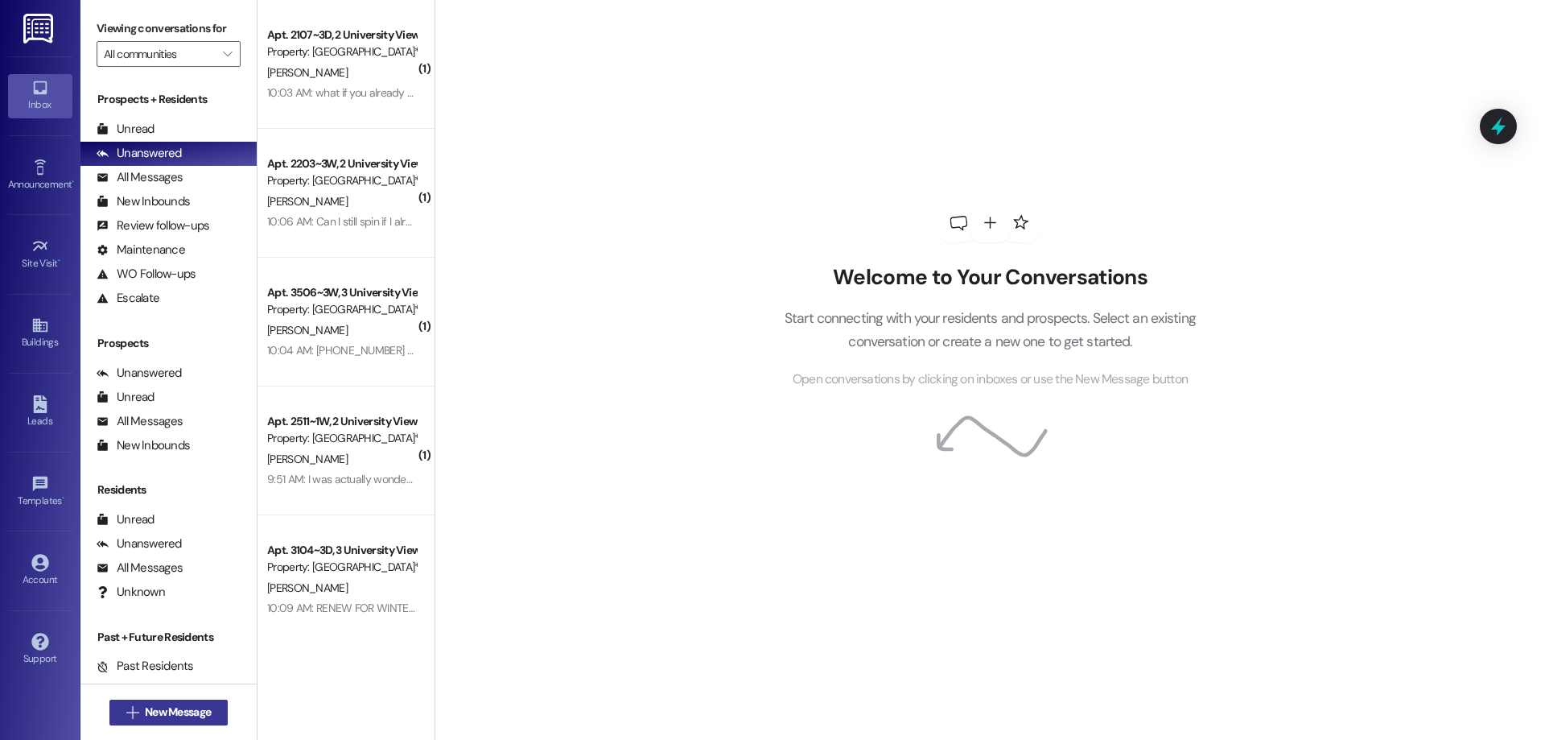
click at [165, 710] on span "New Message" at bounding box center [178, 711] width 66 height 17
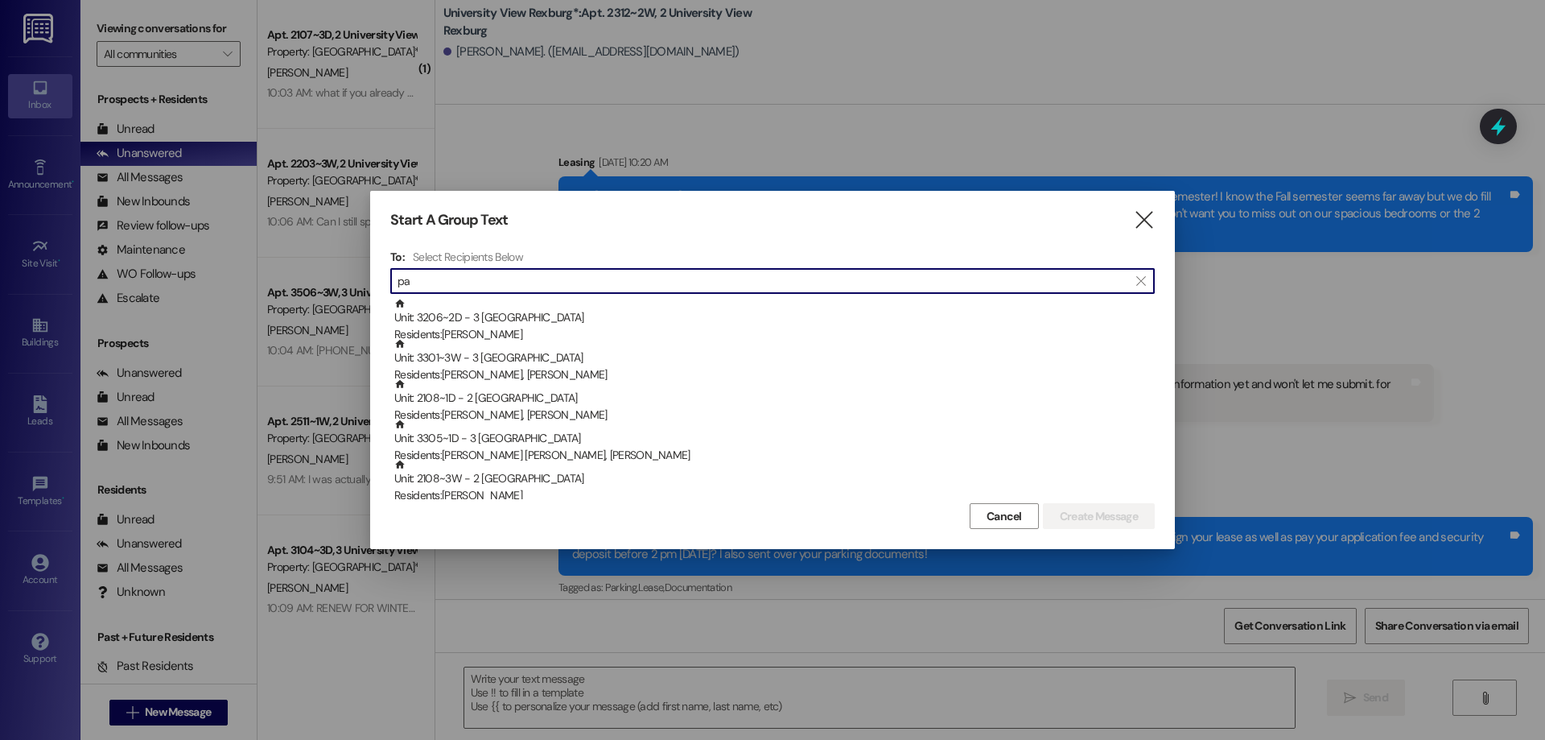
type input "p"
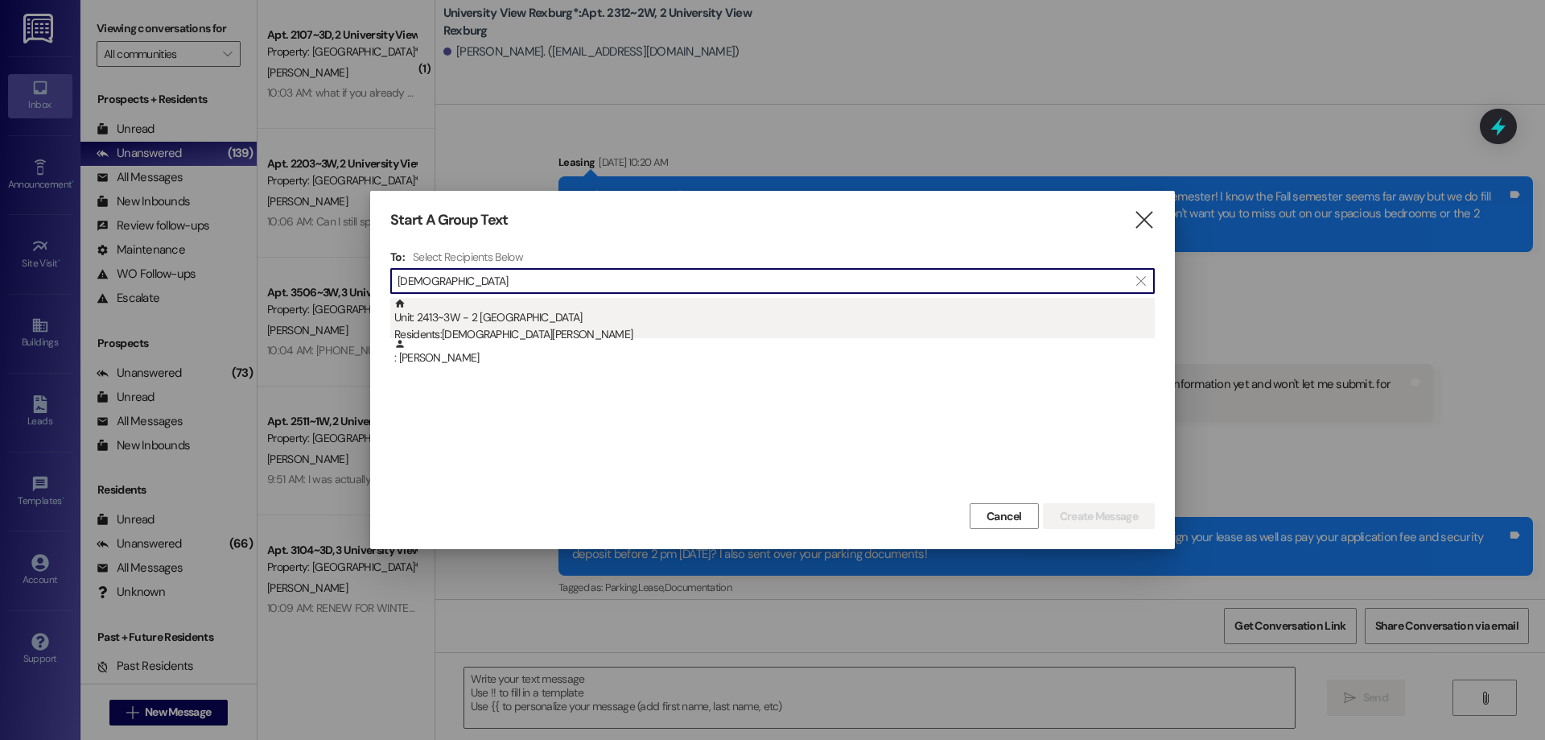
type input "jesyc"
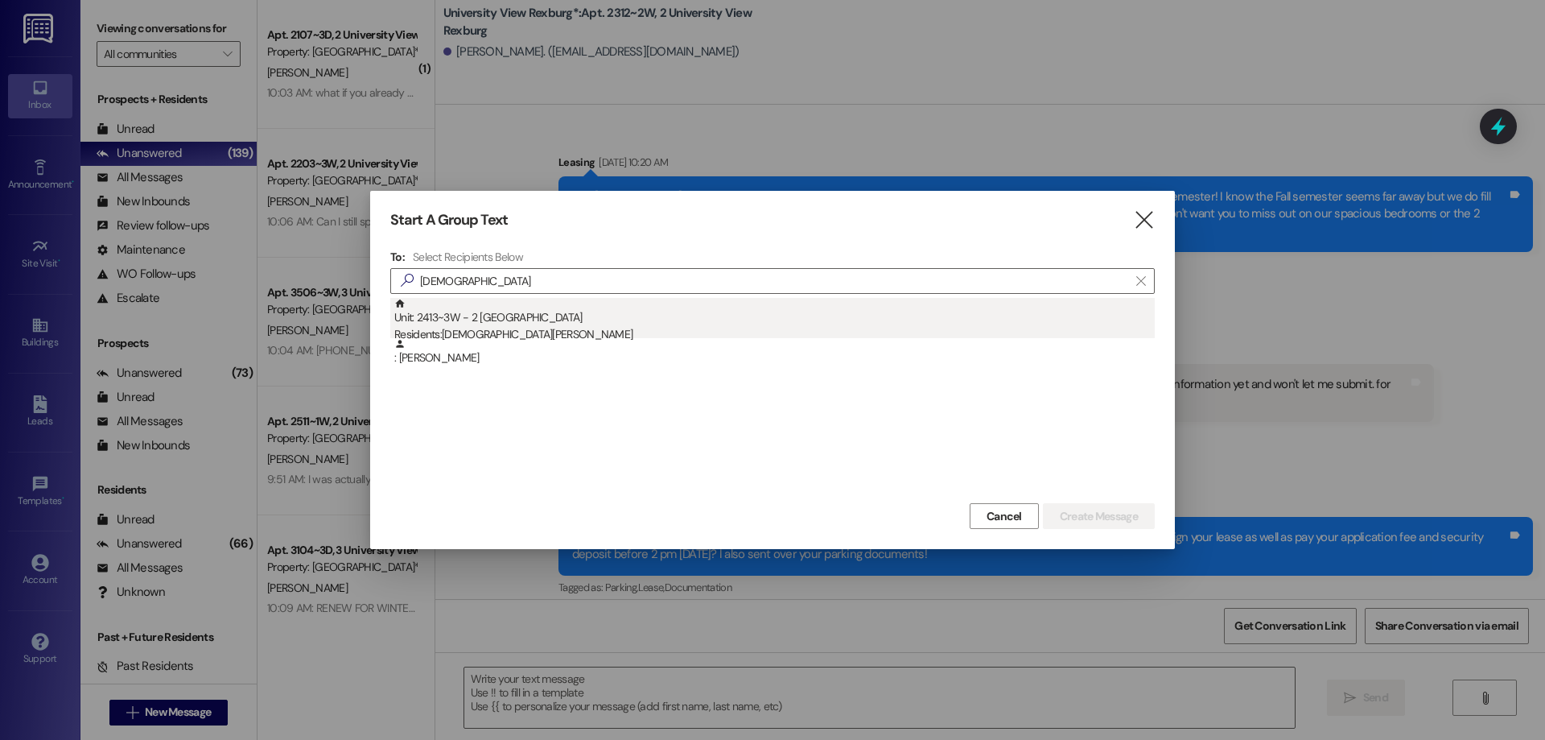
click at [497, 328] on div "Residents: Jesyca Paul" at bounding box center [774, 334] width 760 height 17
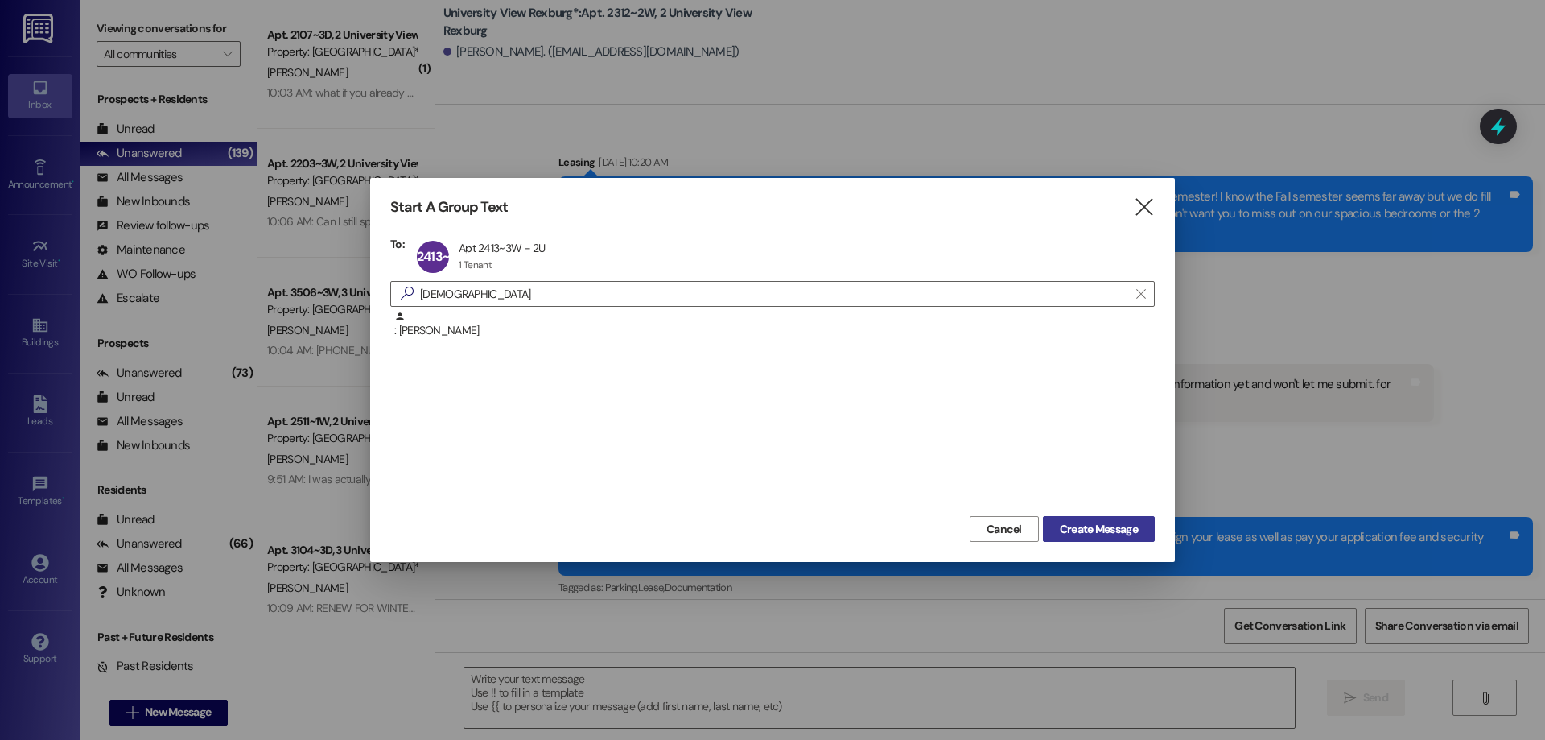
click at [1083, 521] on span "Create Message" at bounding box center [1099, 529] width 78 height 17
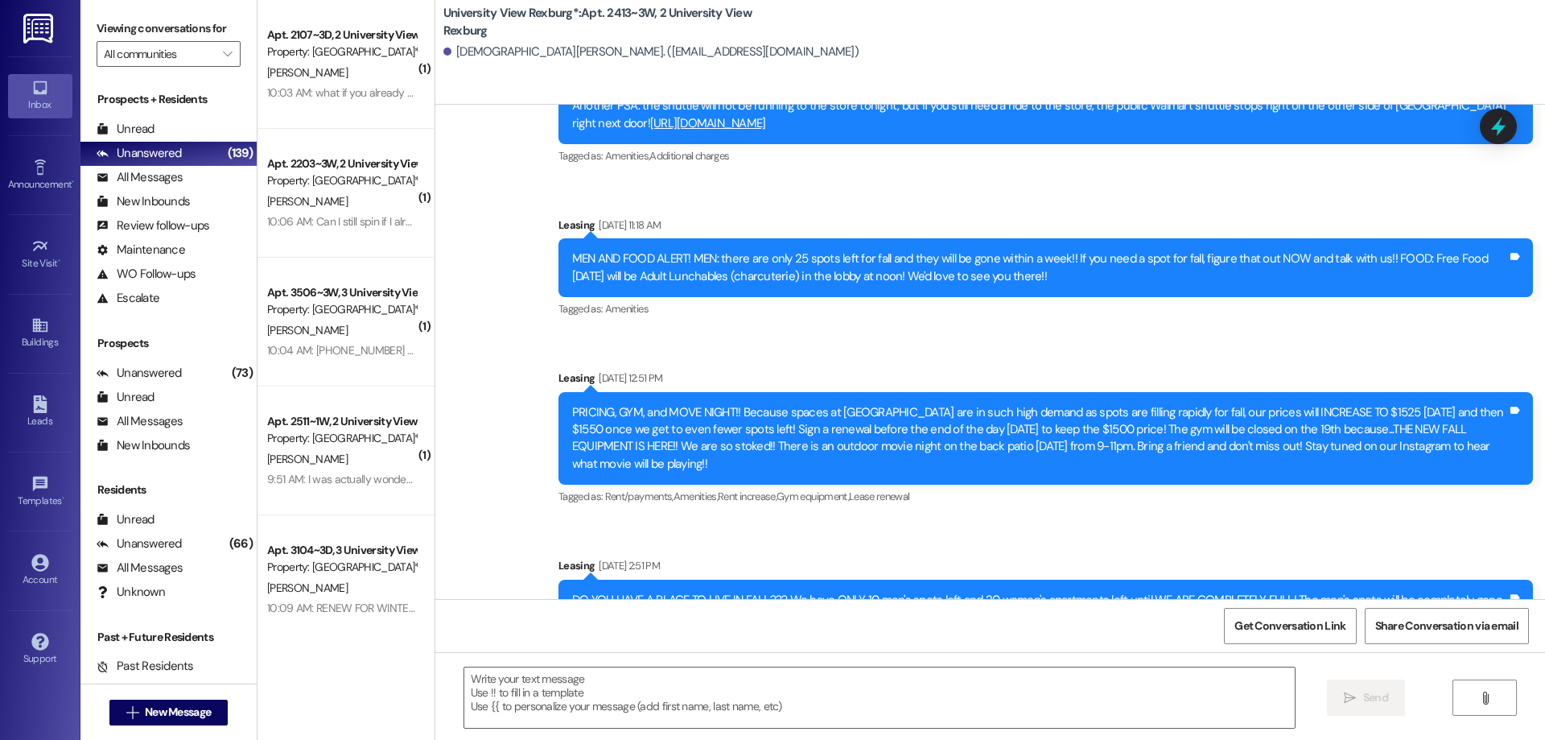
scroll to position [29490, 0]
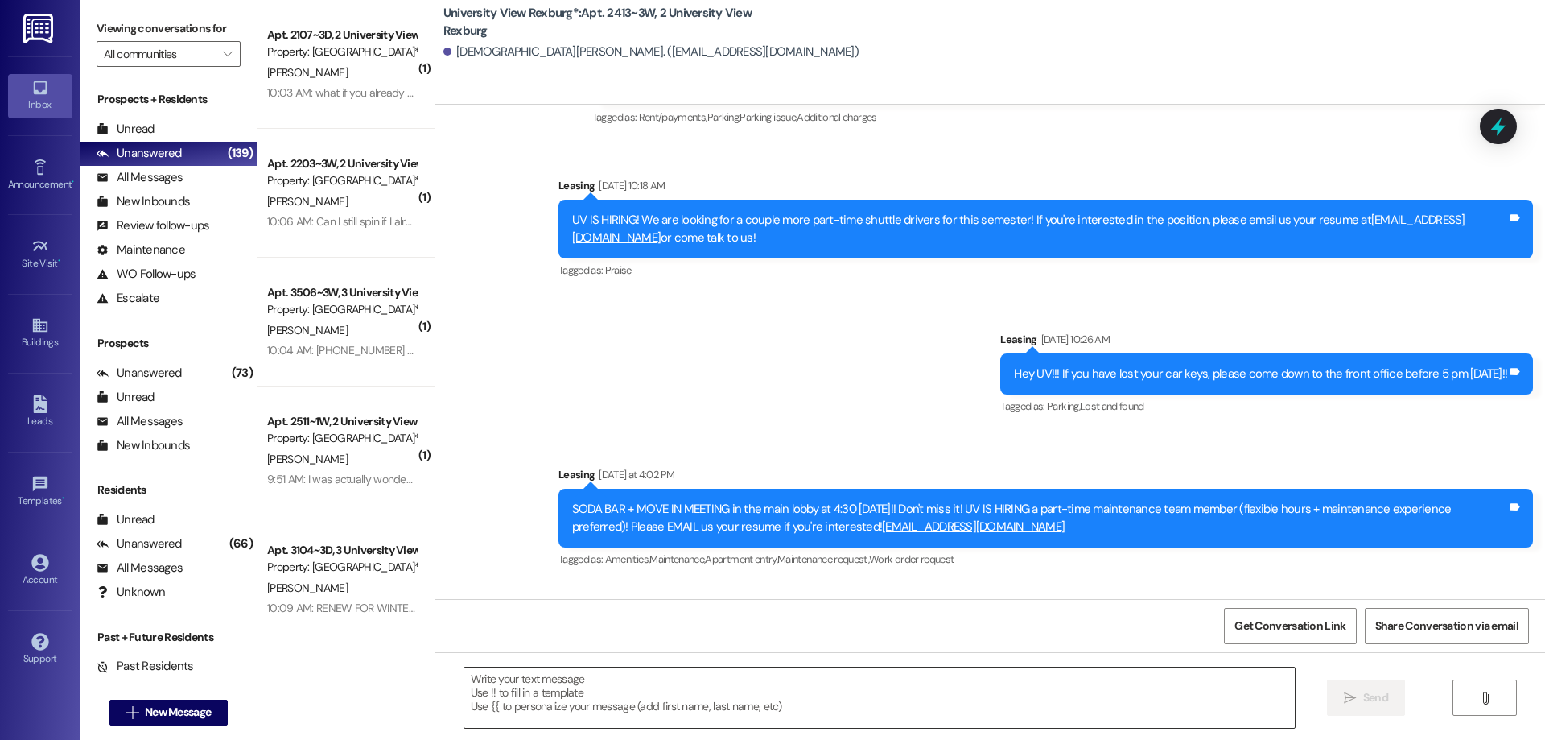
click at [596, 670] on textarea at bounding box center [879, 697] width 831 height 60
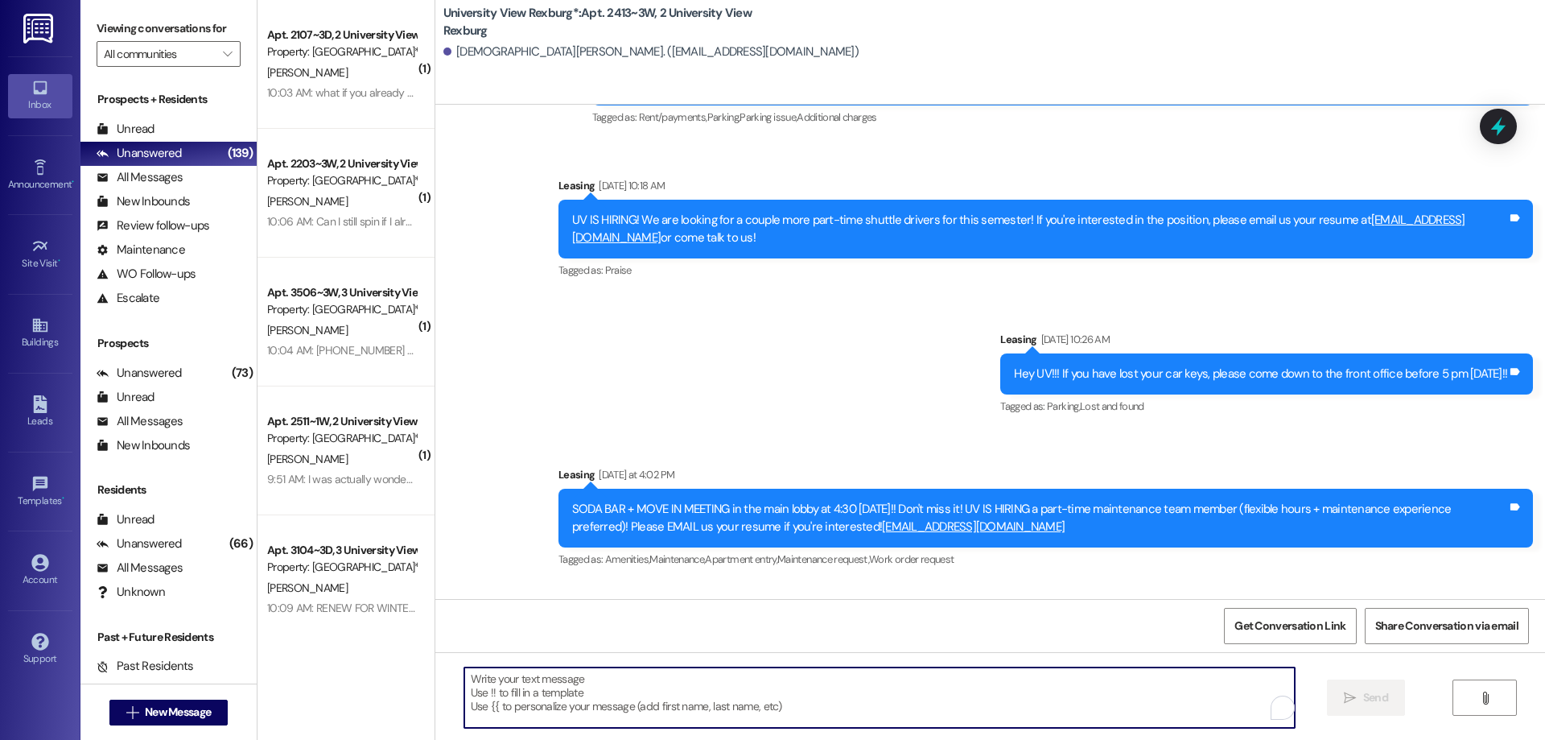
paste textarea "You have a package at the front office! Please pick it up during office hours (…"
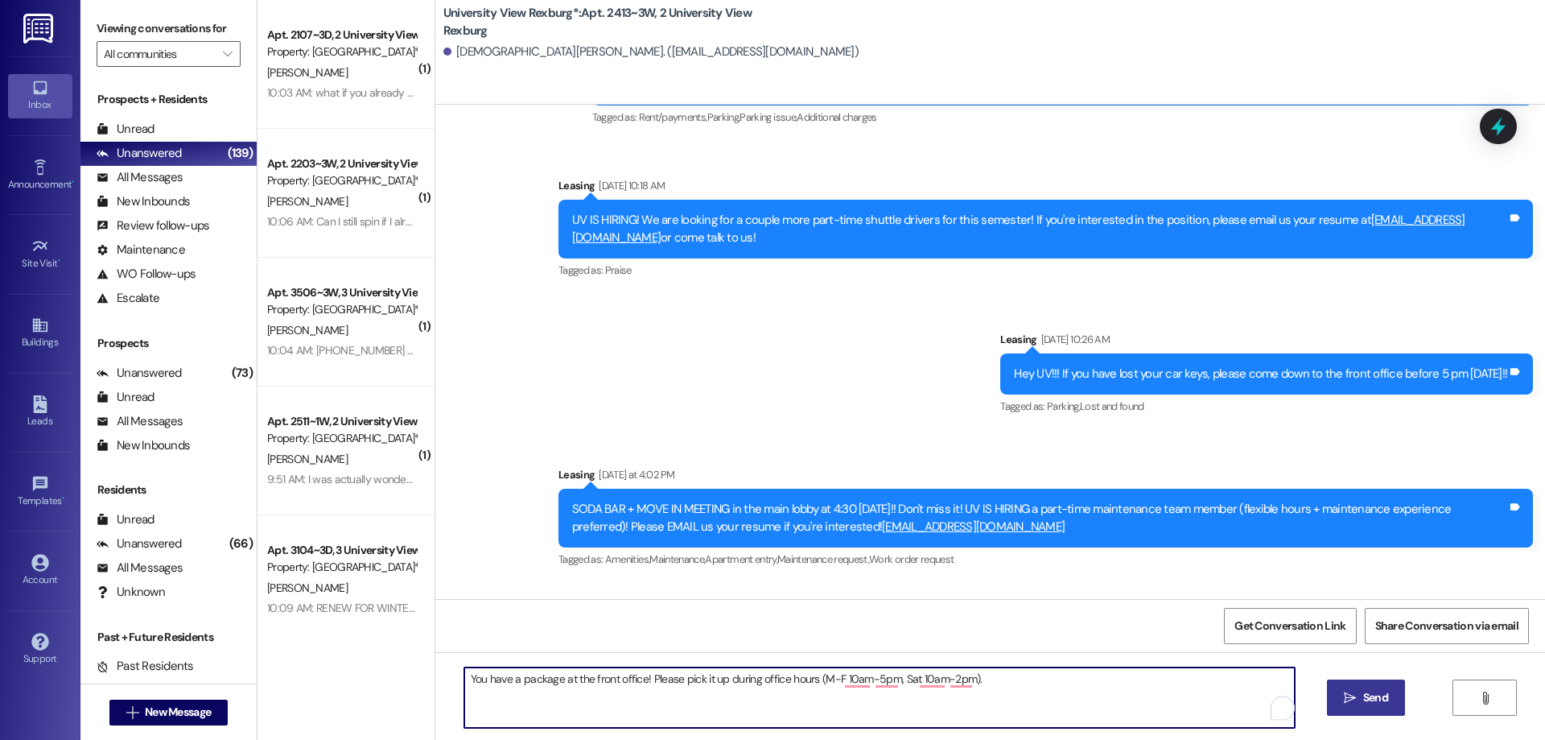
type textarea "You have a package at the front office! Please pick it up during office hours (…"
click at [1360, 703] on span "Send" at bounding box center [1375, 697] width 31 height 17
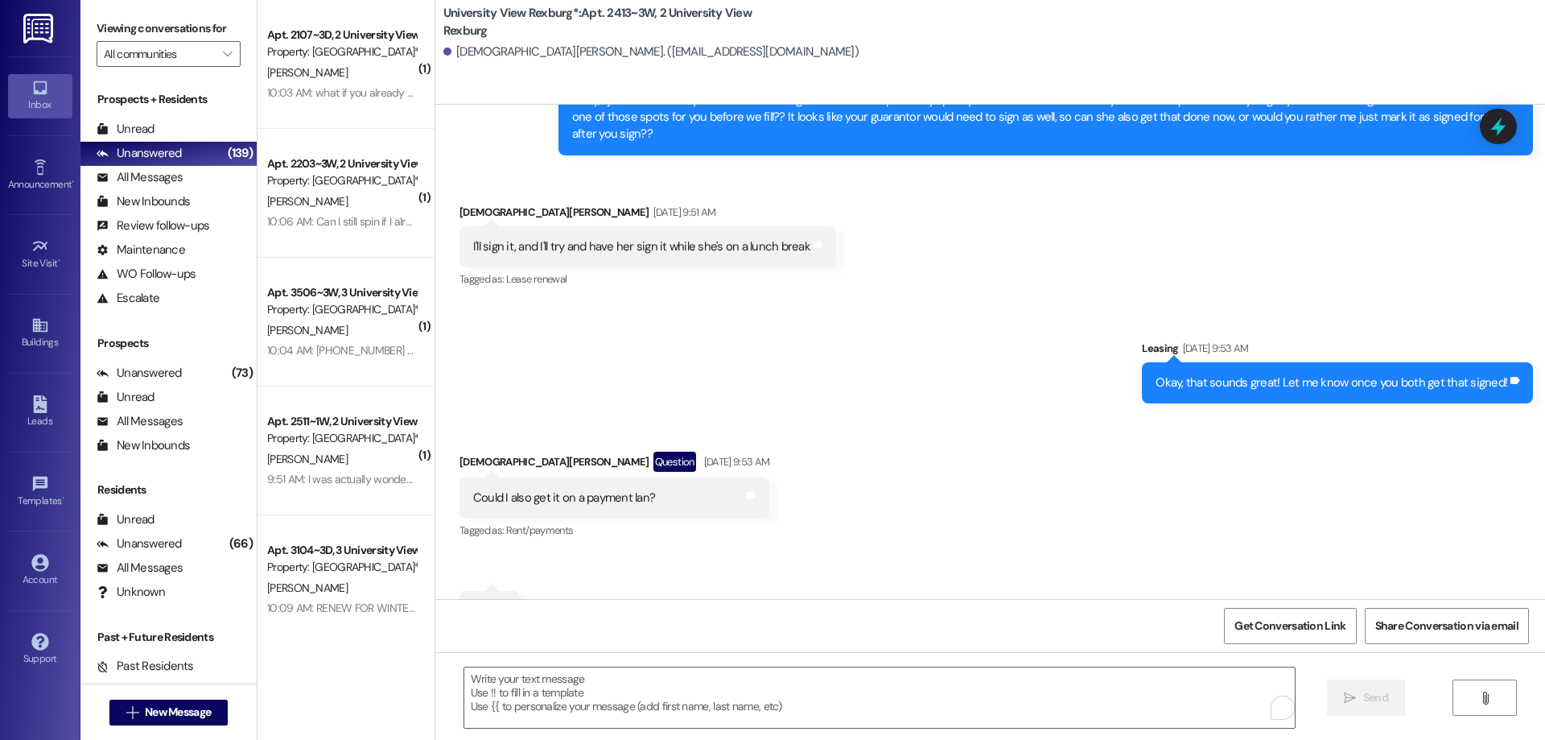
scroll to position [15004, 0]
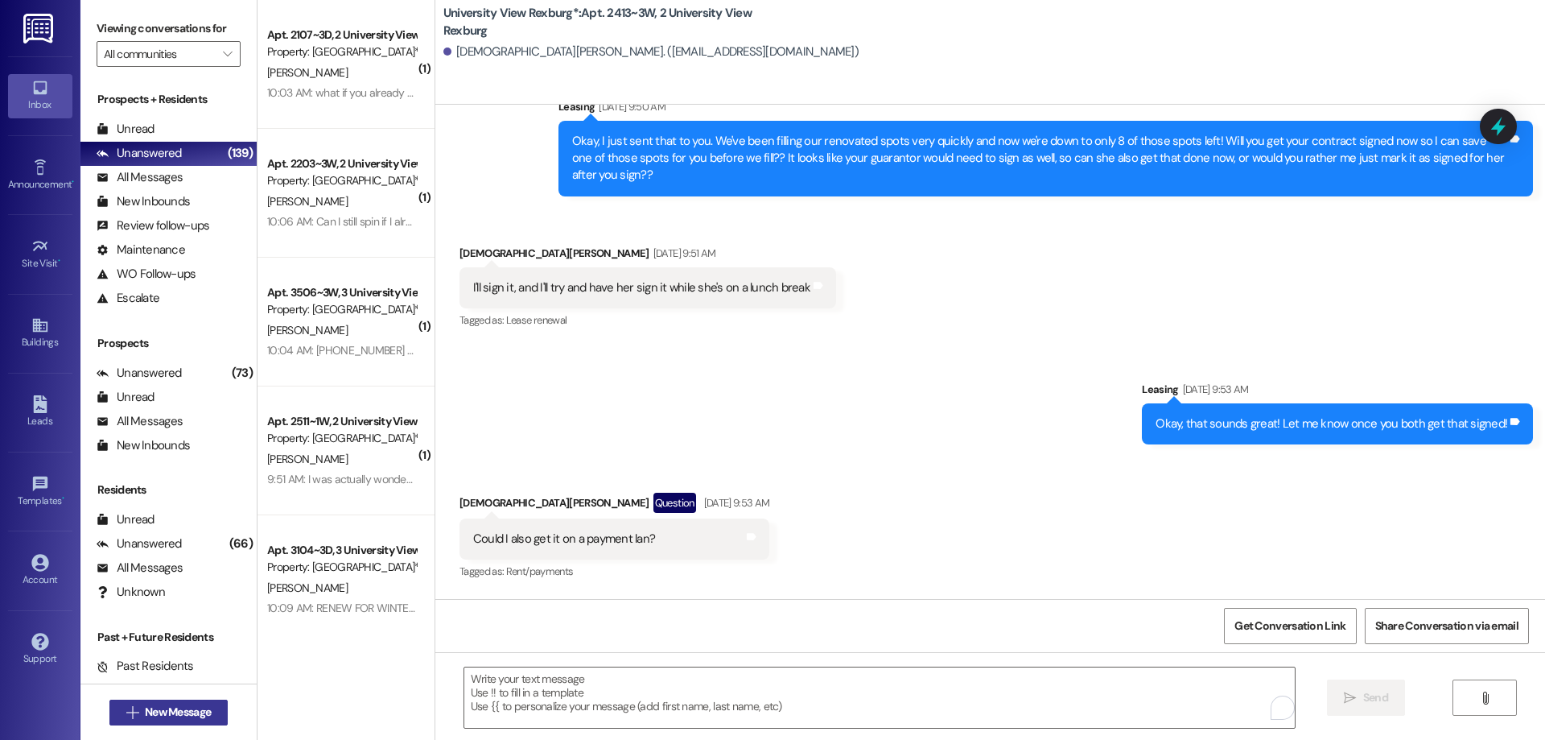
click at [182, 712] on span "New Message" at bounding box center [178, 711] width 66 height 17
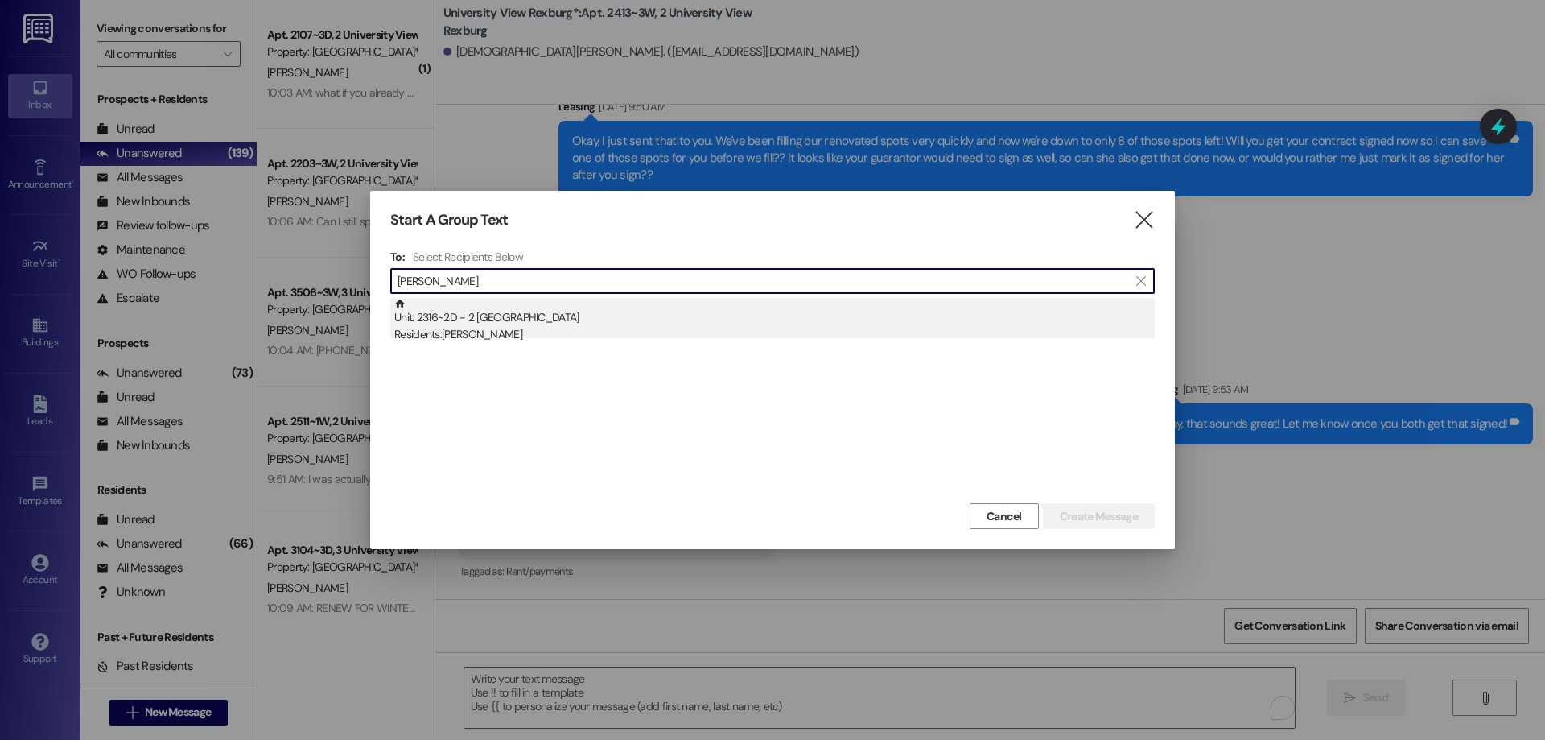
type input "emily carver"
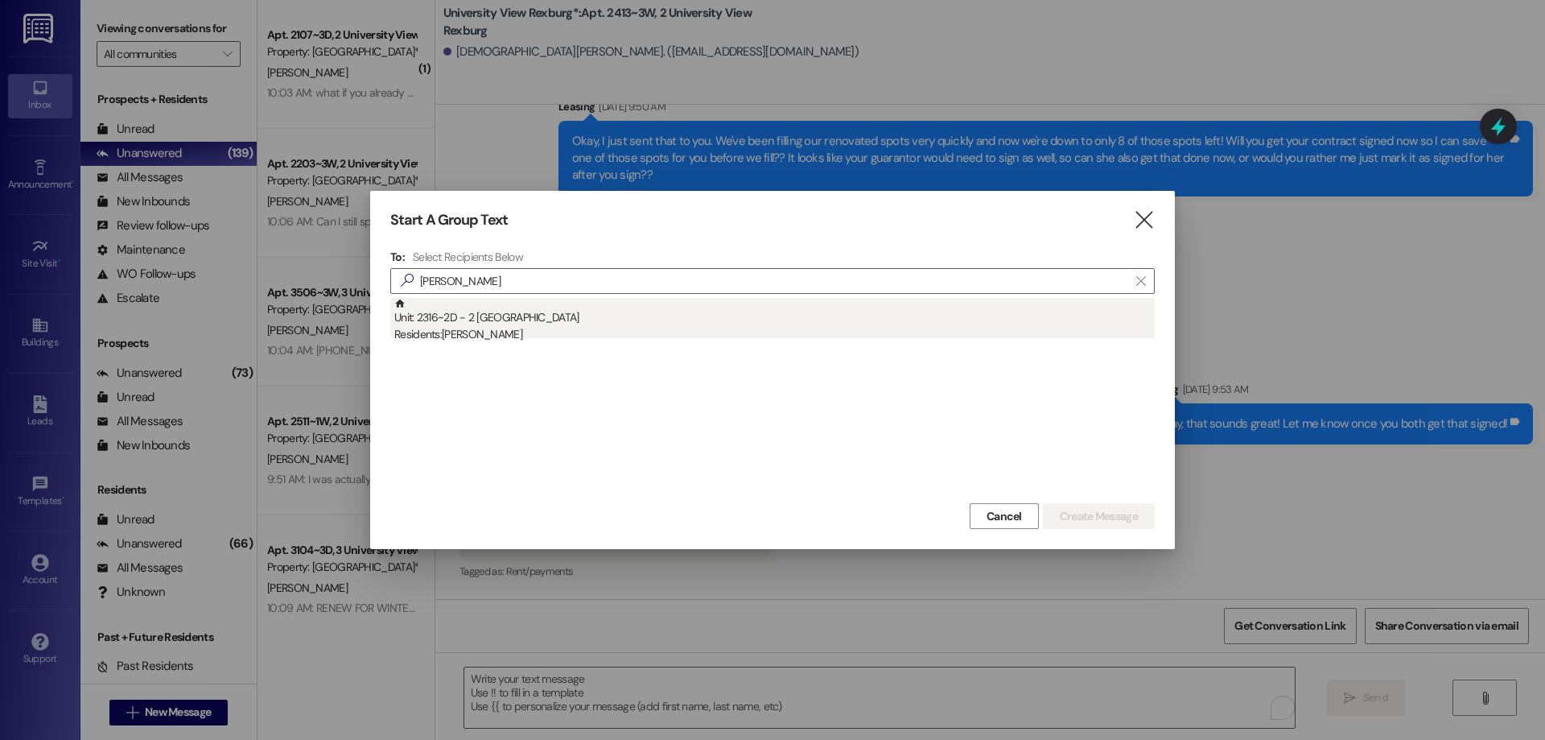
click at [525, 318] on div "Unit: 2316~2D - 2 University View Rexburg Residents: Emily Carver" at bounding box center [774, 321] width 760 height 46
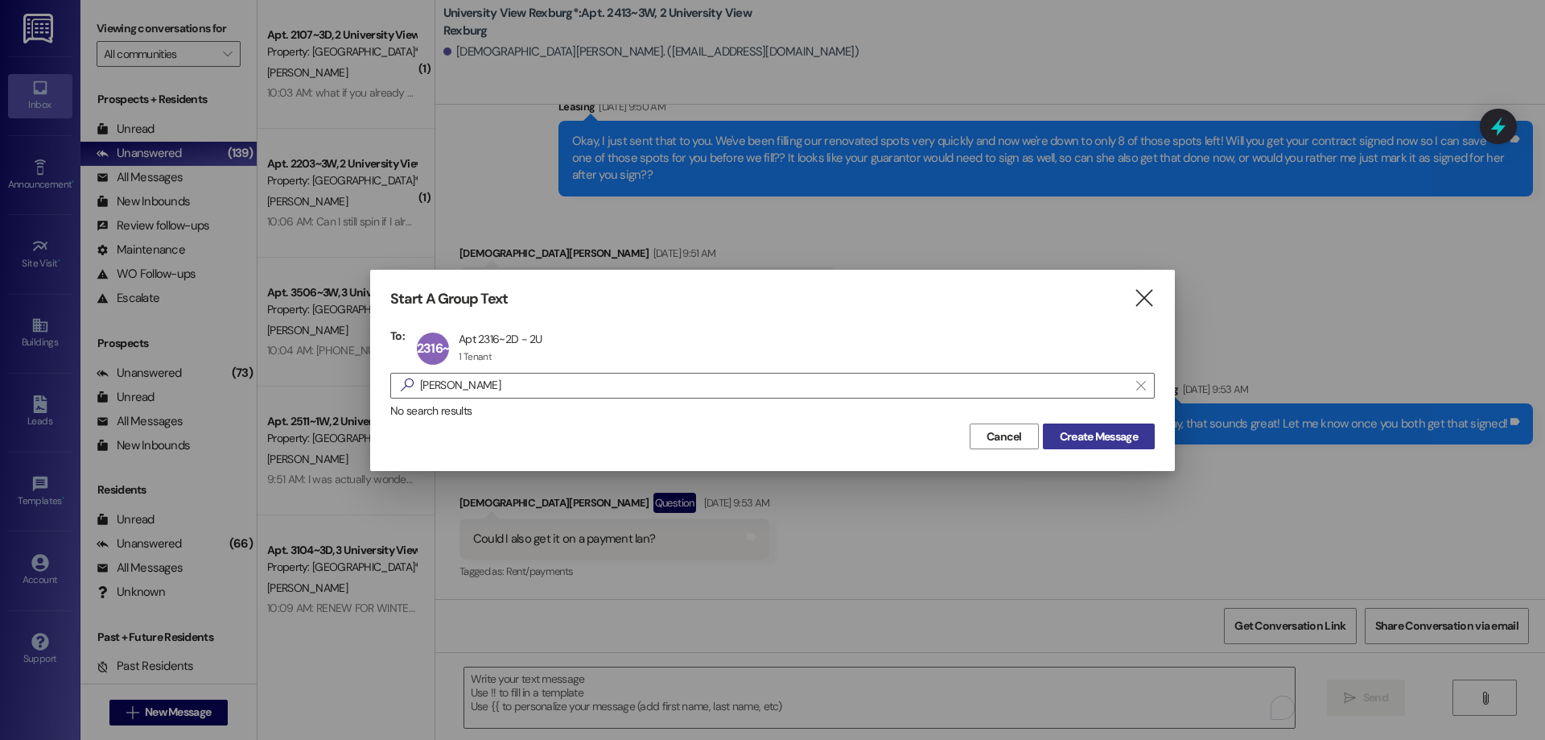
click at [1105, 435] on span "Create Message" at bounding box center [1099, 436] width 78 height 17
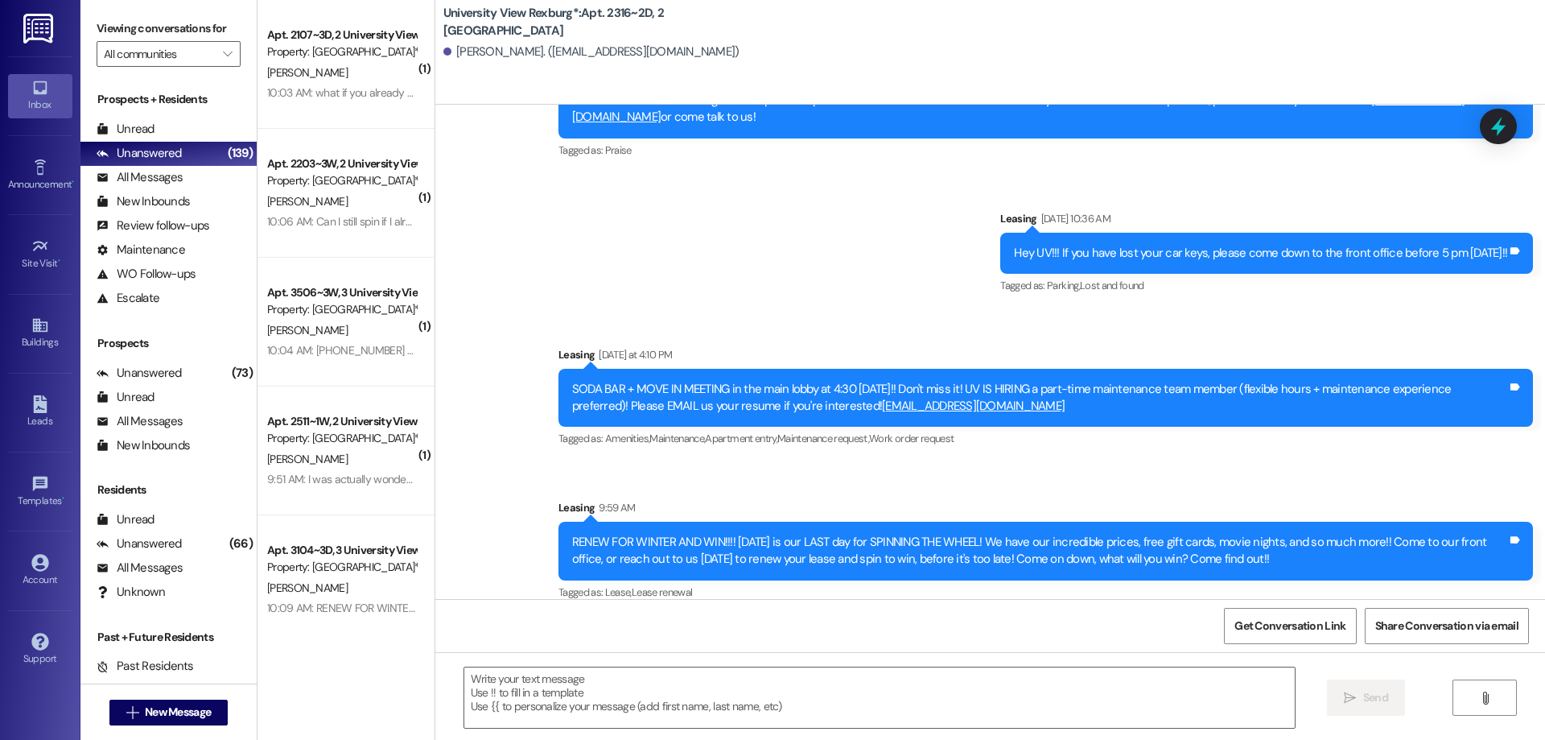
scroll to position [1523, 0]
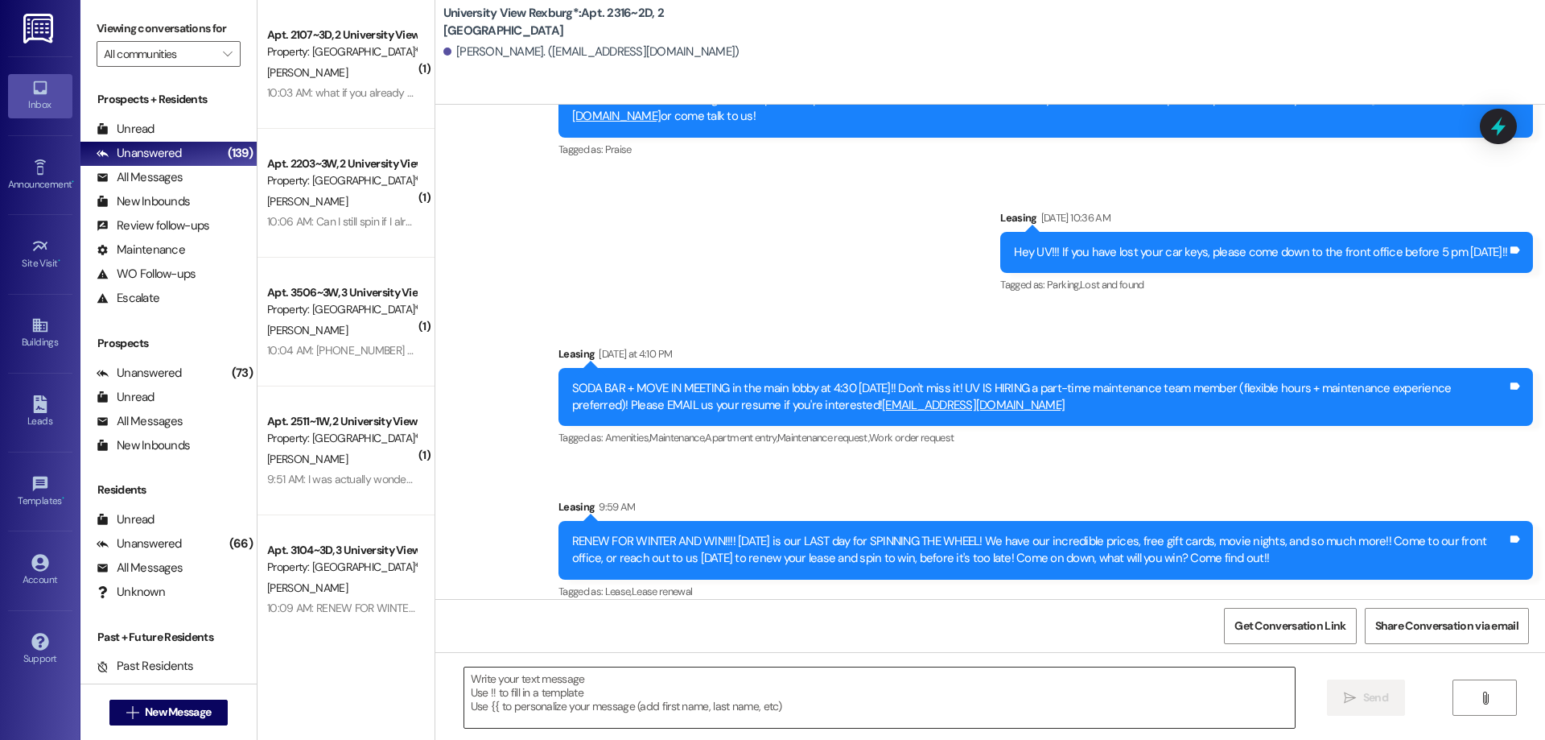
click at [531, 686] on textarea at bounding box center [879, 697] width 831 height 60
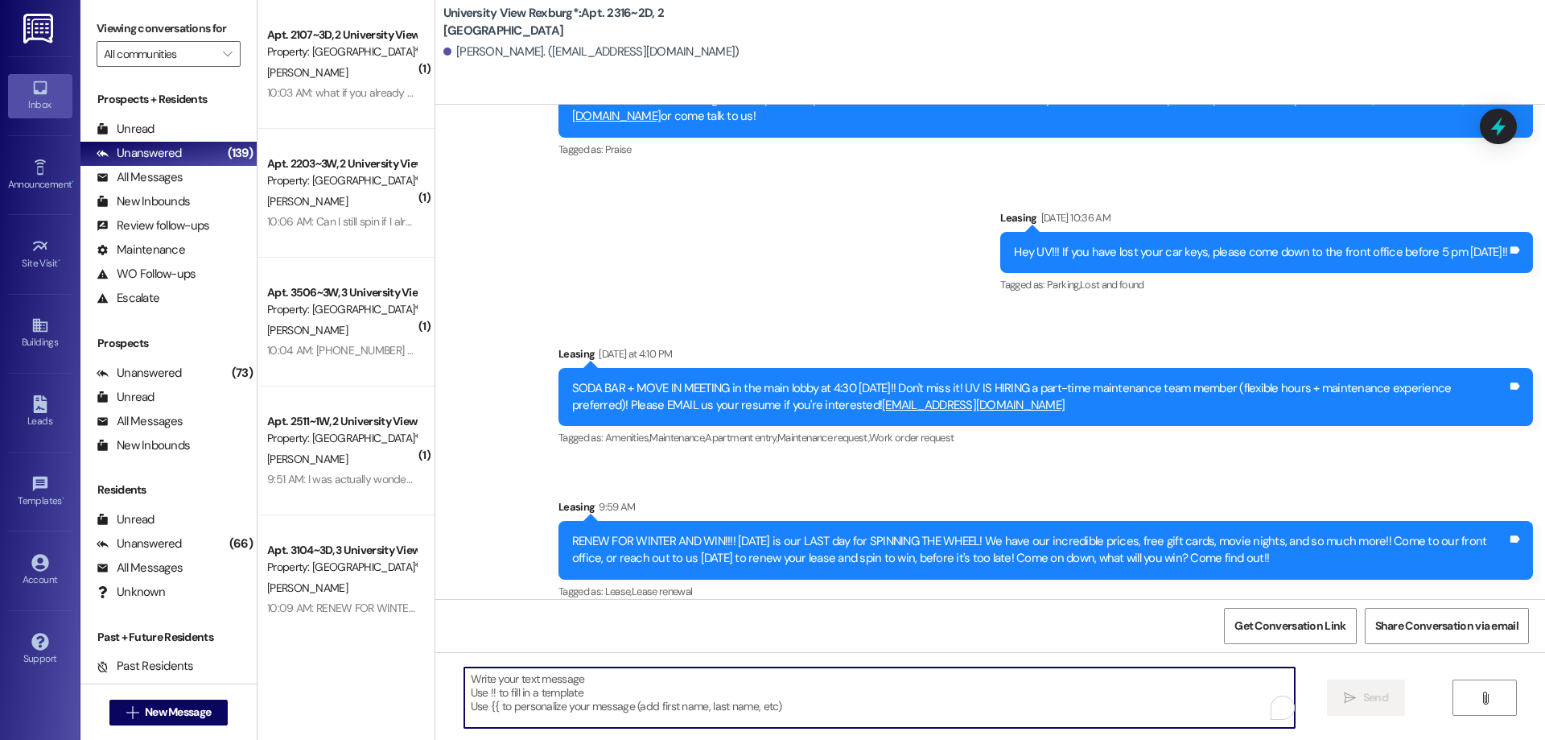
paste textarea "You have a package at the front office! Please pick it up during office hours (…"
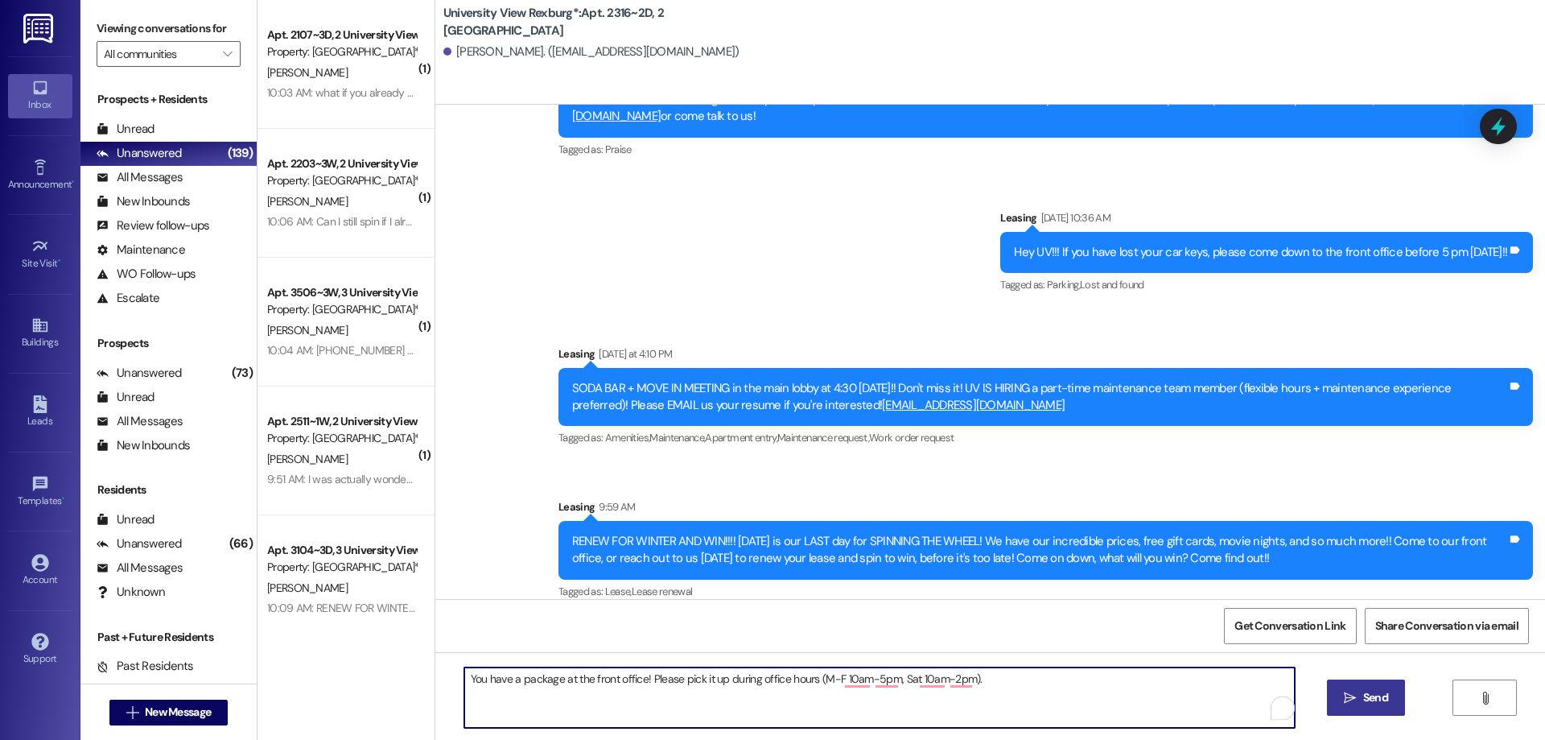
type textarea "You have a package at the front office! Please pick it up during office hours (…"
click at [1360, 697] on span "Send" at bounding box center [1375, 697] width 31 height 17
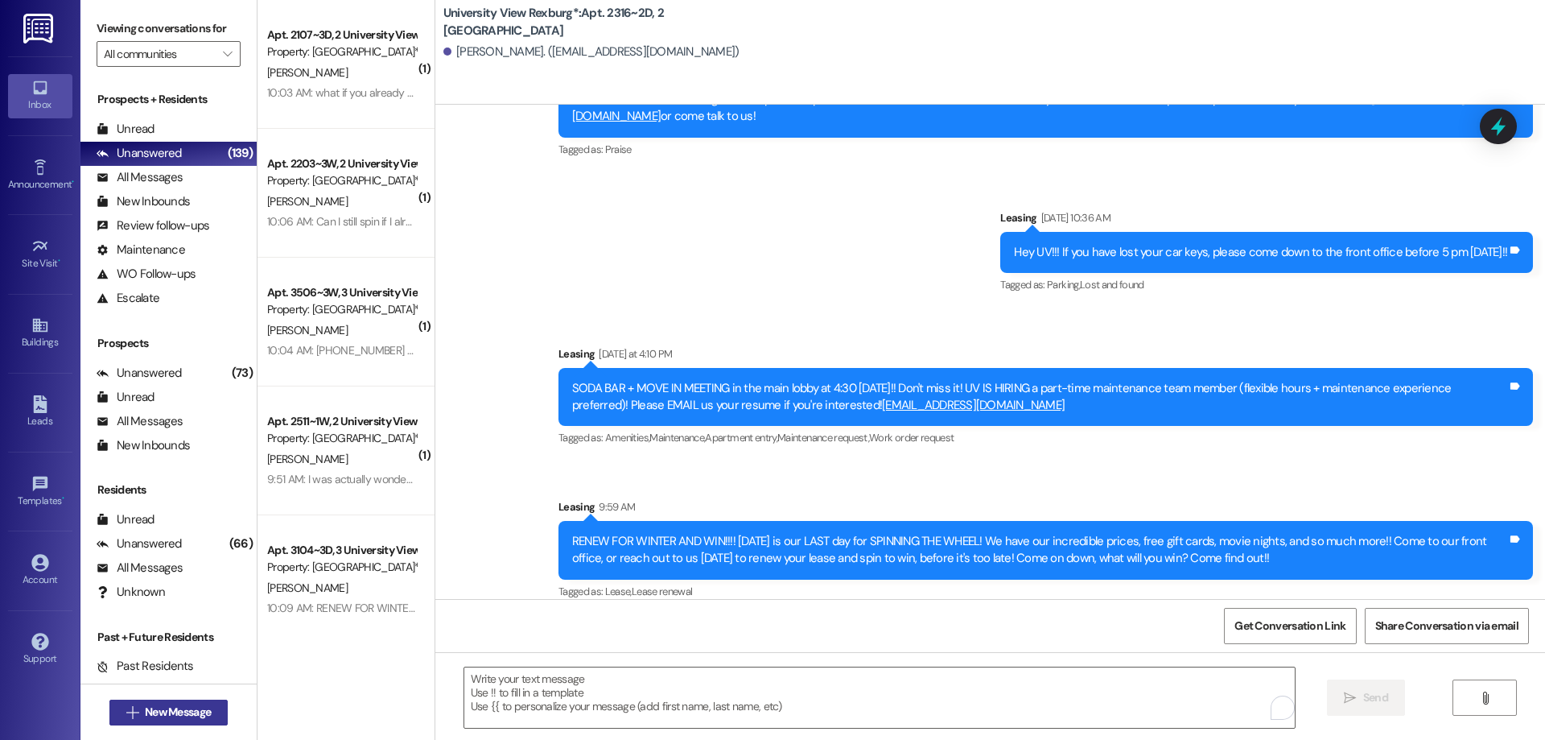
click at [189, 712] on span "New Message" at bounding box center [178, 711] width 66 height 17
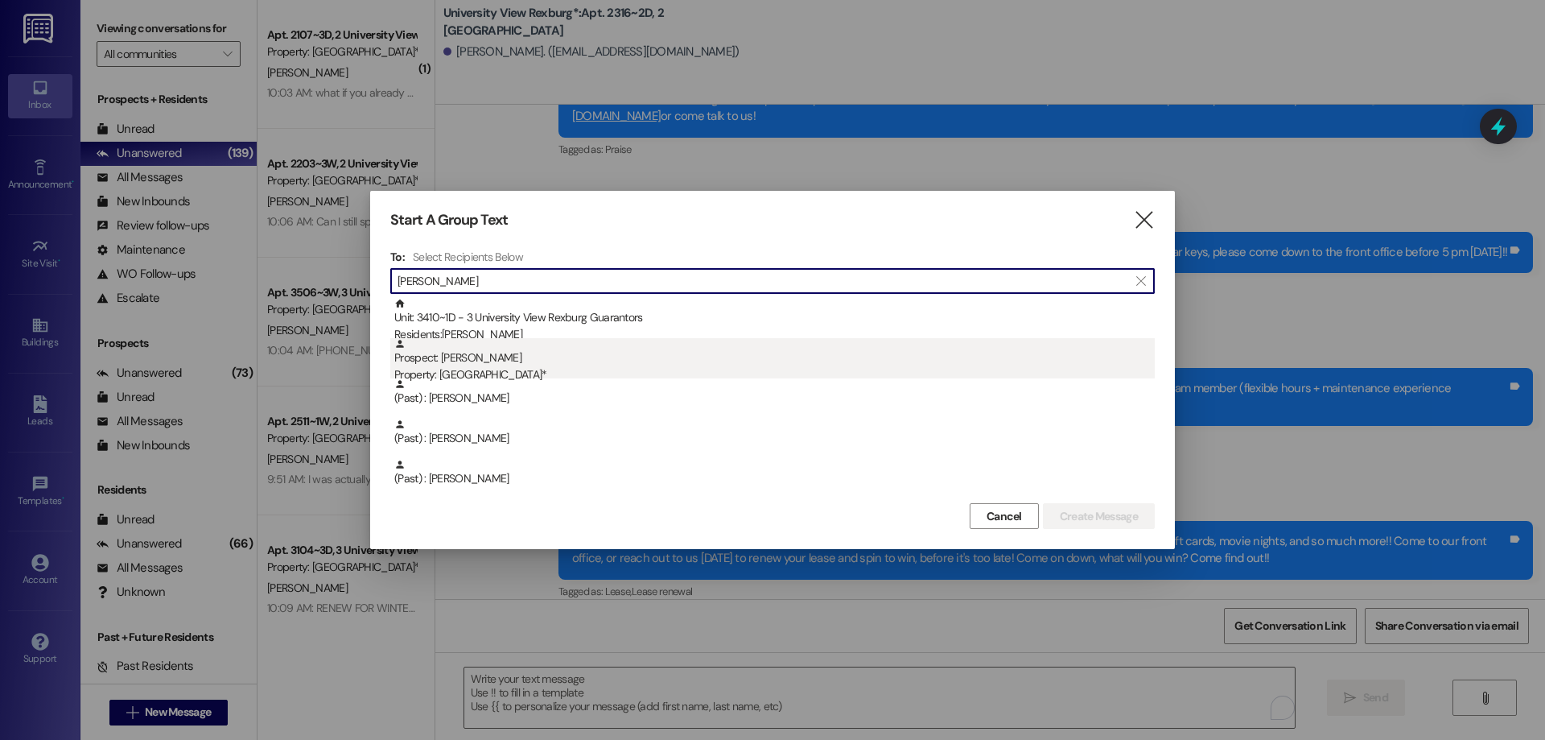
type input "erik"
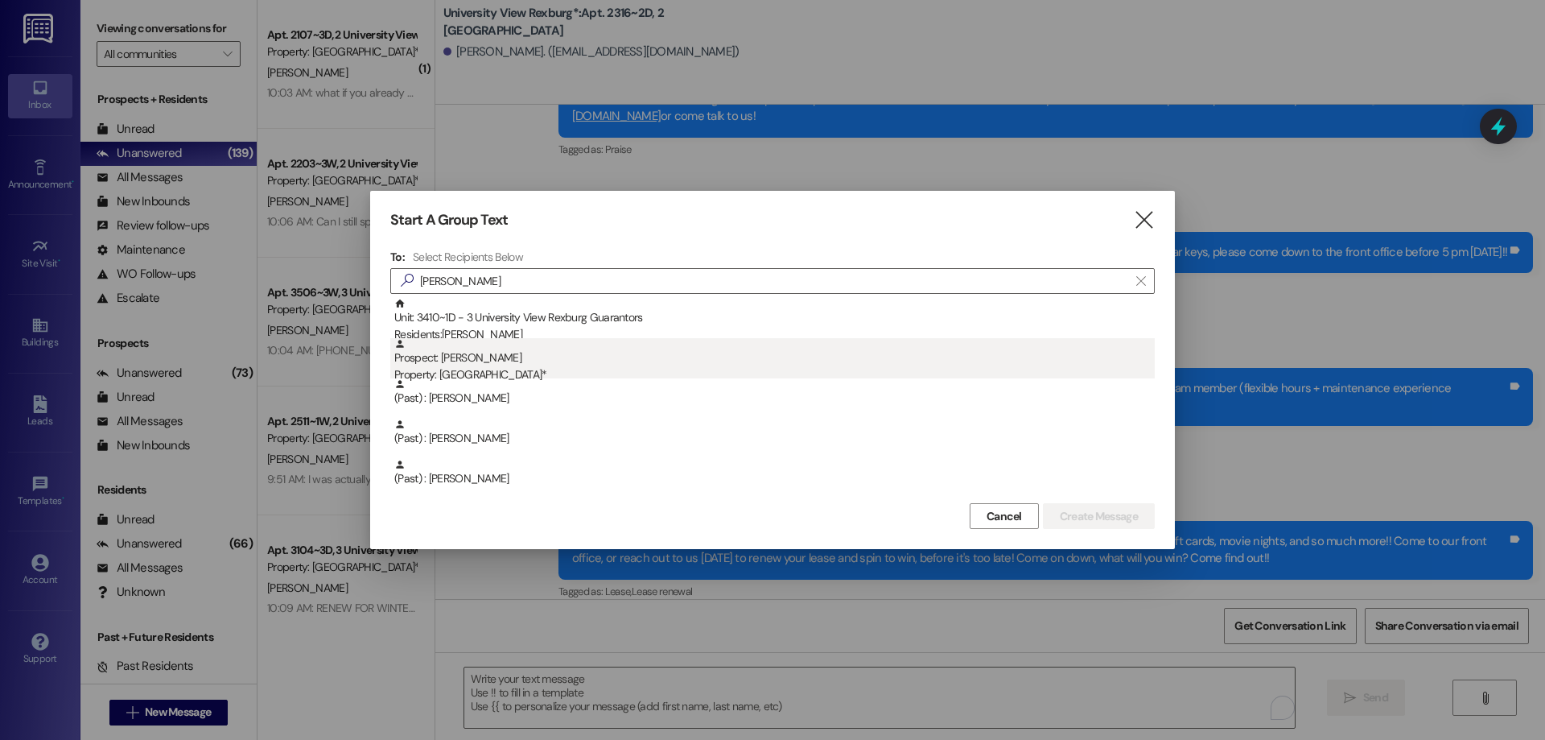
click at [467, 361] on div "Prospect: Erik Ellis Property: University View Rexburg*" at bounding box center [774, 361] width 760 height 46
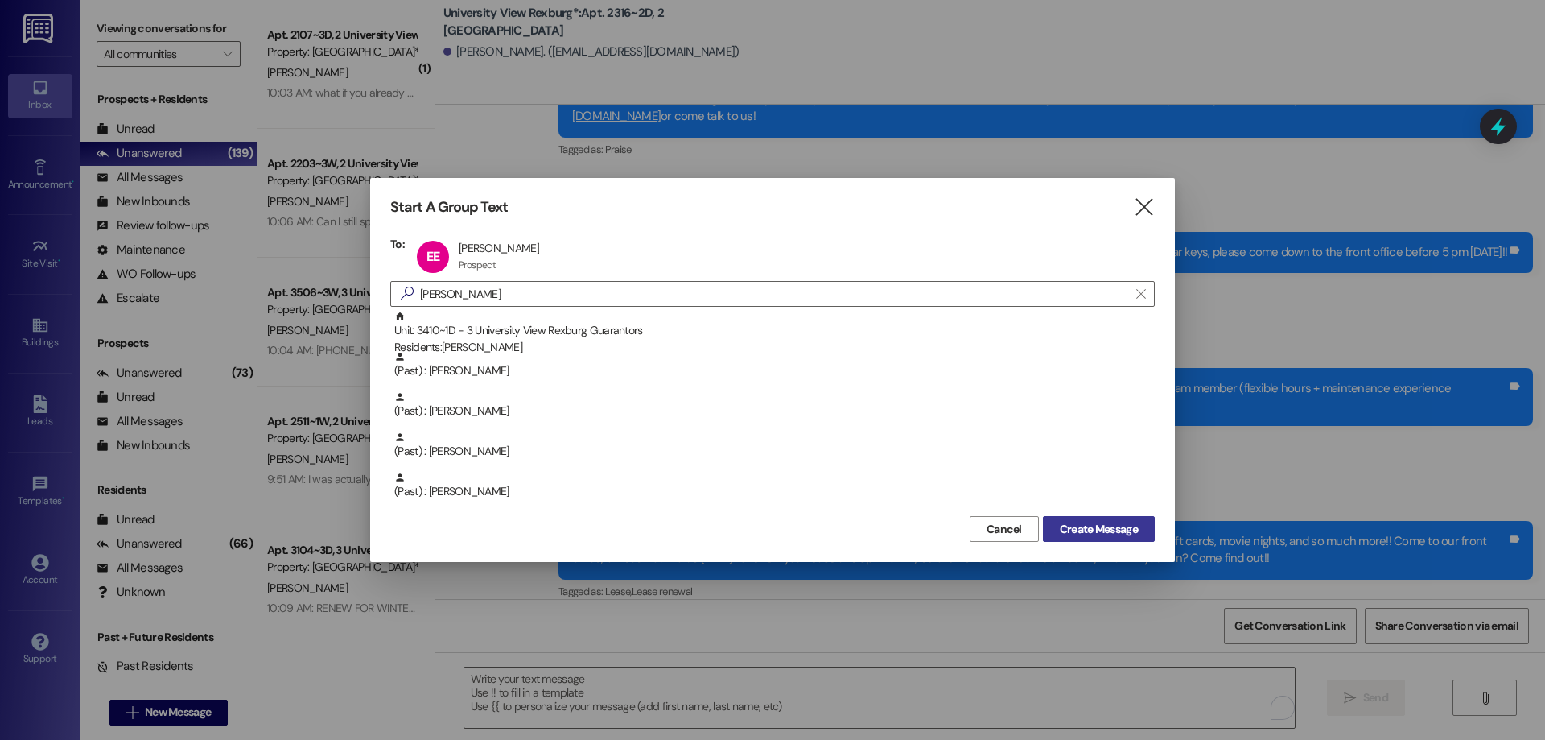
click at [1088, 529] on span "Create Message" at bounding box center [1099, 529] width 78 height 17
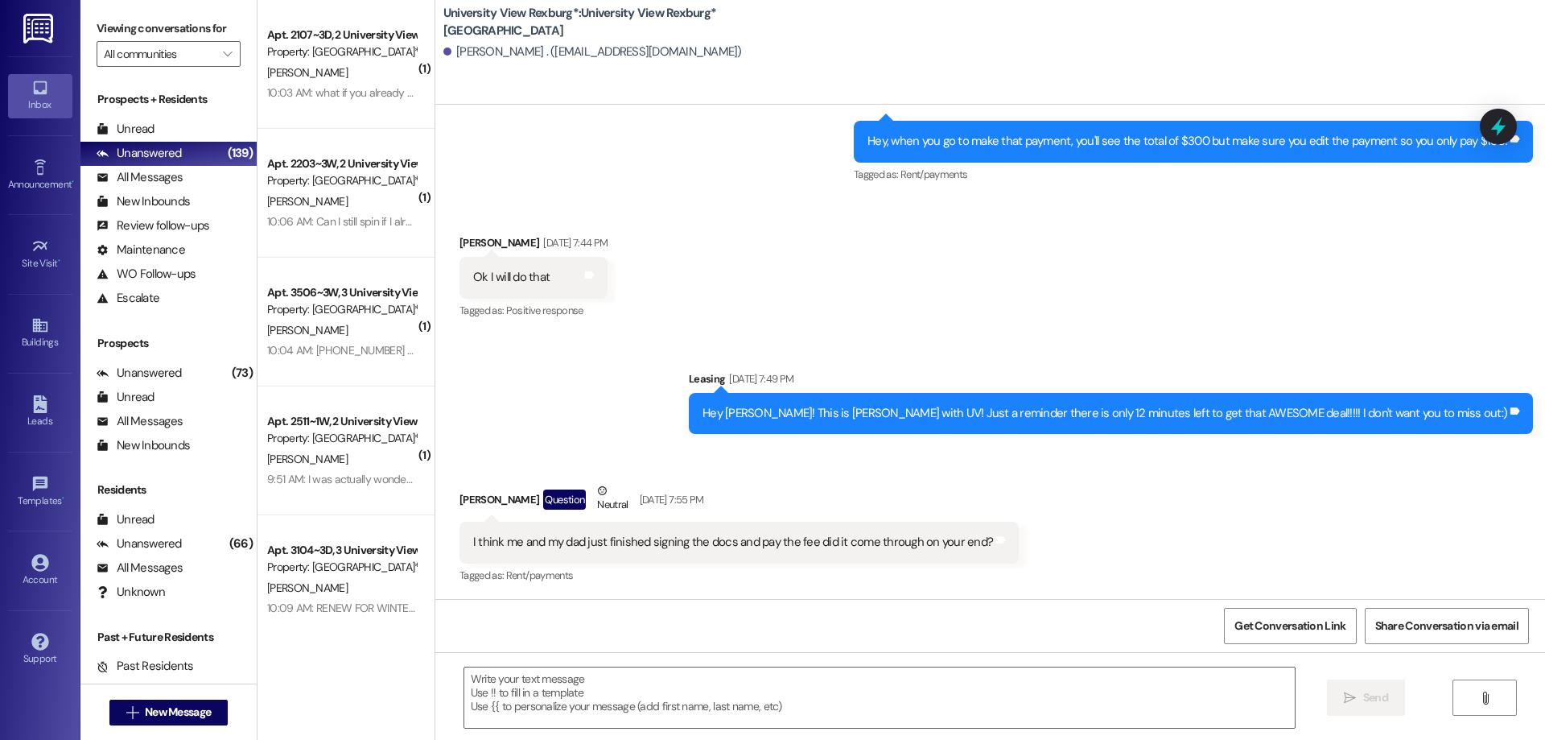
scroll to position [581, 0]
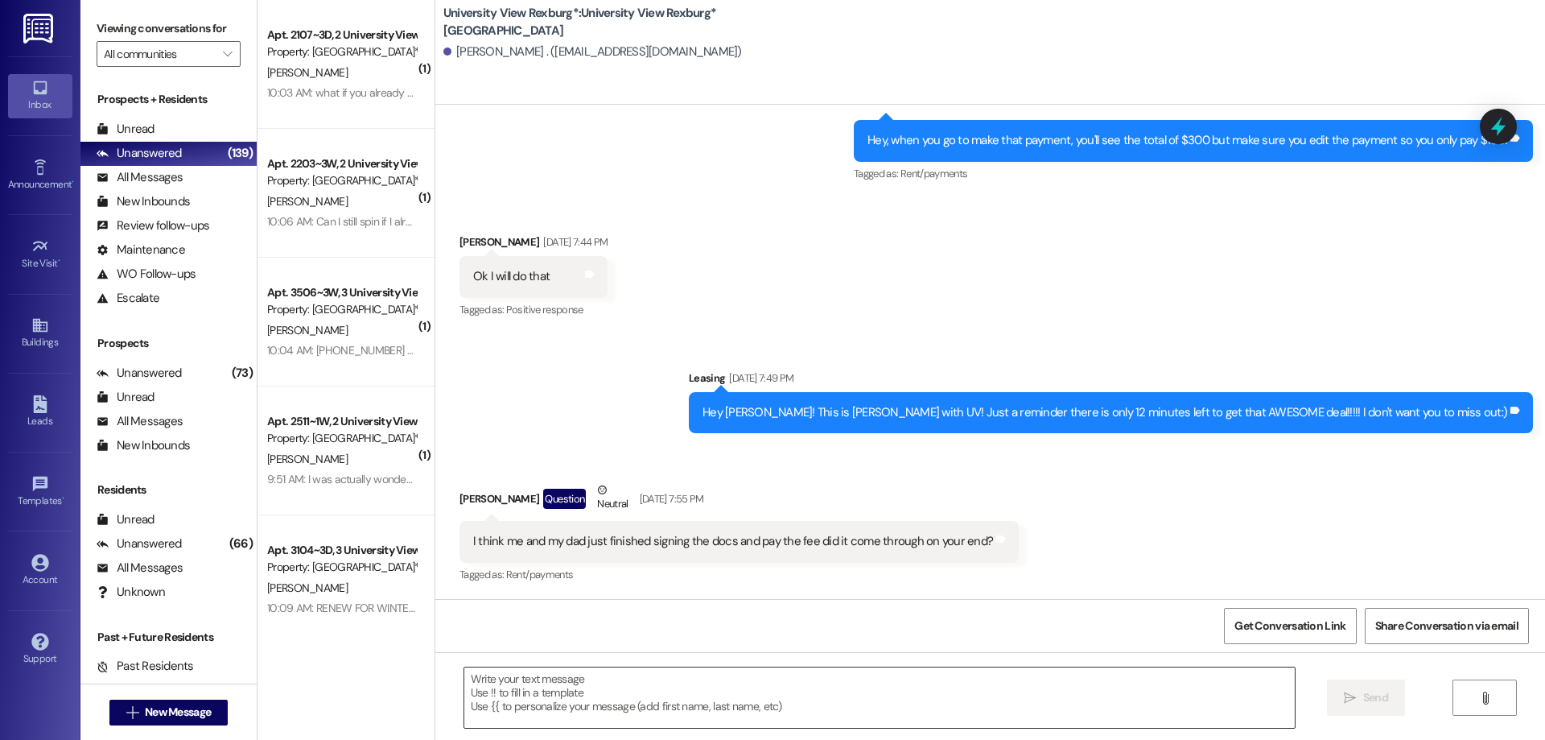
click at [625, 693] on textarea at bounding box center [879, 697] width 831 height 60
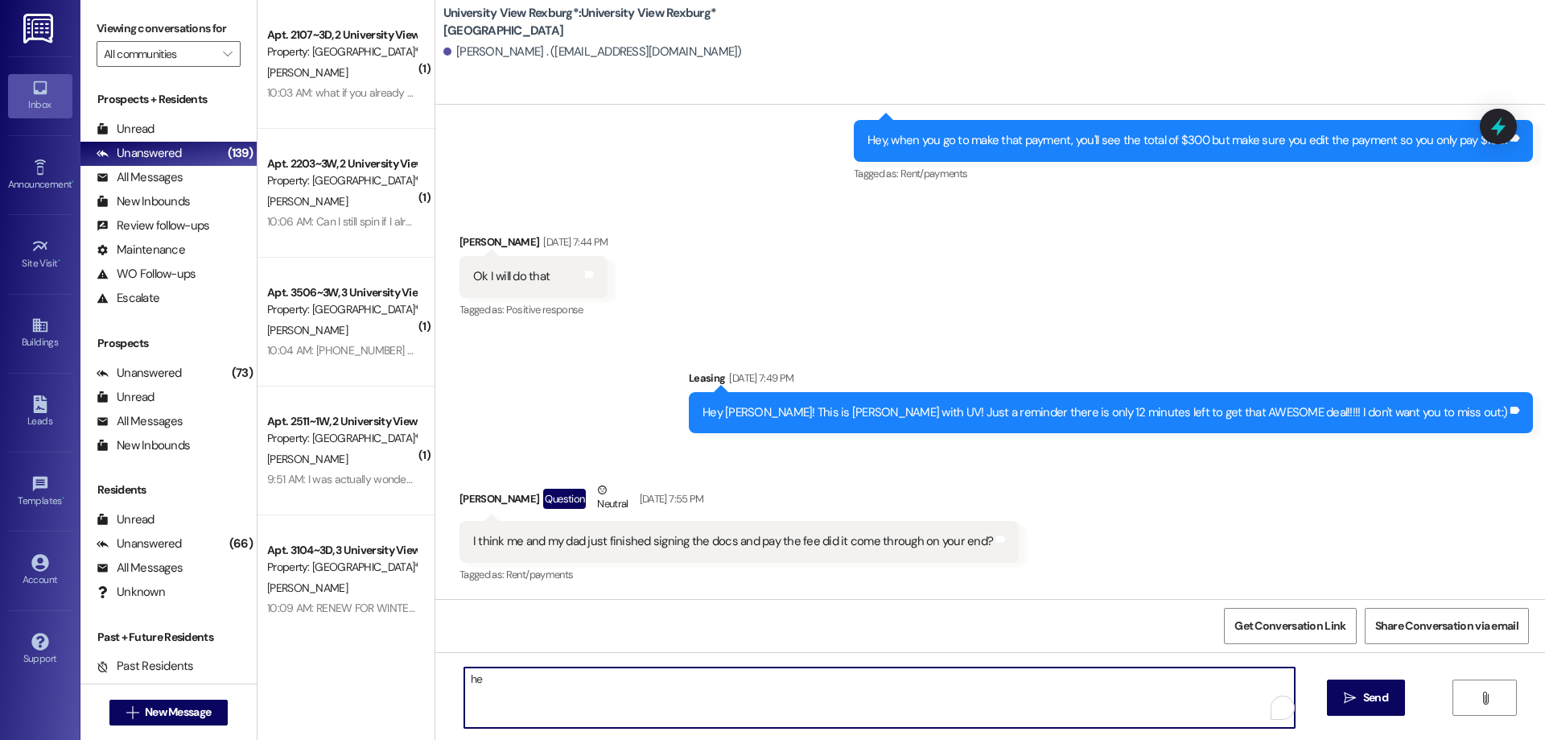
type textarea "h"
type textarea "Hey Erik, yes we got it!! So sorry for the late response back!! Thank you for d…"
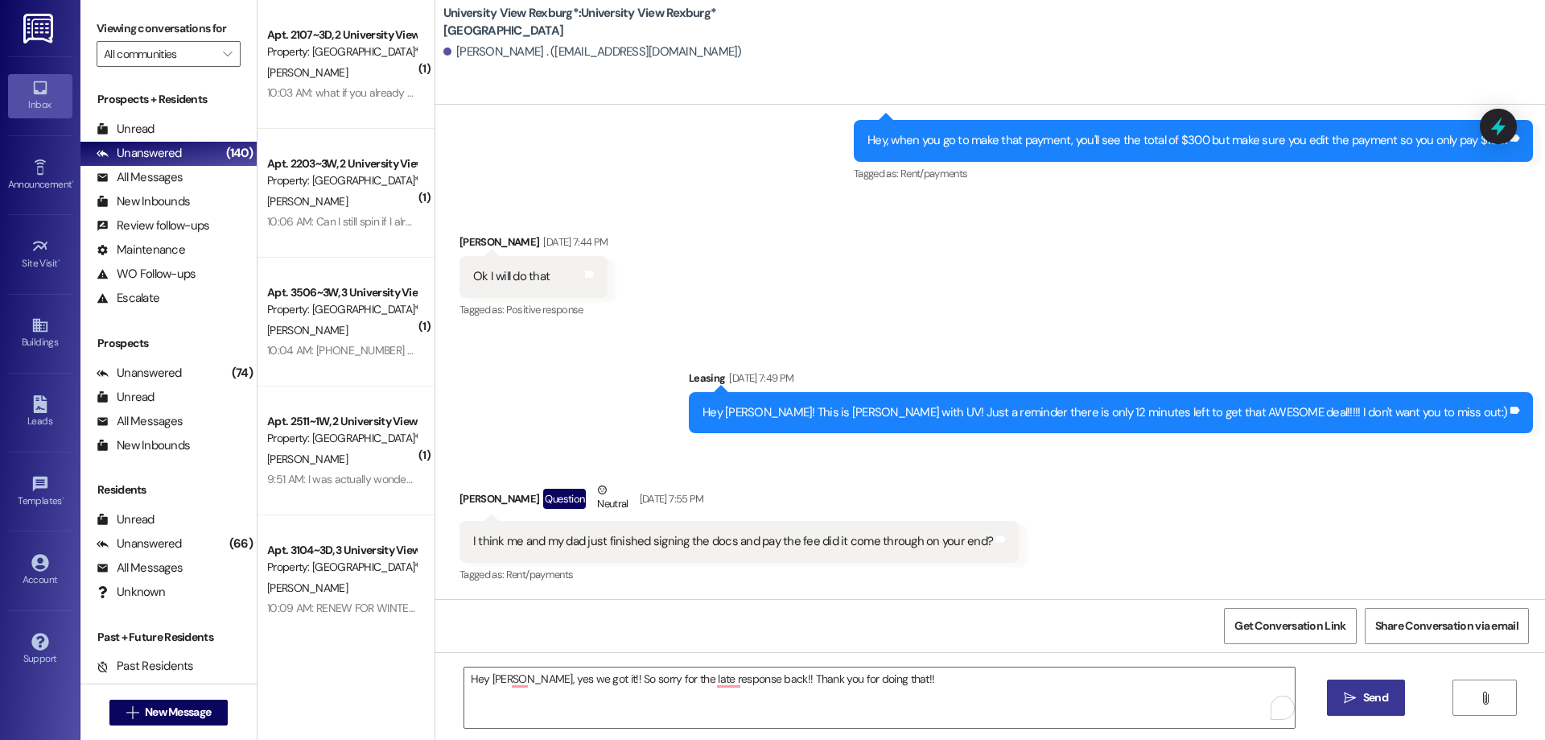
click at [1349, 700] on icon "" at bounding box center [1350, 697] width 12 height 13
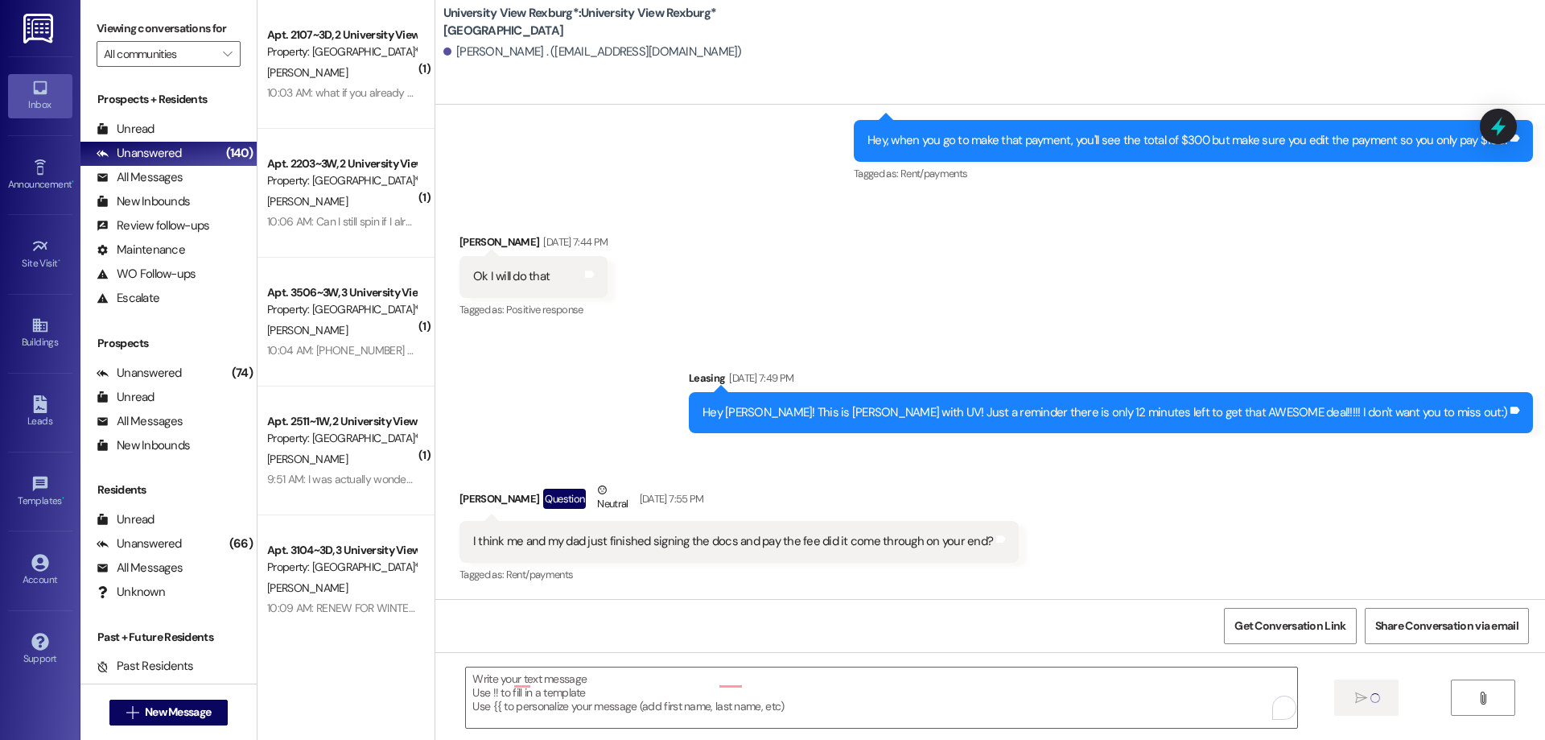
scroll to position [580, 0]
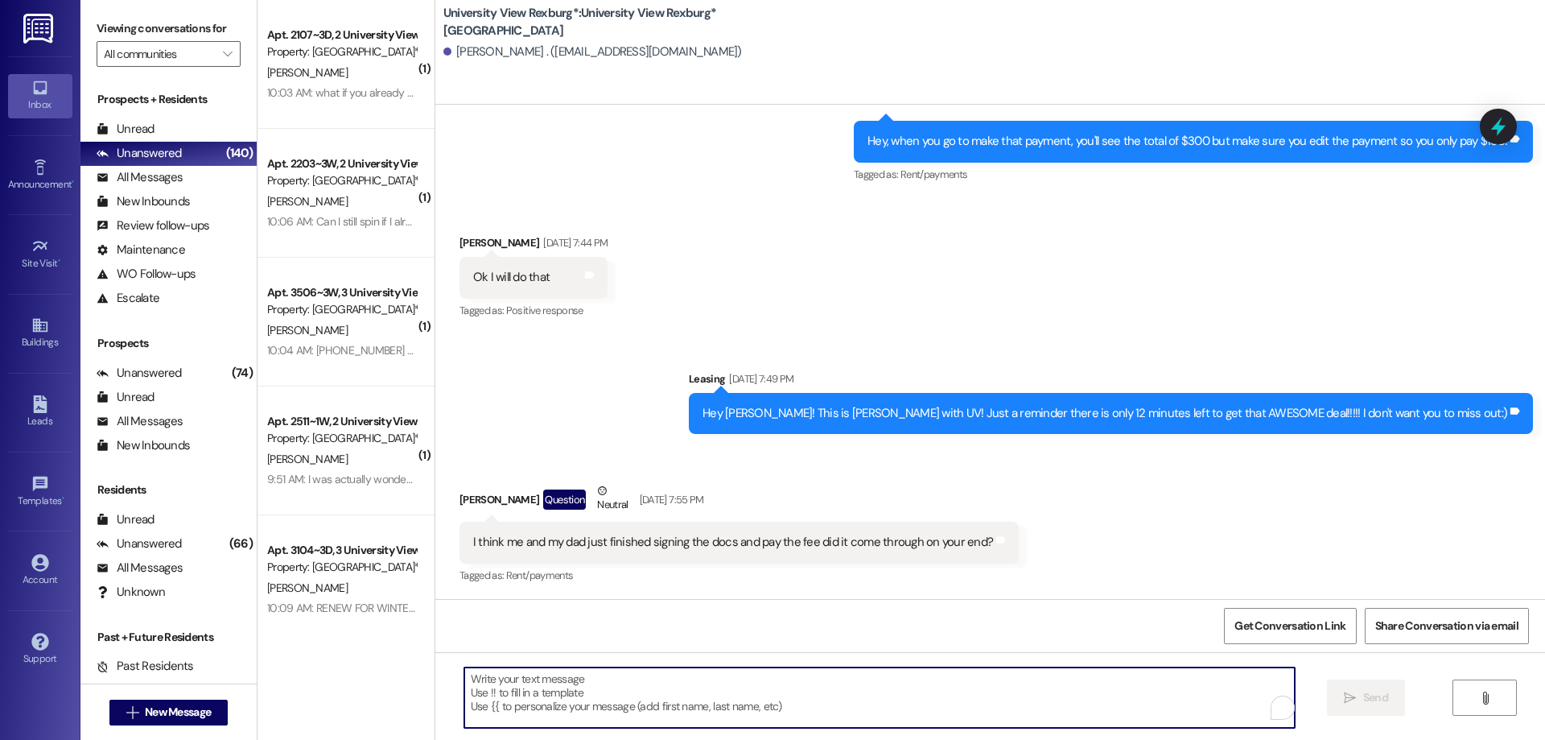
click at [574, 683] on textarea "To enrich screen reader interactions, please activate Accessibility in Grammarl…" at bounding box center [879, 697] width 831 height 60
paste textarea "You have a package at the front office! Please pick it up during office hours (…"
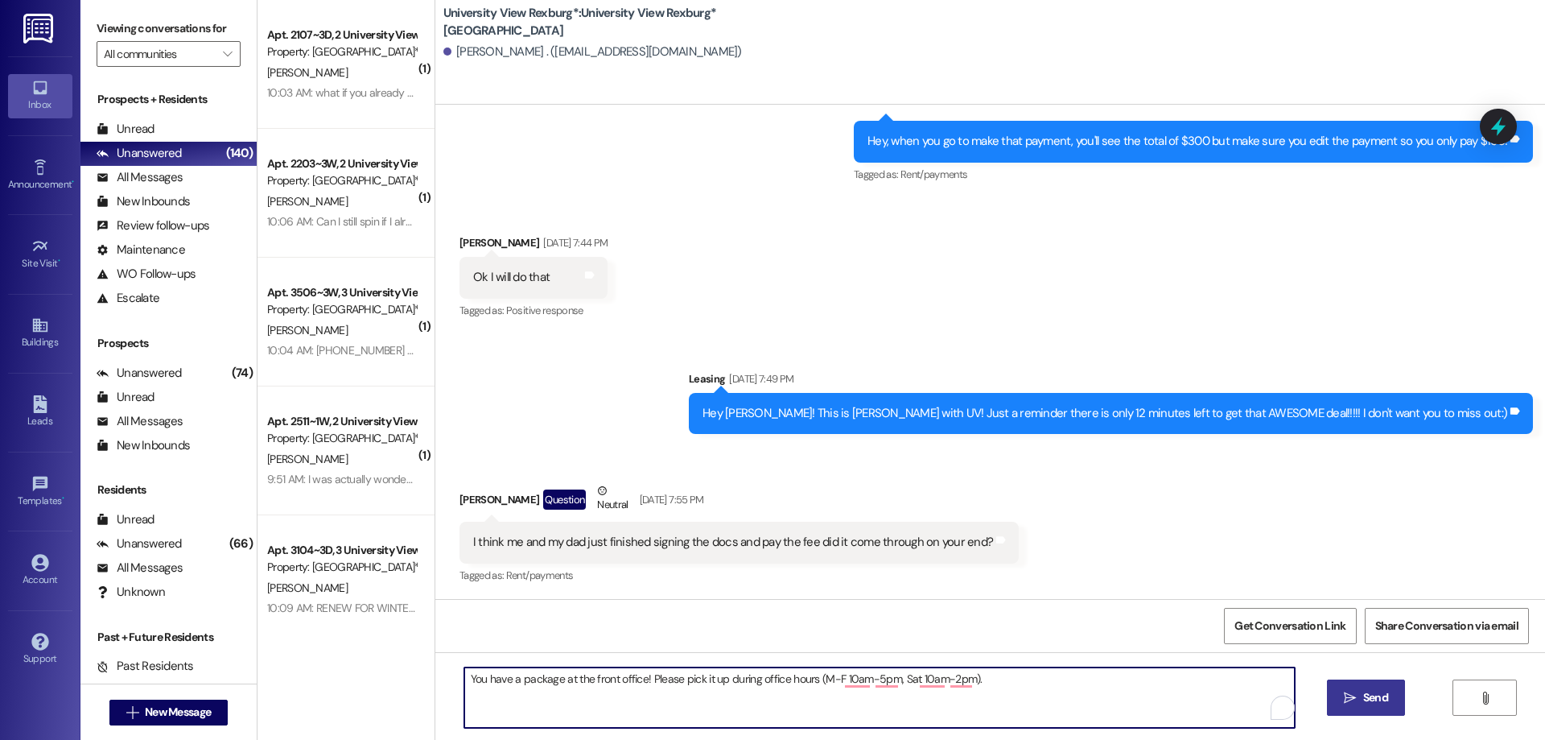
type textarea "You have a package at the front office! Please pick it up during office hours (…"
click at [1360, 698] on span "Send" at bounding box center [1375, 697] width 31 height 17
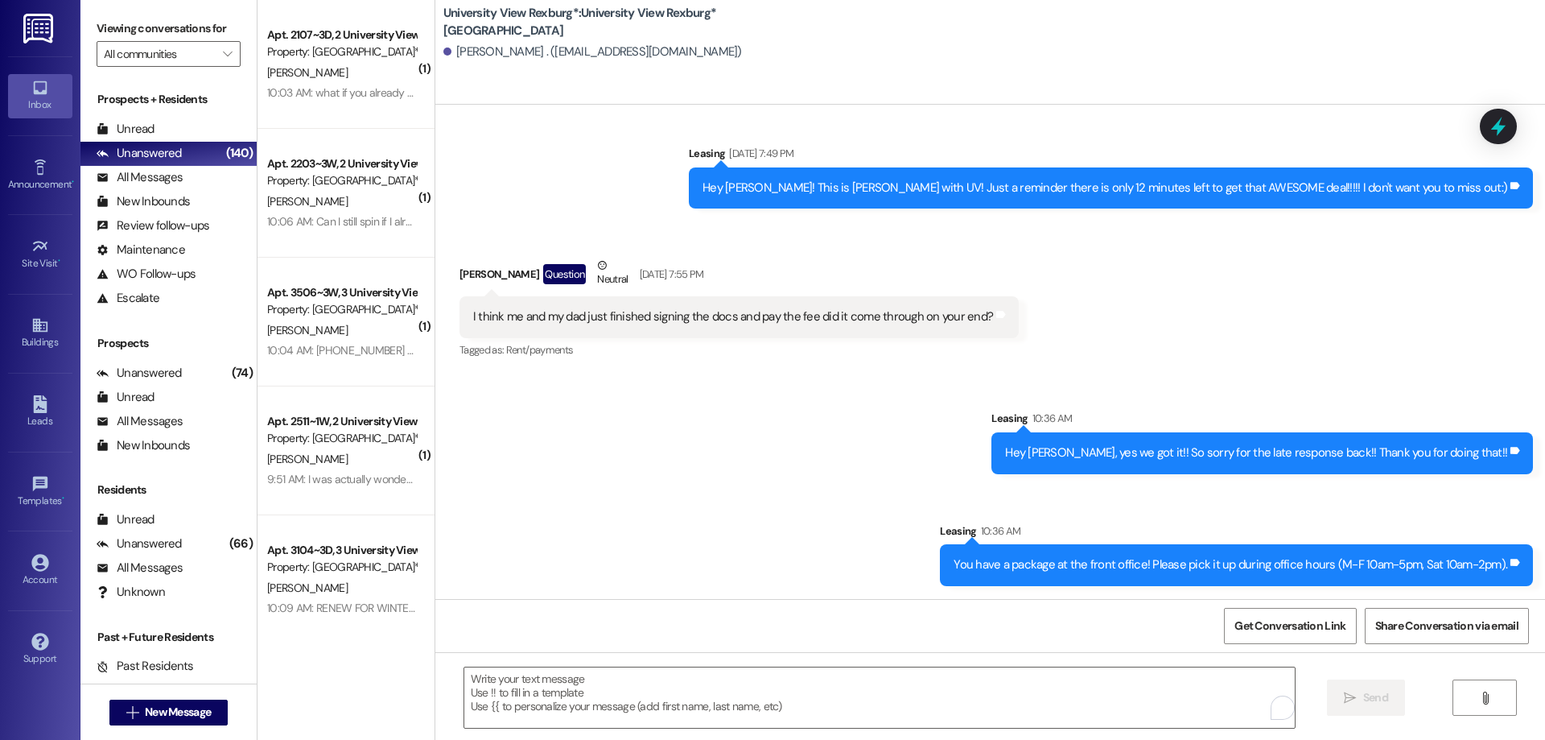
scroll to position [806, 0]
click at [179, 707] on span "New Message" at bounding box center [178, 711] width 66 height 17
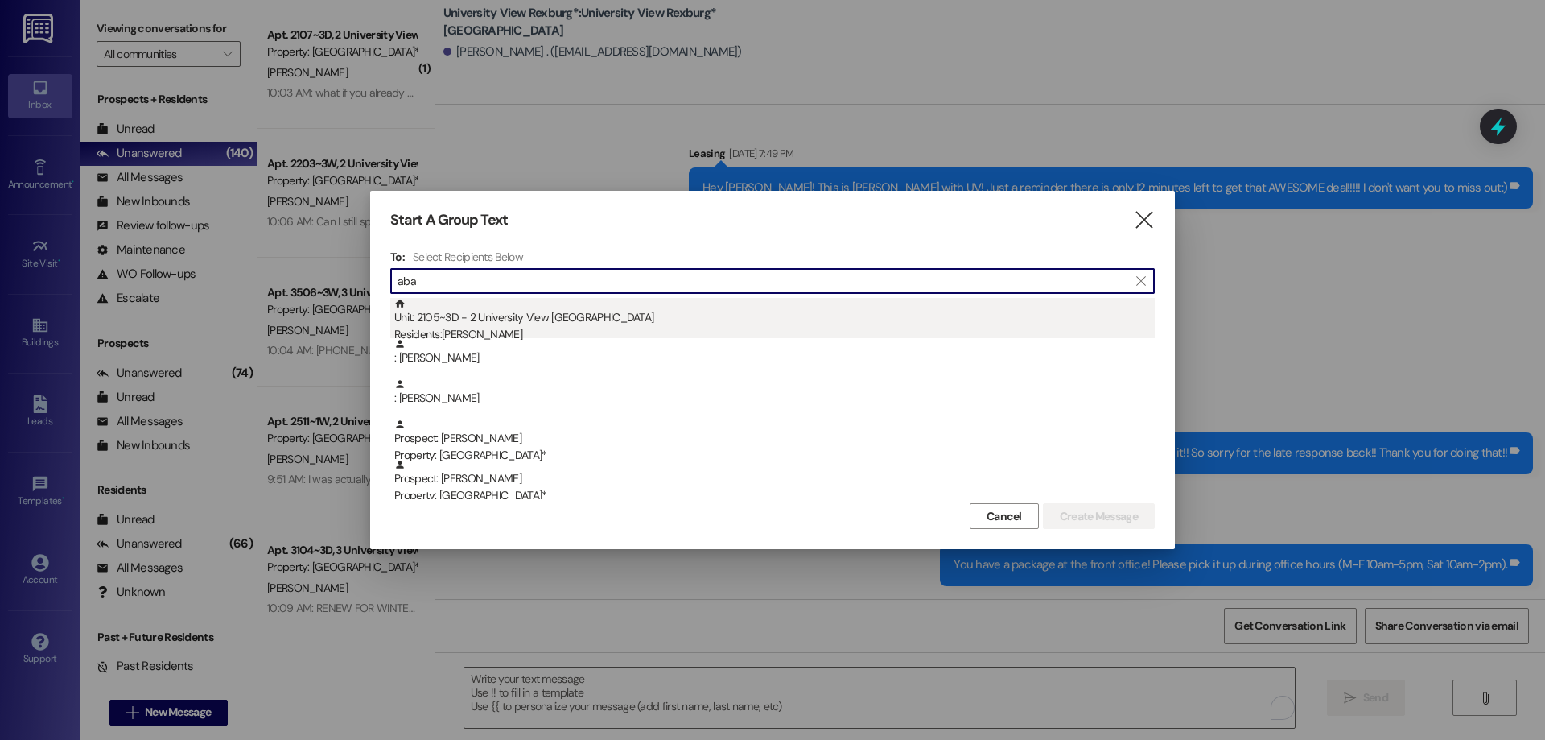
type input "aba"
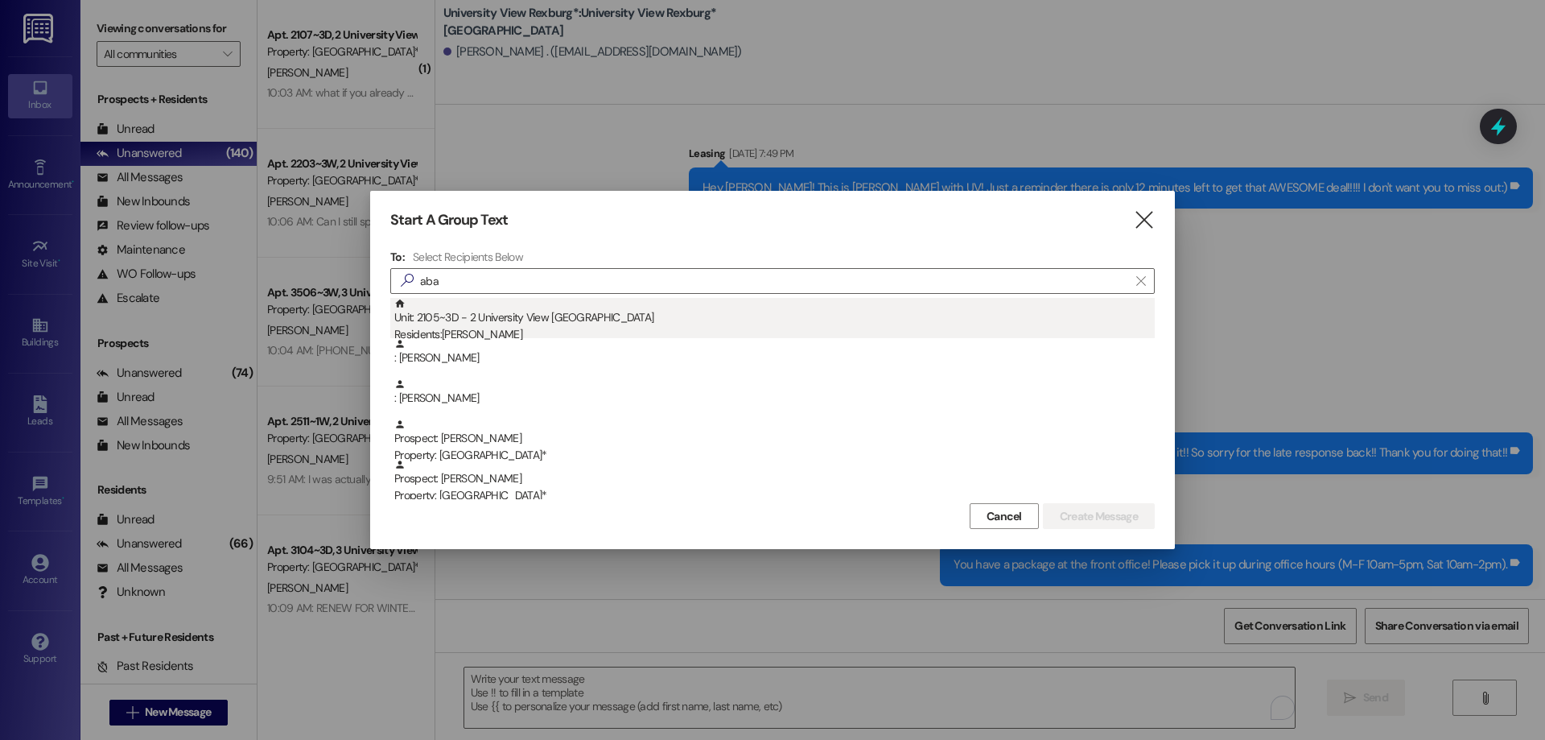
click at [454, 331] on div "Residents: Aba Otchere" at bounding box center [774, 334] width 760 height 17
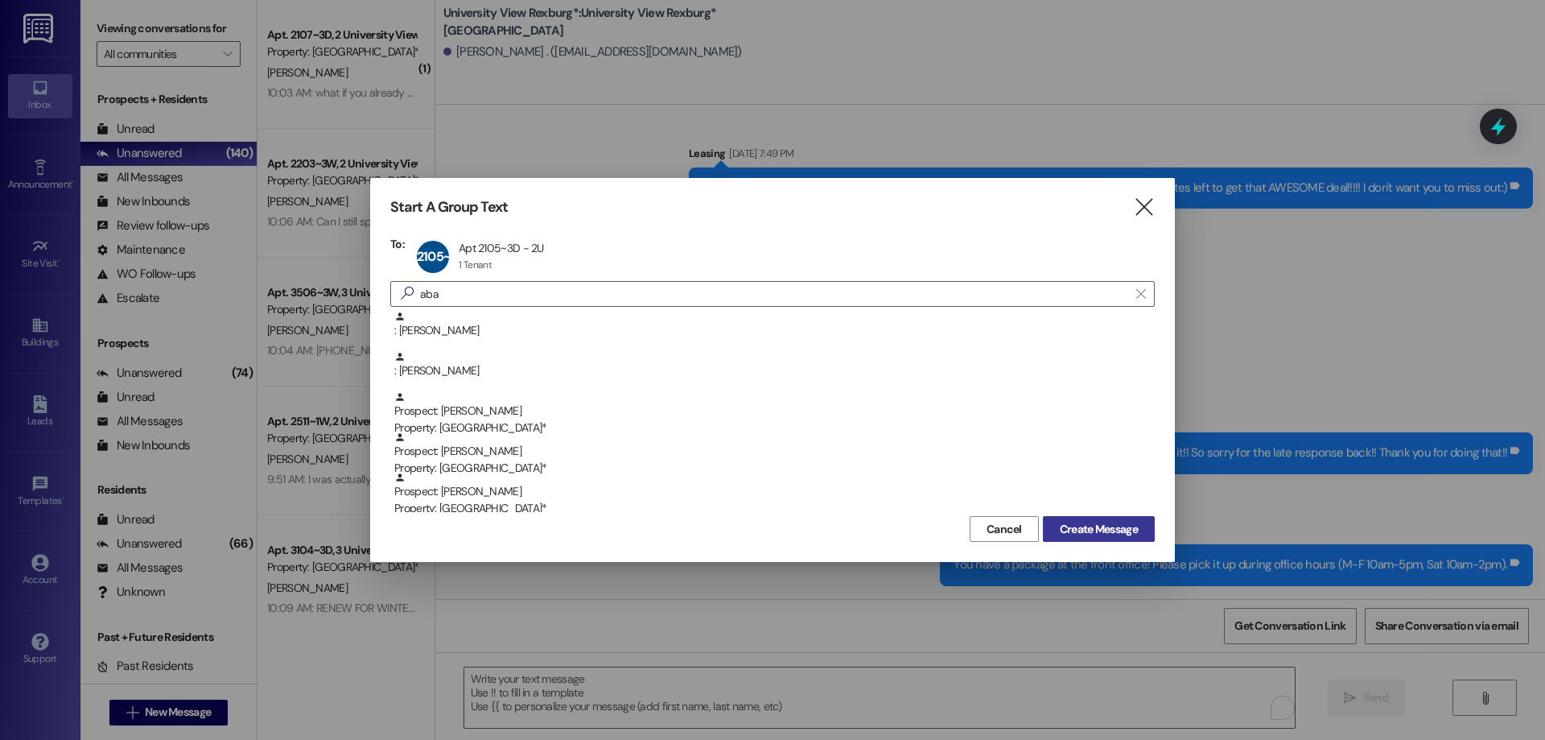
click at [1123, 522] on span "Create Message" at bounding box center [1099, 529] width 78 height 17
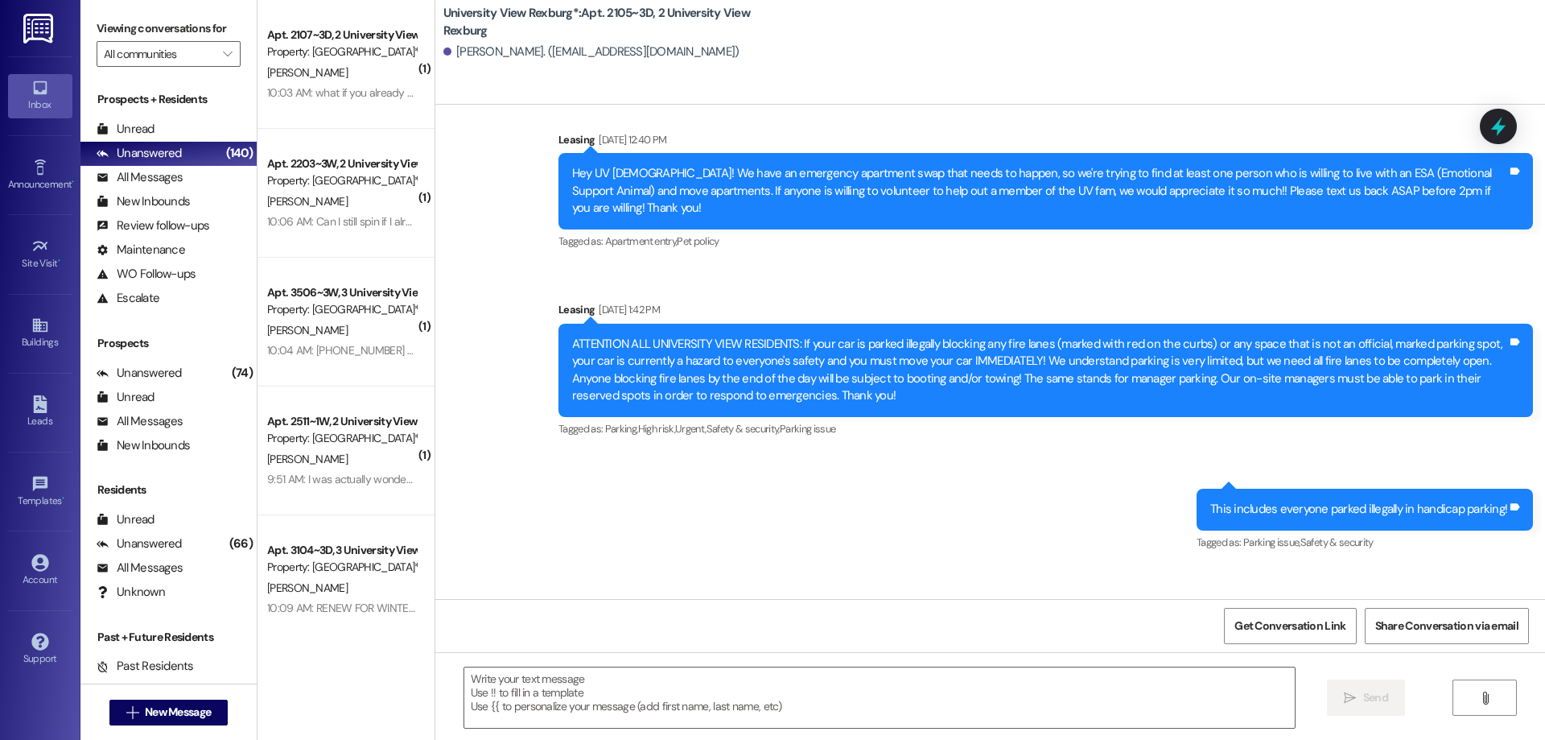
scroll to position [15315, 0]
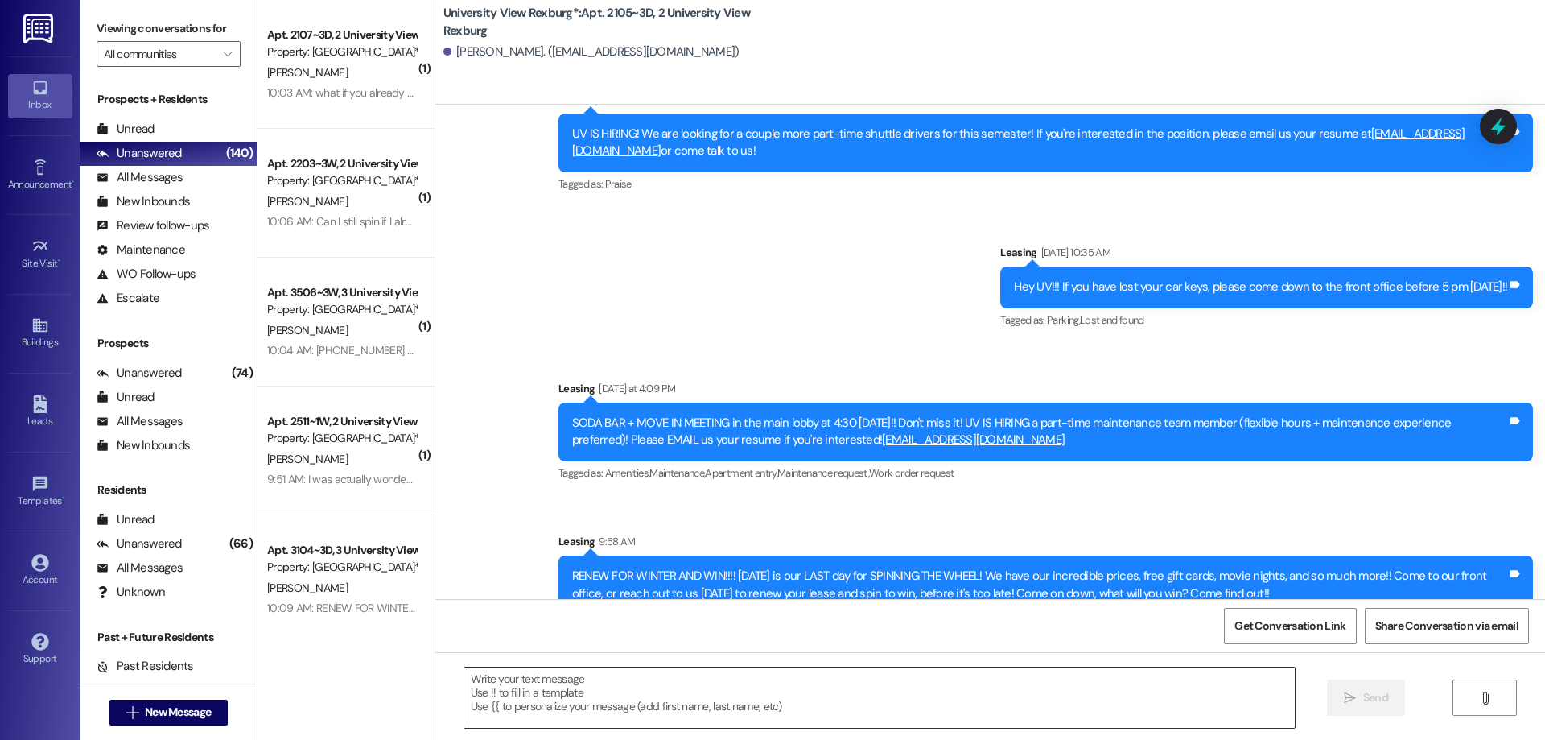
click at [554, 692] on textarea at bounding box center [879, 697] width 831 height 60
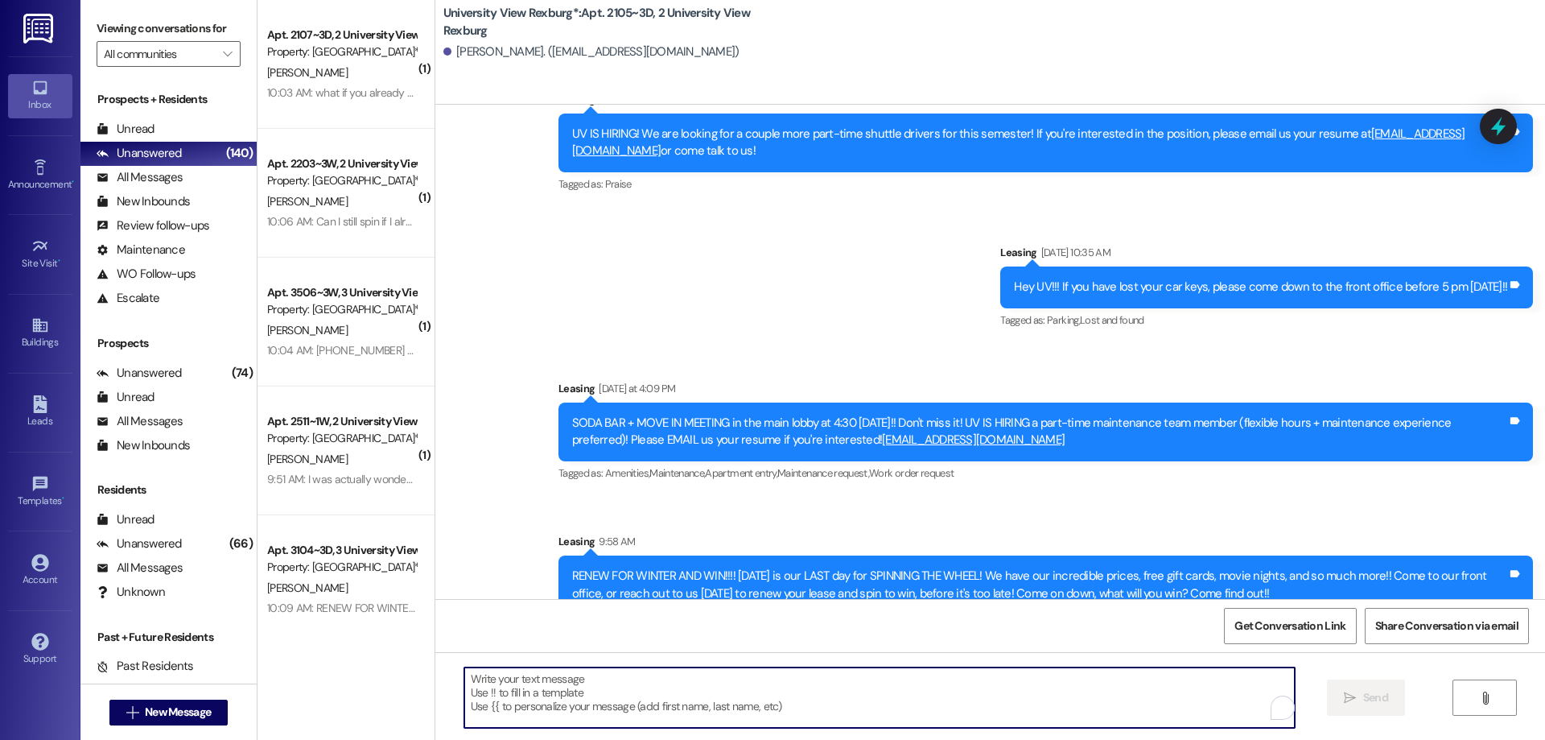
paste textarea "You have a package at the front office! Please pick it up during office hours (…"
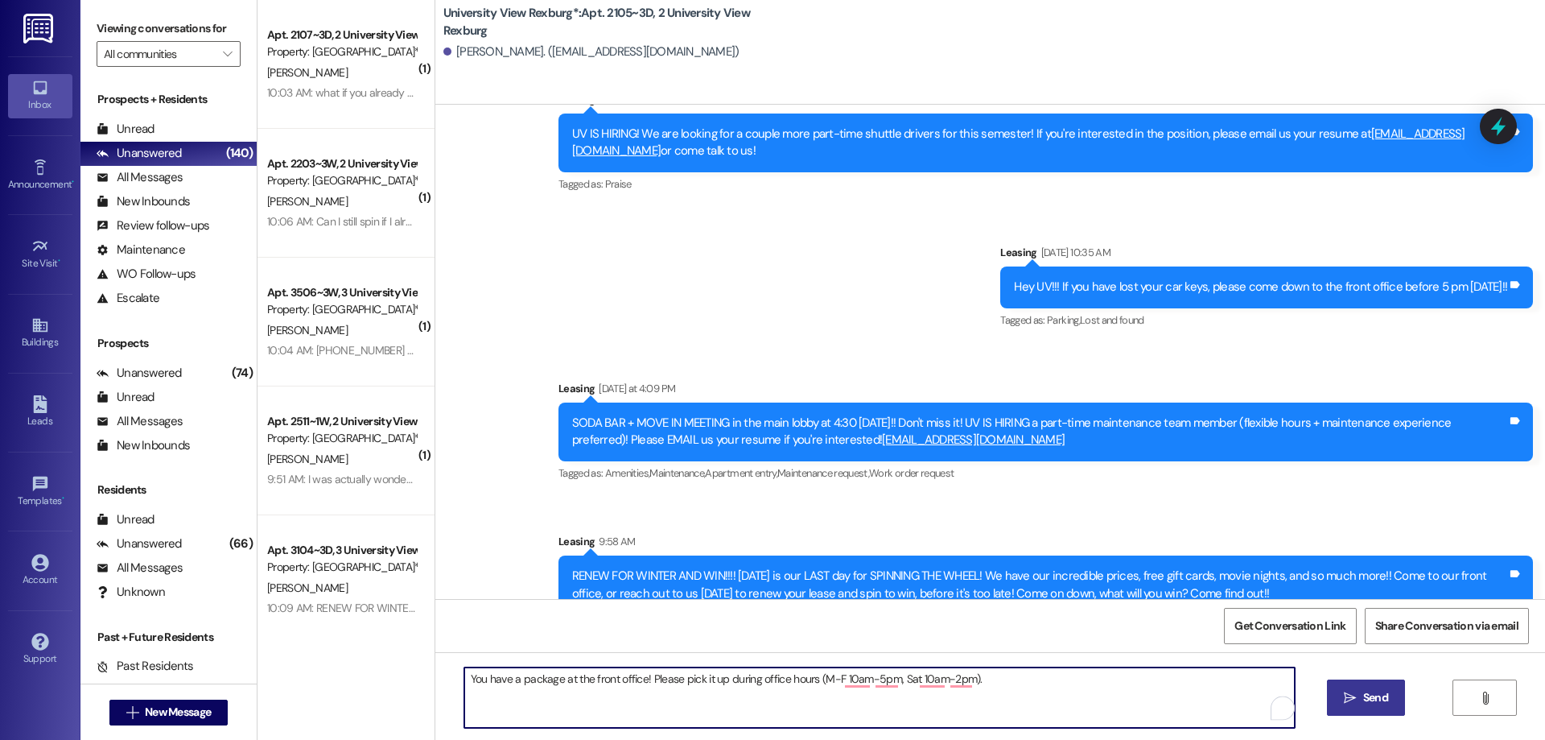
type textarea "You have a package at the front office! Please pick it up during office hours (…"
click at [1371, 695] on span "Send" at bounding box center [1375, 697] width 25 height 17
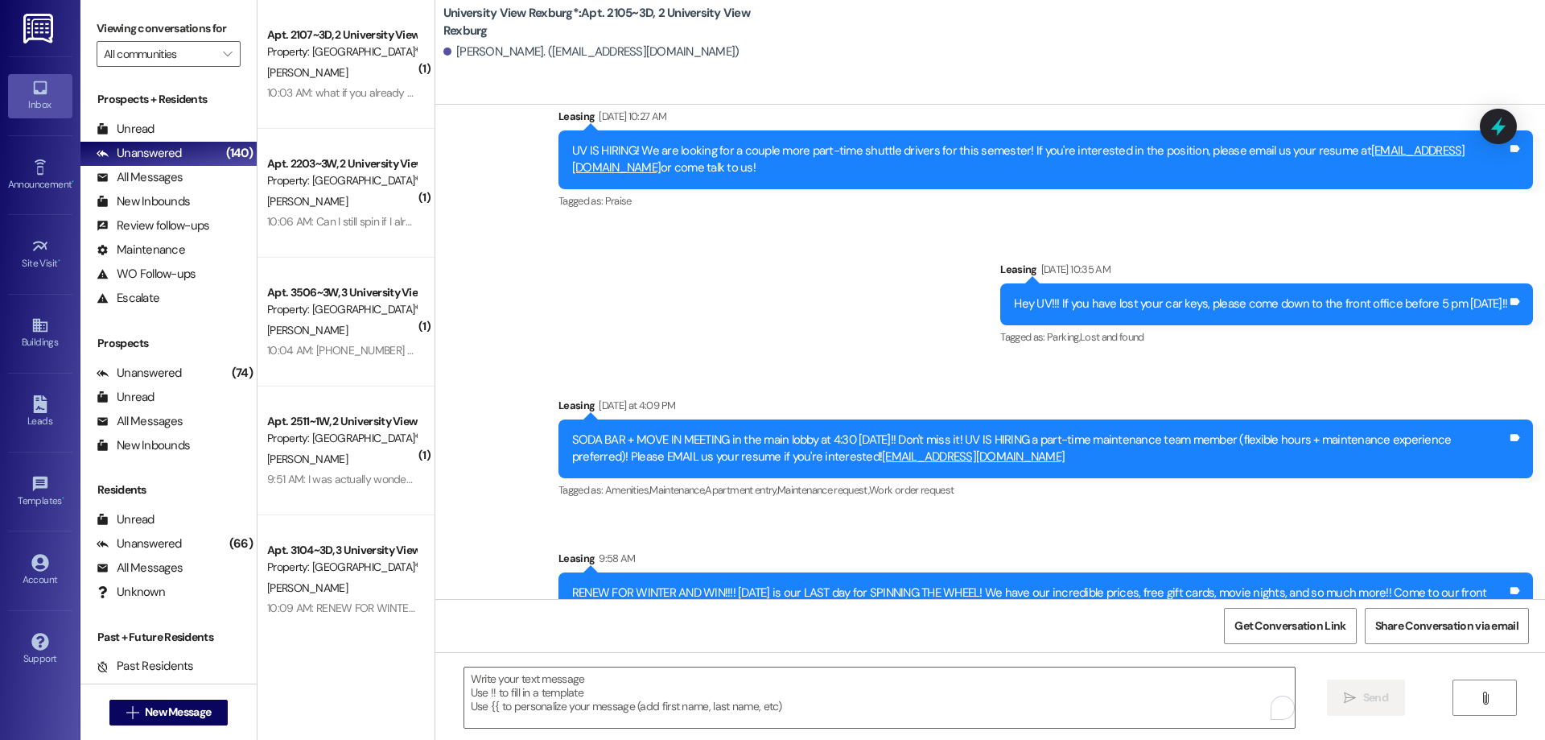
scroll to position [15427, 0]
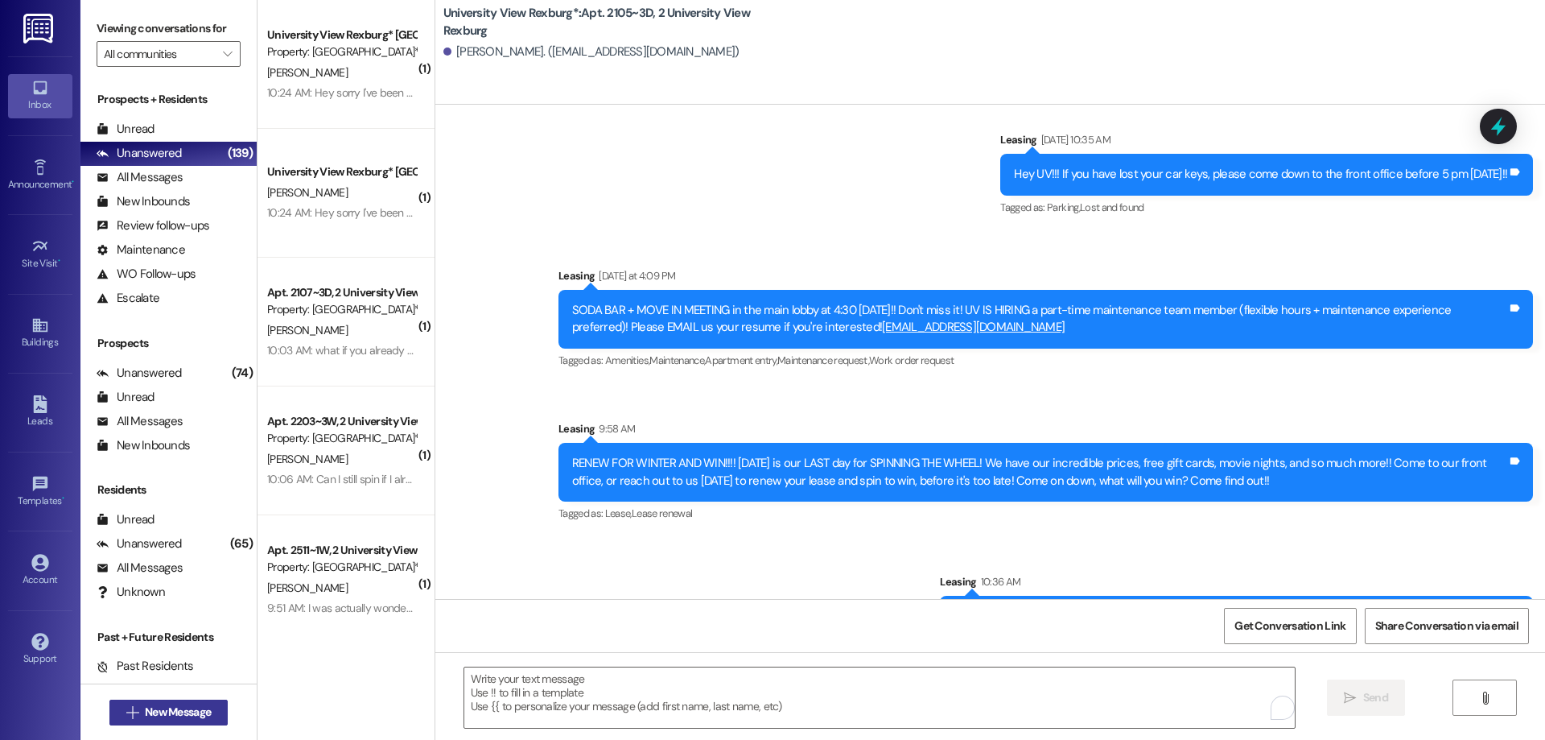
click at [145, 709] on span "New Message" at bounding box center [178, 711] width 66 height 17
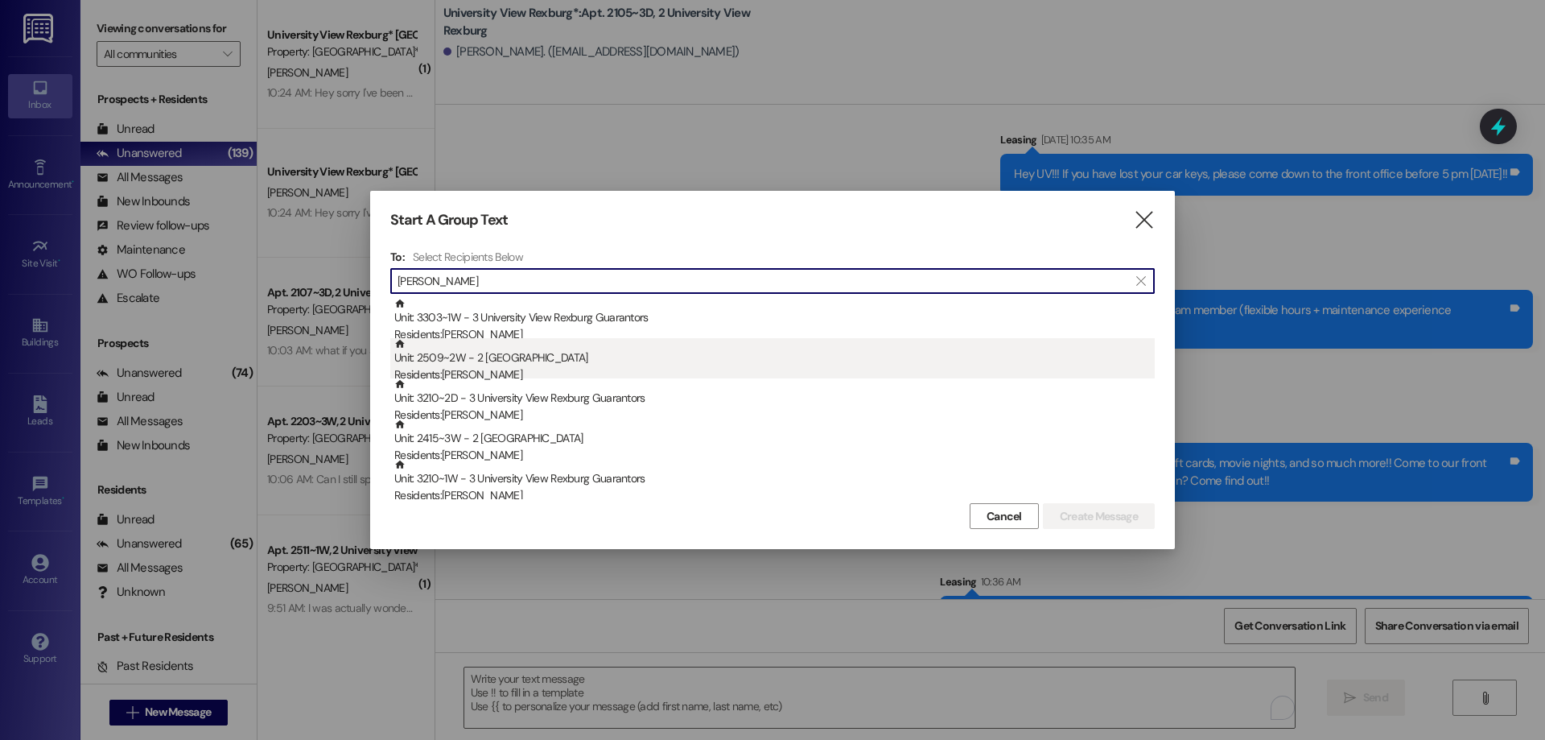
type input "kimberly"
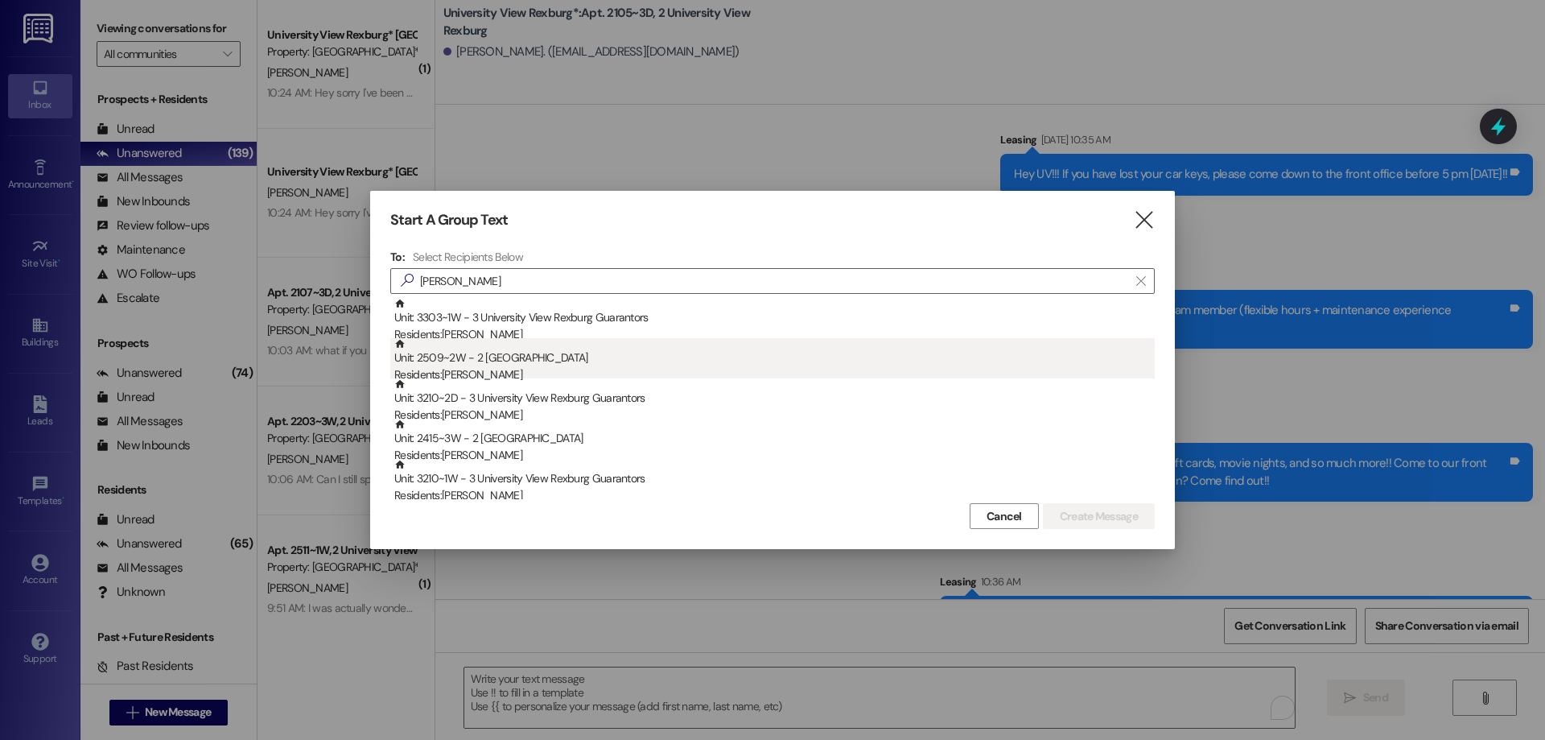
click at [484, 375] on div "Residents: Kimberly Luchau" at bounding box center [774, 374] width 760 height 17
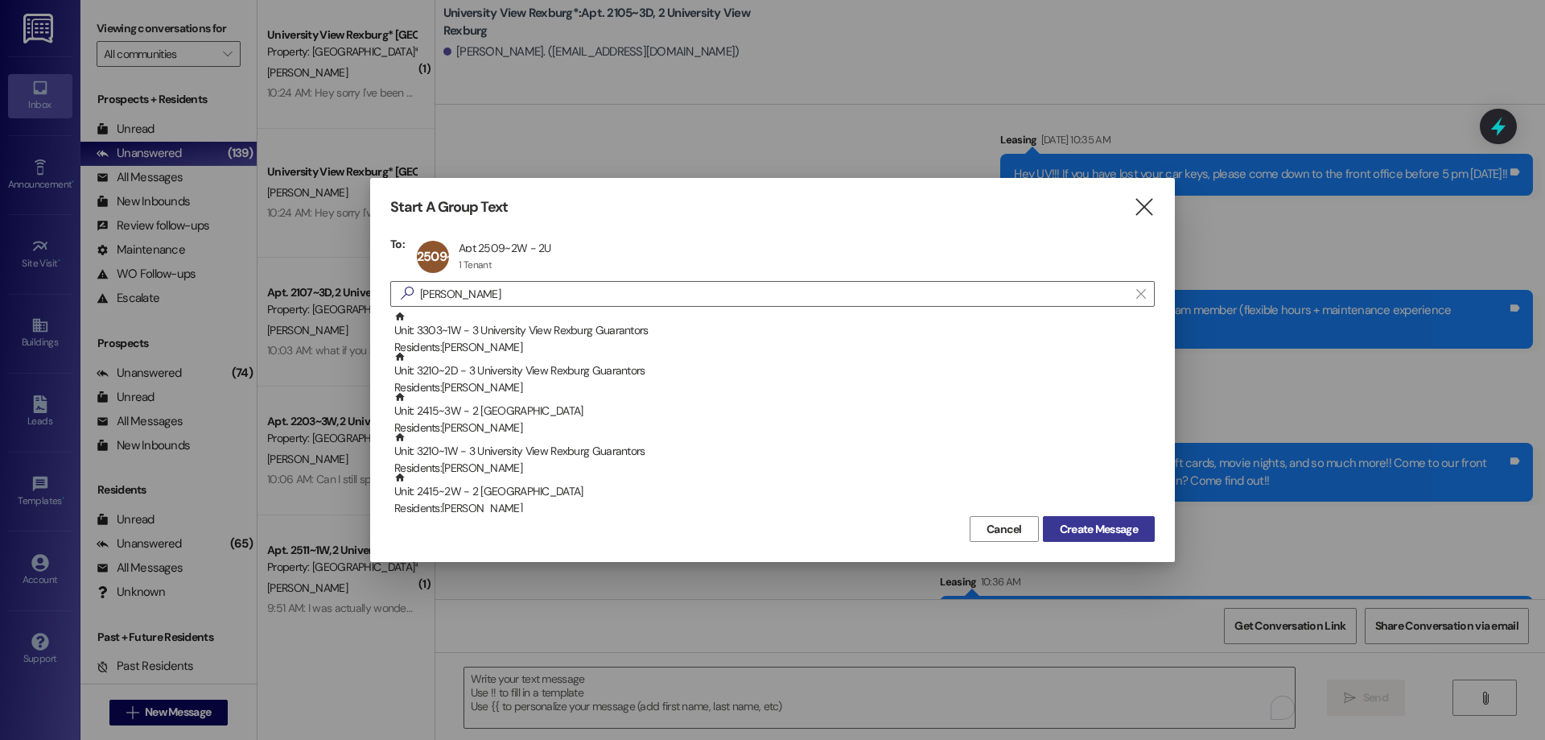
click at [1101, 527] on span "Create Message" at bounding box center [1099, 529] width 78 height 17
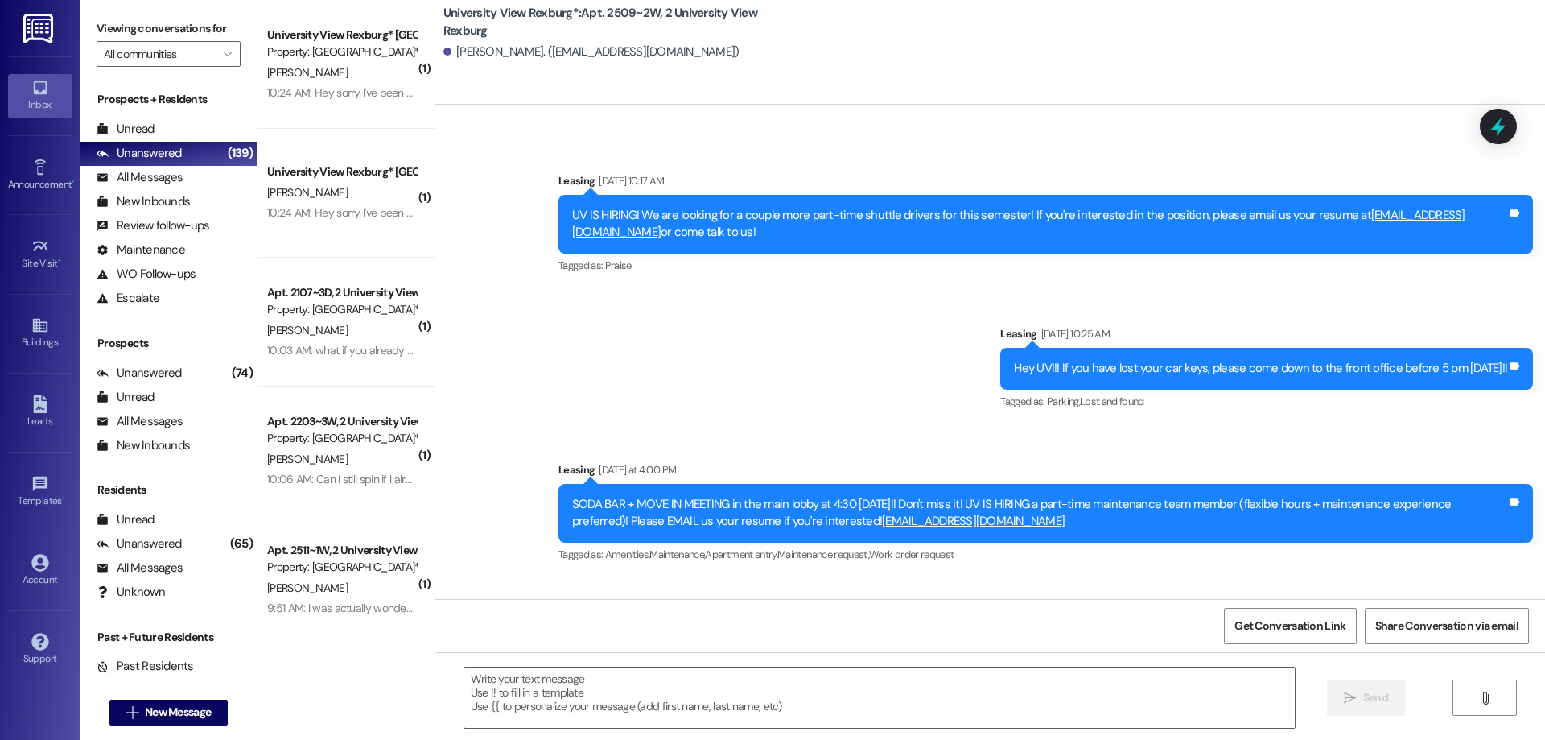
scroll to position [1124, 0]
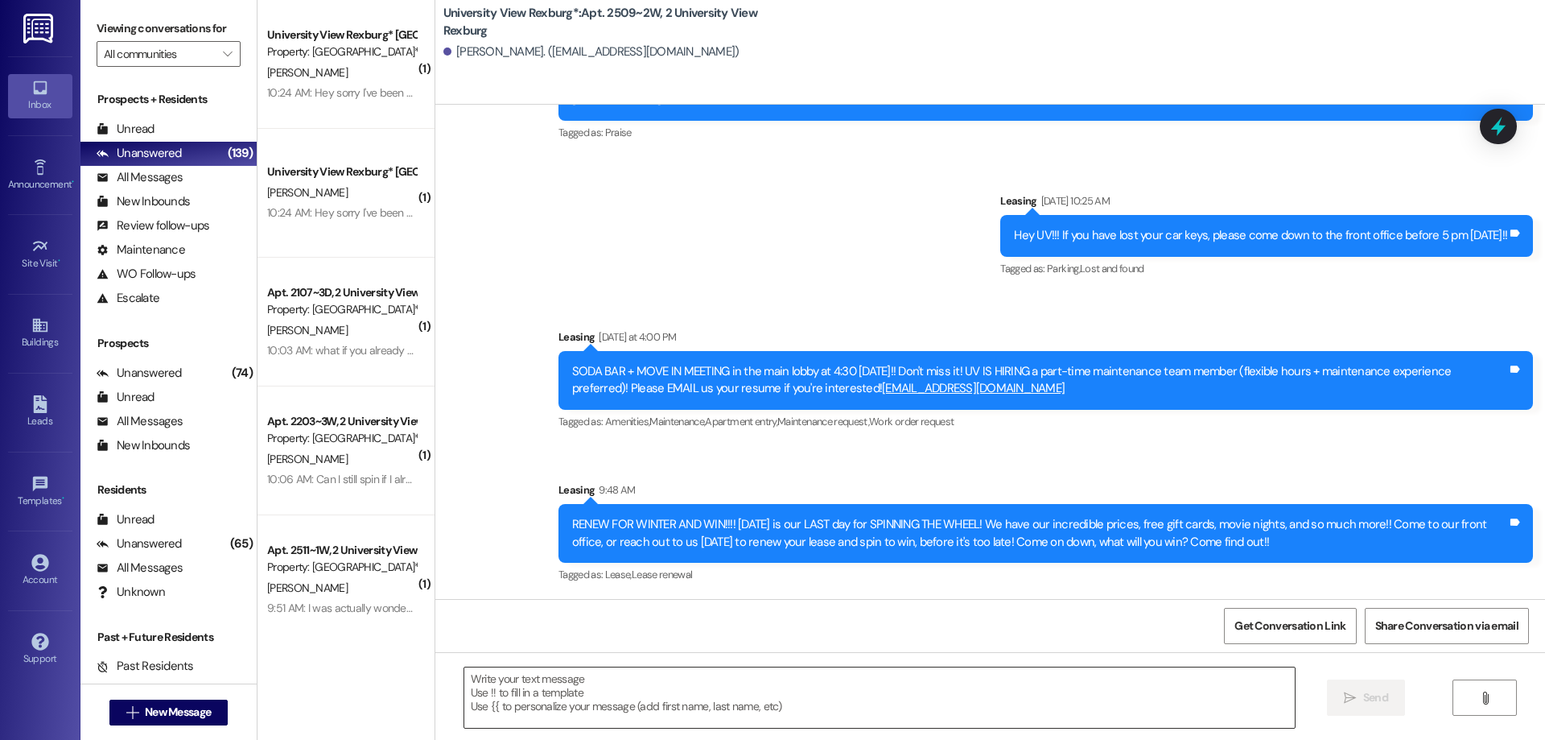
click at [583, 683] on textarea at bounding box center [879, 697] width 831 height 60
click at [515, 685] on textarea "To enrich screen reader interactions, please activate Accessibility in Grammarl…" at bounding box center [879, 697] width 831 height 60
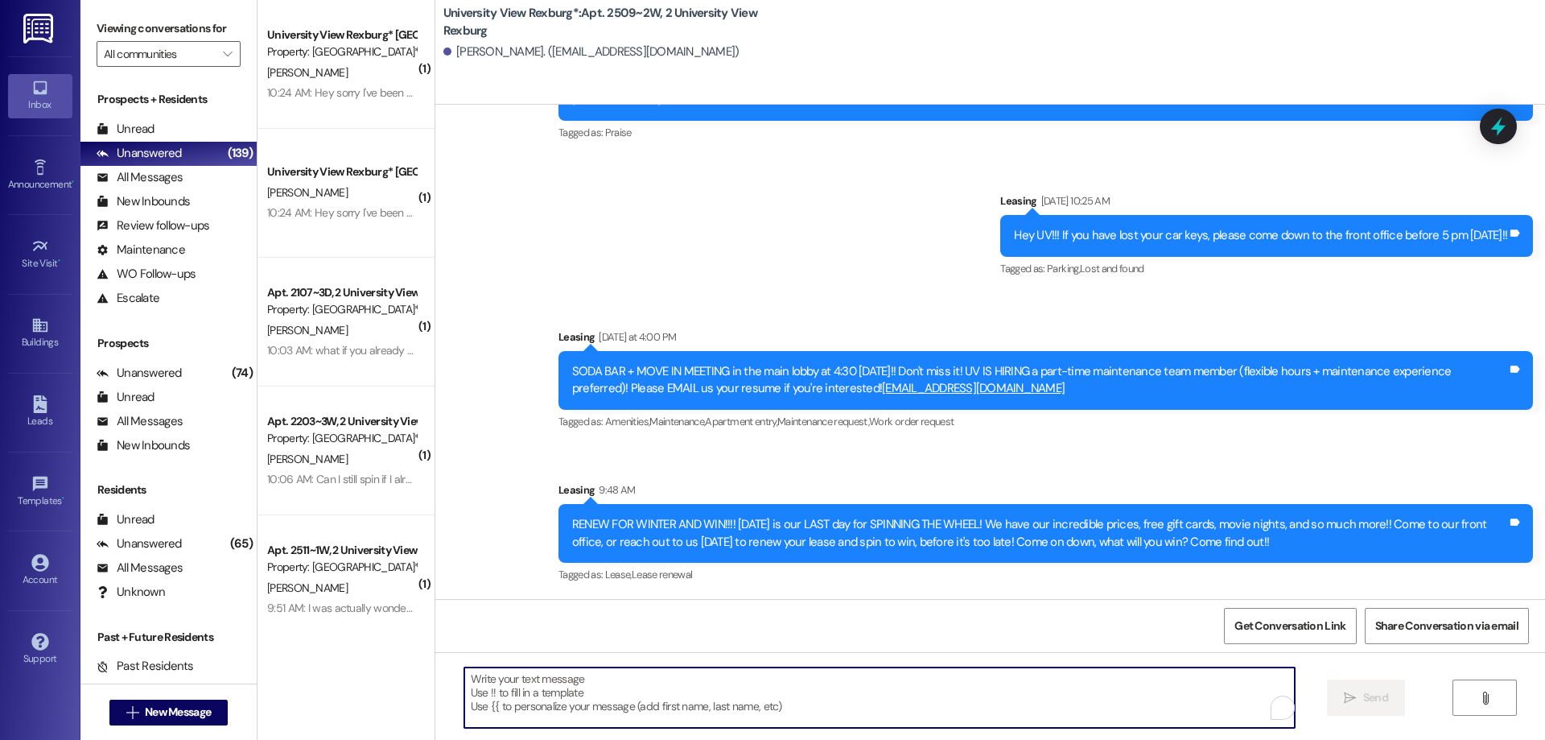
paste textarea "You have a package at the front office! Please pick it up during office hours (…"
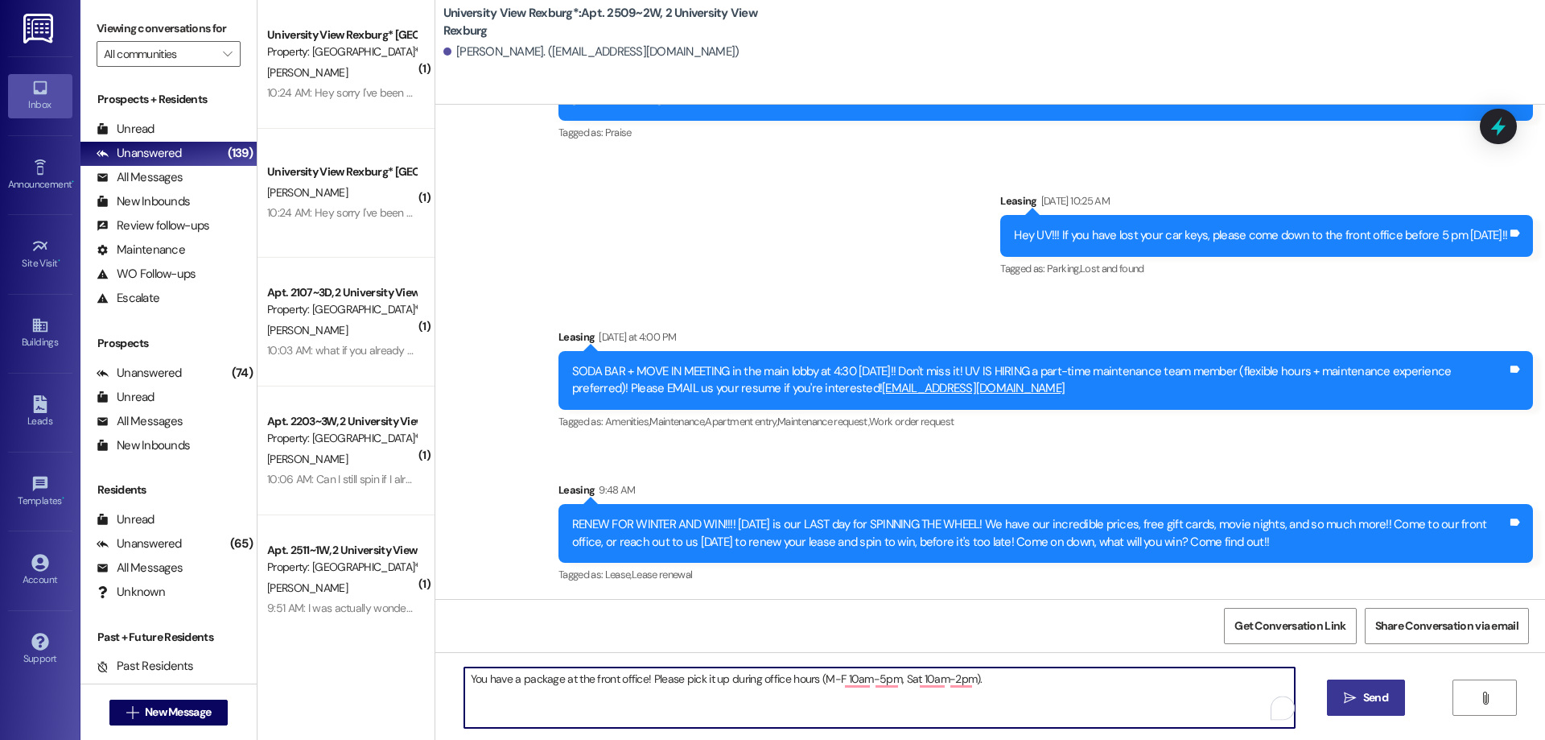
type textarea "You have a package at the front office! Please pick it up during office hours (…"
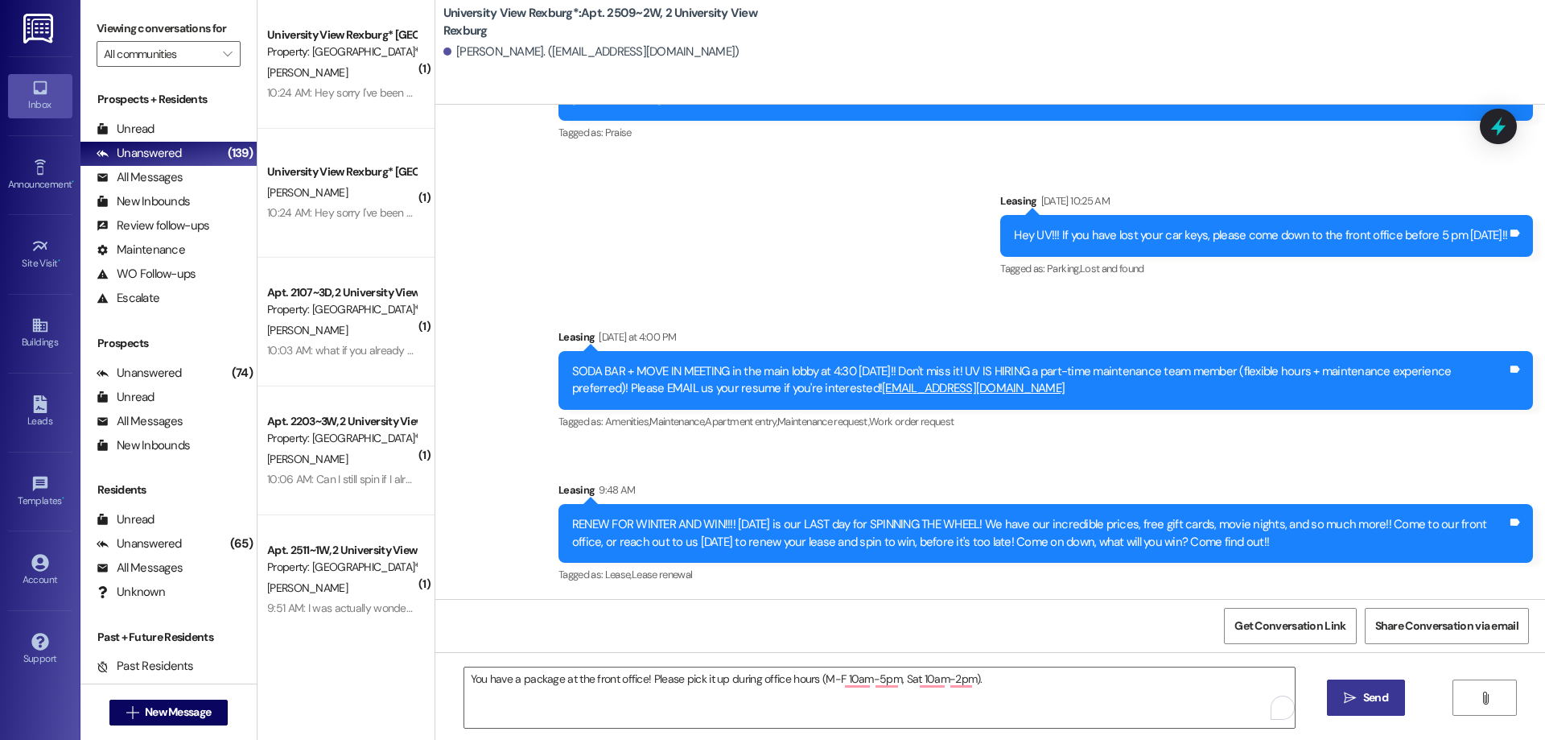
click at [1367, 702] on span "Send" at bounding box center [1375, 697] width 25 height 17
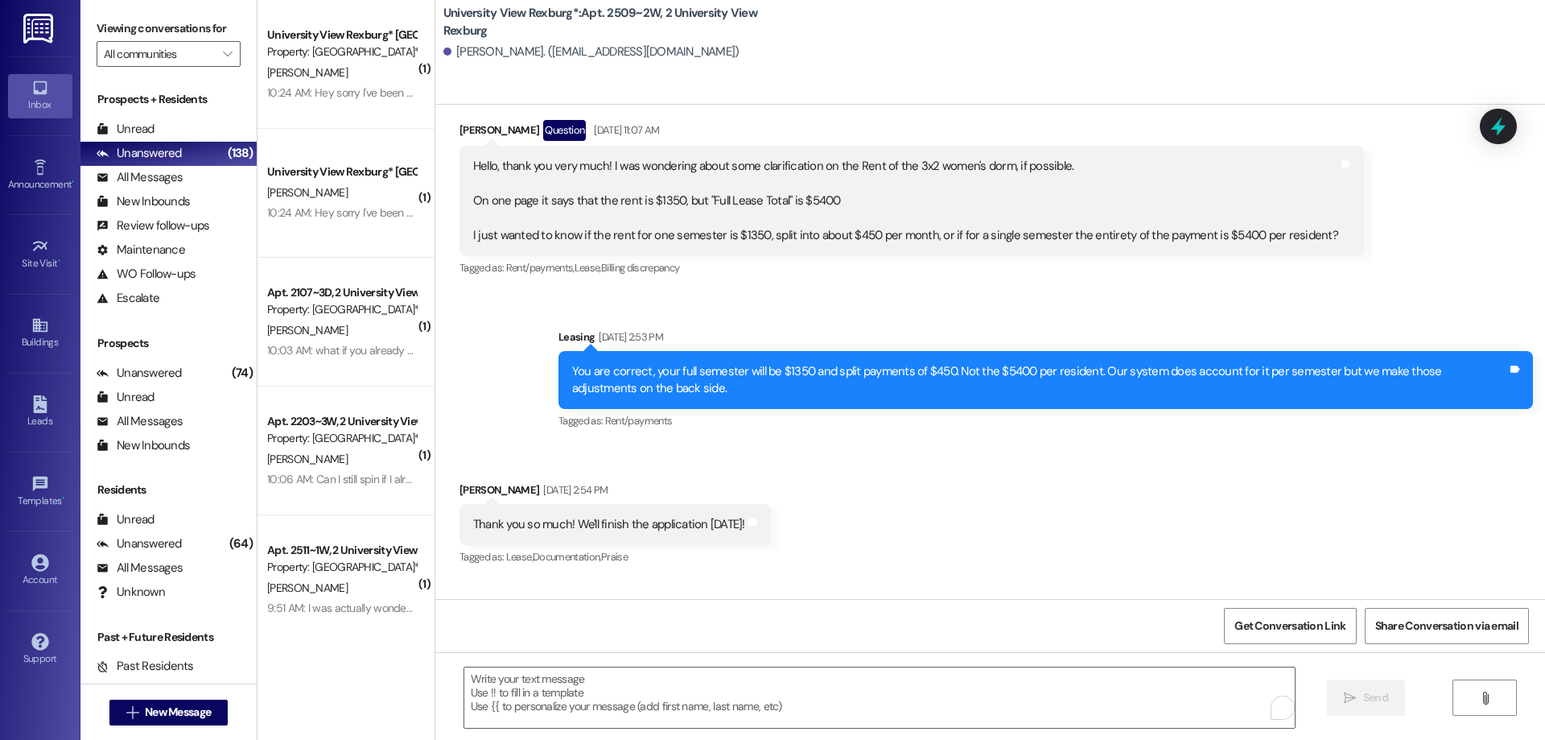
scroll to position [169, 0]
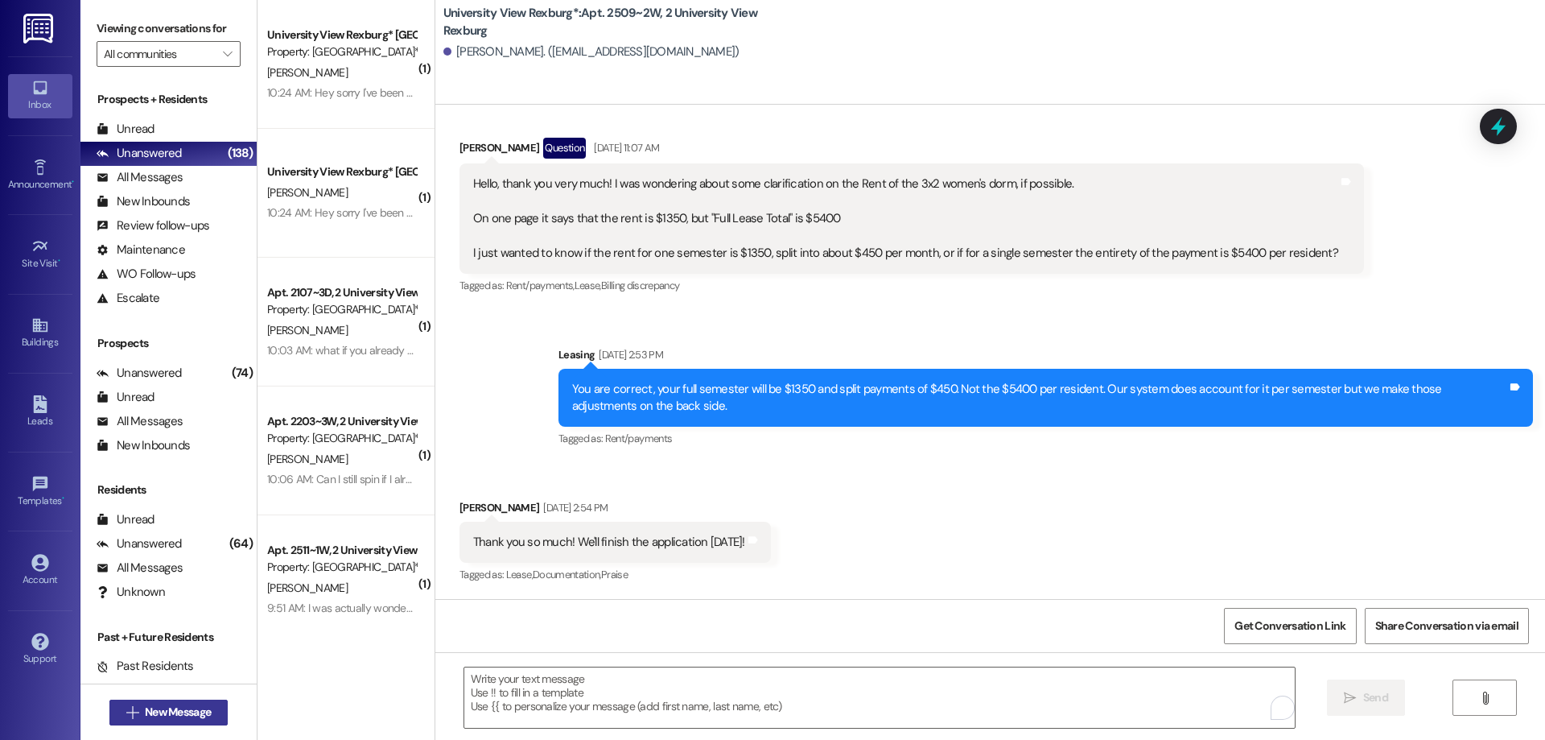
click at [202, 709] on span "New Message" at bounding box center [178, 711] width 66 height 17
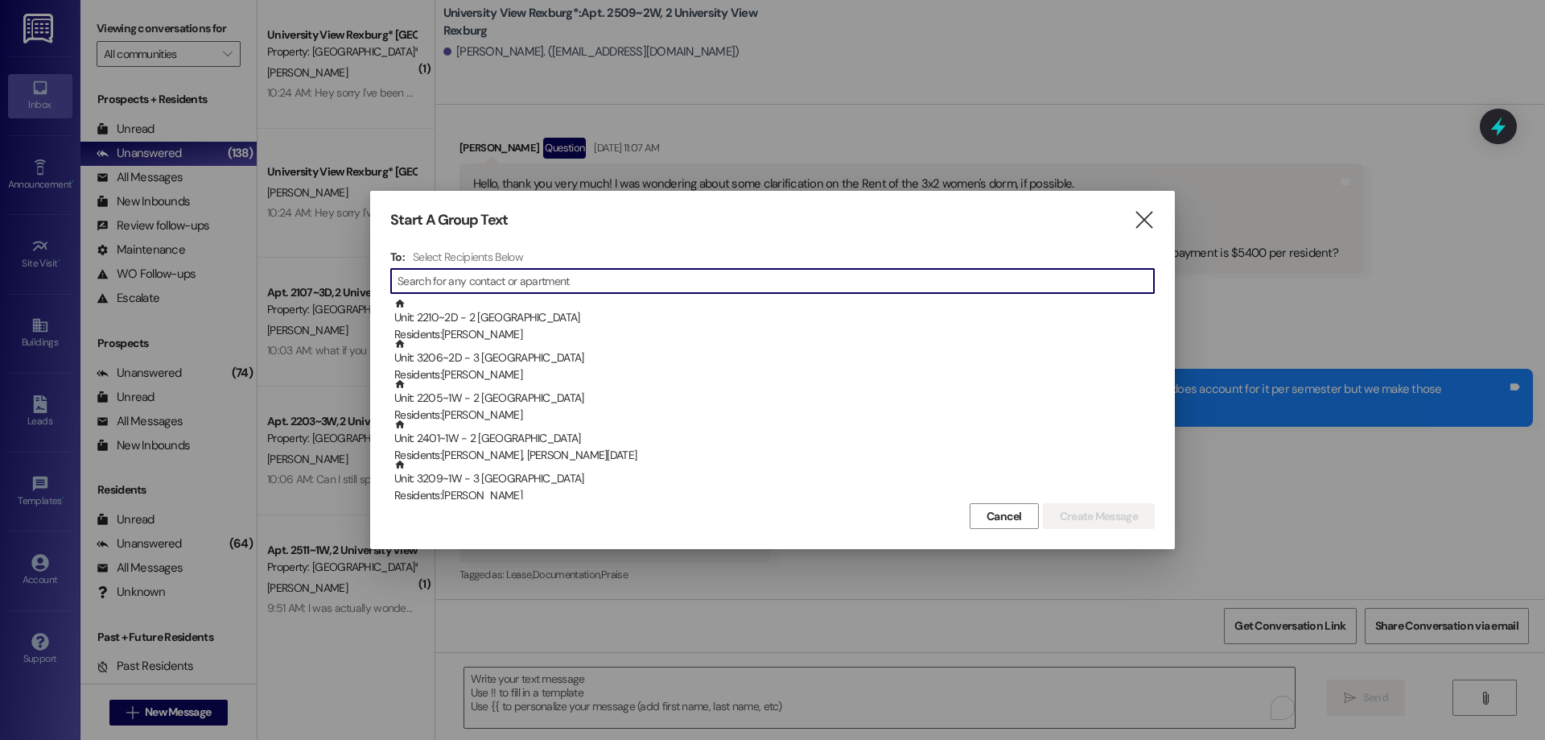
click at [548, 278] on input at bounding box center [776, 281] width 756 height 23
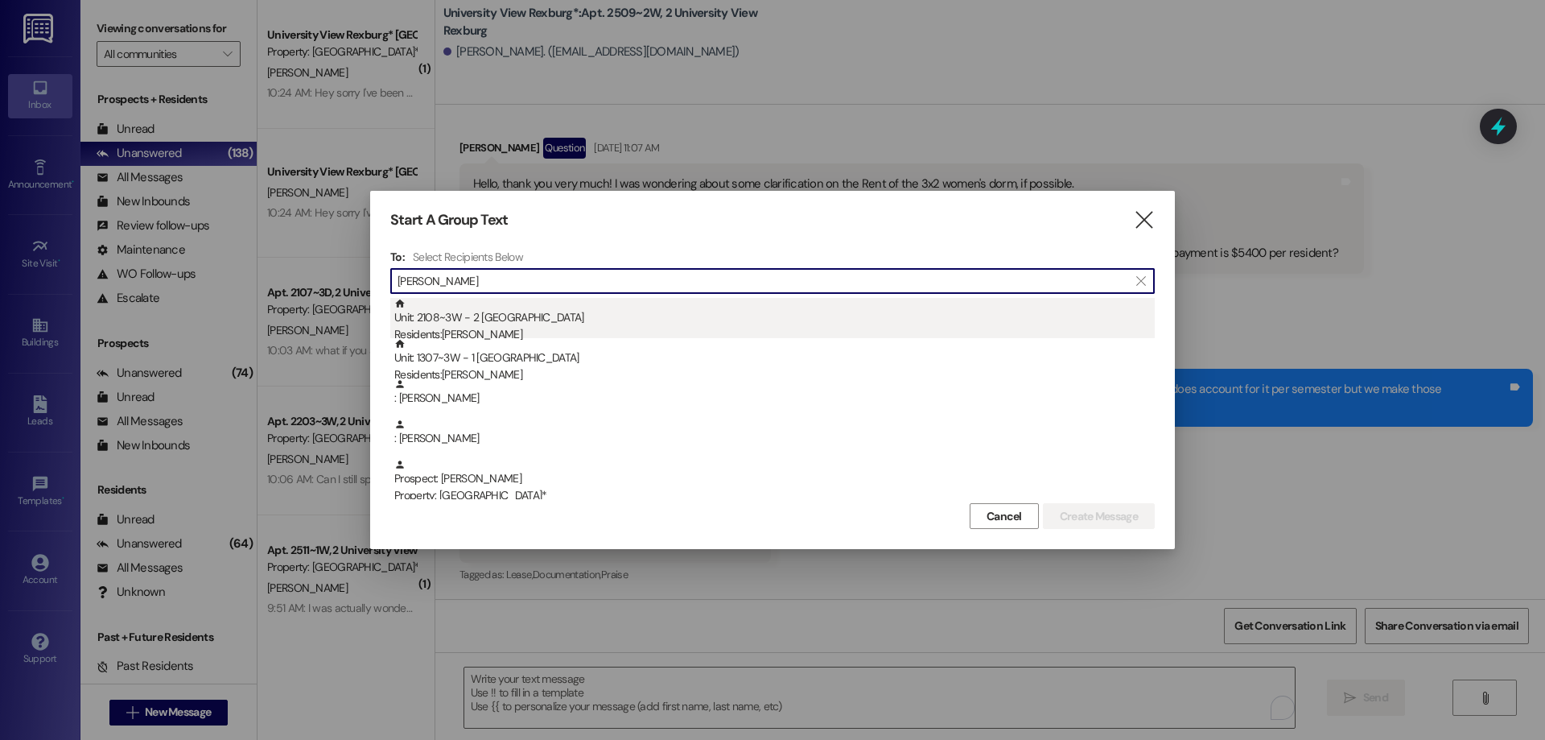
type input "Paige"
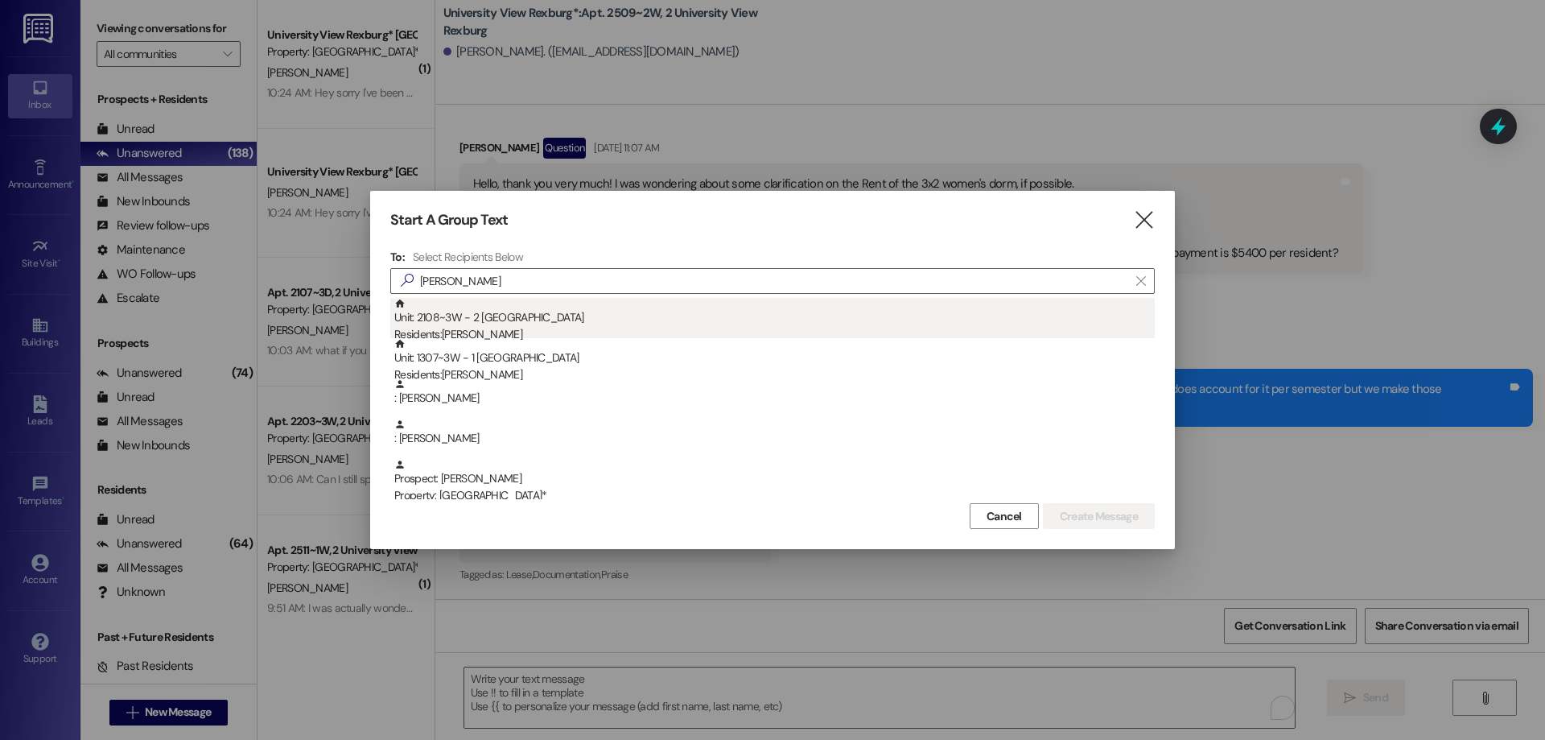
click at [464, 336] on div "Residents: Paige Wilcox" at bounding box center [774, 334] width 760 height 17
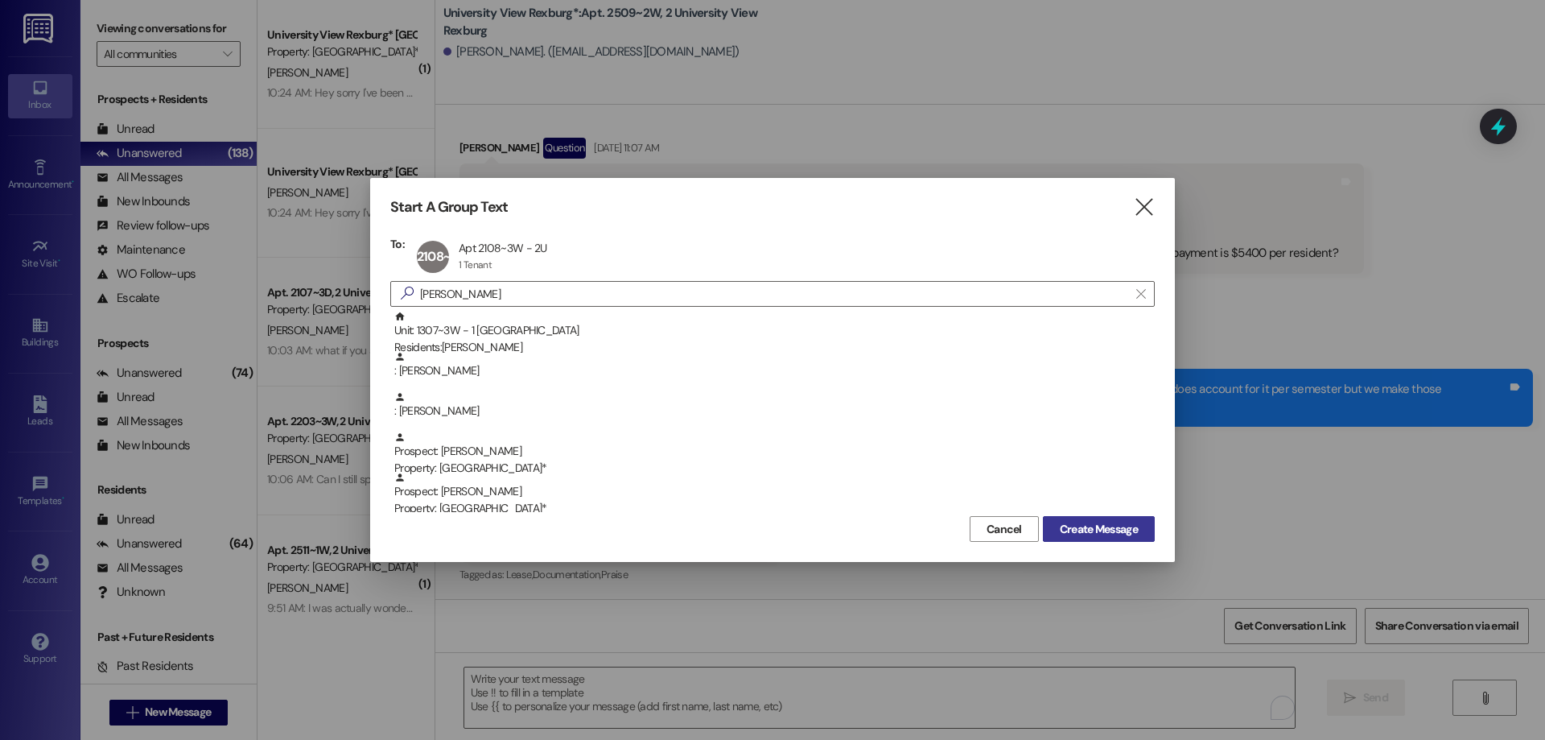
click at [1081, 526] on span "Create Message" at bounding box center [1099, 529] width 78 height 17
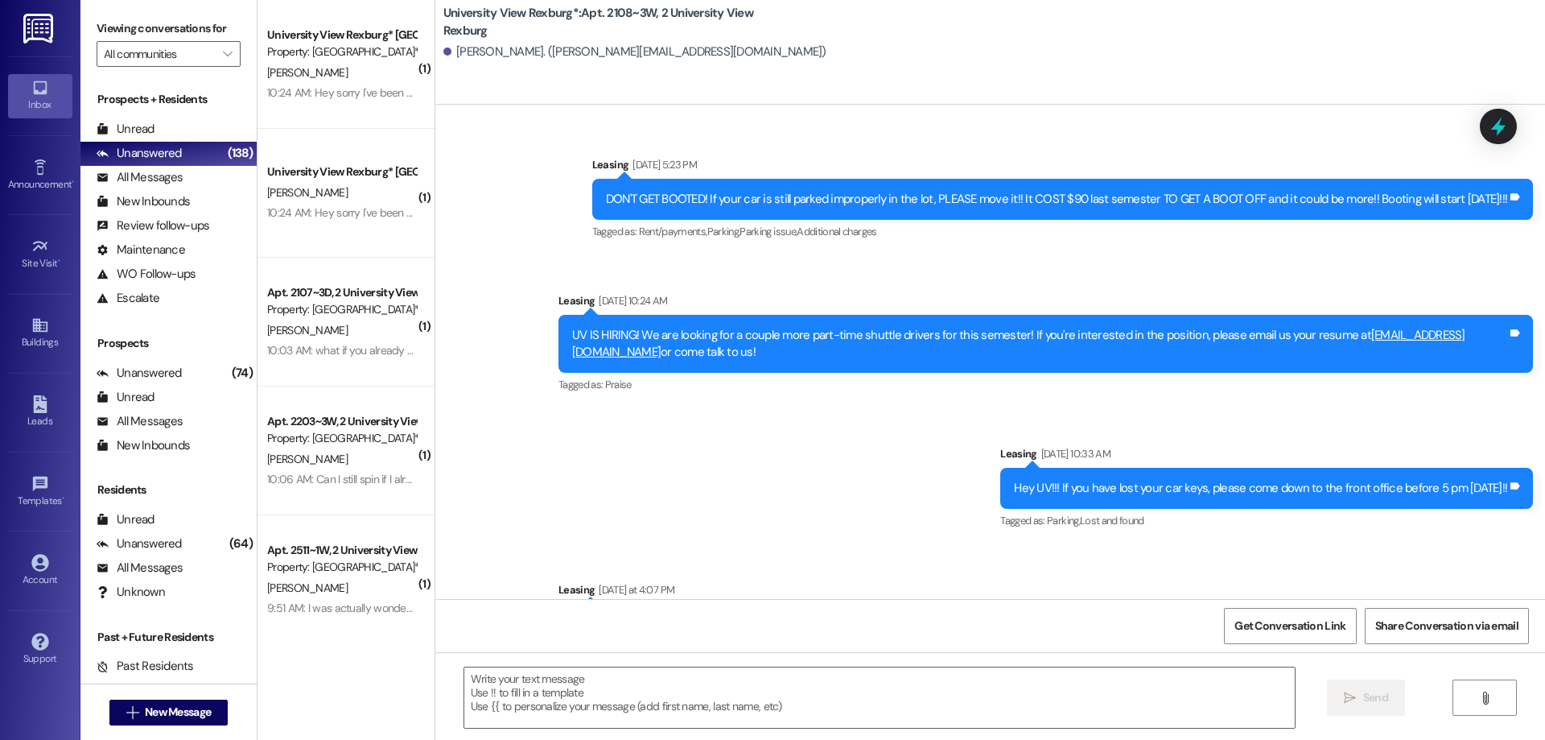
scroll to position [48450, 0]
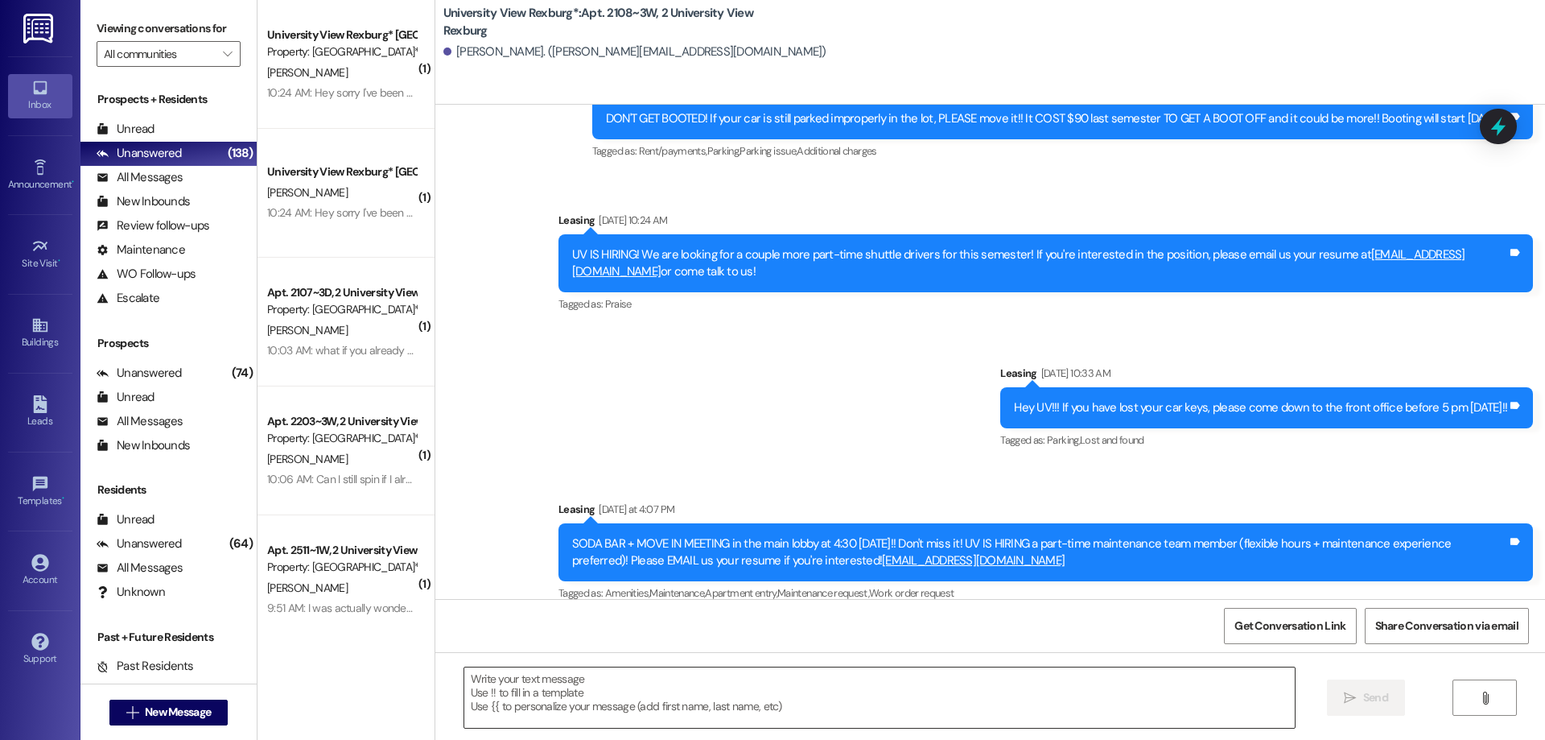
click at [645, 687] on textarea at bounding box center [879, 697] width 831 height 60
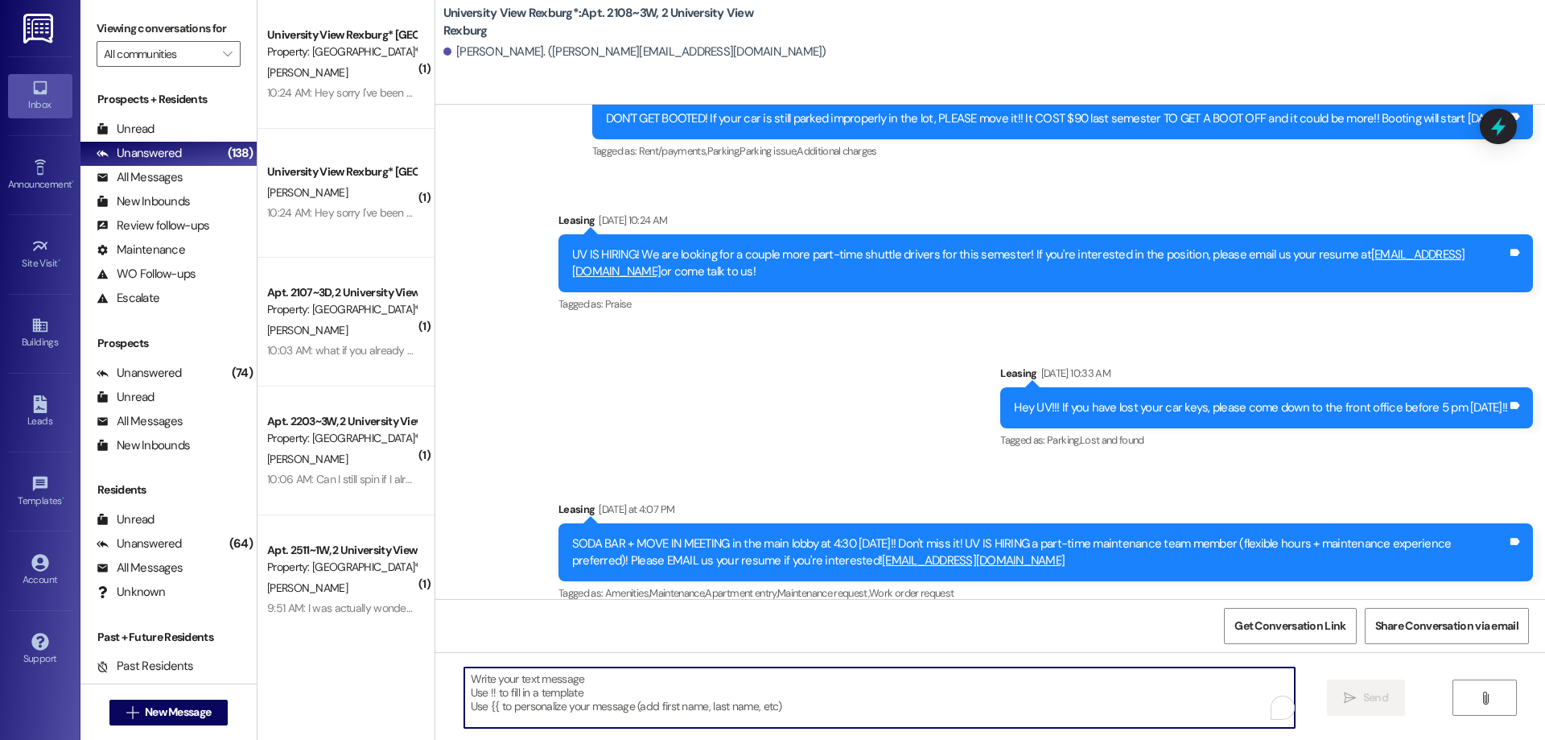
click at [563, 690] on textarea "To enrich screen reader interactions, please activate Accessibility in Grammarl…" at bounding box center [879, 697] width 831 height 60
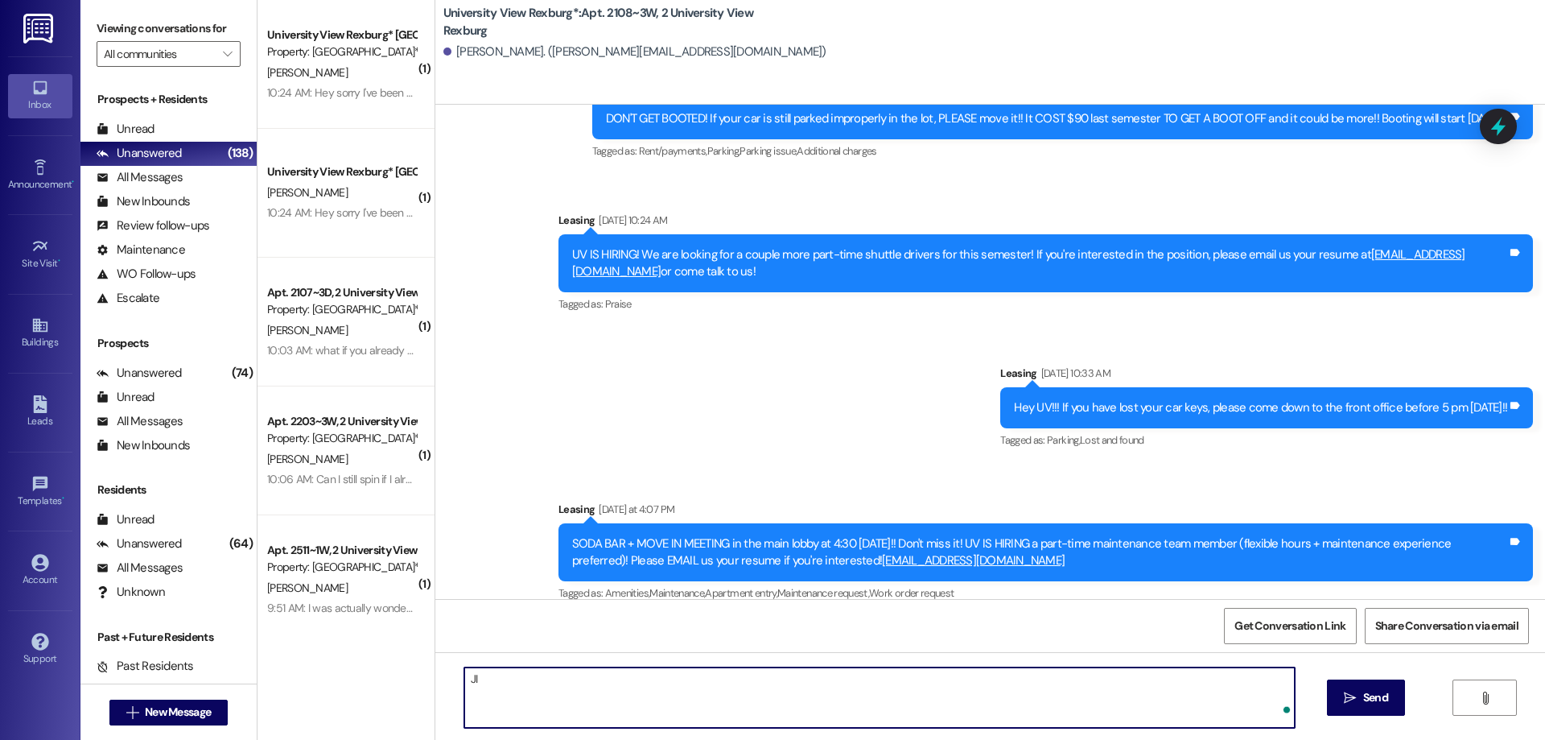
type textarea "J"
click at [720, 682] on textarea "Hi Paige, this is Hailey with University View! I just sent ovver your renewal d…" at bounding box center [879, 697] width 831 height 60
click at [882, 670] on textarea "Hi Paige, this is Hailey with University View! I just sent over your renewal do…" at bounding box center [879, 697] width 831 height 60
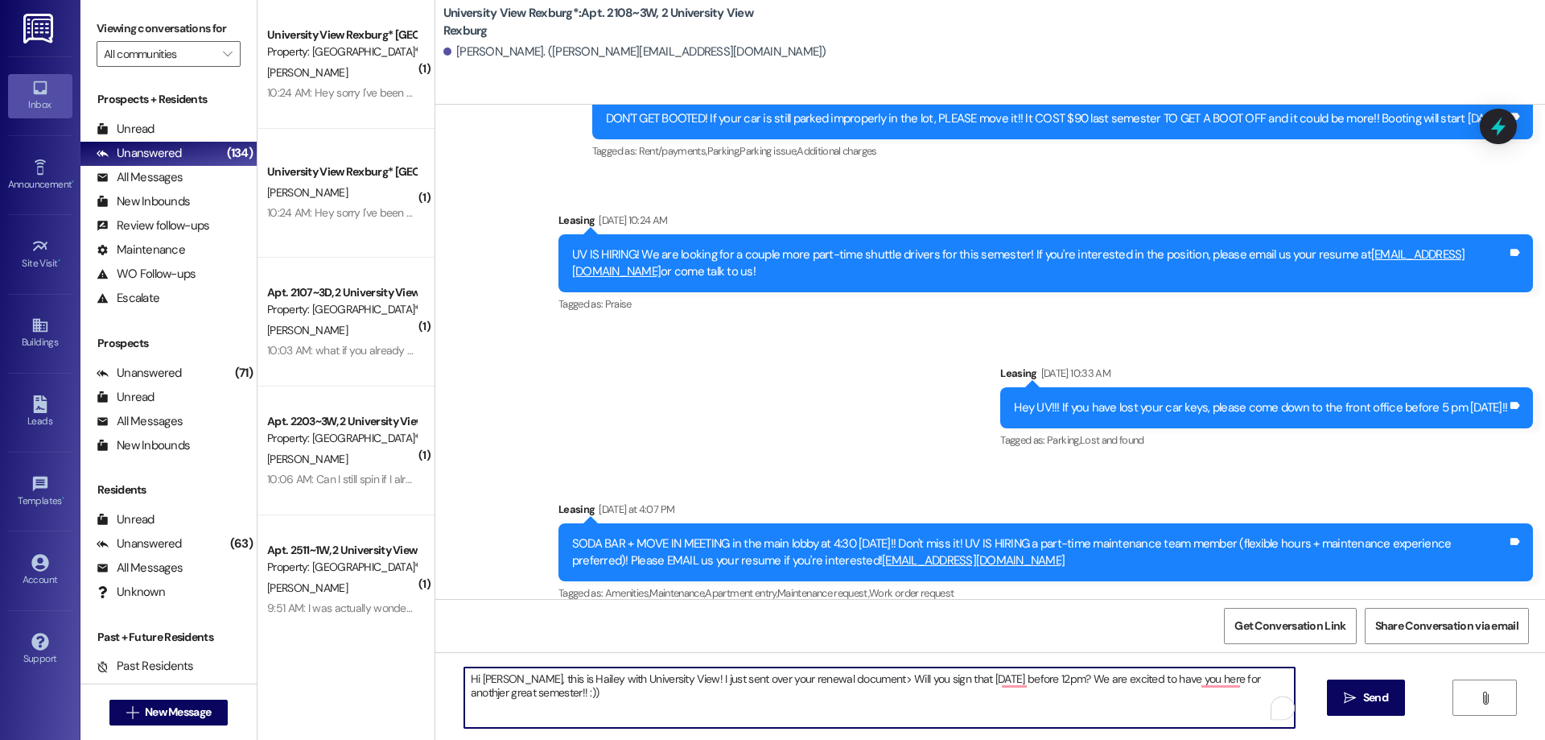
click at [843, 677] on textarea "Hi Paige, this is Hailey with University View! I just sent over your renewal do…" at bounding box center [879, 697] width 831 height 60
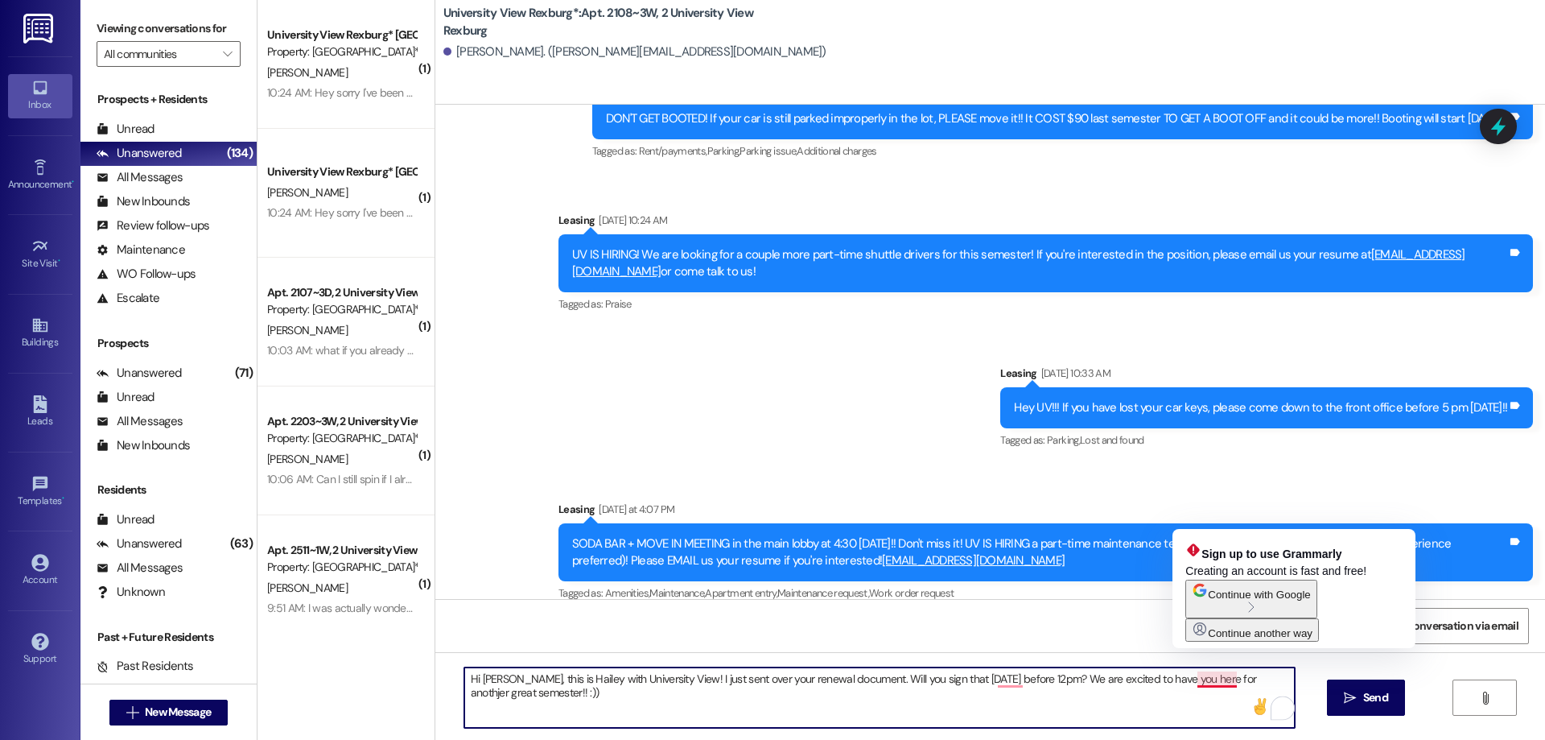
click at [1214, 677] on textarea "Hi Paige, this is Hailey with University View! I just sent over your renewal do…" at bounding box center [879, 697] width 831 height 60
click at [1218, 677] on textarea "Hi Paige, this is Hailey with University View! I just sent over your renewal do…" at bounding box center [879, 697] width 831 height 60
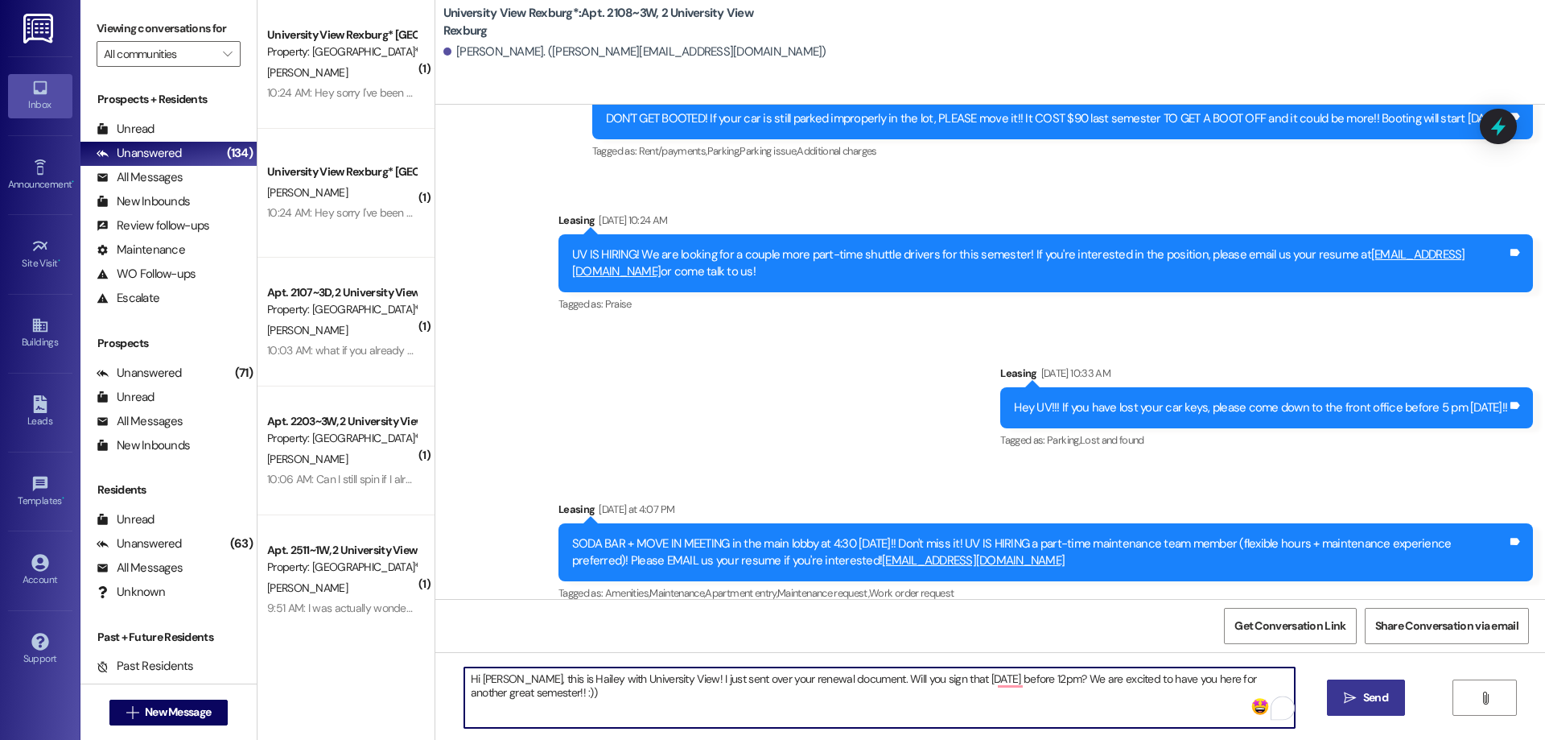
type textarea "Hi Paige, this is Hailey with University View! I just sent over your renewal do…"
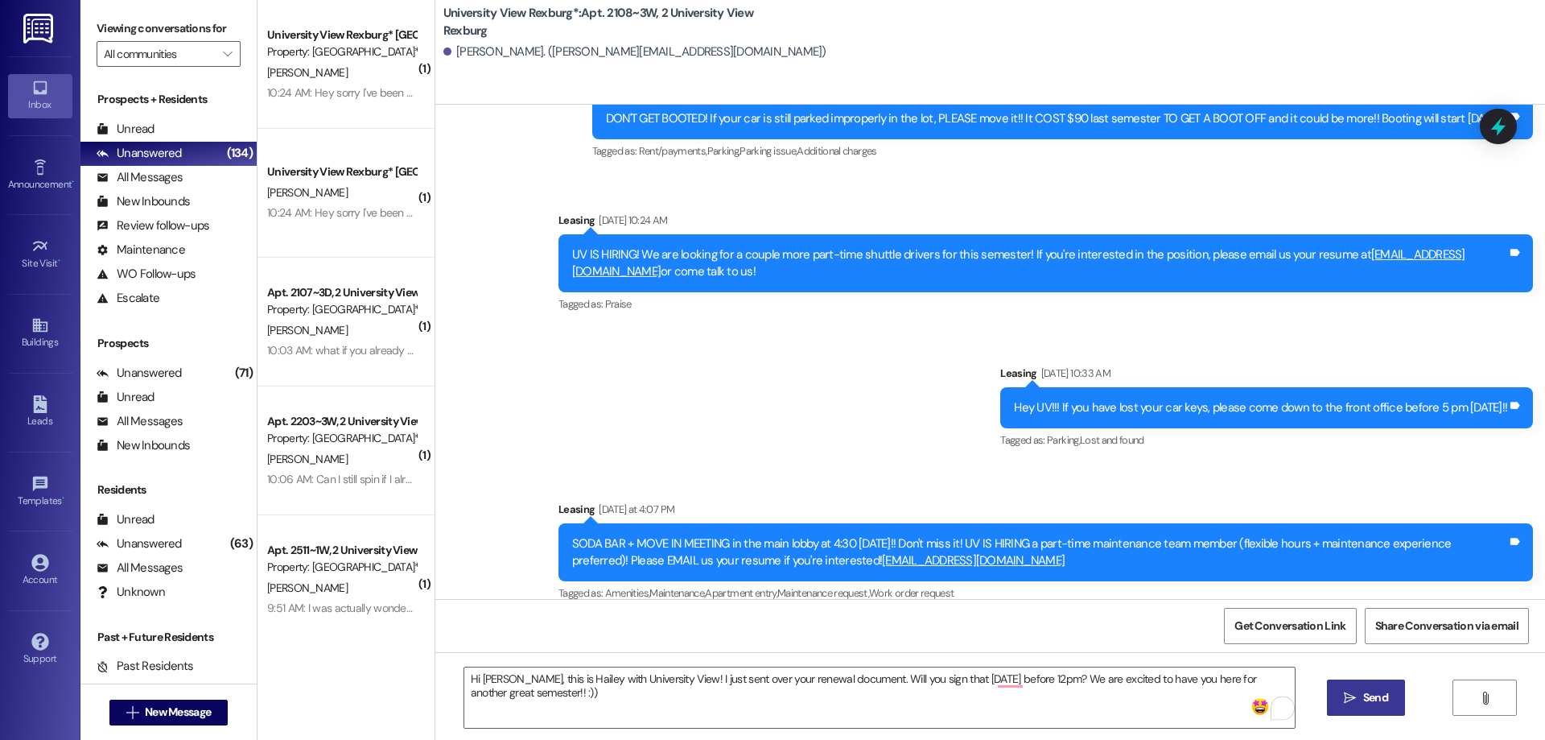
click at [1365, 688] on button " Send" at bounding box center [1366, 697] width 78 height 36
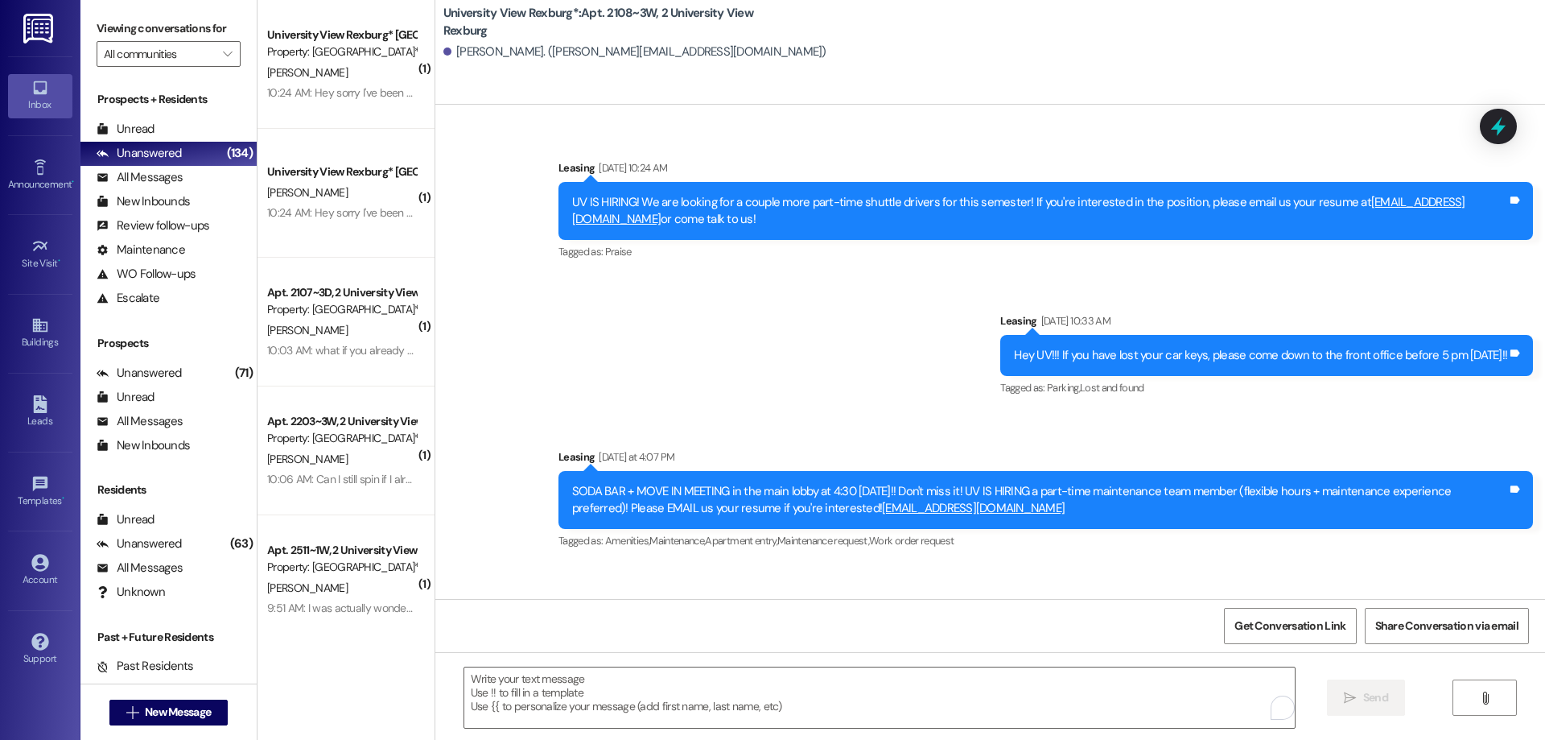
scroll to position [48562, 0]
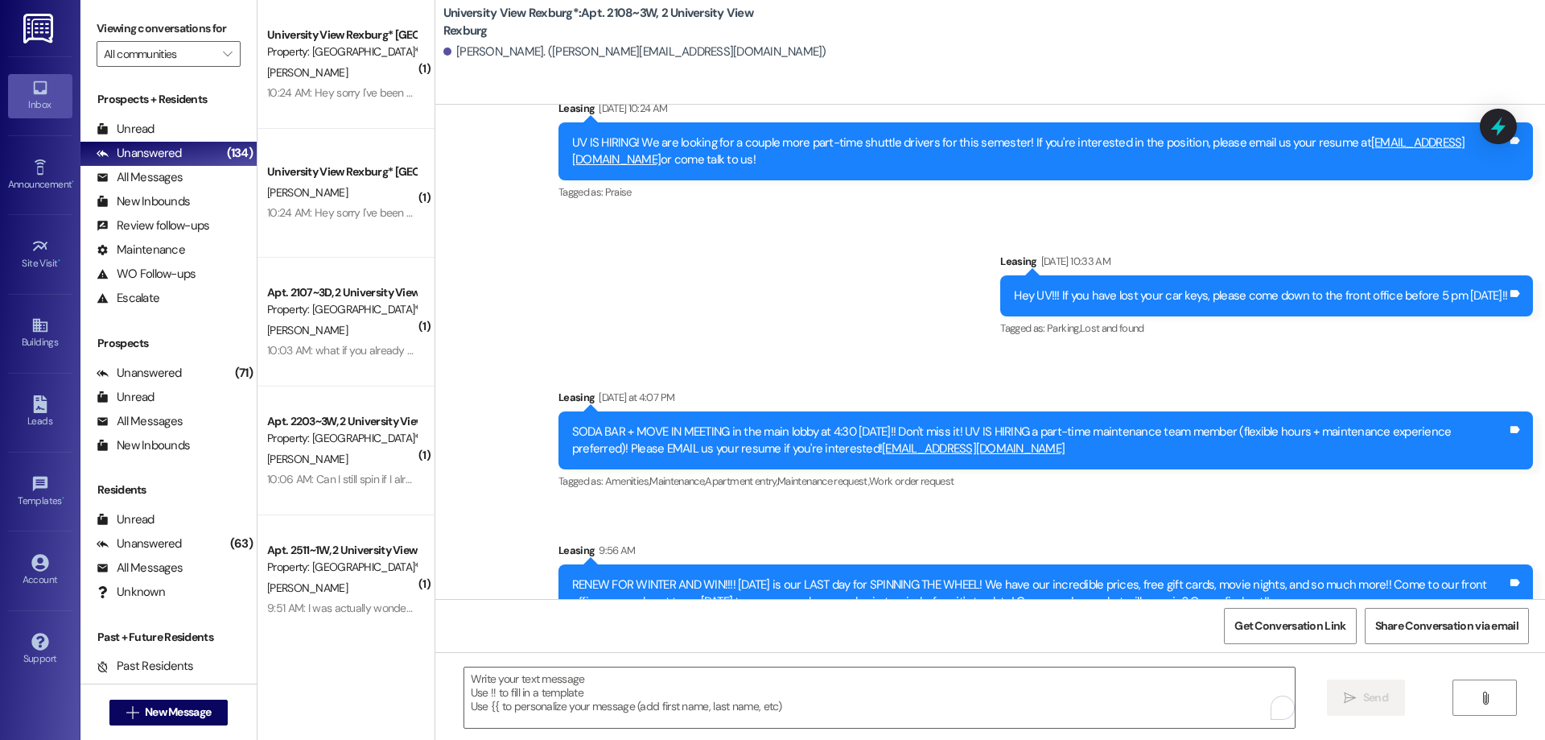
drag, startPoint x: 587, startPoint y: 560, endPoint x: 1502, endPoint y: 559, distance: 915.8
click at [1502, 729] on div "Hi Paige, this is Hailey with University View! I just sent over your renewal do…" at bounding box center [1040, 746] width 938 height 35
copy div "Hi Paige, this is Hailey with University View! I just sent over your renewal do…"
click at [200, 707] on span "New Message" at bounding box center [178, 711] width 66 height 17
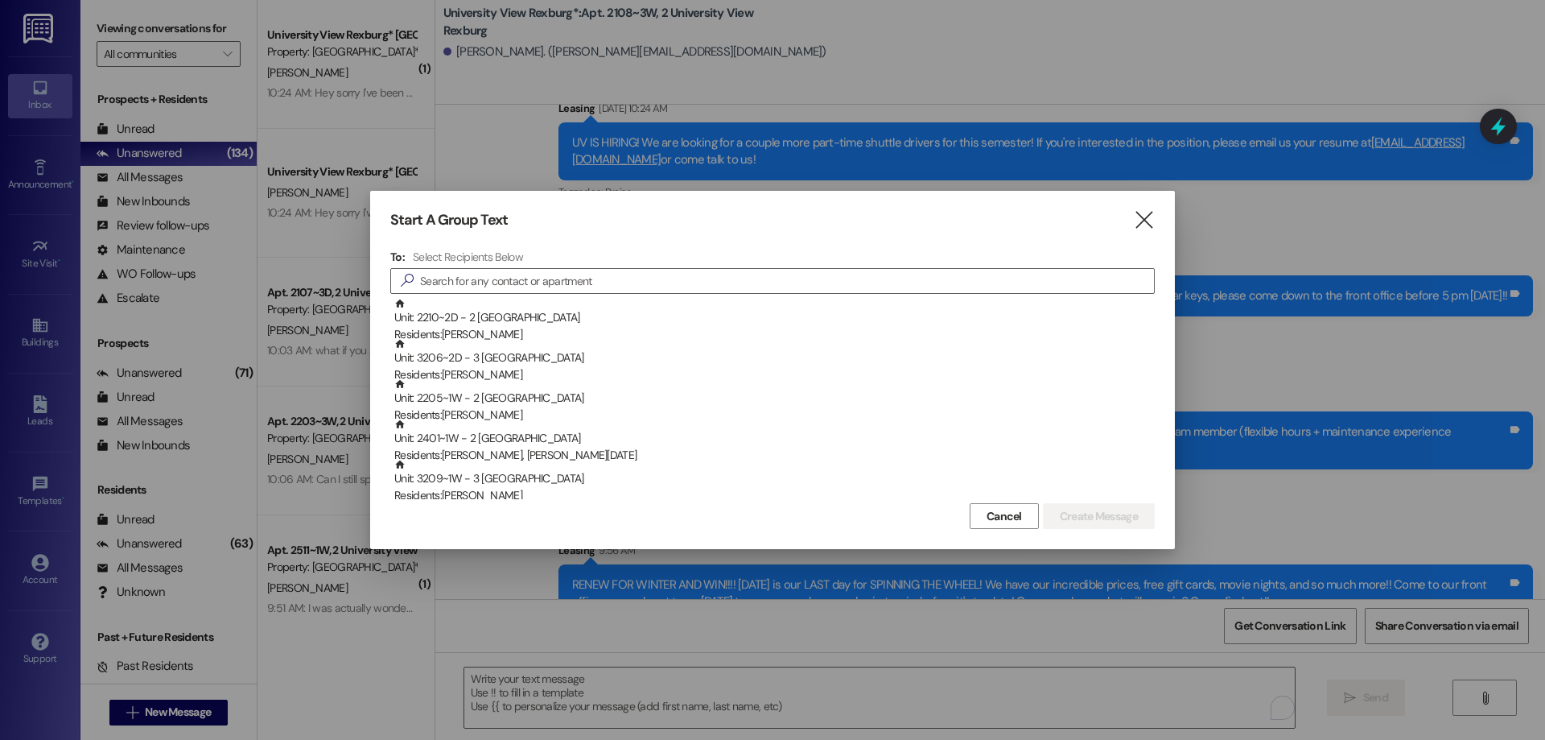
click at [539, 266] on div "To: Select Recipients Below  Unit: 2210~2D - 2 University View Rexburg Residen…" at bounding box center [772, 373] width 765 height 249
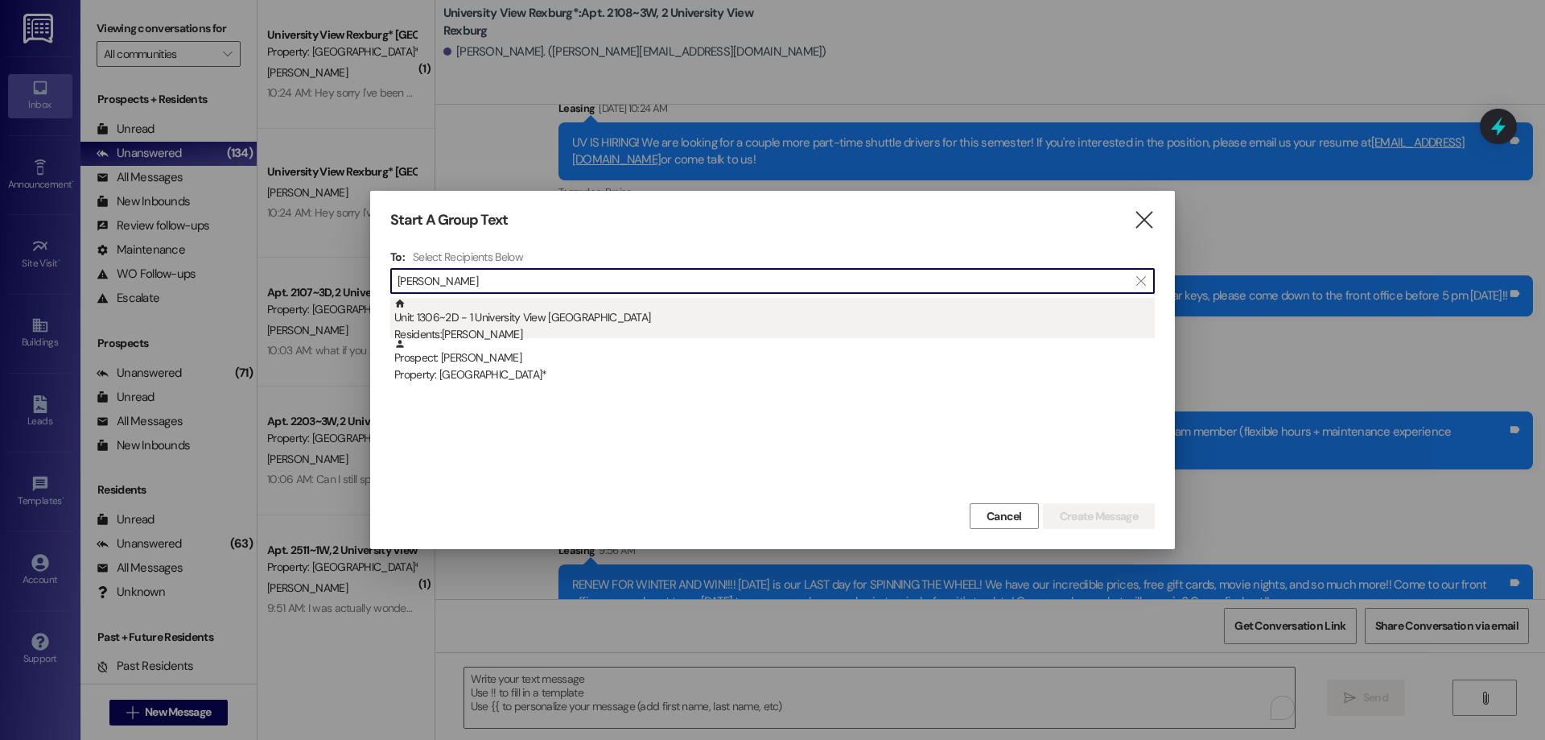
type input "alexa smit"
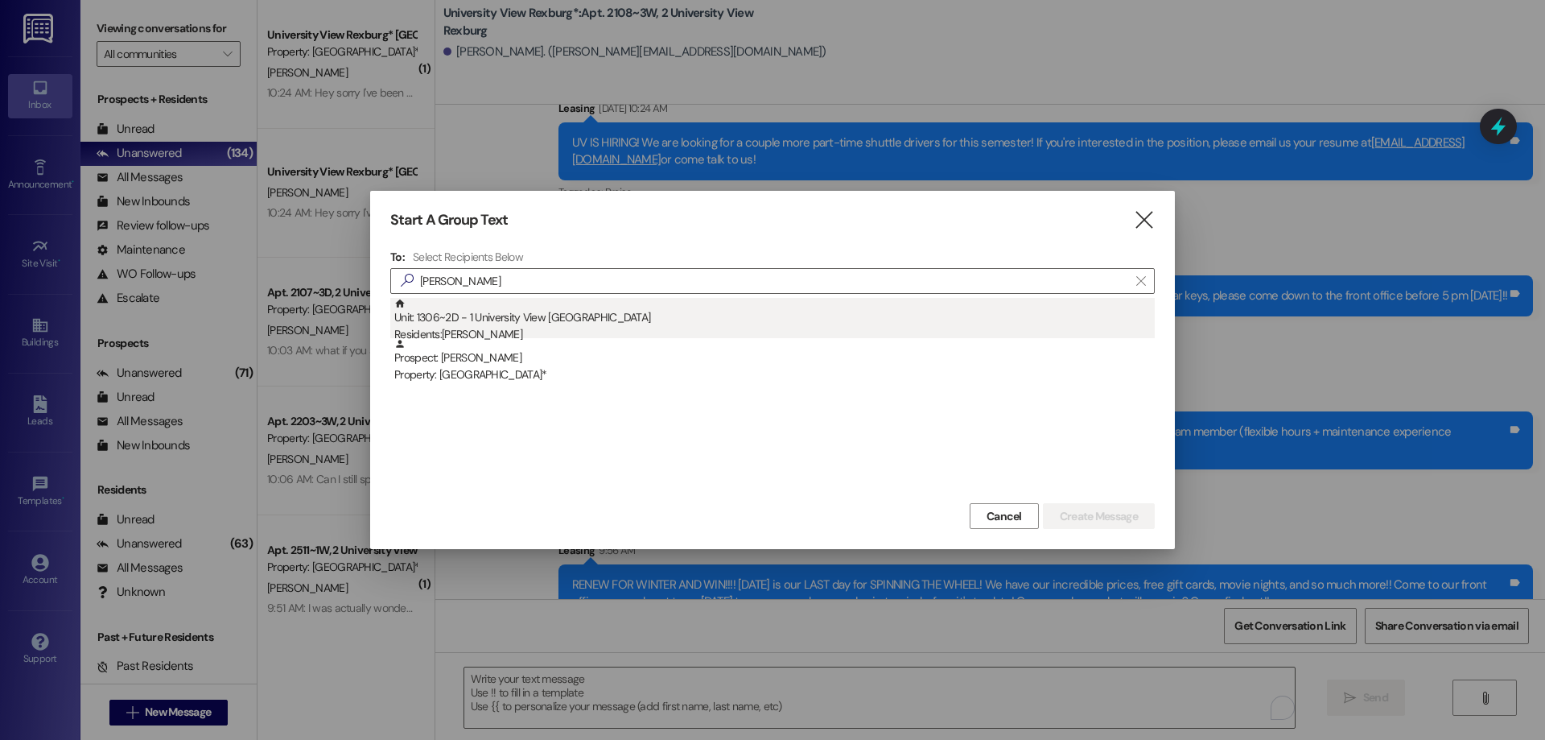
click at [542, 327] on div "Residents: Alexa Smith" at bounding box center [774, 334] width 760 height 17
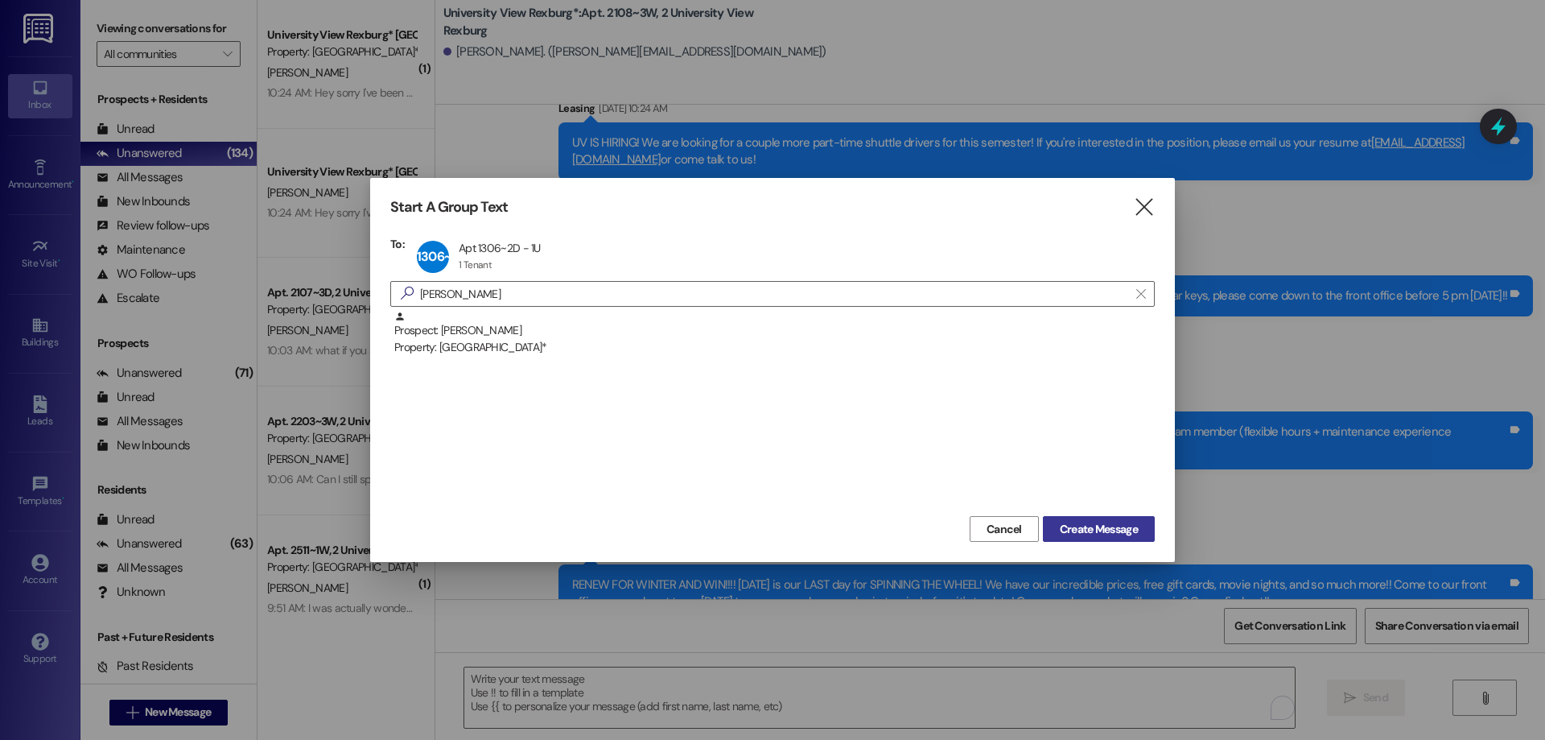
click at [1110, 524] on span "Create Message" at bounding box center [1099, 529] width 78 height 17
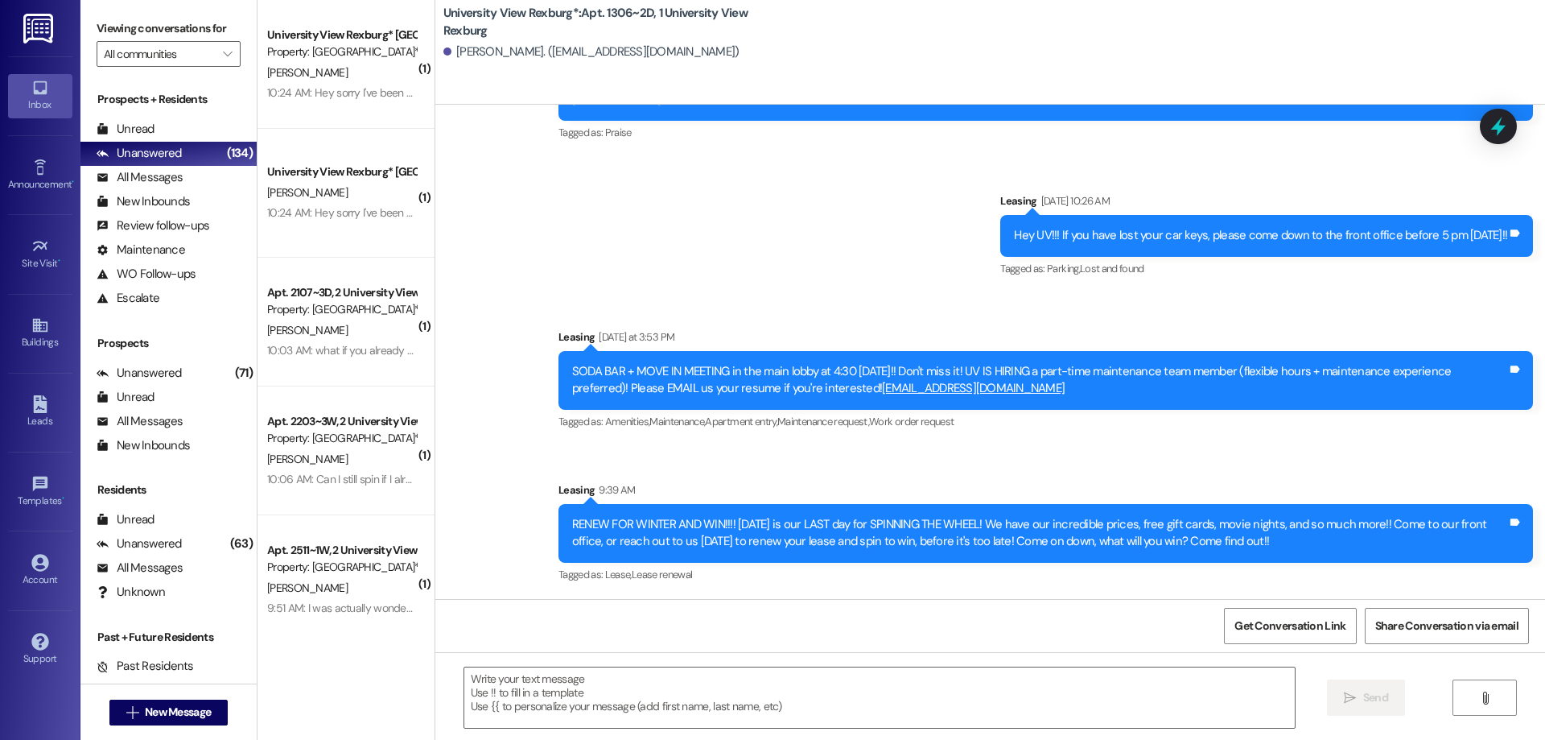
scroll to position [812, 0]
click at [522, 686] on textarea at bounding box center [879, 697] width 831 height 60
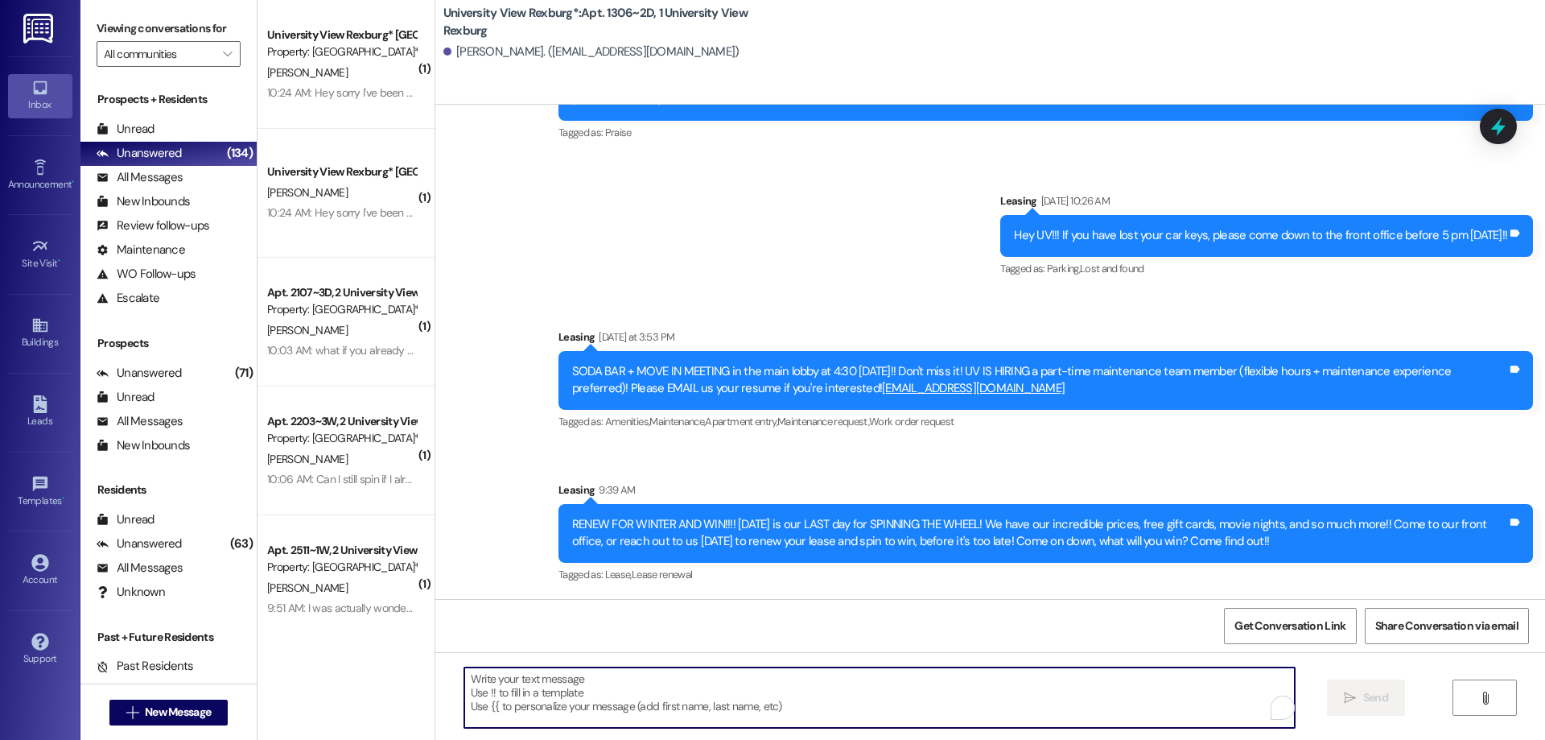
paste textarea "Hi Paige, this is Hailey with University View! I just sent over your renewal do…"
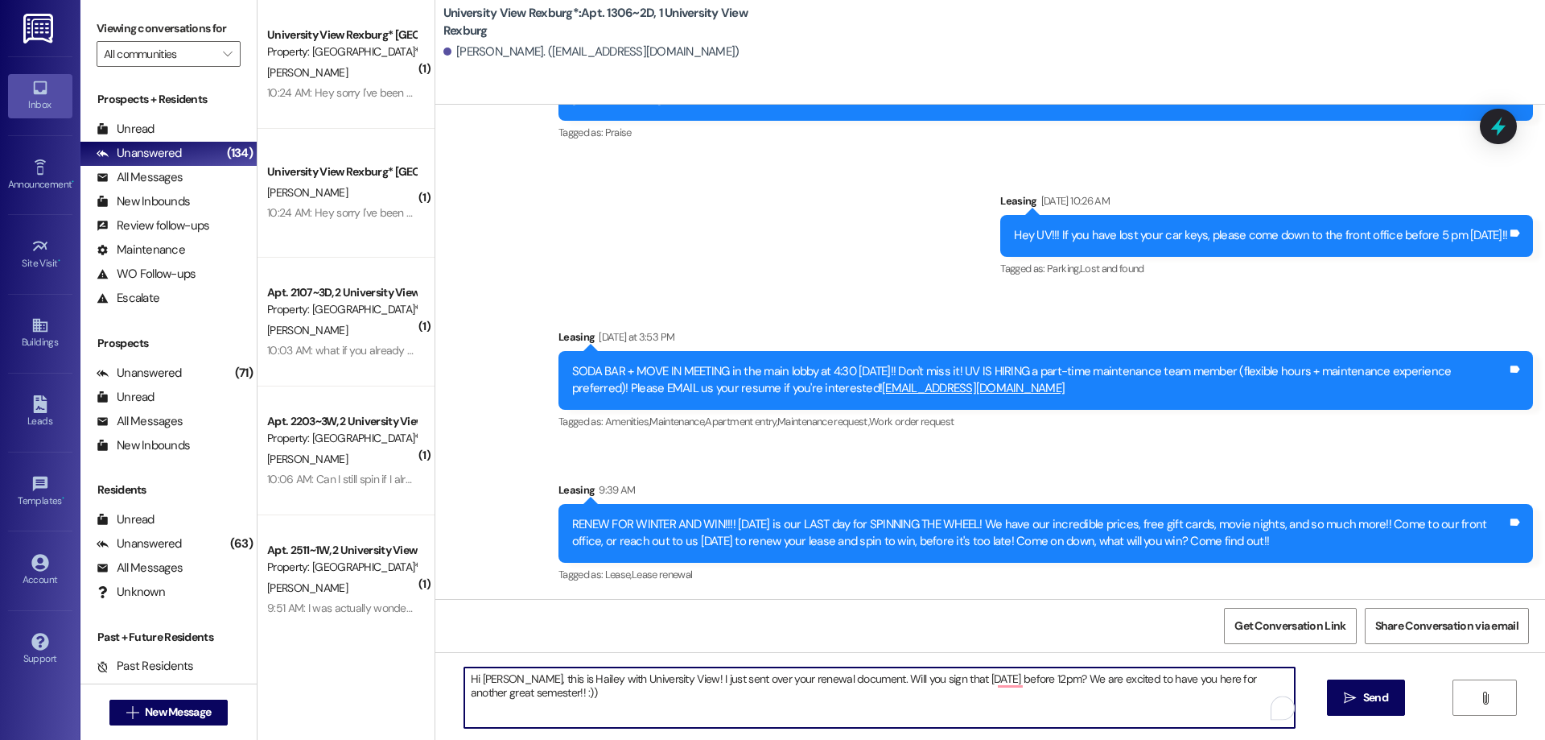
click at [493, 678] on textarea "Hi Paige, this is Hailey with University View! I just sent over your renewal do…" at bounding box center [879, 697] width 831 height 60
type textarea "Hi Alexa, this is Hailey with University View! I just sent over your renewal do…"
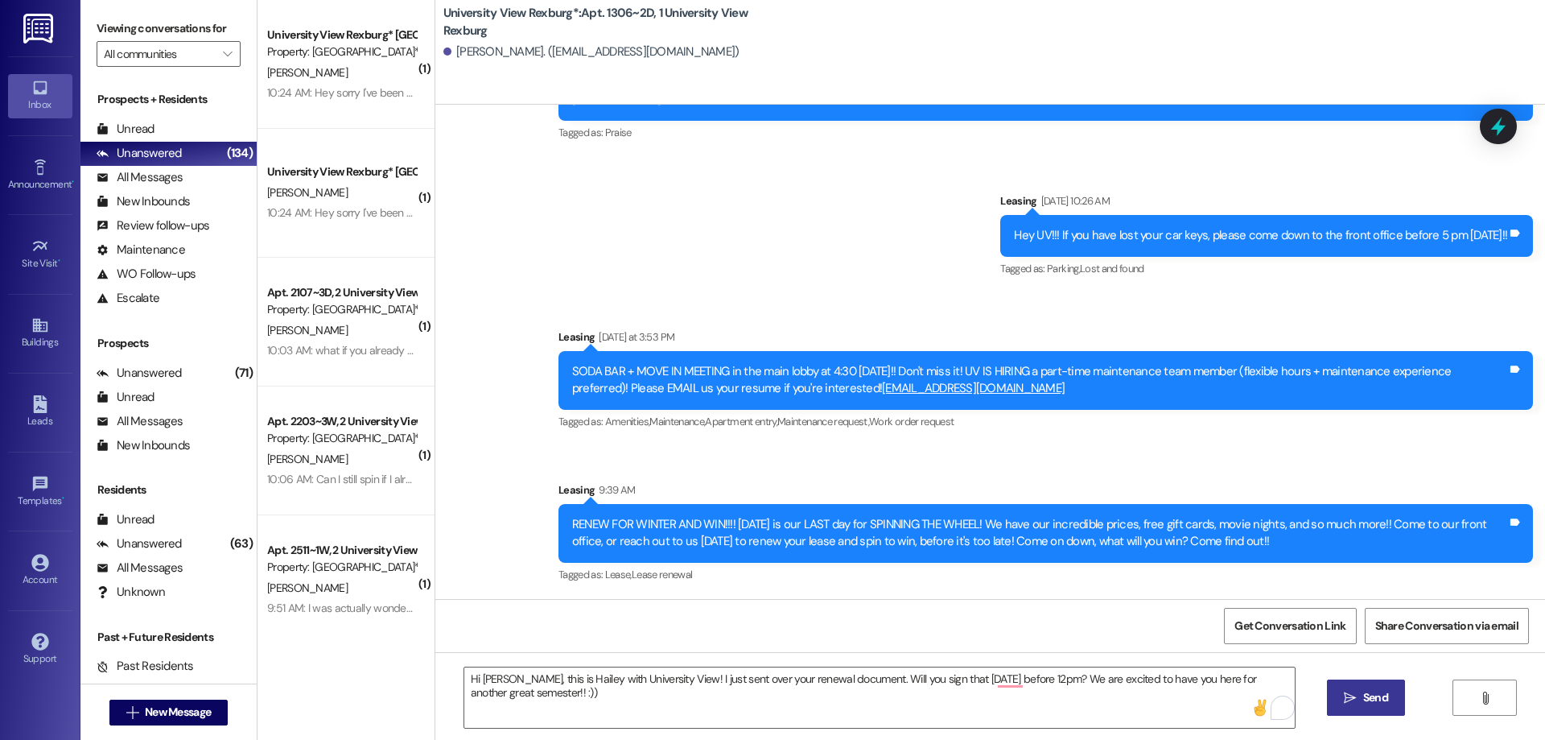
click at [1378, 699] on span "Send" at bounding box center [1375, 697] width 25 height 17
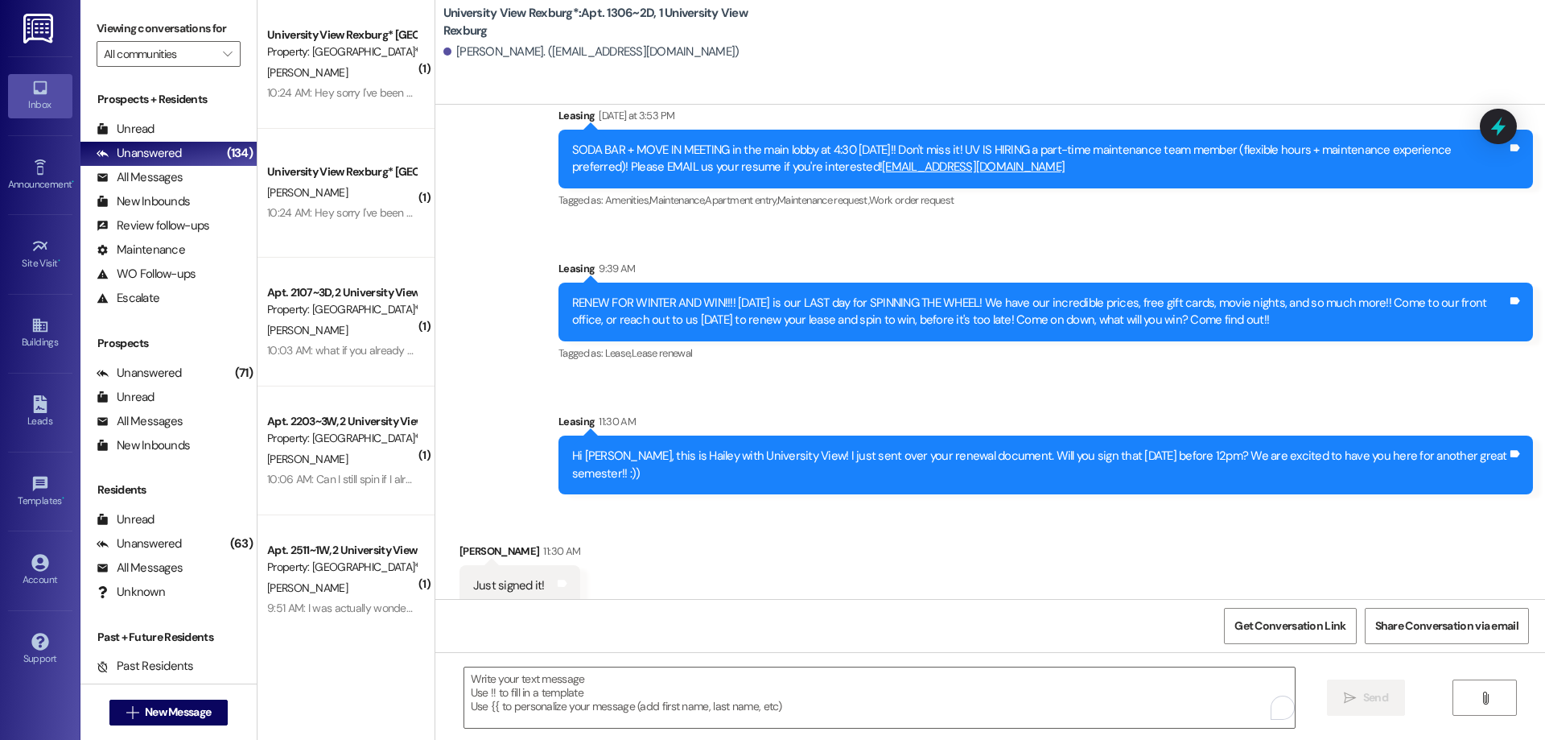
scroll to position [1036, 0]
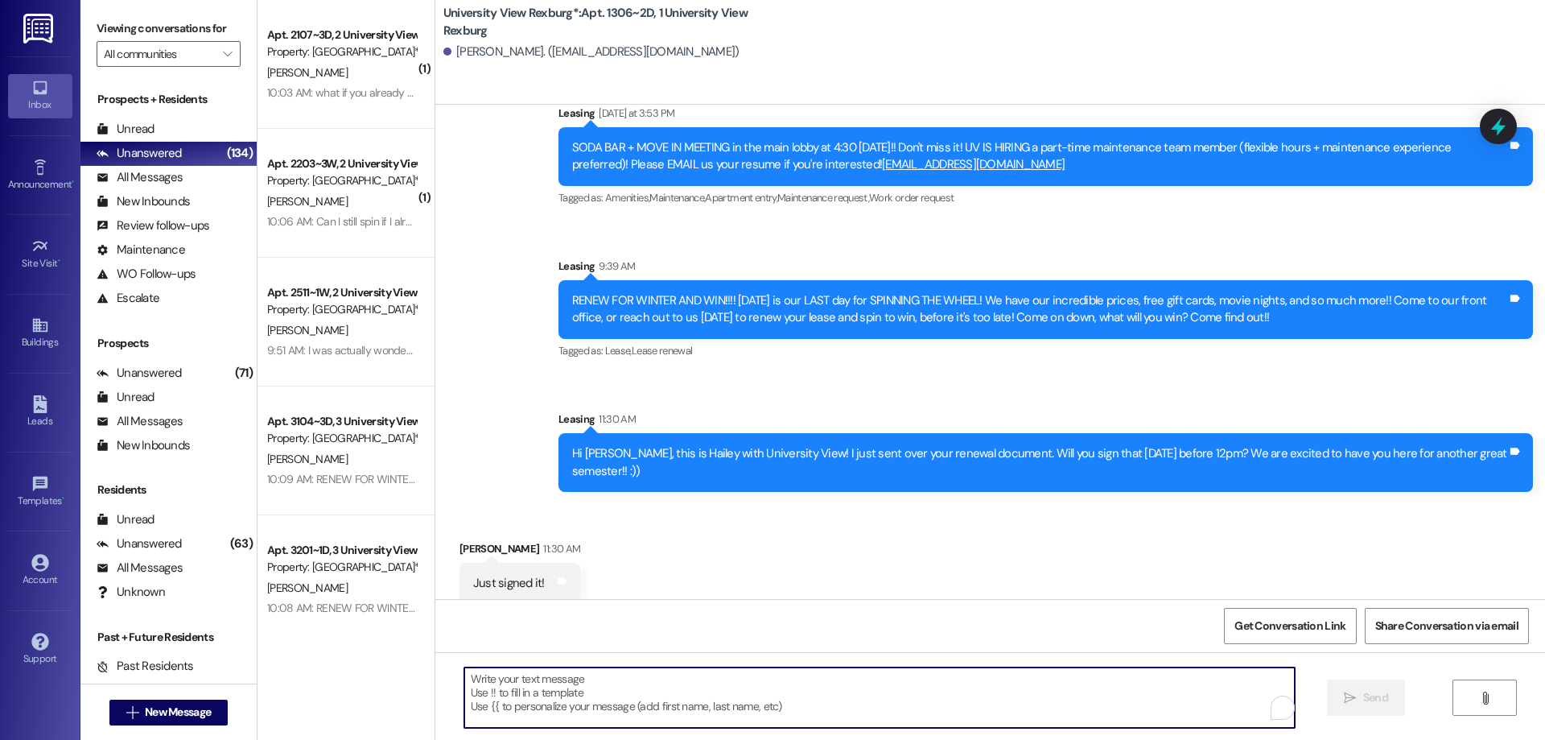
click at [962, 686] on textarea "To enrich screen reader interactions, please activate Accessibility in Grammarl…" at bounding box center [879, 697] width 831 height 60
type textarea "Thanks Alexa!!"
click at [1378, 701] on span "Send" at bounding box center [1375, 697] width 25 height 17
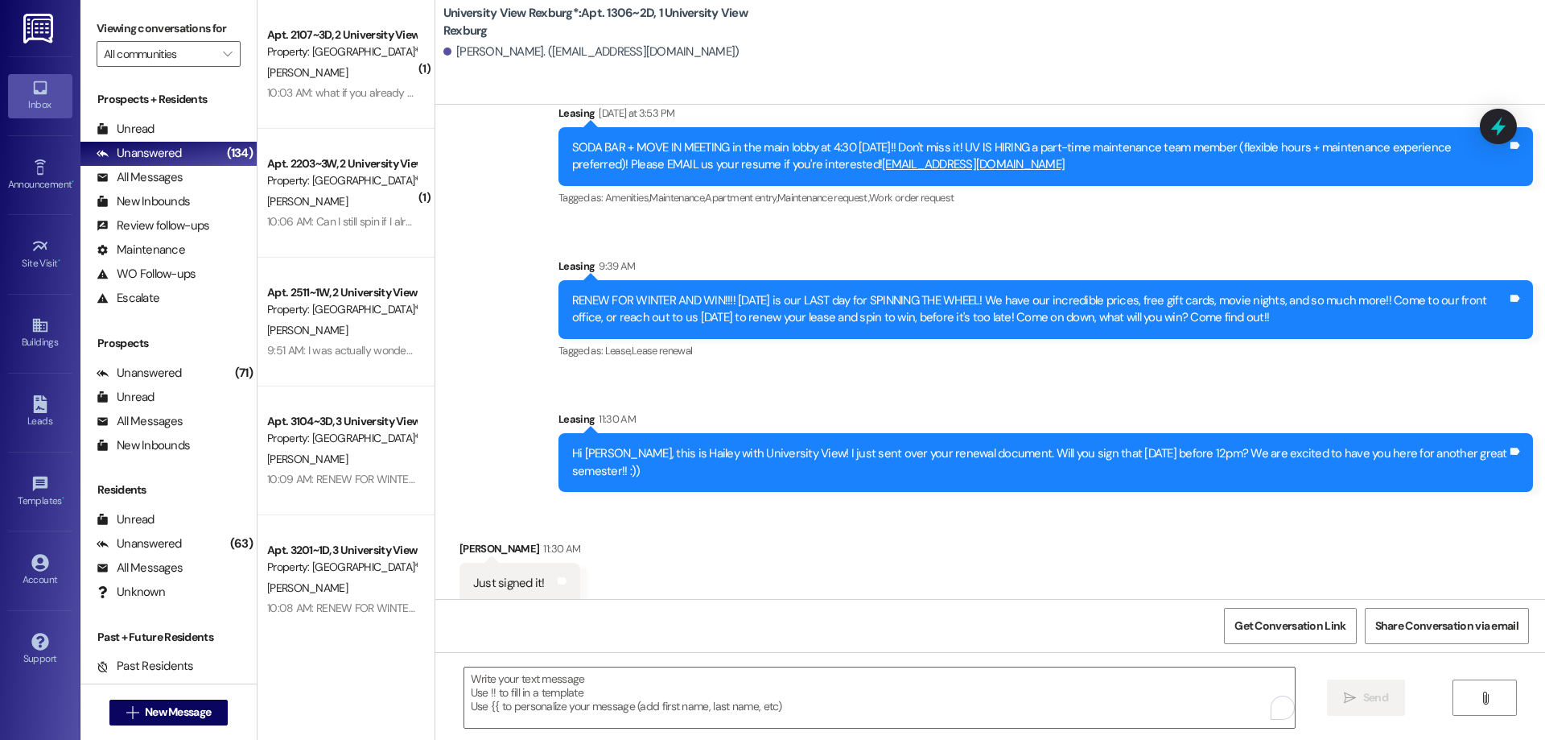
scroll to position [1260, 0]
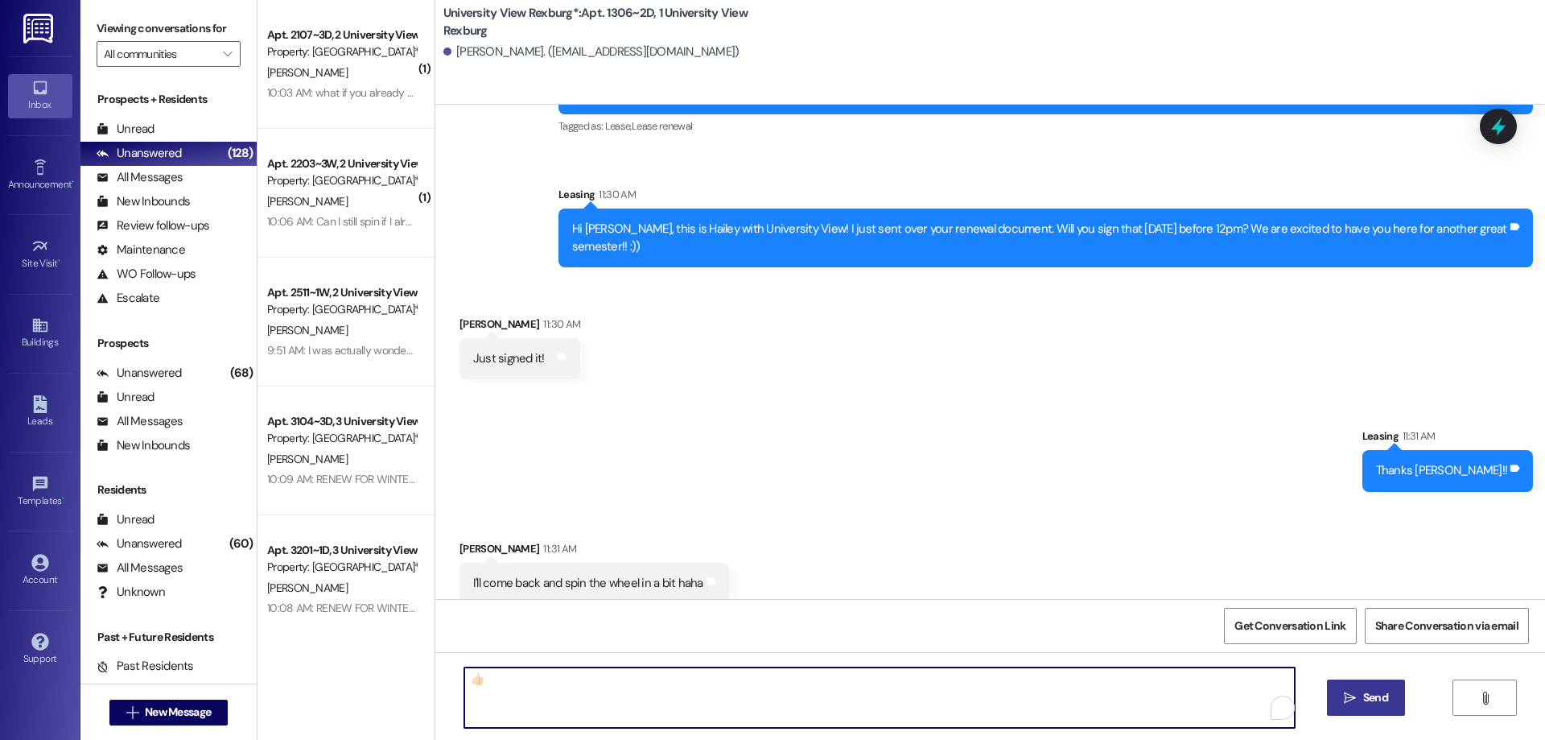
type textarea "👍🏻"
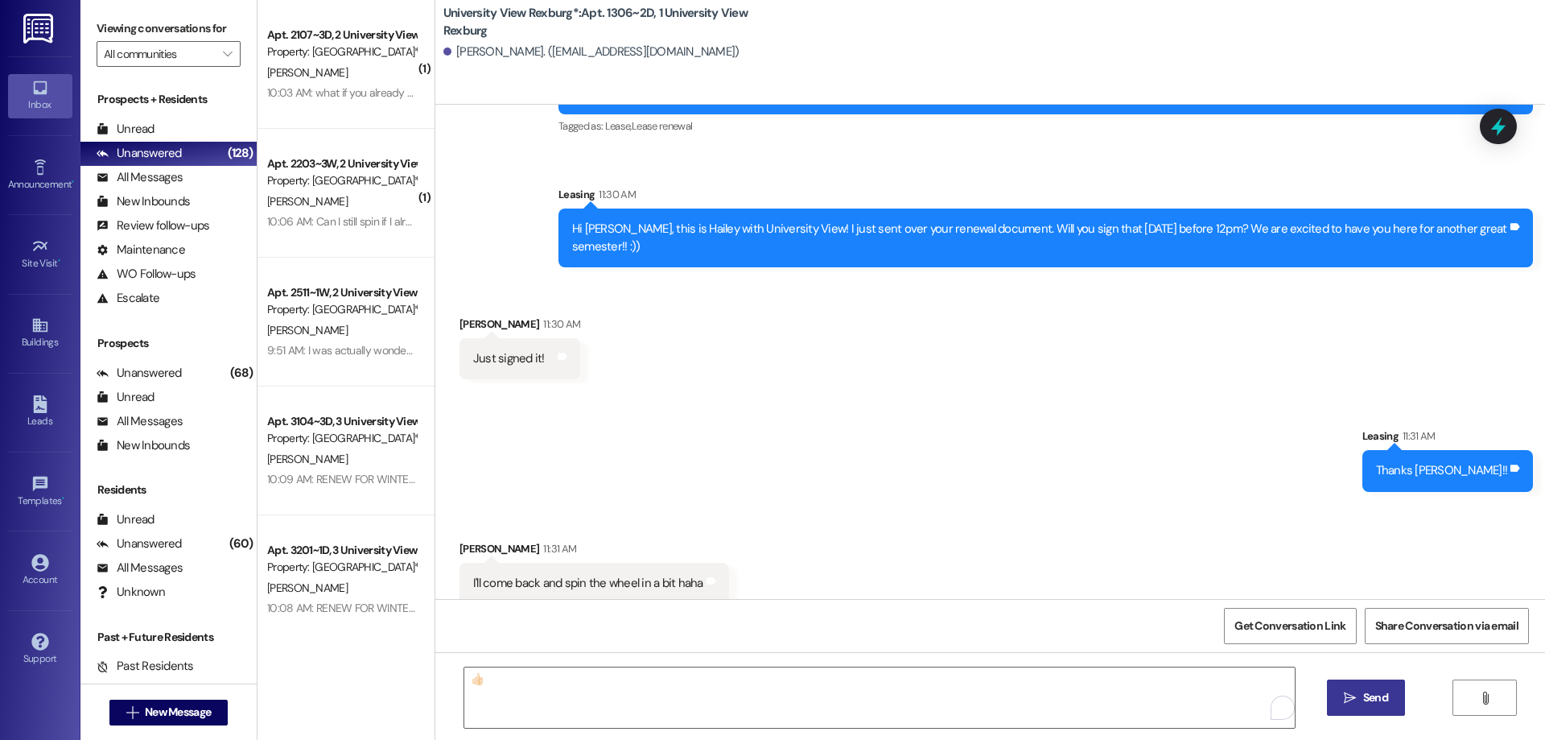
click at [1363, 702] on span "Send" at bounding box center [1375, 697] width 25 height 17
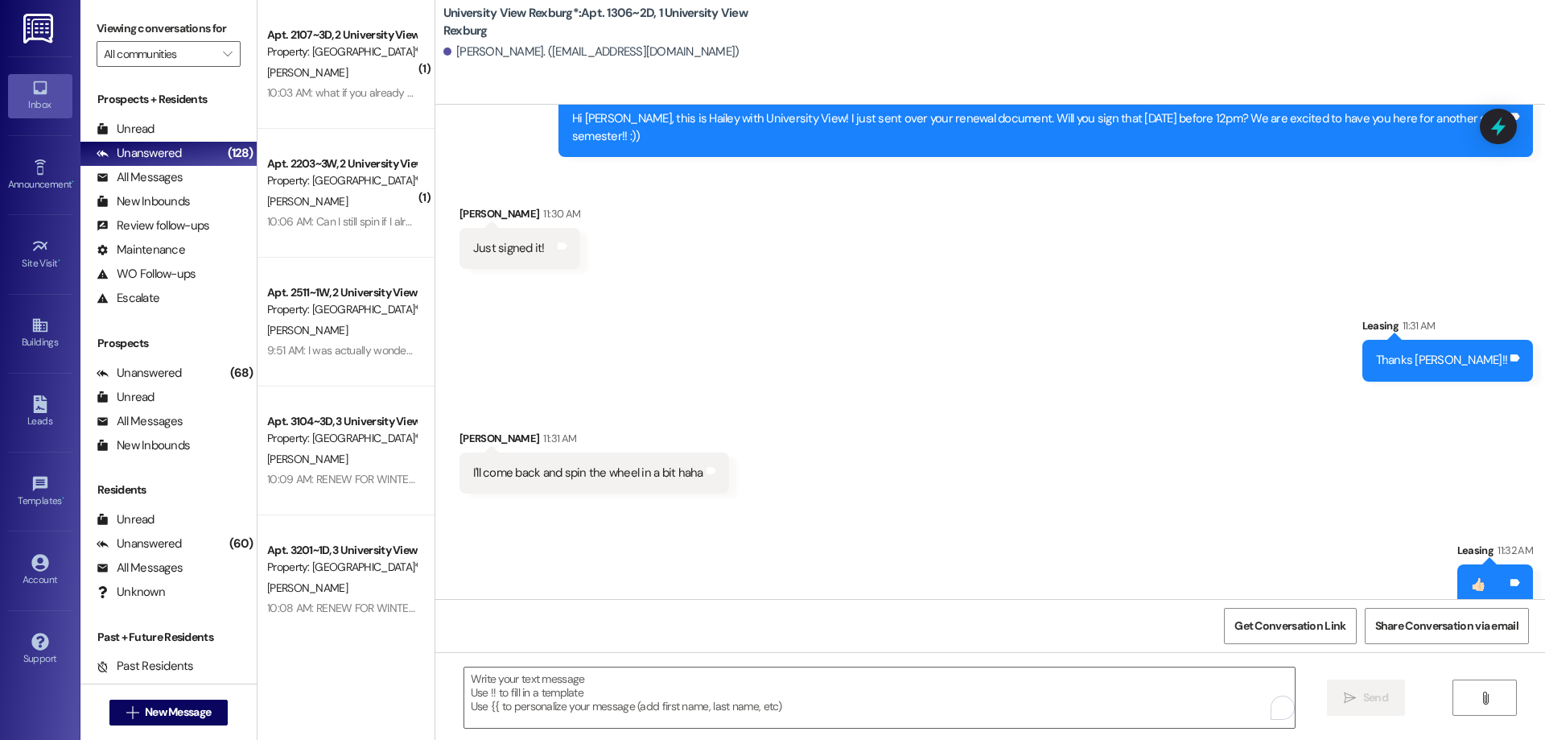
scroll to position [1373, 0]
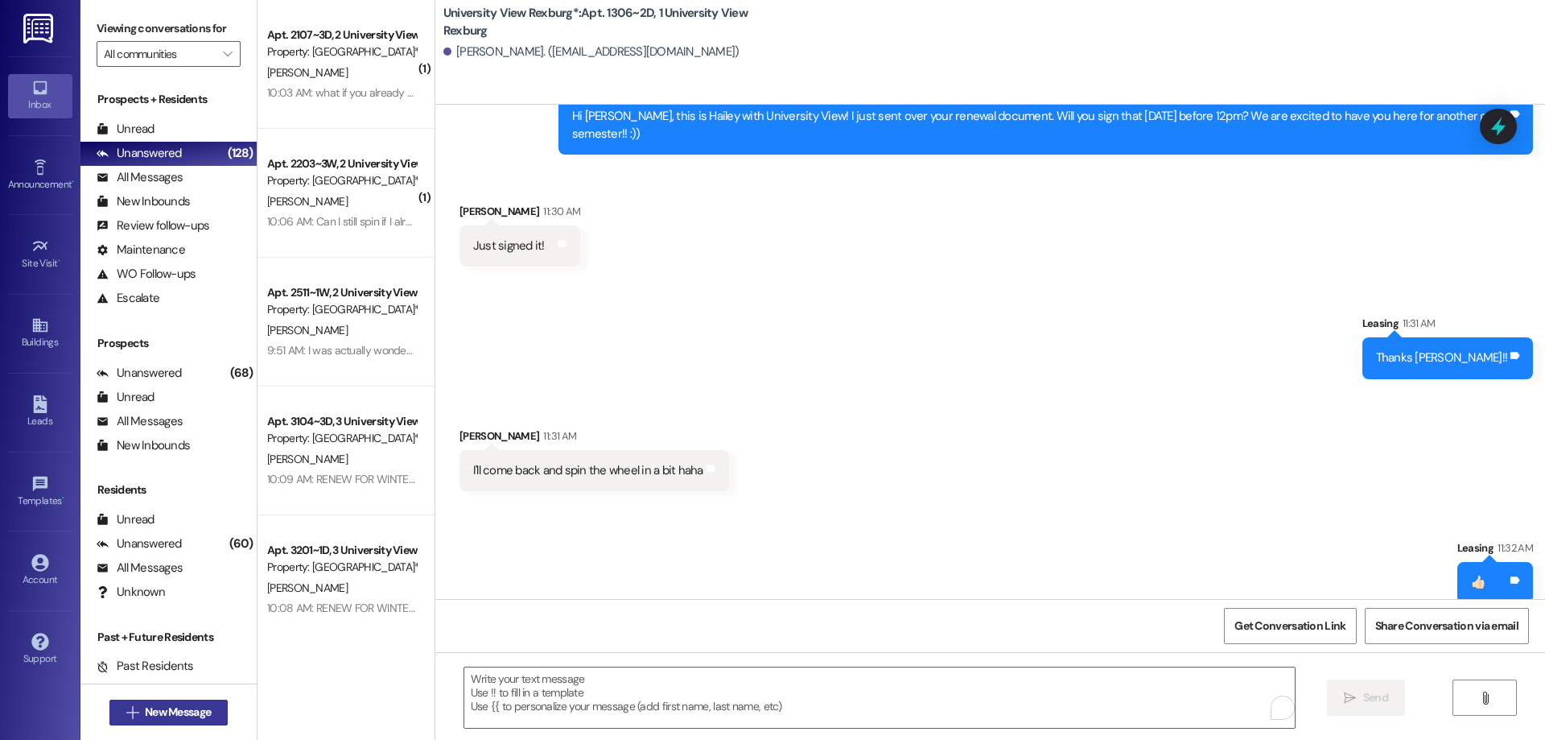
click at [149, 710] on span "New Message" at bounding box center [178, 711] width 66 height 17
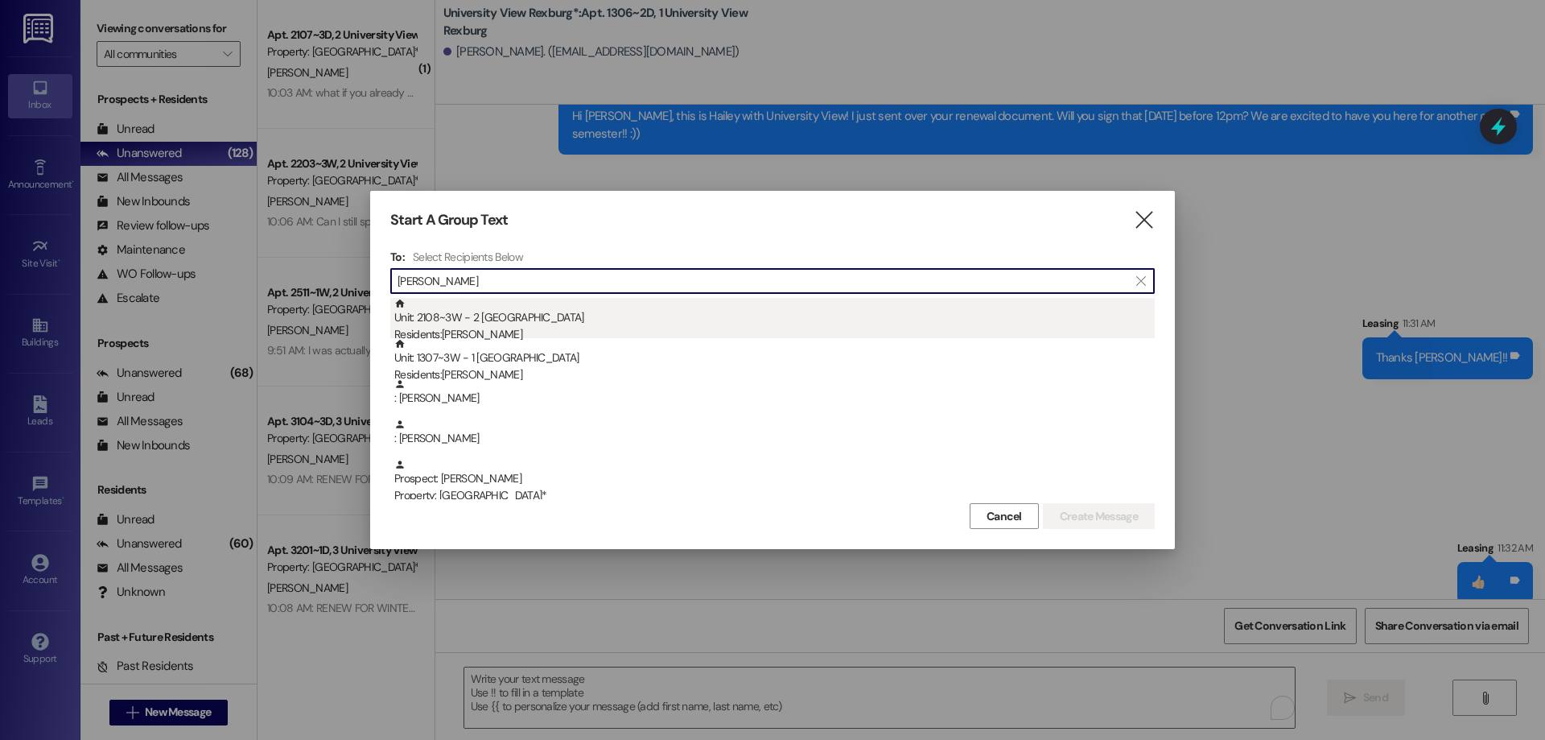
type input "paige"
click at [484, 329] on div "Residents: Paige Wilcox" at bounding box center [774, 334] width 760 height 17
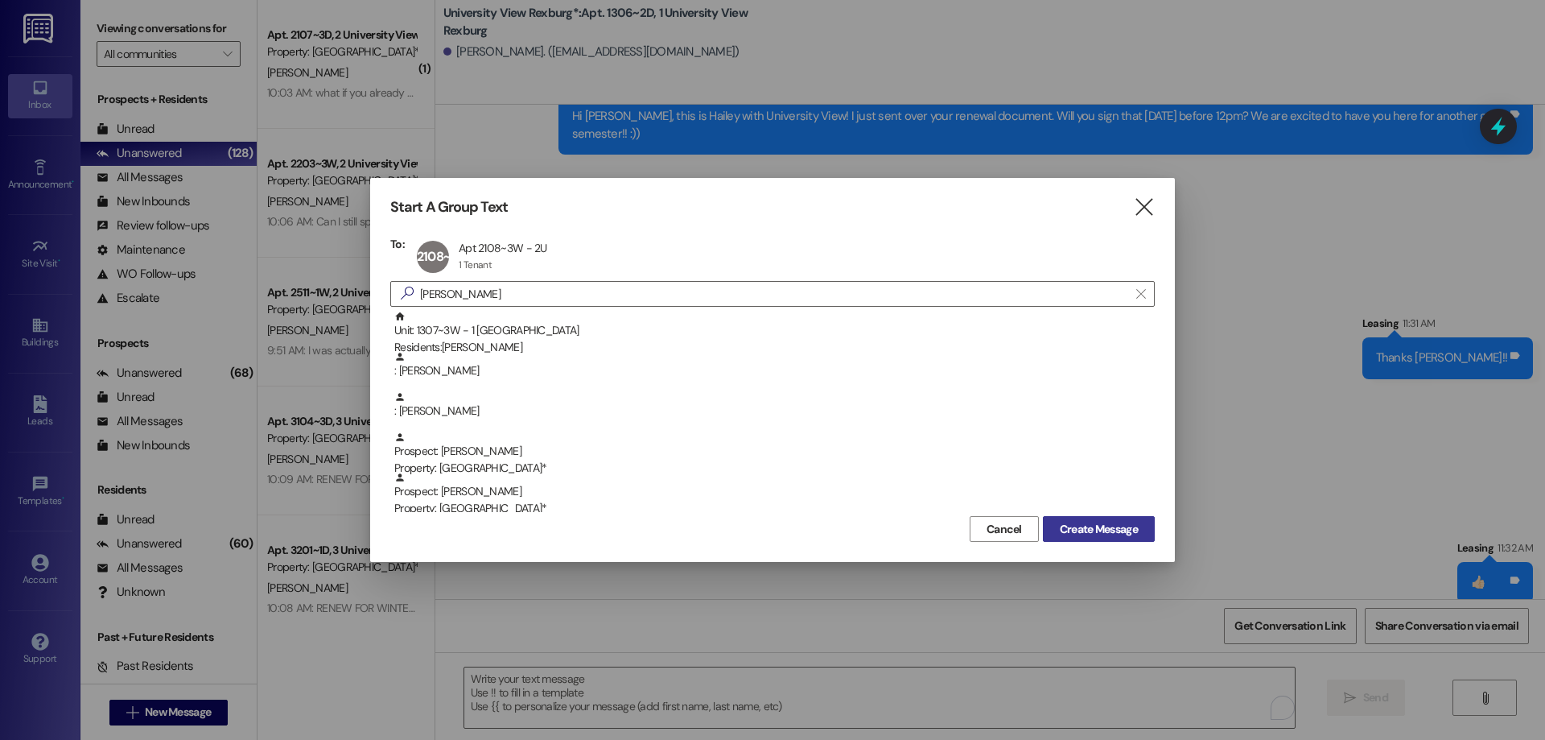
click at [1111, 534] on span "Create Message" at bounding box center [1099, 529] width 78 height 17
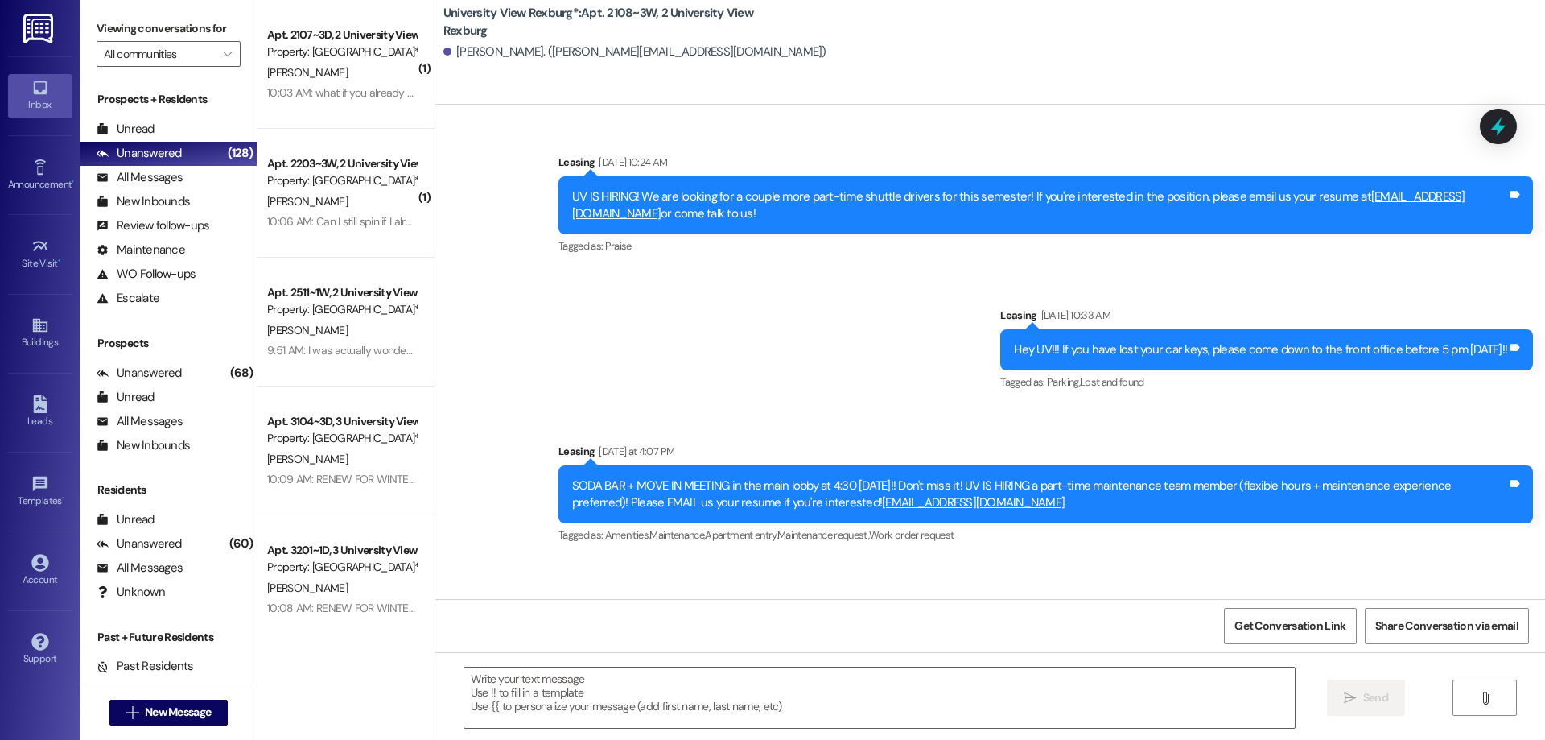
scroll to position [48562, 0]
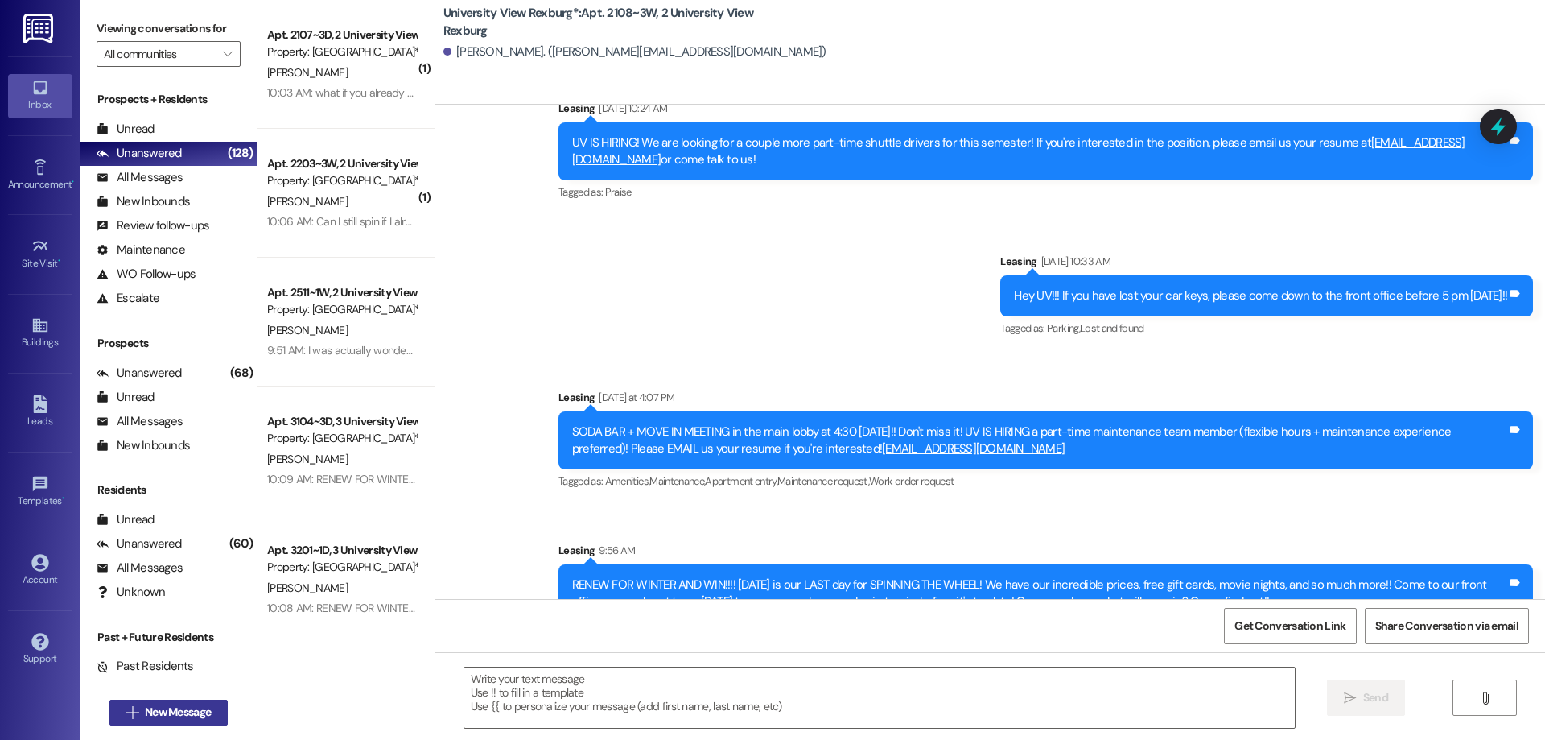
click at [128, 700] on button " New Message" at bounding box center [168, 712] width 119 height 26
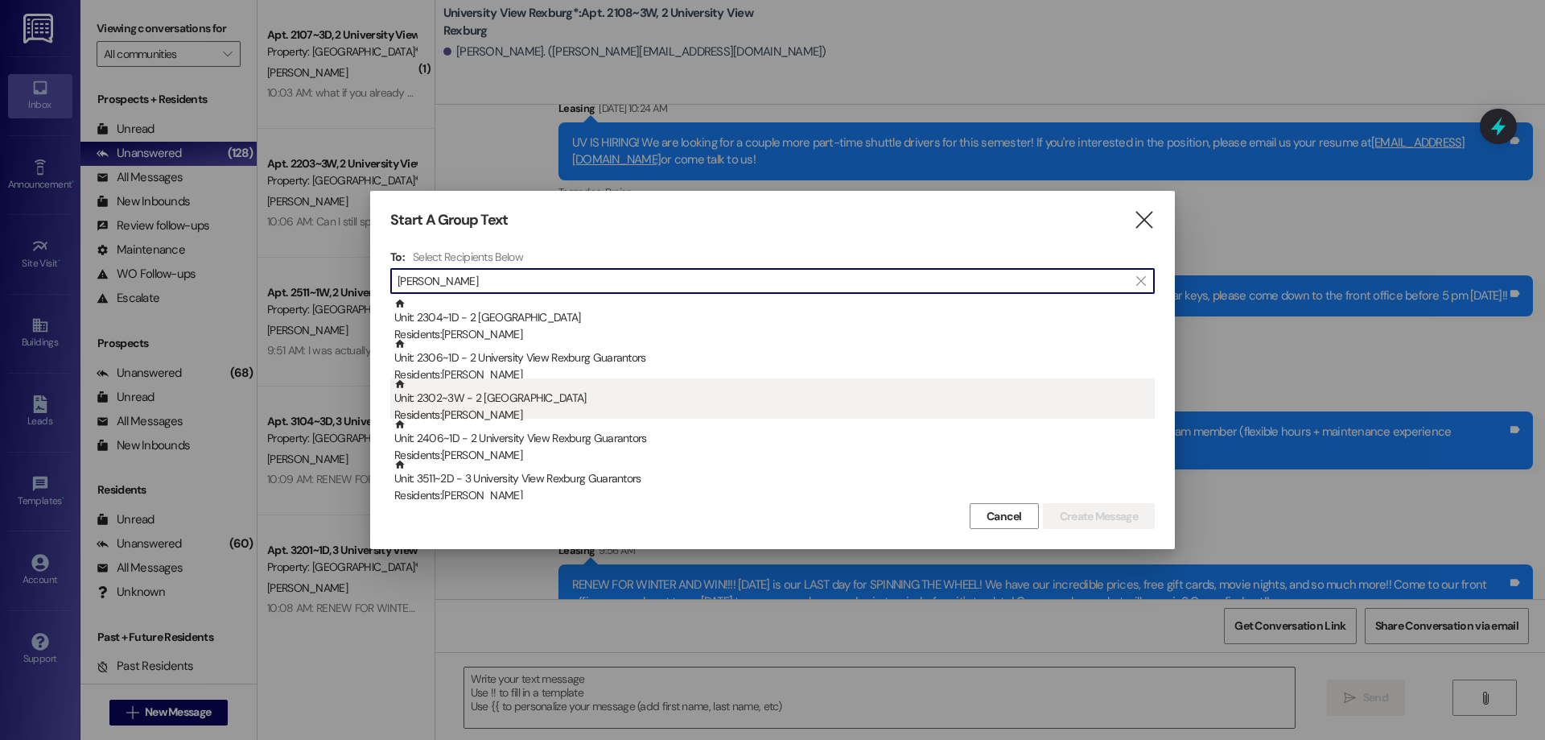
type input "melissa"
click at [457, 410] on div "Residents: Melissa Bakly" at bounding box center [774, 414] width 760 height 17
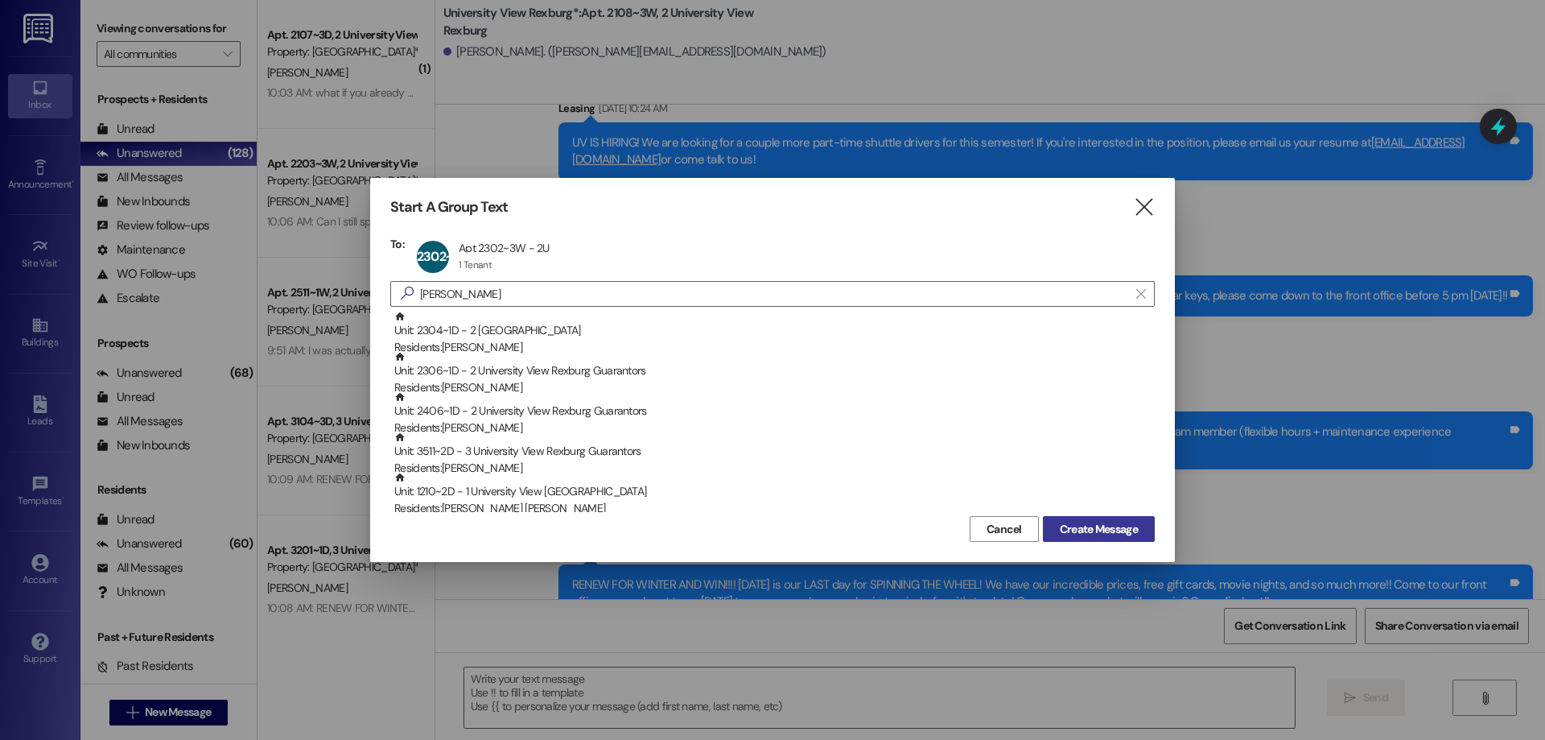
click at [1076, 529] on span "Create Message" at bounding box center [1099, 529] width 78 height 17
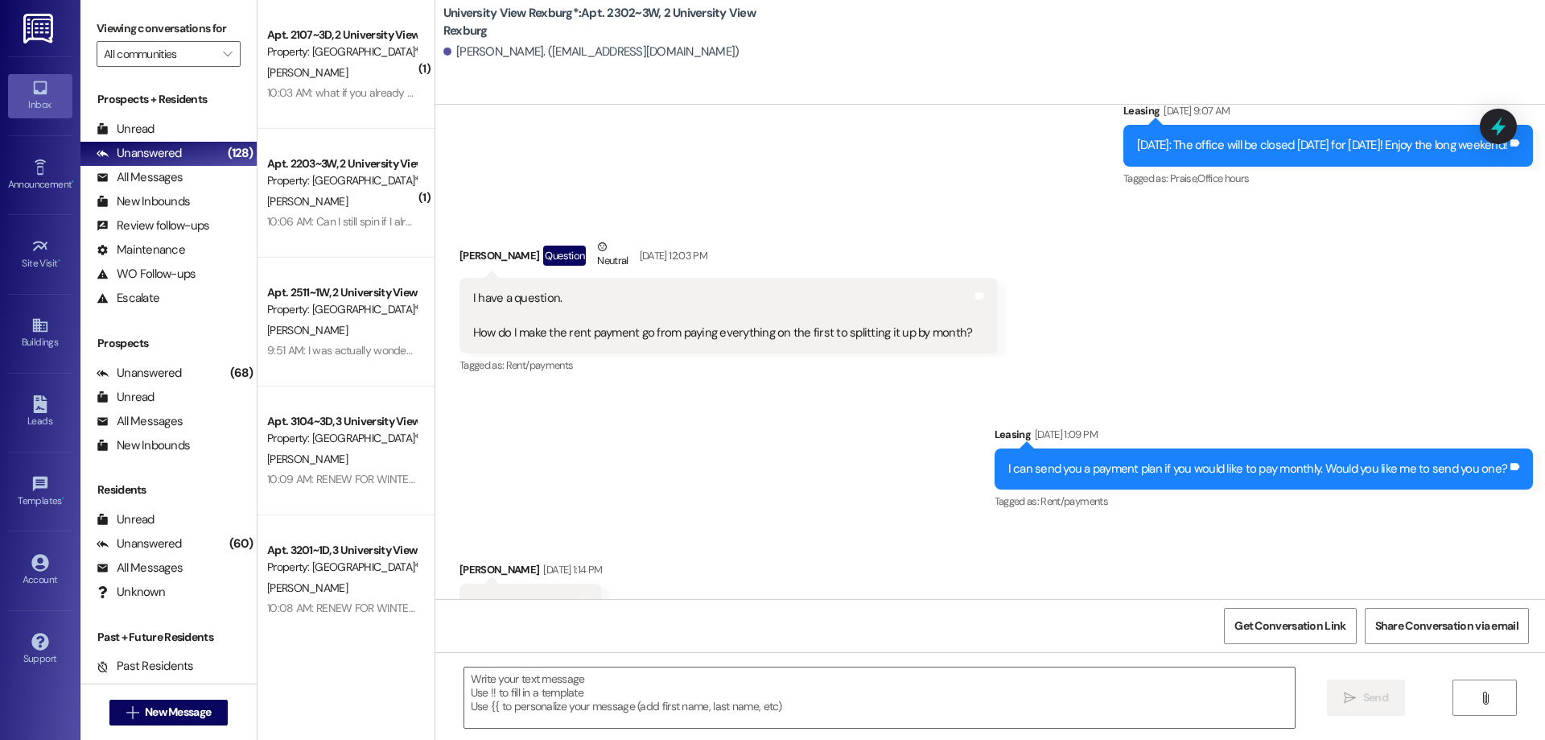
scroll to position [40384, 0]
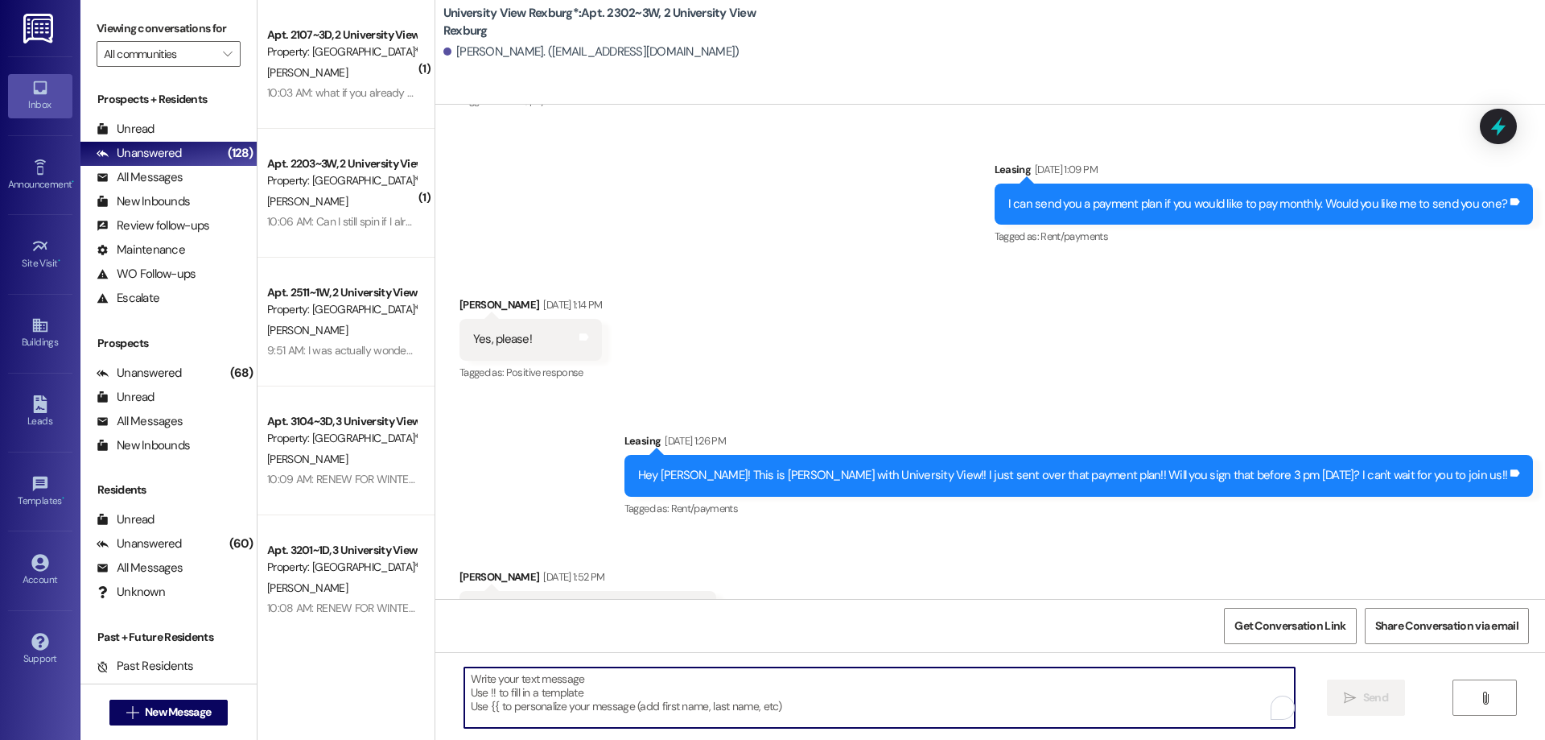
paste textarea "Hi Paige, this is Hailey with University View! I just sent over your renewal do…"
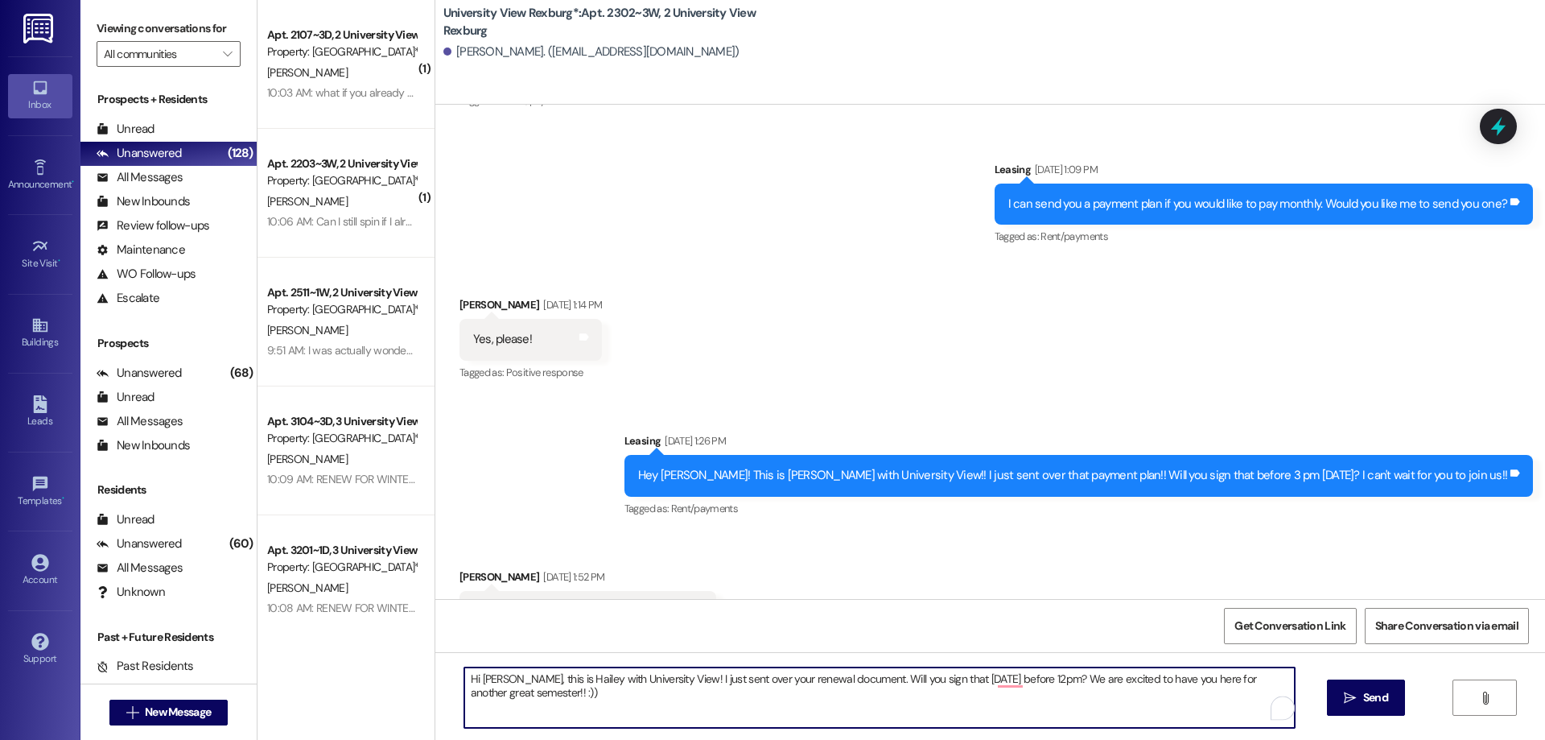
click at [494, 677] on textarea "Hi Paige, this is Hailey with University View! I just sent over your renewal do…" at bounding box center [879, 697] width 831 height 60
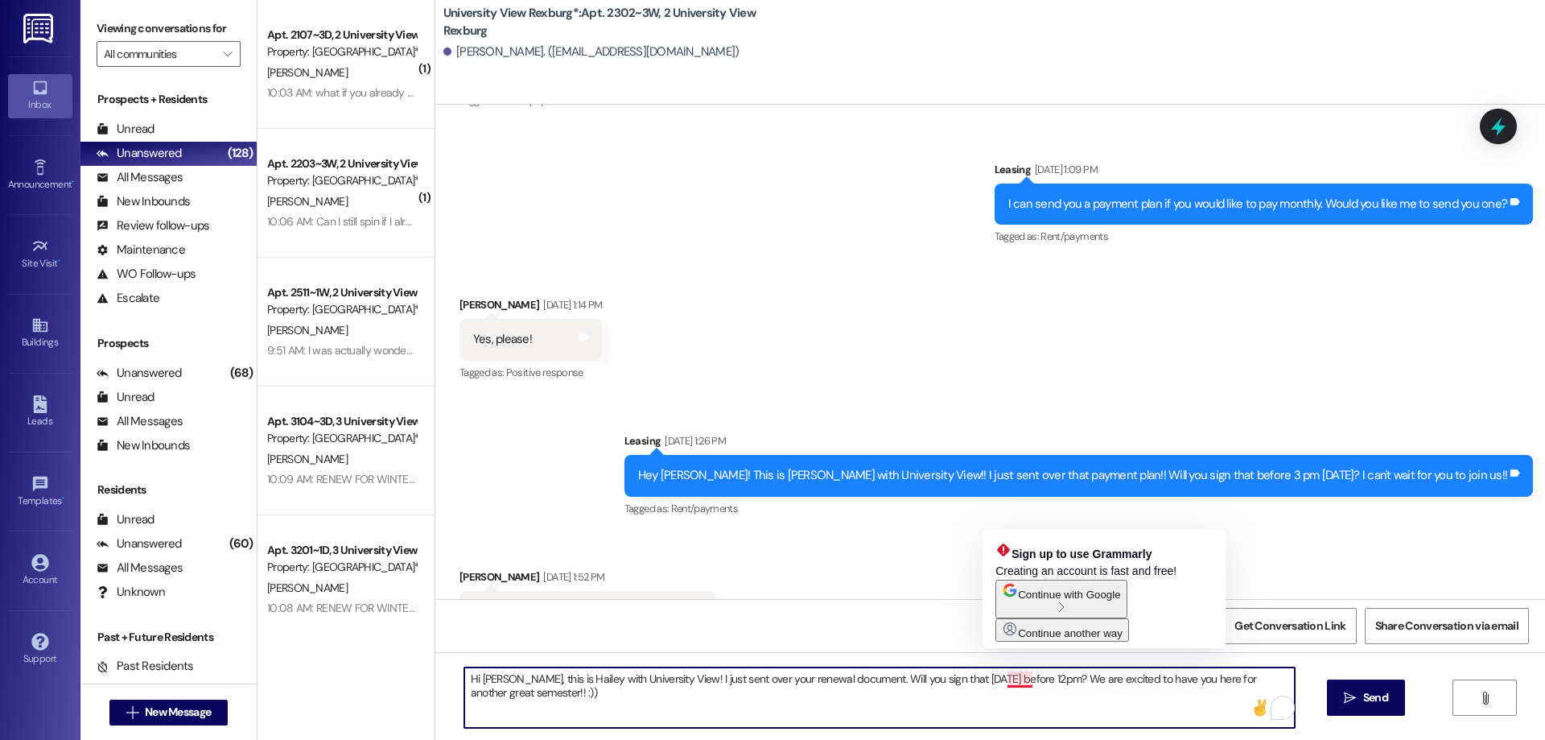
click at [1020, 678] on textarea "Hi Melissa, this is Hailey with University View! I just sent over your renewal …" at bounding box center [879, 697] width 831 height 60
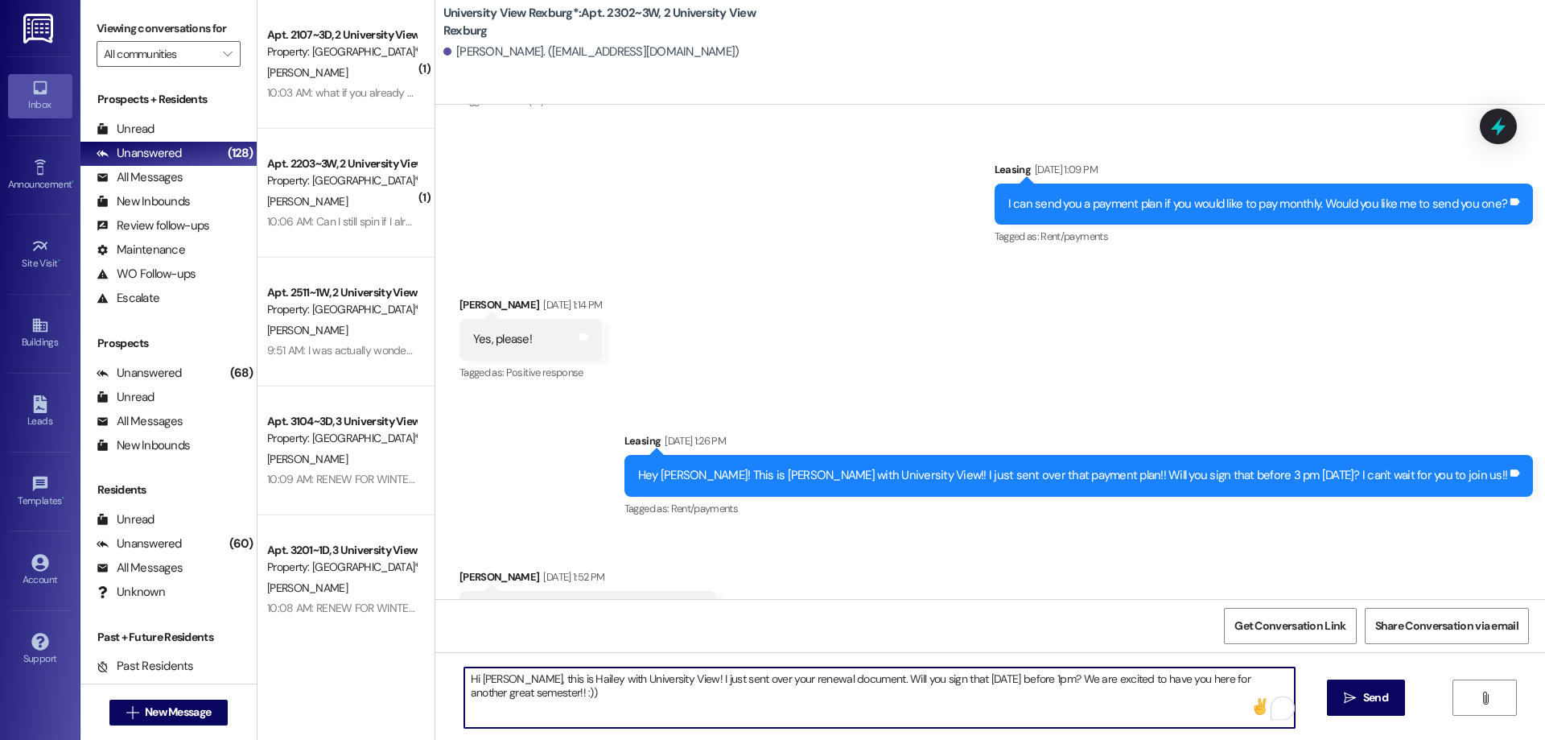
click at [720, 699] on textarea "Hi Melissa, this is Hailey with University View! I just sent over your renewal …" at bounding box center [879, 697] width 831 height 60
click at [872, 693] on textarea "Hi Melissa, this is Hailey with University View! I just sent over your renewal …" at bounding box center [879, 697] width 831 height 60
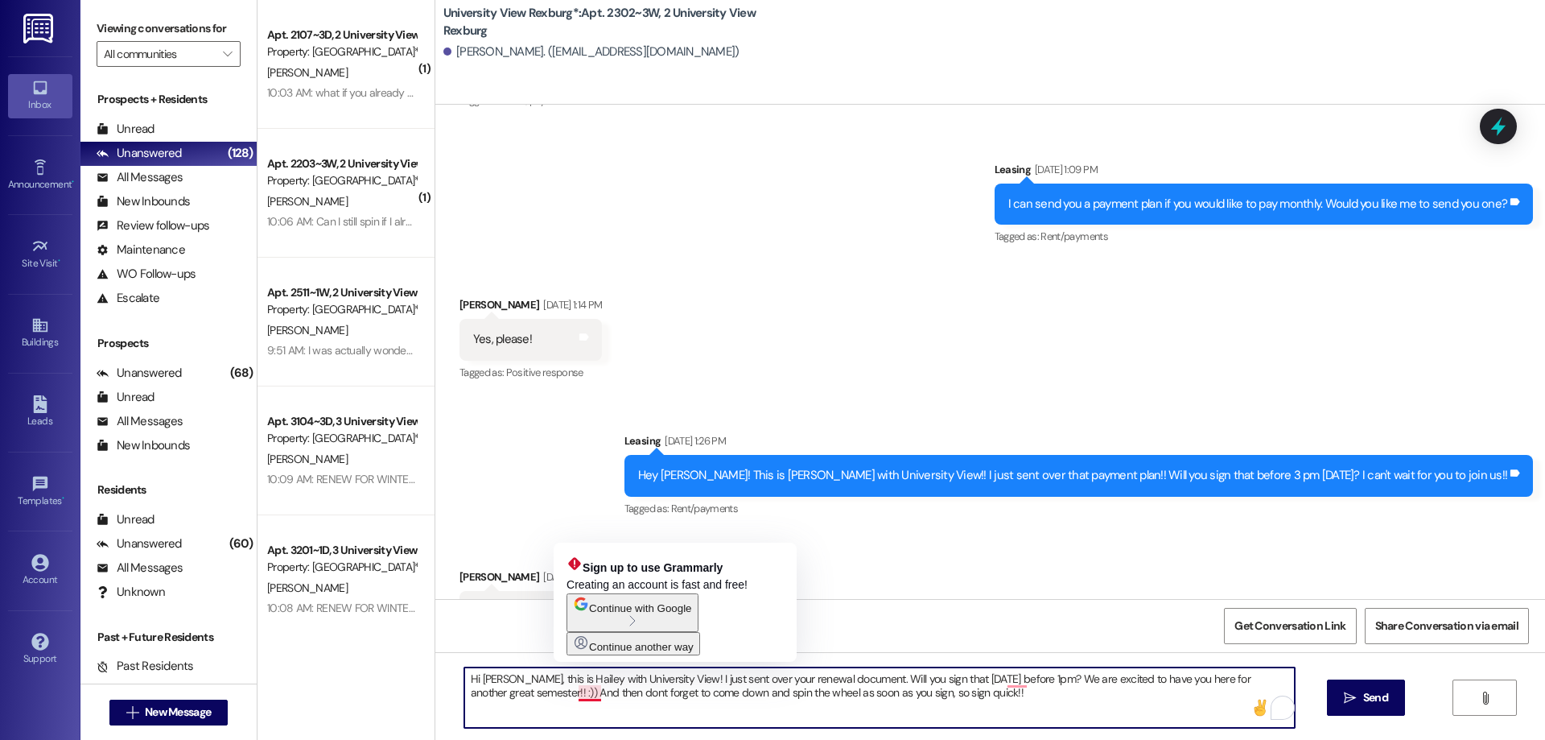
click at [585, 695] on textarea "Hi Melissa, this is Hailey with University View! I just sent over your renewal …" at bounding box center [879, 697] width 831 height 60
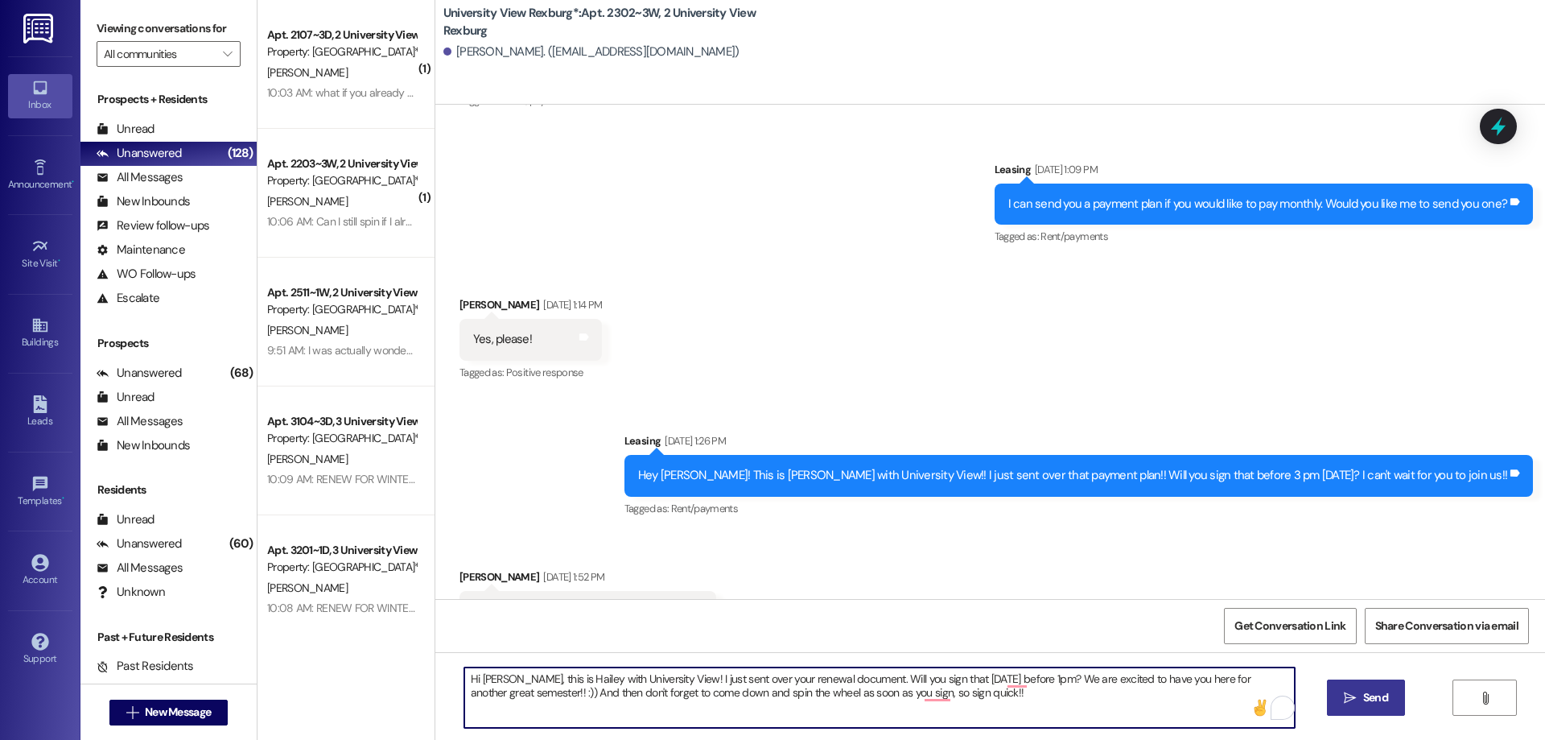
type textarea "Hi Melissa, this is Hailey with University View! I just sent over your renewal …"
click at [1378, 699] on span "Send" at bounding box center [1375, 697] width 25 height 17
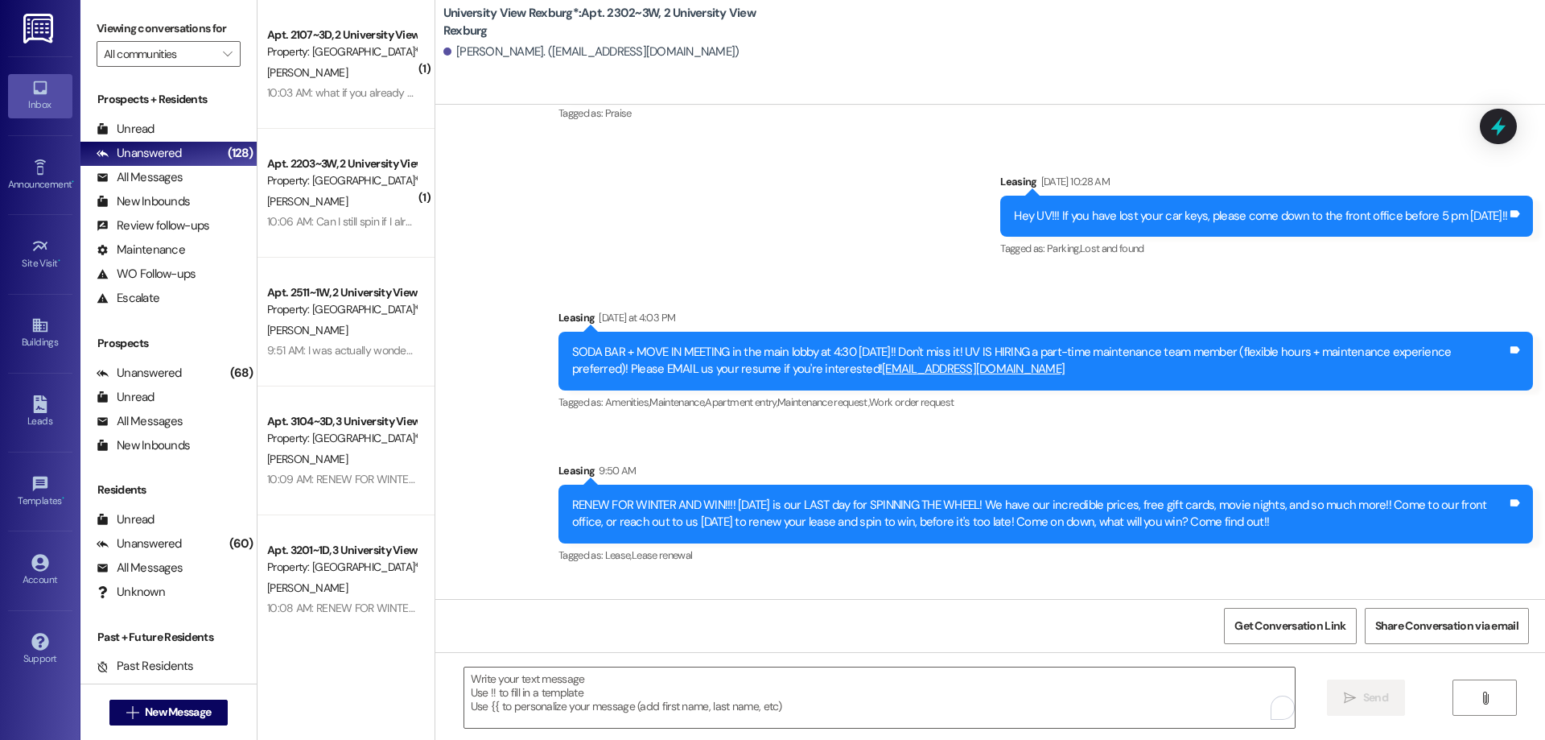
scroll to position [43512, 0]
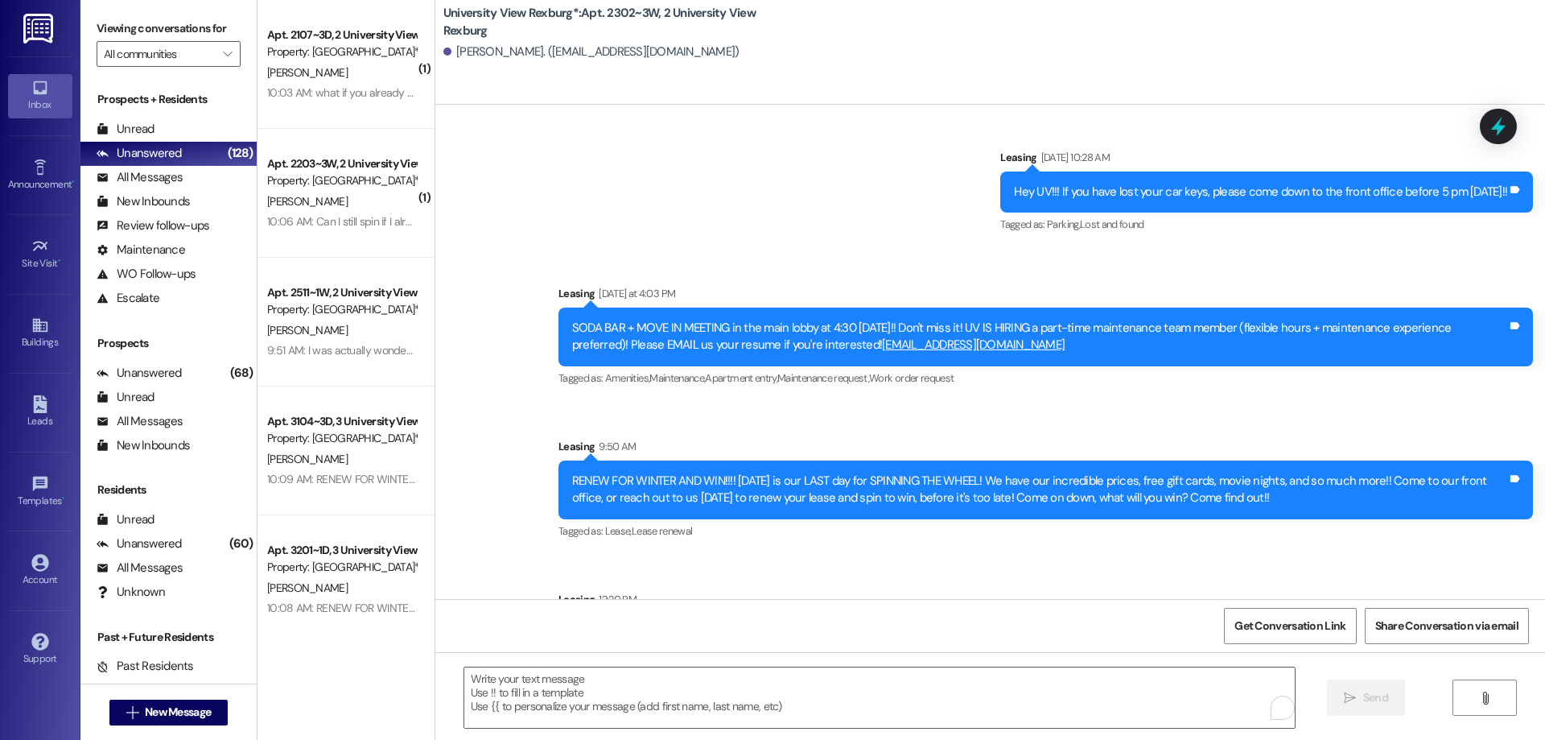
drag, startPoint x: 561, startPoint y: 544, endPoint x: 1016, endPoint y: 565, distance: 456.0
click at [1016, 625] on div "Hi Melissa, this is Hailey with University View! I just sent over your renewal …" at bounding box center [1039, 642] width 935 height 35
copy div "Hi Melissa, this is Hailey with University View! I just sent over your renewal …"
